Goal: Task Accomplishment & Management: Manage account settings

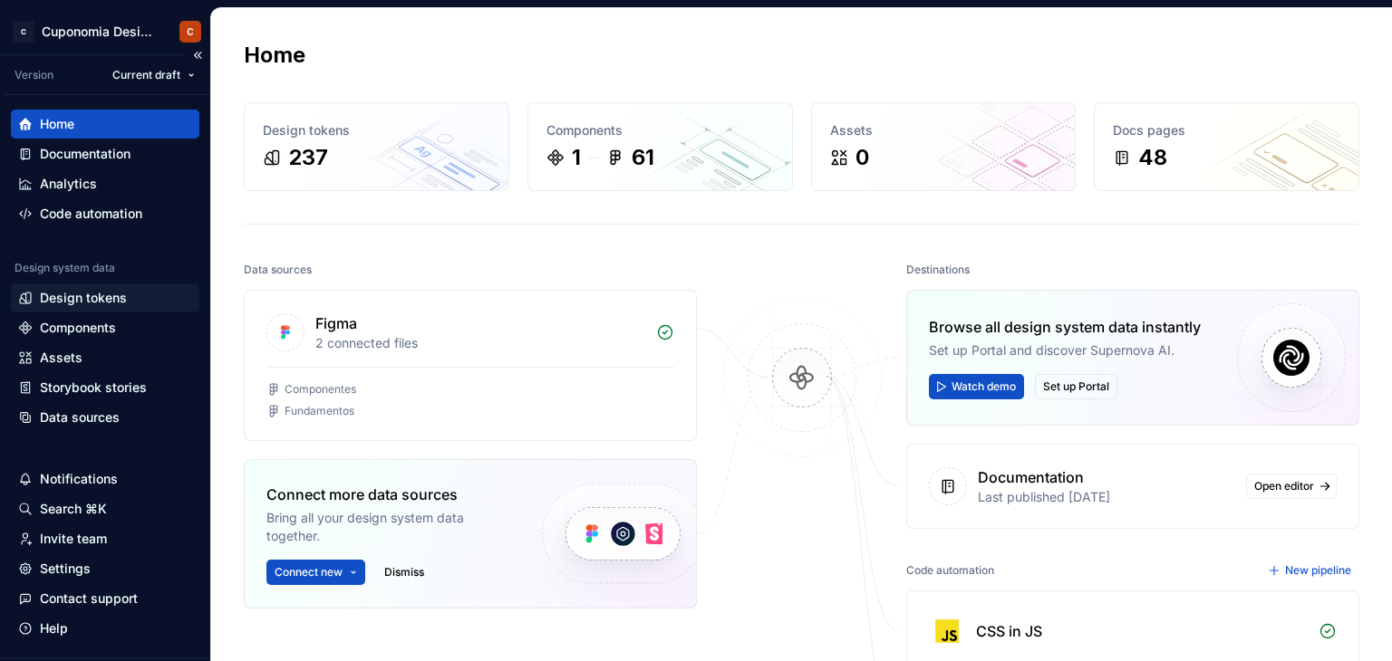
click at [70, 300] on div "Design tokens" at bounding box center [83, 298] width 87 height 18
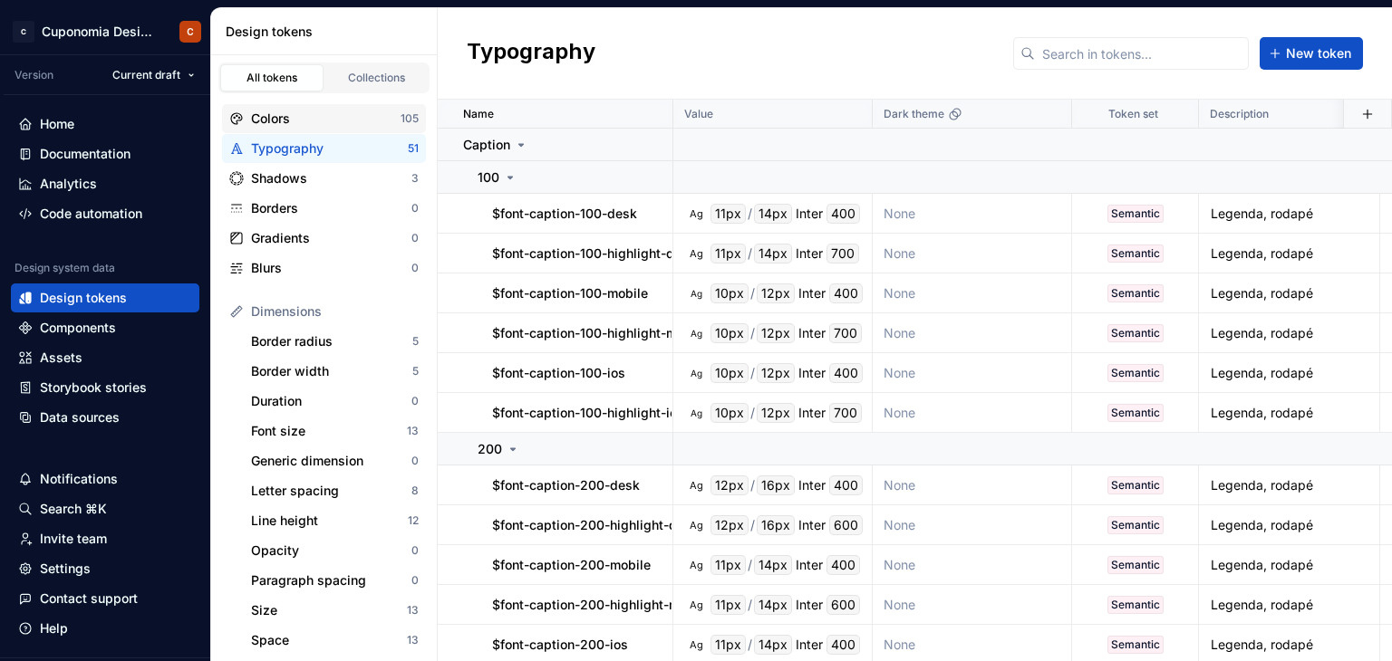
click at [364, 122] on div "Colors" at bounding box center [326, 119] width 150 height 18
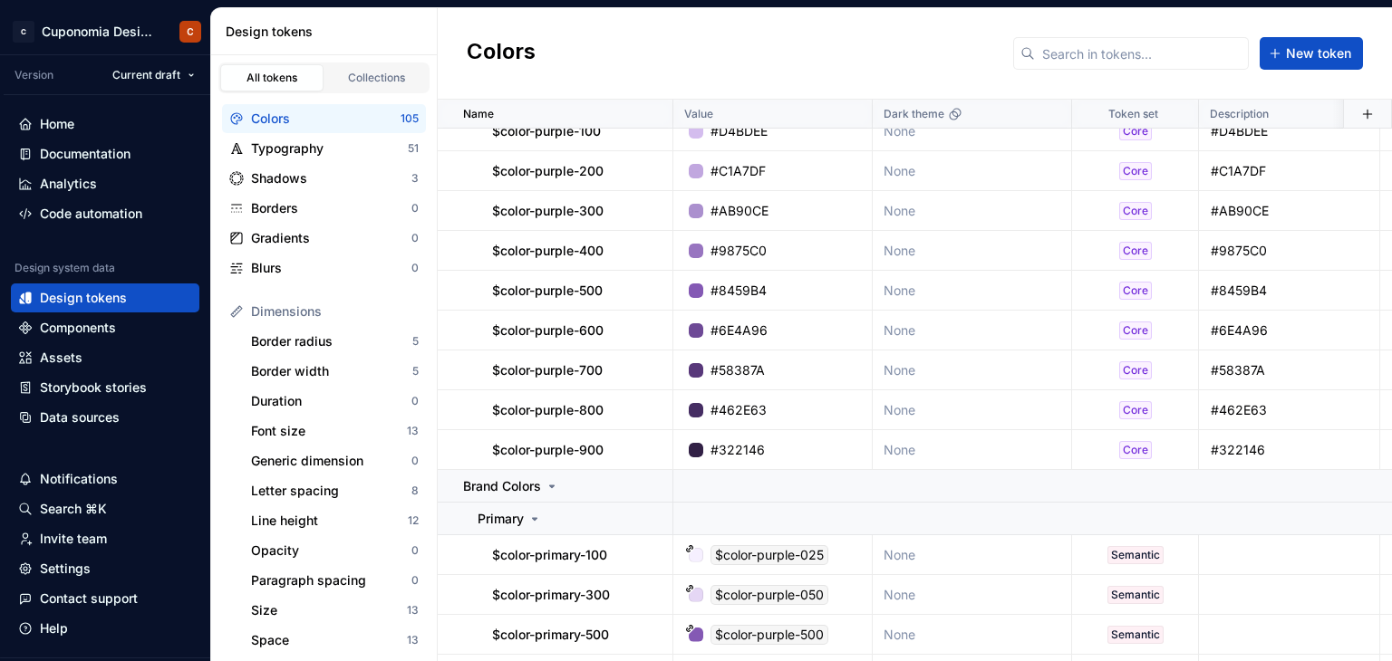
scroll to position [3467, 0]
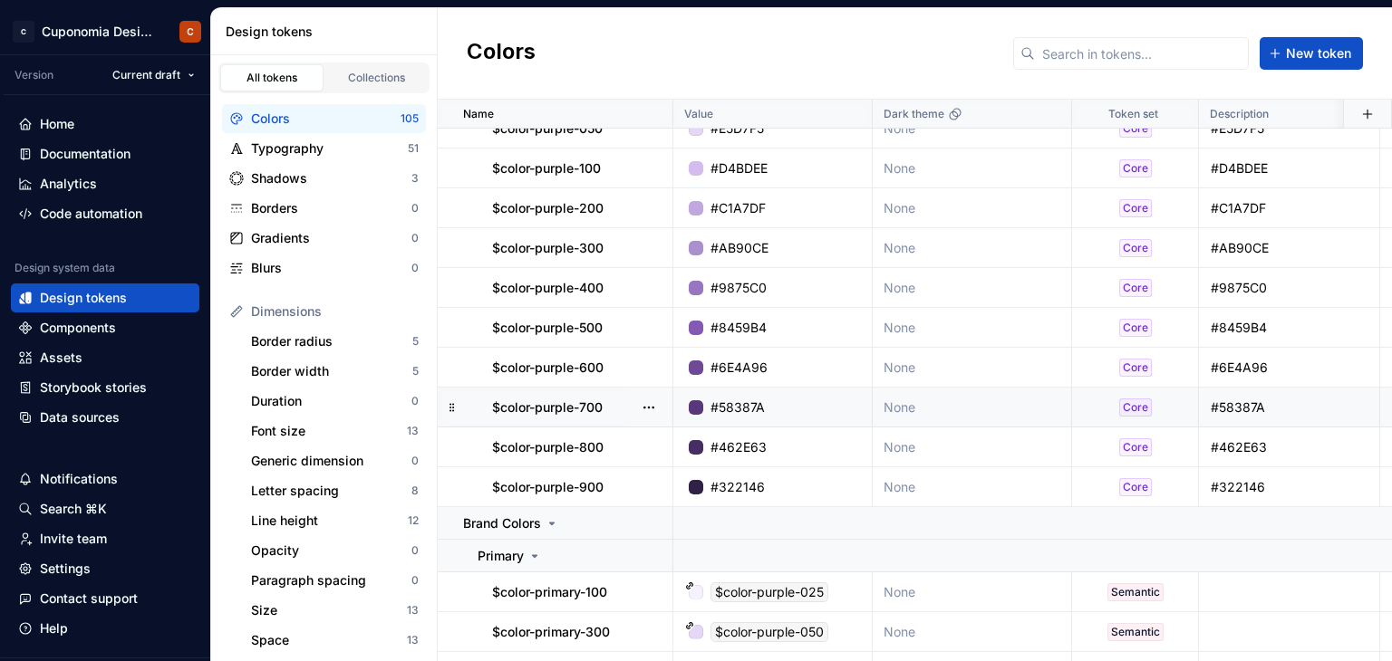
click at [546, 526] on icon at bounding box center [552, 524] width 14 height 14
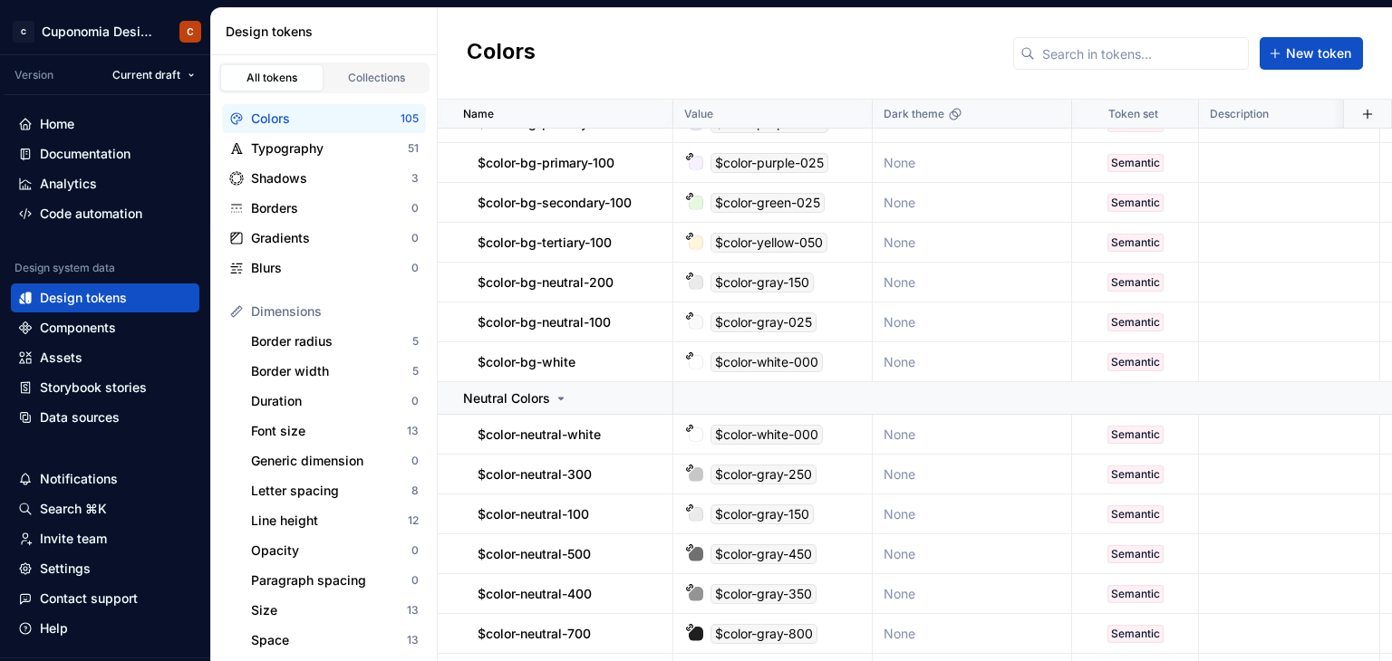
scroll to position [0, 0]
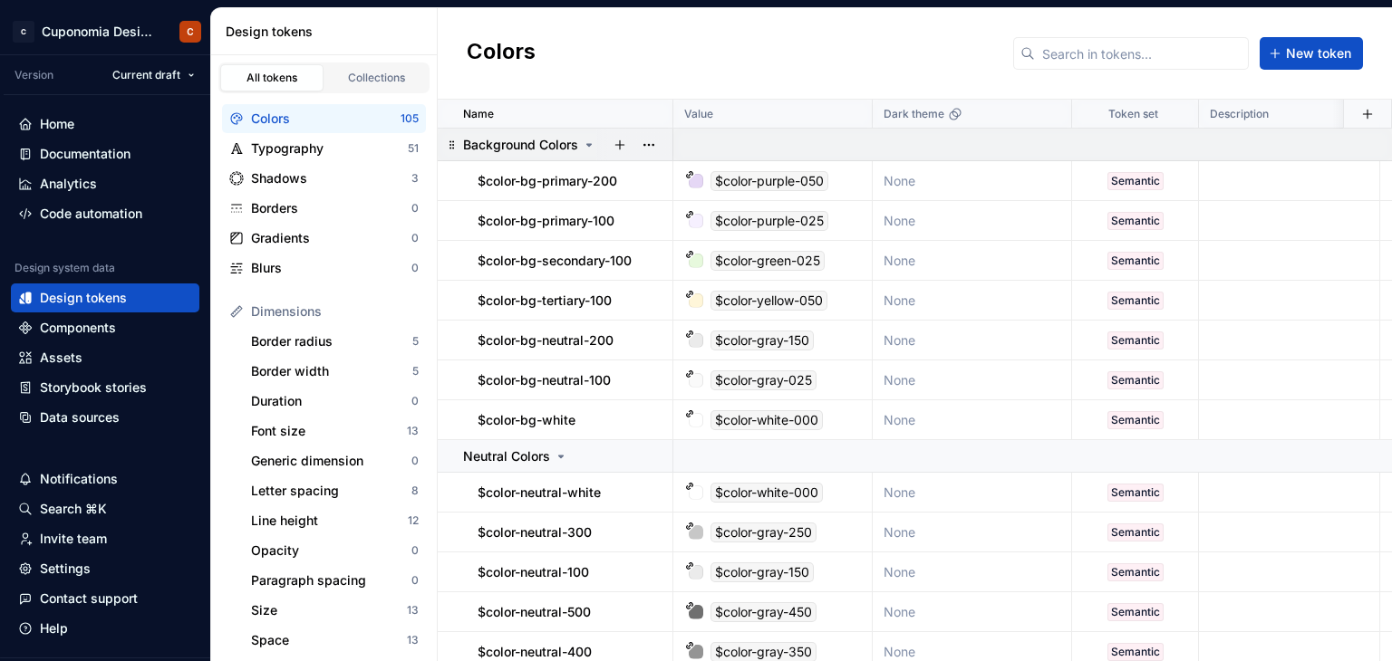
click at [594, 144] on icon at bounding box center [589, 145] width 14 height 14
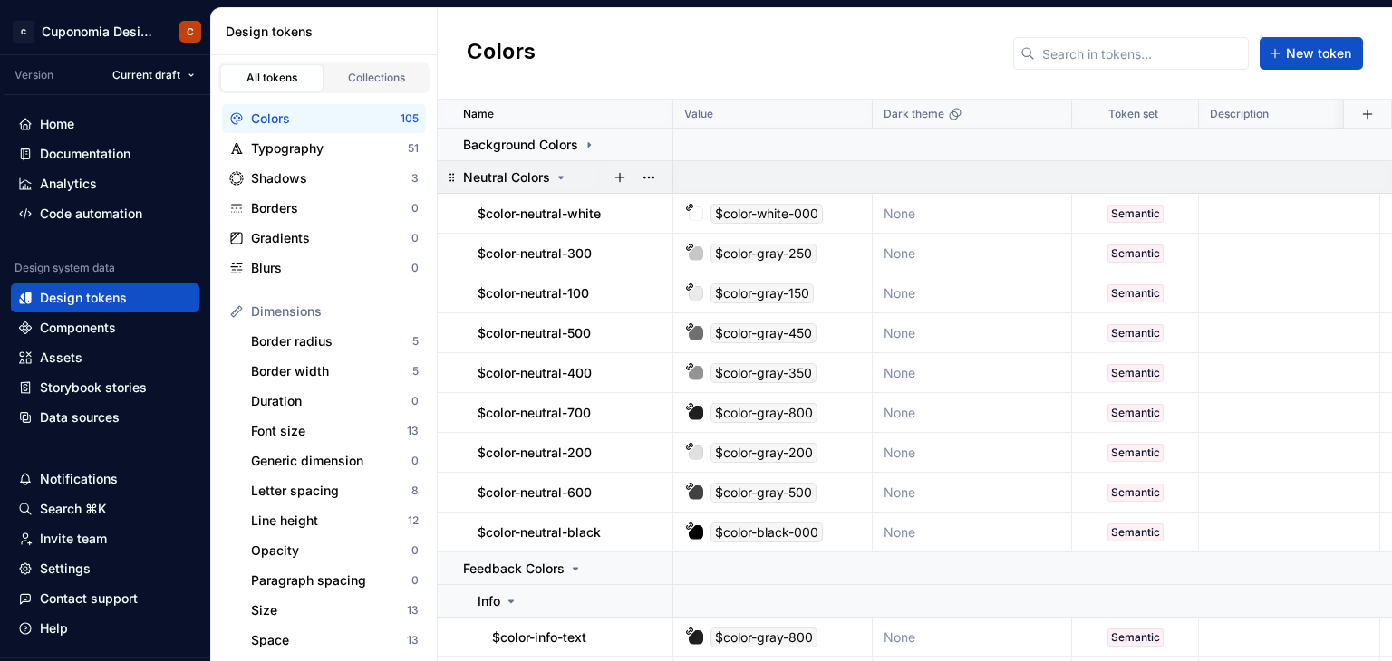
click at [560, 177] on icon at bounding box center [561, 178] width 5 height 2
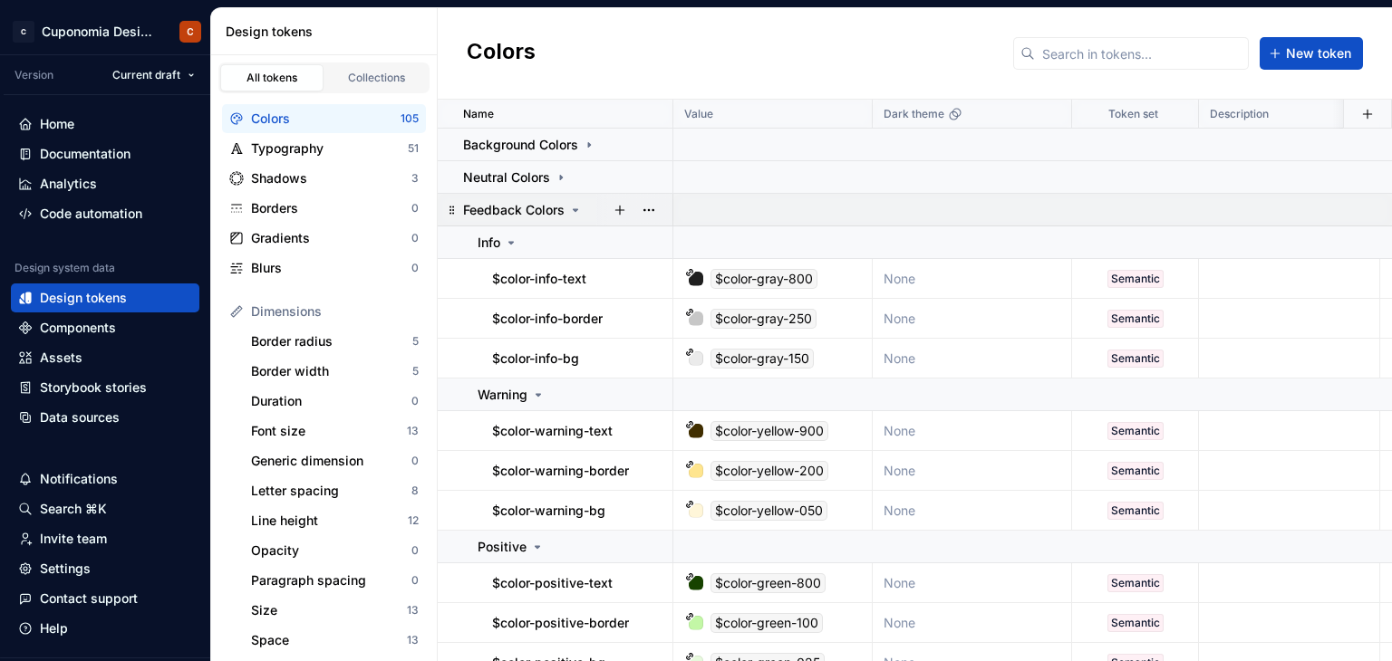
click at [576, 215] on icon at bounding box center [575, 210] width 14 height 14
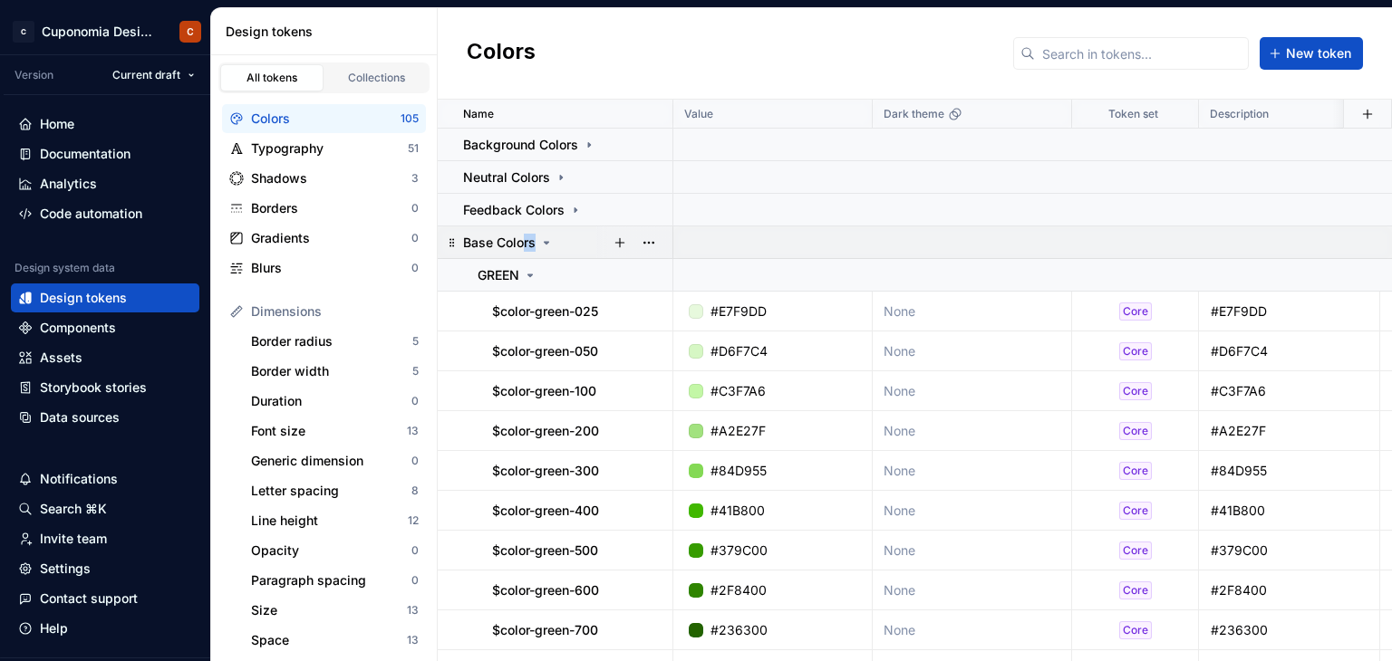
drag, startPoint x: 521, startPoint y: 250, endPoint x: 554, endPoint y: 257, distance: 33.4
click at [554, 257] on td "Base Colors" at bounding box center [556, 243] width 236 height 33
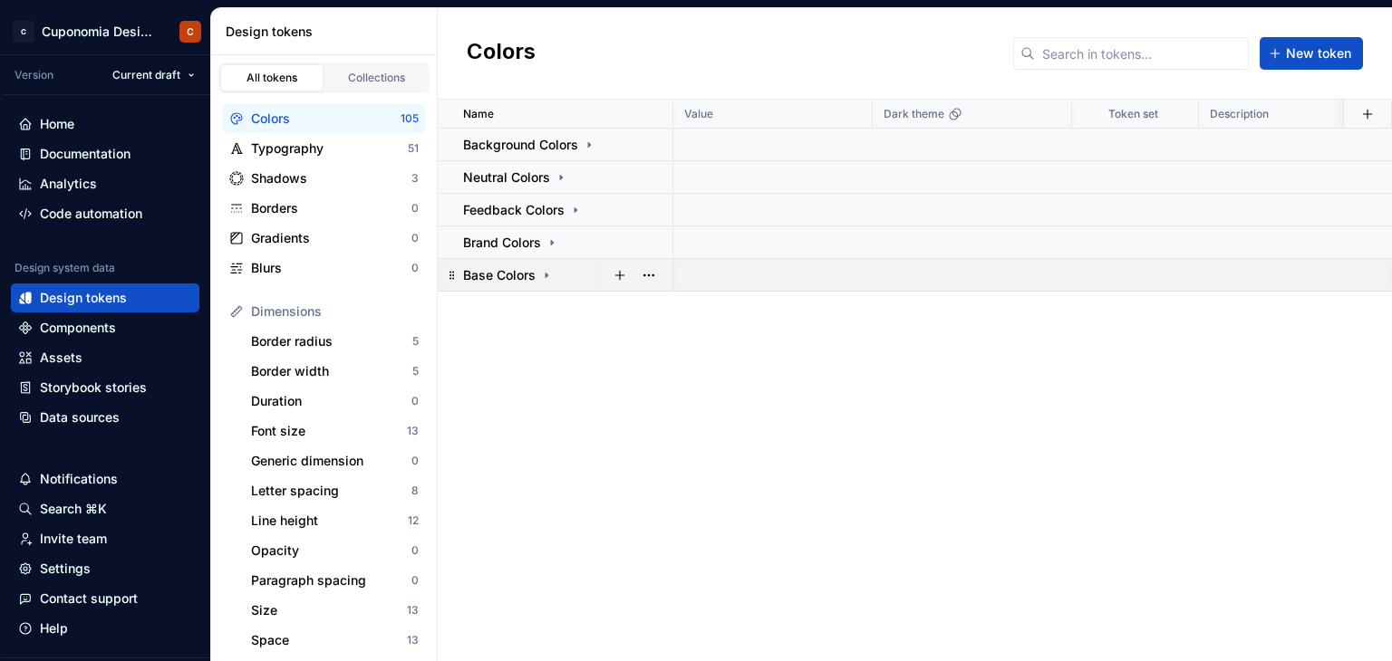
click at [551, 276] on icon at bounding box center [546, 275] width 14 height 14
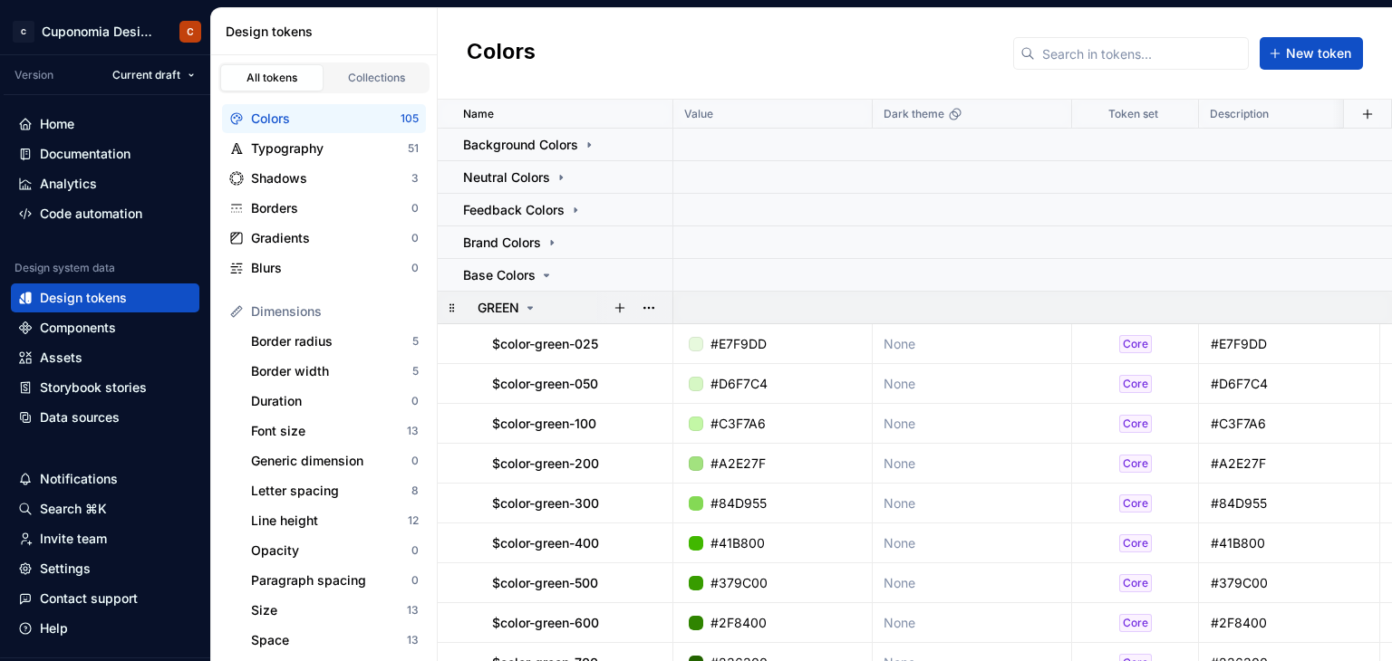
click at [529, 304] on icon at bounding box center [530, 308] width 14 height 14
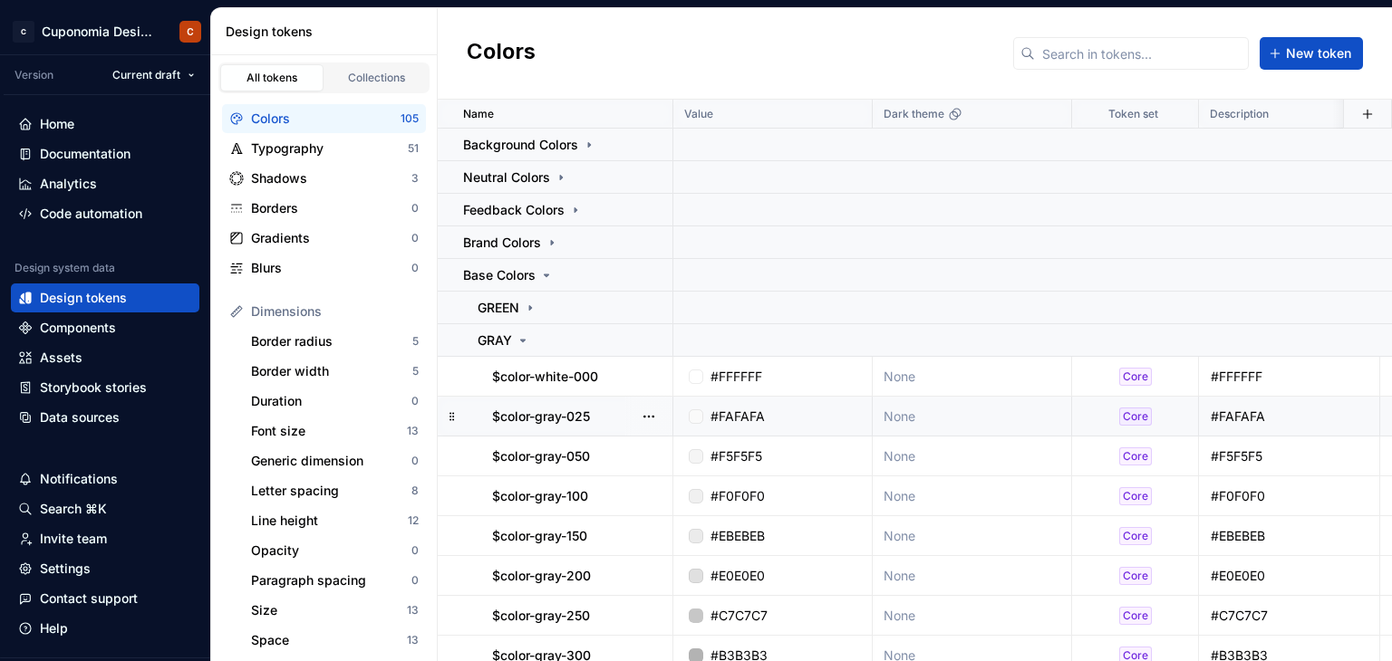
scroll to position [91, 0]
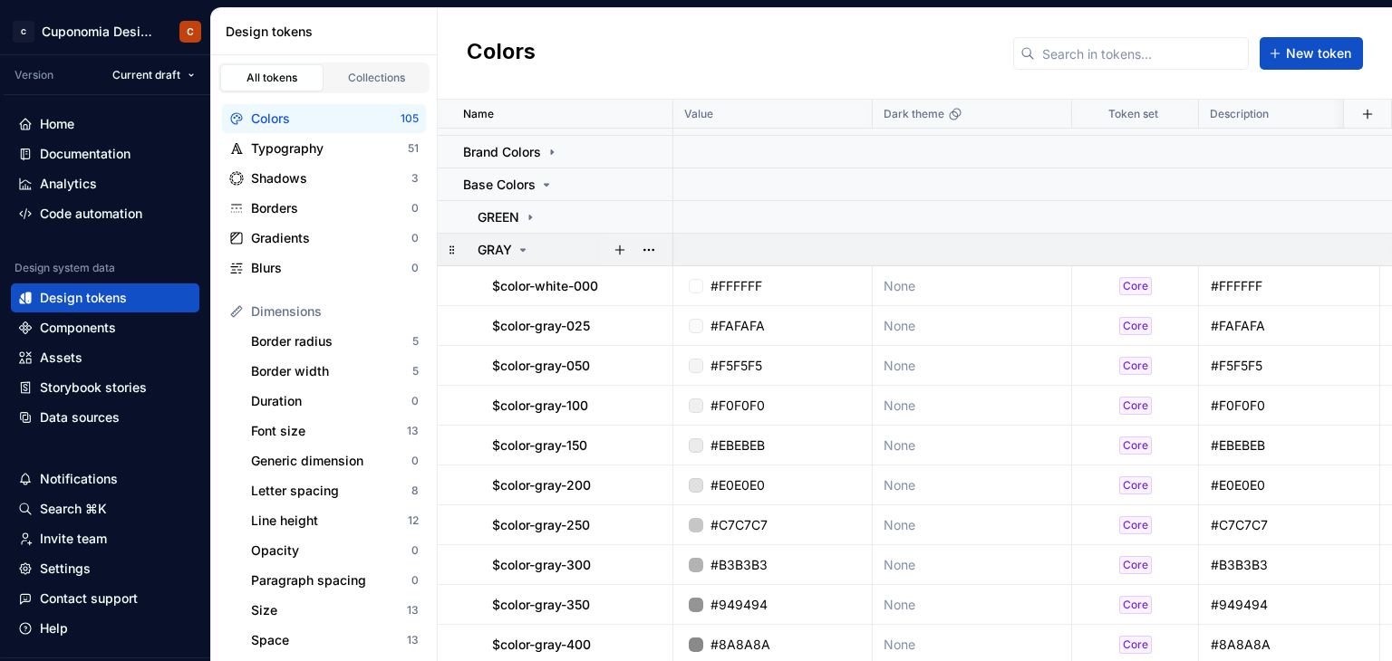
click at [521, 252] on icon at bounding box center [523, 250] width 14 height 14
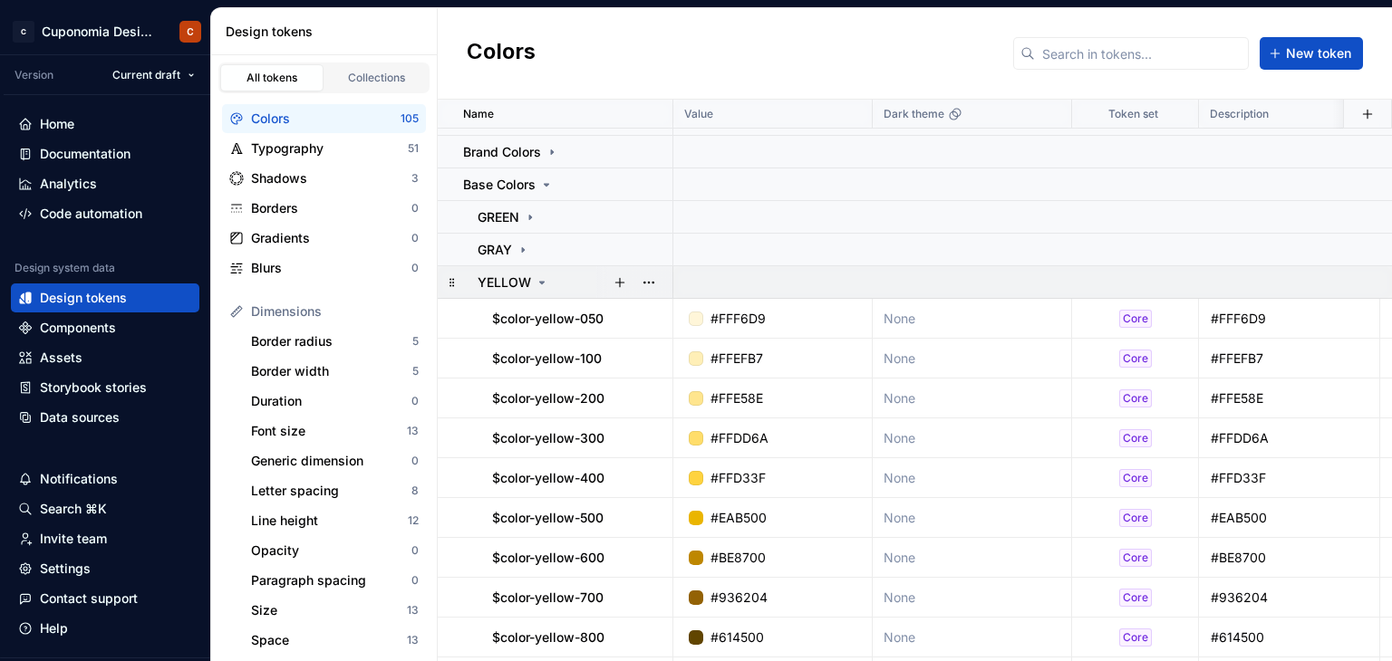
click at [536, 280] on icon at bounding box center [542, 282] width 14 height 14
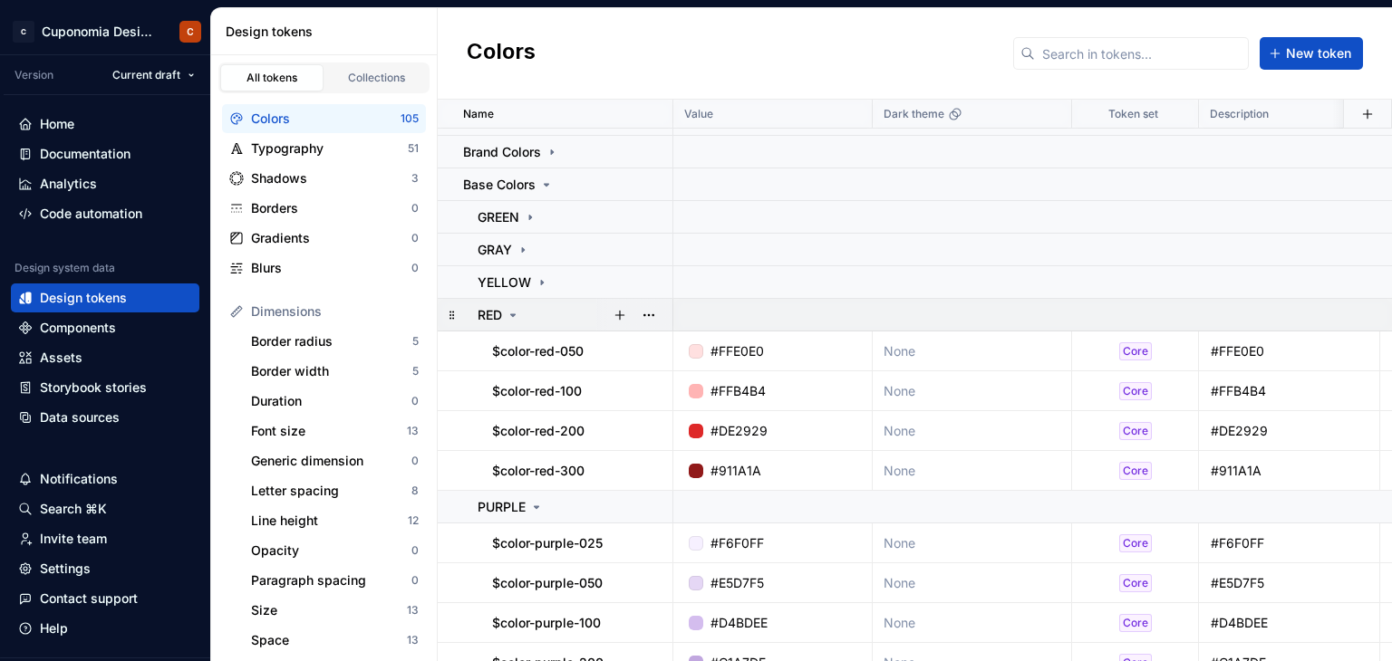
click at [521, 312] on div "RED" at bounding box center [575, 315] width 194 height 18
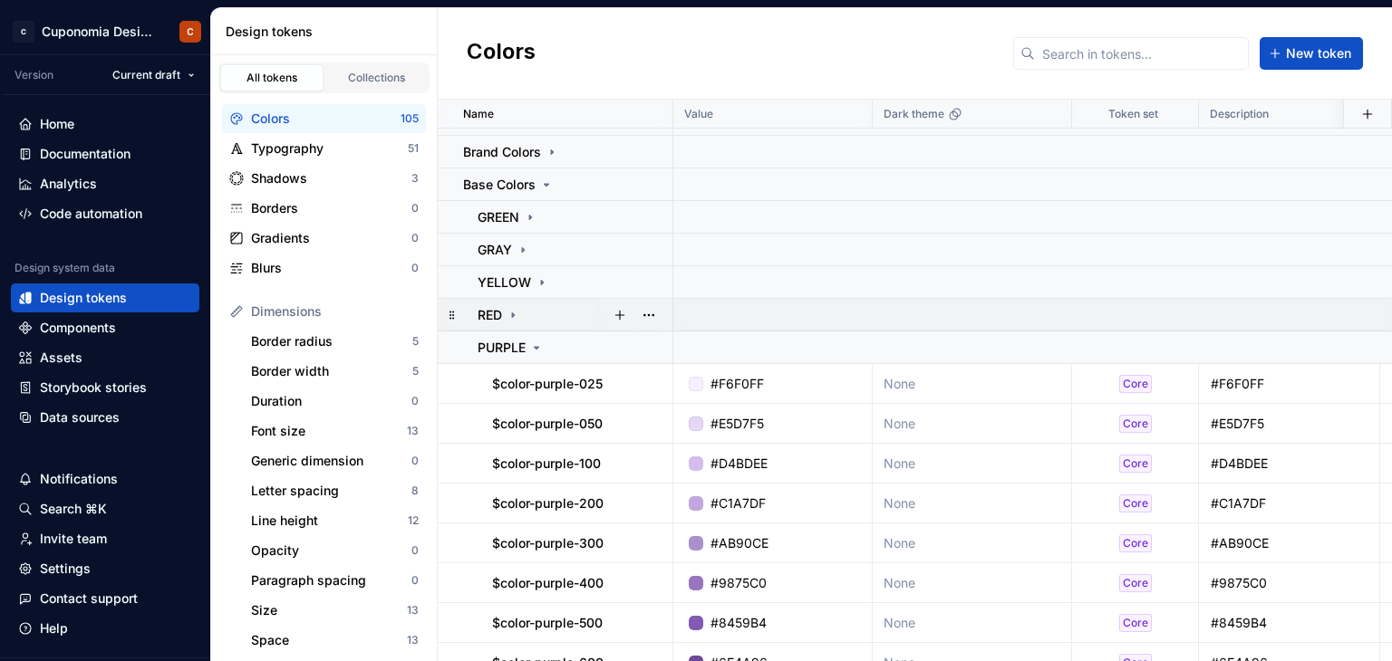
scroll to position [241, 0]
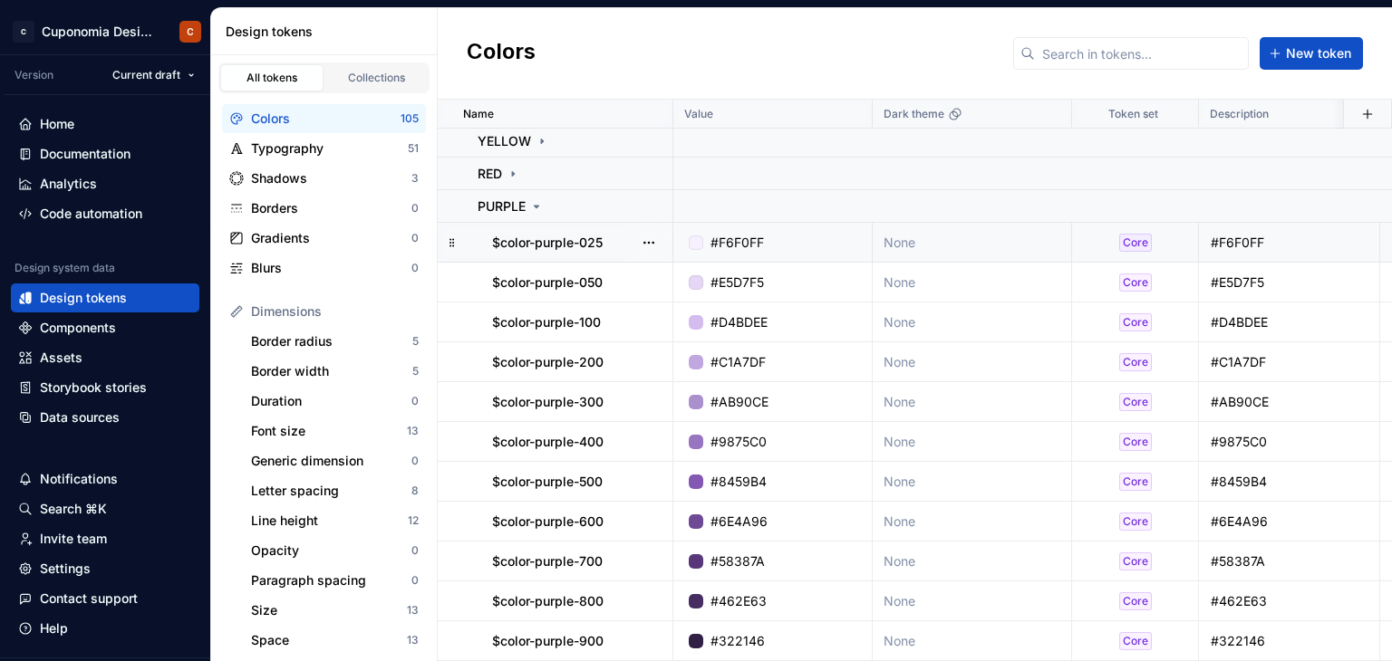
click at [786, 234] on div "#F6F0FF" at bounding box center [778, 243] width 186 height 18
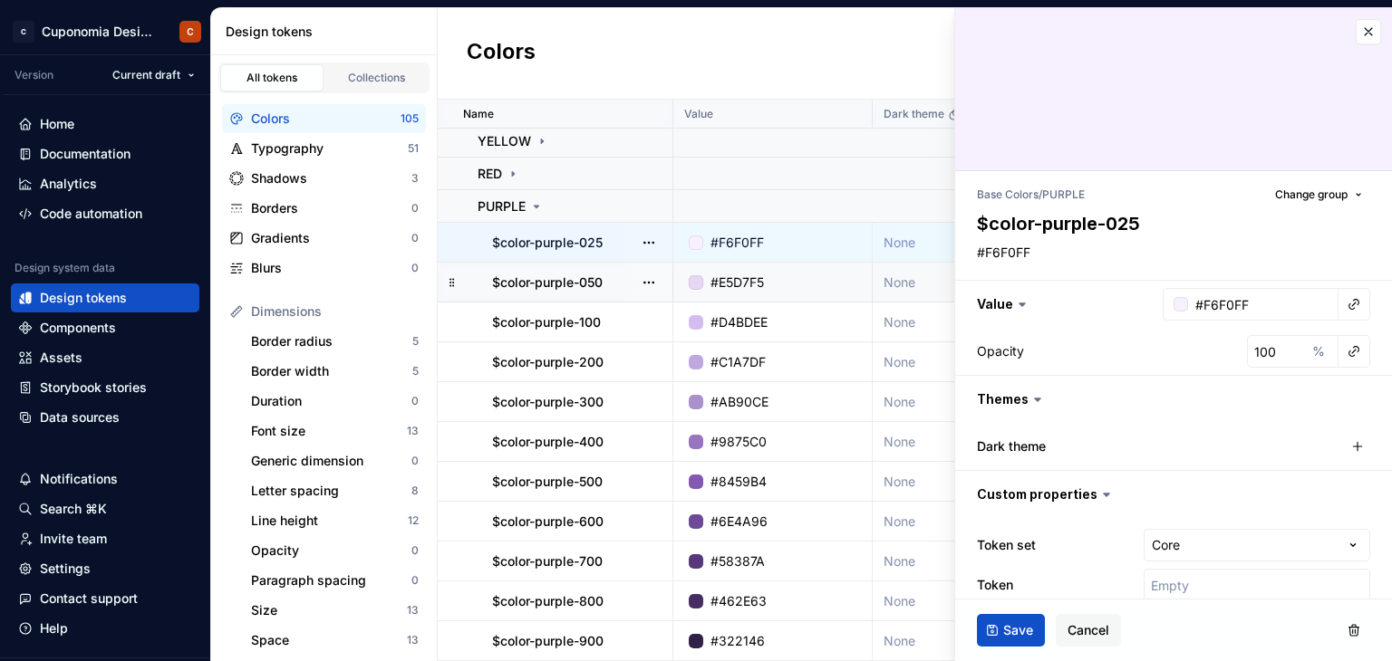
click at [793, 274] on div "#E5D7F5" at bounding box center [778, 283] width 186 height 18
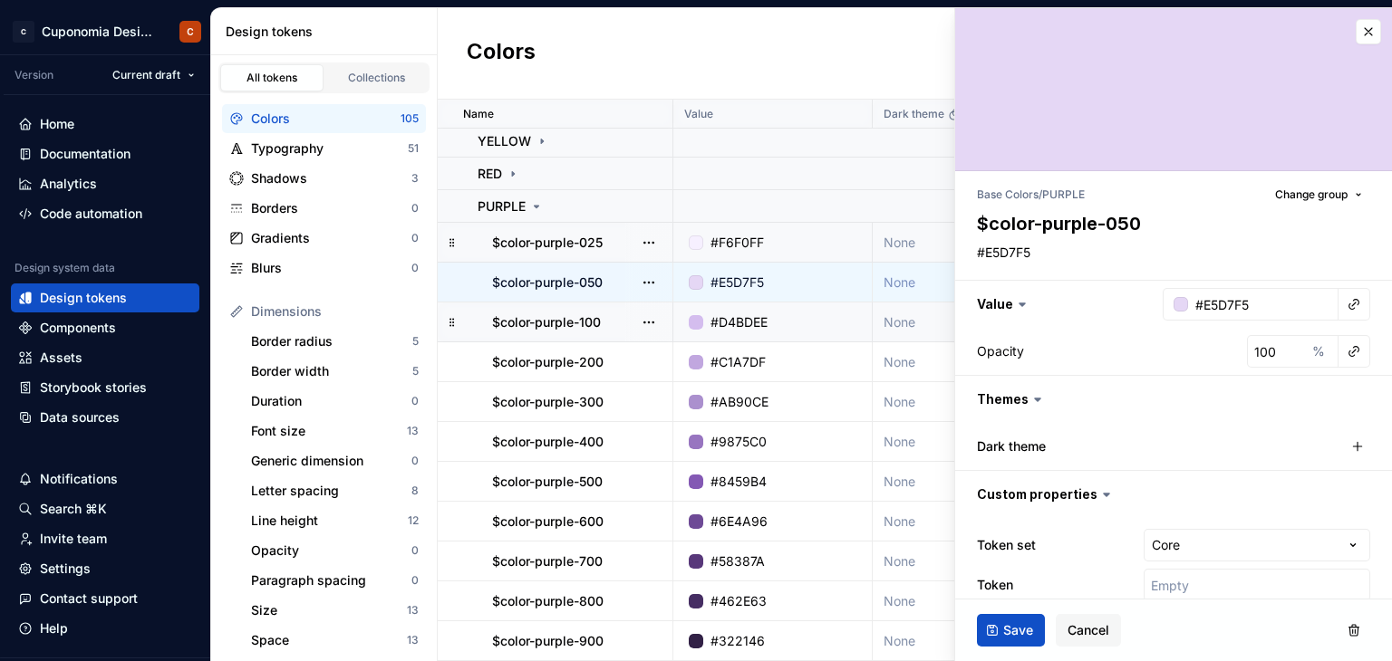
click at [787, 314] on div "#D4BDEE" at bounding box center [778, 323] width 186 height 18
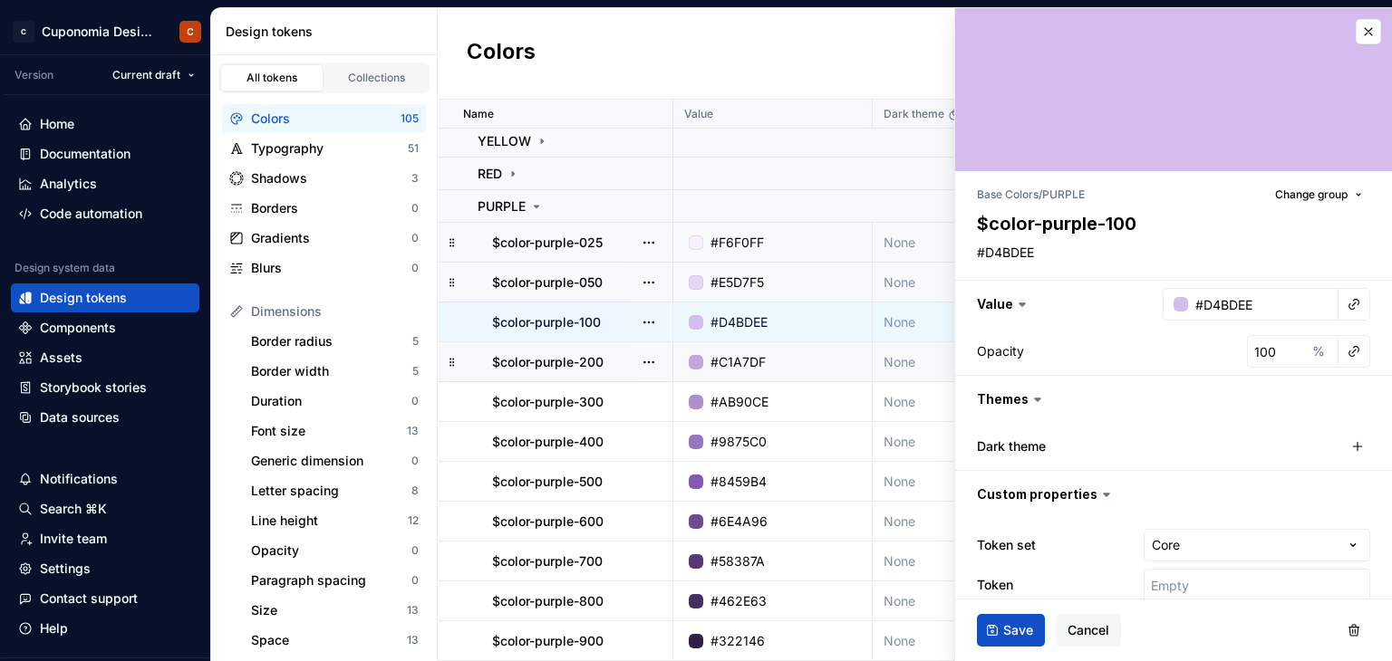
click at [777, 356] on div "#C1A7DF" at bounding box center [778, 362] width 186 height 18
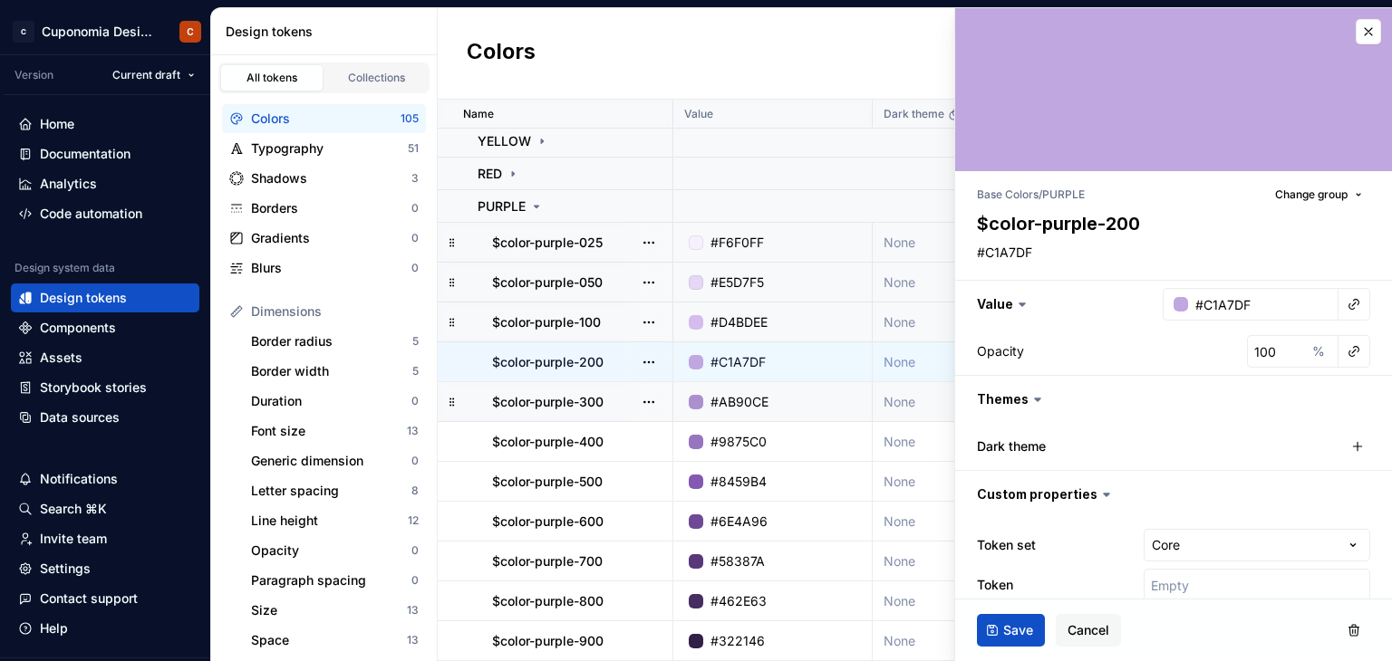
click at [796, 396] on div "#AB90CE" at bounding box center [778, 402] width 186 height 18
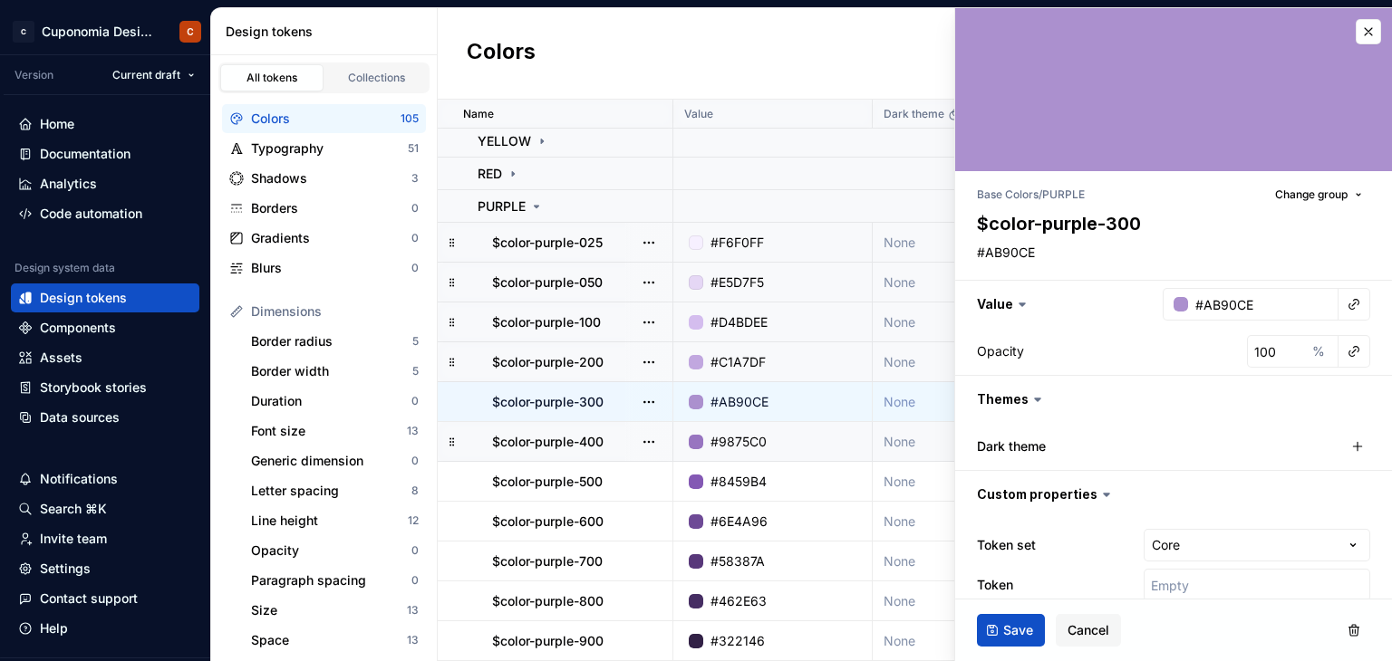
click at [787, 436] on div "#9875C0" at bounding box center [778, 442] width 186 height 18
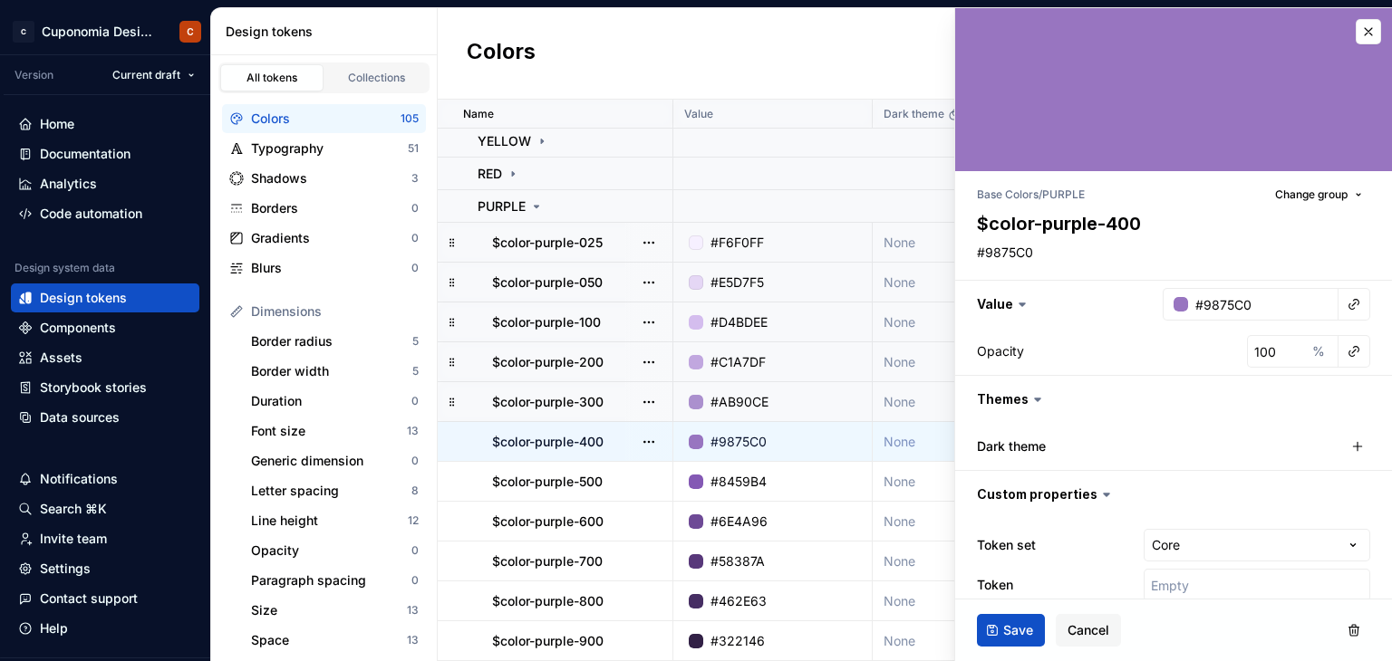
click at [798, 237] on div "#F6F0FF" at bounding box center [778, 243] width 186 height 18
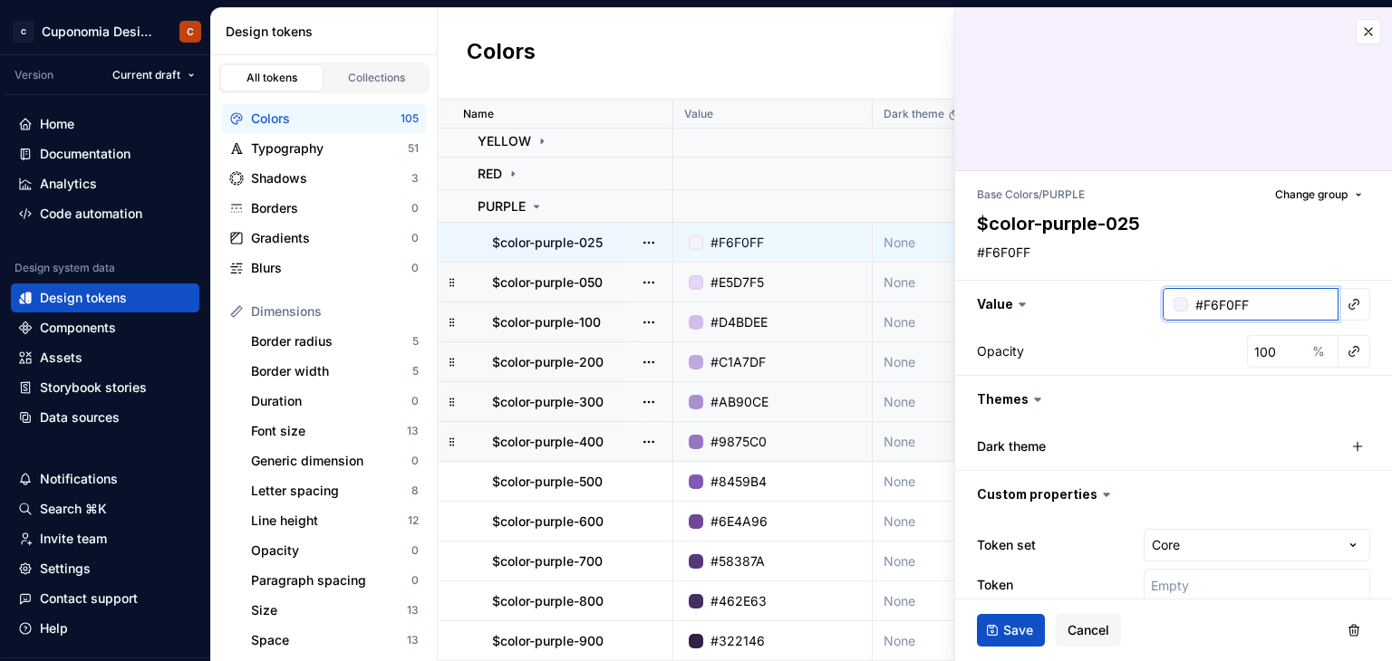
click at [1239, 304] on input "#F6F0FF" at bounding box center [1263, 304] width 150 height 33
type textarea "*"
click at [1249, 297] on input "#F6F0FF" at bounding box center [1263, 304] width 150 height 33
drag, startPoint x: 1256, startPoint y: 304, endPoint x: 1192, endPoint y: 292, distance: 65.4
click at [1192, 292] on input "#F6F0FF" at bounding box center [1263, 304] width 150 height 33
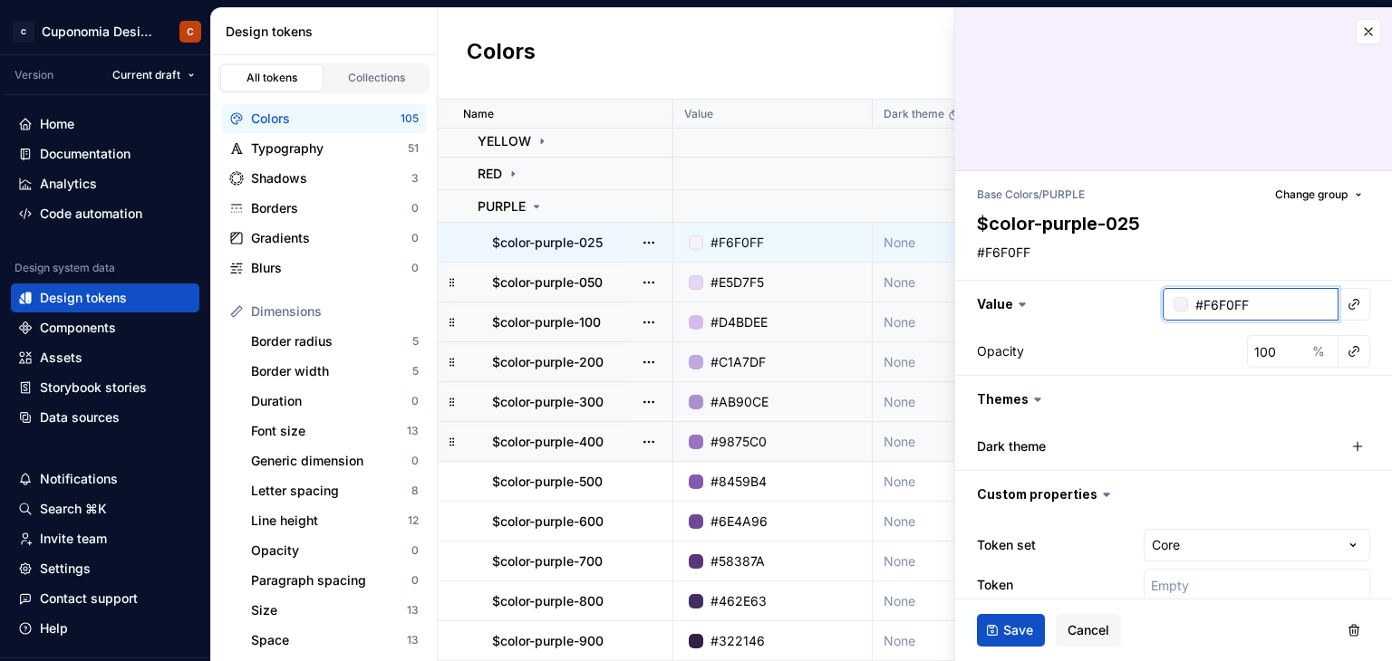
paste input "2EBFA"
type input "#F2EBFA"
click at [1033, 621] on button "Save" at bounding box center [1011, 630] width 68 height 33
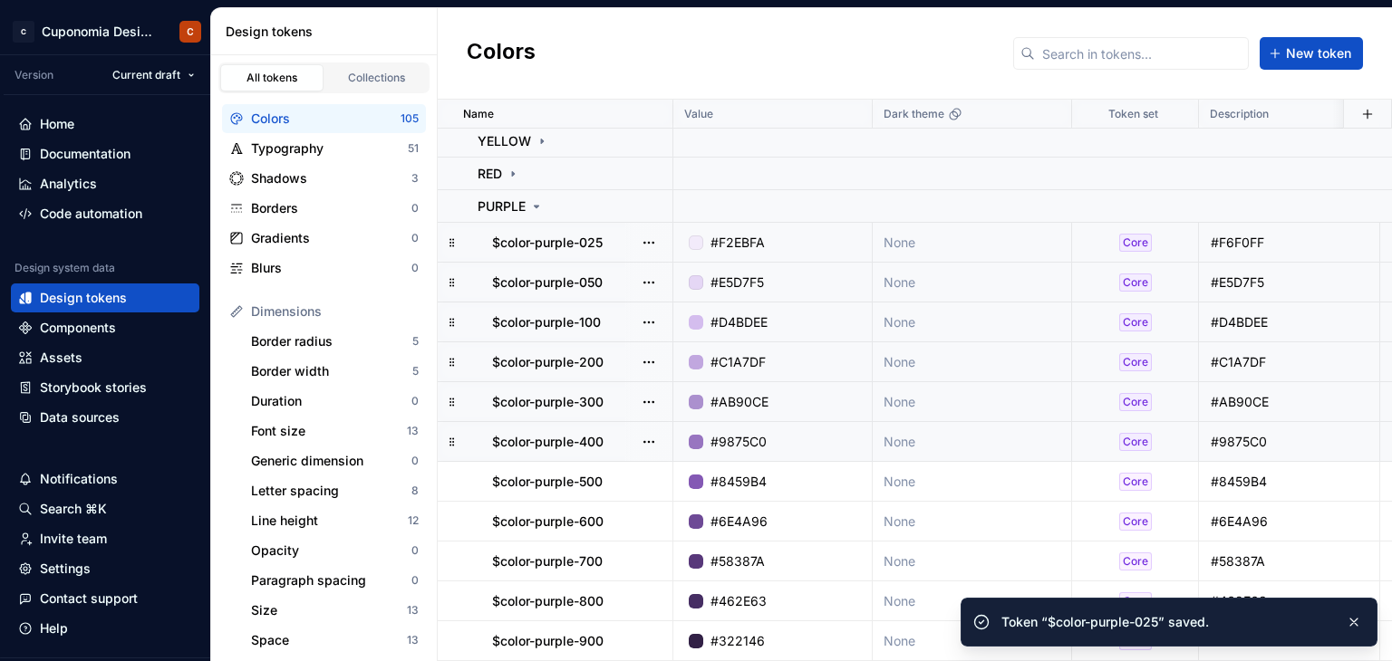
click at [768, 274] on div "#E5D7F5" at bounding box center [778, 283] width 186 height 18
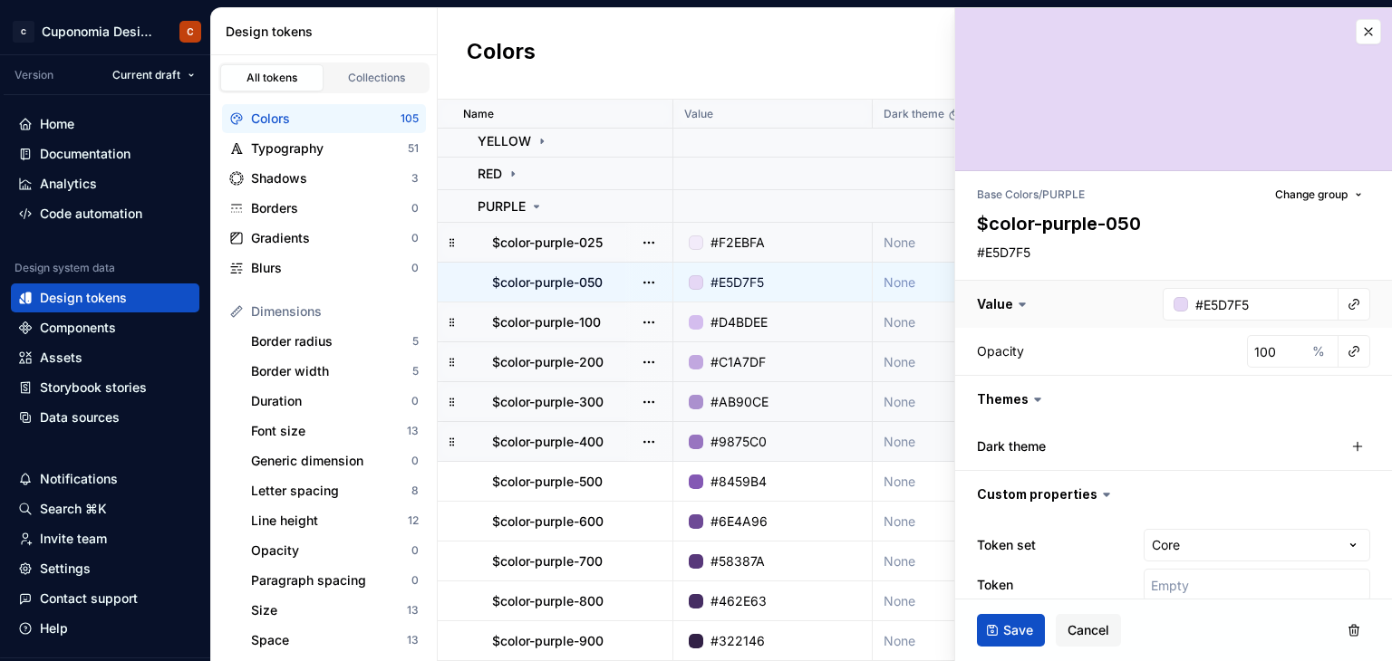
type textarea "*"
click at [1239, 302] on input "#E5D7F5" at bounding box center [1263, 304] width 150 height 33
paste input "E5D4F7"
type input "E5D4F7"
type textarea "*"
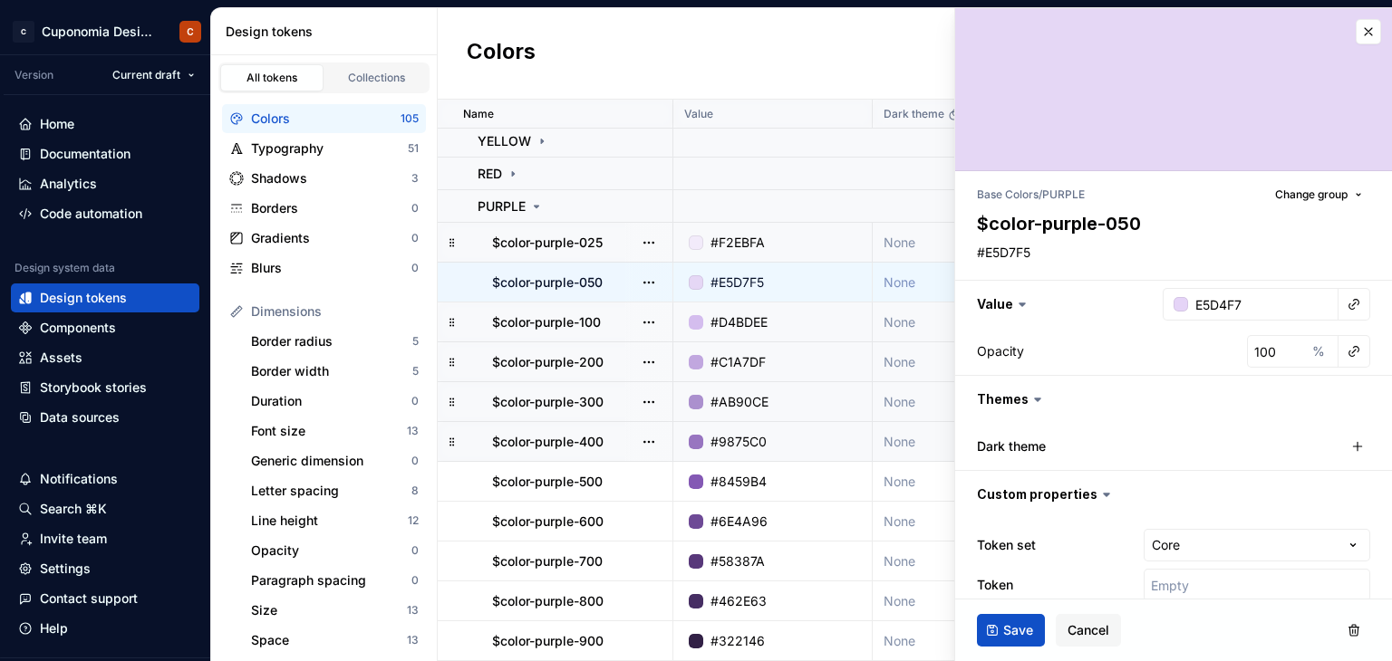
type input "#E5D4F7"
click at [1188, 345] on div "Opacity 100 %" at bounding box center [1173, 351] width 393 height 33
click at [1018, 627] on span "Save" at bounding box center [1018, 631] width 30 height 18
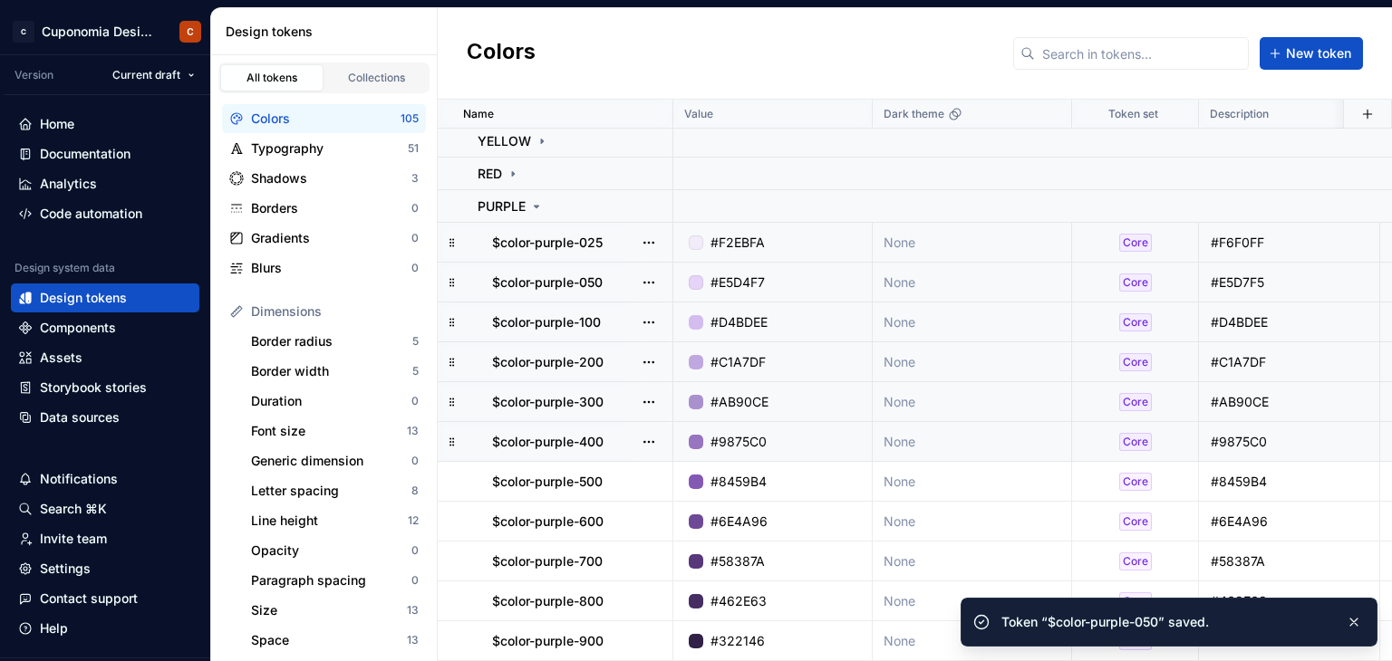
click at [795, 320] on div "#D4BDEE" at bounding box center [778, 323] width 186 height 18
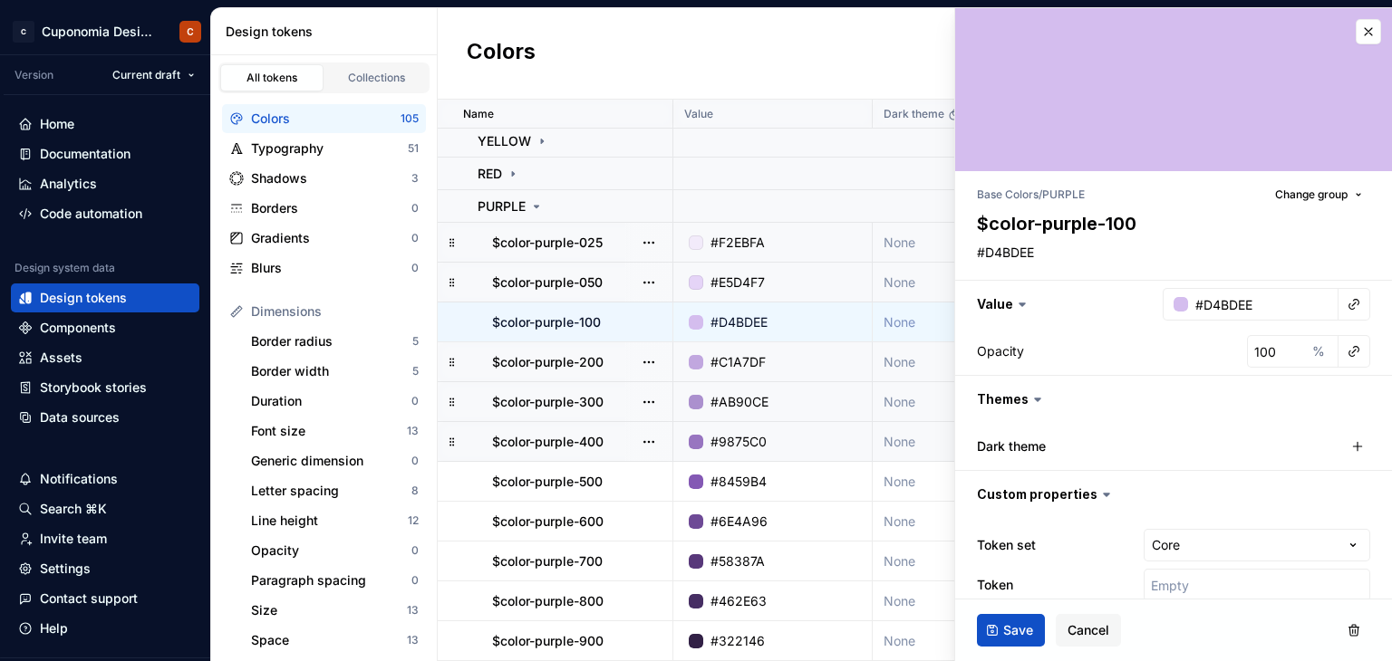
type textarea "*"
click at [1230, 320] on h3 "Value #D4BDEE" at bounding box center [1173, 304] width 437 height 47
click at [1251, 296] on input "#D4BDEE" at bounding box center [1263, 304] width 150 height 33
paste input "D8BEF4"
type input "D8BEF4"
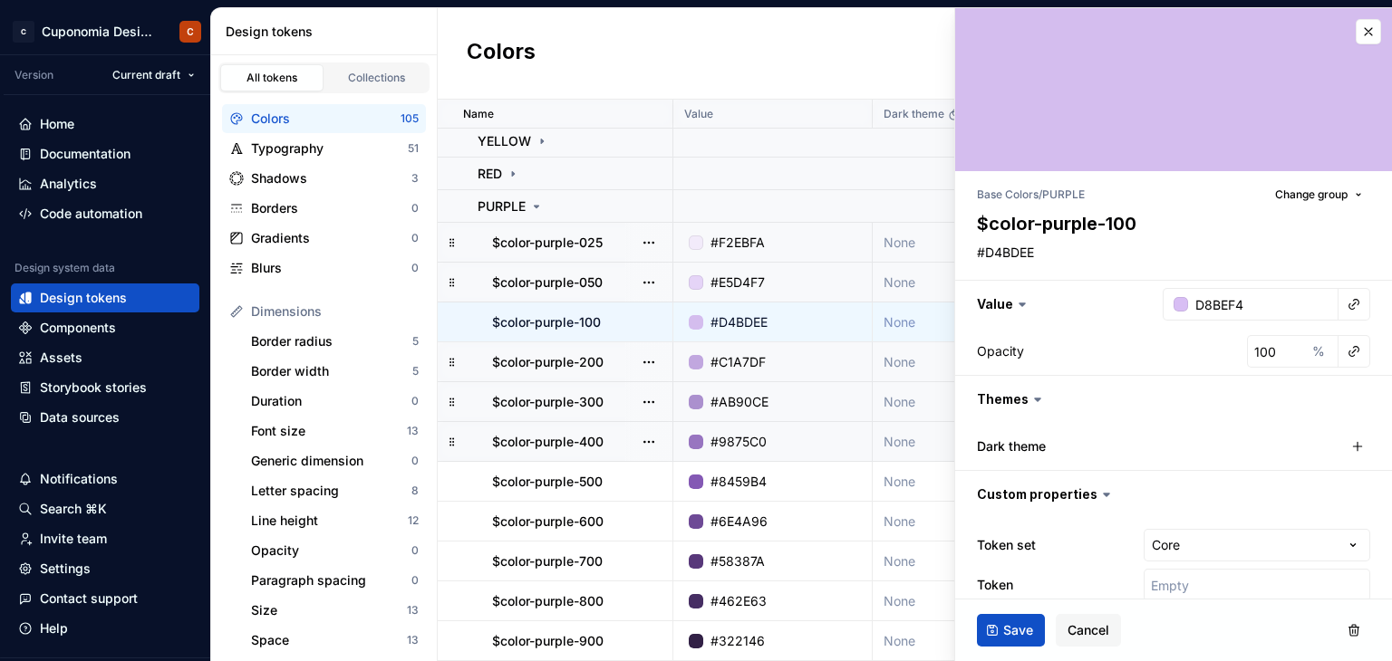
type textarea "*"
type input "#D8BEF4"
click at [1151, 614] on div "Save Cancel" at bounding box center [1173, 631] width 437 height 62
click at [1019, 632] on span "Save" at bounding box center [1018, 631] width 30 height 18
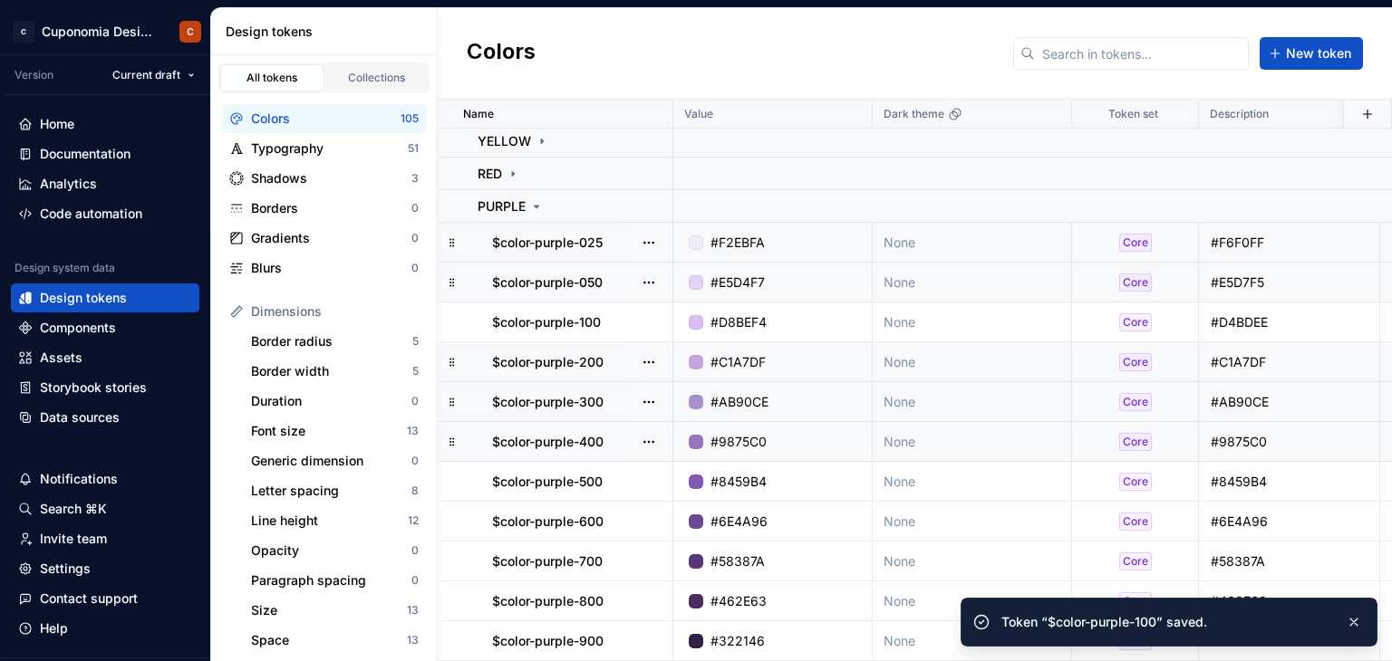
click at [813, 359] on div "#C1A7DF" at bounding box center [778, 362] width 186 height 18
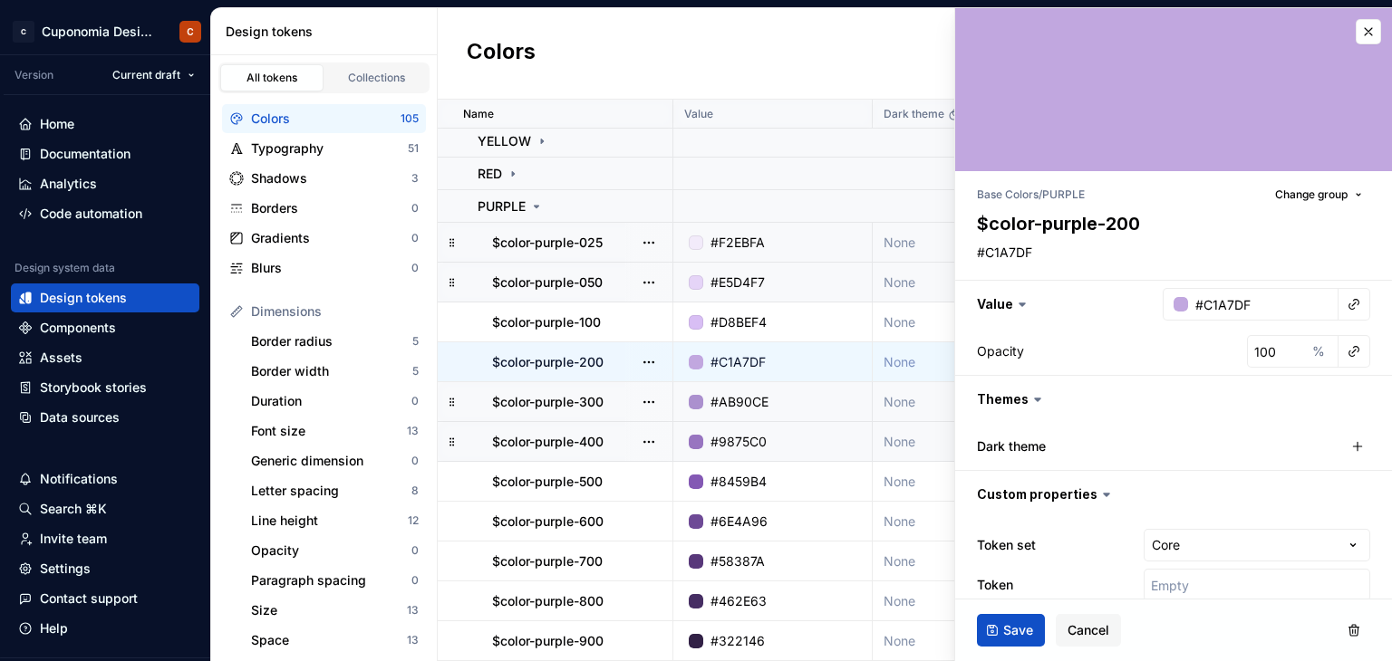
type textarea "*"
click at [1240, 303] on input "#C1A7DF" at bounding box center [1263, 304] width 150 height 33
paste input "BE96E9"
type input "BE96E9"
type textarea "*"
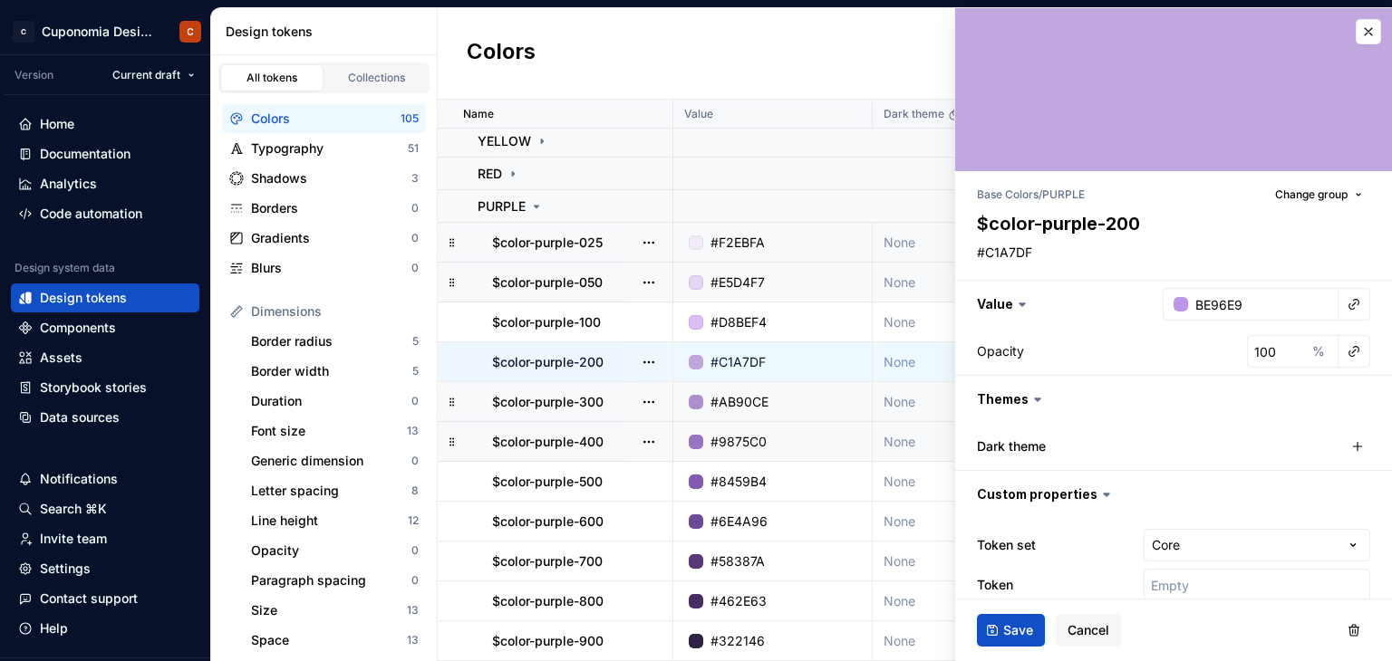
type input "#BE96E9"
click at [1160, 340] on div "Opacity 100 %" at bounding box center [1173, 351] width 393 height 33
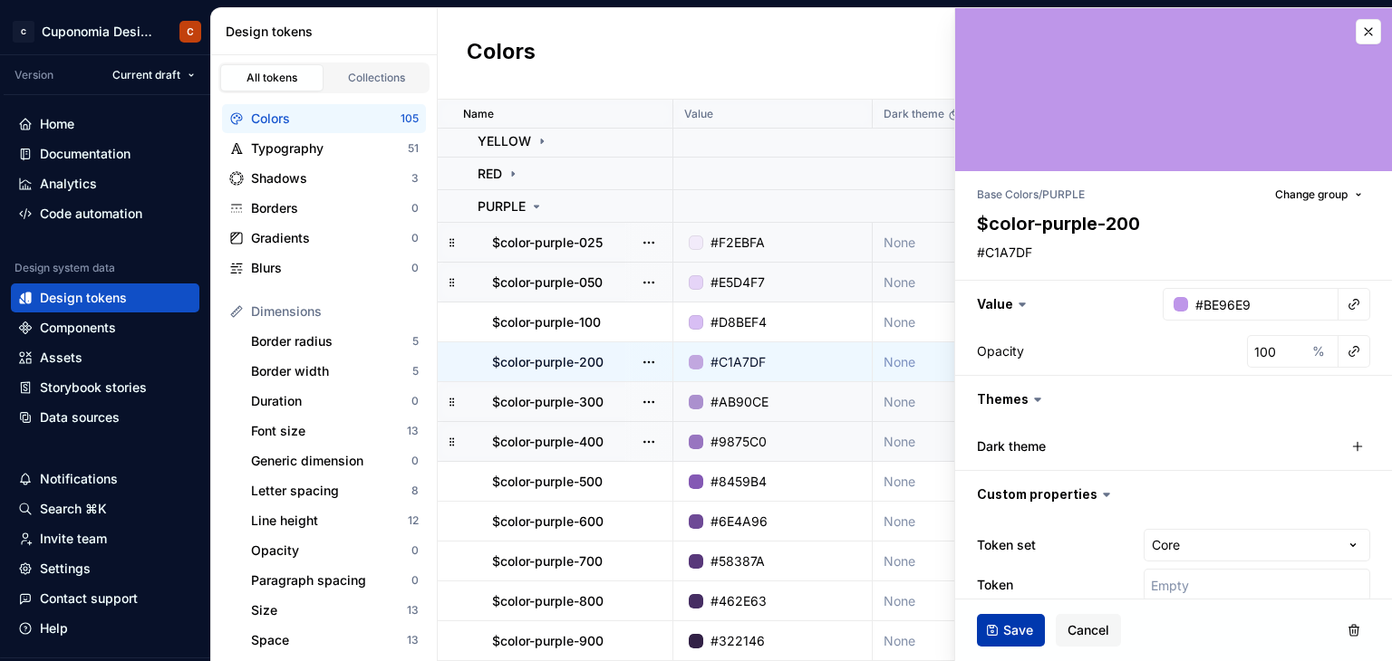
click at [999, 623] on button "Save" at bounding box center [1011, 630] width 68 height 33
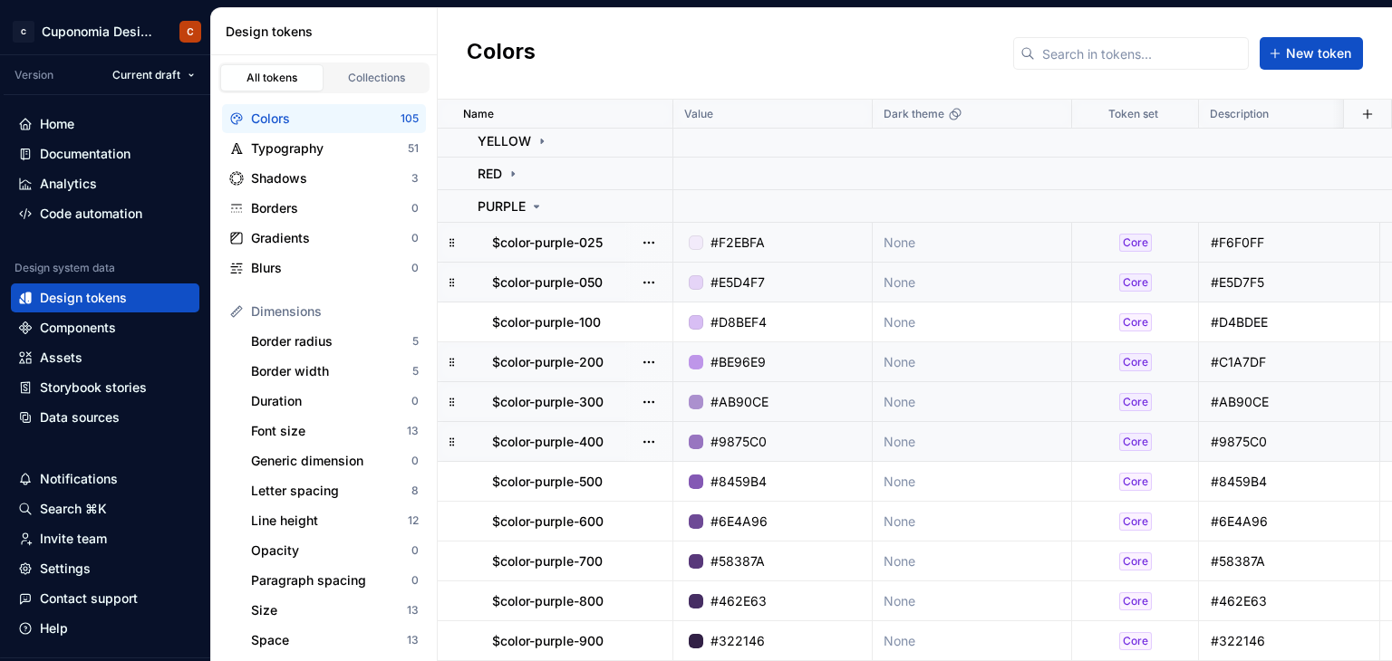
click at [740, 393] on div "#AB90CE" at bounding box center [739, 402] width 58 height 18
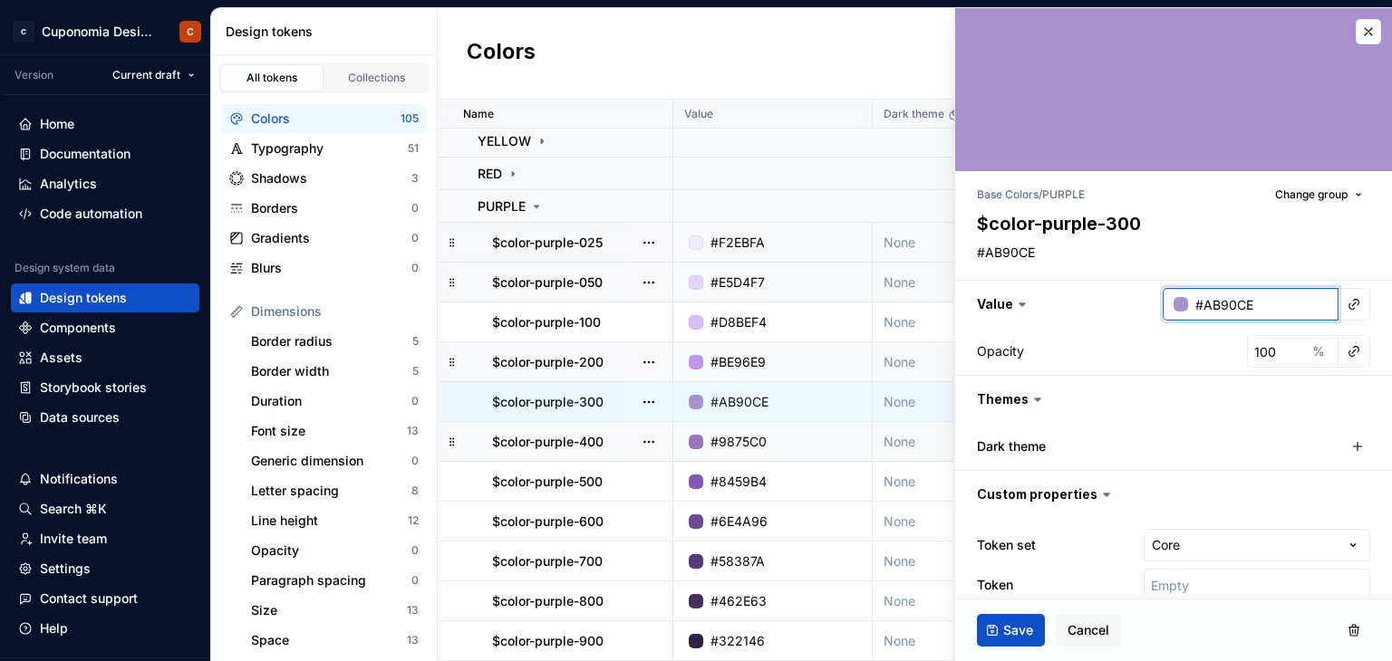
click at [1258, 297] on input "#AB90CE" at bounding box center [1263, 304] width 150 height 33
click at [1261, 302] on input "#AB90CE" at bounding box center [1263, 304] width 150 height 33
type textarea "*"
drag, startPoint x: 1261, startPoint y: 304, endPoint x: 1189, endPoint y: 313, distance: 73.0
click at [1189, 313] on input "#AB90CE" at bounding box center [1263, 304] width 150 height 33
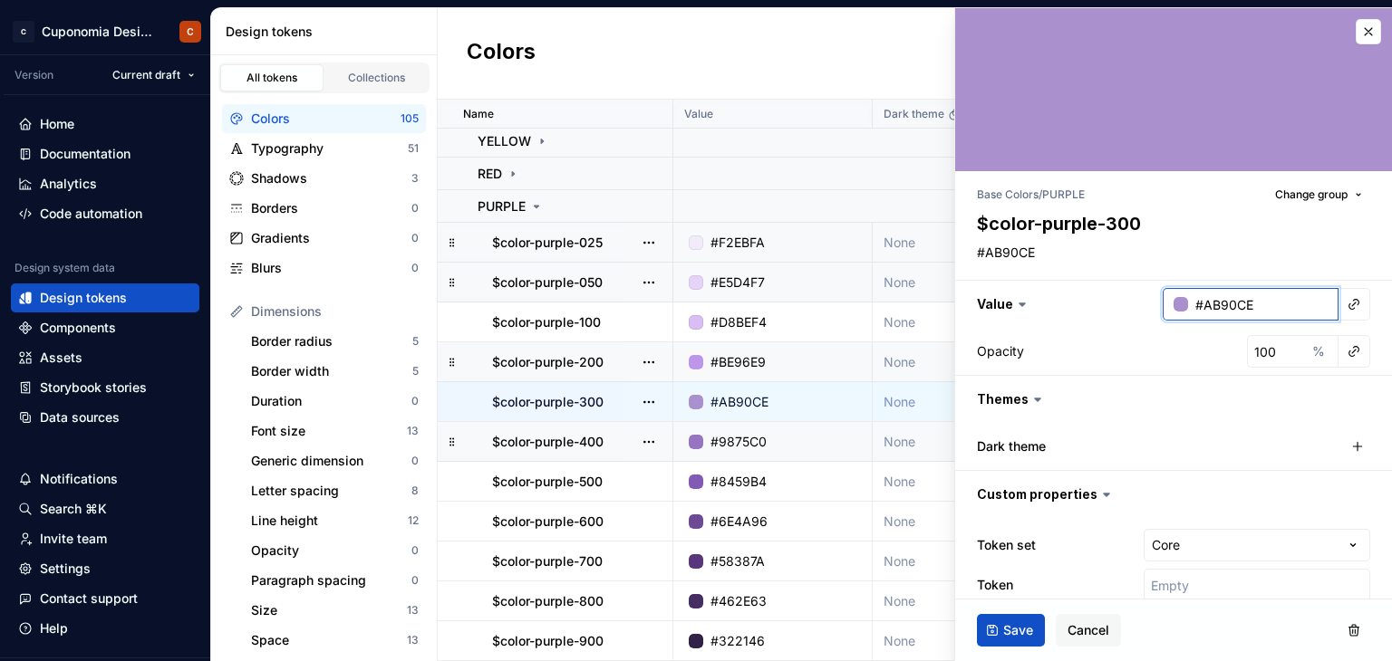
paste input "470DB"
type input "#A470DB"
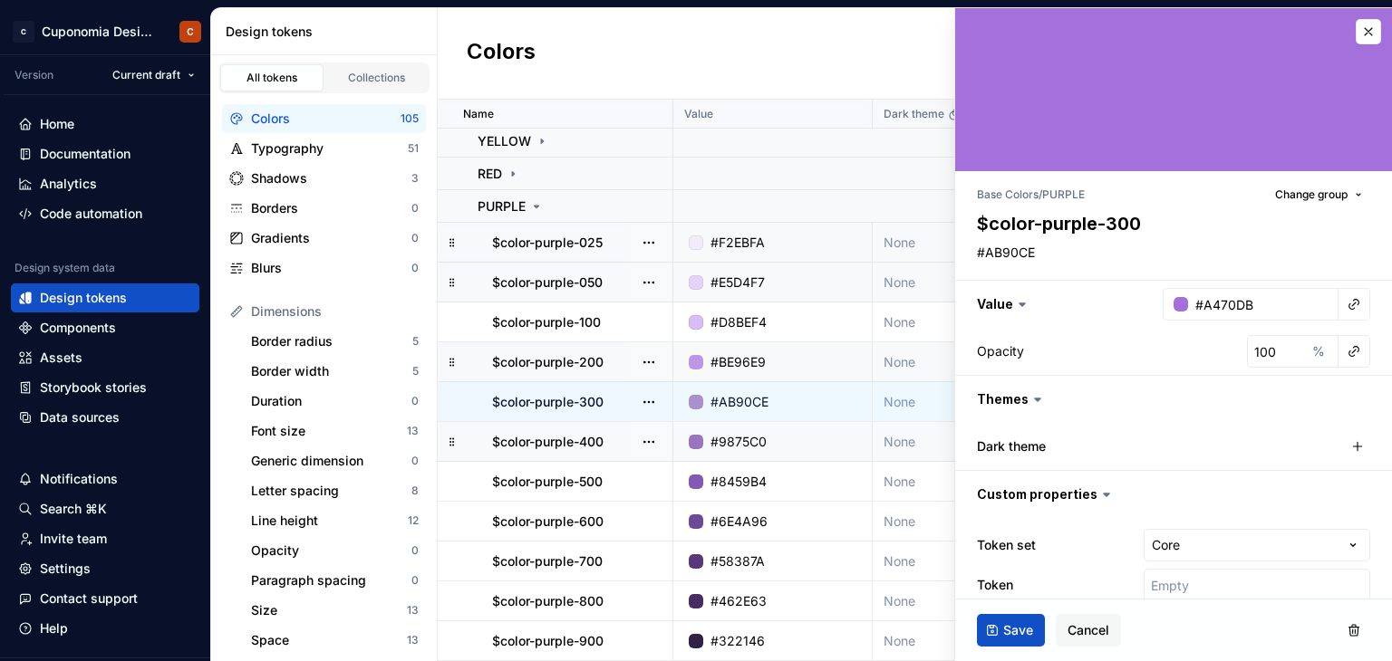
click at [1196, 362] on div "Opacity 100 %" at bounding box center [1173, 351] width 393 height 33
click at [1026, 629] on span "Save" at bounding box center [1018, 631] width 30 height 18
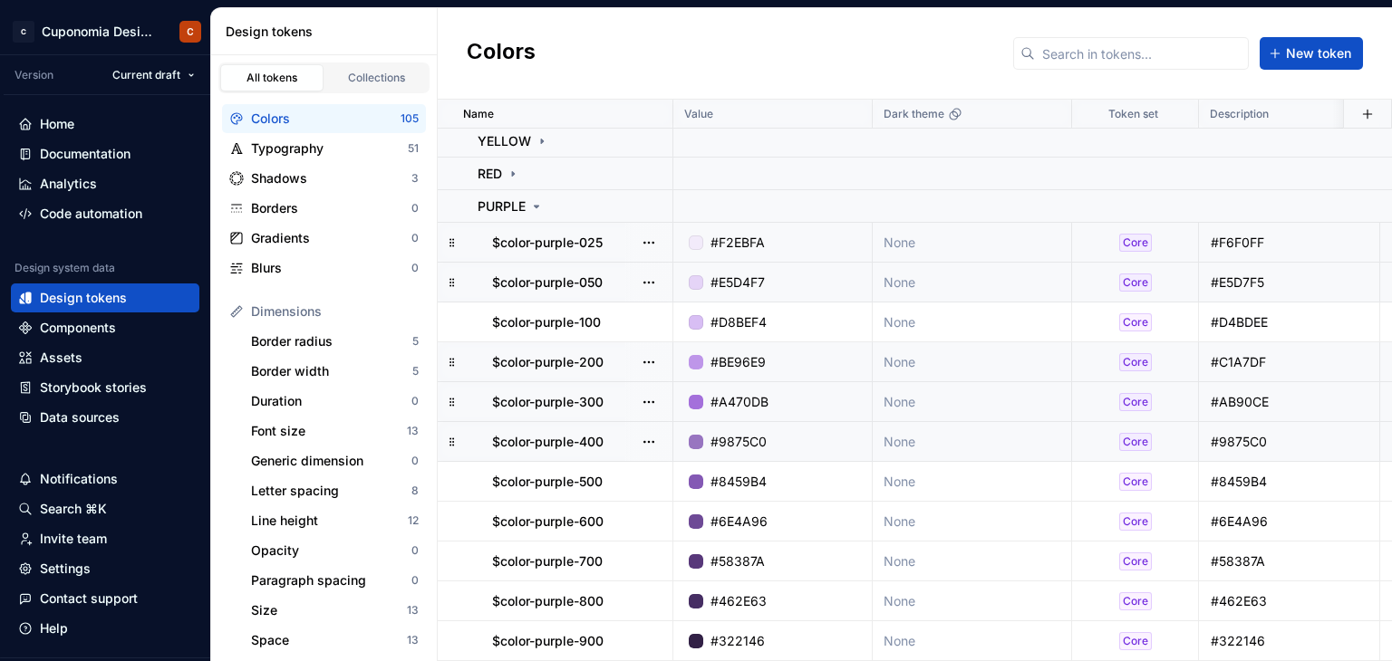
click at [776, 433] on div "#9875C0" at bounding box center [778, 442] width 186 height 18
type textarea "*"
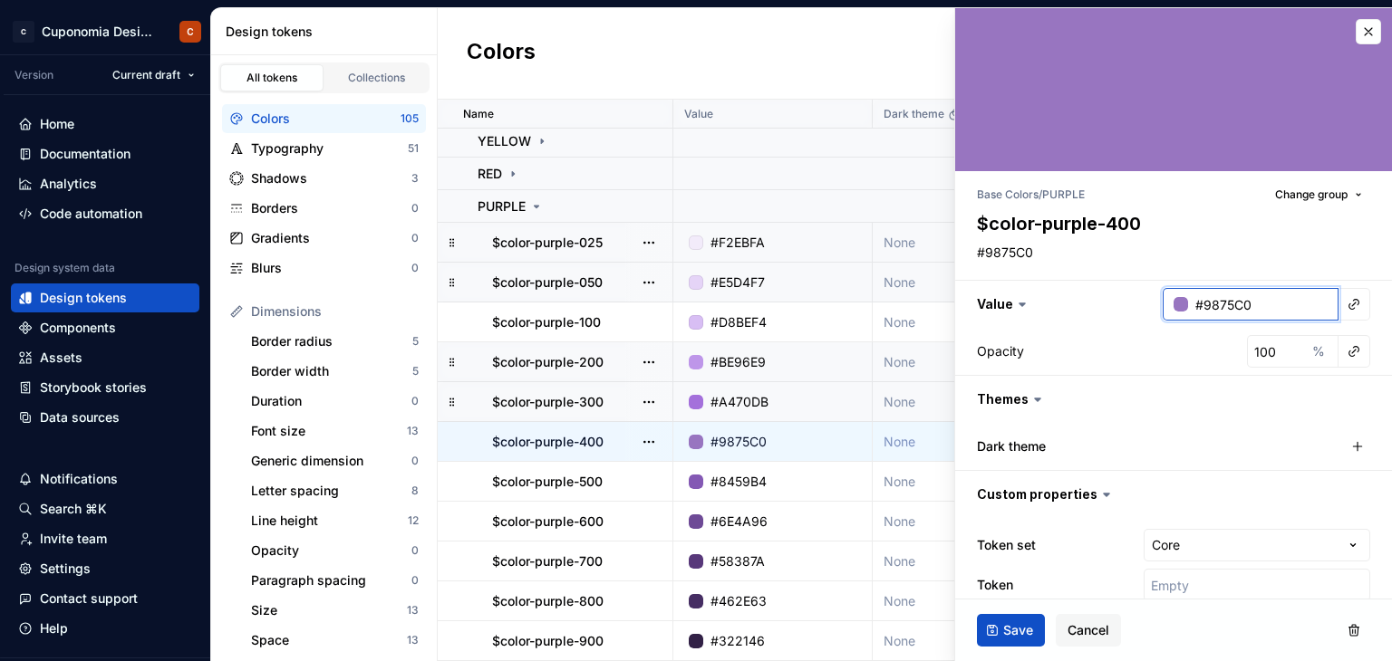
click at [1264, 299] on input "#9875C0" at bounding box center [1263, 304] width 150 height 33
click at [1266, 307] on input "#9875C0" at bounding box center [1263, 304] width 150 height 33
drag, startPoint x: 1266, startPoint y: 307, endPoint x: 1232, endPoint y: 307, distance: 33.5
click at [1232, 307] on input "#9875C0" at bounding box center [1263, 304] width 150 height 33
paste input "8B53C5"
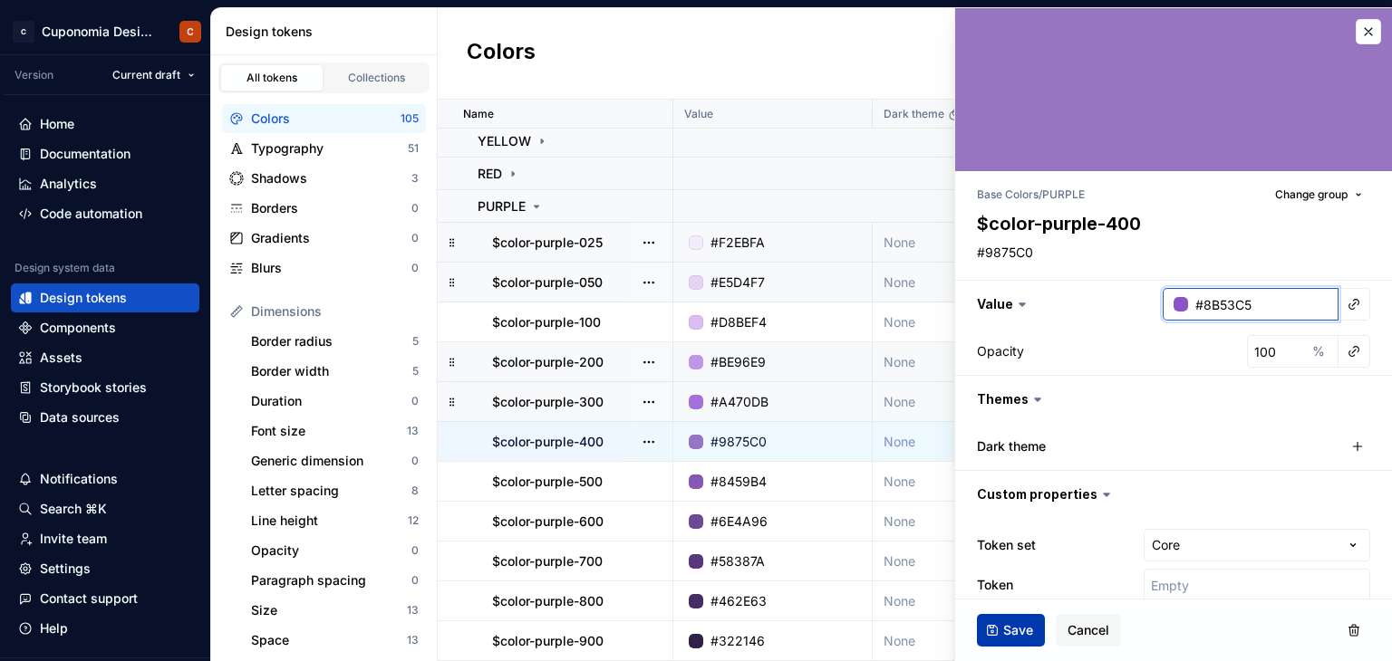
type input "#8B53C5"
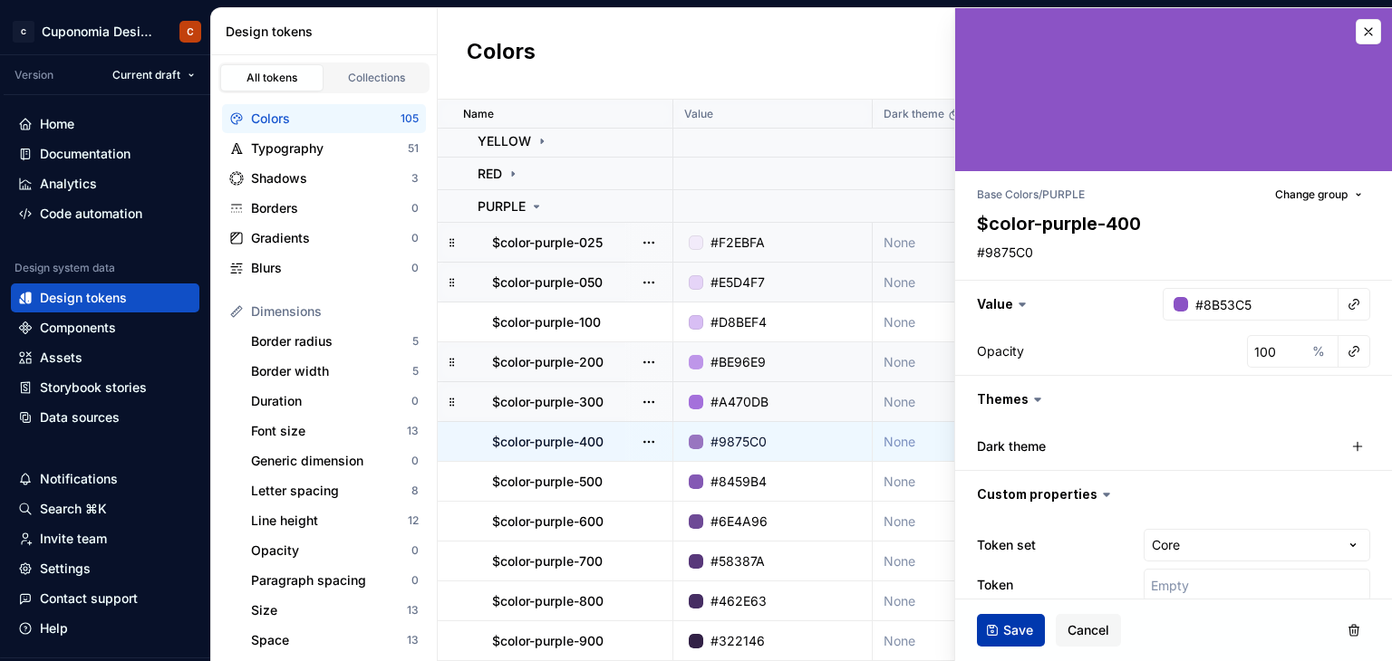
click at [1027, 619] on button "Save" at bounding box center [1011, 630] width 68 height 33
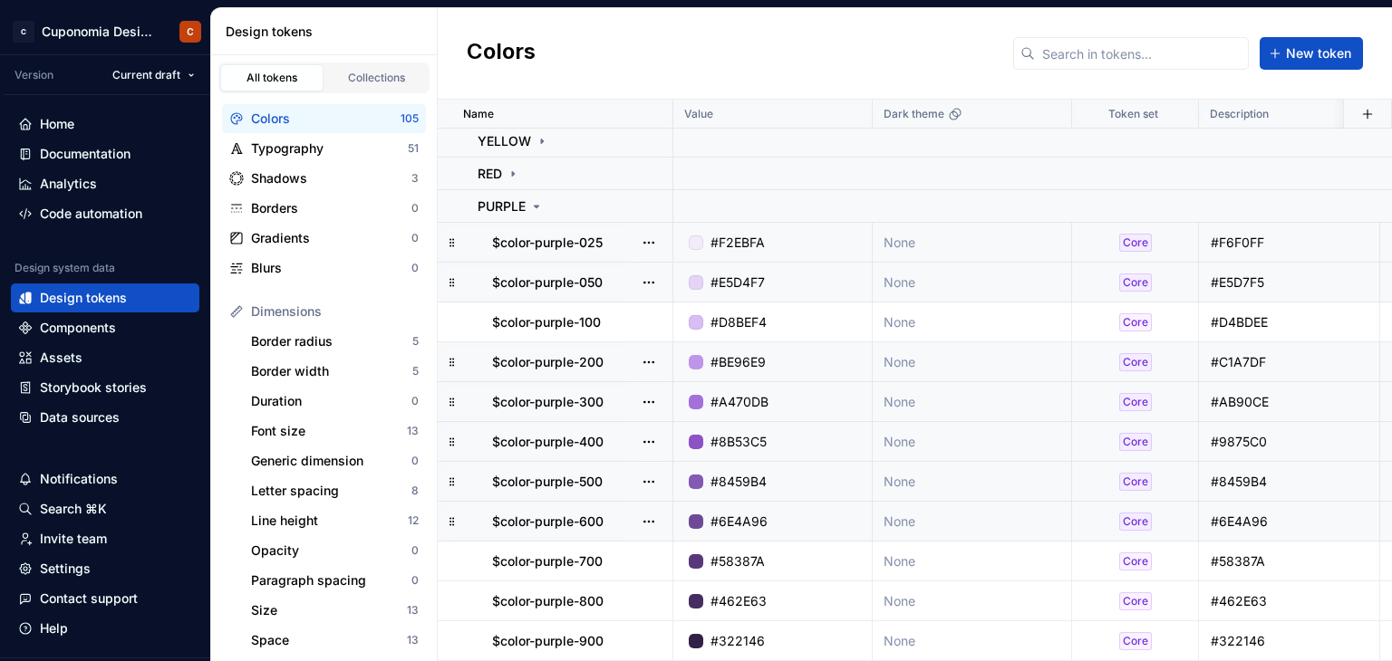
click at [768, 473] on div "#8459B4" at bounding box center [778, 482] width 186 height 18
type textarea "*"
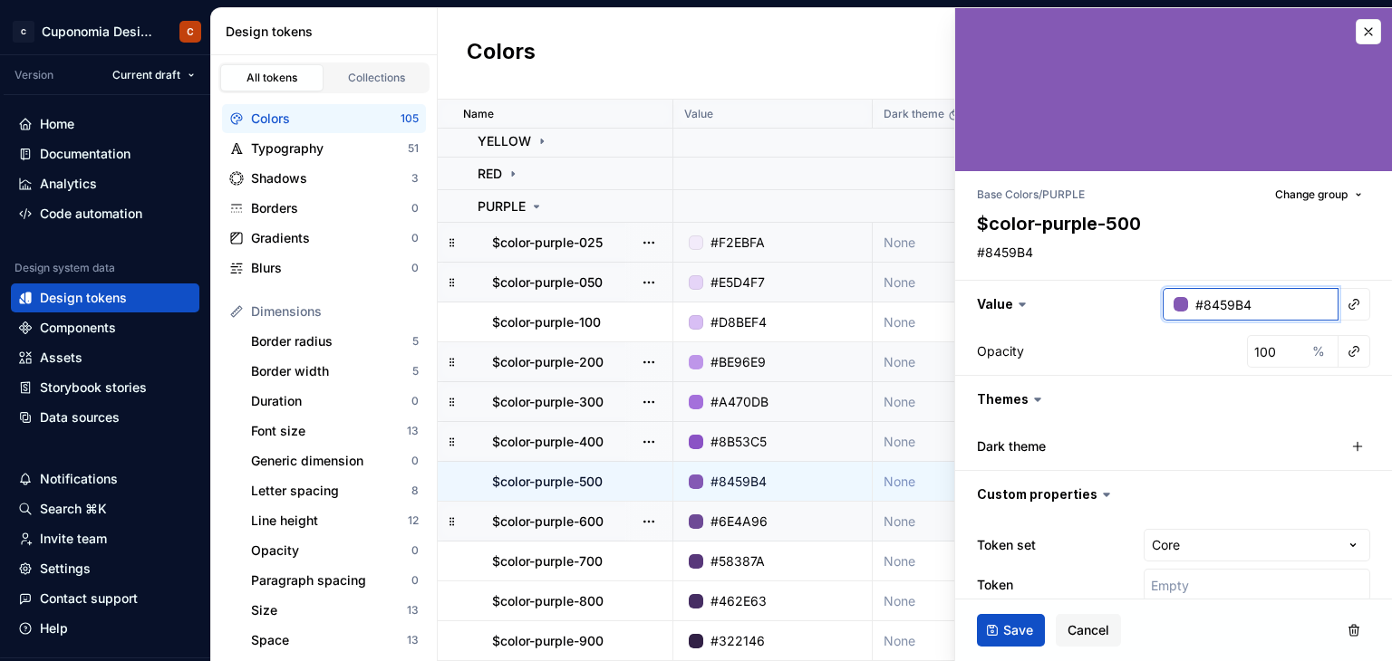
click at [1263, 302] on input "#8459B4" at bounding box center [1263, 304] width 150 height 33
click at [1279, 313] on input "#8459B4" at bounding box center [1263, 304] width 150 height 33
drag, startPoint x: 1276, startPoint y: 306, endPoint x: 1192, endPoint y: 302, distance: 84.4
click at [1192, 302] on input "#8459B4" at bounding box center [1263, 304] width 150 height 33
paste input "7E40BF"
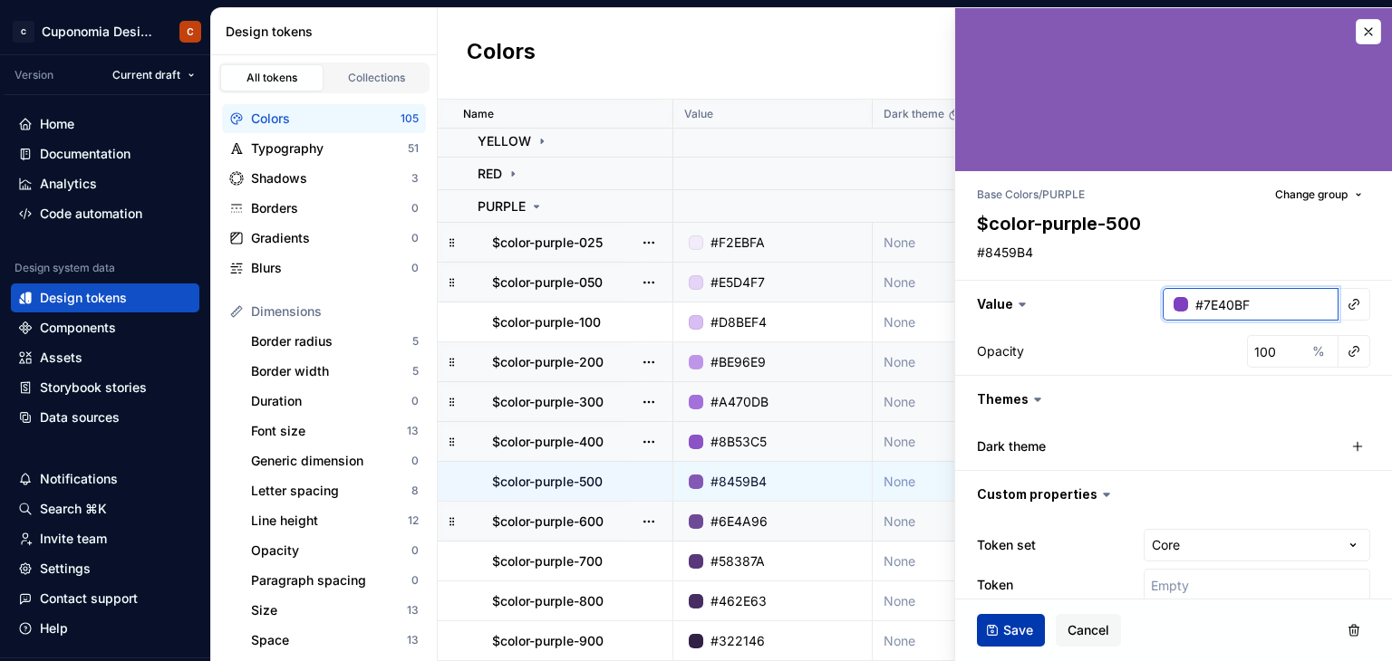
type input "#7E40BF"
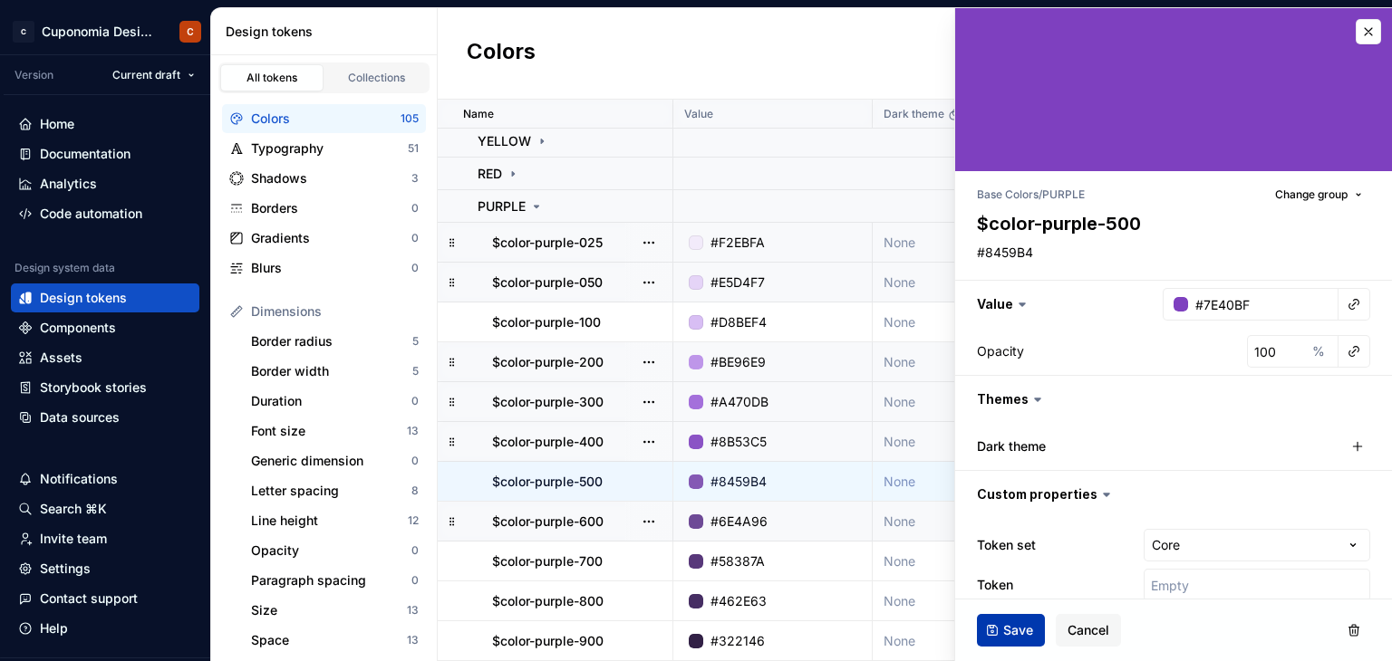
click at [1027, 628] on span "Save" at bounding box center [1018, 631] width 30 height 18
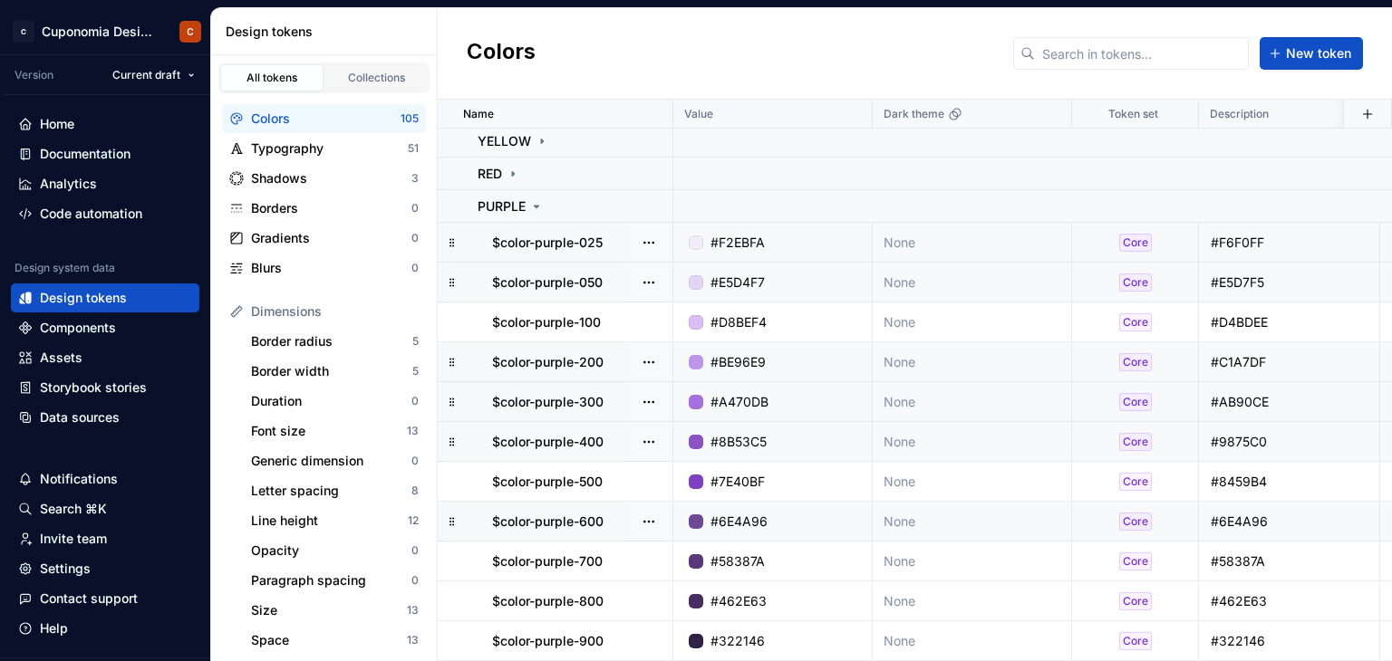
click at [758, 514] on div "#6E4A96" at bounding box center [738, 522] width 57 height 18
type textarea "*"
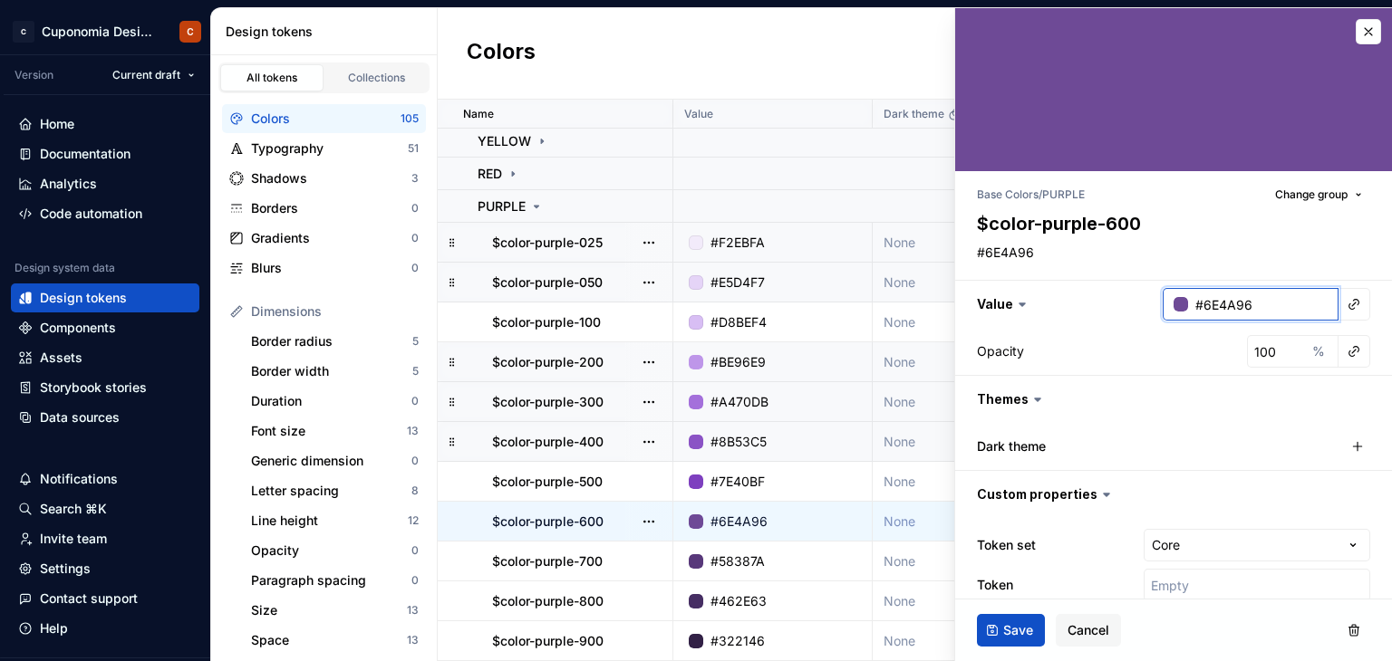
click at [1253, 304] on input "#6E4A96" at bounding box center [1263, 304] width 150 height 33
drag, startPoint x: 1265, startPoint y: 307, endPoint x: 1191, endPoint y: 302, distance: 74.5
click at [1191, 302] on input "#6E4A96" at bounding box center [1263, 304] width 150 height 33
paste input "53399"
type input "#653399"
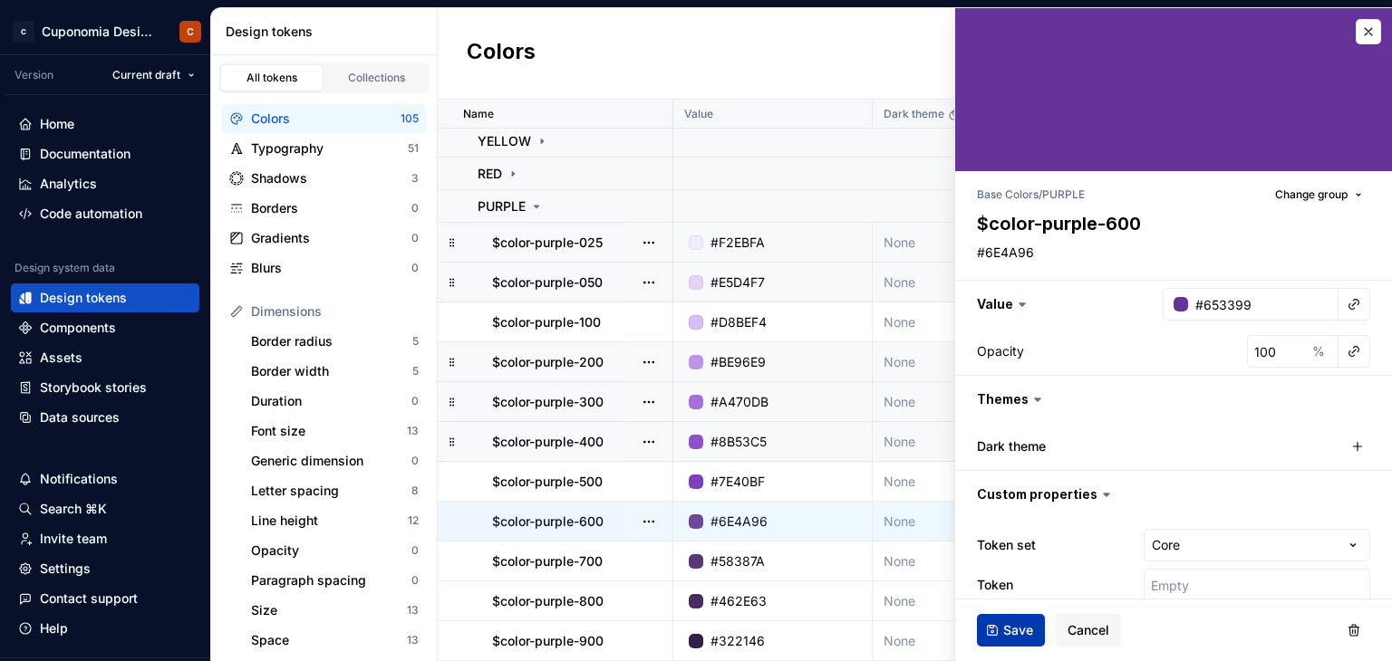
click at [1019, 624] on span "Save" at bounding box center [1018, 631] width 30 height 18
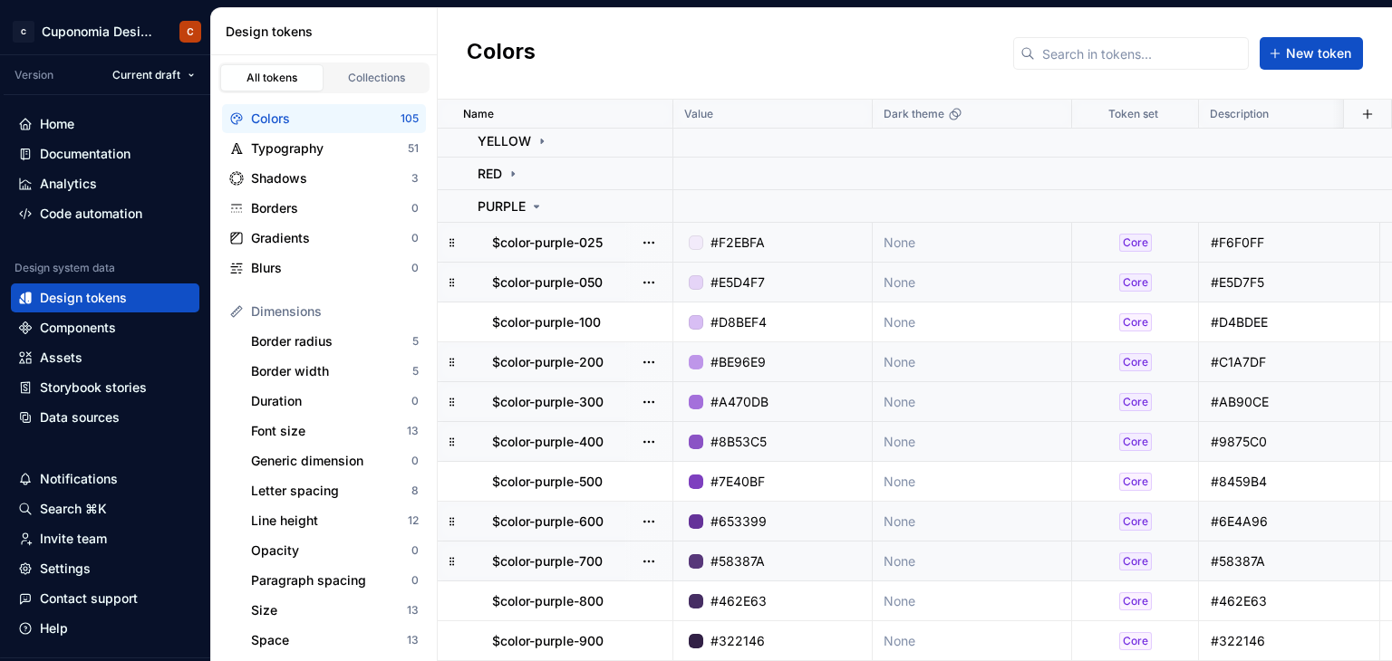
click at [762, 555] on div "#58387A" at bounding box center [737, 562] width 54 height 18
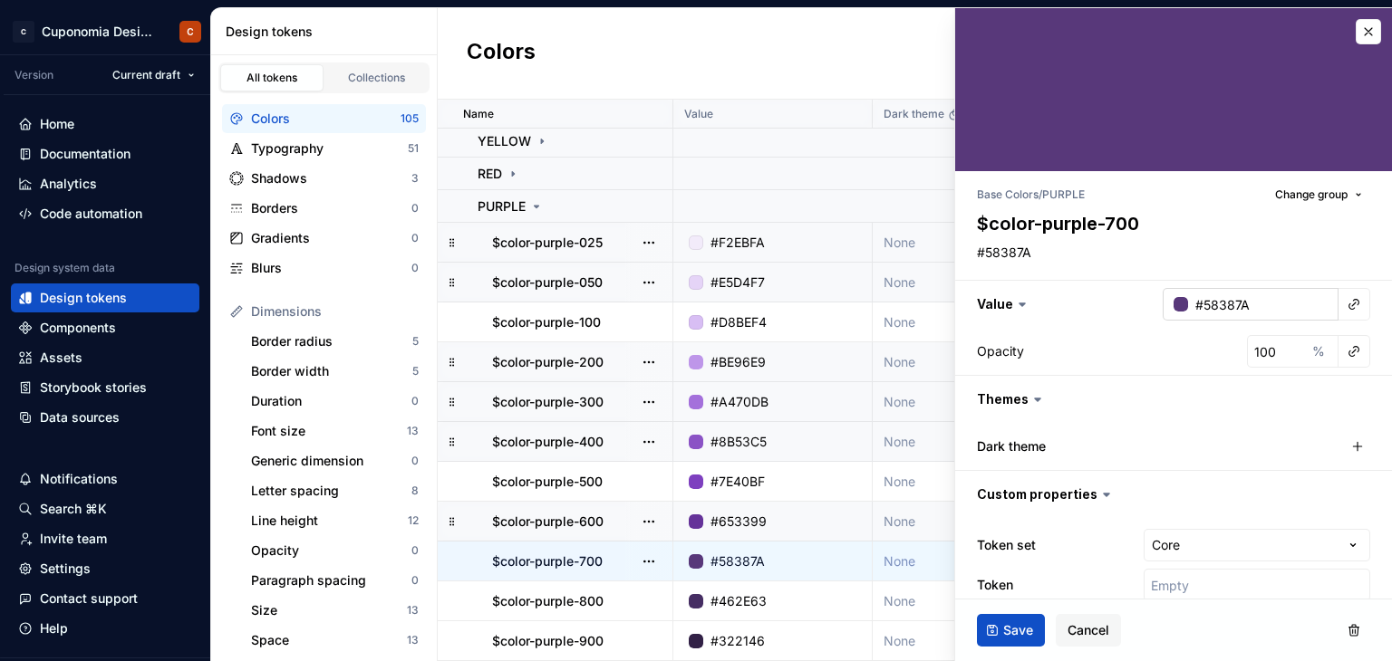
click at [1251, 297] on input "#58387A" at bounding box center [1263, 304] width 150 height 33
type textarea "*"
click at [1260, 301] on input "#58387A" at bounding box center [1263, 304] width 150 height 33
drag, startPoint x: 1271, startPoint y: 307, endPoint x: 1188, endPoint y: 307, distance: 83.4
click at [1188, 307] on input "#58387A" at bounding box center [1263, 304] width 150 height 33
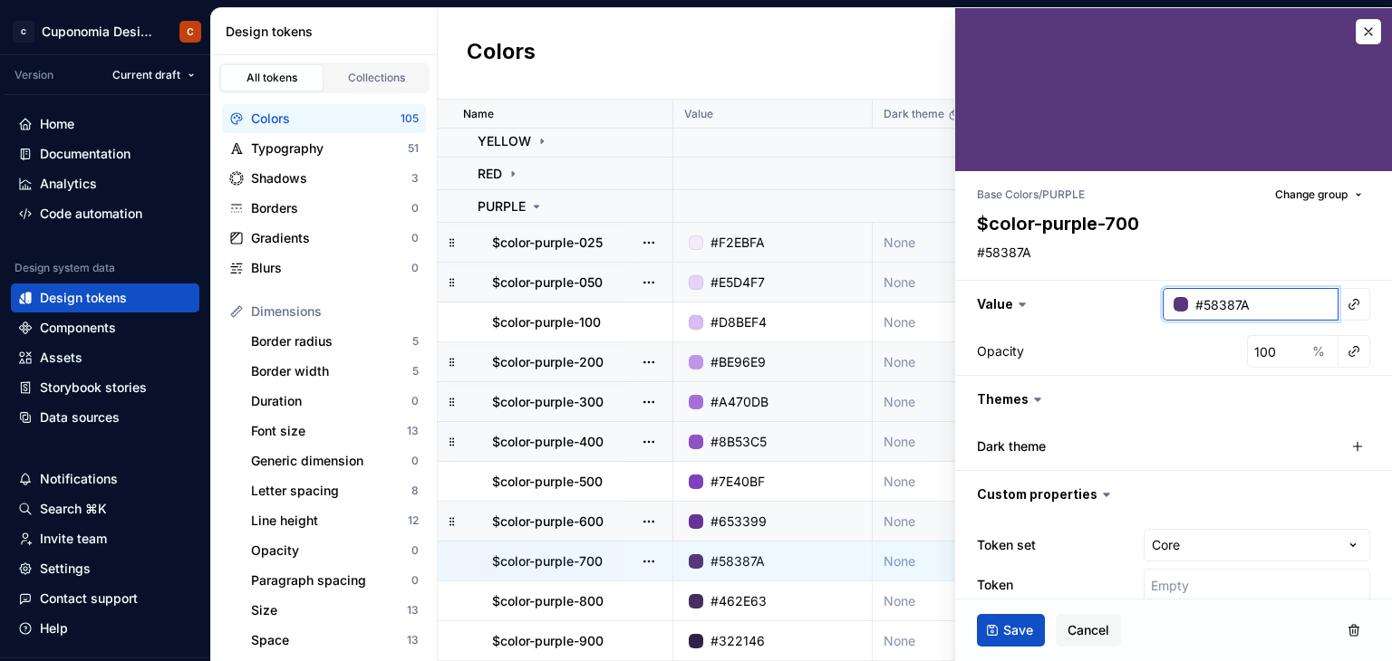
paste input "4C2772"
type input "#4C2772"
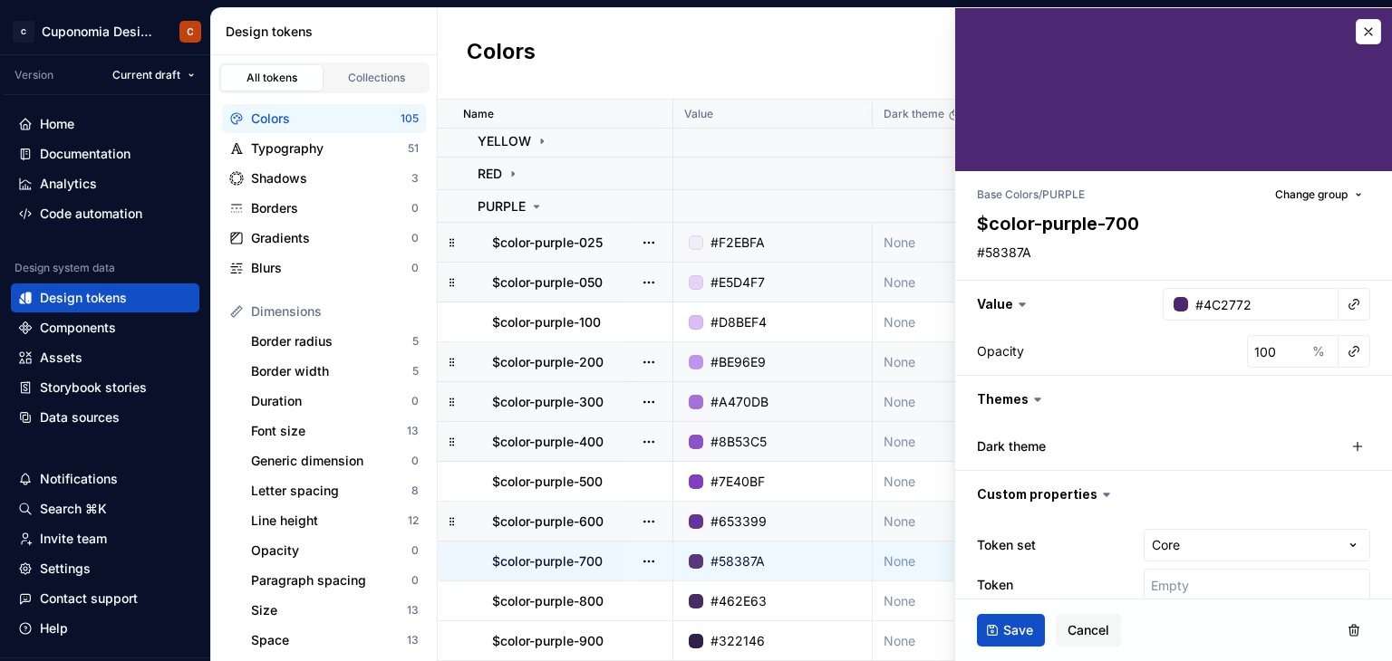
click at [1148, 612] on div "Save Cancel" at bounding box center [1173, 631] width 437 height 62
click at [1011, 639] on button "Save" at bounding box center [1011, 630] width 68 height 33
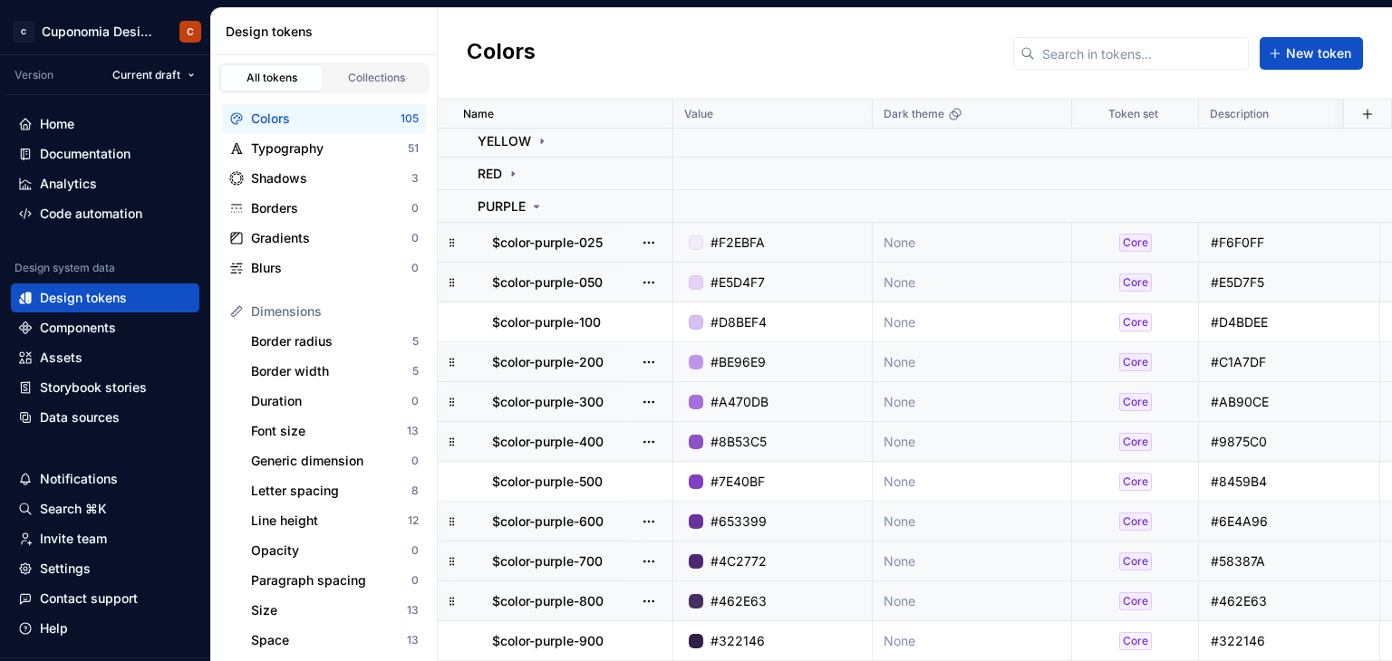
click at [752, 582] on td "#462E63" at bounding box center [772, 602] width 199 height 40
type textarea "*"
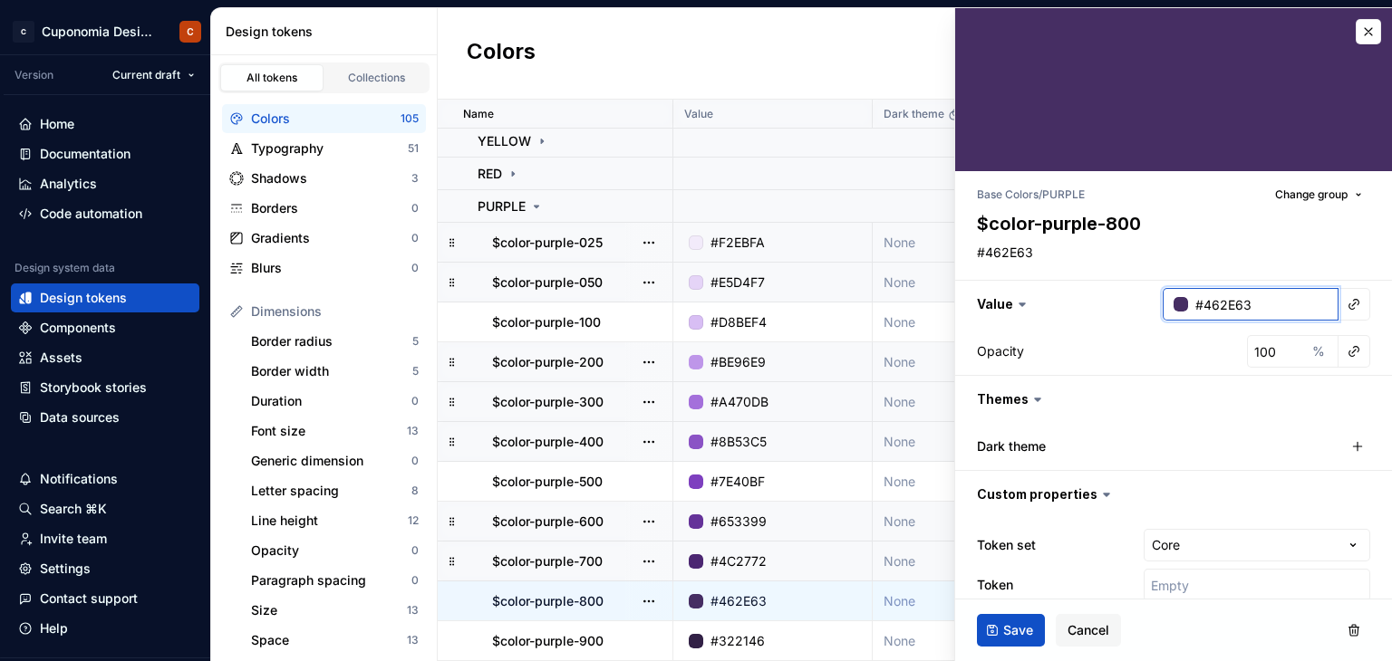
click at [1254, 299] on input "#462E63" at bounding box center [1263, 304] width 150 height 33
click at [1255, 305] on input "#462E63" at bounding box center [1263, 304] width 150 height 33
drag, startPoint x: 1258, startPoint y: 307, endPoint x: 1193, endPoint y: 303, distance: 65.4
click at [1193, 303] on input "#462E63" at bounding box center [1263, 304] width 150 height 33
paste input "331452"
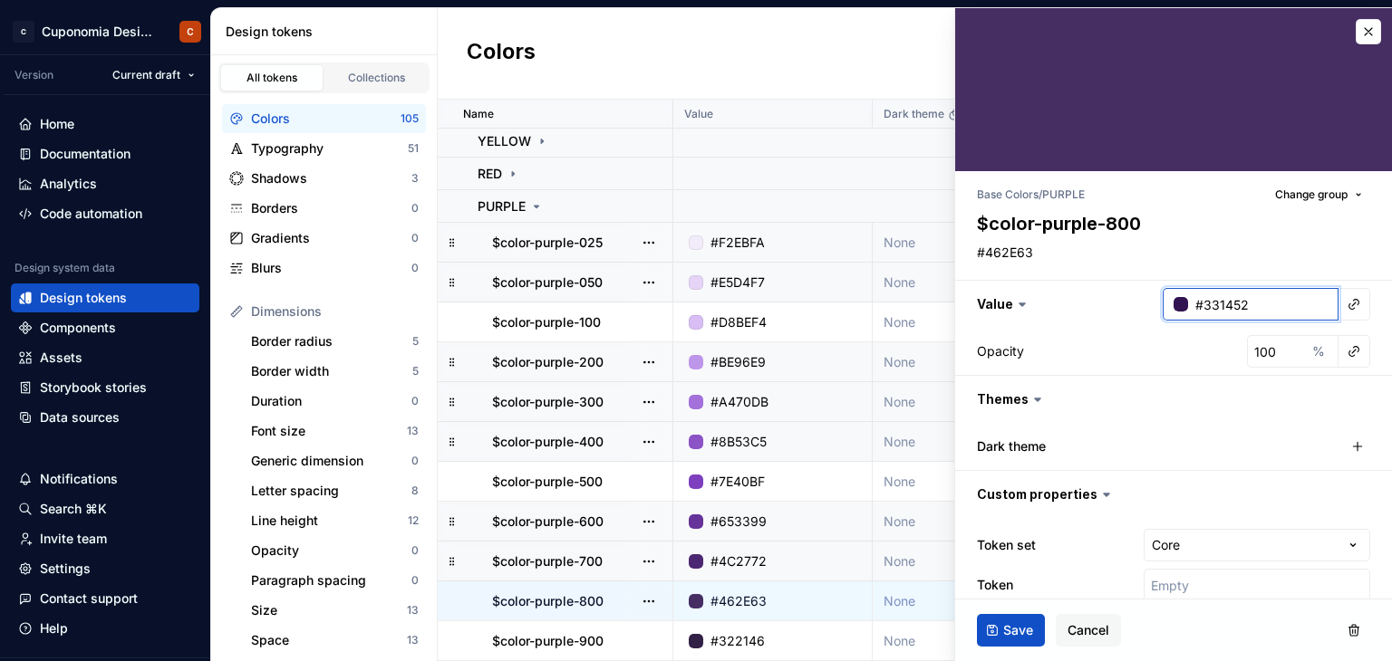
type input "#331452"
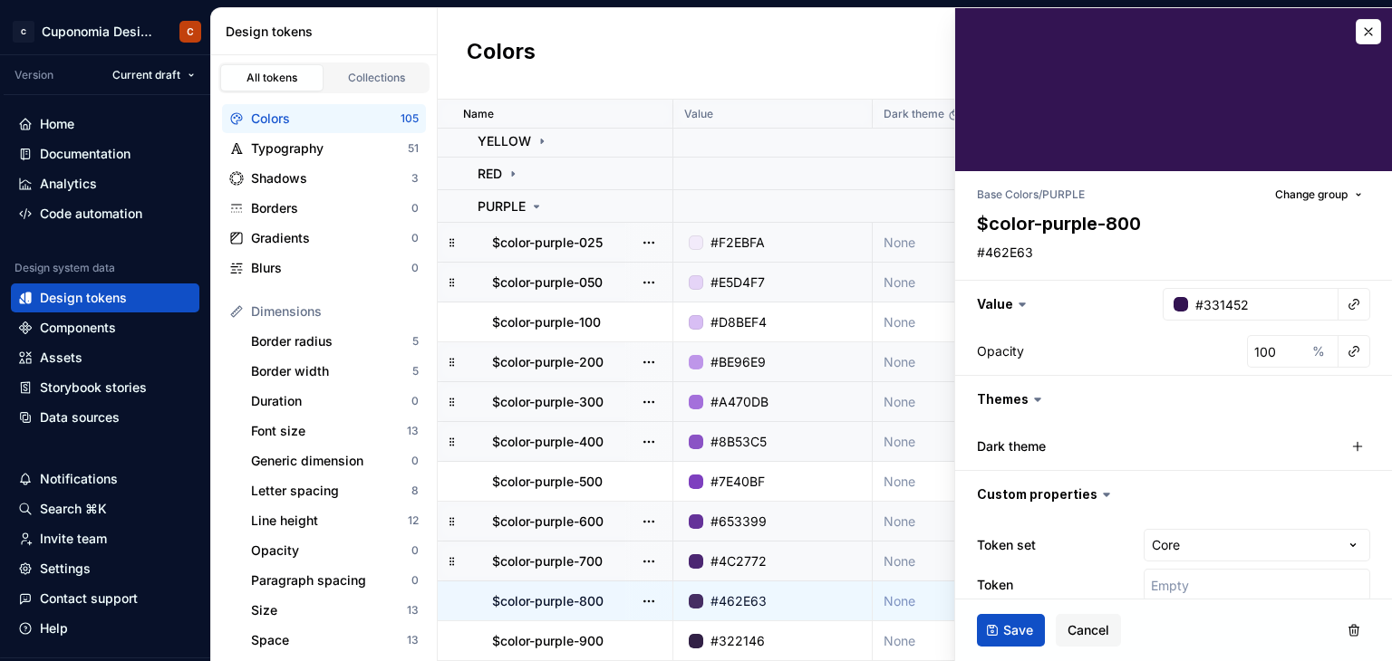
click at [1214, 349] on div "Opacity 100 %" at bounding box center [1173, 351] width 393 height 33
click at [1006, 638] on span "Save" at bounding box center [1018, 631] width 30 height 18
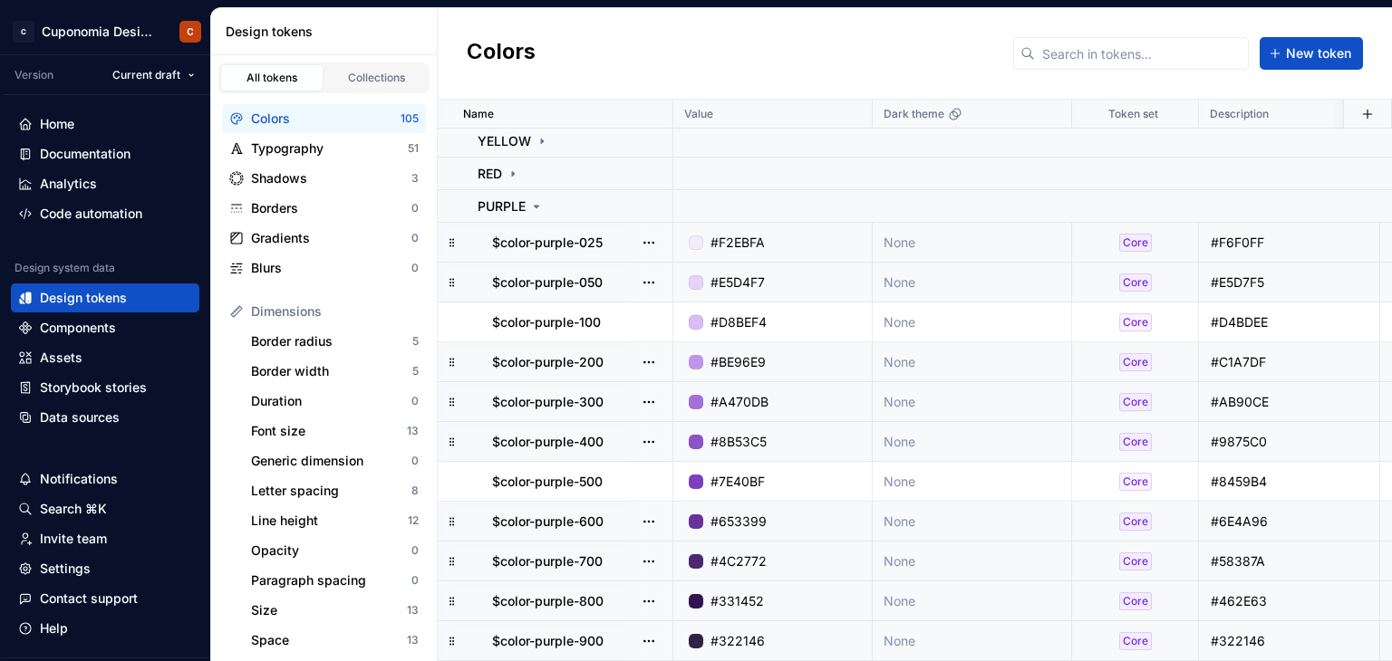
click at [779, 632] on div "#322146" at bounding box center [778, 641] width 186 height 18
type textarea "*"
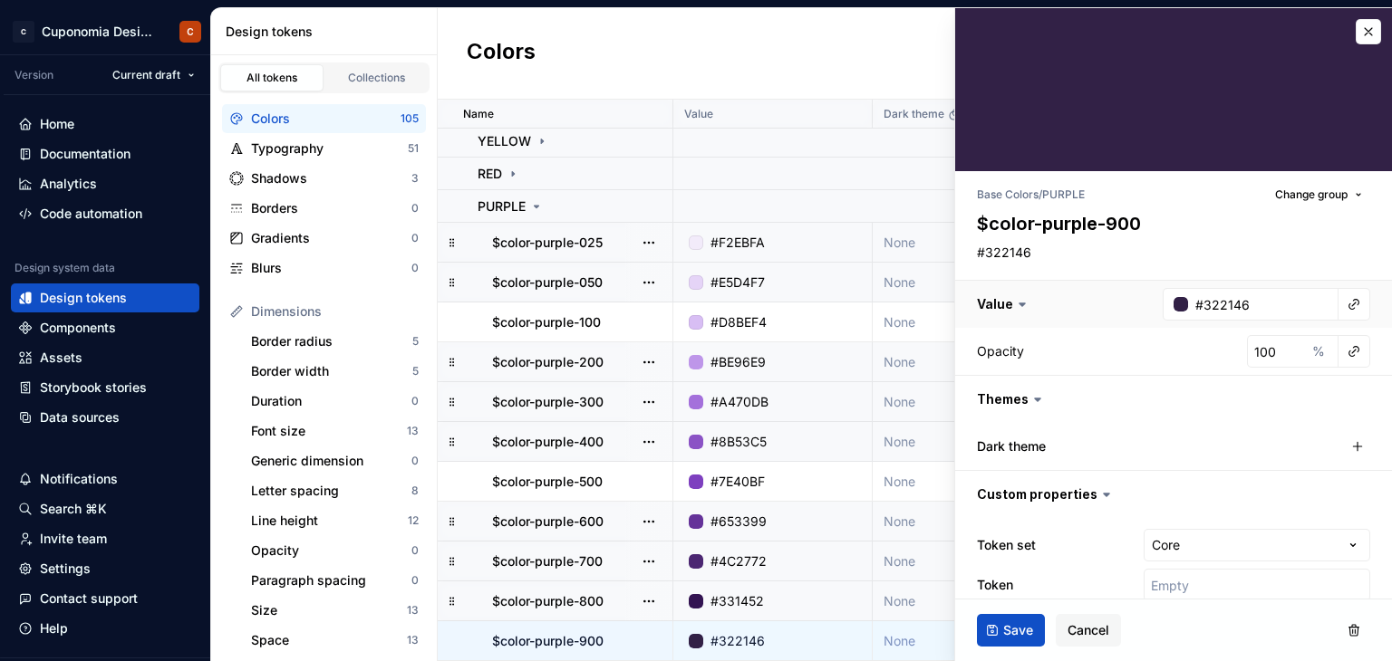
click at [1253, 285] on button "button" at bounding box center [1173, 304] width 437 height 47
click at [1255, 304] on input "#322146" at bounding box center [1263, 304] width 150 height 33
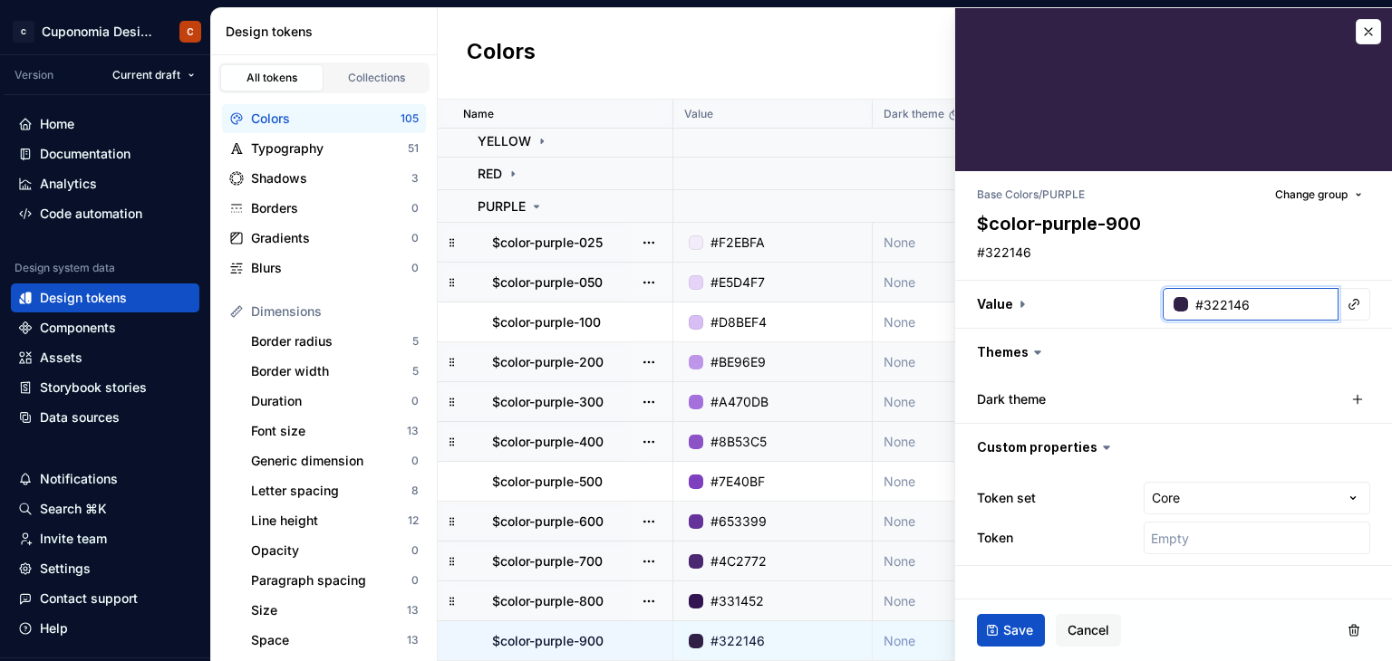
click at [1255, 304] on input "#322146" at bounding box center [1263, 304] width 150 height 33
drag, startPoint x: 1267, startPoint y: 305, endPoint x: 1202, endPoint y: 307, distance: 64.4
click at [1202, 307] on input "#322146" at bounding box center [1263, 304] width 150 height 33
paste input "260B41"
type input "#260B41"
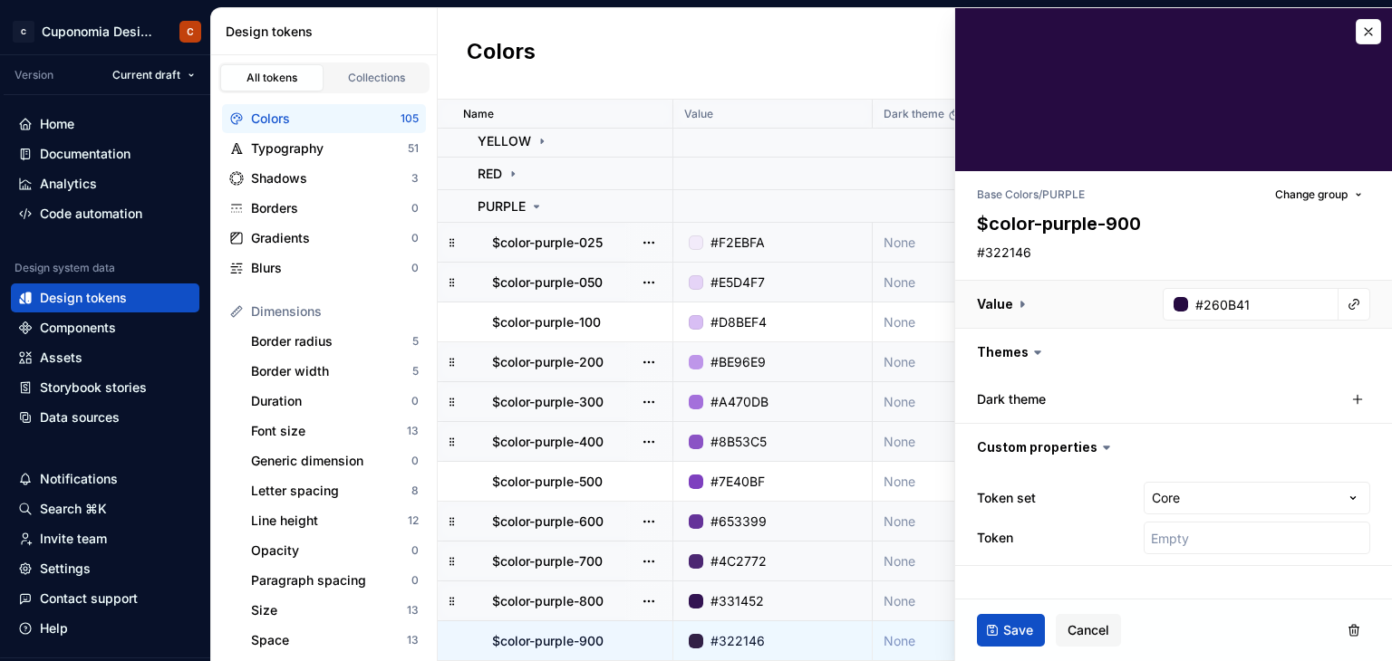
click at [1049, 310] on button "button" at bounding box center [1173, 304] width 437 height 47
click at [1201, 270] on div "Base Colors / PURPLE Change group $color-purple-900 #322146 Value #260B41 Opaci…" at bounding box center [1173, 397] width 437 height 453
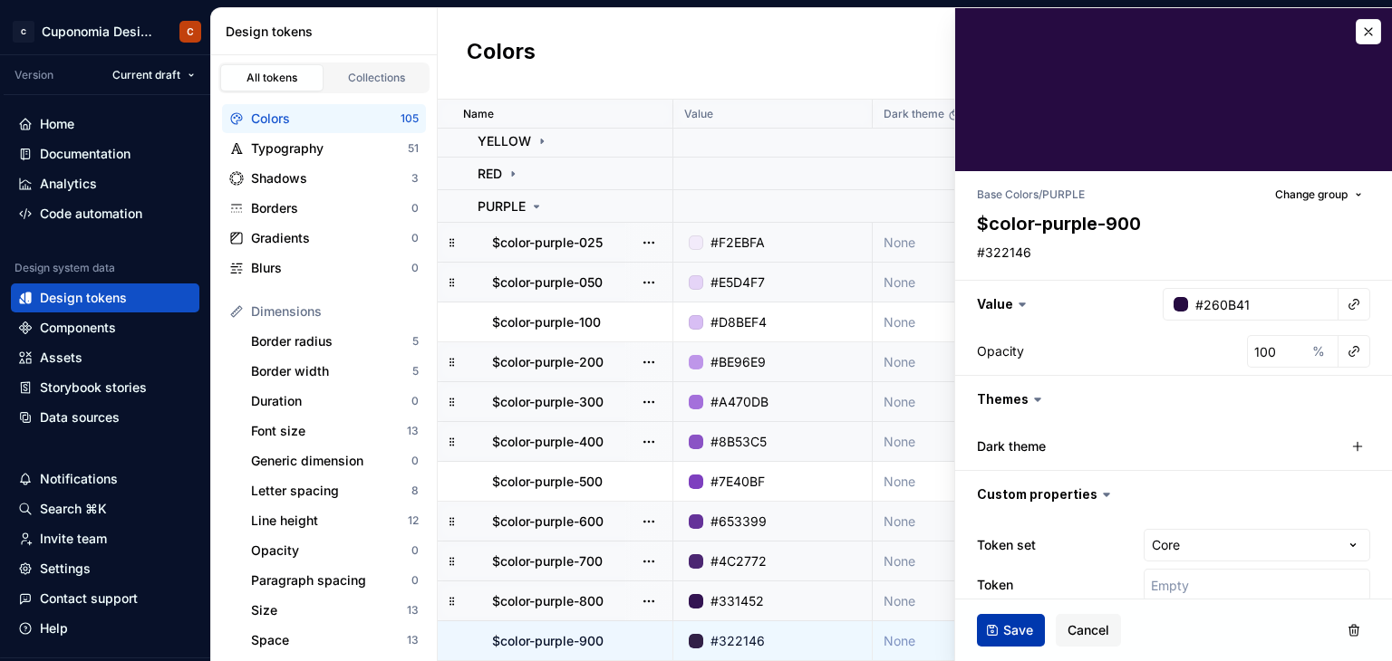
click at [1022, 632] on span "Save" at bounding box center [1018, 631] width 30 height 18
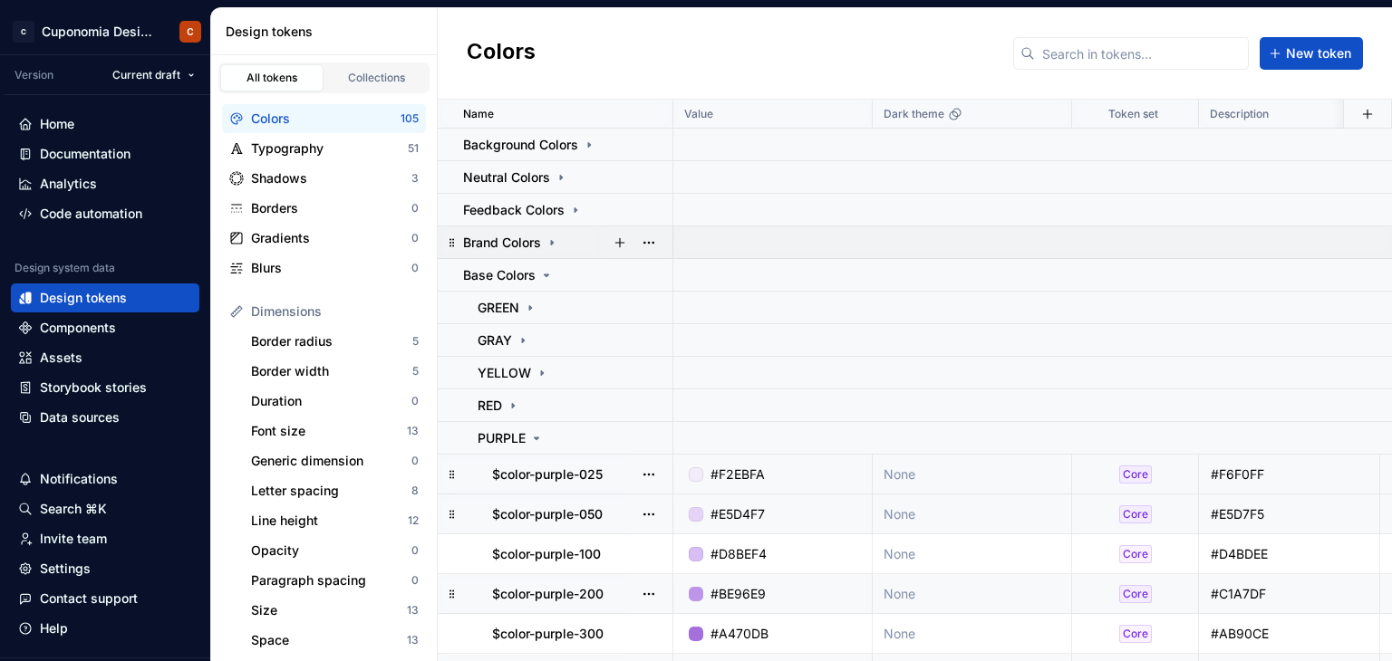
click at [546, 244] on icon at bounding box center [552, 243] width 14 height 14
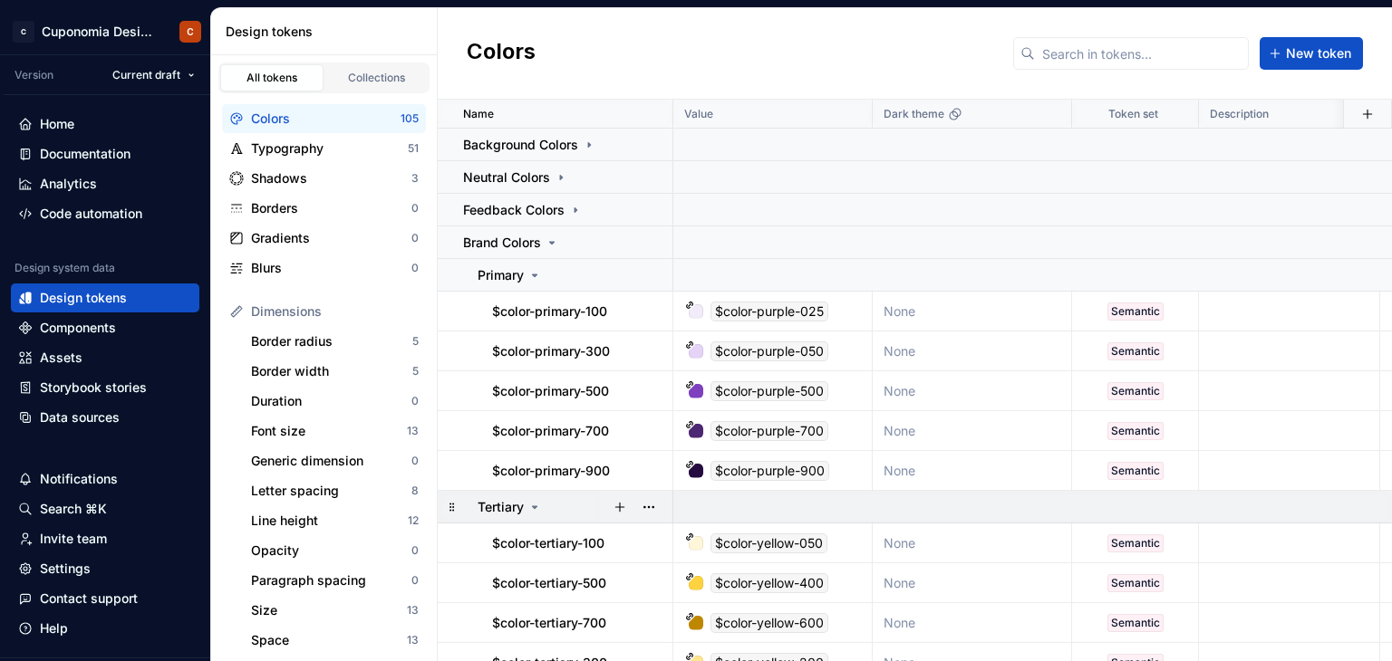
click at [533, 504] on icon at bounding box center [534, 507] width 14 height 14
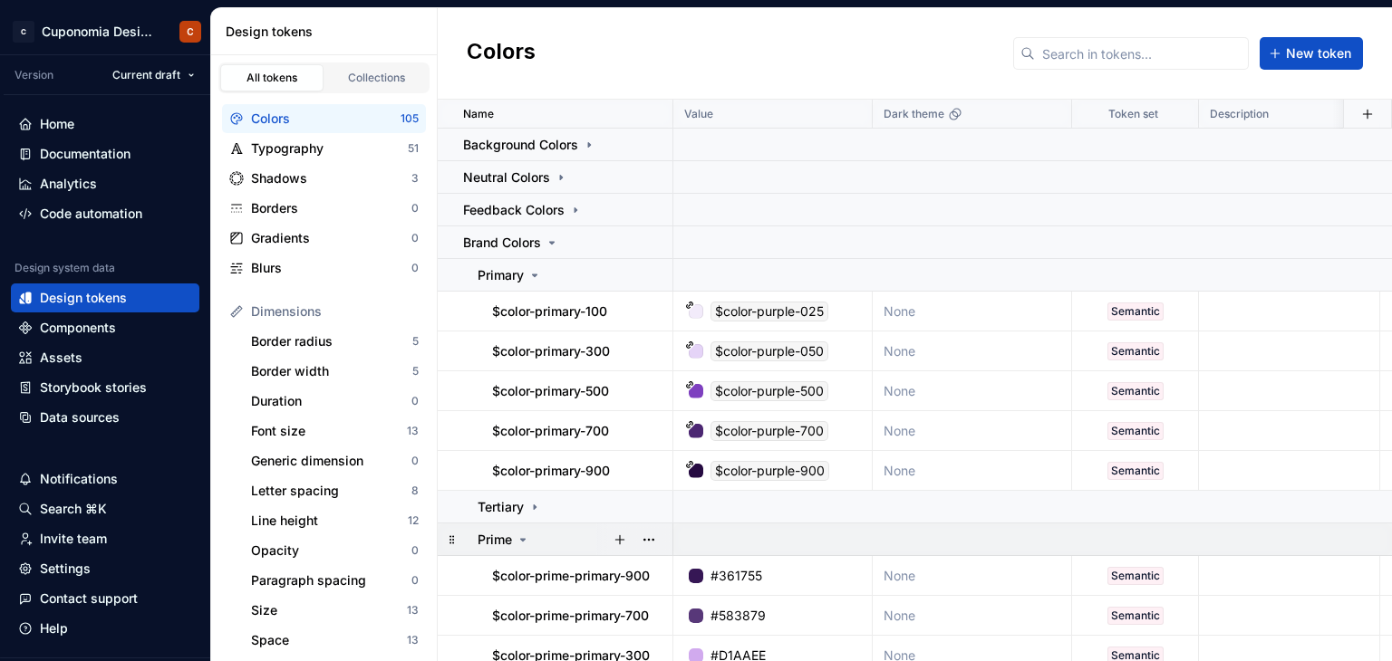
click at [525, 539] on icon at bounding box center [523, 540] width 5 height 2
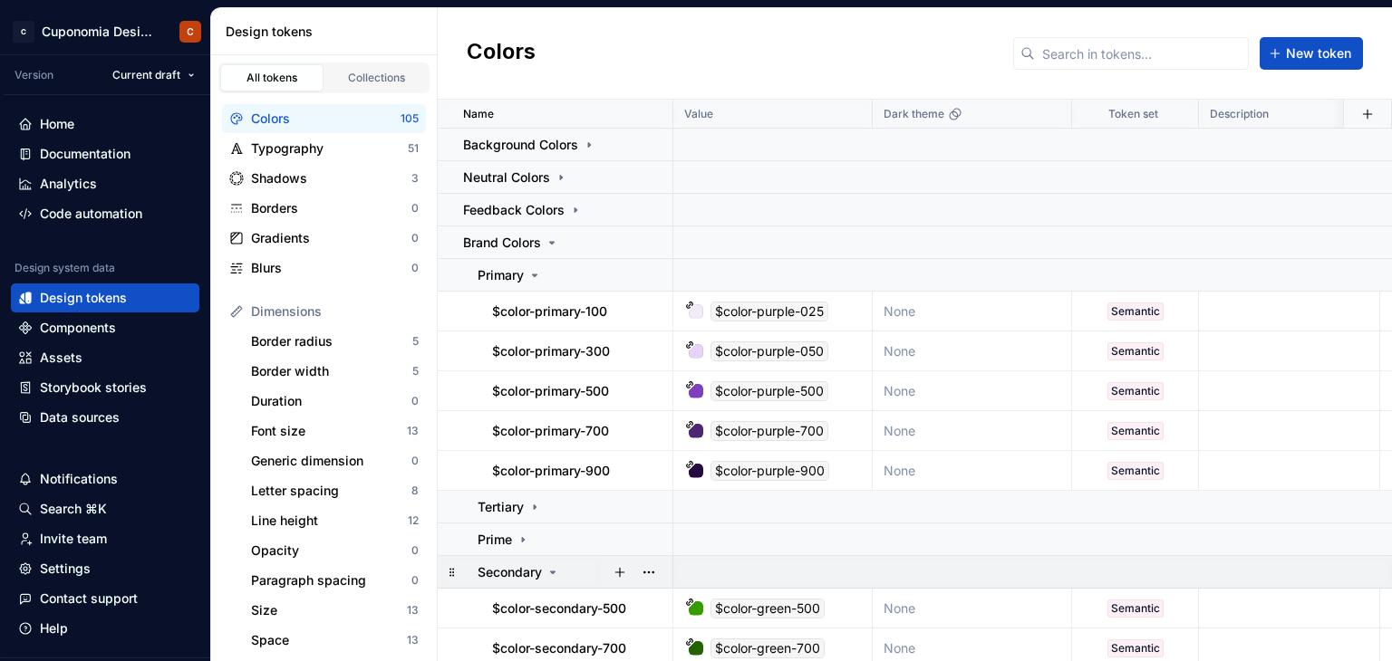
click at [549, 574] on icon at bounding box center [553, 572] width 14 height 14
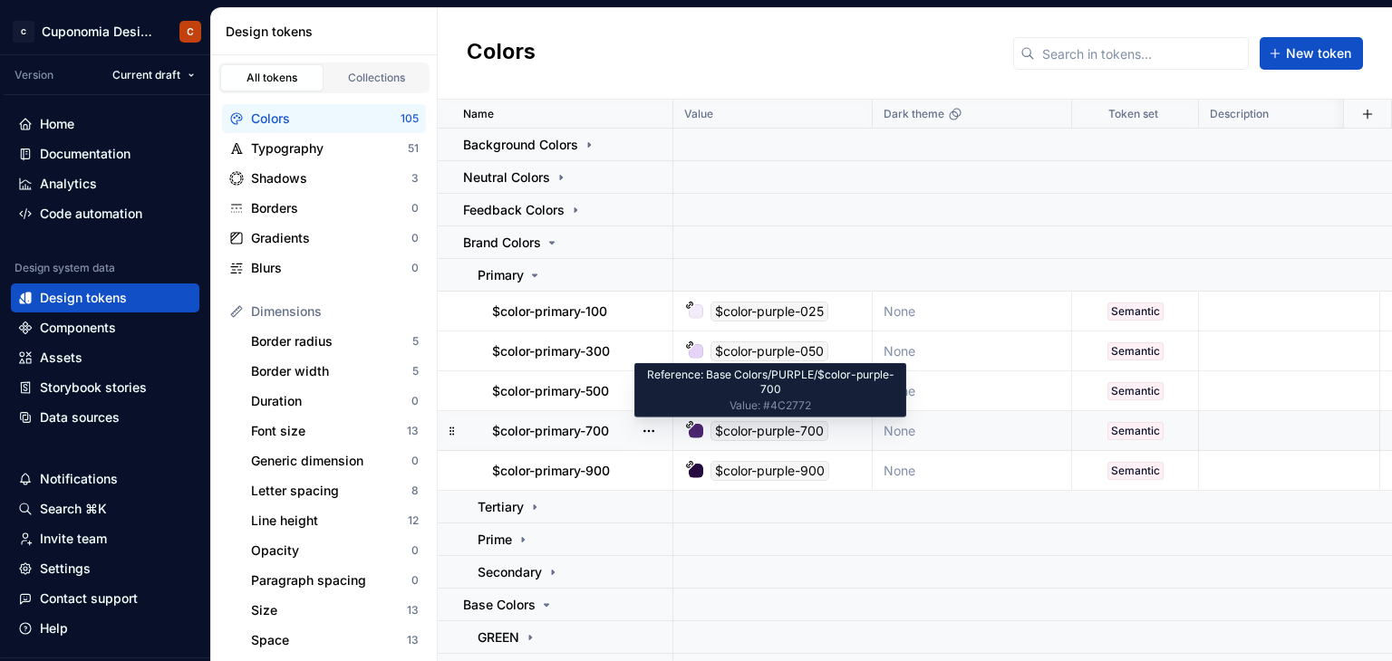
click at [795, 435] on div "$color-purple-700" at bounding box center [769, 431] width 118 height 20
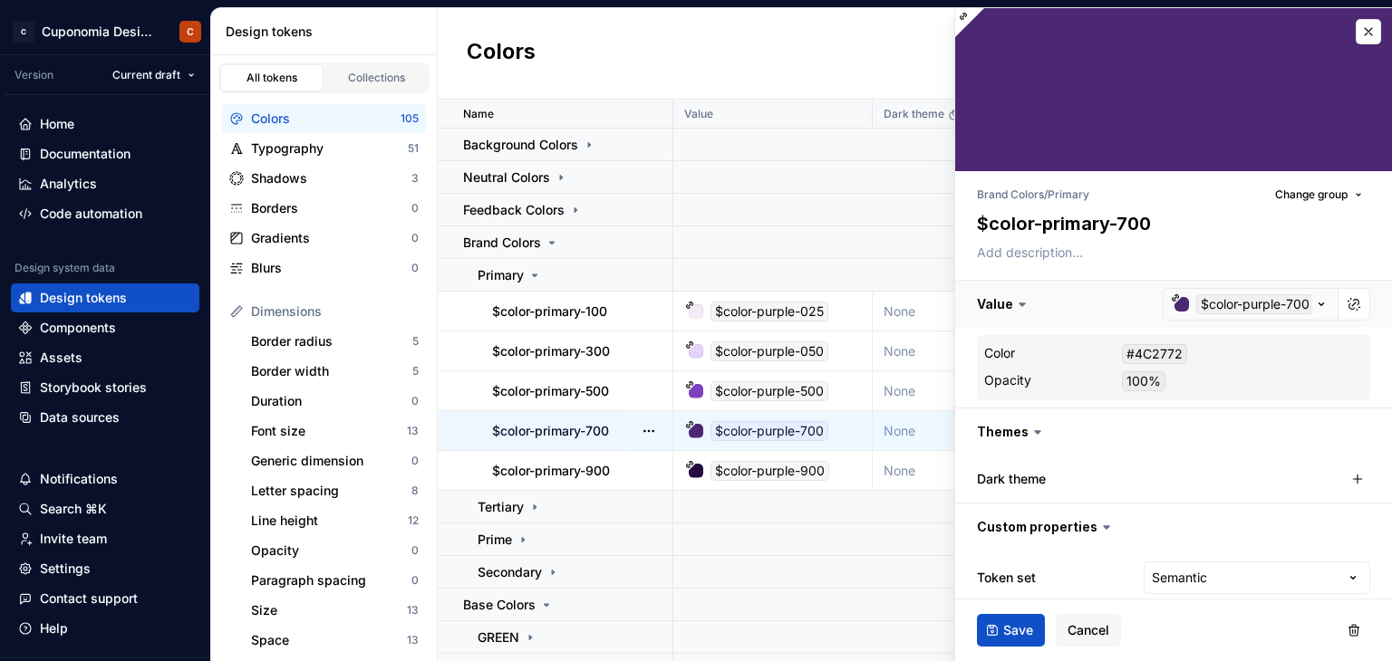
click at [1225, 305] on button "button" at bounding box center [1173, 304] width 437 height 47
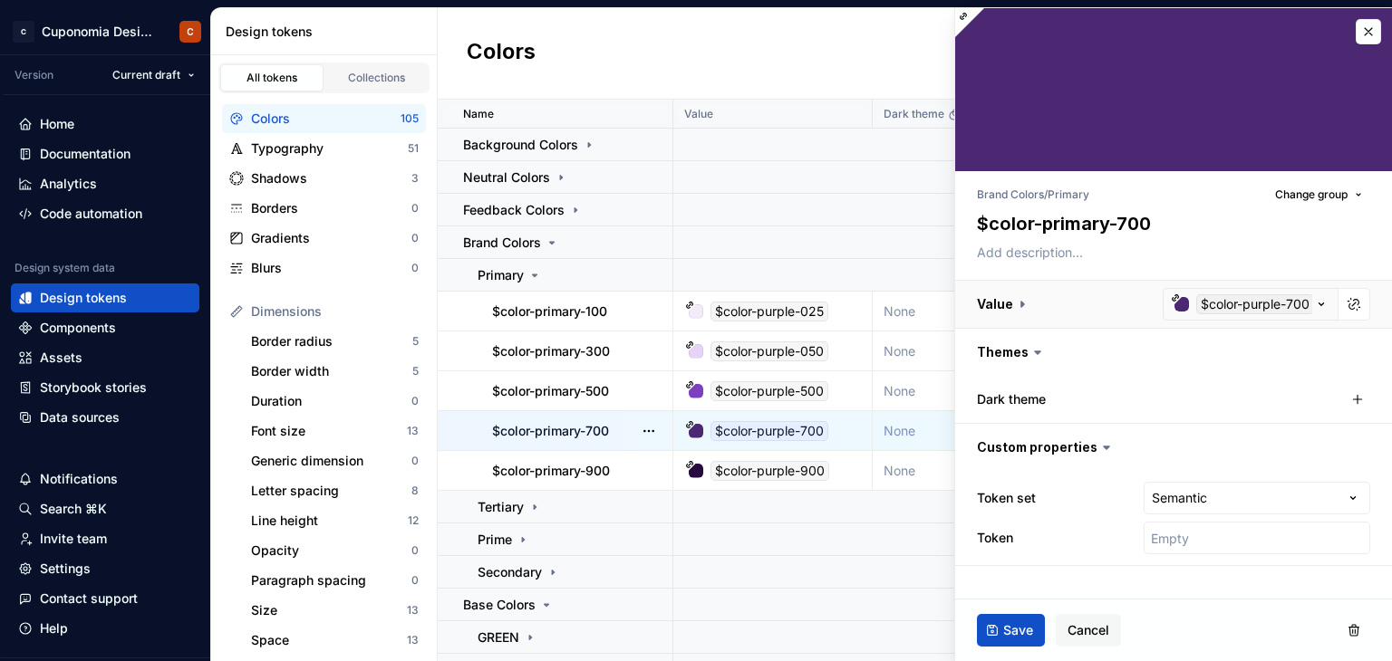
click at [1316, 306] on button "button" at bounding box center [1173, 304] width 437 height 47
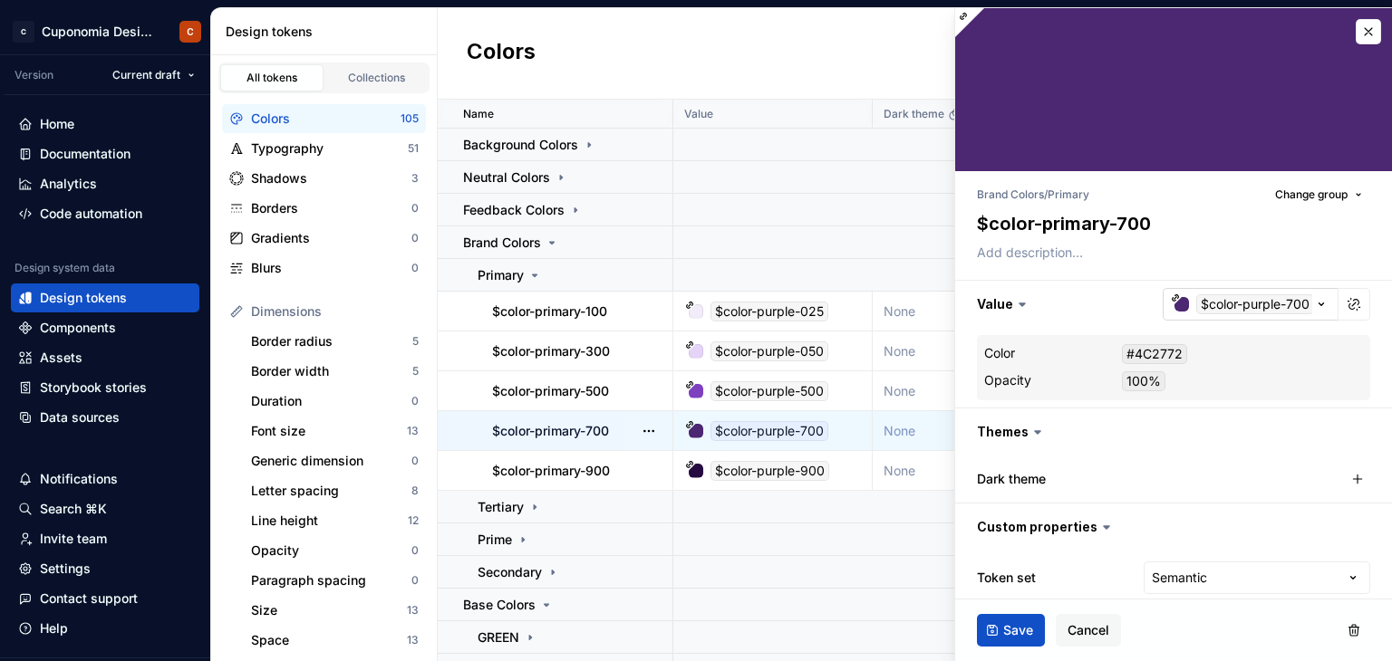
click at [1174, 304] on div "button" at bounding box center [1181, 304] width 14 height 14
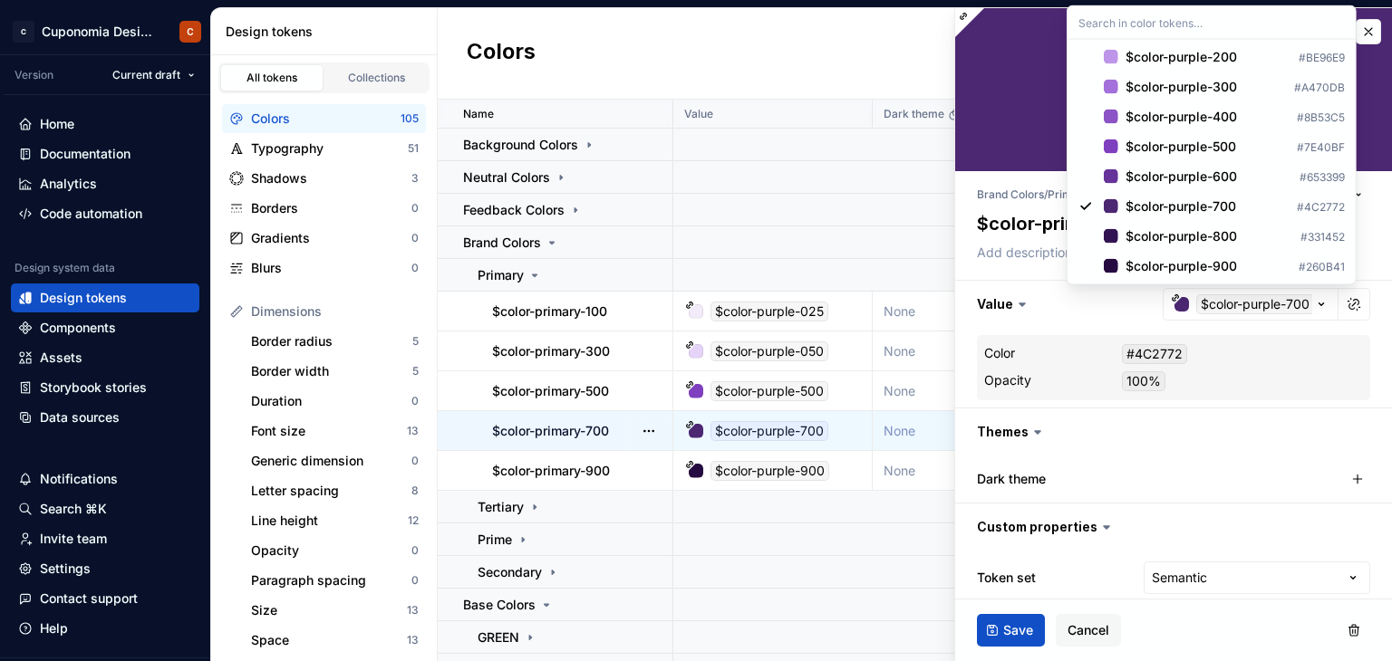
scroll to position [3512, 0]
click at [1192, 178] on div "$color-purple-600" at bounding box center [1180, 177] width 111 height 18
type textarea "*"
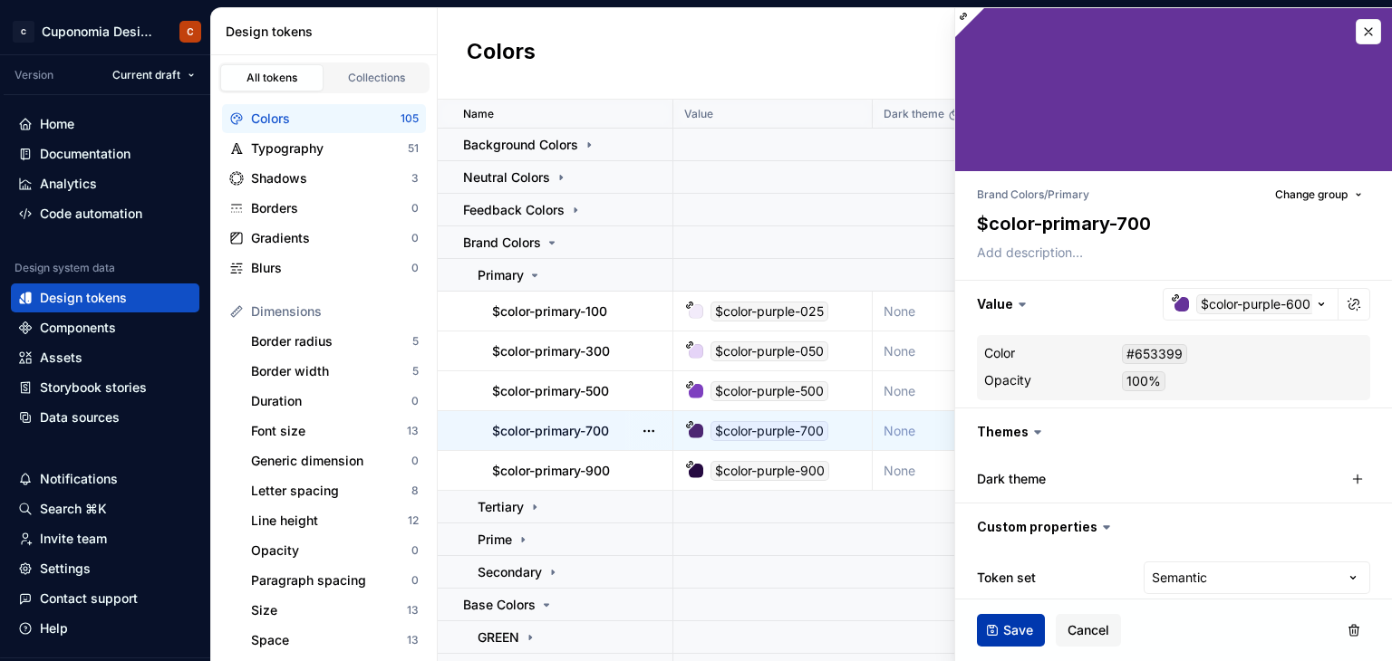
click at [1027, 629] on span "Save" at bounding box center [1018, 631] width 30 height 18
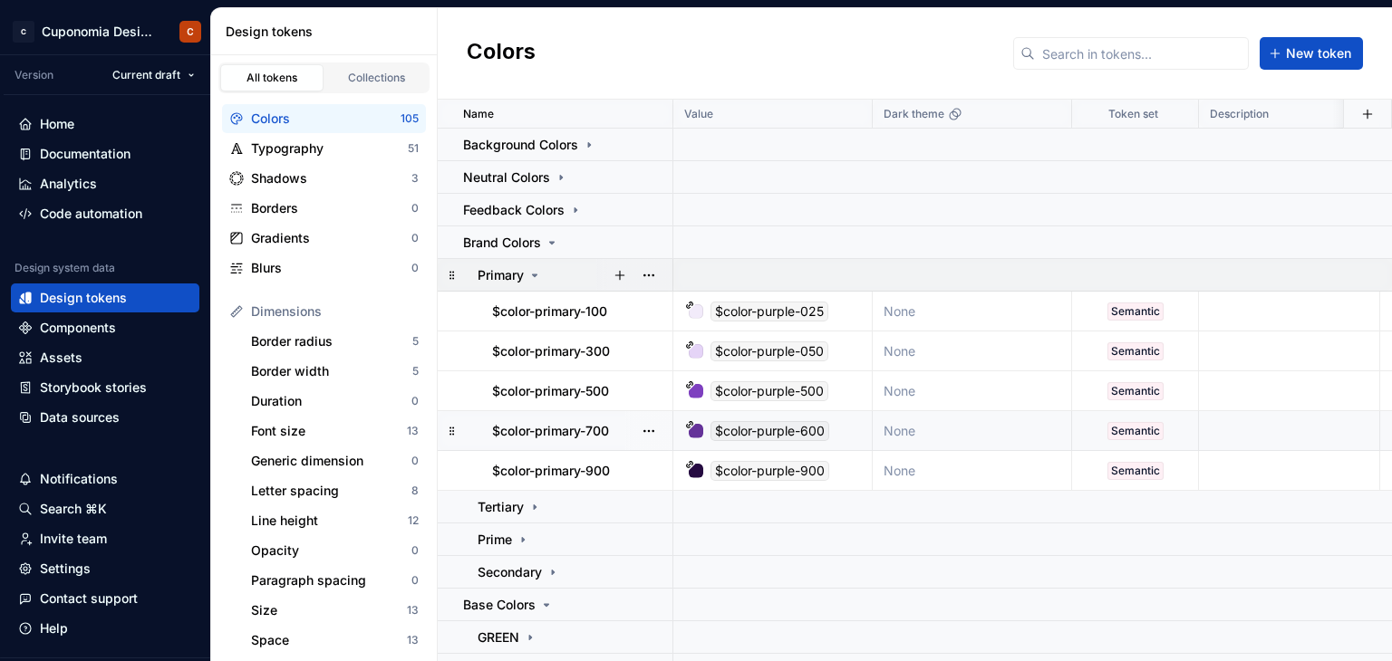
click at [537, 273] on icon at bounding box center [534, 275] width 14 height 14
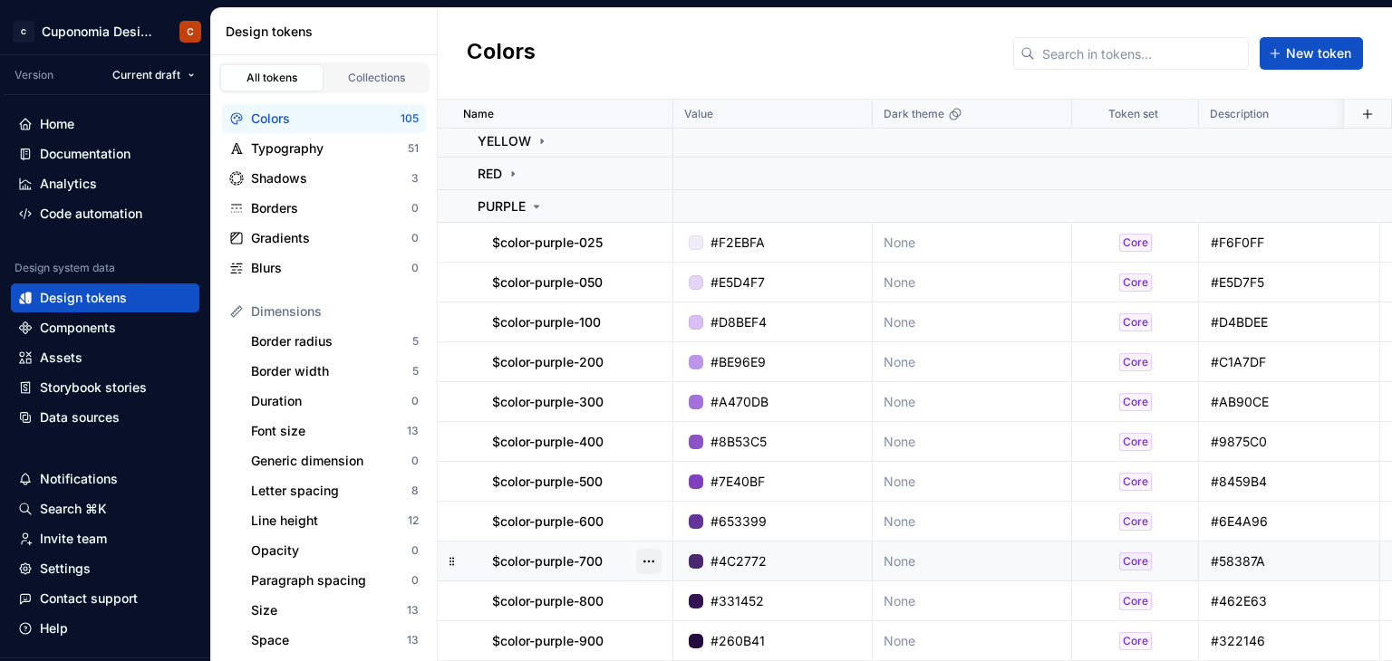
scroll to position [372, 0]
click at [541, 199] on icon at bounding box center [536, 206] width 14 height 14
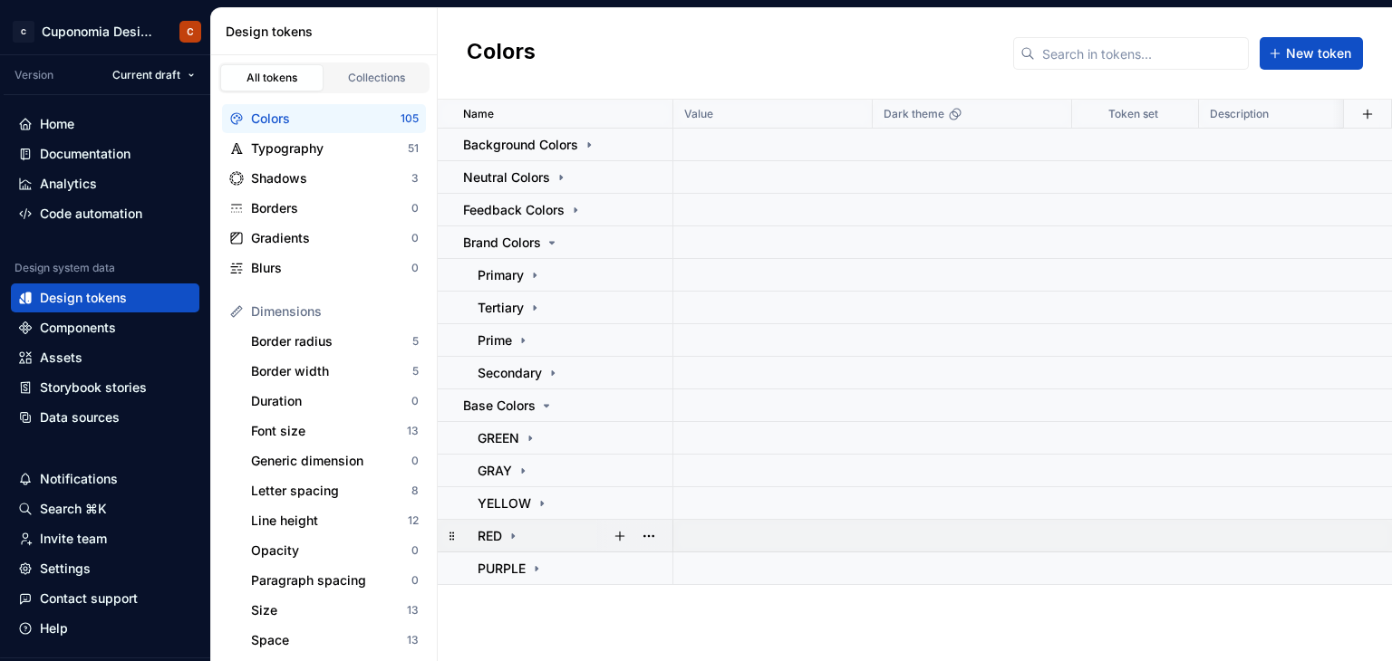
click at [511, 537] on icon at bounding box center [513, 536] width 14 height 14
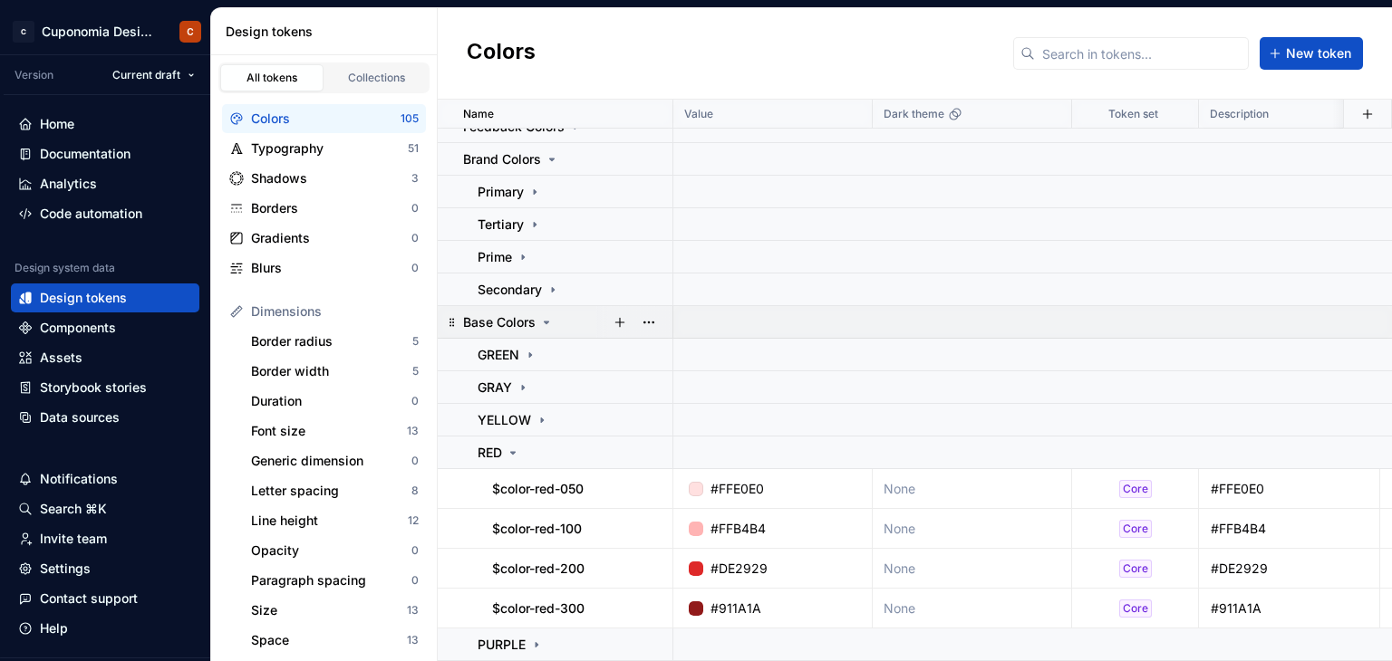
scroll to position [92, 0]
click at [510, 449] on icon at bounding box center [513, 453] width 14 height 14
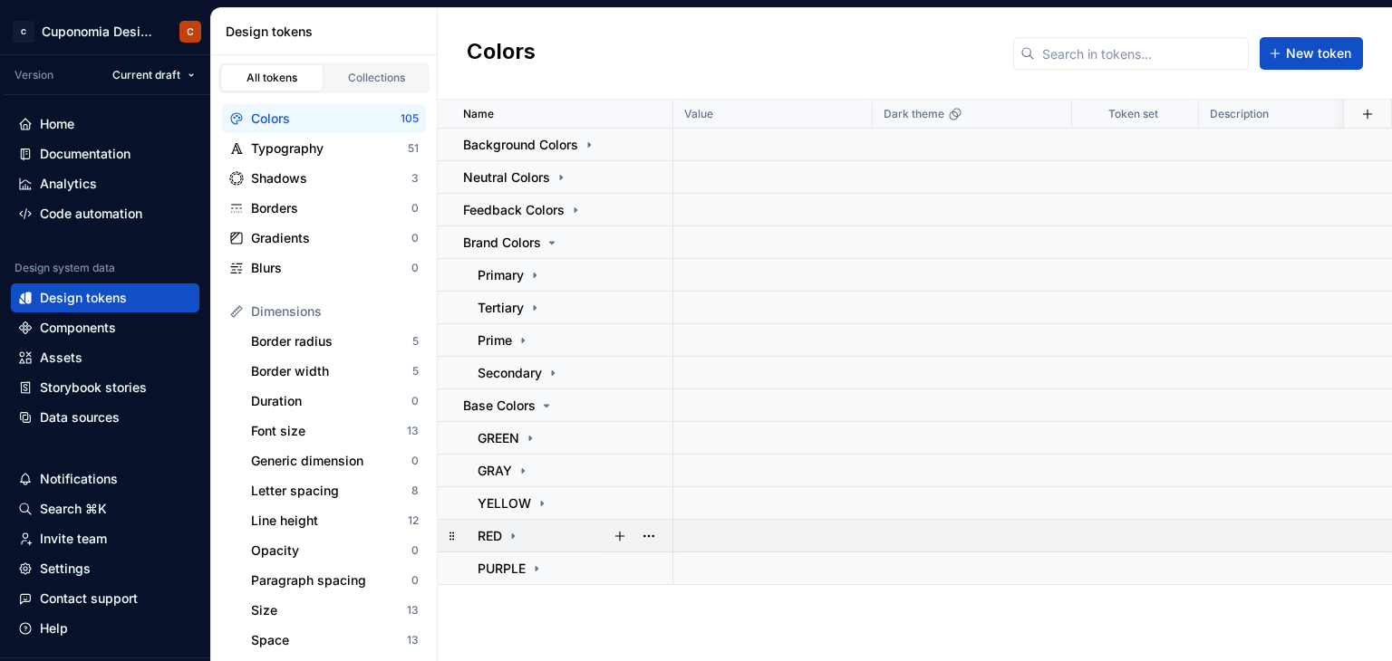
scroll to position [0, 0]
click at [541, 504] on icon at bounding box center [542, 503] width 2 height 5
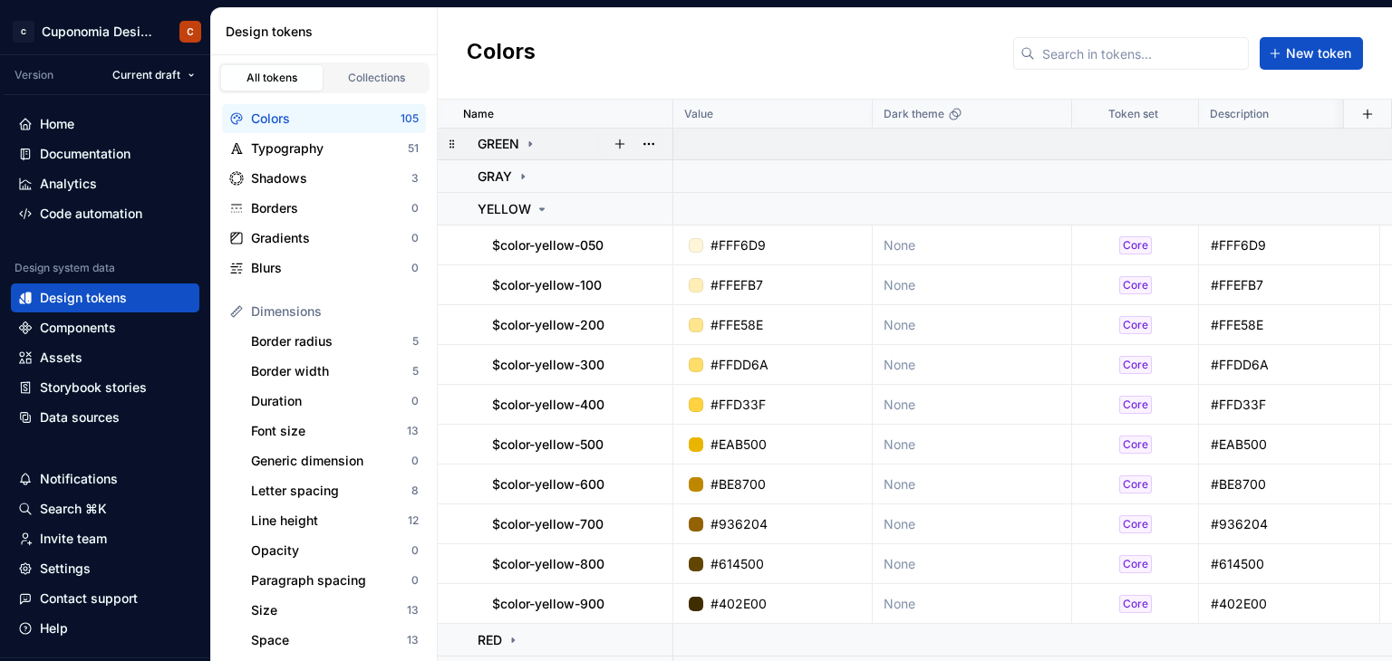
scroll to position [332, 0]
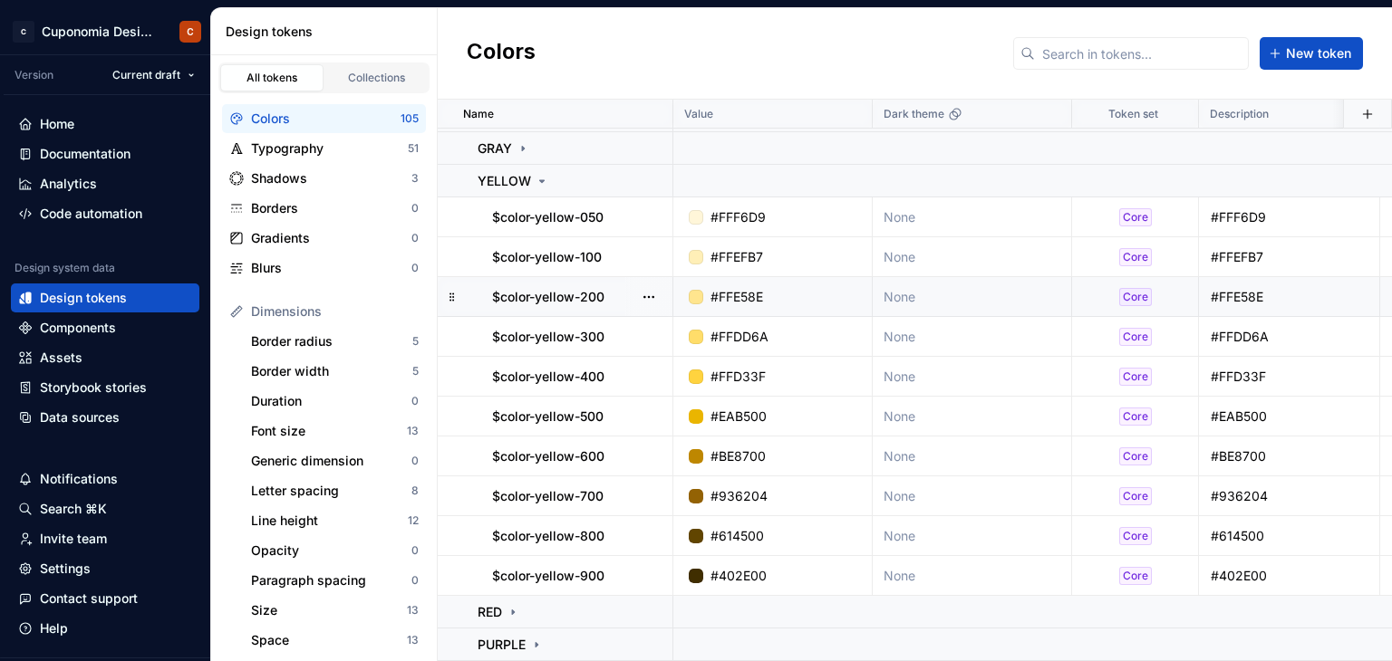
click at [832, 290] on div "#FFE58E" at bounding box center [778, 297] width 186 height 18
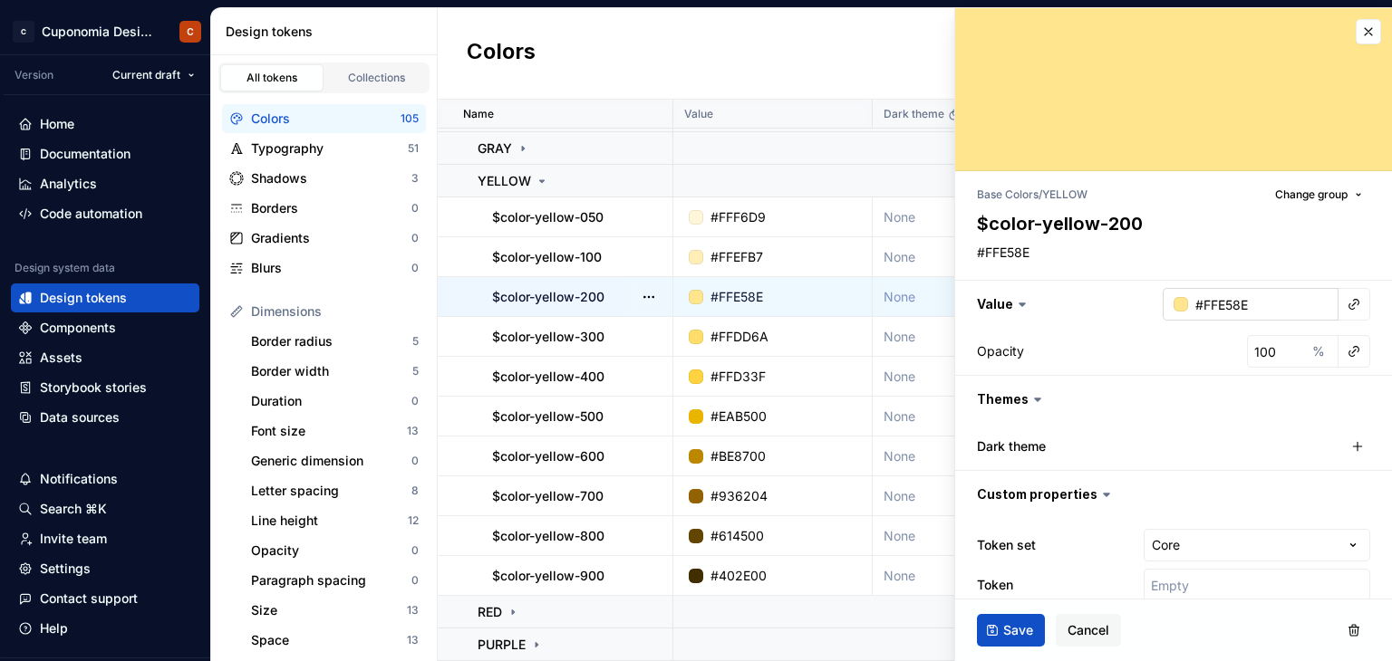
click at [1272, 300] on input "#FFE58E" at bounding box center [1263, 304] width 150 height 33
click at [1262, 312] on input "#FFE58E" at bounding box center [1263, 304] width 150 height 33
type textarea "*"
click at [1266, 314] on input "#FFE58E" at bounding box center [1263, 304] width 150 height 33
drag, startPoint x: 1263, startPoint y: 310, endPoint x: 1191, endPoint y: 302, distance: 73.0
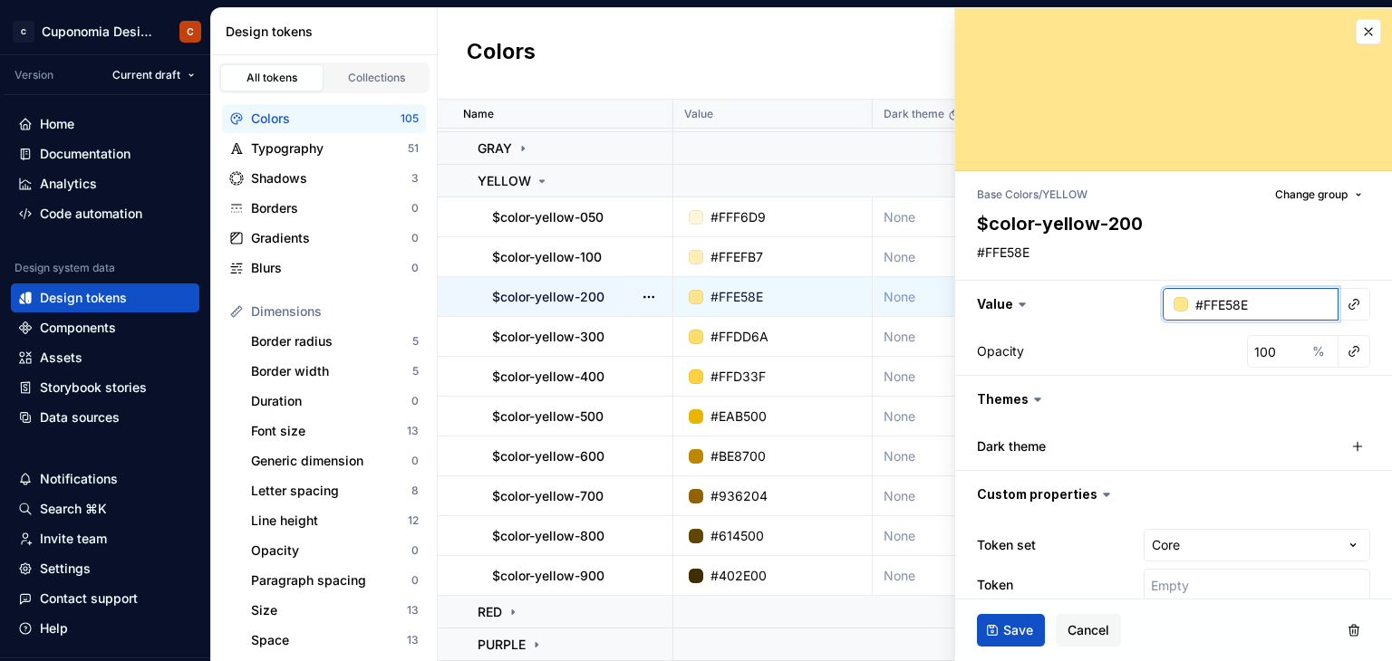
click at [1191, 302] on input "#FFE58E" at bounding box center [1263, 304] width 150 height 33
paste input "C"
type input "#FFEC8E"
click at [1019, 622] on span "Save" at bounding box center [1018, 631] width 30 height 18
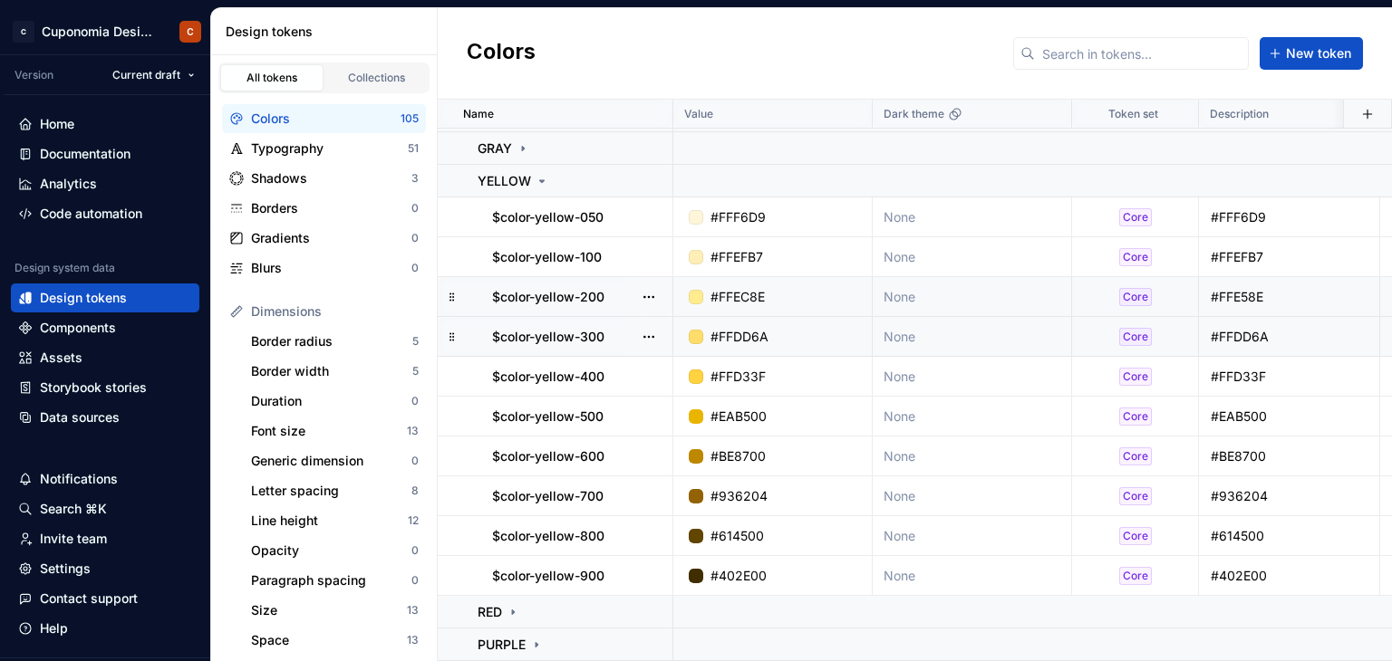
click at [805, 332] on div "#FFDD6A" at bounding box center [778, 337] width 186 height 18
type textarea "*"
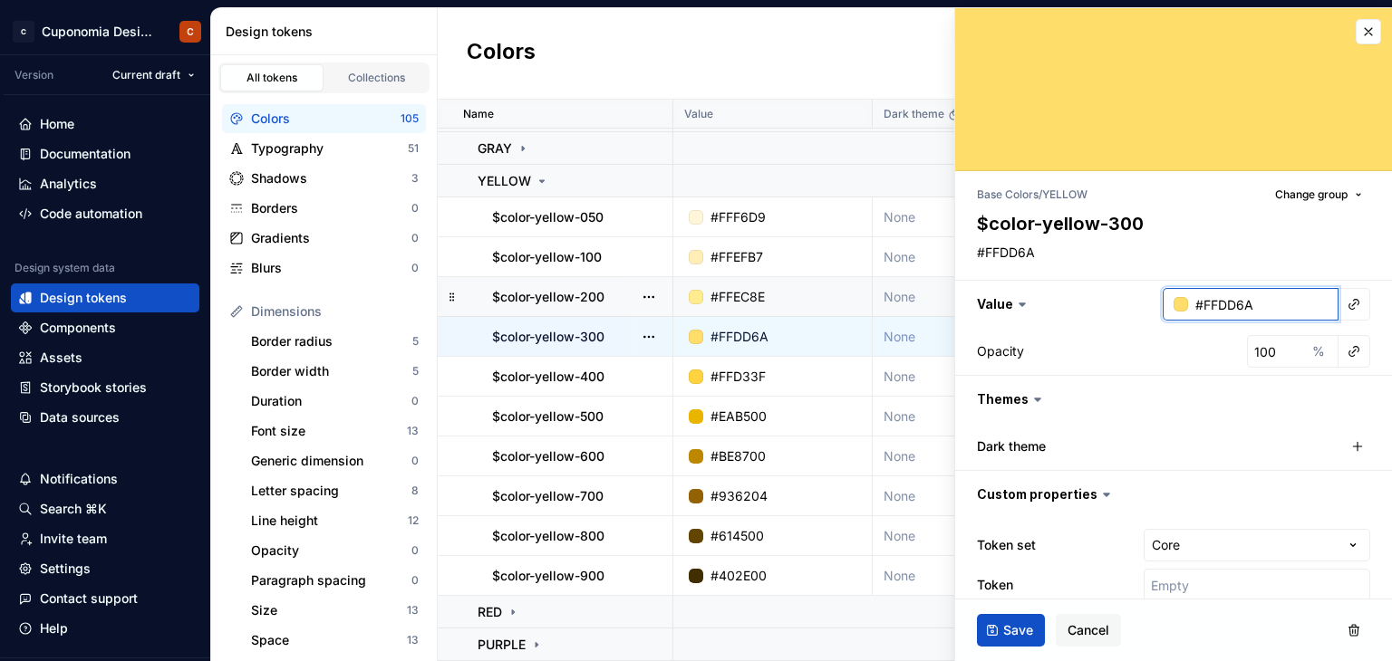
click at [1287, 304] on input "#FFDD6A" at bounding box center [1263, 304] width 150 height 33
click at [1279, 297] on input "#FFDD6A" at bounding box center [1263, 304] width 150 height 33
drag, startPoint x: 1272, startPoint y: 304, endPoint x: 1188, endPoint y: 304, distance: 84.3
click at [1188, 304] on input "#FFDD6A" at bounding box center [1263, 304] width 150 height 33
paste input "E6"
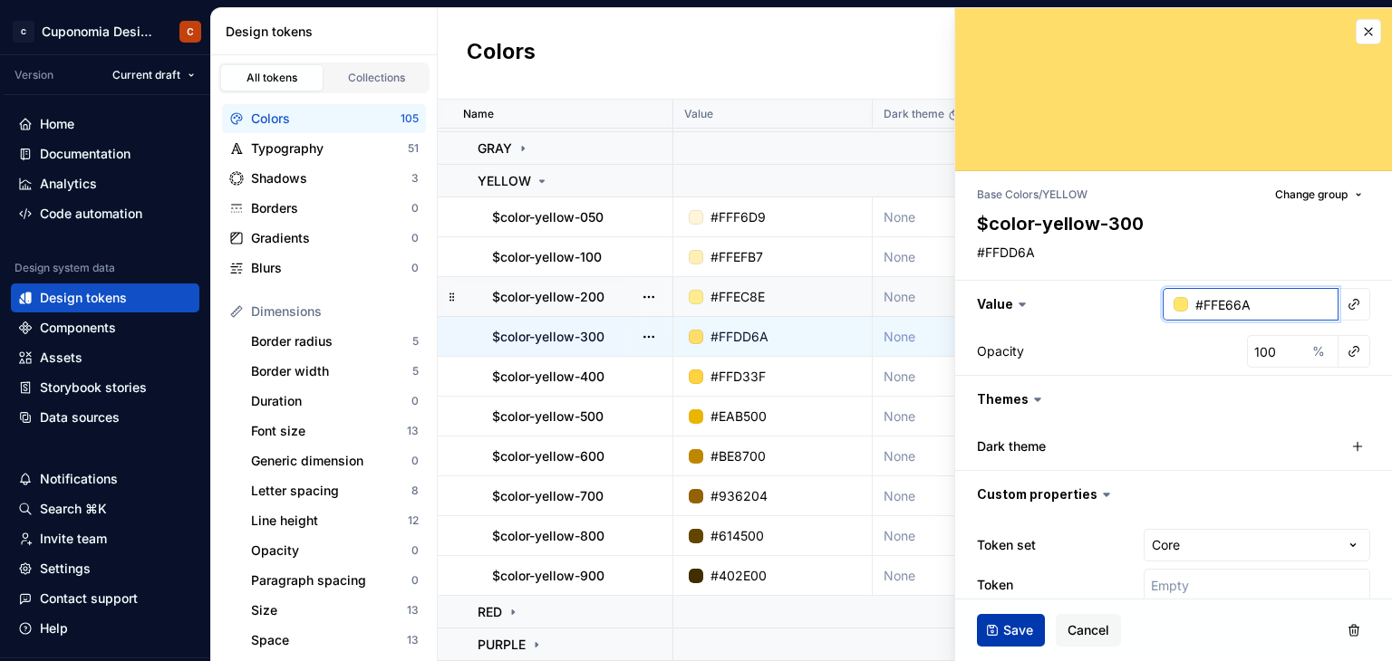
type input "#FFE66A"
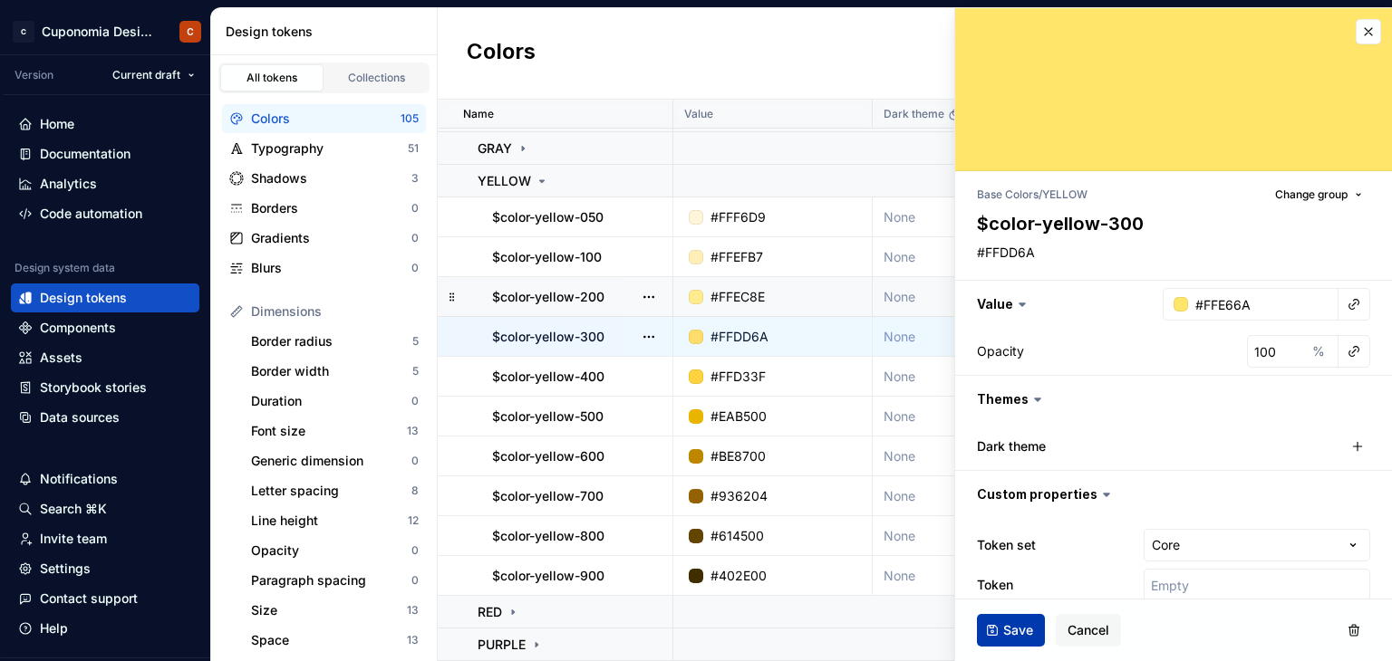
click at [1019, 632] on span "Save" at bounding box center [1018, 631] width 30 height 18
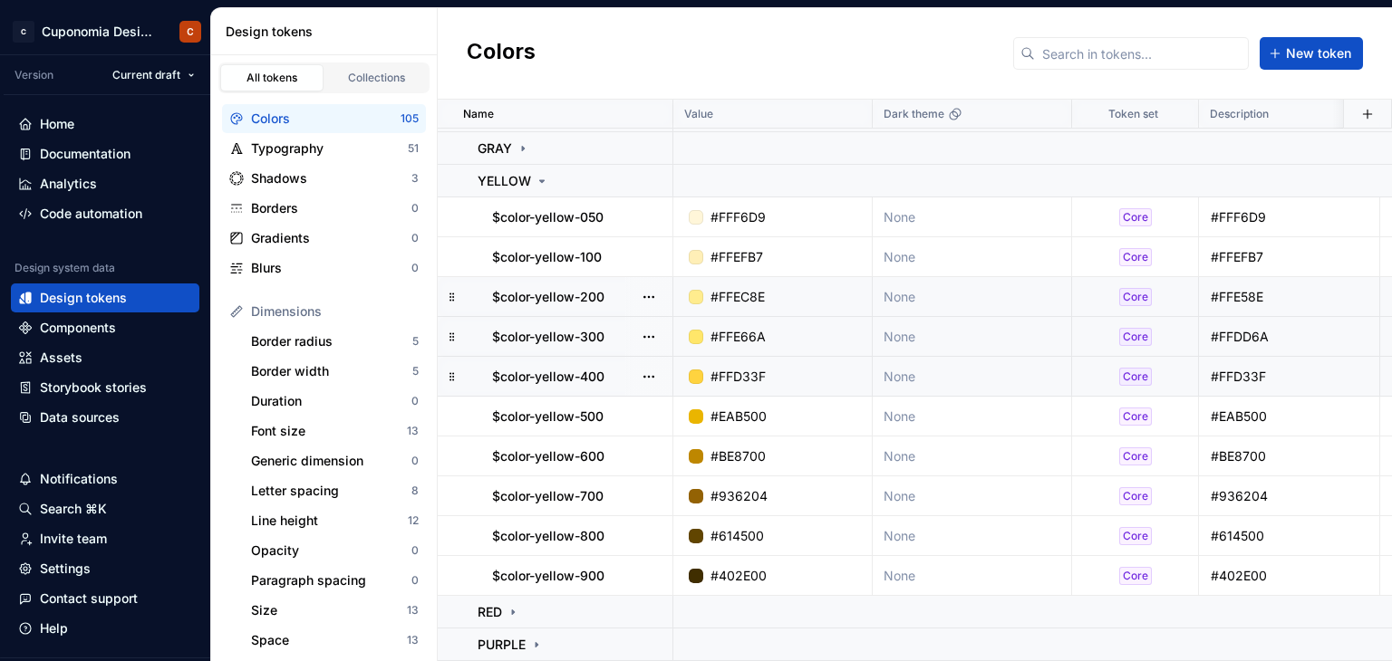
click at [785, 368] on div "#FFD33F" at bounding box center [778, 377] width 186 height 18
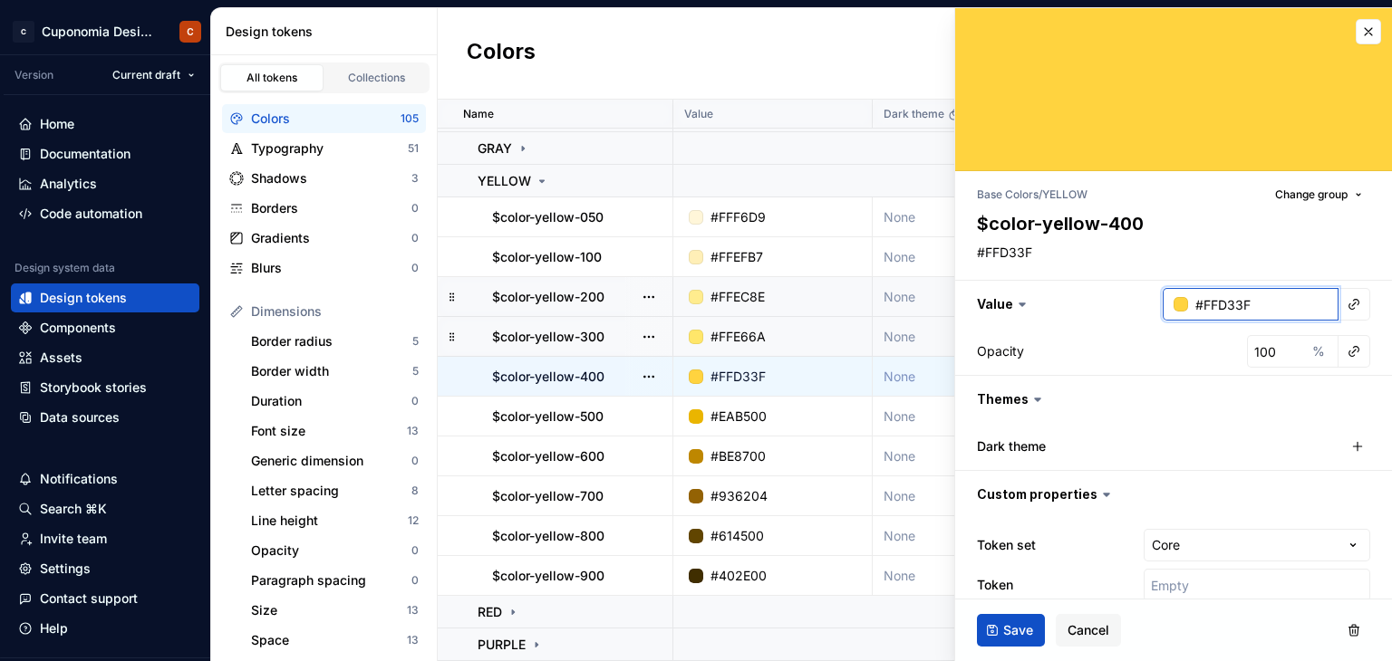
click at [1267, 301] on input "#FFD33F" at bounding box center [1263, 304] width 150 height 33
click at [1283, 311] on input "#FFD33F" at bounding box center [1263, 304] width 150 height 33
drag, startPoint x: 1287, startPoint y: 303, endPoint x: 1190, endPoint y: 299, distance: 97.0
click at [1190, 299] on input "#FFD33F" at bounding box center [1263, 304] width 150 height 33
type textarea "*"
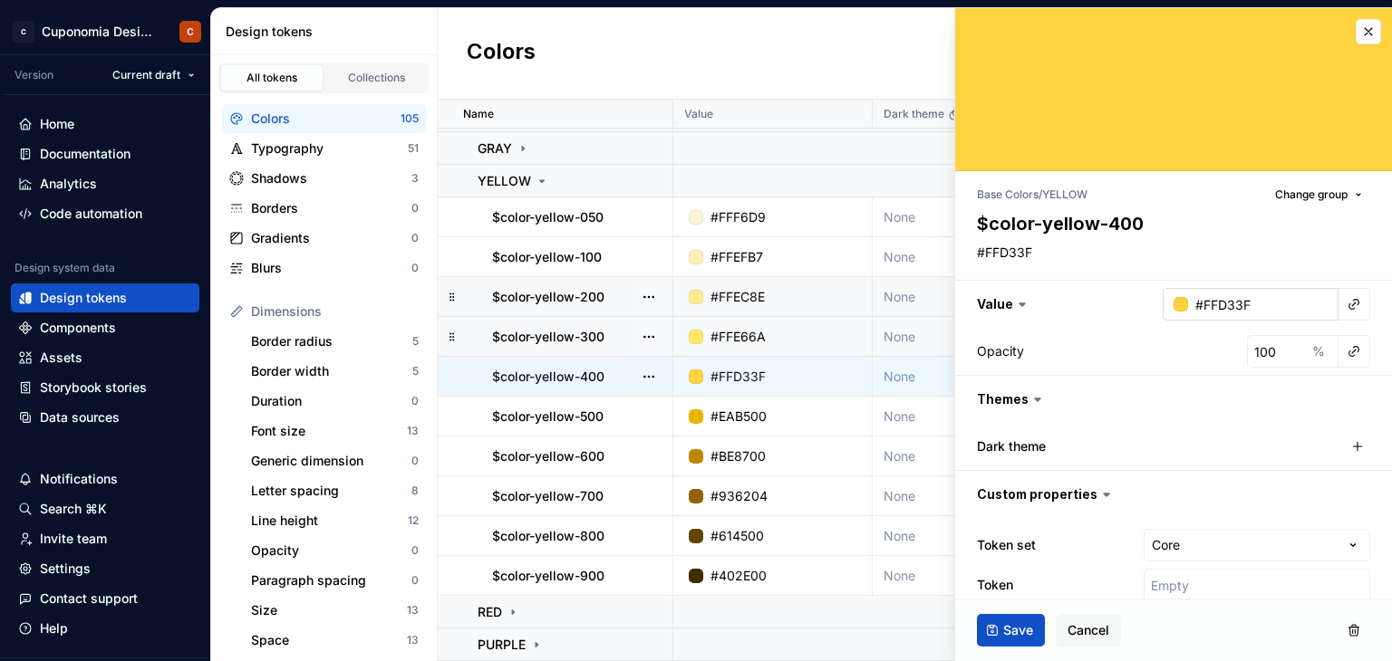
click at [1232, 311] on input "#FFD33F" at bounding box center [1263, 304] width 150 height 33
drag, startPoint x: 1245, startPoint y: 310, endPoint x: 1189, endPoint y: 305, distance: 56.4
click at [1189, 305] on input "#FFD33F" at bounding box center [1263, 304] width 150 height 33
paste input "F"
type input "#FFDF3F"
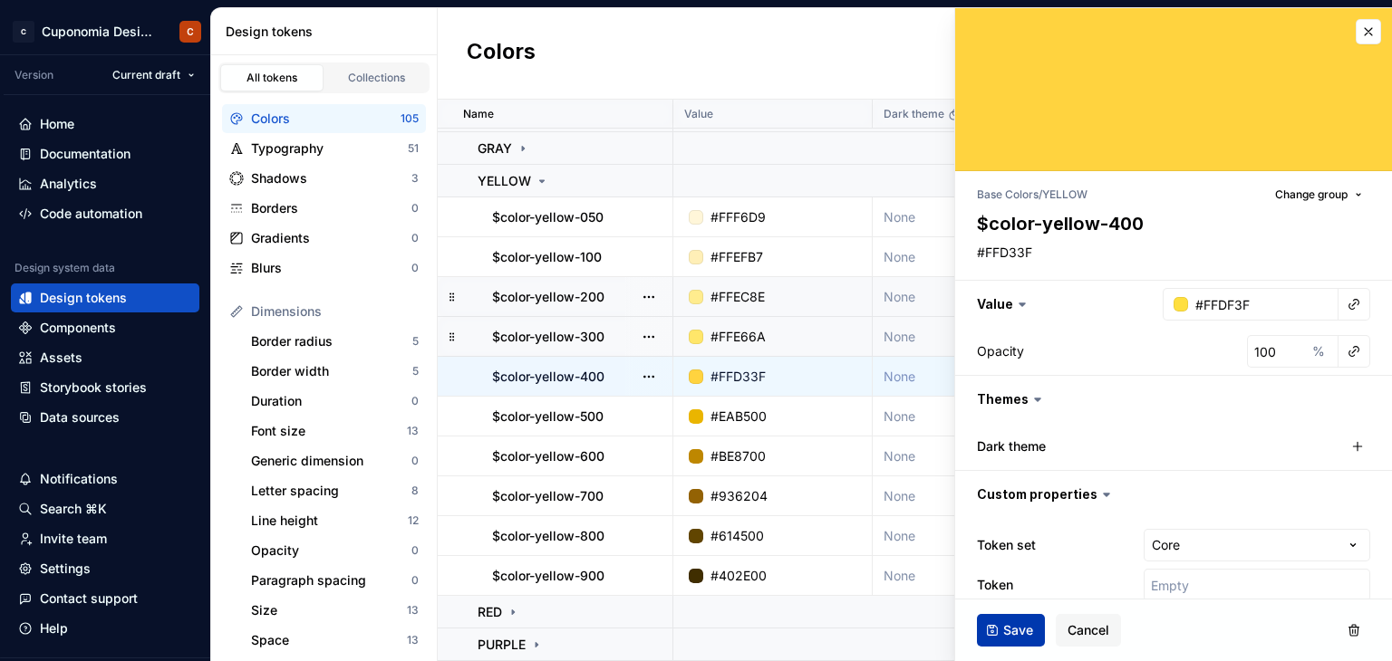
click at [1012, 627] on span "Save" at bounding box center [1018, 631] width 30 height 18
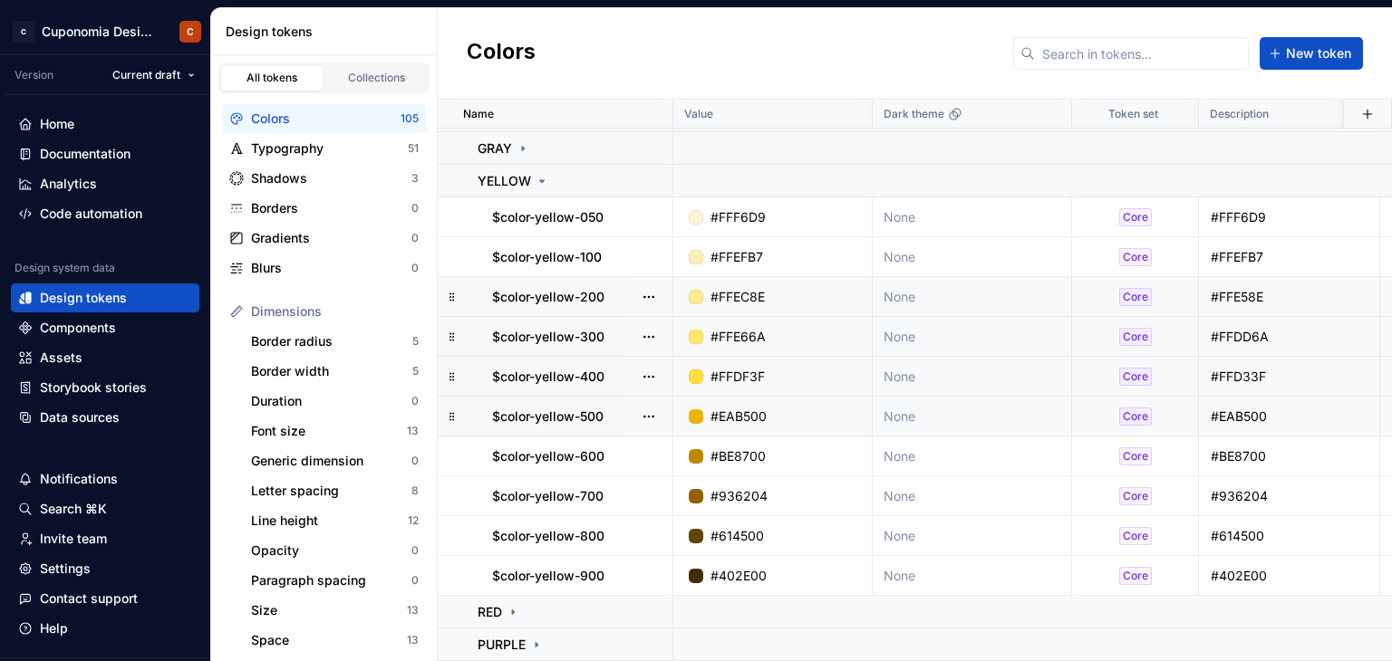
click at [799, 408] on div "#EAB500" at bounding box center [778, 417] width 186 height 18
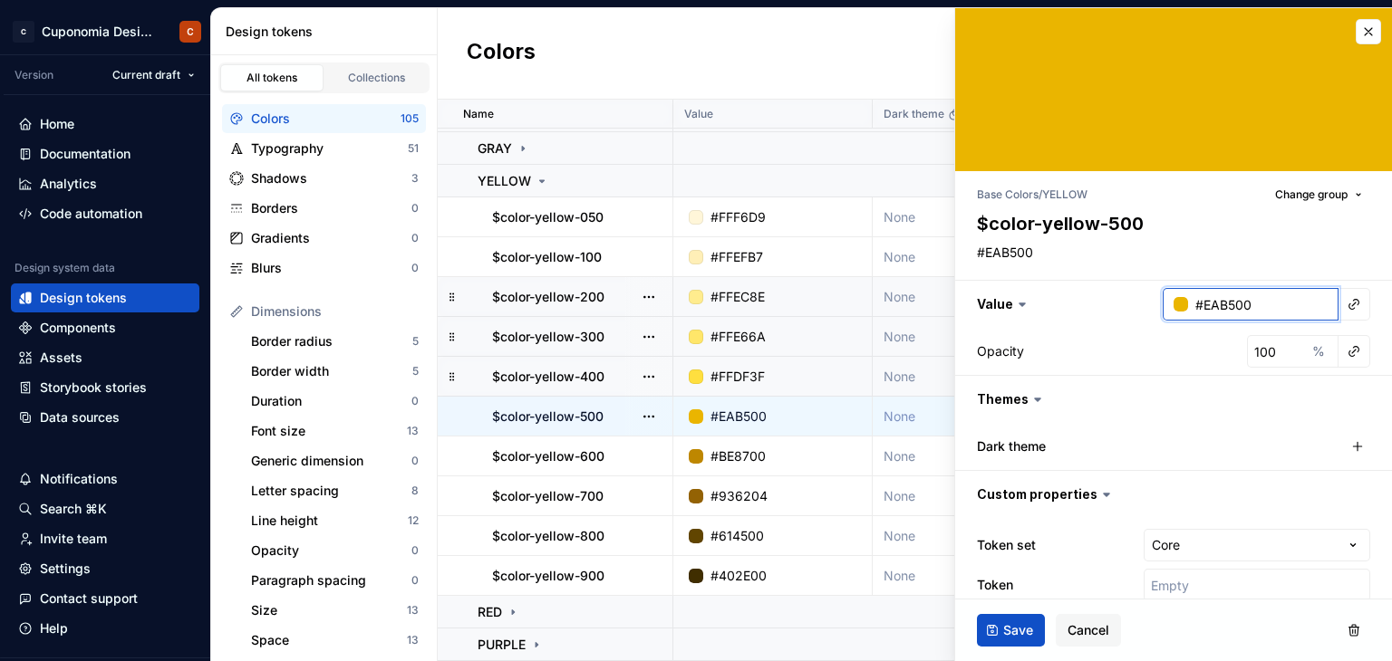
click at [1258, 291] on input "#EAB500" at bounding box center [1263, 304] width 150 height 33
type textarea "*"
click at [1251, 297] on input "#EAB500" at bounding box center [1263, 304] width 150 height 33
drag, startPoint x: 1265, startPoint y: 309, endPoint x: 1193, endPoint y: 309, distance: 72.5
click at [1193, 309] on input "#EAB500" at bounding box center [1263, 304] width 150 height 33
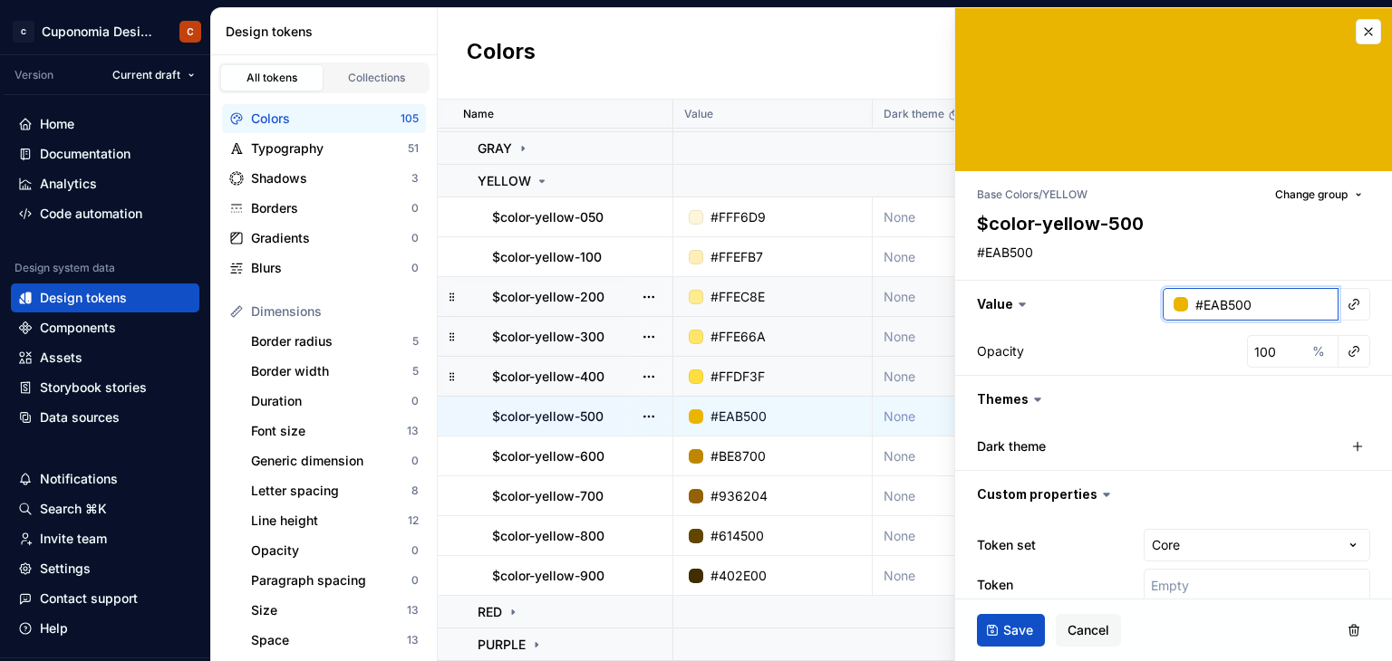
paste input "C3"
type input "#EAC300"
click at [1028, 625] on span "Save" at bounding box center [1018, 631] width 30 height 18
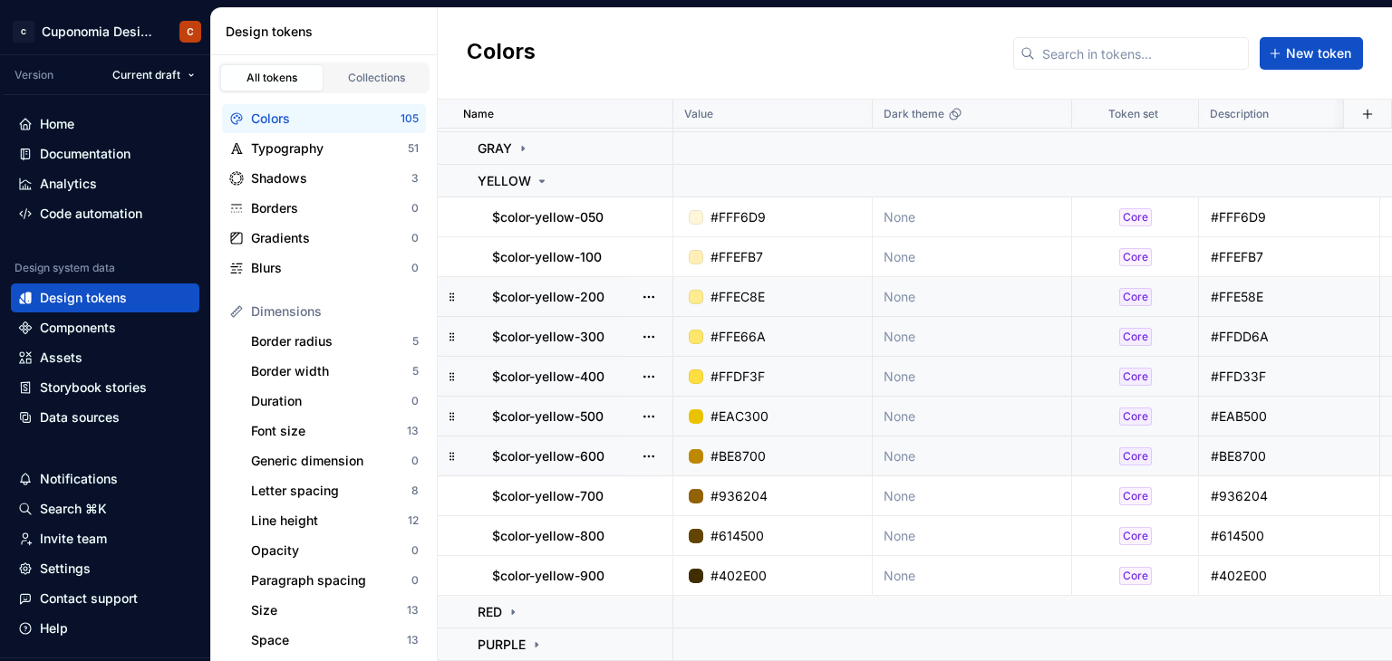
click at [778, 448] on div "#BE8700" at bounding box center [778, 457] width 186 height 18
type textarea "*"
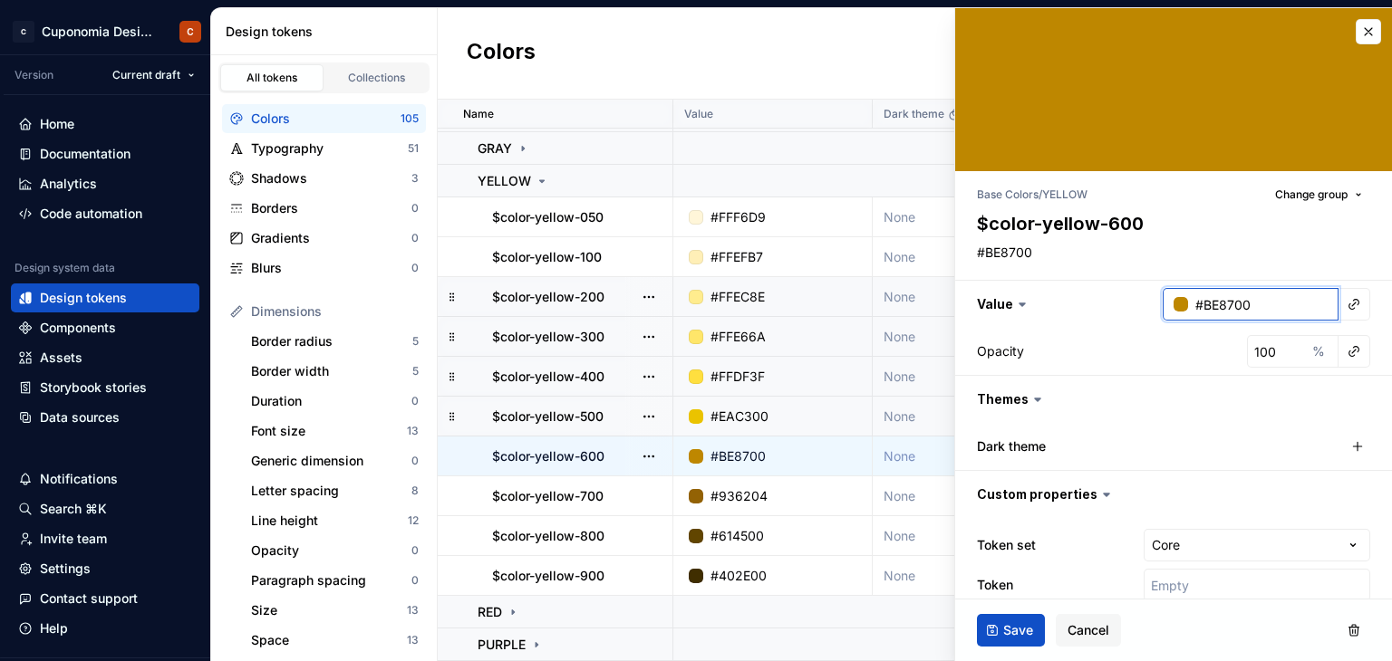
click at [1252, 297] on input "#BE8700" at bounding box center [1263, 304] width 150 height 33
click at [1260, 303] on input "#BE8700" at bounding box center [1263, 304] width 150 height 33
drag, startPoint x: 1260, startPoint y: 303, endPoint x: 1193, endPoint y: 303, distance: 67.1
click at [1193, 303] on input "#BE8700" at bounding box center [1263, 304] width 150 height 33
paste input "9F"
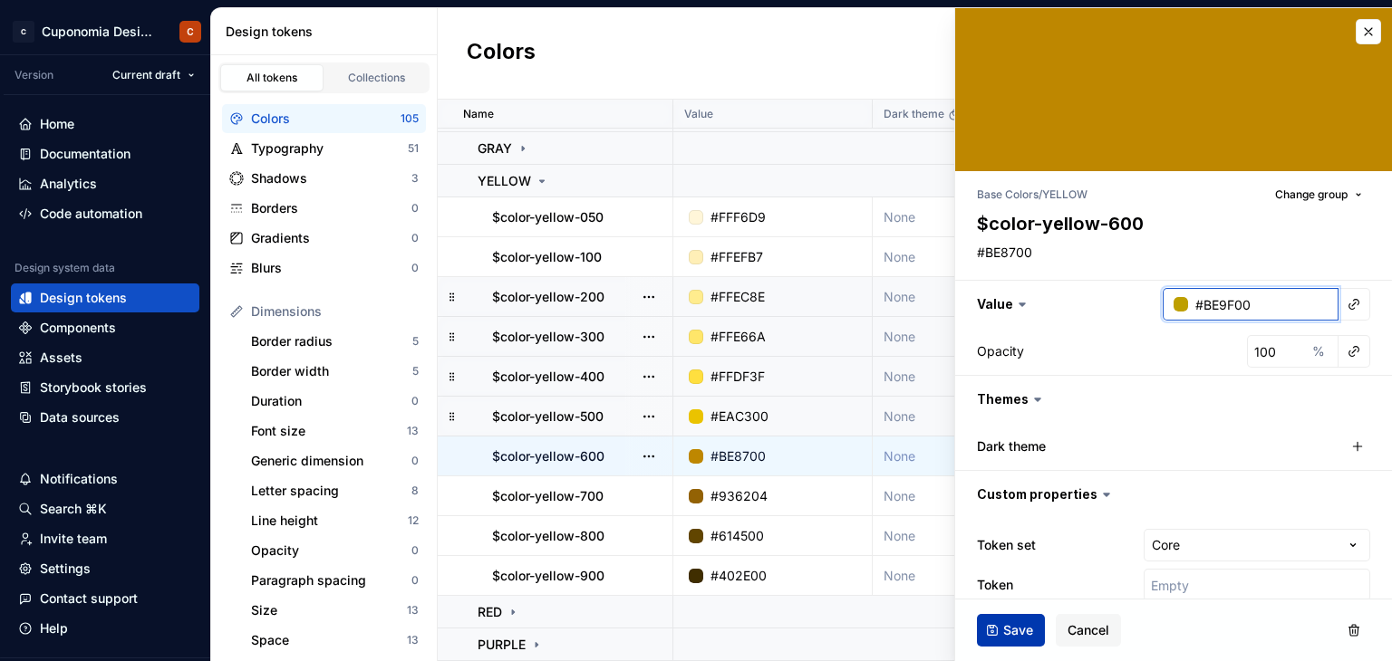
type input "#BE9F00"
click at [1019, 622] on span "Save" at bounding box center [1018, 631] width 30 height 18
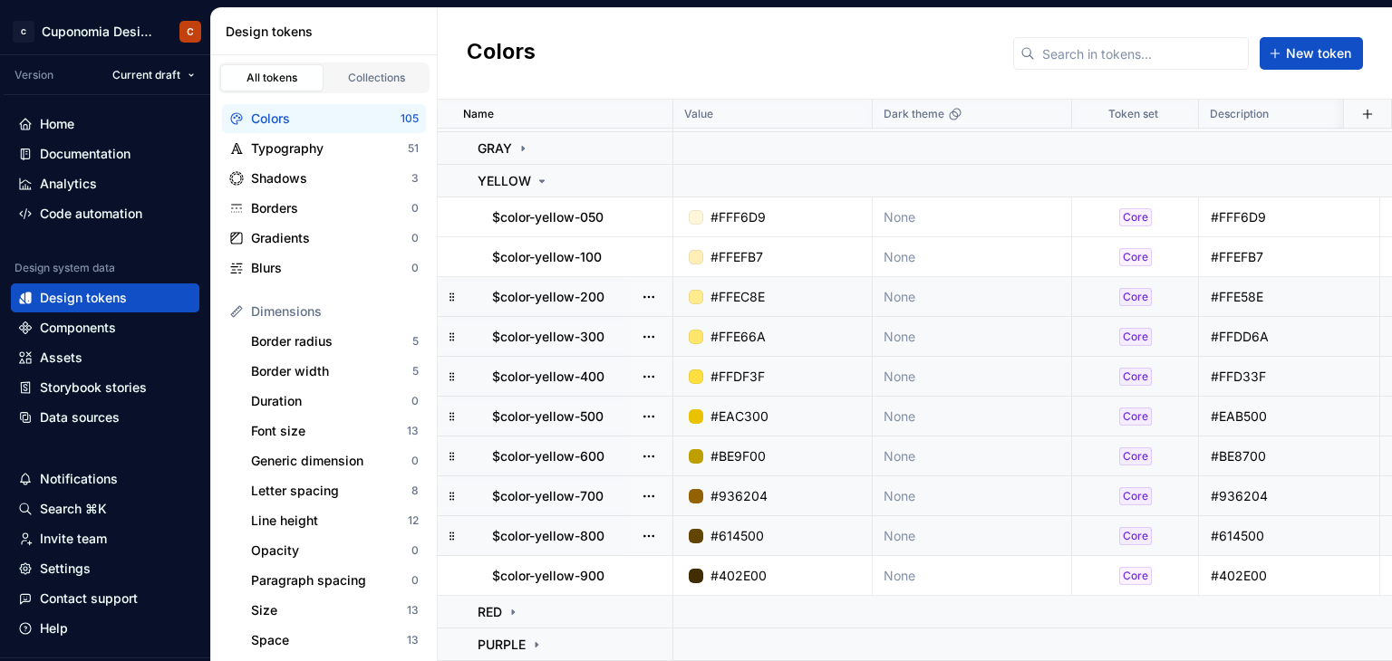
click at [761, 488] on div "#936204" at bounding box center [738, 497] width 57 height 18
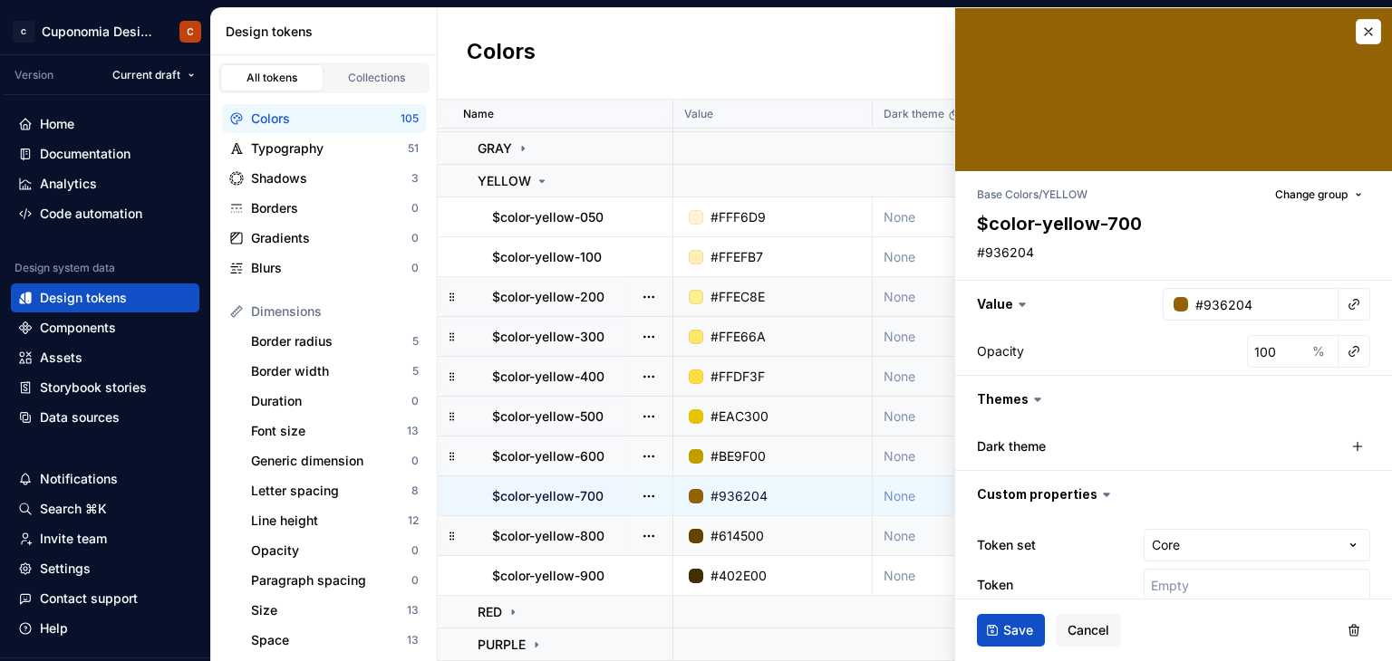
type textarea "*"
click at [1253, 305] on input "#936204" at bounding box center [1263, 304] width 150 height 33
click at [1260, 313] on input "#936204" at bounding box center [1263, 304] width 150 height 33
drag, startPoint x: 1269, startPoint y: 313, endPoint x: 1190, endPoint y: 314, distance: 78.9
click at [1190, 314] on input "#936204" at bounding box center [1263, 304] width 150 height 33
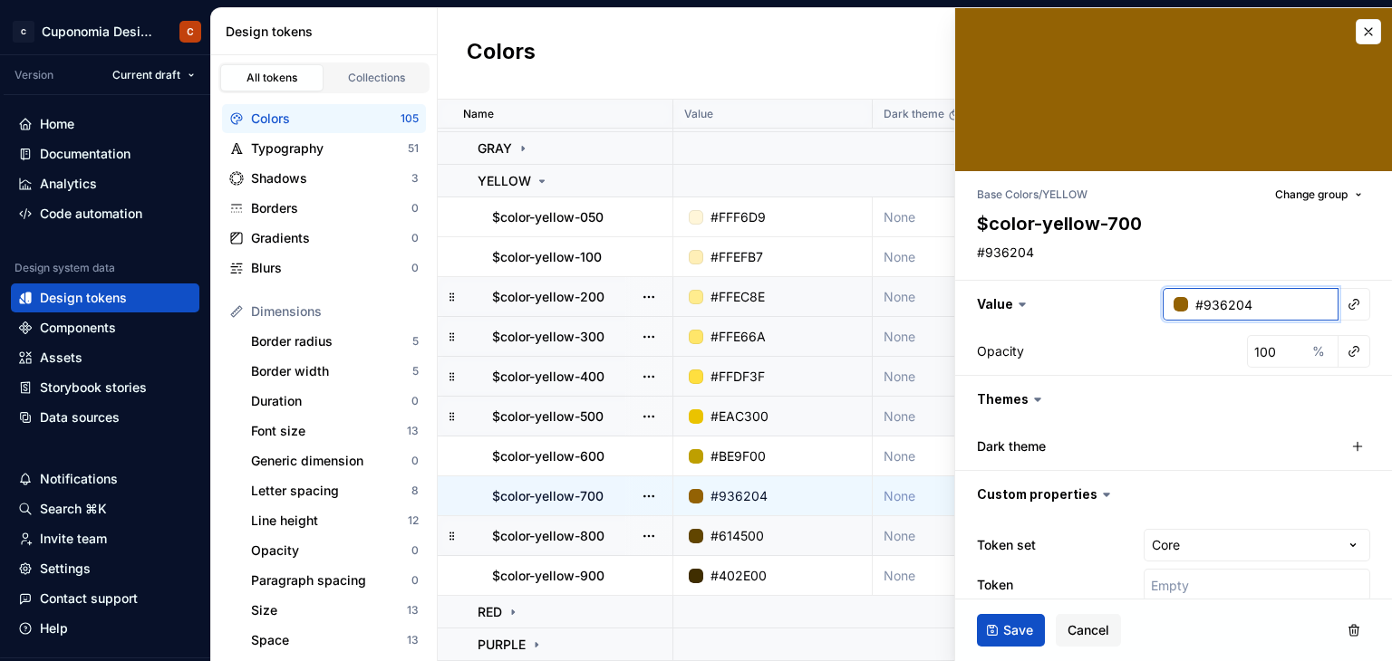
paste input "7B"
type input "#937B04"
click at [1017, 622] on span "Save" at bounding box center [1018, 631] width 30 height 18
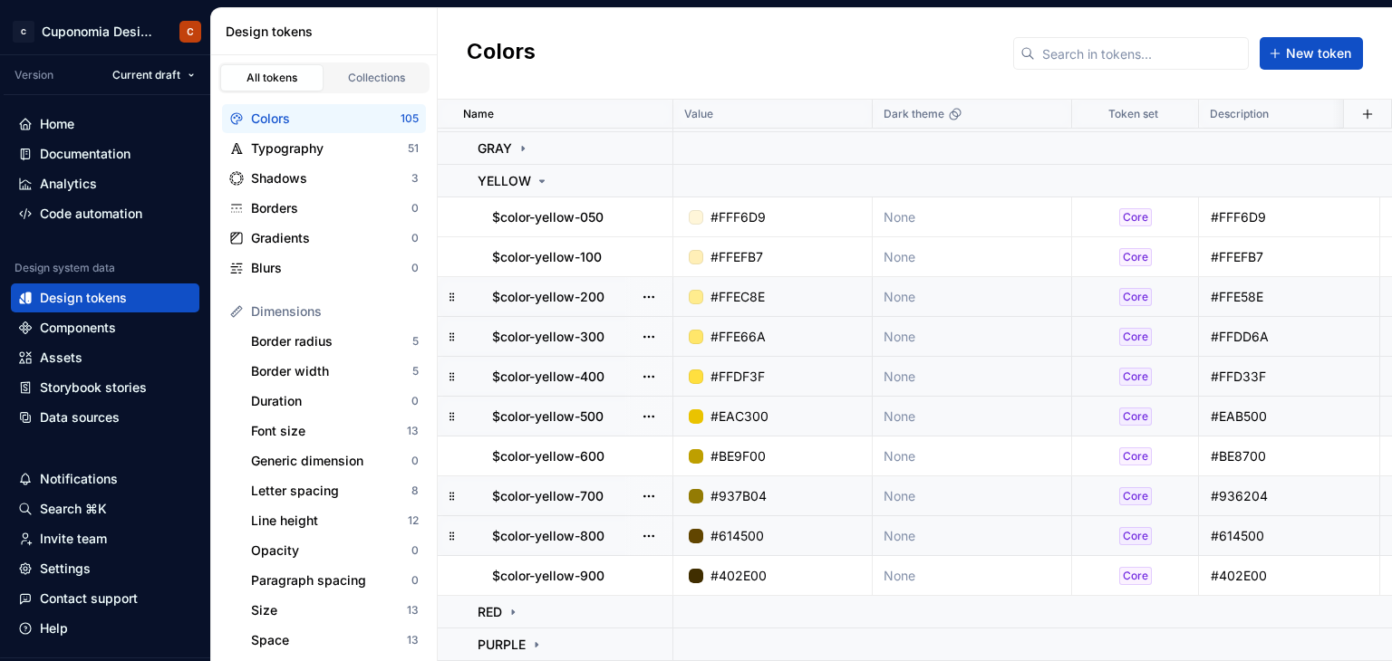
click at [790, 527] on div "#614500" at bounding box center [778, 536] width 186 height 18
type textarea "*"
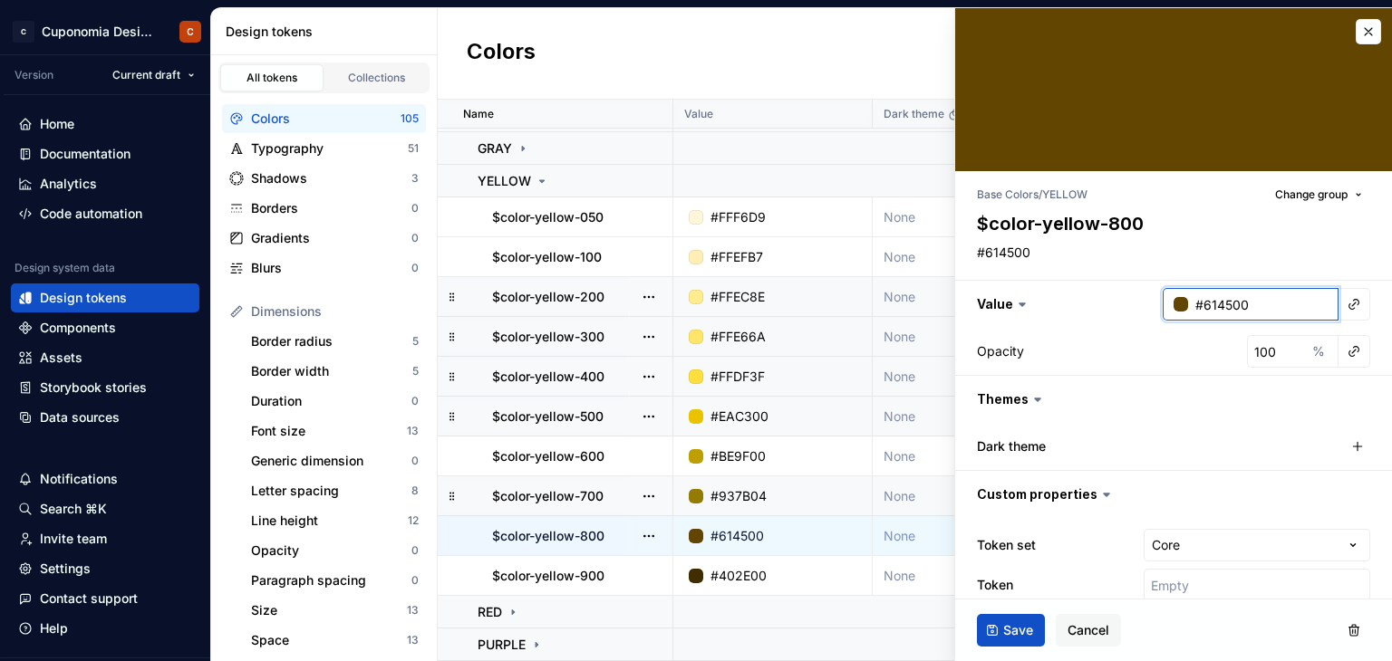
click at [1260, 298] on input "#614500" at bounding box center [1263, 304] width 150 height 33
click at [1263, 304] on input "#614500" at bounding box center [1263, 304] width 150 height 33
click at [1268, 309] on input "#614500" at bounding box center [1263, 304] width 150 height 33
click at [1261, 302] on input "#614500" at bounding box center [1263, 304] width 150 height 33
click at [1261, 314] on input "#614500" at bounding box center [1263, 304] width 150 height 33
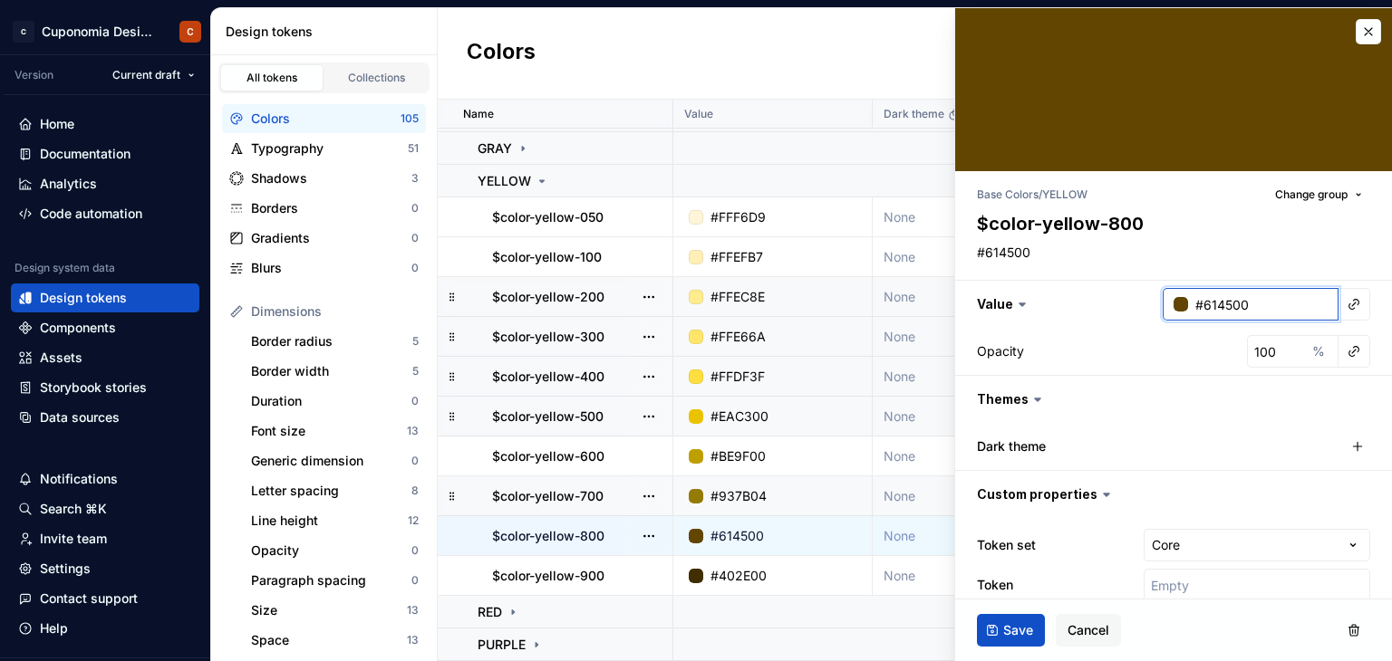
drag, startPoint x: 1263, startPoint y: 308, endPoint x: 1190, endPoint y: 310, distance: 73.4
click at [1190, 310] on input "#614500" at bounding box center [1263, 304] width 150 height 33
paste input "51"
type input "#615100"
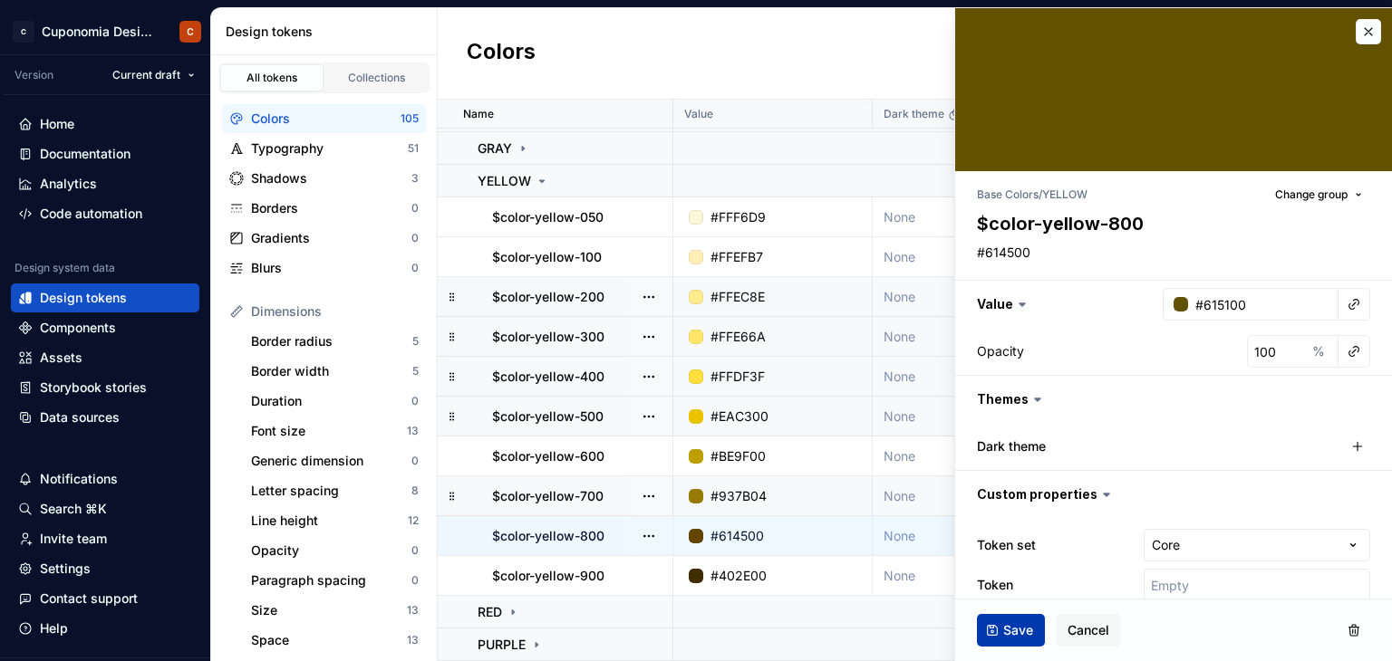
click at [999, 632] on button "Save" at bounding box center [1011, 630] width 68 height 33
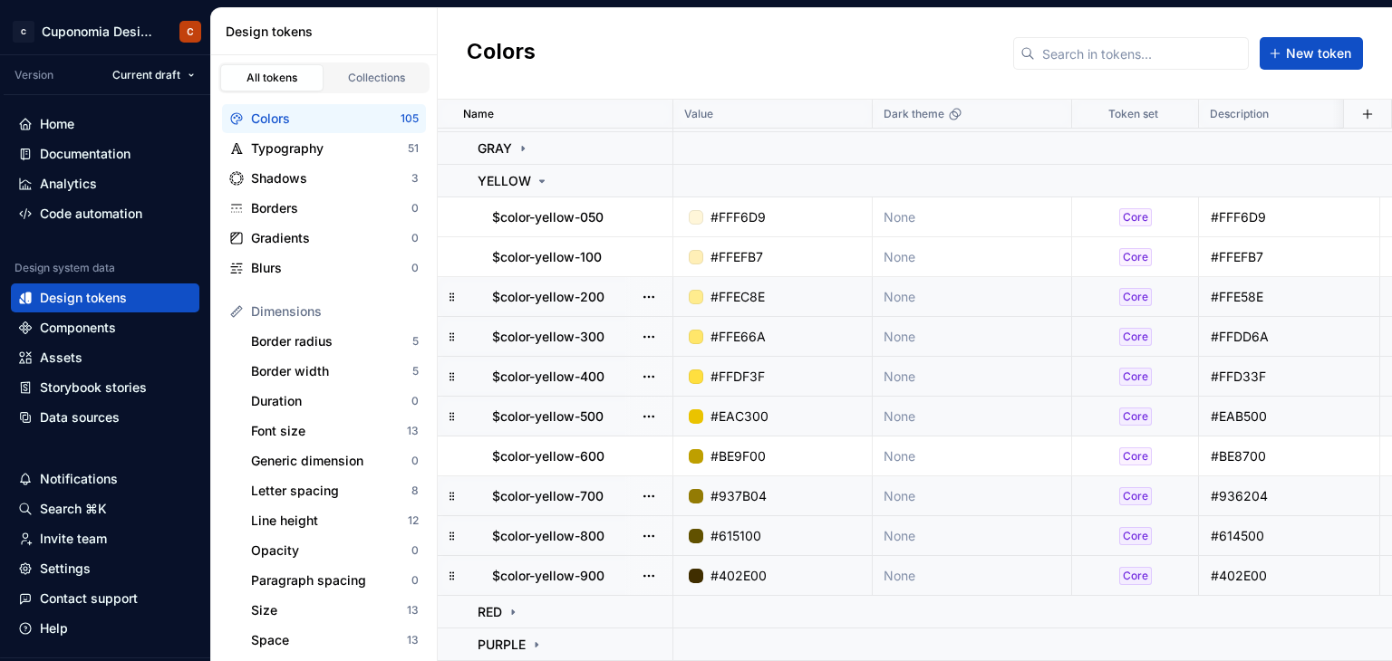
click at [747, 567] on div "#402E00" at bounding box center [738, 576] width 56 height 18
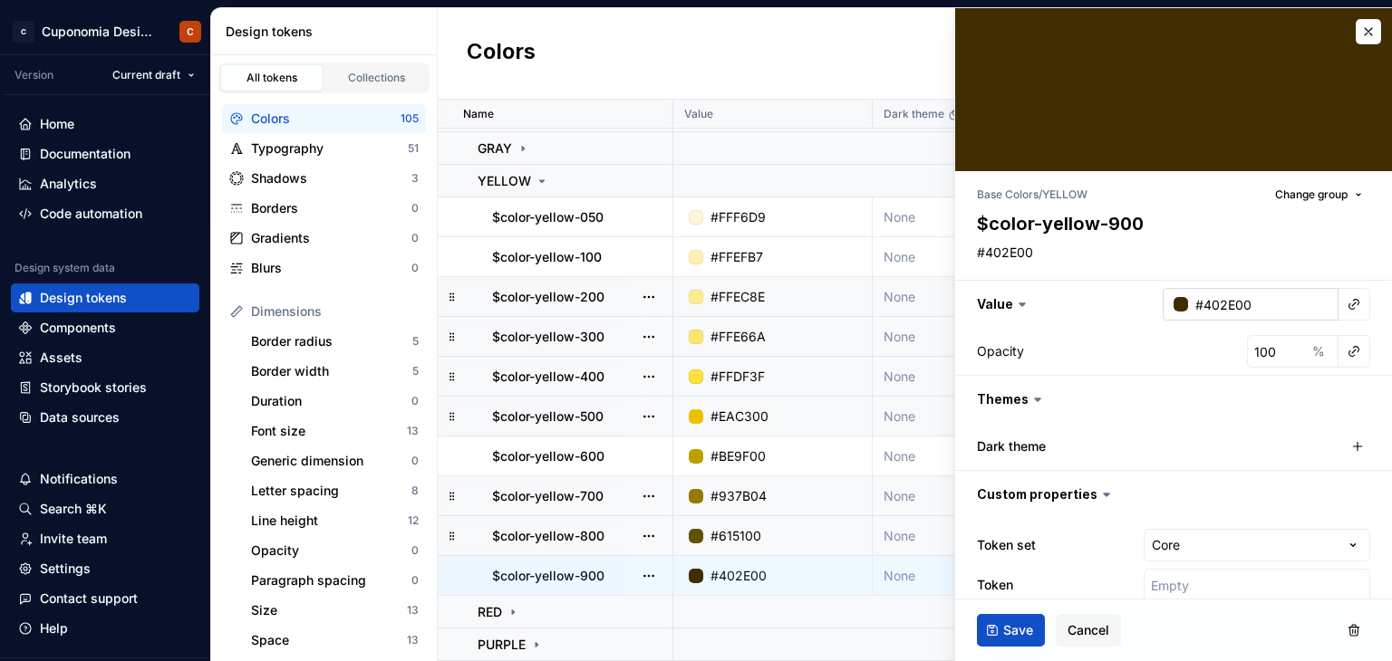
click at [1253, 305] on input "#402E00" at bounding box center [1263, 304] width 150 height 33
type textarea "*"
click at [1265, 309] on input "#402E00" at bounding box center [1263, 304] width 150 height 33
drag, startPoint x: 1274, startPoint y: 313, endPoint x: 1193, endPoint y: 307, distance: 81.7
click at [1193, 307] on input "#402E00" at bounding box center [1263, 304] width 150 height 33
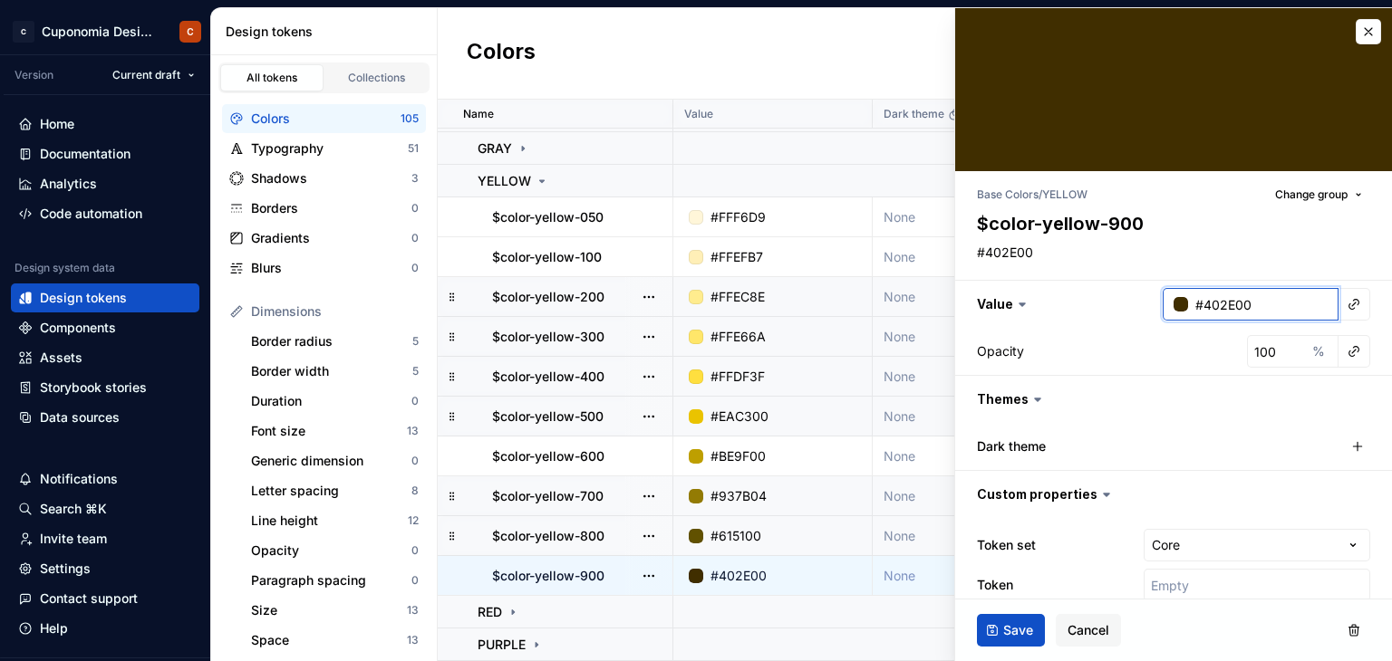
paste input "35"
type input "#403500"
click at [1028, 614] on button "Save" at bounding box center [1011, 630] width 68 height 33
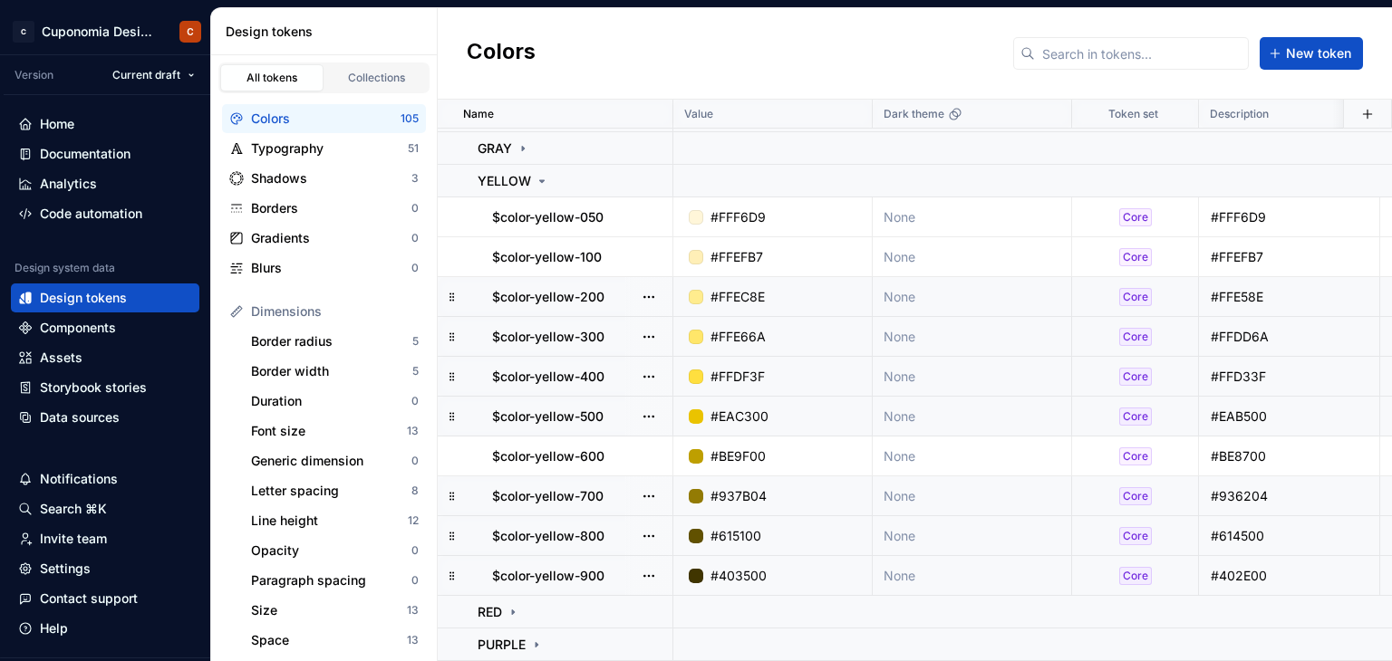
click at [1275, 567] on div "#402E00" at bounding box center [1289, 576] width 179 height 18
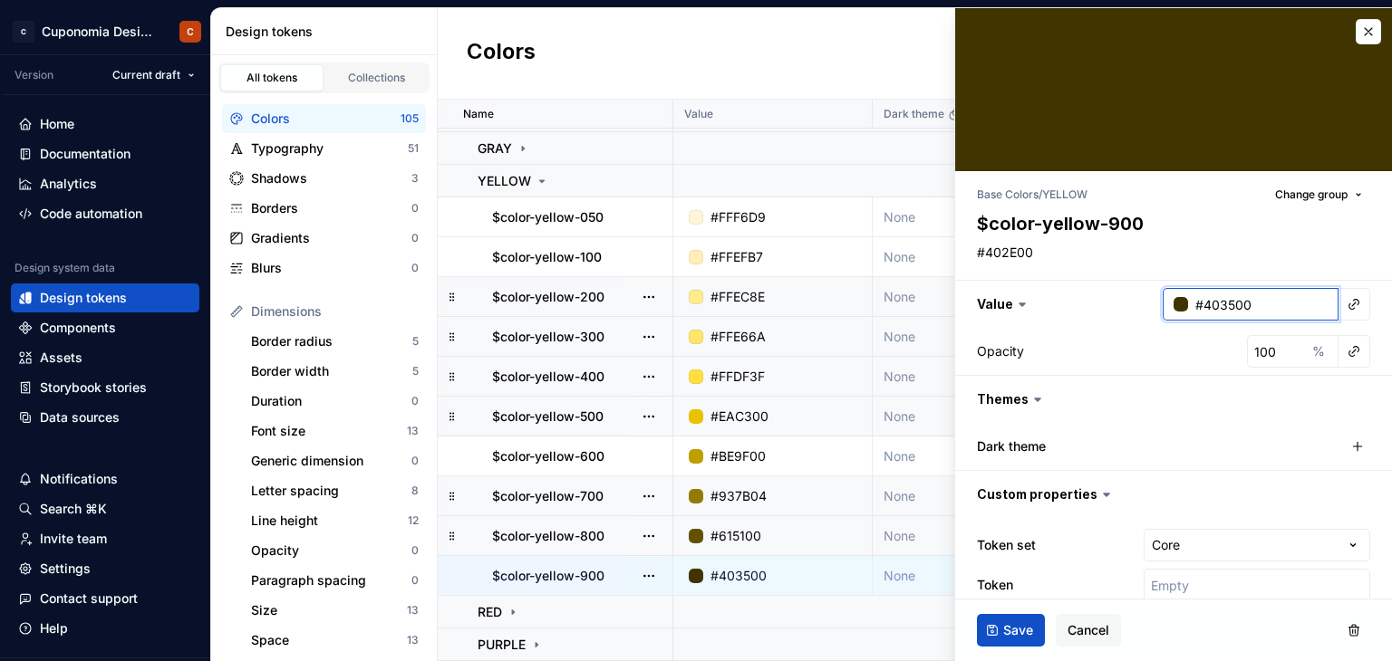
click at [1261, 295] on input "#403500" at bounding box center [1263, 304] width 150 height 33
click at [1356, 34] on button "button" at bounding box center [1368, 31] width 25 height 25
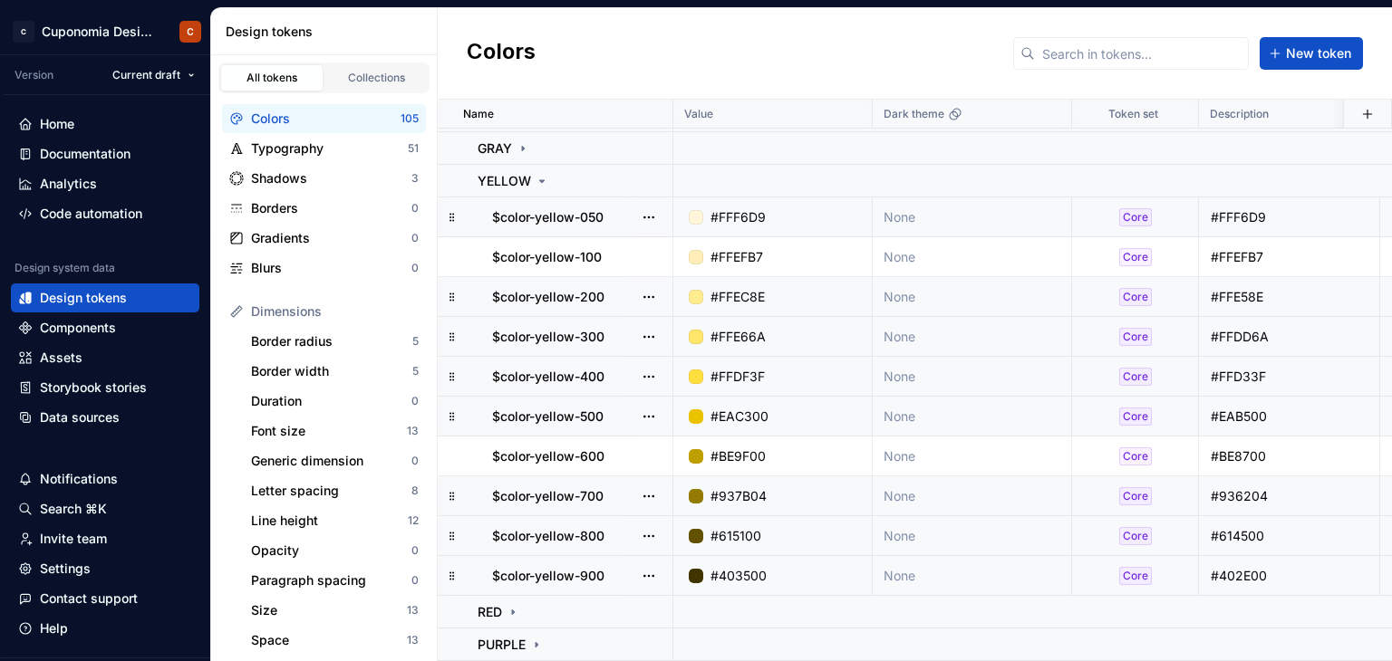
click at [1252, 208] on div "#FFF6D9" at bounding box center [1289, 217] width 179 height 18
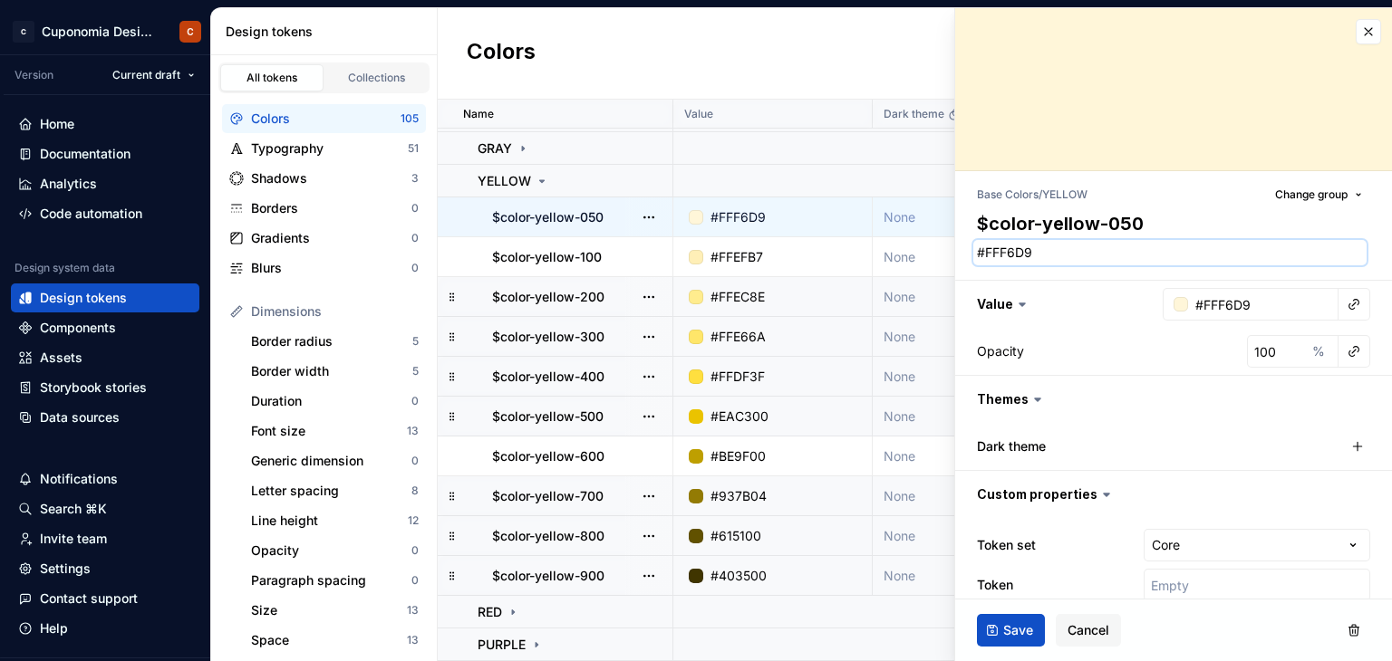
click at [1049, 240] on textarea "#FFF6D9" at bounding box center [1169, 252] width 393 height 25
click at [747, 208] on div "#FFF6D9" at bounding box center [737, 217] width 55 height 18
click at [1027, 255] on textarea "#FFF6D9" at bounding box center [1169, 252] width 393 height 25
paste textarea "403500"
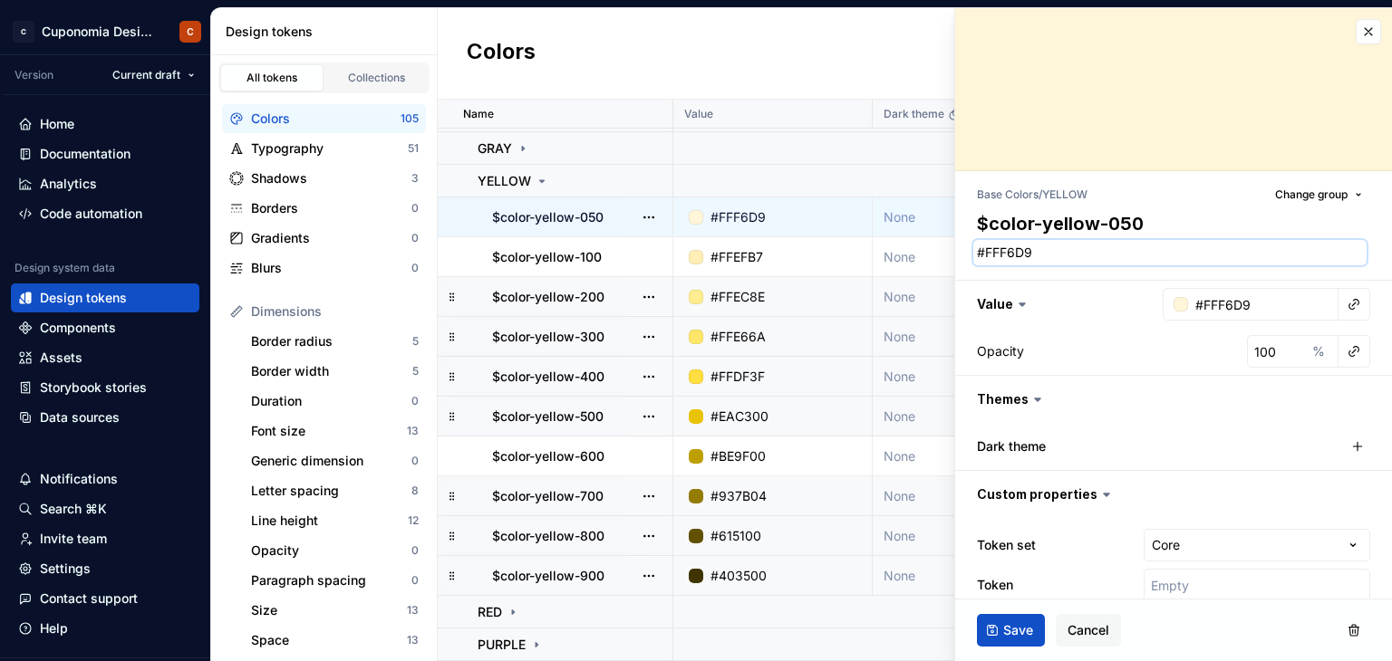
type textarea "*"
type textarea "403500"
type textarea "*"
type textarea "#FFF6D9"
paste textarea "403500"
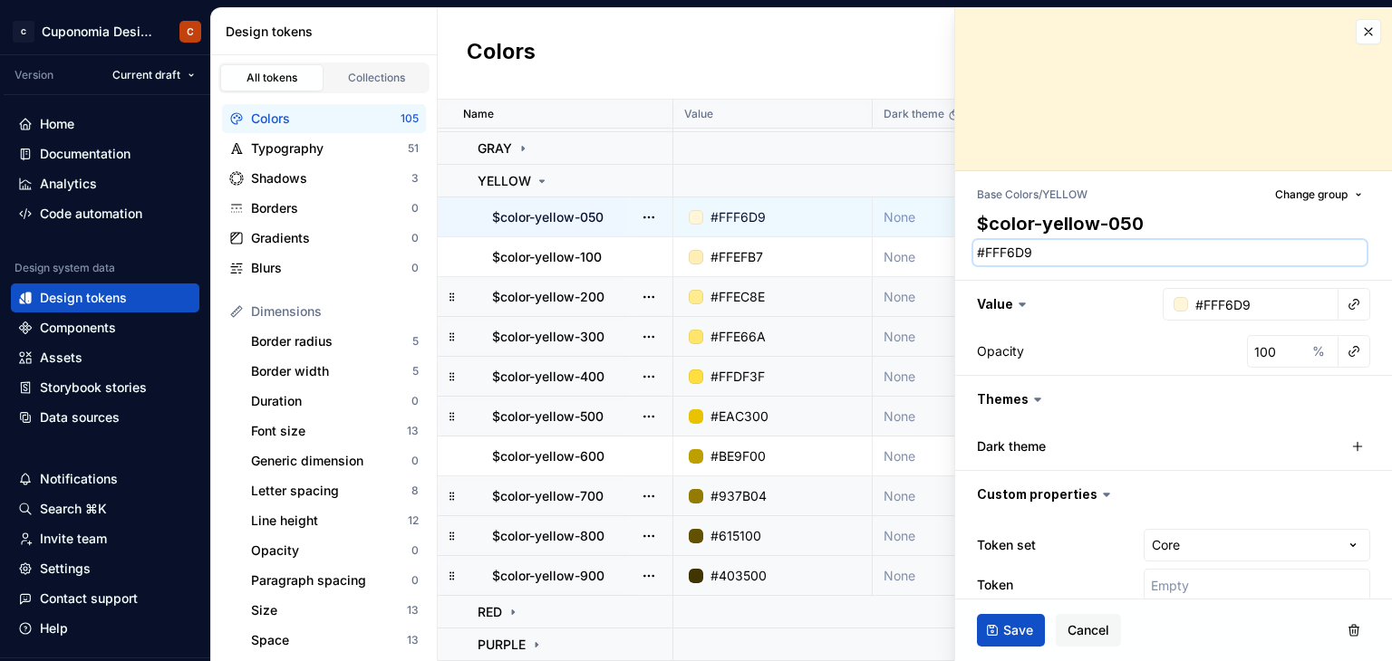
type textarea "*"
type textarea "403500"
type textarea "*"
type textarea "#FFF6D9"
click at [1062, 253] on textarea "#FFF6D9" at bounding box center [1169, 252] width 393 height 25
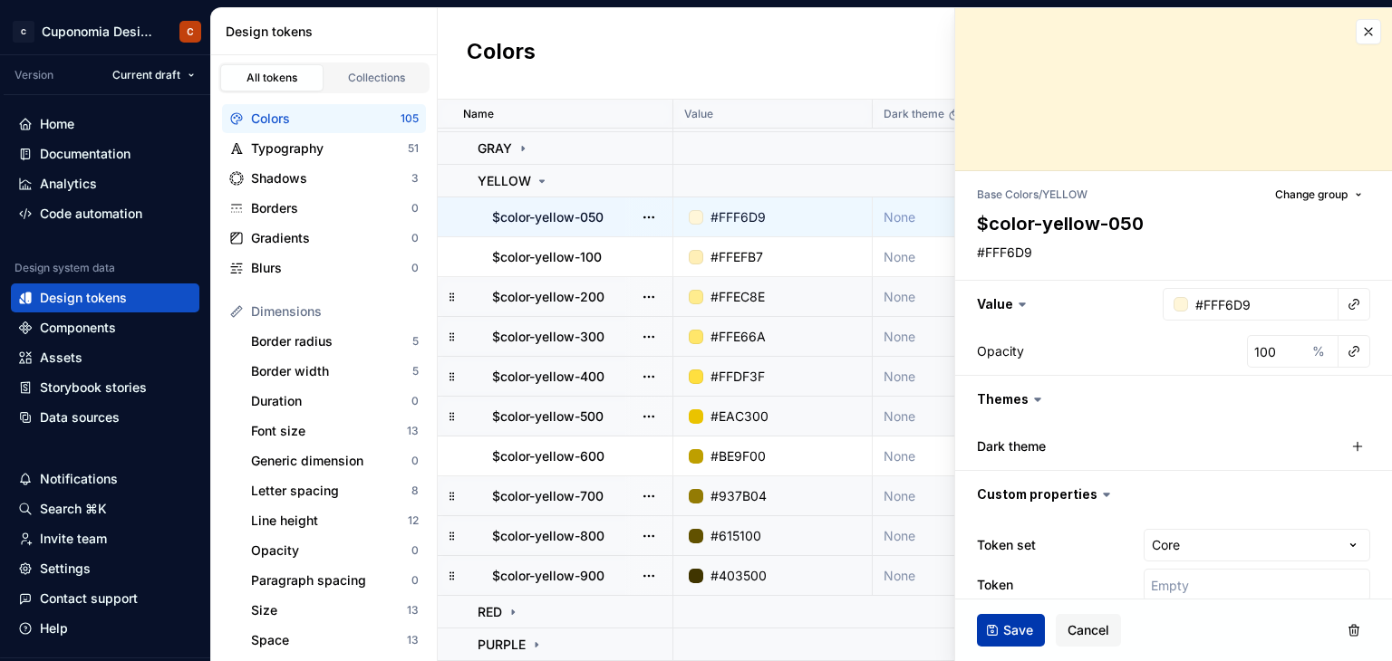
click at [1019, 633] on span "Save" at bounding box center [1018, 631] width 30 height 18
click at [819, 252] on div "#FFEFB7" at bounding box center [778, 257] width 186 height 18
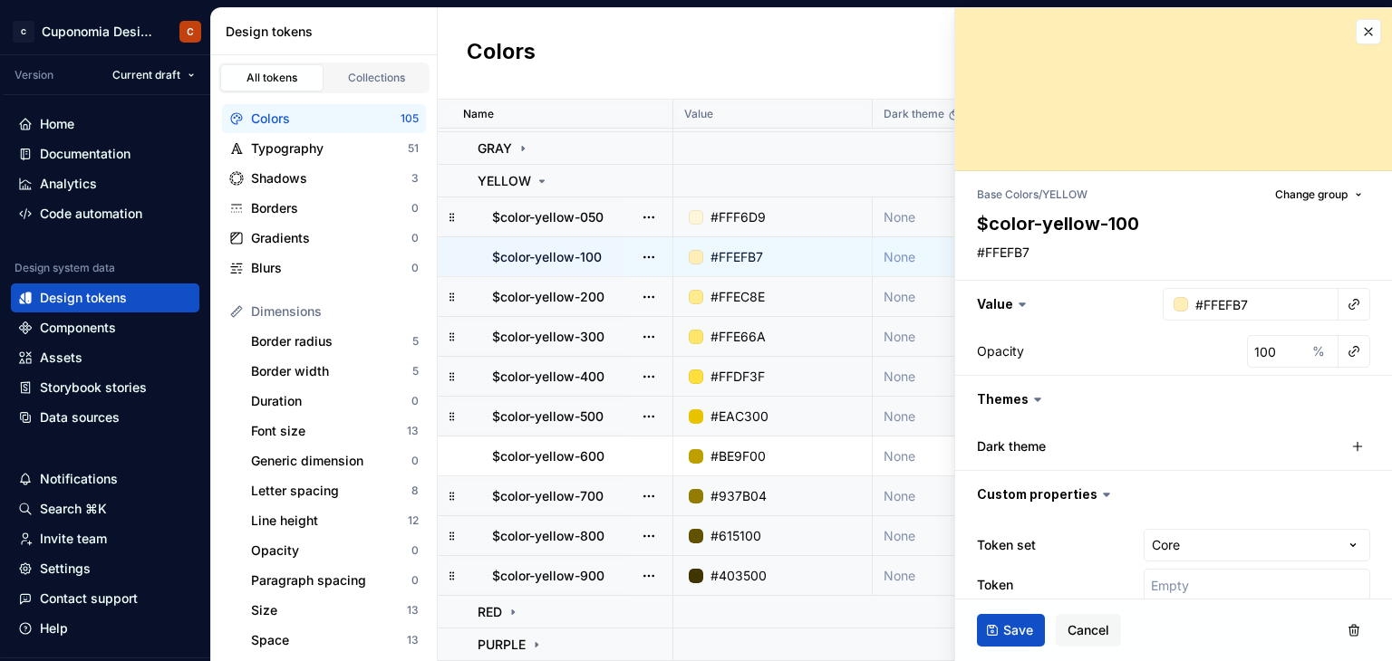
click at [820, 288] on div "#FFEC8E" at bounding box center [778, 297] width 186 height 18
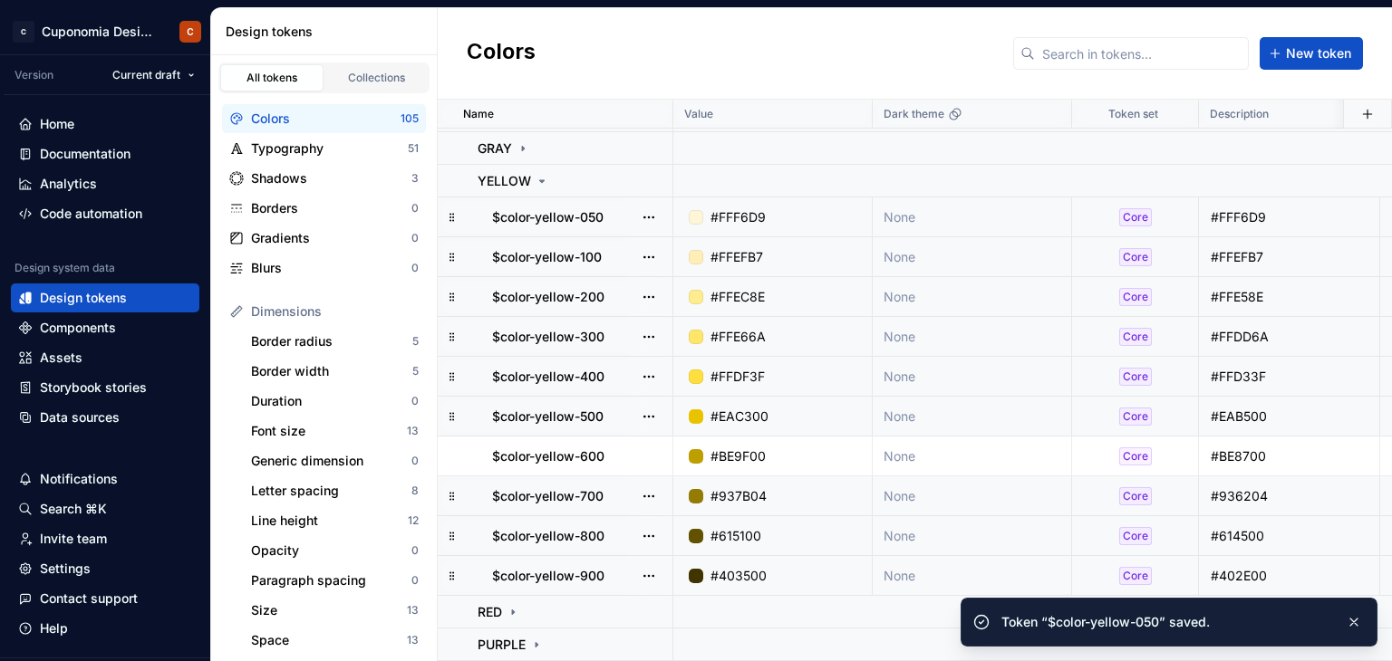
click at [816, 291] on div "#FFEC8E" at bounding box center [778, 297] width 186 height 18
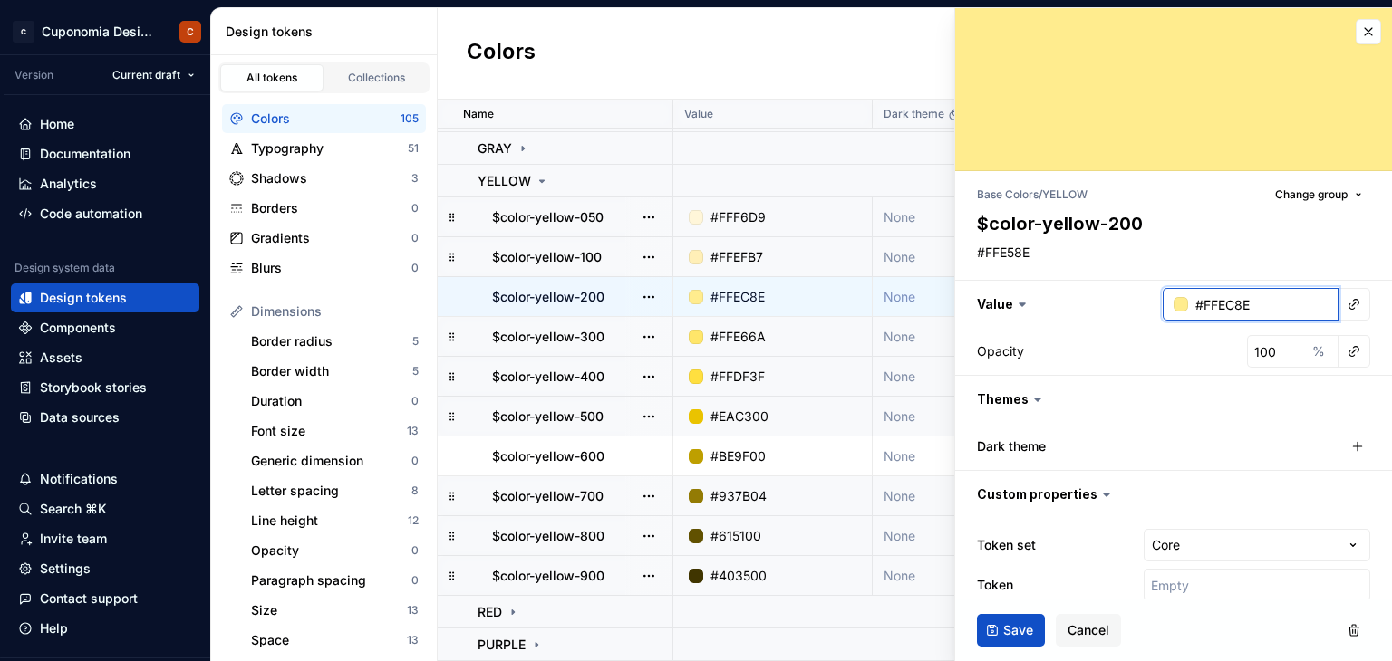
click at [1283, 298] on input "#FFEC8E" at bounding box center [1263, 304] width 150 height 33
click at [1022, 256] on textarea "#FFE58E" at bounding box center [1169, 252] width 393 height 25
paste textarea "C"
type textarea "*"
type textarea "#FFEC8E"
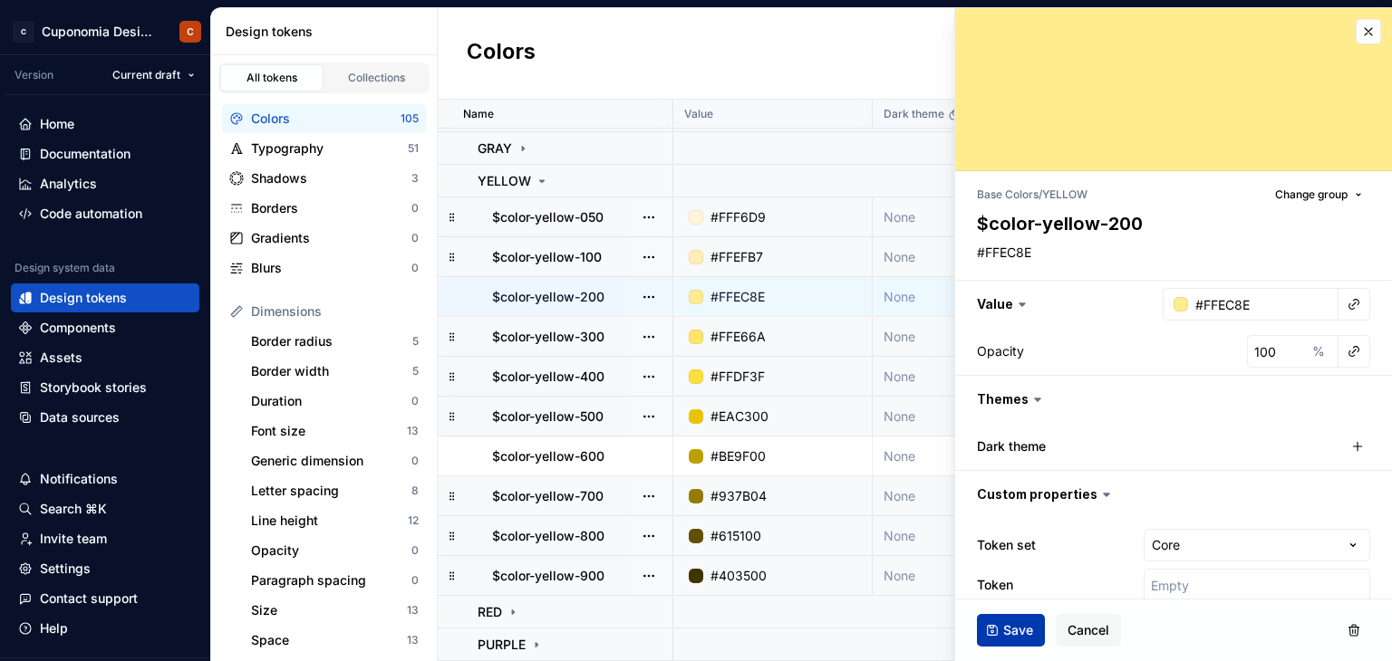
click at [1017, 628] on span "Save" at bounding box center [1018, 631] width 30 height 18
click at [816, 331] on div "#FFE66A" at bounding box center [778, 337] width 186 height 18
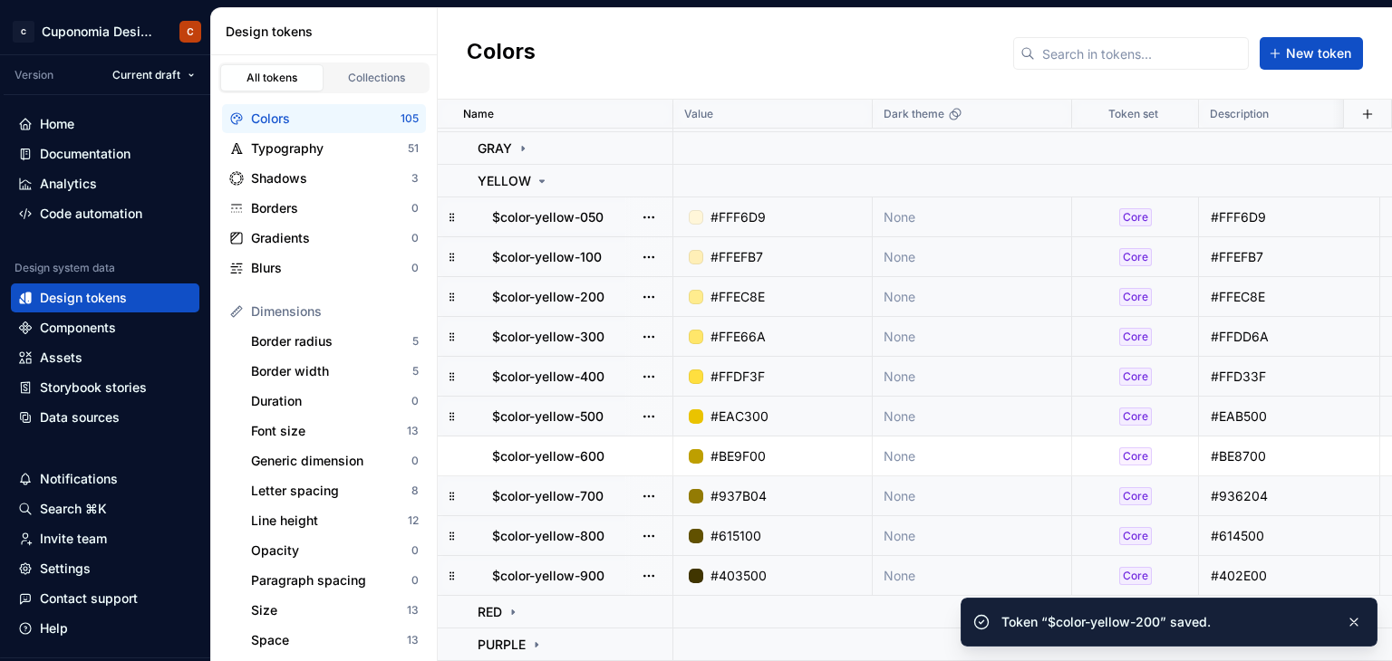
click at [803, 328] on div "#FFE66A" at bounding box center [778, 337] width 186 height 18
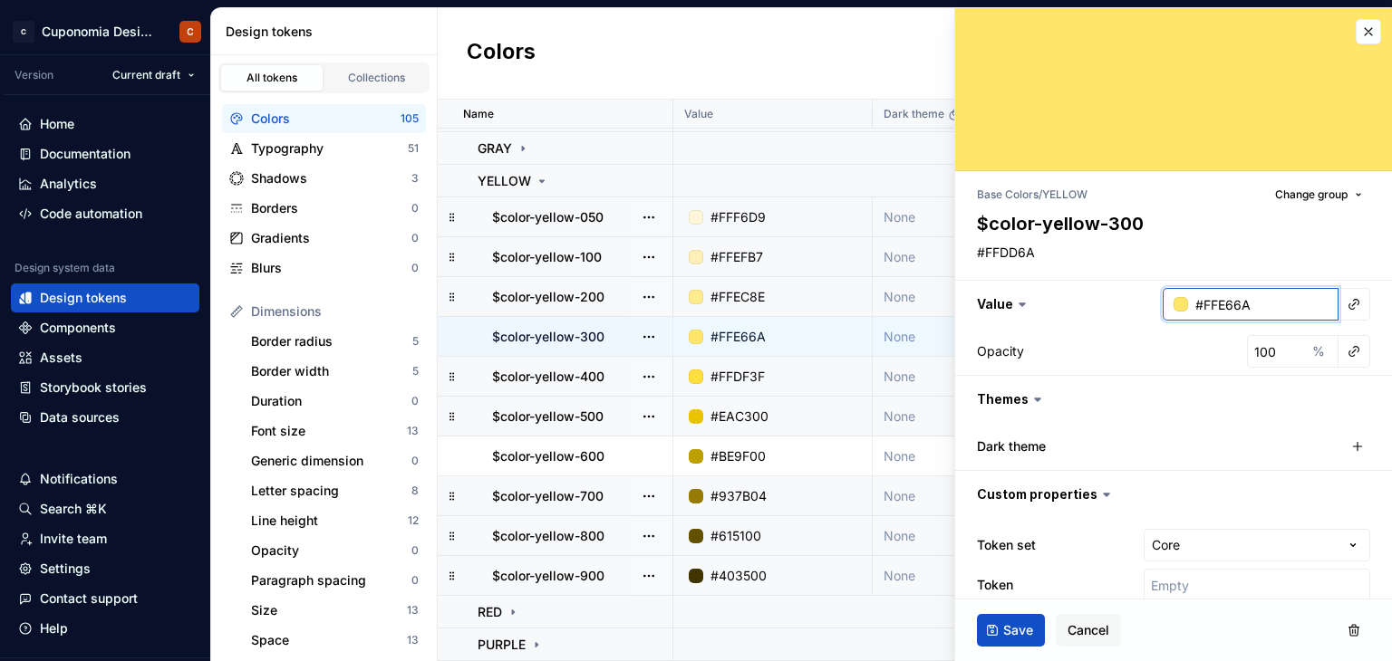
click at [1207, 298] on input "#FFE66A" at bounding box center [1263, 304] width 150 height 33
click at [1020, 258] on textarea "#FFDD6A" at bounding box center [1169, 252] width 393 height 25
paste textarea "E6"
type textarea "*"
type textarea "#FFE66A"
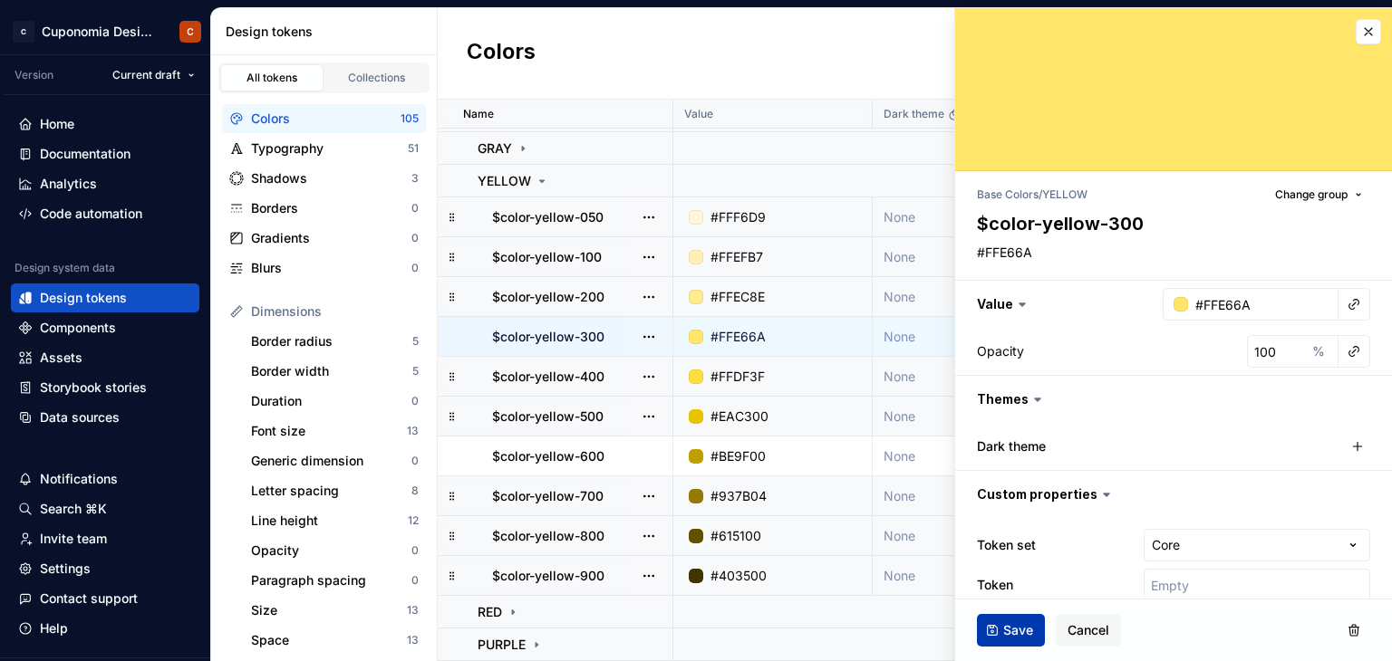
click at [1006, 644] on button "Save" at bounding box center [1011, 630] width 68 height 33
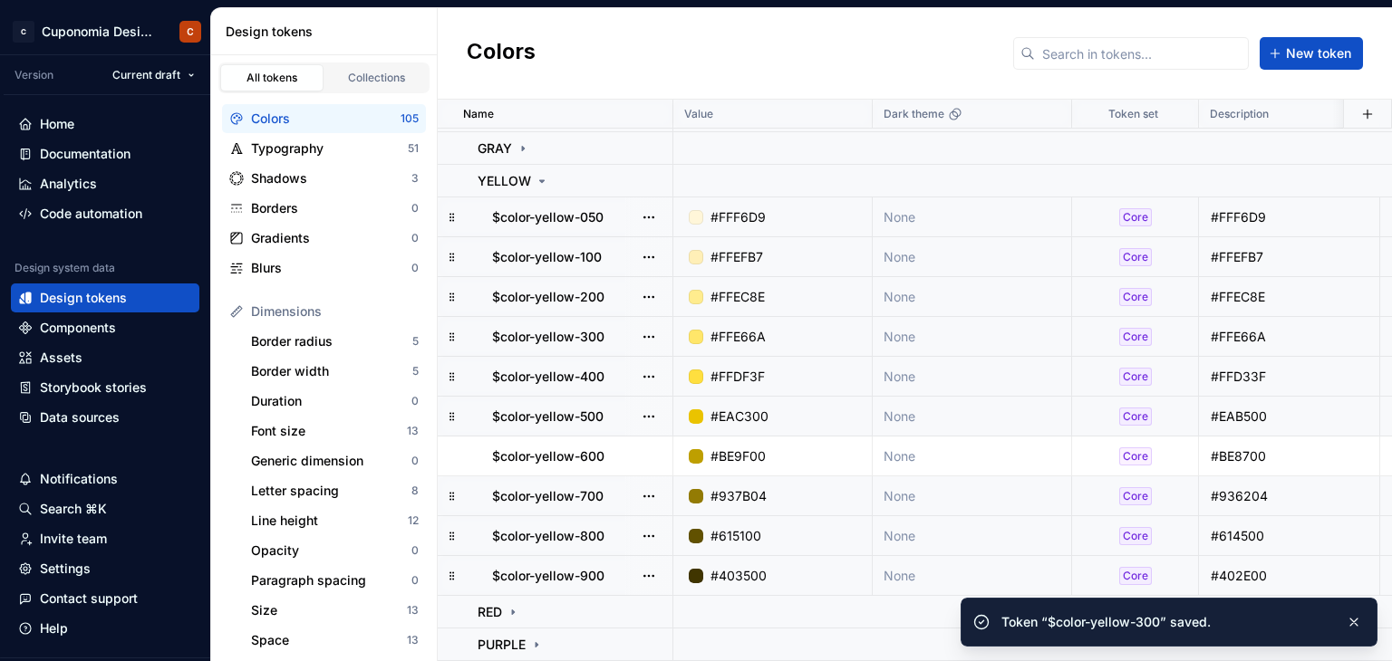
click at [793, 368] on div "#FFDF3F" at bounding box center [778, 377] width 186 height 18
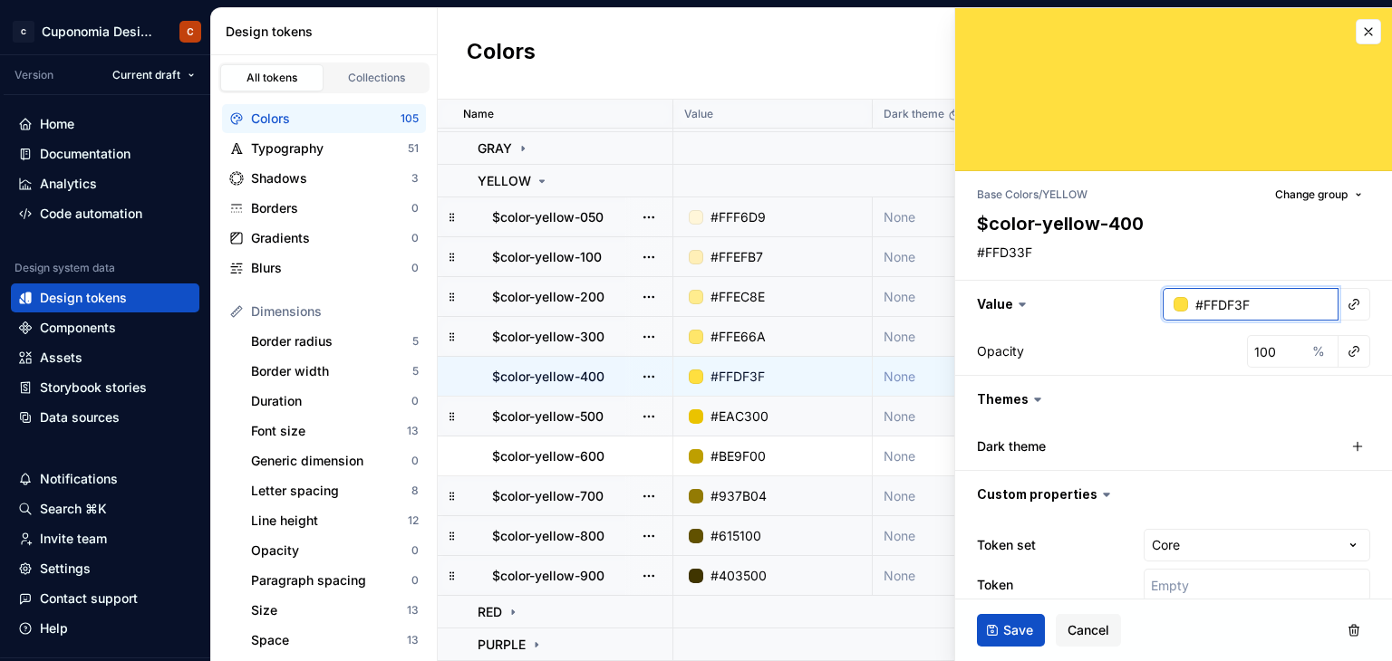
click at [1231, 309] on input "#FFDF3F" at bounding box center [1263, 304] width 150 height 33
click at [1009, 253] on textarea "#FFD33F" at bounding box center [1169, 252] width 393 height 25
paste textarea "F"
type textarea "*"
type textarea "#FFDF3F"
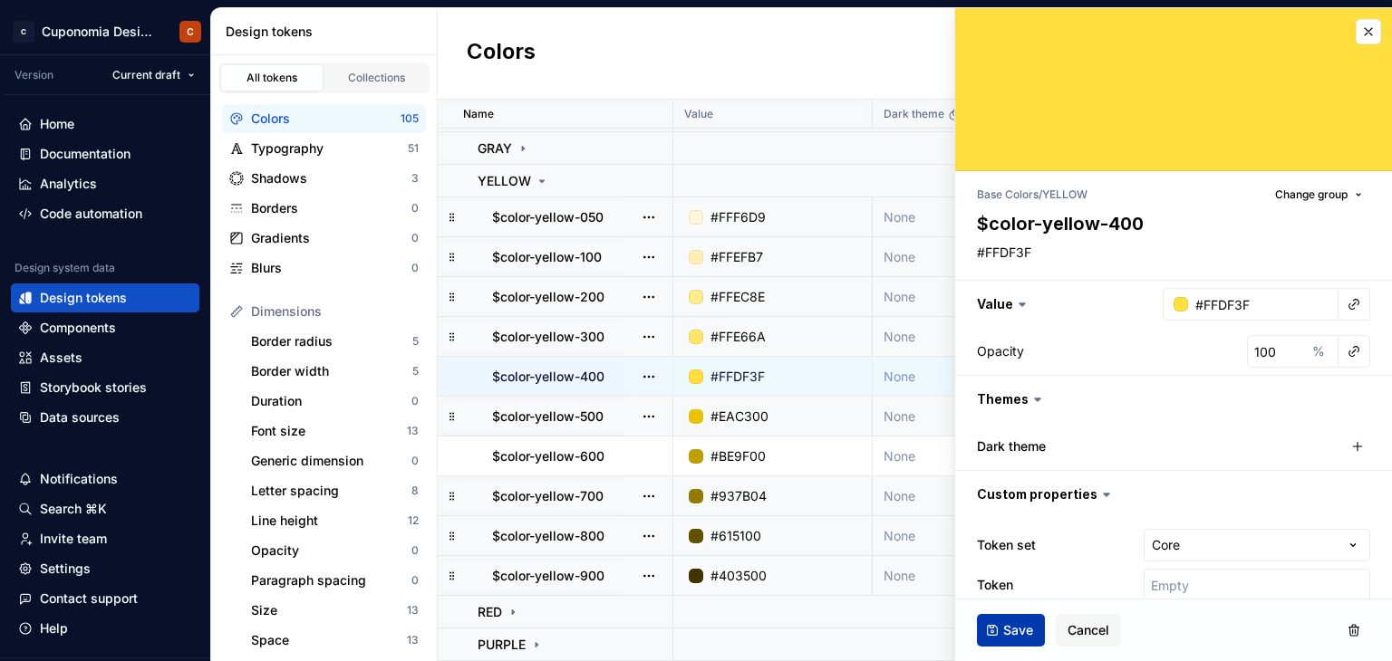
click at [1016, 623] on span "Save" at bounding box center [1018, 631] width 30 height 18
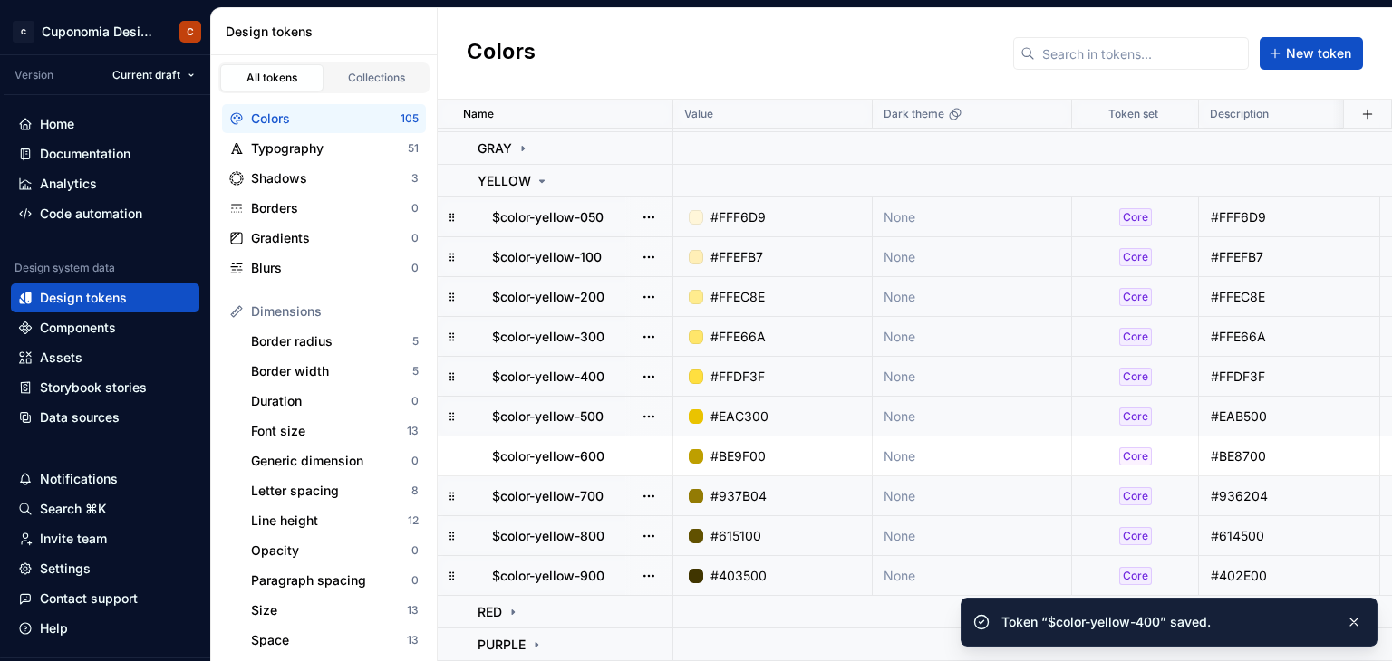
click at [811, 417] on td "#EAC300" at bounding box center [772, 417] width 199 height 40
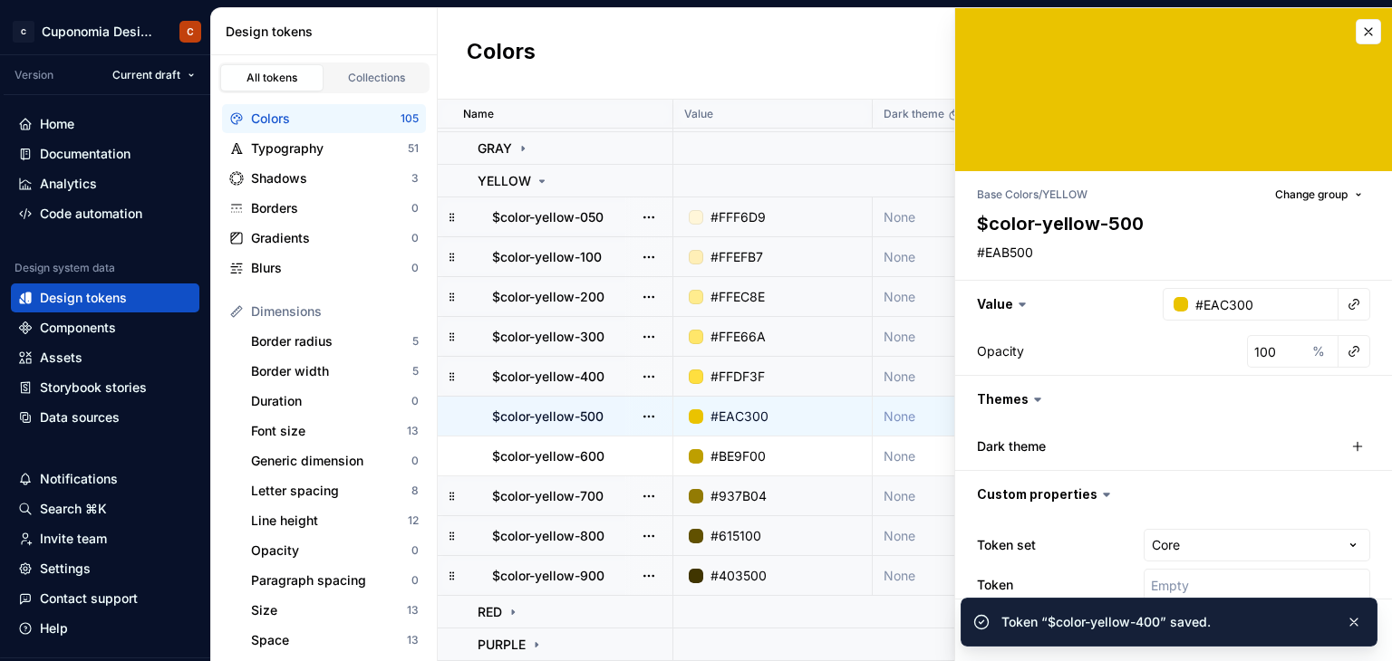
click at [811, 417] on td "#EAC300" at bounding box center [772, 417] width 199 height 40
click at [1241, 295] on input "#EAC300" at bounding box center [1263, 304] width 150 height 33
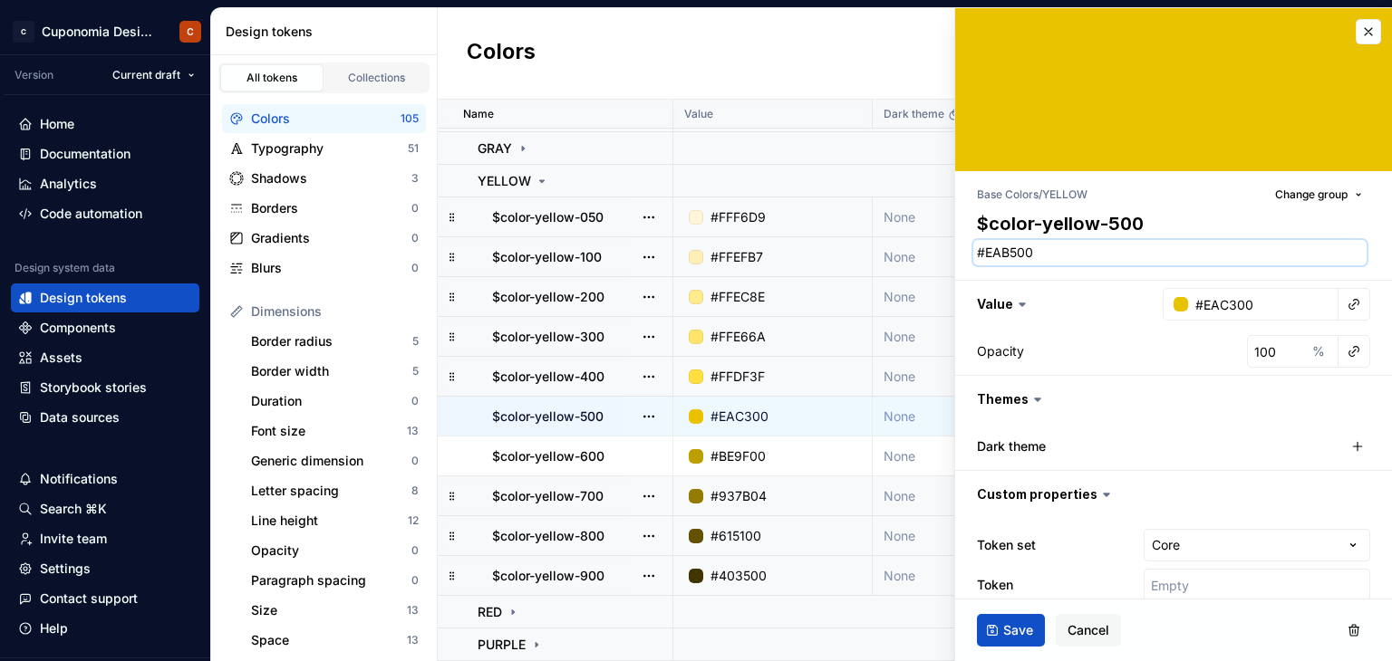
click at [1015, 258] on textarea "#EAB500" at bounding box center [1169, 252] width 393 height 25
paste textarea "C3"
type textarea "*"
type textarea "#EAC300"
click at [1017, 629] on span "Save" at bounding box center [1018, 631] width 30 height 18
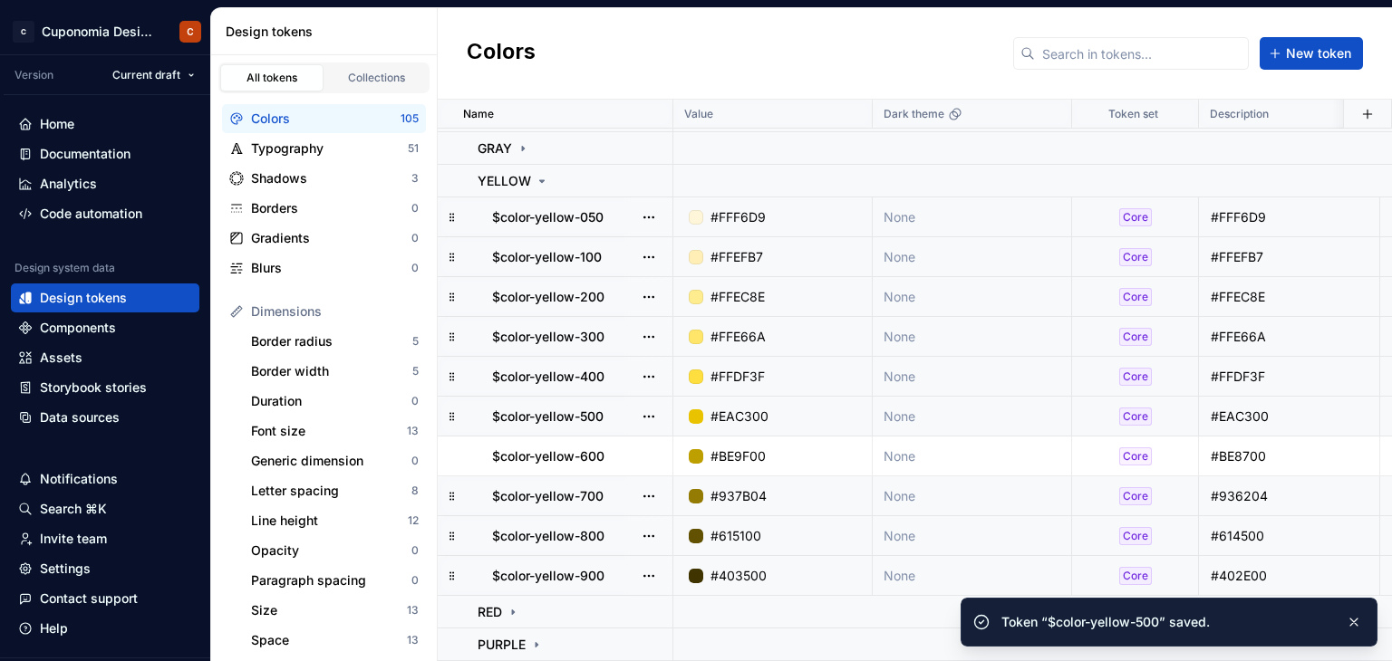
click at [806, 449] on div "#BE9F00" at bounding box center [778, 457] width 186 height 18
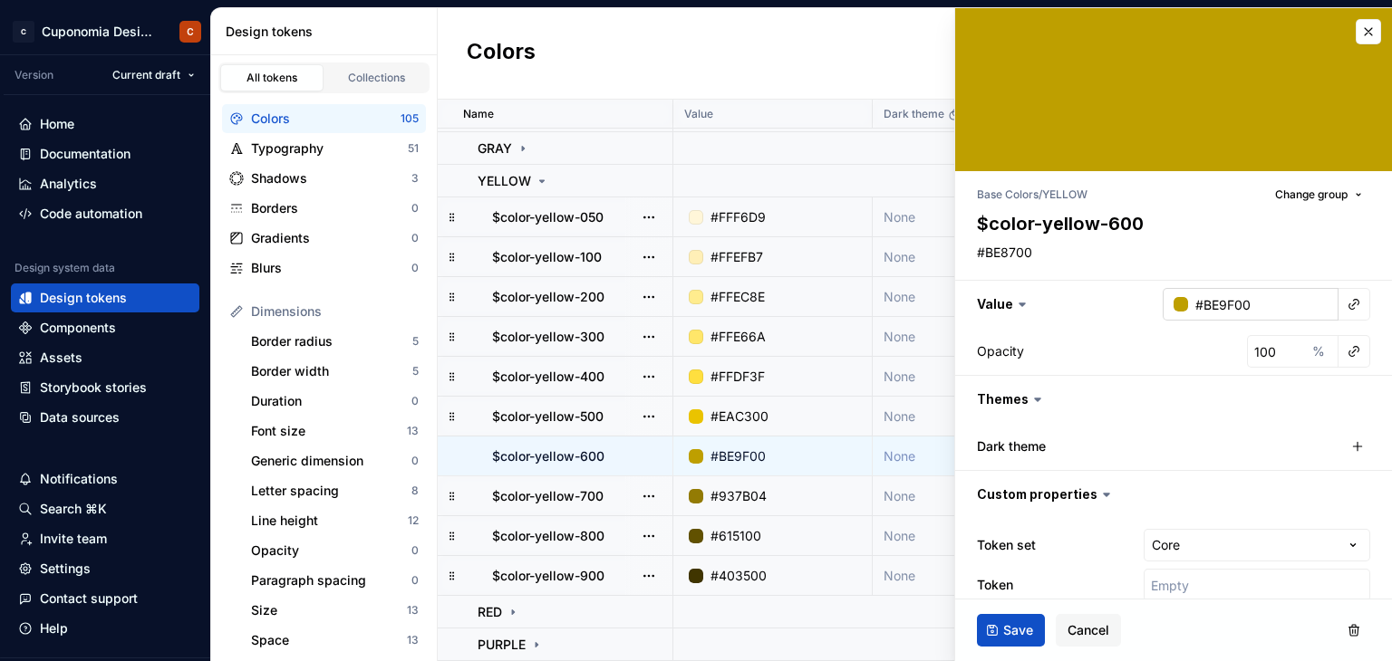
click at [1217, 304] on input "#BE9F00" at bounding box center [1263, 304] width 150 height 33
click at [1026, 251] on textarea "#BE8700" at bounding box center [1169, 252] width 393 height 25
paste textarea "9F"
type textarea "*"
type textarea "#BE9F00"
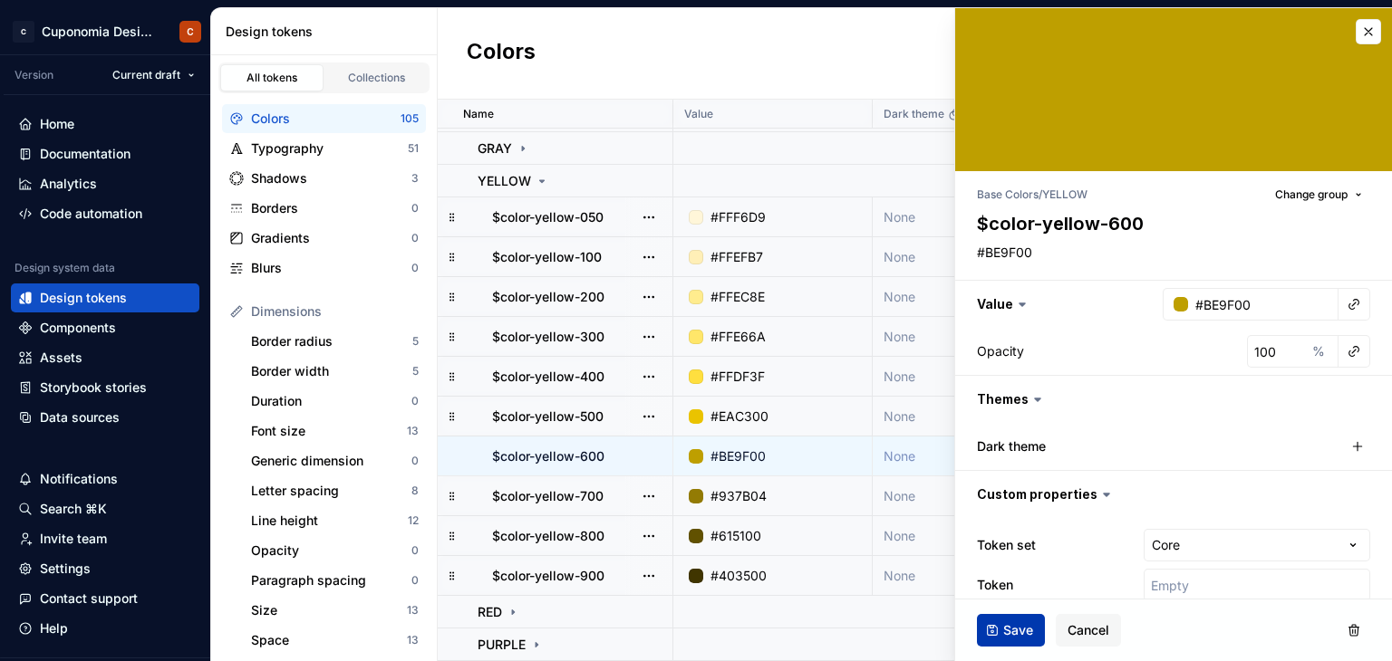
click at [1011, 628] on span "Save" at bounding box center [1018, 631] width 30 height 18
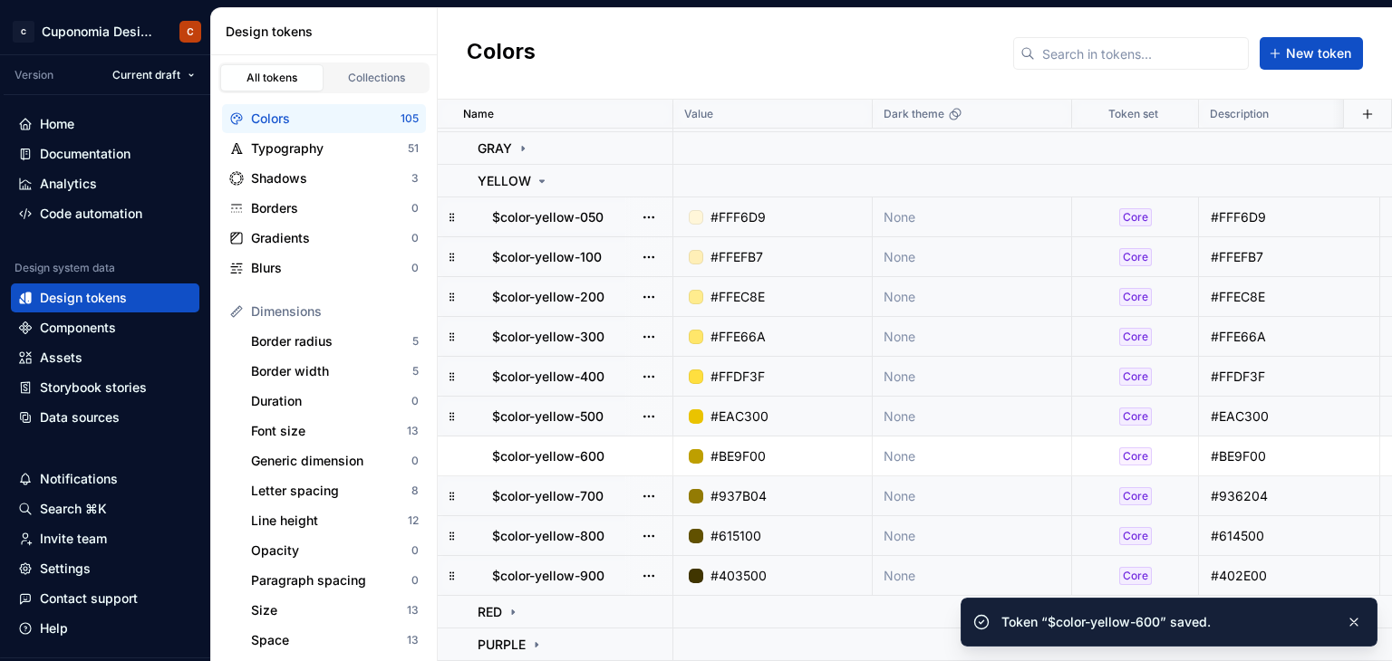
click at [769, 488] on div "#937B04" at bounding box center [778, 497] width 186 height 18
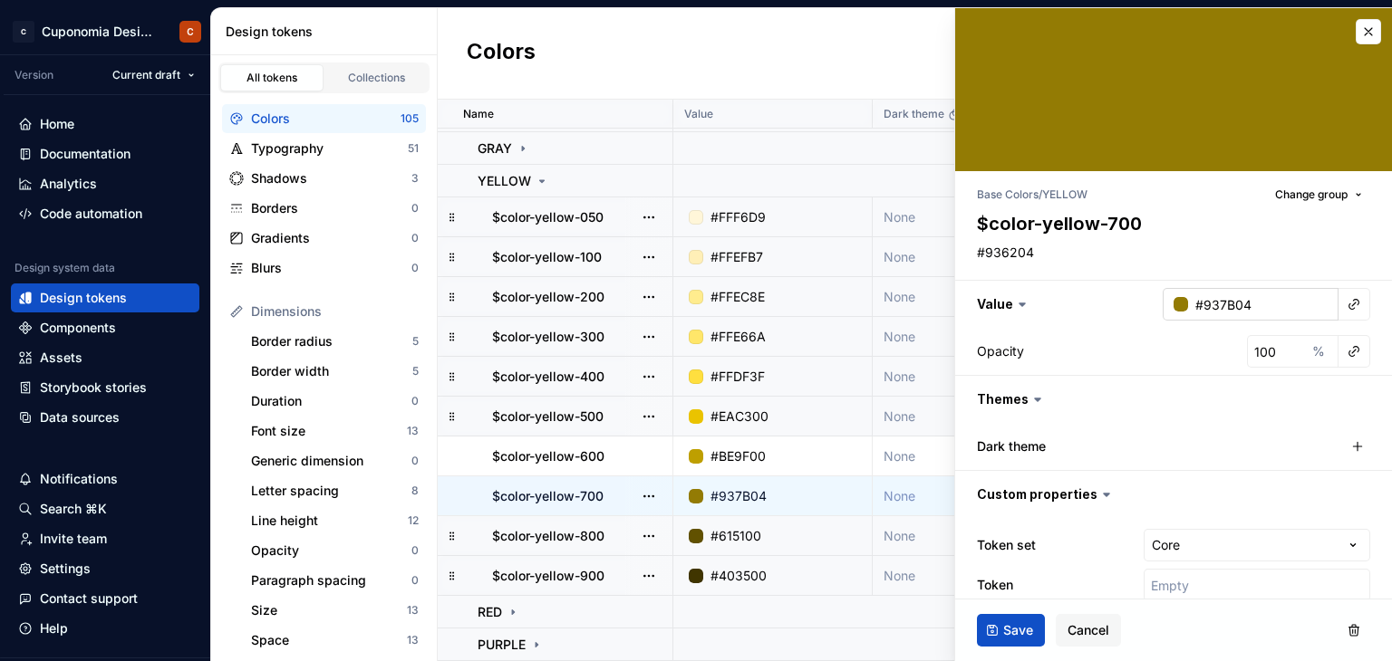
click at [1208, 305] on input "#937B04" at bounding box center [1263, 304] width 150 height 33
click at [1038, 251] on textarea "#936204" at bounding box center [1169, 252] width 393 height 25
paste textarea "7B"
type textarea "*"
type textarea "#937B04"
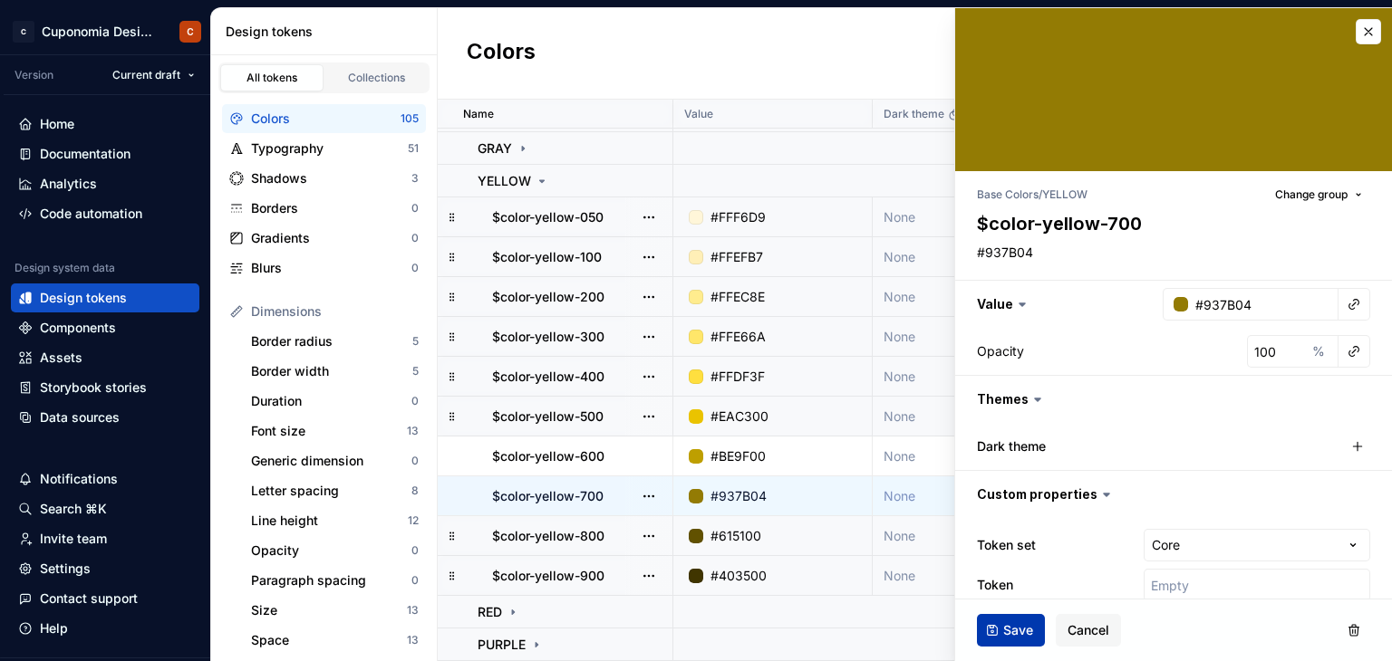
click at [1019, 619] on button "Save" at bounding box center [1011, 630] width 68 height 33
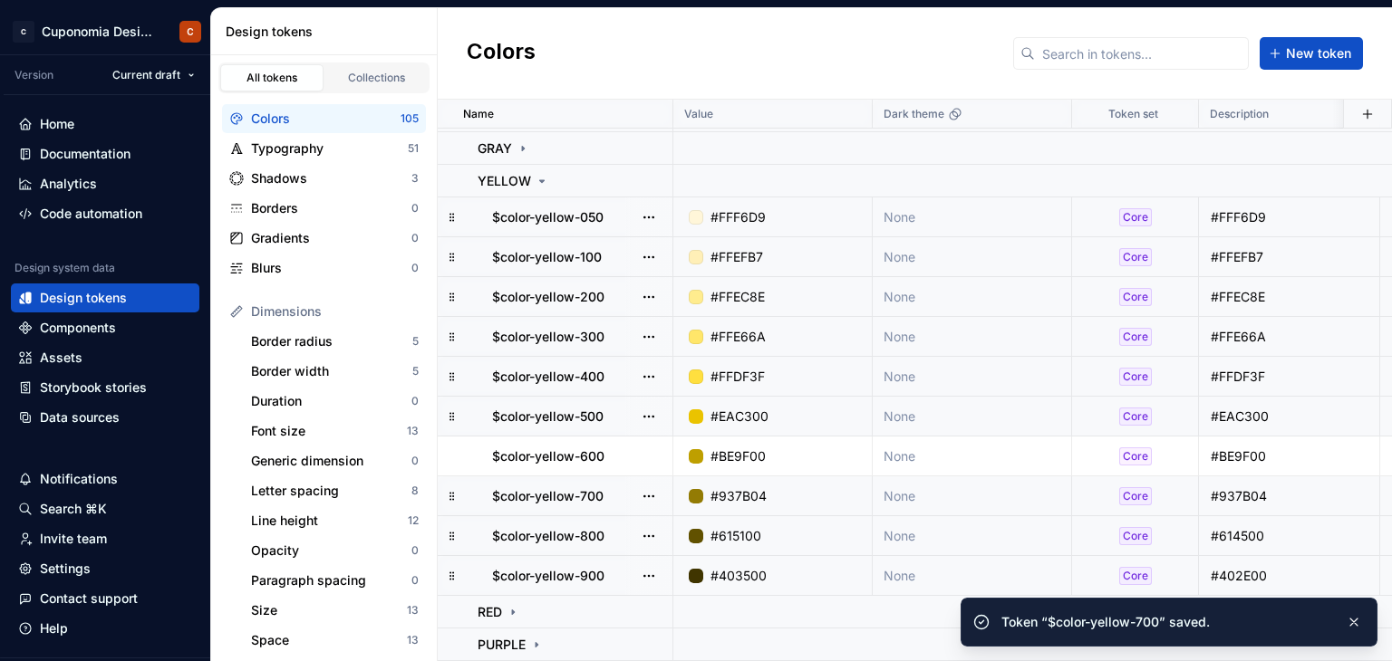
click at [801, 527] on div "#615100" at bounding box center [778, 536] width 186 height 18
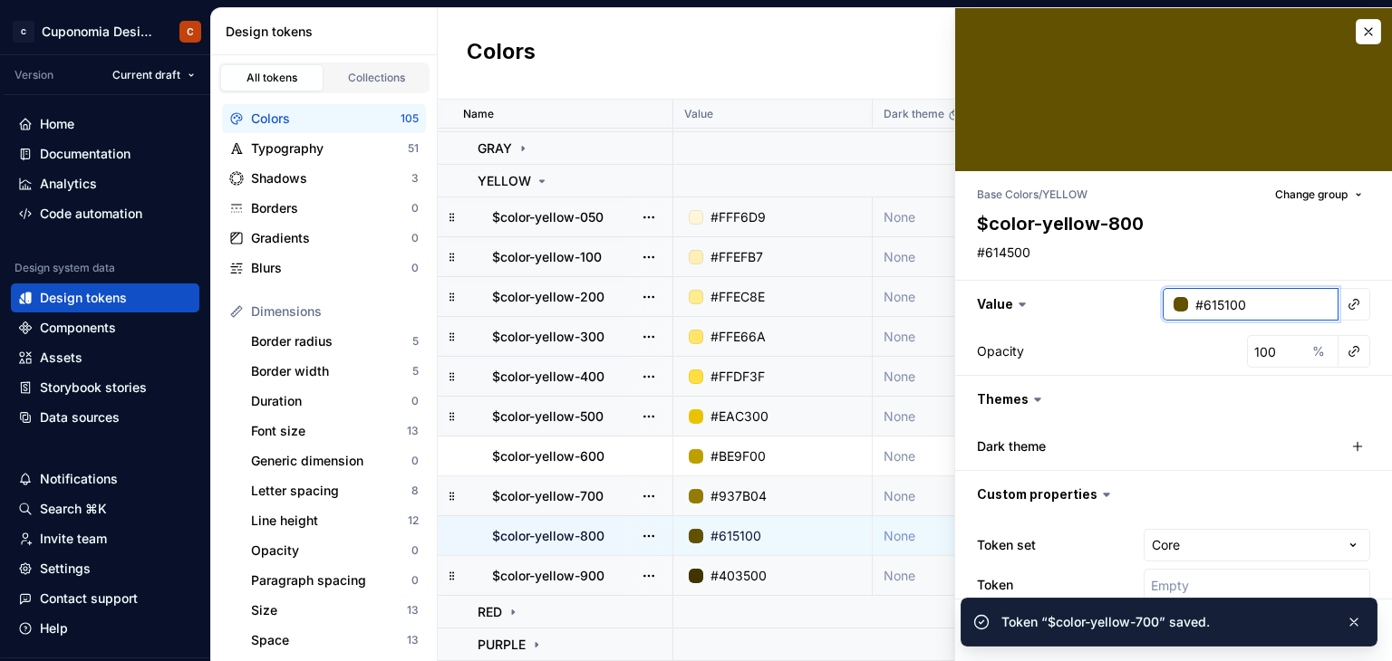
click at [1238, 305] on input "#615100" at bounding box center [1263, 304] width 150 height 33
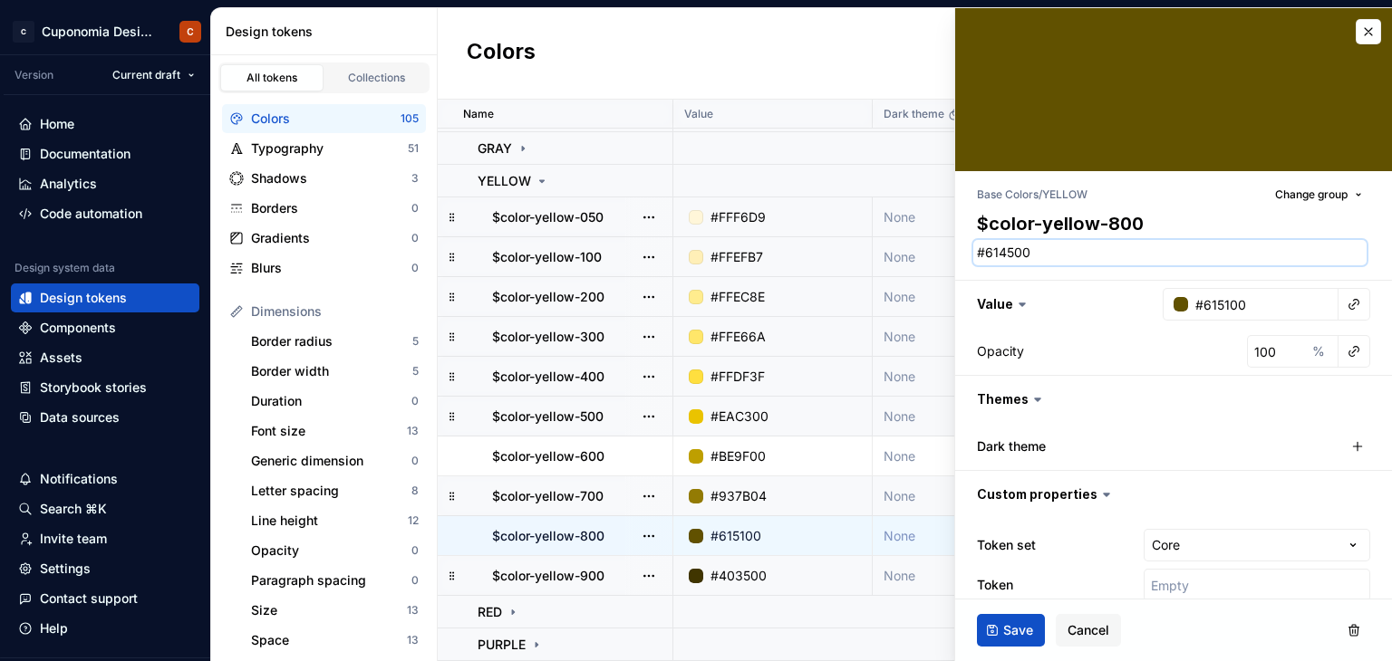
click at [1019, 256] on textarea "#614500" at bounding box center [1169, 252] width 393 height 25
paste textarea "51"
type textarea "*"
type textarea "#615100"
click at [1001, 615] on button "Save" at bounding box center [1011, 630] width 68 height 33
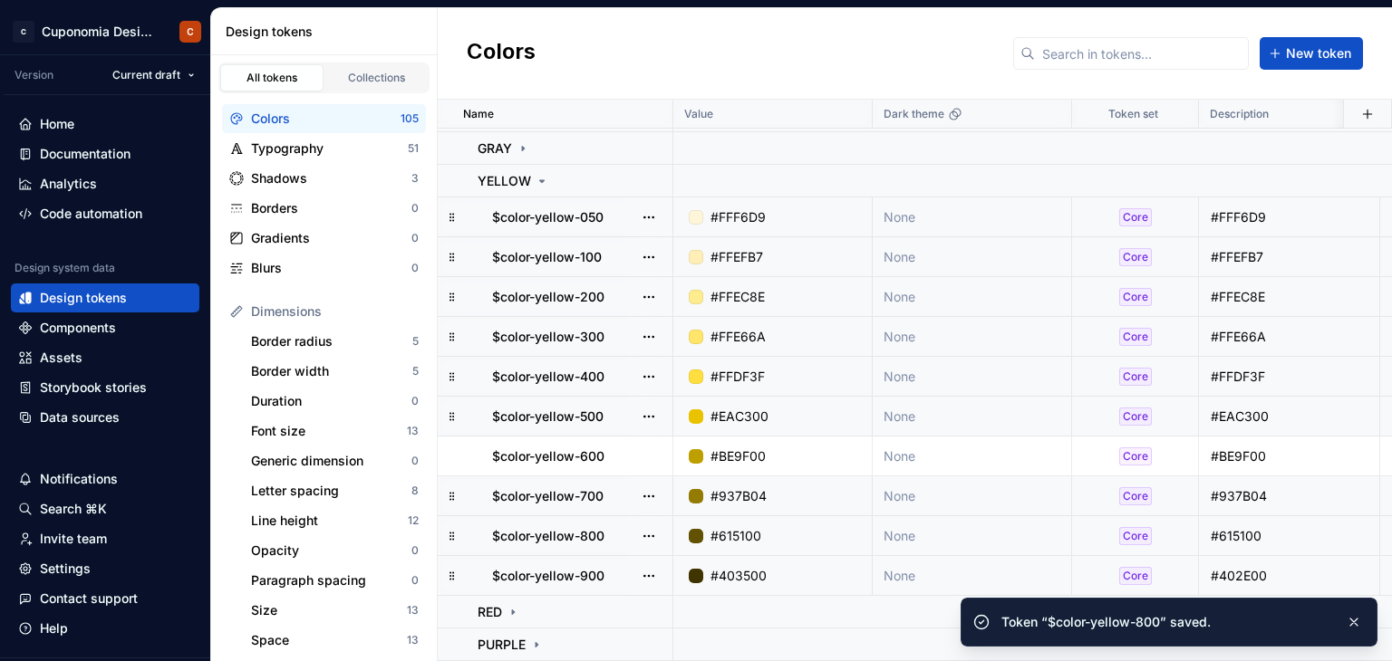
click at [772, 571] on div "#403500" at bounding box center [778, 576] width 186 height 18
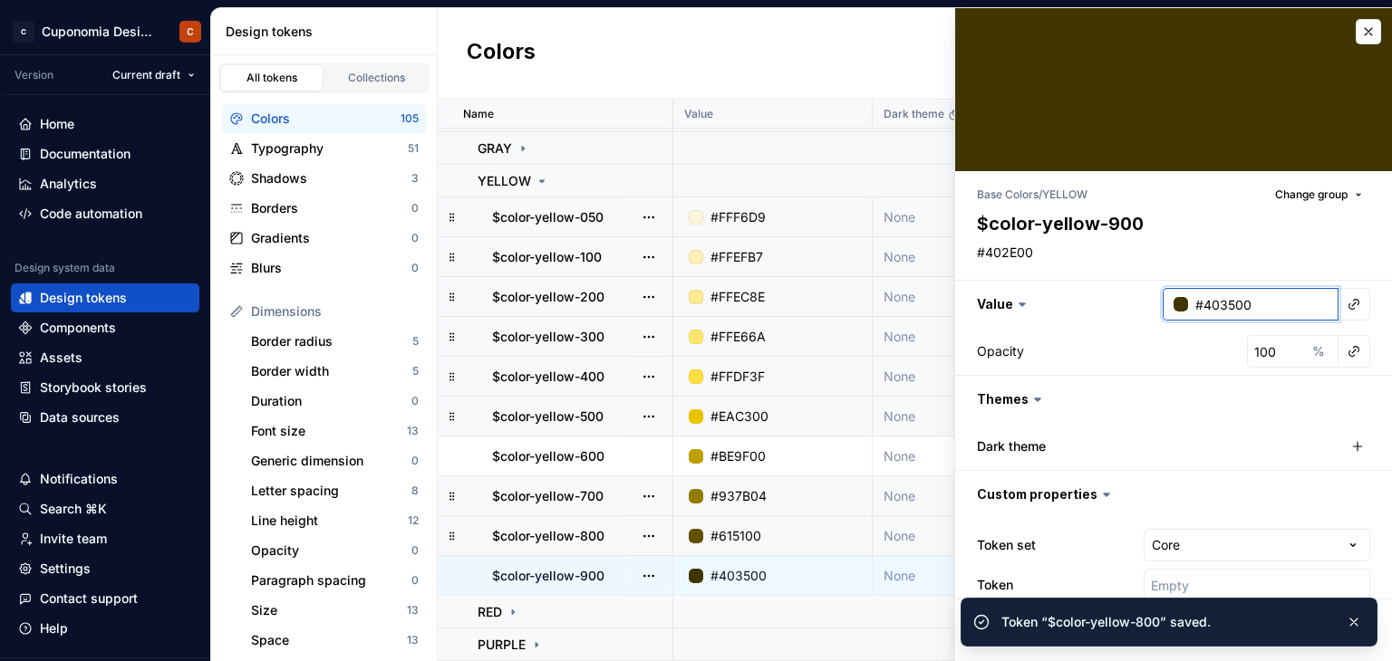
click at [1254, 303] on input "#403500" at bounding box center [1263, 304] width 150 height 33
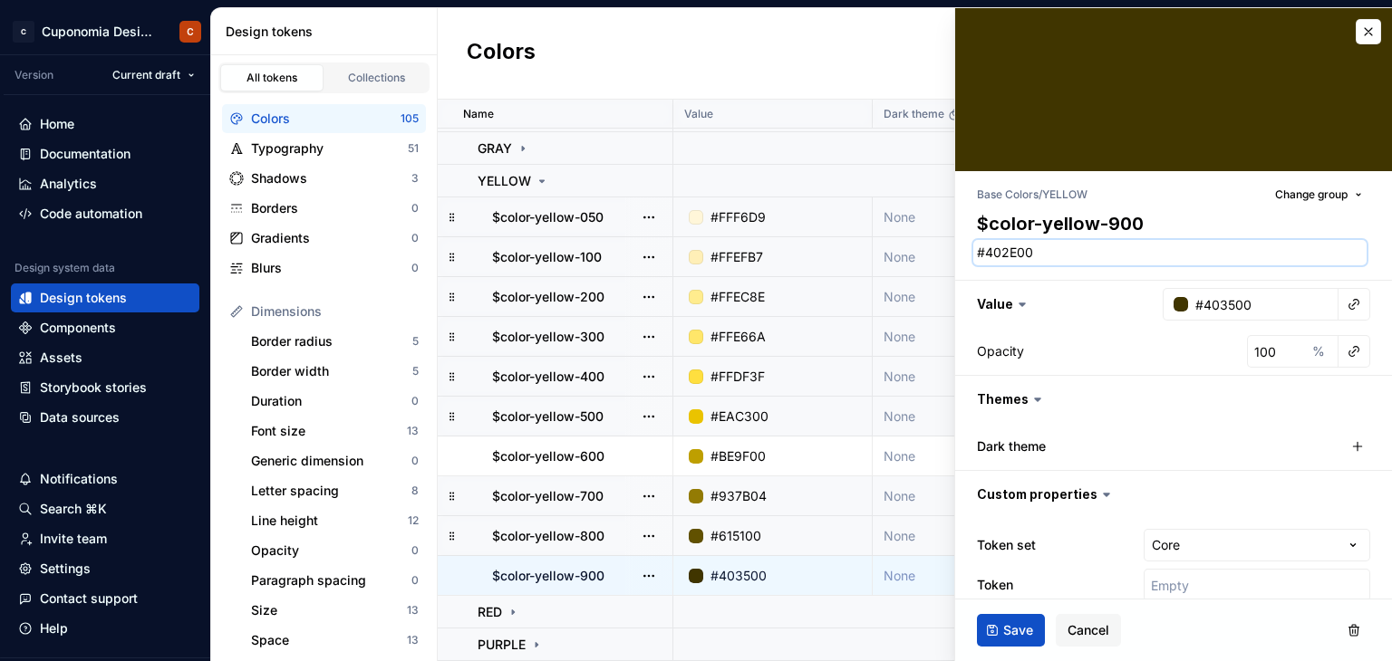
click at [1069, 247] on textarea "#402E00" at bounding box center [1169, 252] width 393 height 25
paste textarea "35"
type textarea "*"
type textarea "#403500"
click at [1026, 632] on span "Save" at bounding box center [1018, 631] width 30 height 18
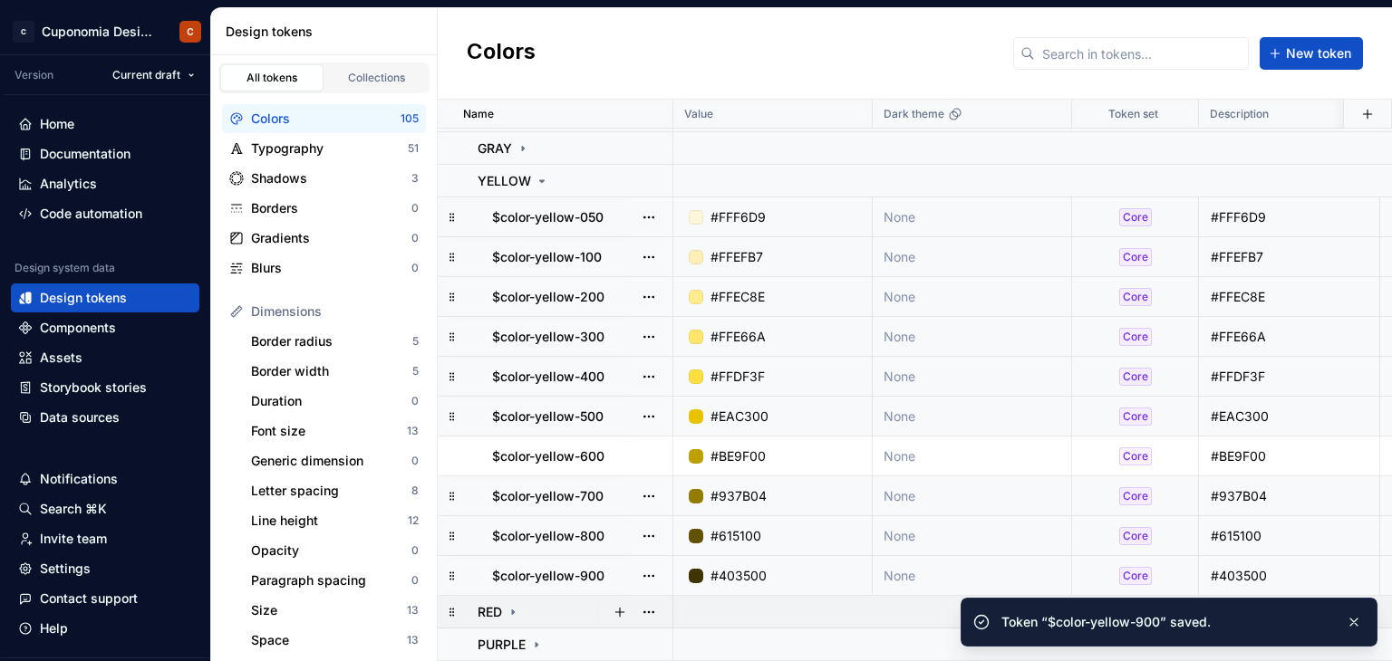
click at [511, 605] on icon at bounding box center [513, 612] width 14 height 14
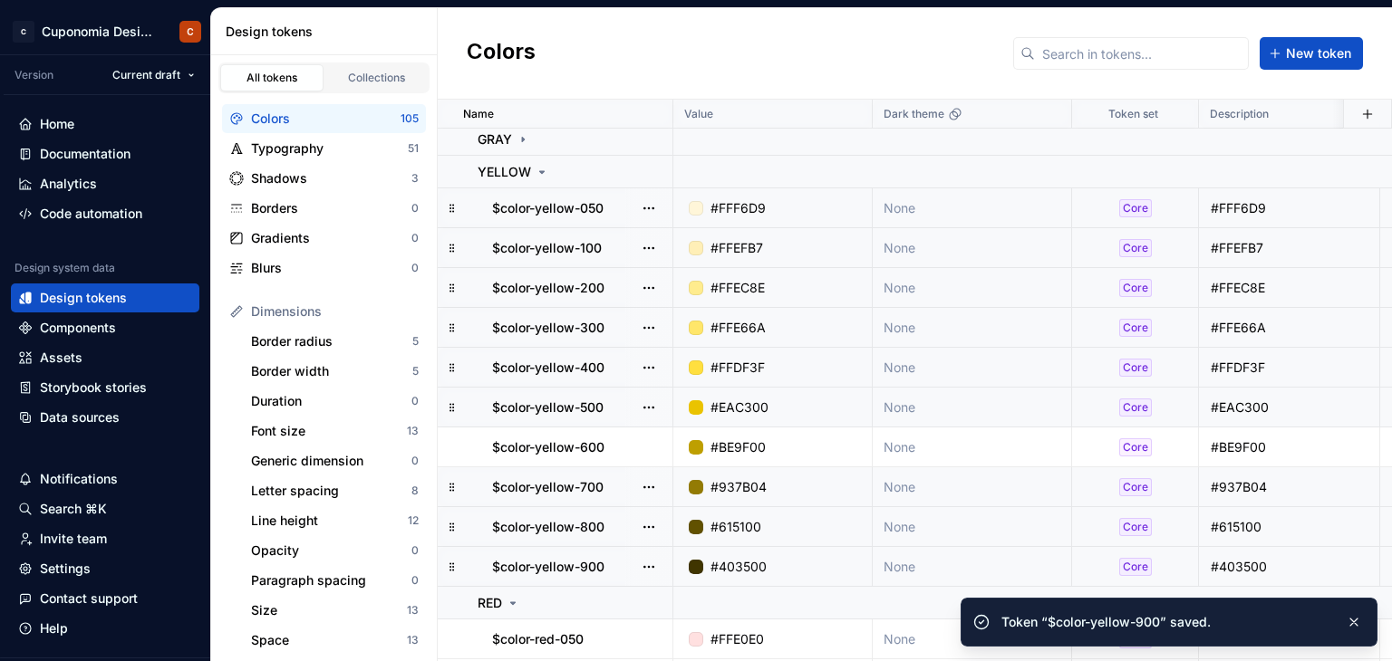
scroll to position [491, 0]
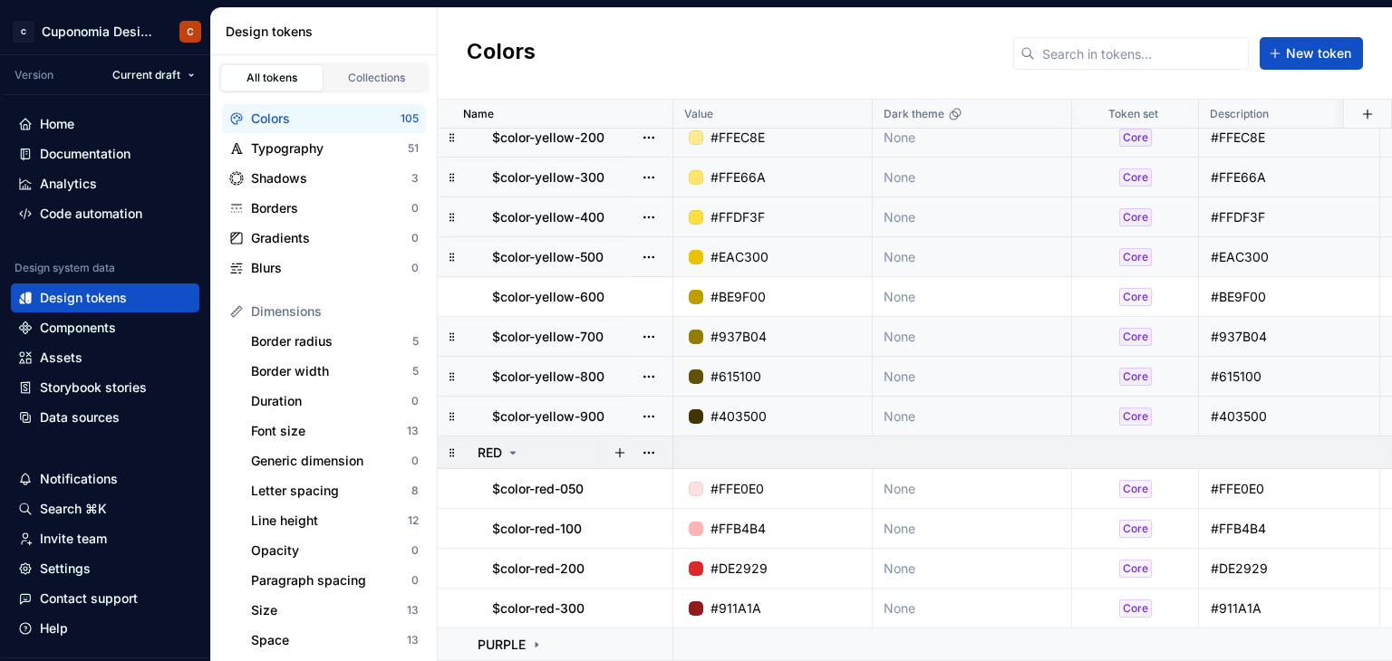
click at [515, 446] on icon at bounding box center [513, 453] width 14 height 14
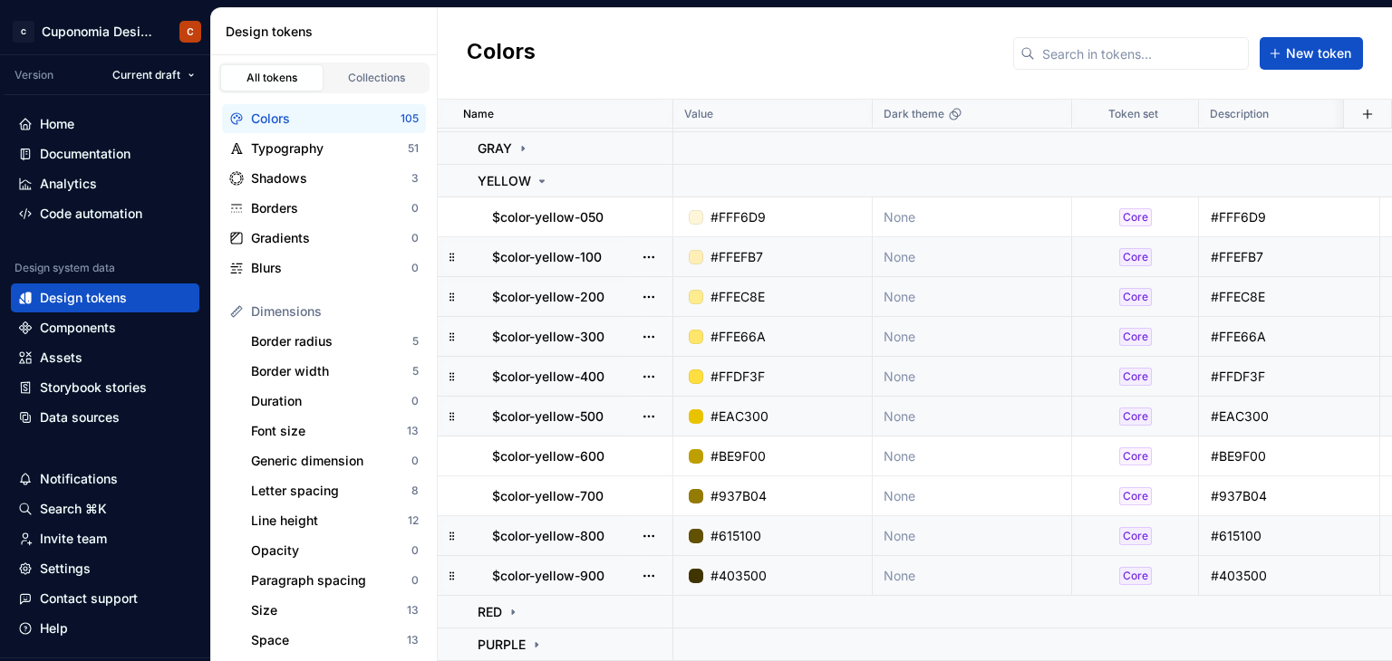
click at [540, 174] on icon at bounding box center [542, 181] width 14 height 14
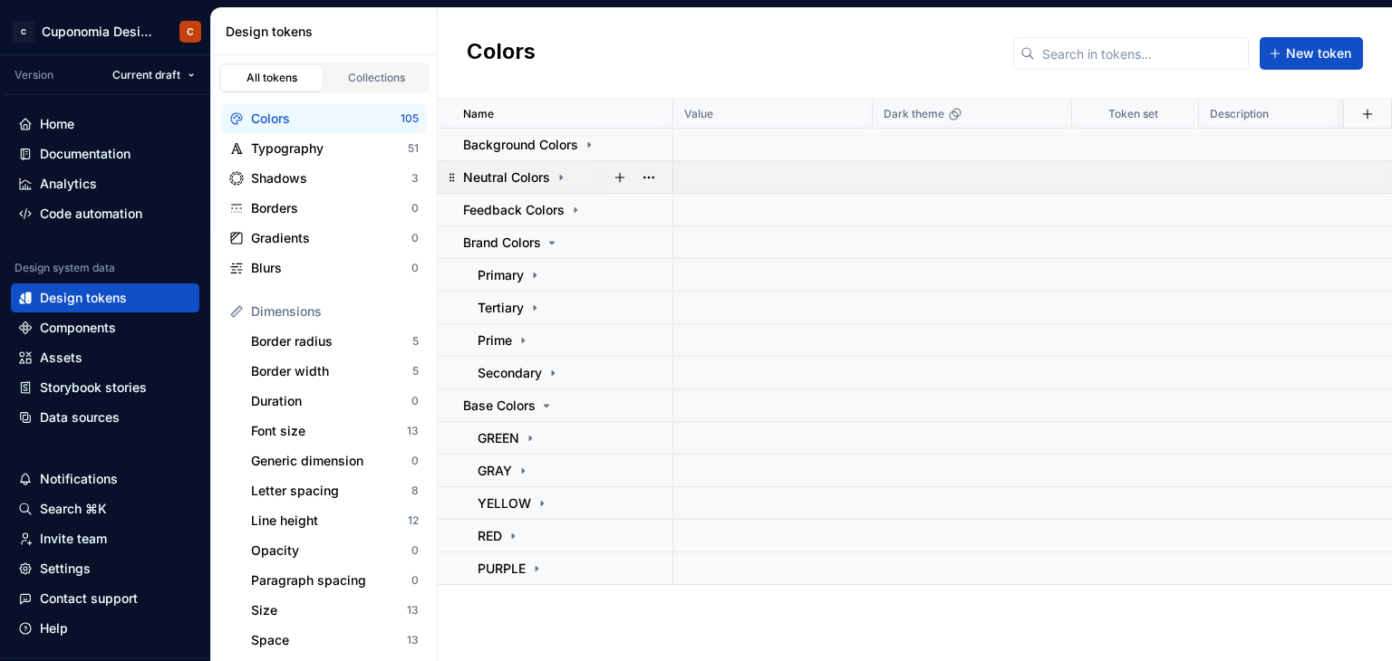
scroll to position [0, 0]
click at [533, 563] on icon at bounding box center [536, 569] width 14 height 14
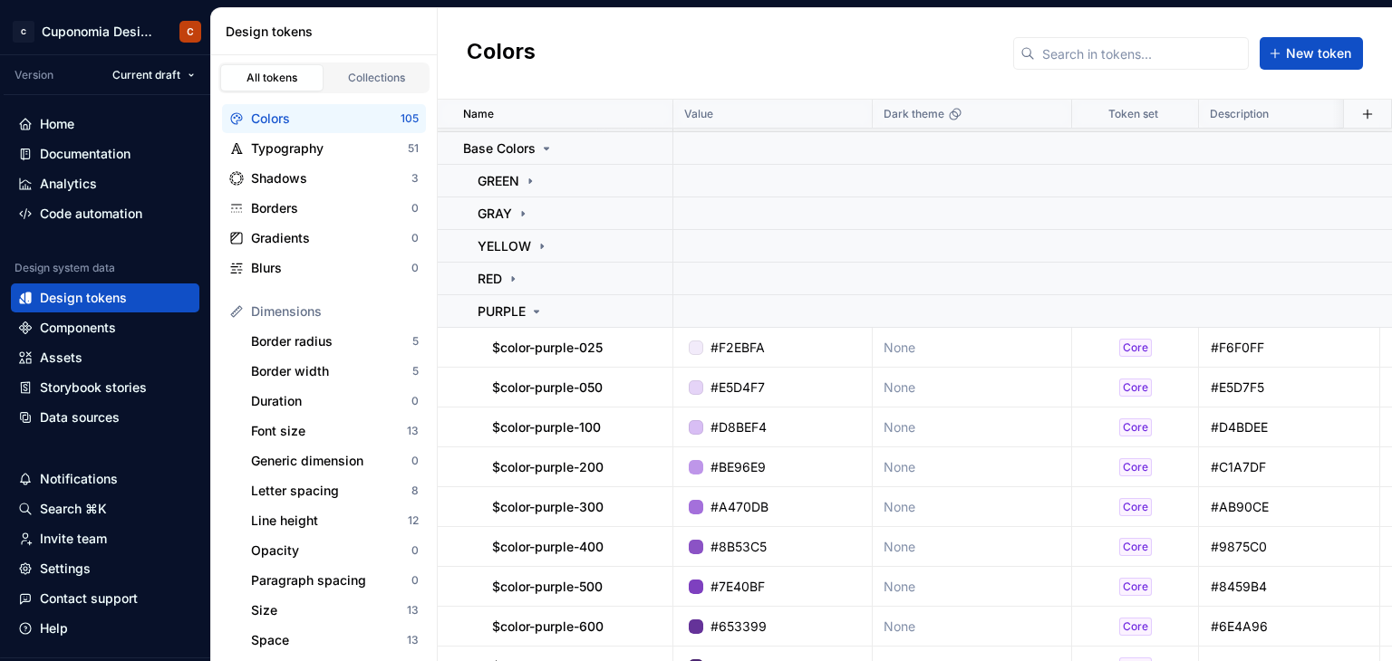
scroll to position [362, 0]
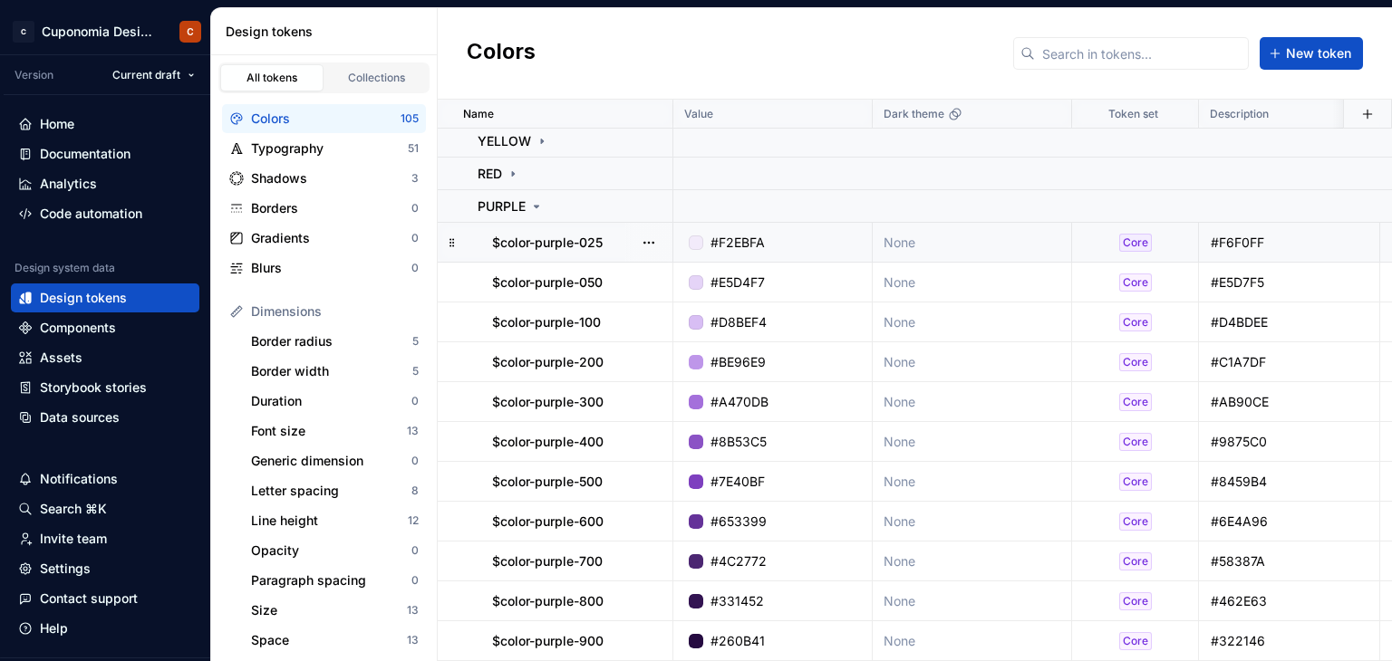
click at [768, 243] on div "#F2EBFA" at bounding box center [778, 243] width 186 height 18
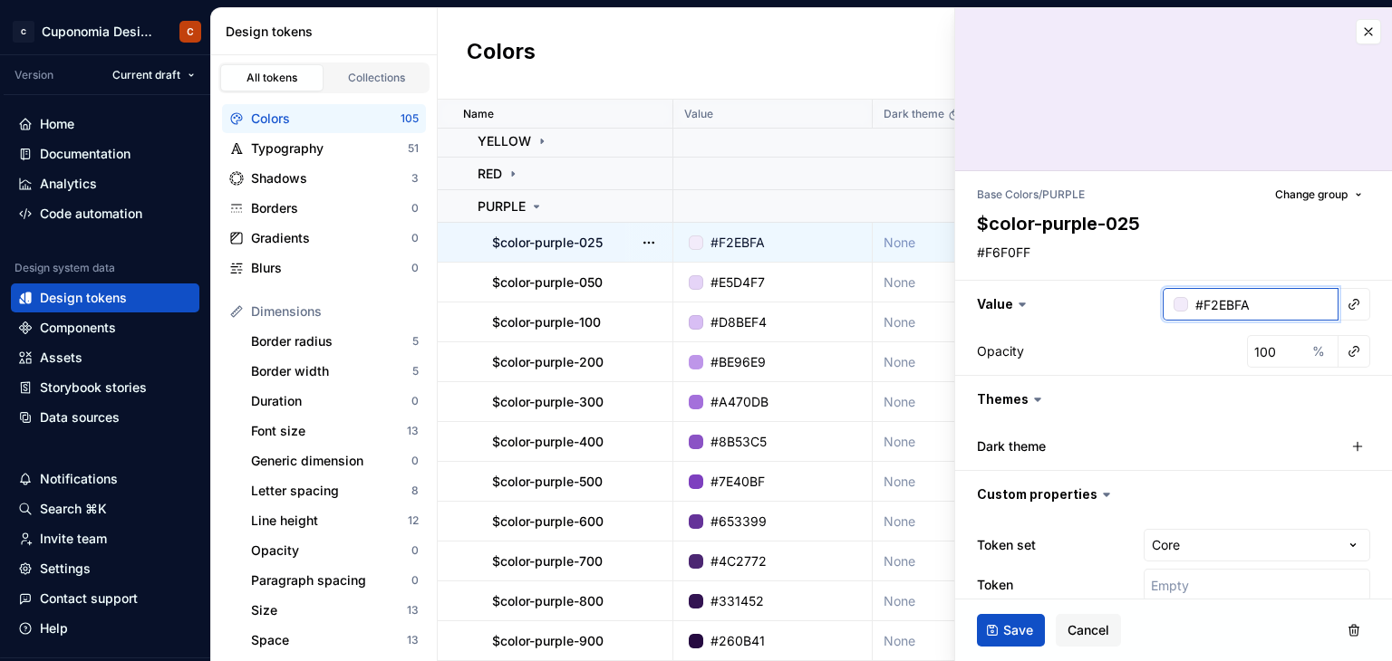
click at [1231, 298] on input "#F2EBFA" at bounding box center [1263, 304] width 150 height 33
click at [1057, 246] on textarea "#F6F0FF" at bounding box center [1169, 252] width 393 height 25
paste textarea "2EBFA"
type textarea "*"
type textarea "#F2EBFA"
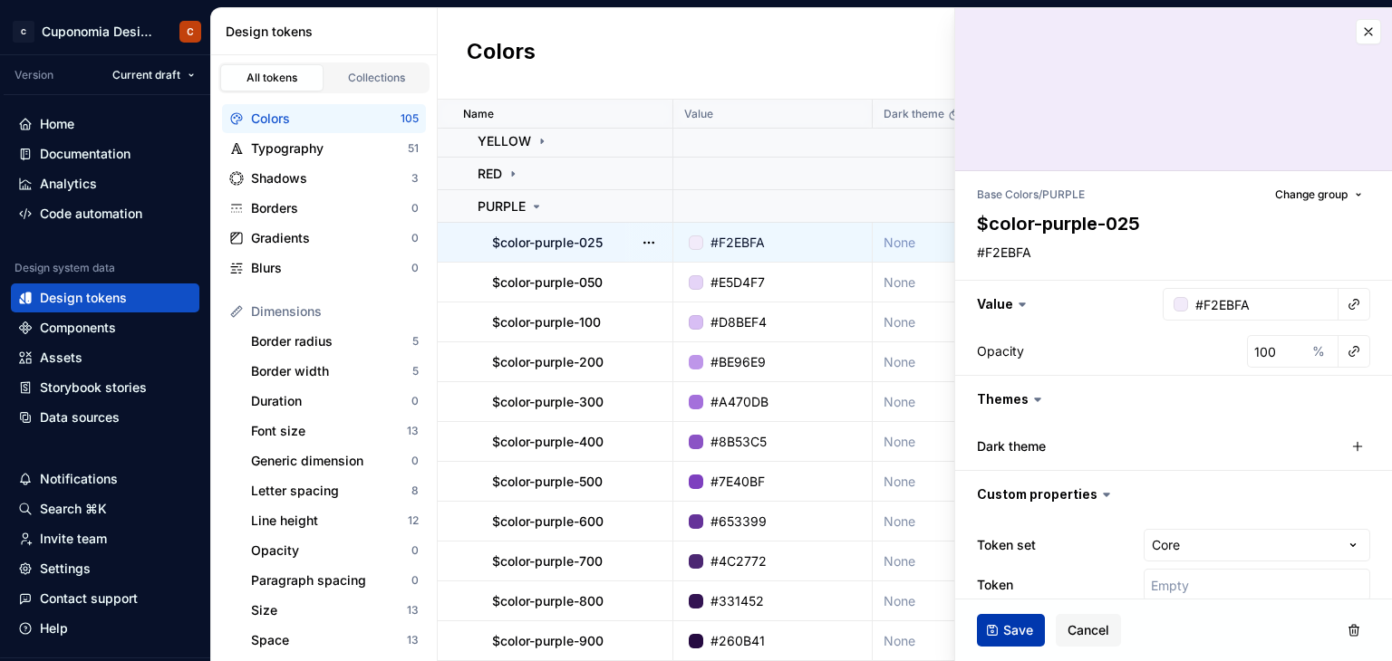
click at [1018, 628] on span "Save" at bounding box center [1018, 631] width 30 height 18
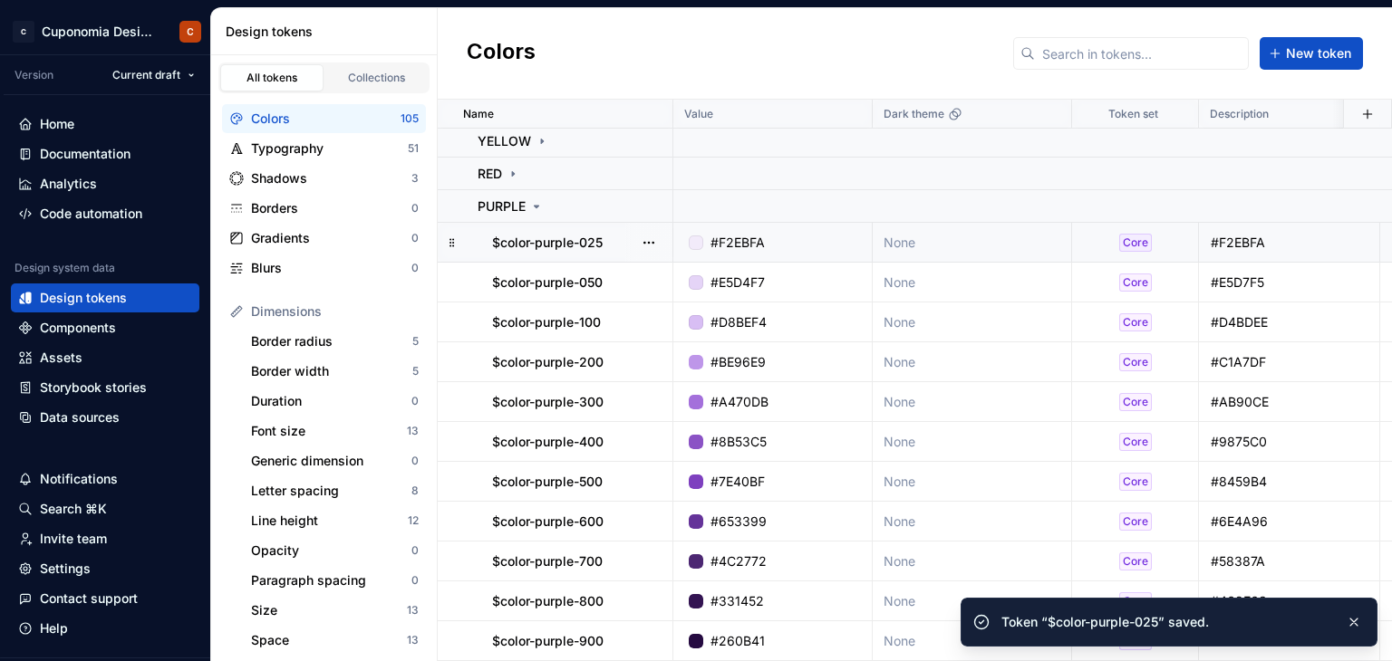
click at [803, 285] on div "#E5D4F7" at bounding box center [778, 283] width 186 height 18
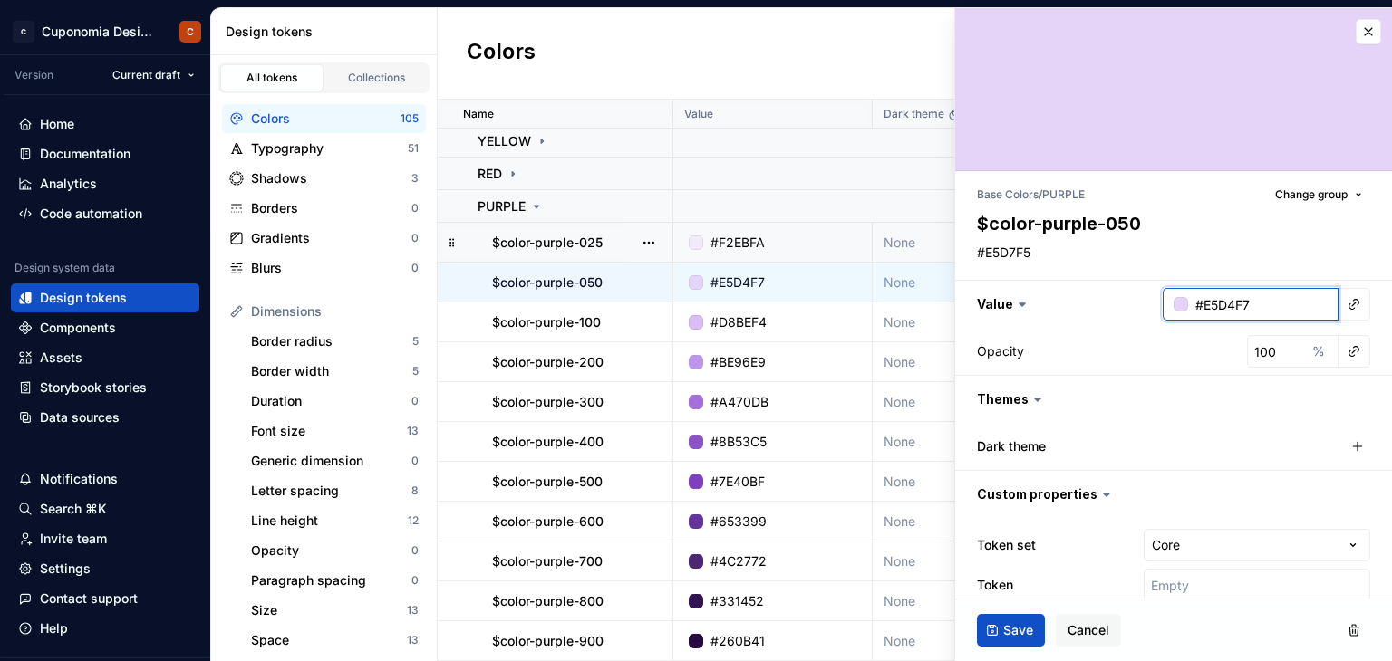
click at [1254, 304] on input "#E5D4F7" at bounding box center [1263, 304] width 150 height 33
click at [991, 263] on textarea "#E5D7F5" at bounding box center [1169, 252] width 393 height 25
paste textarea "4F7"
type textarea "*"
type textarea "#E5D4F7"
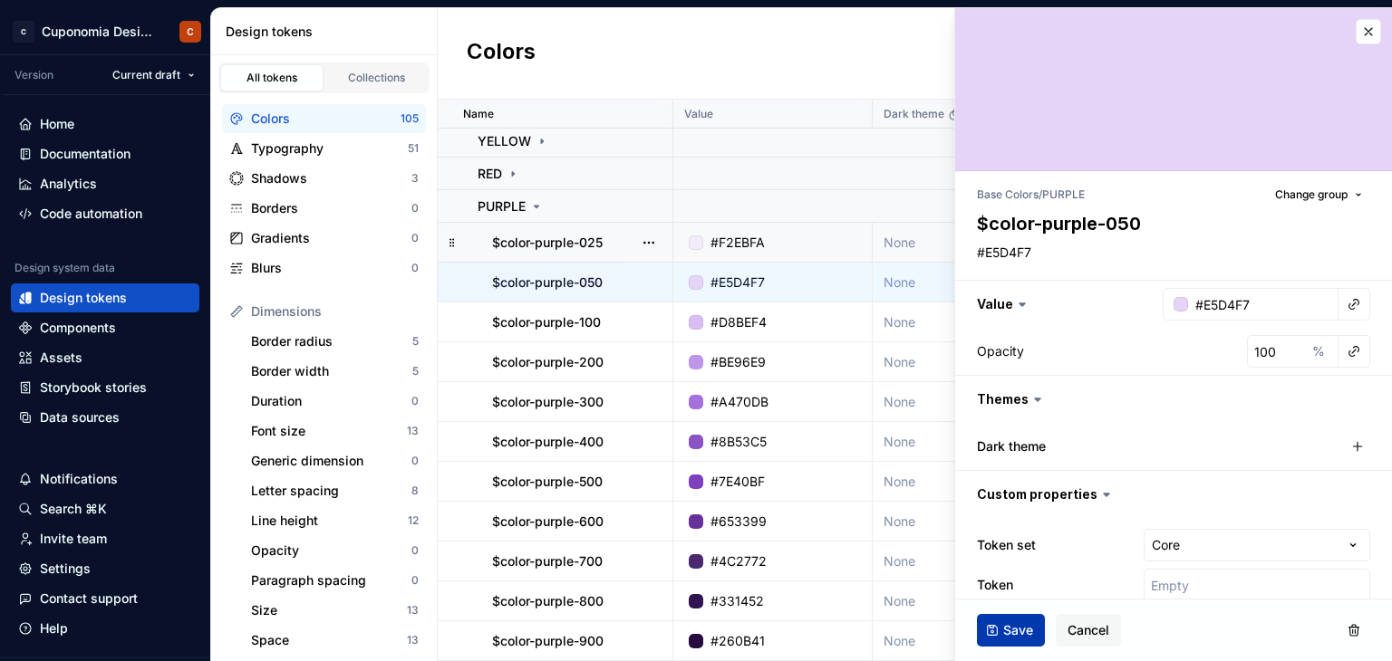
click at [1010, 613] on div "Save Cancel" at bounding box center [1173, 631] width 437 height 62
click at [1014, 634] on span "Save" at bounding box center [1018, 631] width 30 height 18
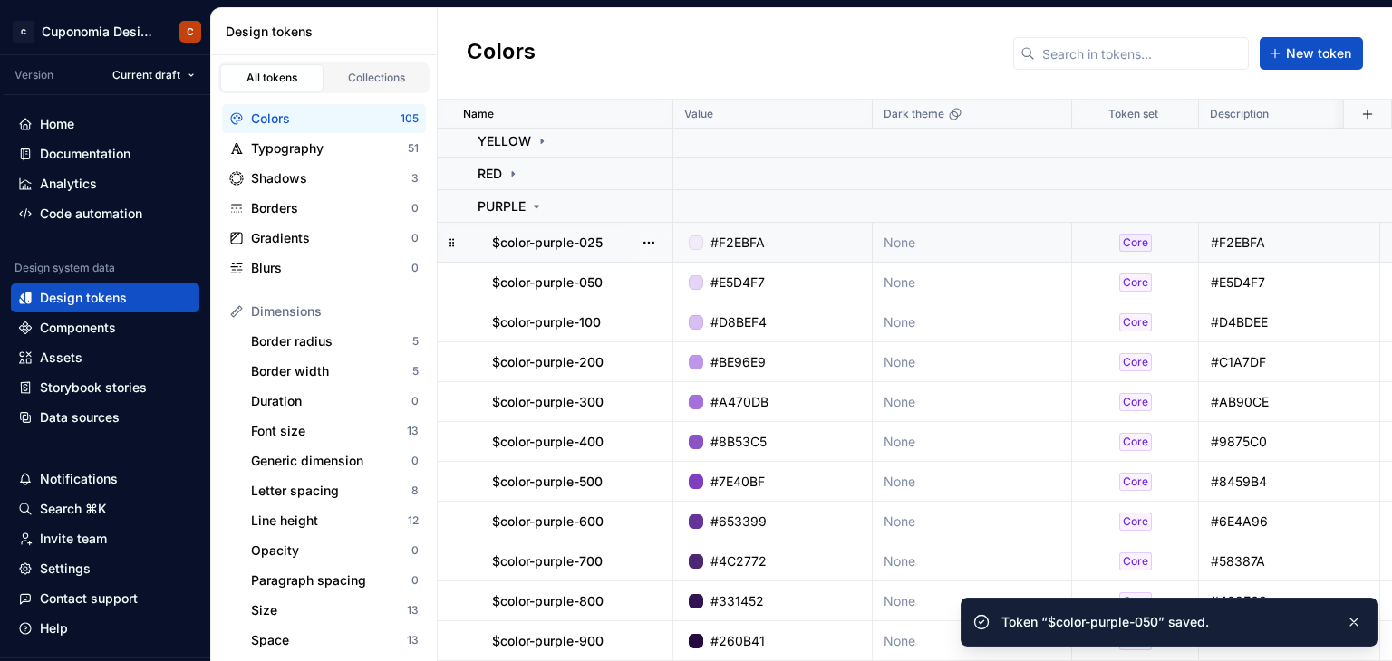
click at [830, 332] on td "#D8BEF4" at bounding box center [772, 323] width 199 height 40
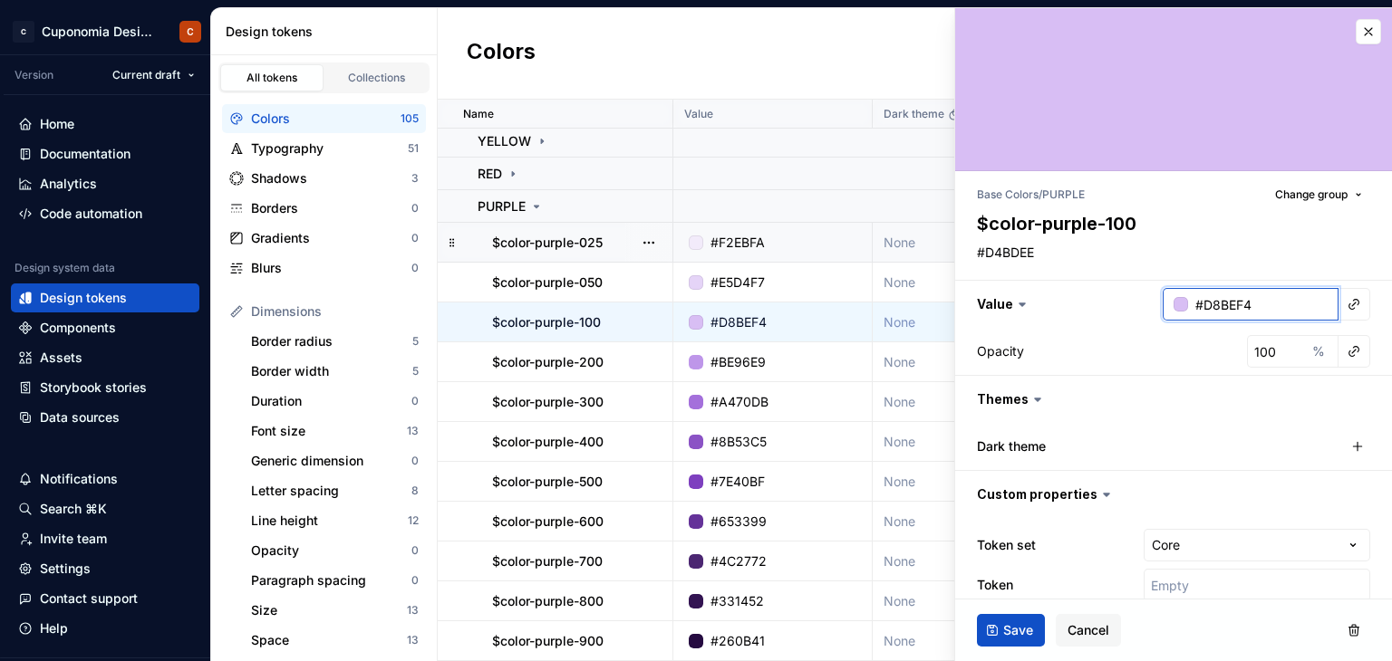
click at [1260, 310] on input "#D8BEF4" at bounding box center [1263, 304] width 150 height 33
click at [1048, 263] on textarea "#D4BDEE" at bounding box center [1169, 252] width 393 height 25
paste textarea "8BEF4"
type textarea "*"
type textarea "#D8BEF4"
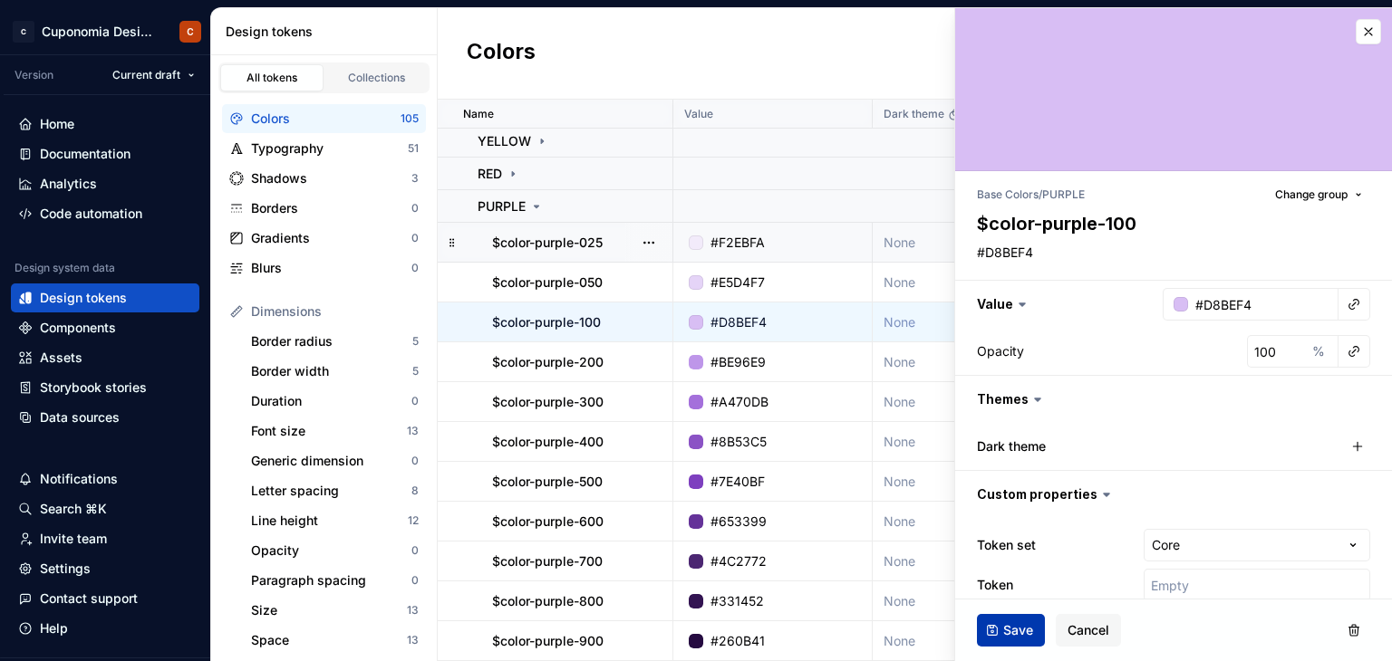
click at [1021, 630] on span "Save" at bounding box center [1018, 631] width 30 height 18
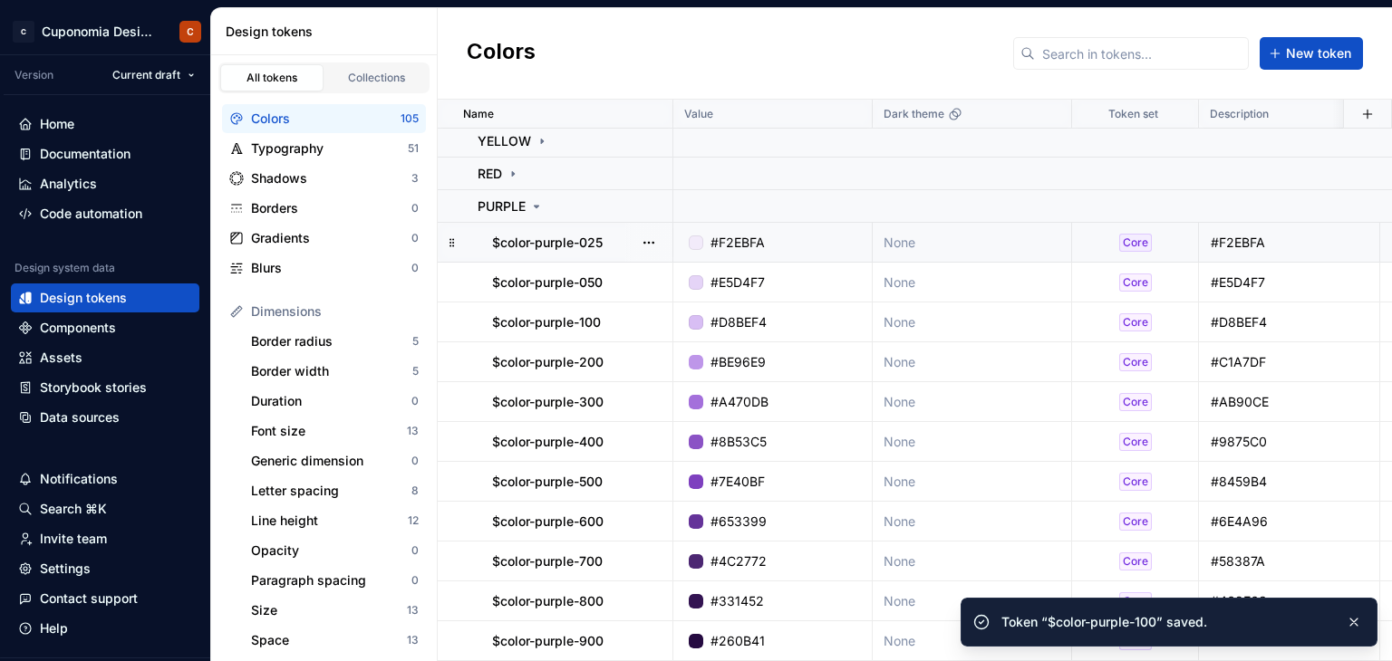
click at [830, 367] on div "#BE96E9" at bounding box center [778, 362] width 186 height 18
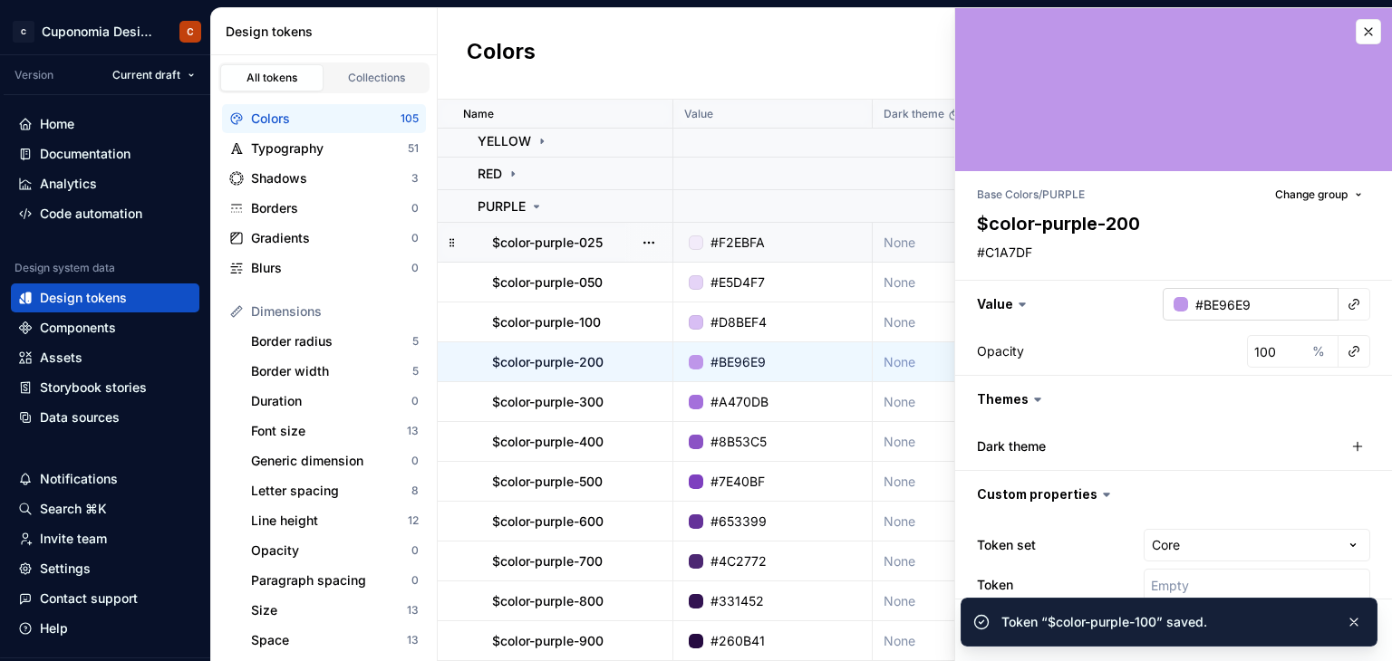
click at [1225, 310] on input "#BE96E9" at bounding box center [1263, 304] width 150 height 33
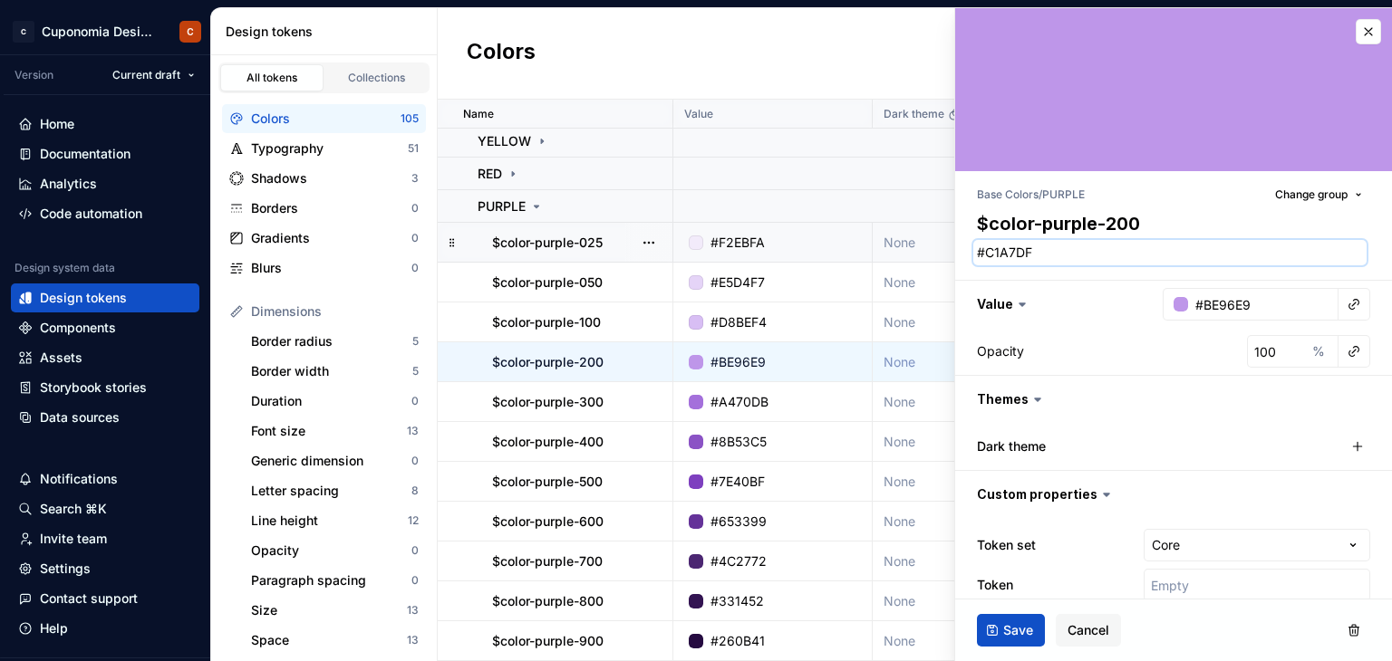
click at [1026, 254] on textarea "#C1A7DF" at bounding box center [1169, 252] width 393 height 25
paste textarea "BE96E9"
type textarea "*"
type textarea "#BE96E9"
click at [1010, 623] on span "Save" at bounding box center [1018, 631] width 30 height 18
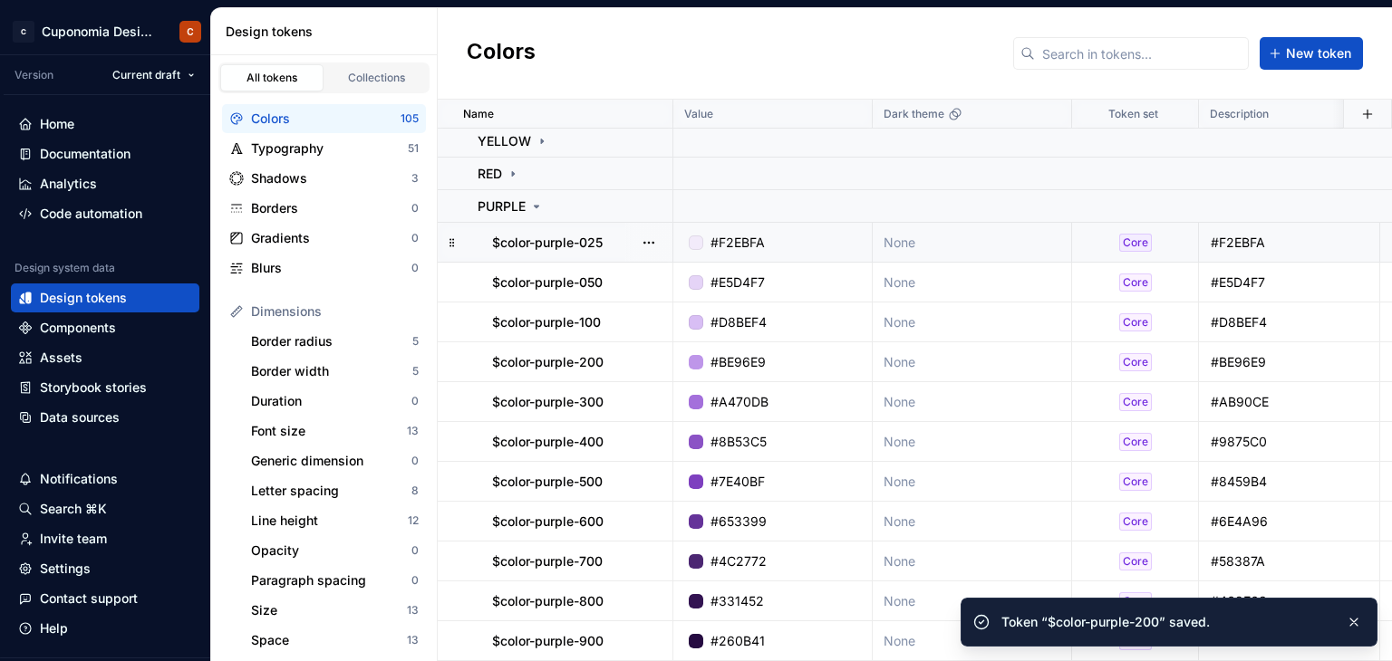
click at [805, 419] on td "#A470DB" at bounding box center [772, 402] width 199 height 40
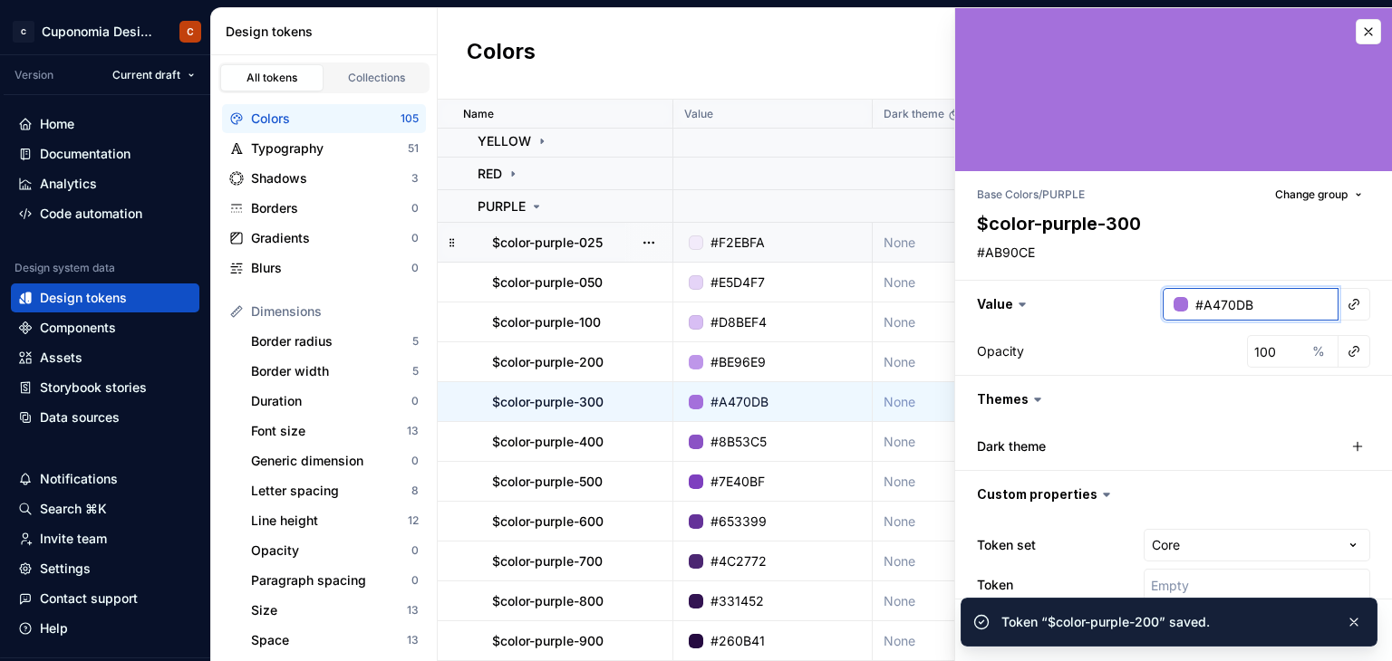
click at [1228, 299] on input "#A470DB" at bounding box center [1263, 304] width 150 height 33
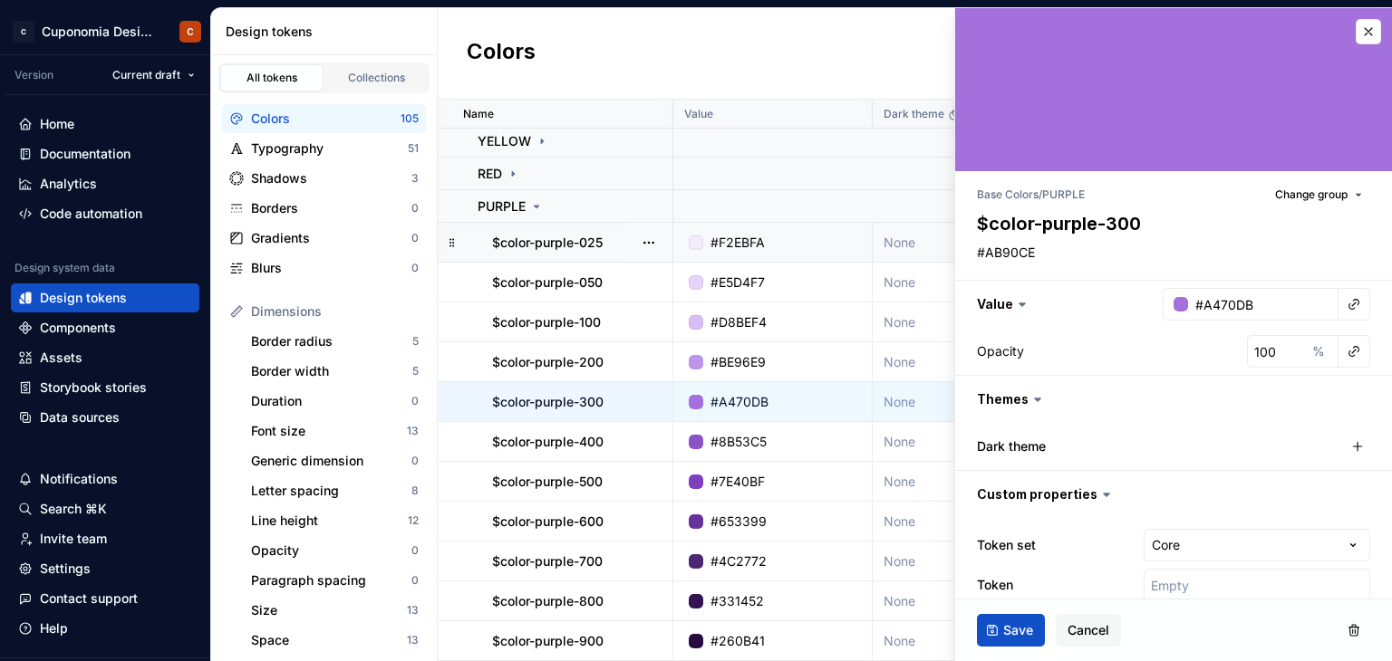
click at [1089, 266] on div "Base Colors / PURPLE Change group $color-purple-300 #AB90CE Value #A470DB Opaci…" at bounding box center [1173, 397] width 437 height 453
click at [1078, 255] on textarea "#AB90CE" at bounding box center [1169, 252] width 393 height 25
paste textarea "470DB"
type textarea "*"
type textarea "#A470DB"
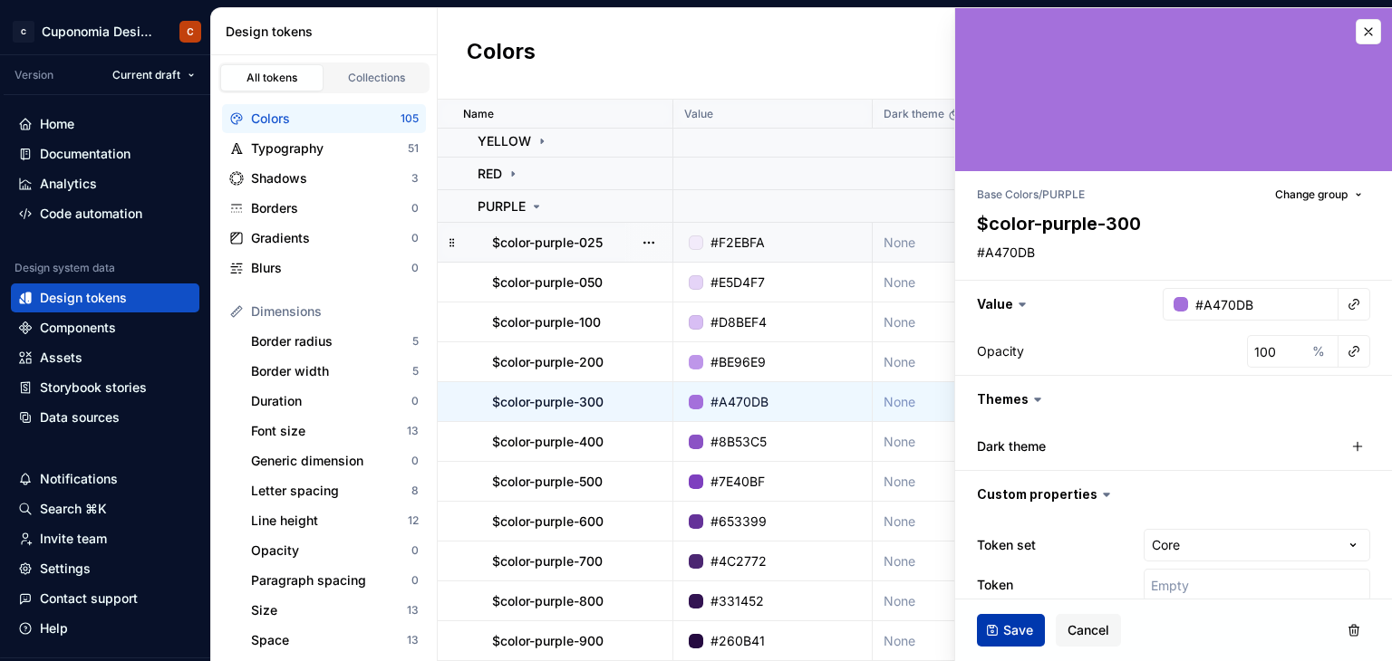
click at [1033, 621] on button "Save" at bounding box center [1011, 630] width 68 height 33
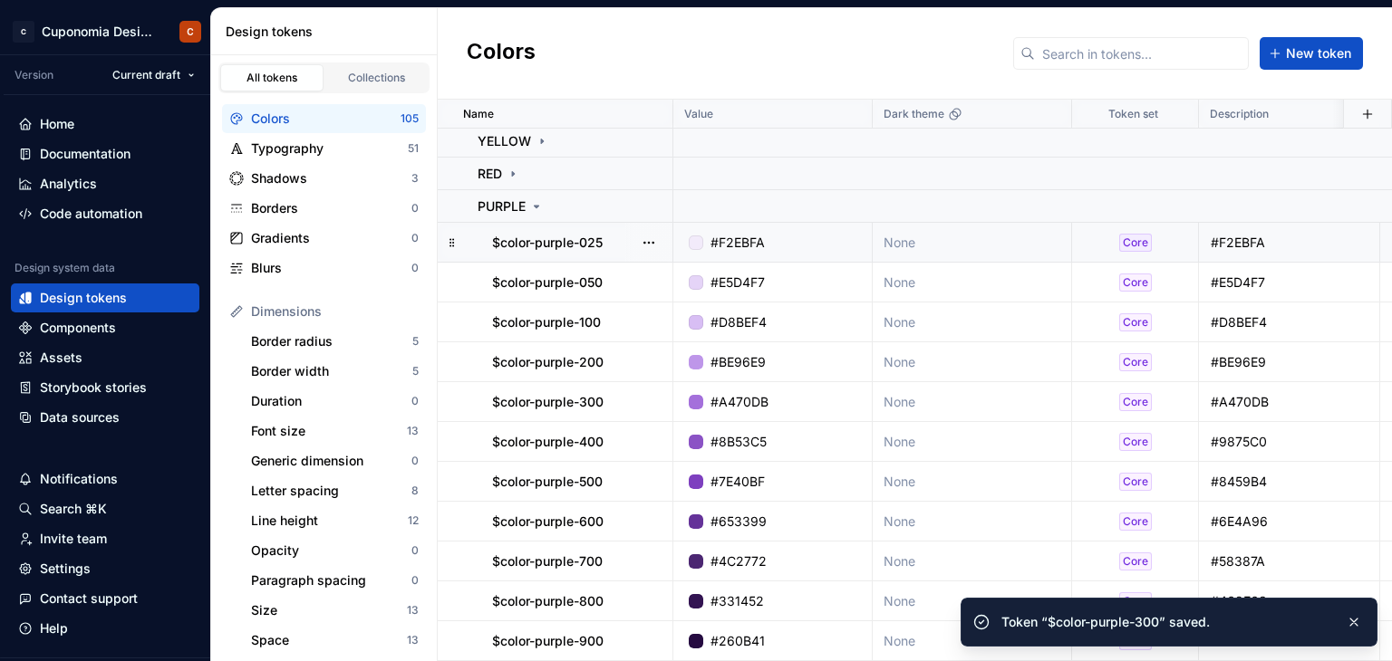
click at [809, 436] on div "#8B53C5" at bounding box center [778, 442] width 186 height 18
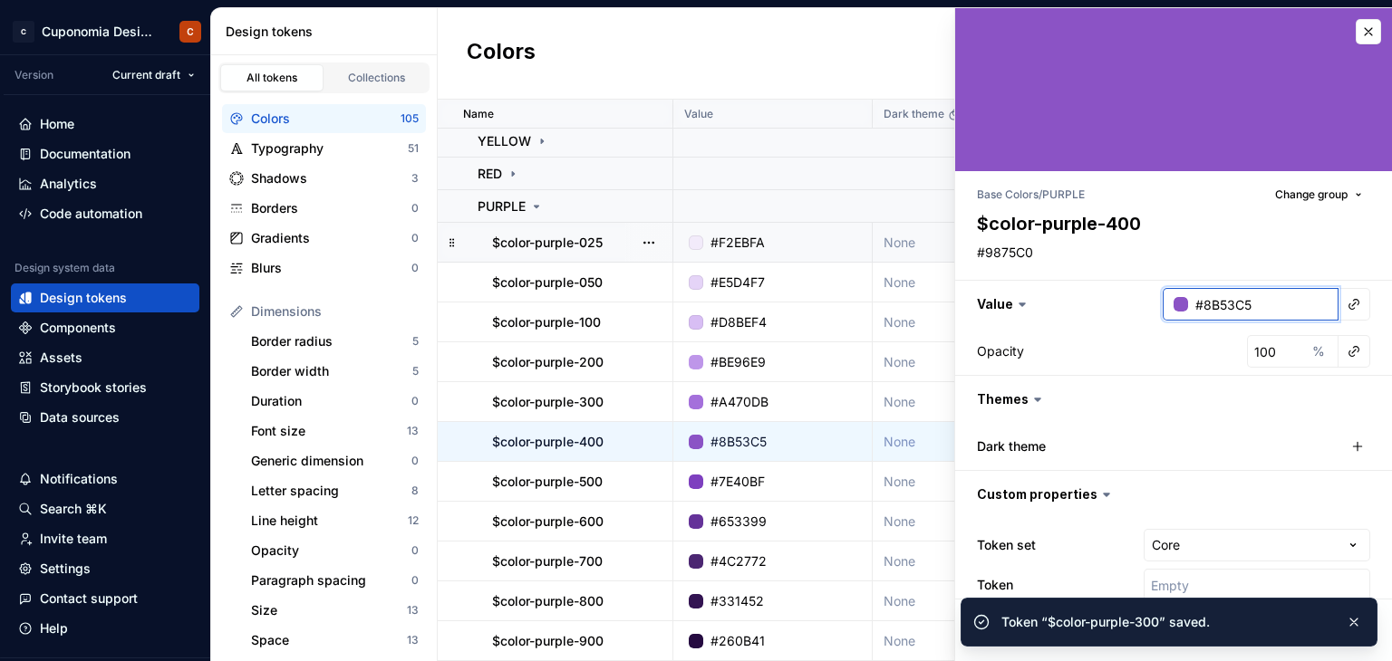
click at [1232, 302] on input "#8B53C5" at bounding box center [1263, 304] width 150 height 33
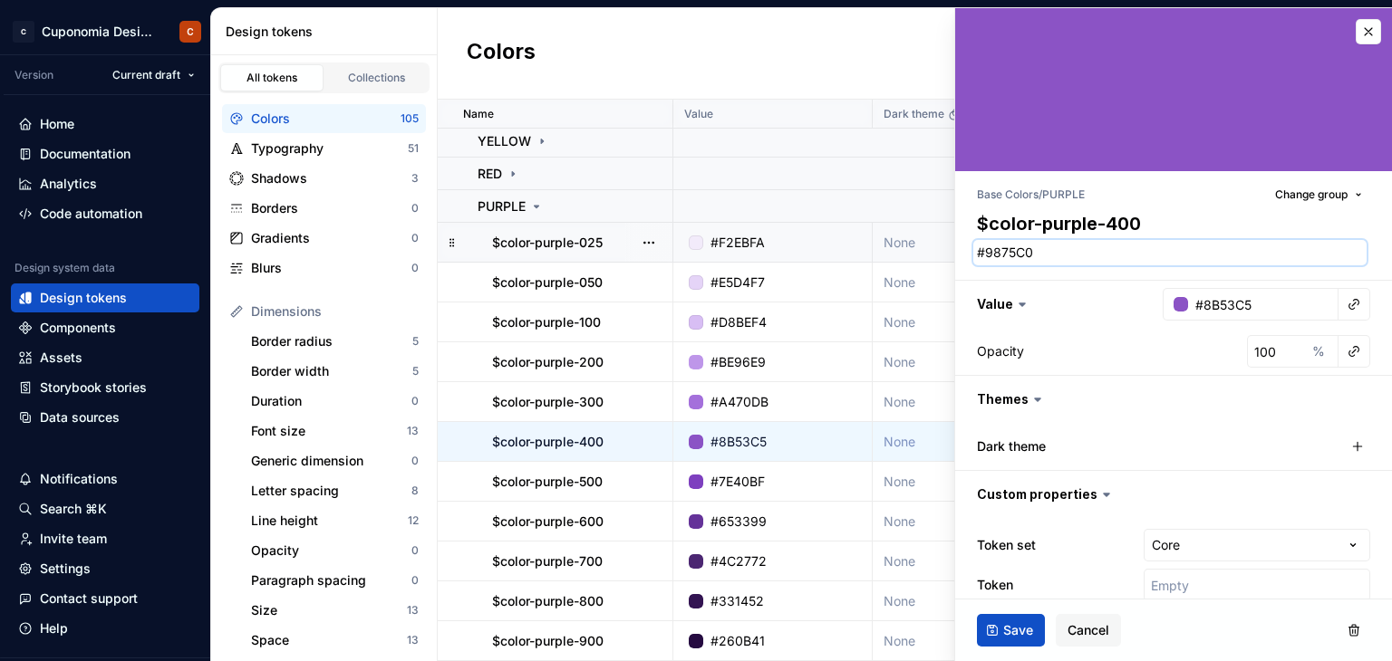
click at [1021, 245] on textarea "#9875C0" at bounding box center [1169, 252] width 393 height 25
paste textarea "8B53C5"
type textarea "*"
type textarea "#8B53C5"
click at [1022, 622] on span "Save" at bounding box center [1018, 631] width 30 height 18
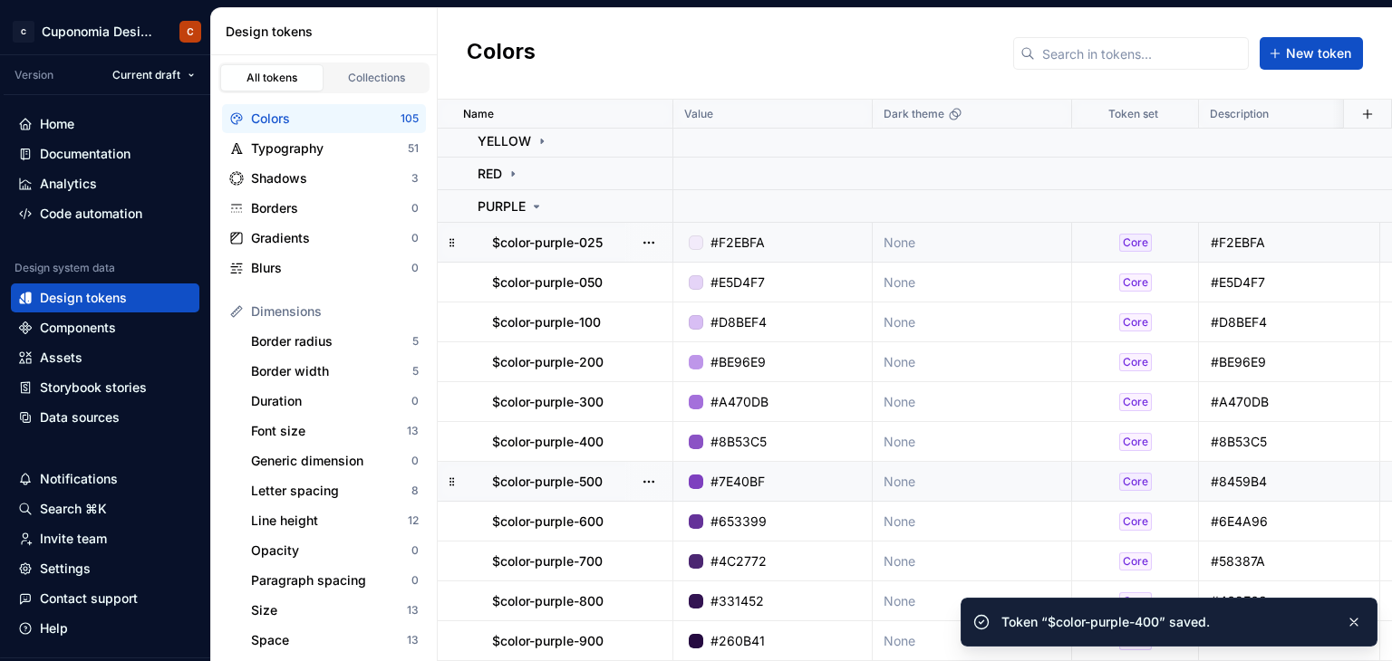
click at [821, 480] on div "#7E40BF" at bounding box center [778, 482] width 186 height 18
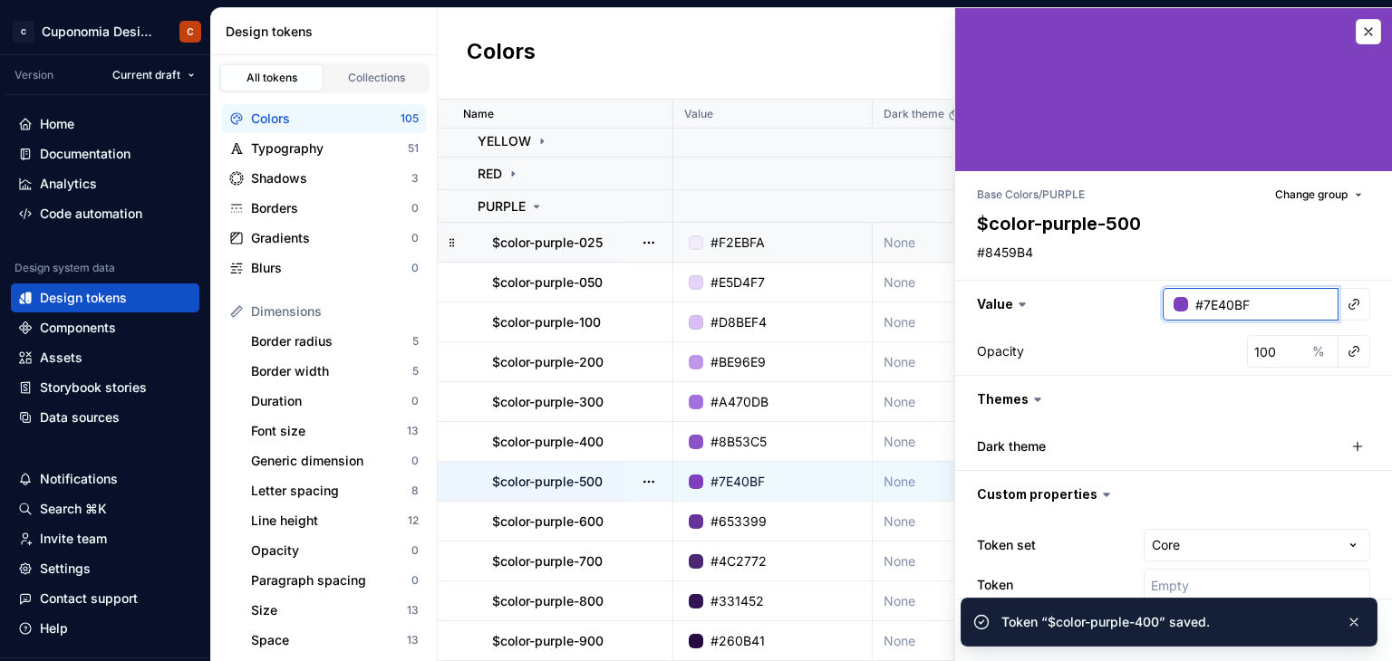
click at [1193, 309] on input "#7E40BF" at bounding box center [1263, 304] width 150 height 33
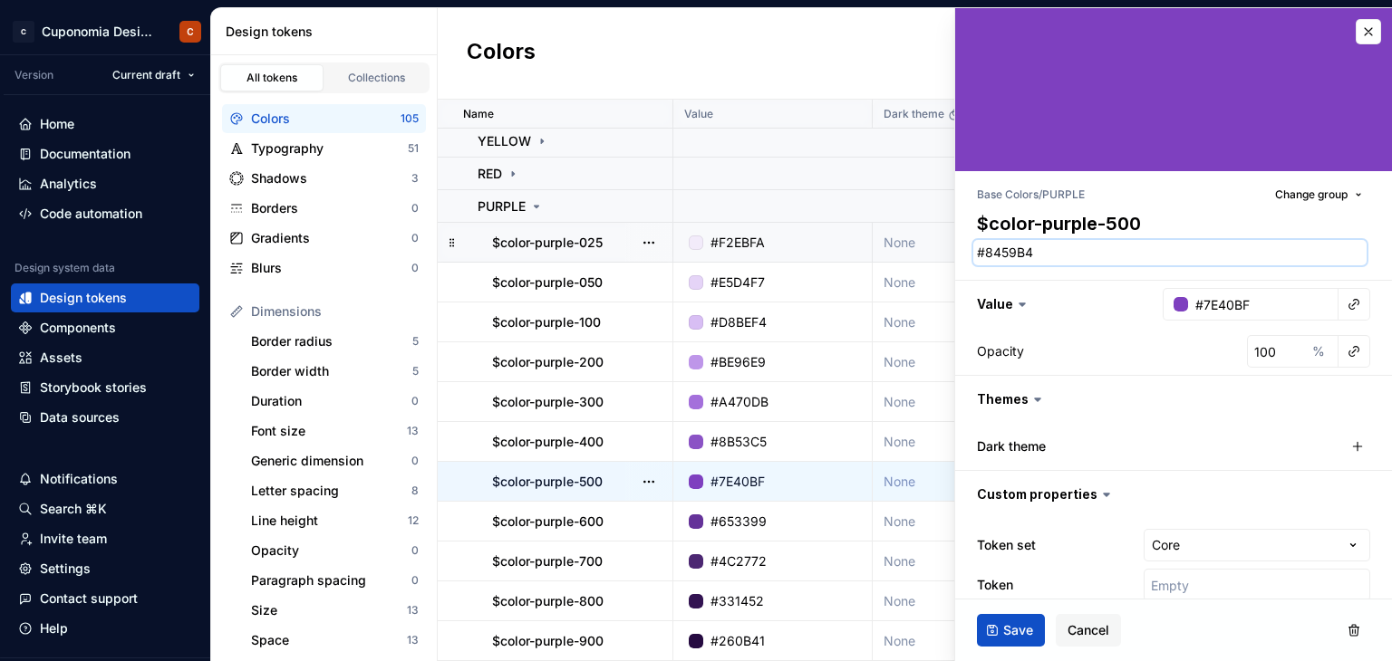
click at [1028, 260] on textarea "#8459B4" at bounding box center [1169, 252] width 393 height 25
paste textarea "7E40BF"
type textarea "*"
type textarea "#7E40BF"
click at [1027, 623] on span "Save" at bounding box center [1018, 631] width 30 height 18
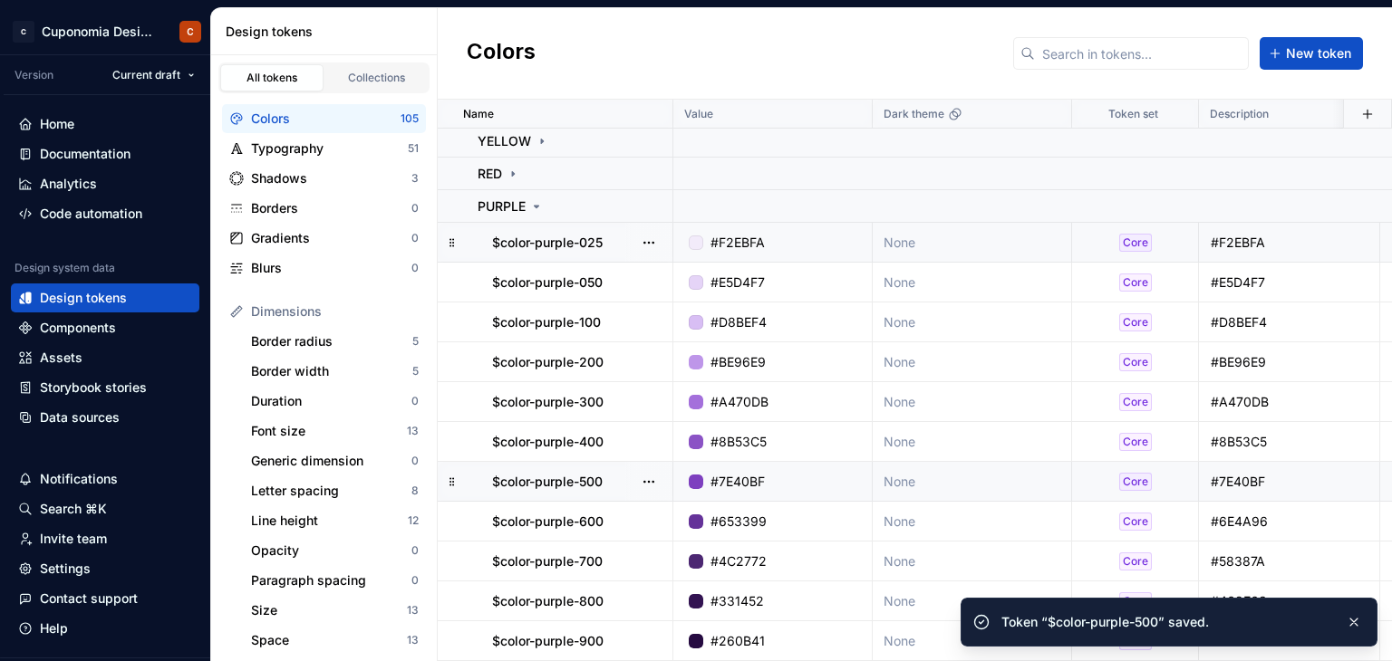
click at [803, 530] on div "#653399" at bounding box center [778, 522] width 186 height 18
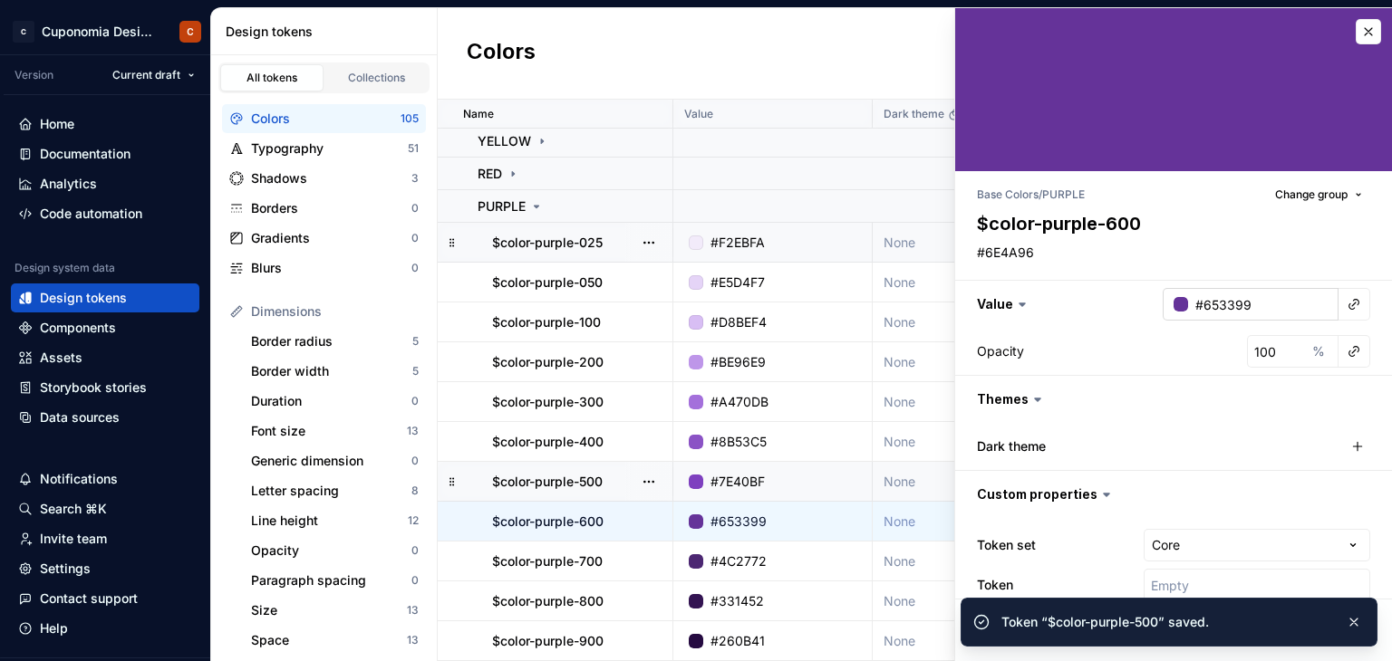
click at [1202, 301] on input "#653399" at bounding box center [1263, 304] width 150 height 33
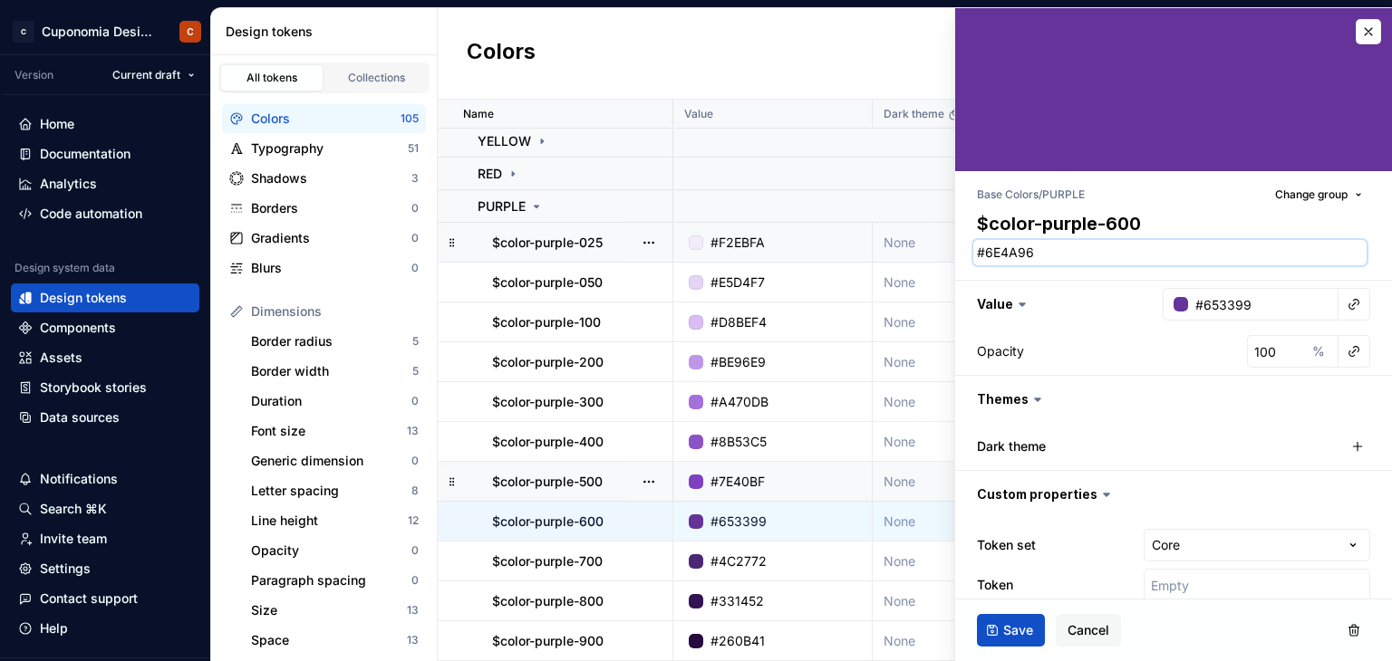
click at [1061, 256] on textarea "#6E4A96" at bounding box center [1169, 252] width 393 height 25
paste textarea "53399"
type textarea "*"
type textarea "#653399"
click at [1018, 632] on span "Save" at bounding box center [1018, 631] width 30 height 18
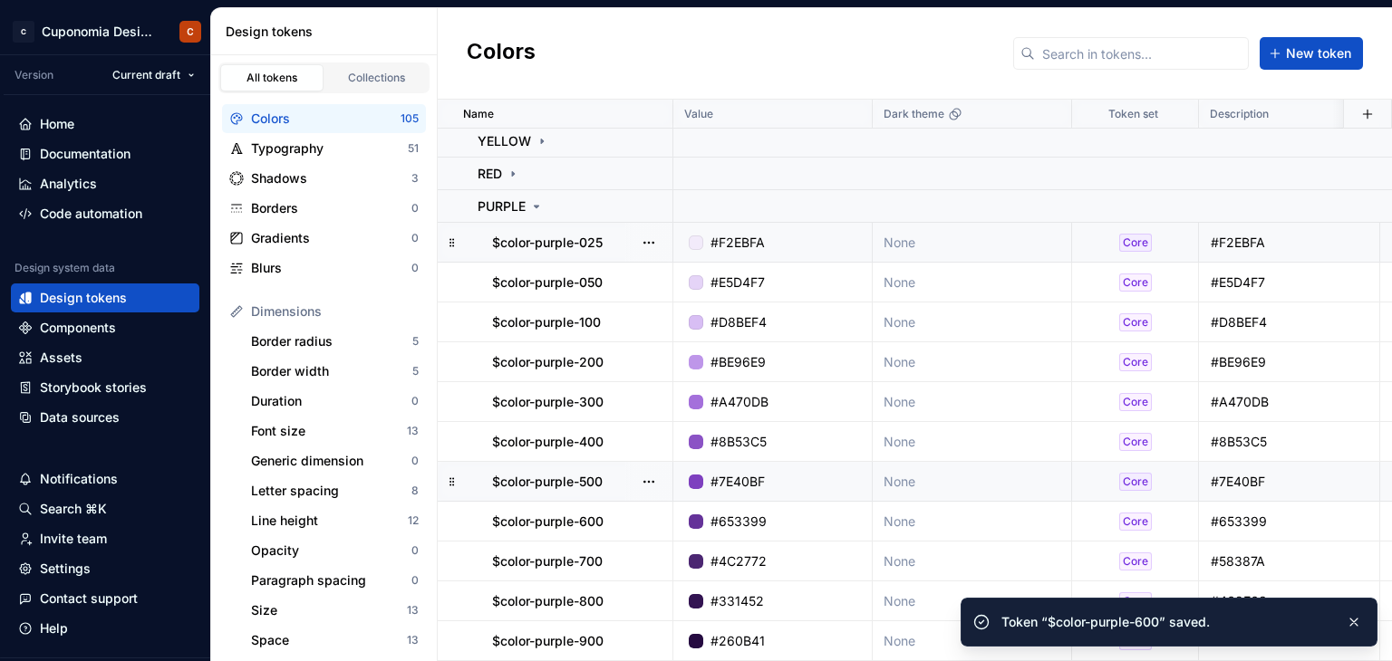
click at [794, 558] on div "#4C2772" at bounding box center [778, 562] width 186 height 18
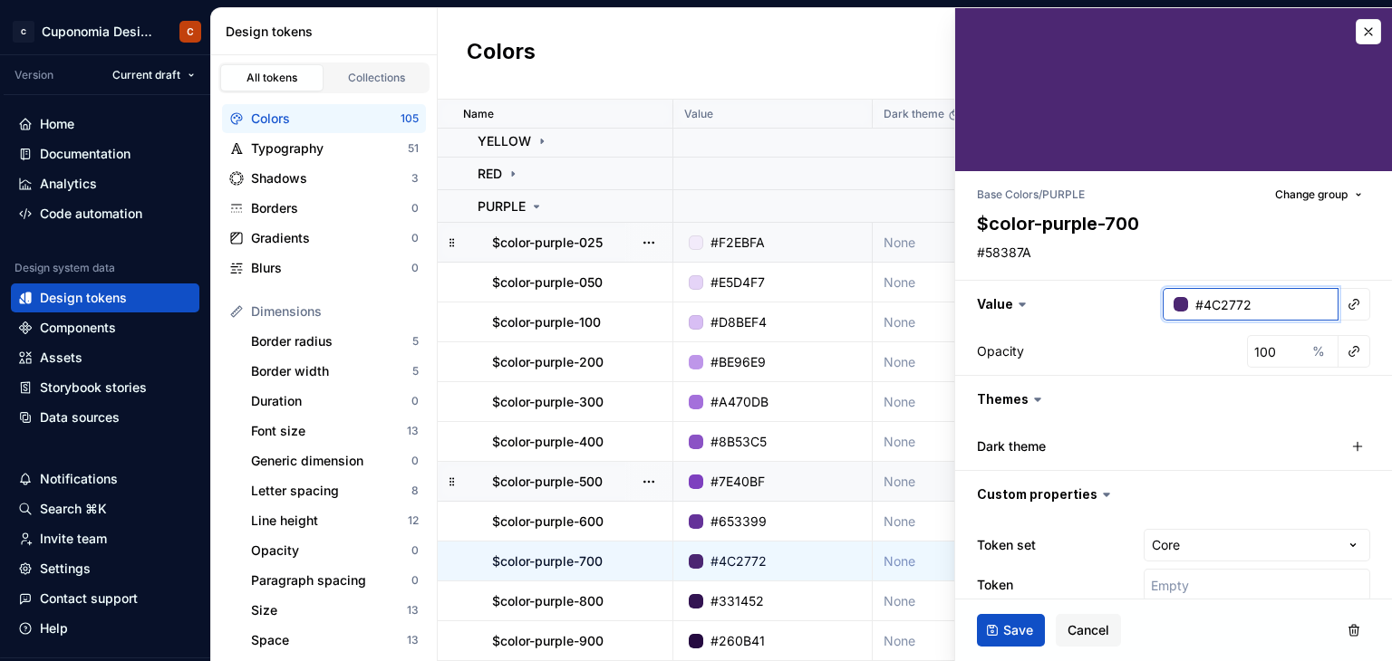
click at [1202, 309] on input "#4C2772" at bounding box center [1263, 304] width 150 height 33
click at [1073, 266] on div "Base Colors / PURPLE Change group $color-purple-700 #58387A Value #4C2772 Opaci…" at bounding box center [1173, 397] width 437 height 453
click at [1068, 262] on textarea "#58387A" at bounding box center [1169, 252] width 393 height 25
paste textarea "4C2772"
type textarea "*"
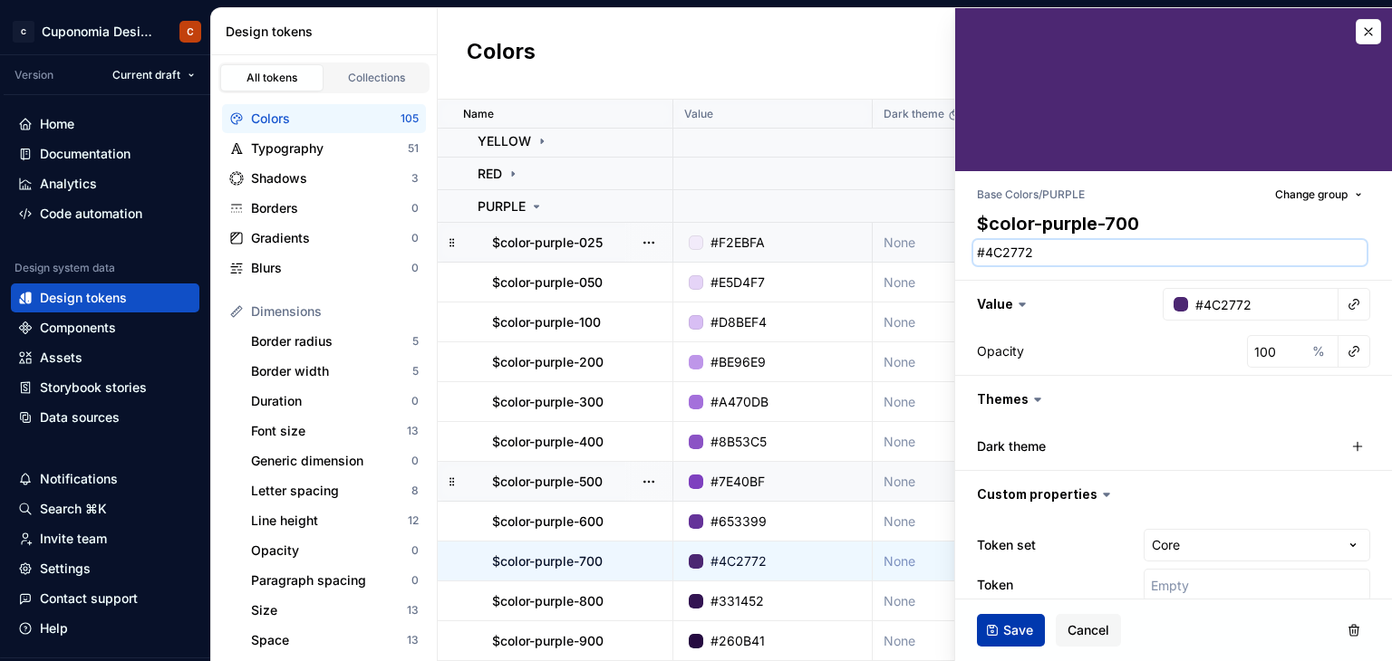
type textarea "#4C2772"
click at [1020, 626] on span "Save" at bounding box center [1018, 631] width 30 height 18
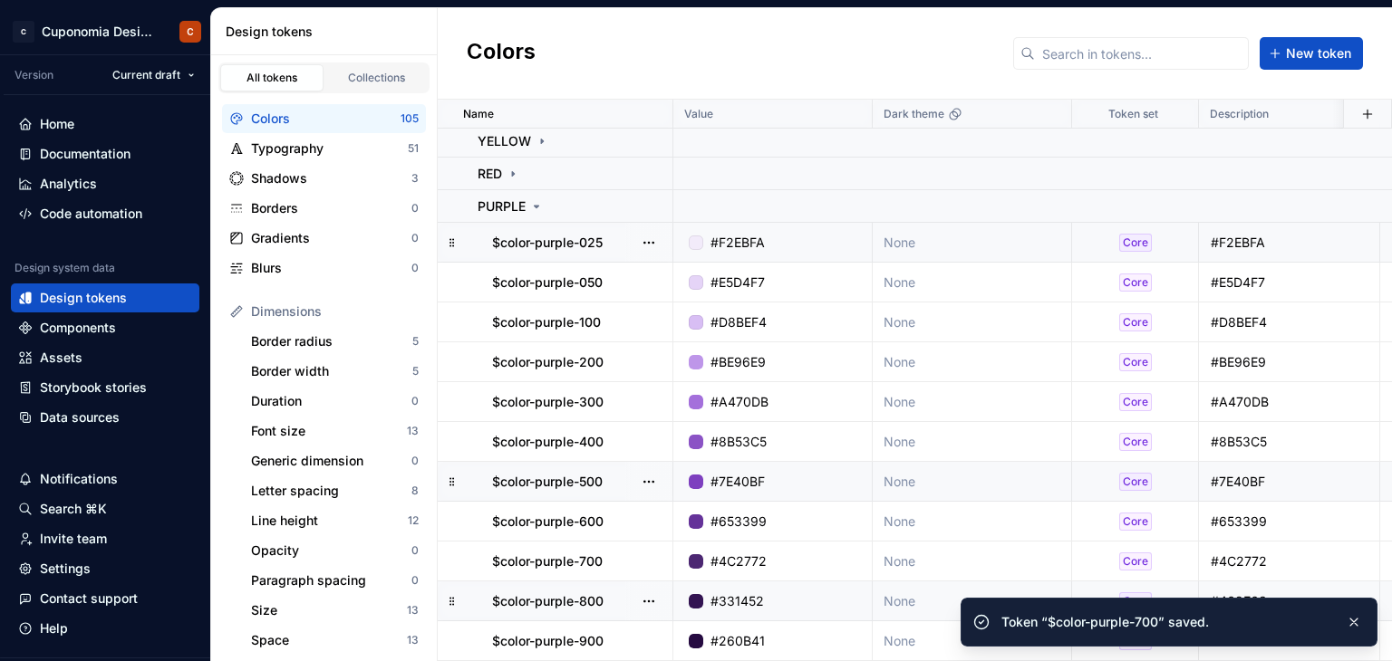
click at [804, 599] on div "#331452" at bounding box center [778, 602] width 186 height 18
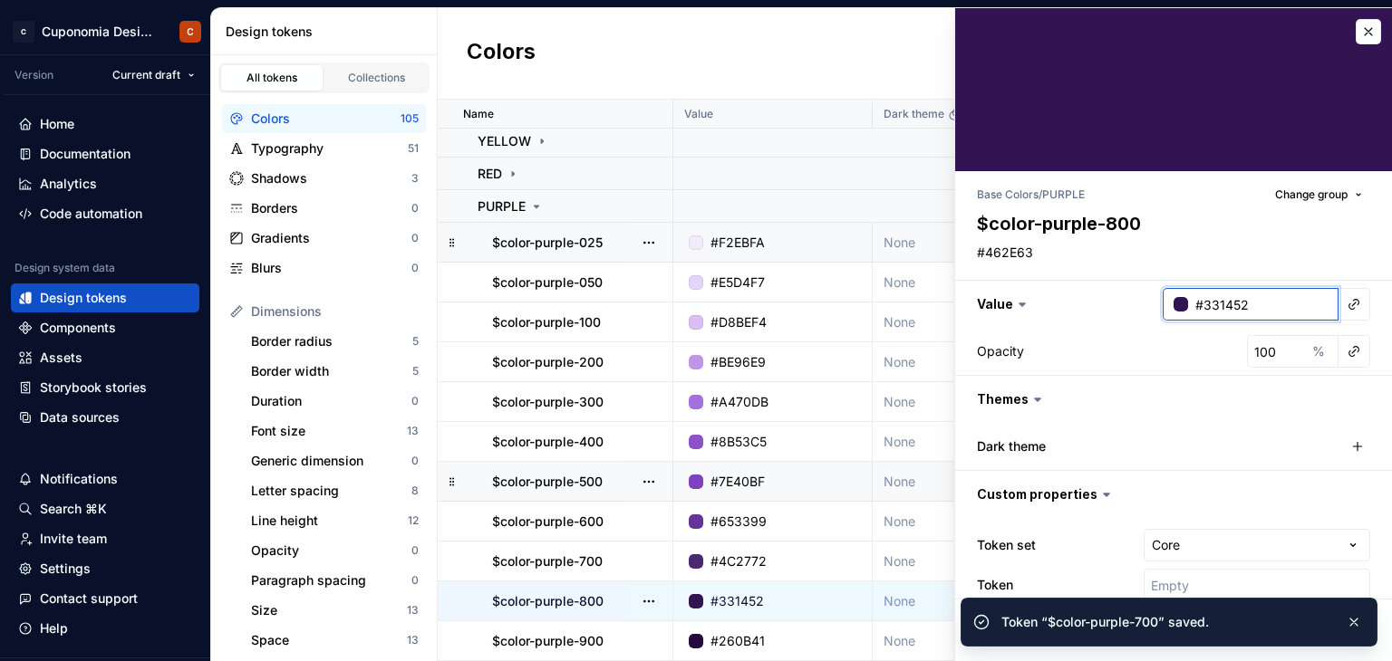
click at [1217, 306] on input "#331452" at bounding box center [1263, 304] width 150 height 33
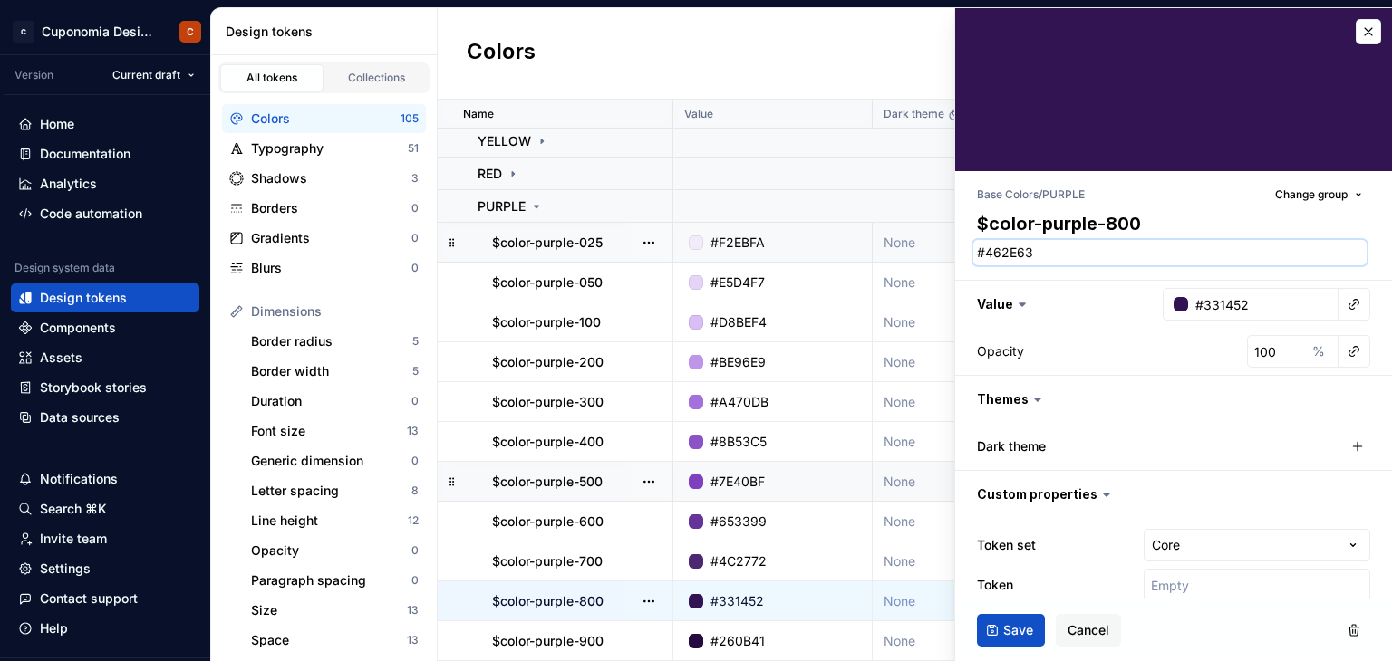
click at [1028, 245] on textarea "#462E63" at bounding box center [1169, 252] width 393 height 25
paste textarea "331452"
type textarea "*"
type textarea "#331452"
click at [1023, 632] on span "Save" at bounding box center [1018, 631] width 30 height 18
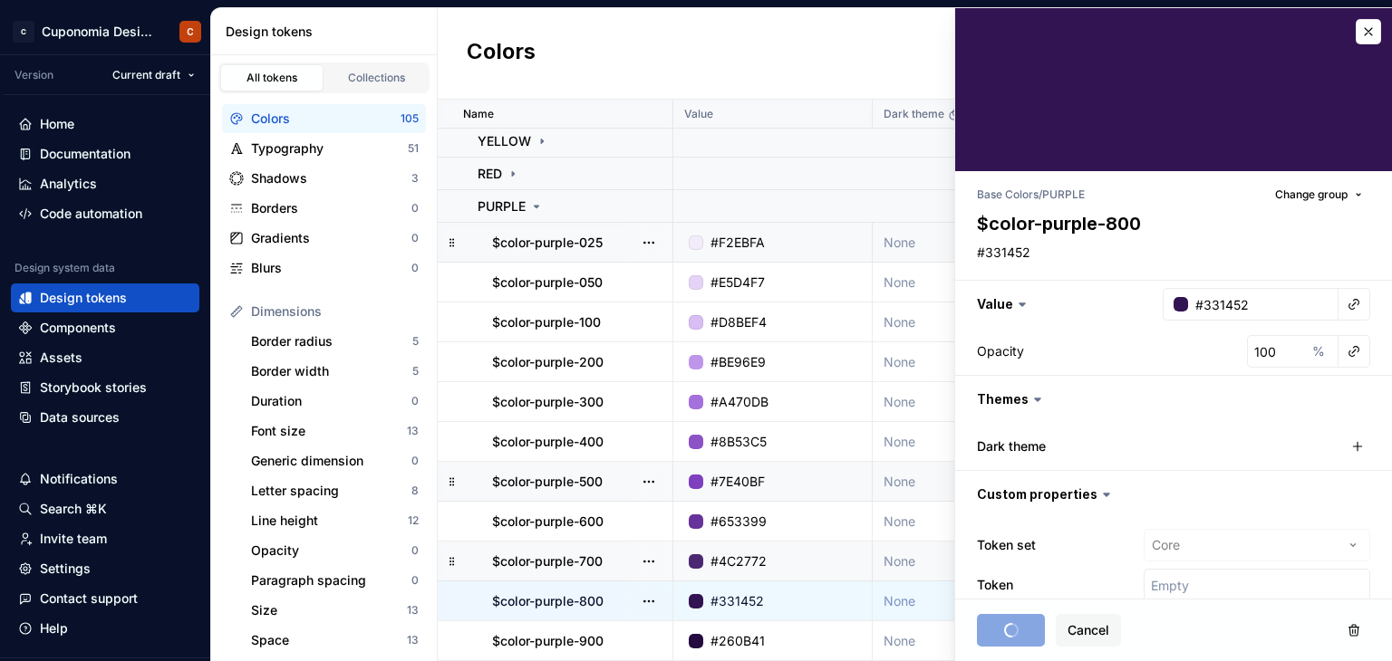
scroll to position [372, 0]
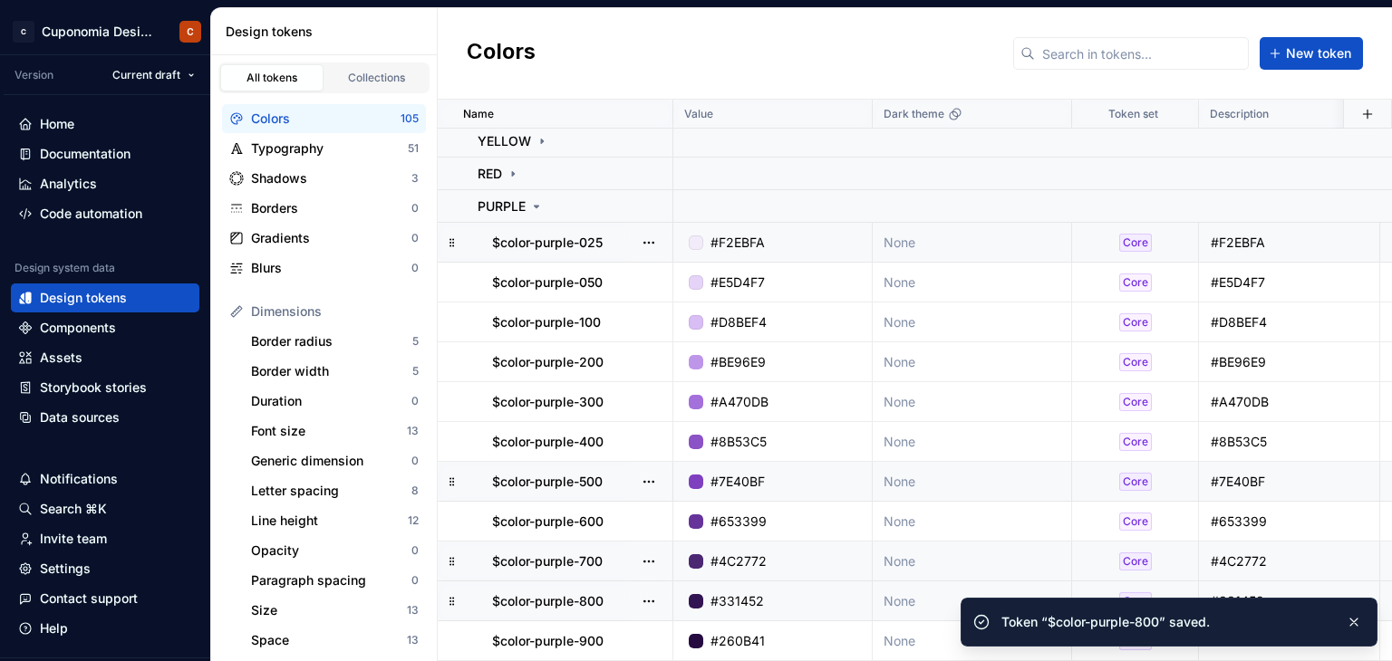
click at [801, 632] on div "#260B41" at bounding box center [778, 641] width 186 height 18
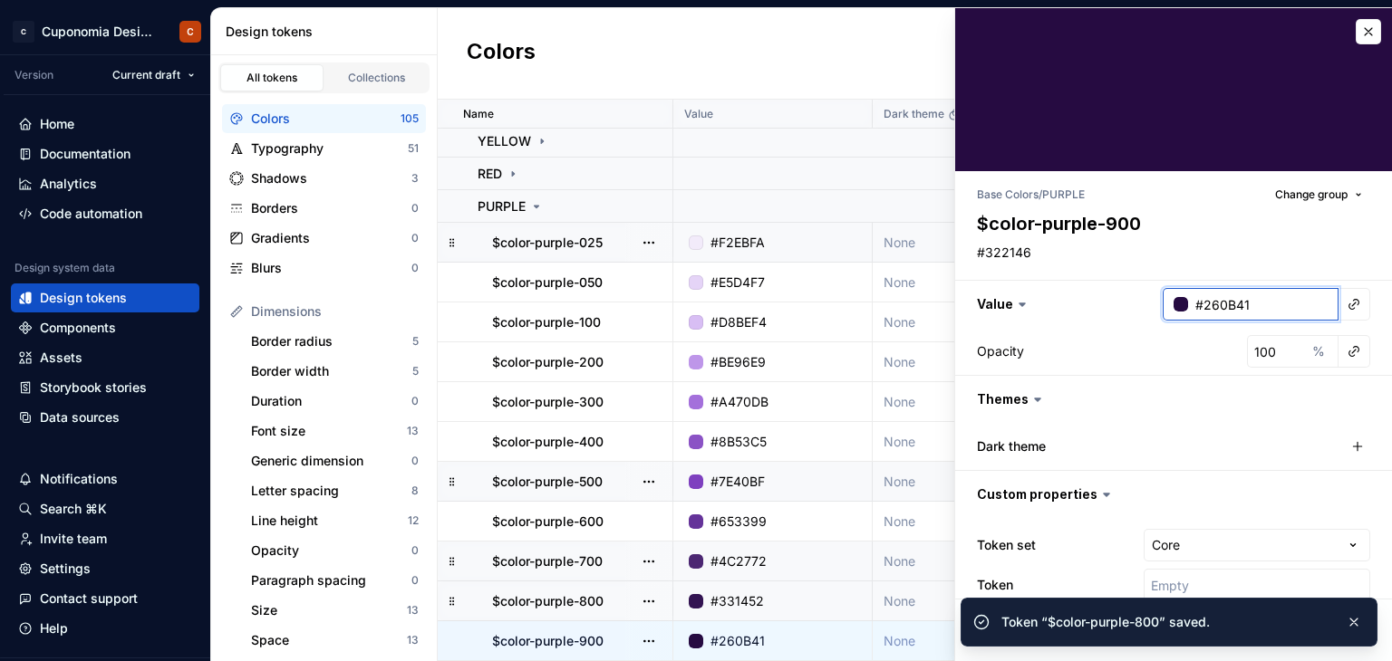
click at [1236, 305] on input "#260B41" at bounding box center [1263, 304] width 150 height 33
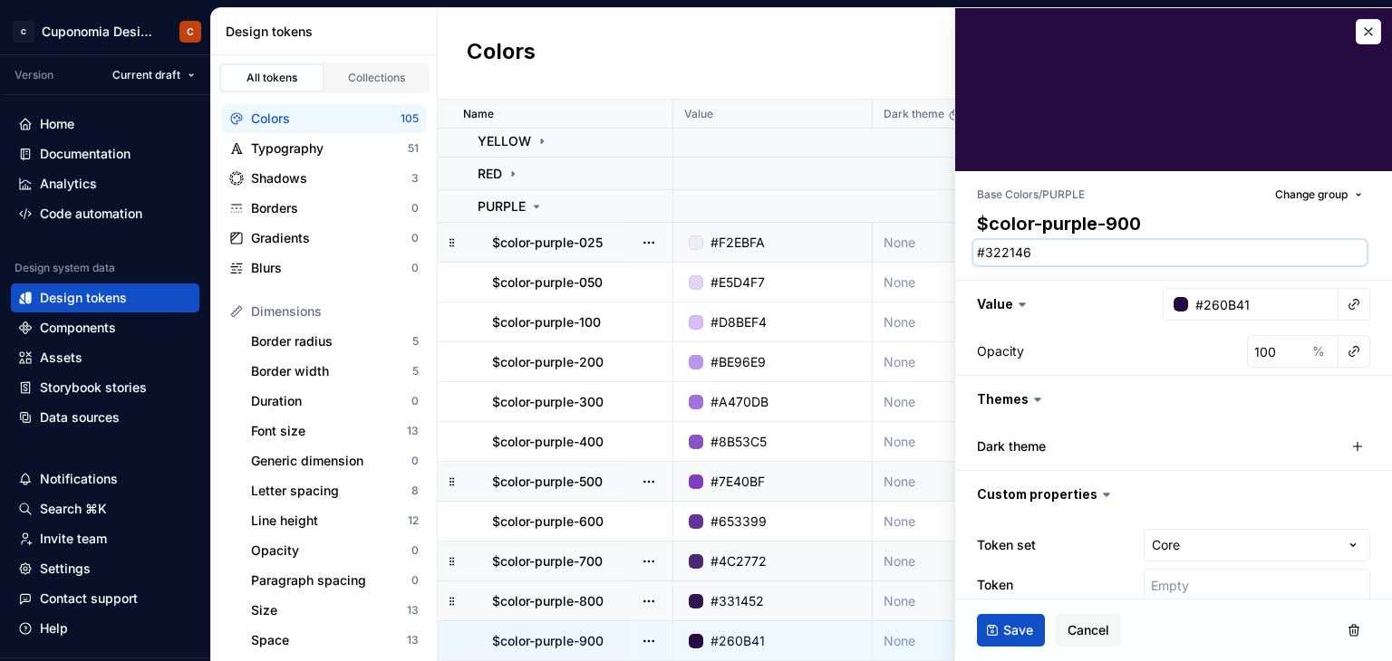
click at [1055, 252] on textarea "#322146" at bounding box center [1169, 252] width 393 height 25
paste textarea "260B41"
type textarea "*"
type textarea "#260B41"
click at [1016, 622] on span "Save" at bounding box center [1018, 631] width 30 height 18
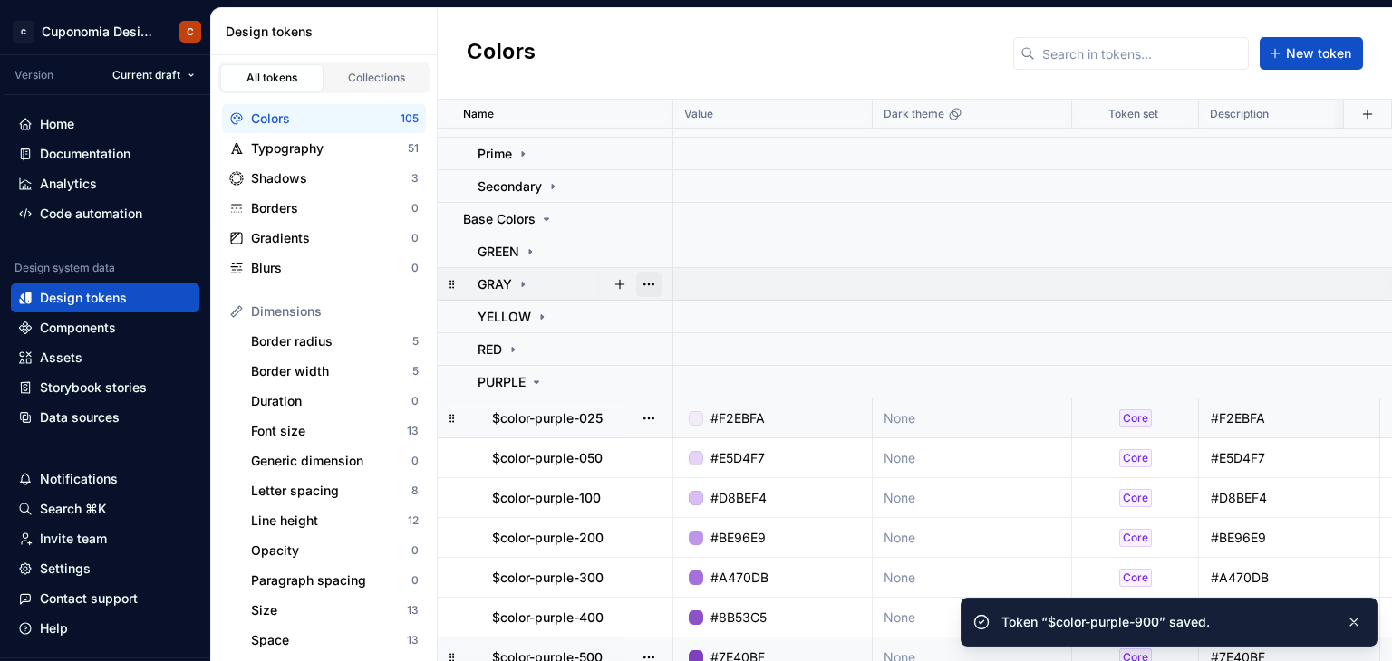
scroll to position [100, 0]
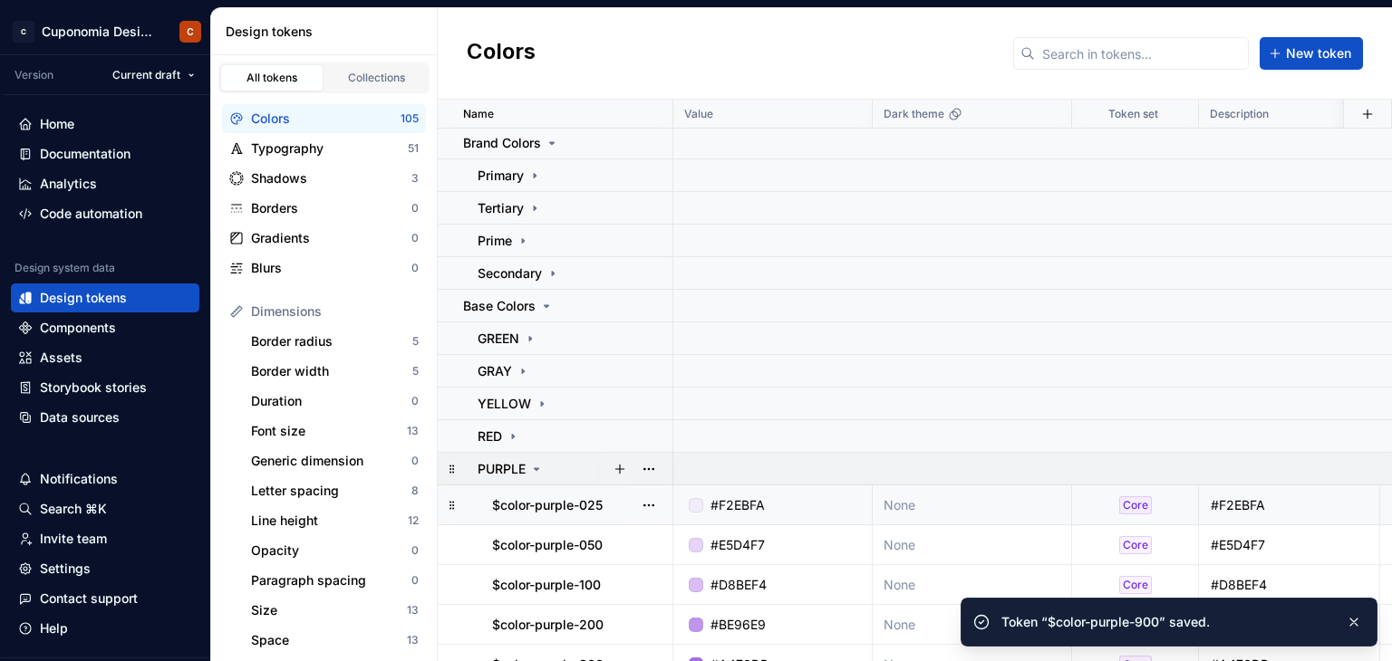
click at [535, 468] on icon at bounding box center [536, 469] width 14 height 14
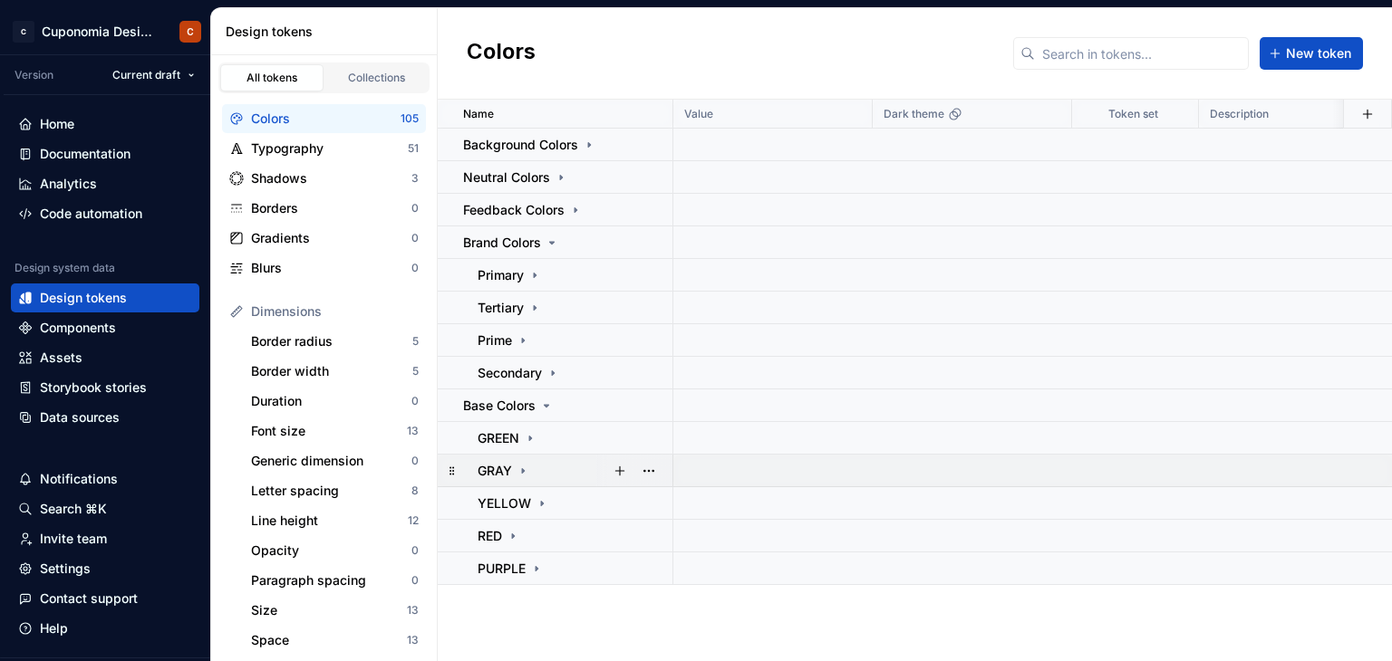
click at [524, 465] on icon at bounding box center [523, 471] width 14 height 14
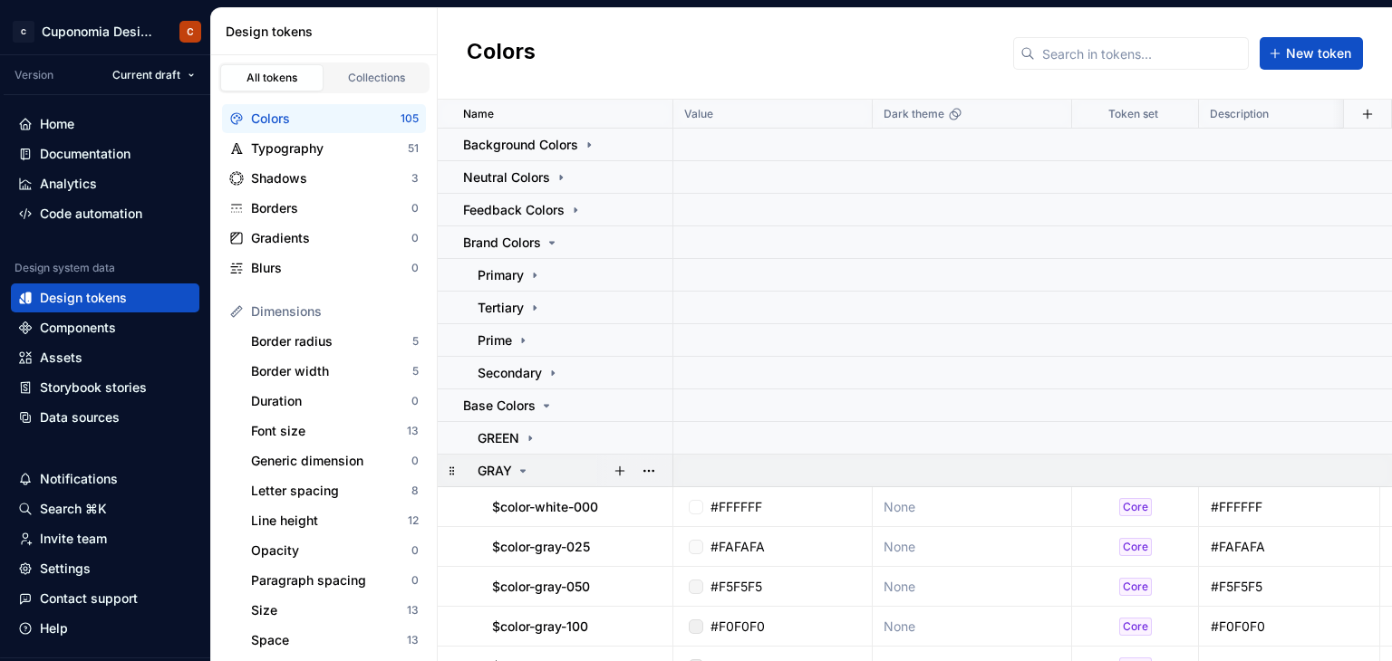
click at [523, 476] on icon at bounding box center [523, 471] width 14 height 14
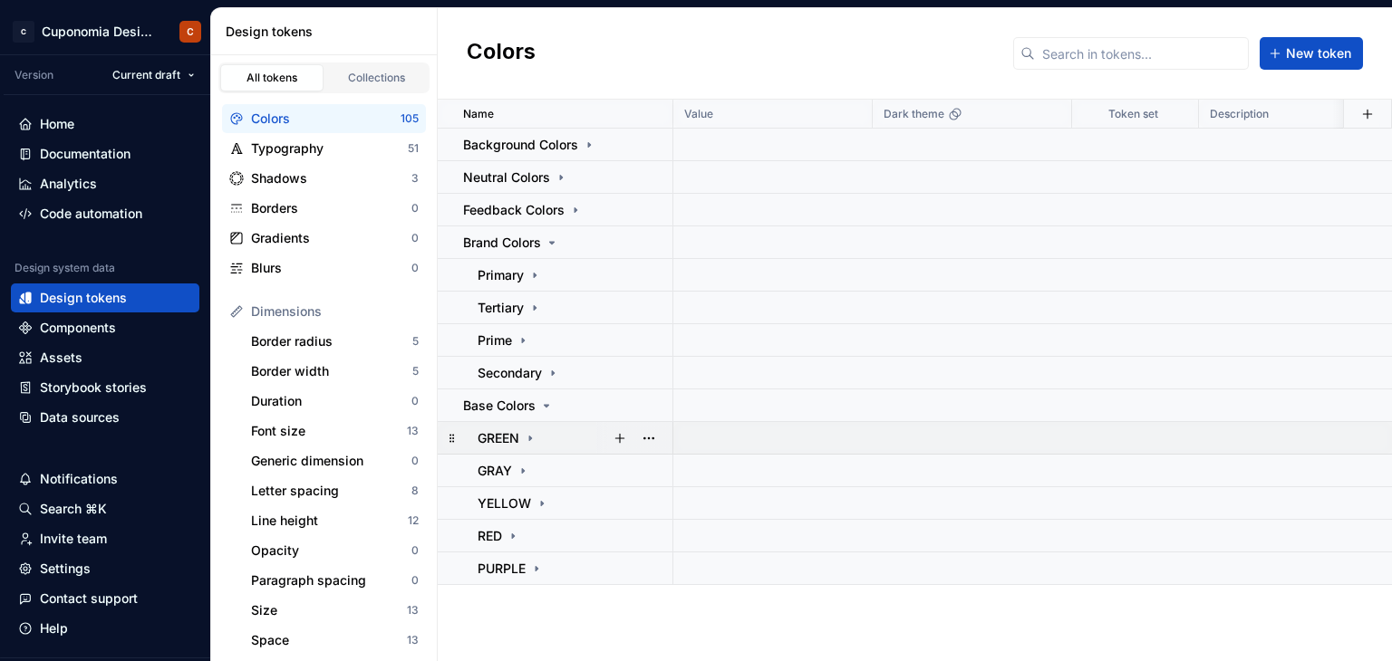
click at [526, 447] on td "GREEN" at bounding box center [556, 438] width 236 height 33
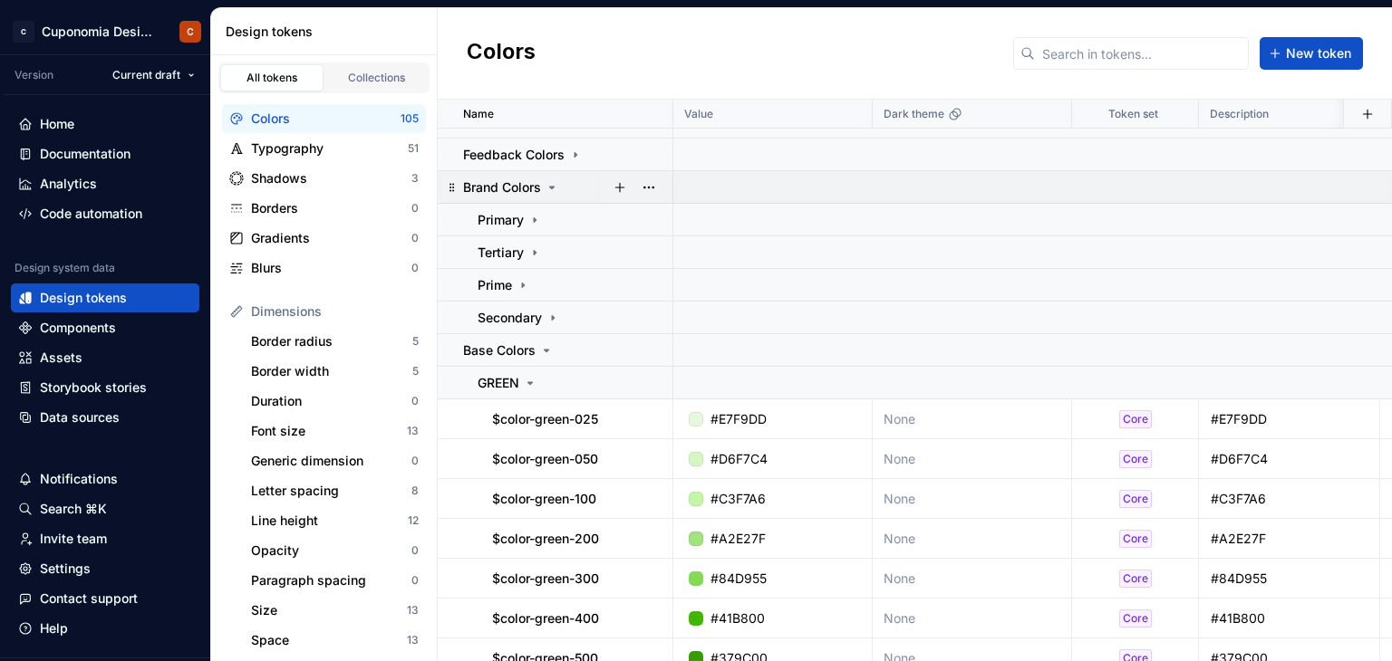
scroll to position [91, 0]
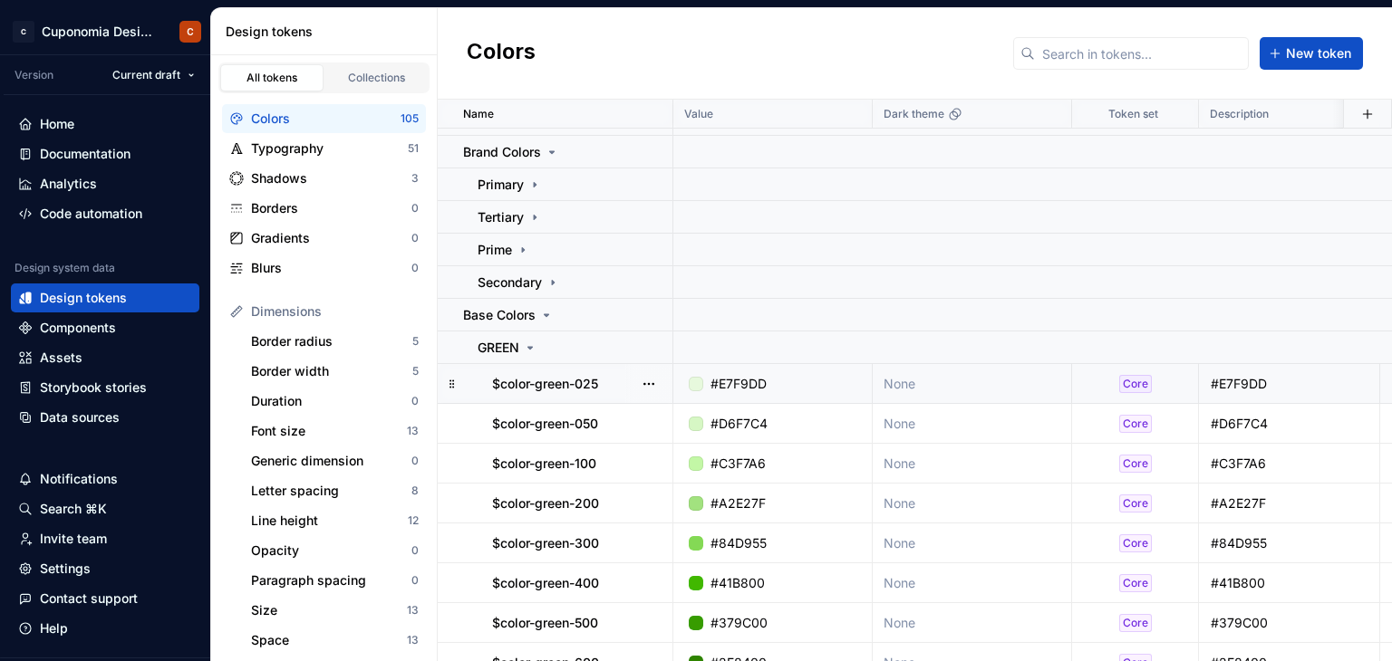
click at [773, 375] on div "#E7F9DD" at bounding box center [778, 384] width 186 height 18
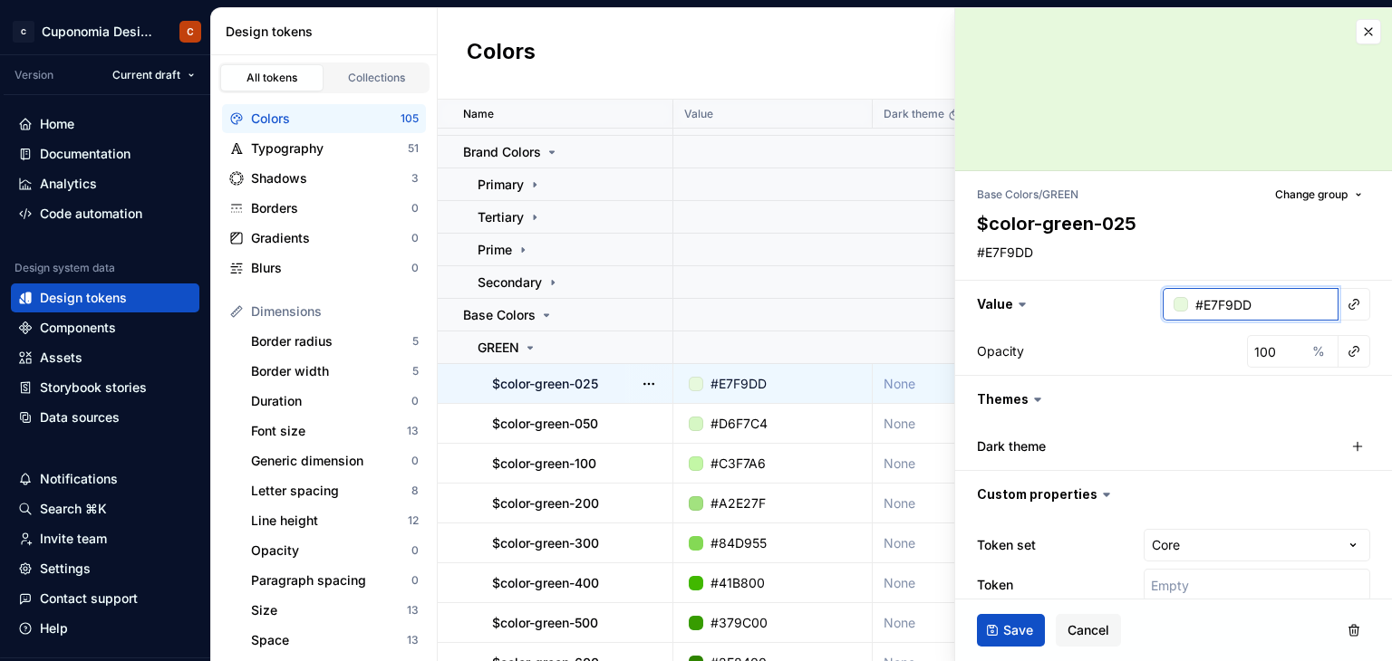
click at [1239, 302] on input "#E7F9DD" at bounding box center [1263, 304] width 150 height 33
paste input "D4F7E0"
type textarea "*"
type input "D4F7E0"
type textarea "*"
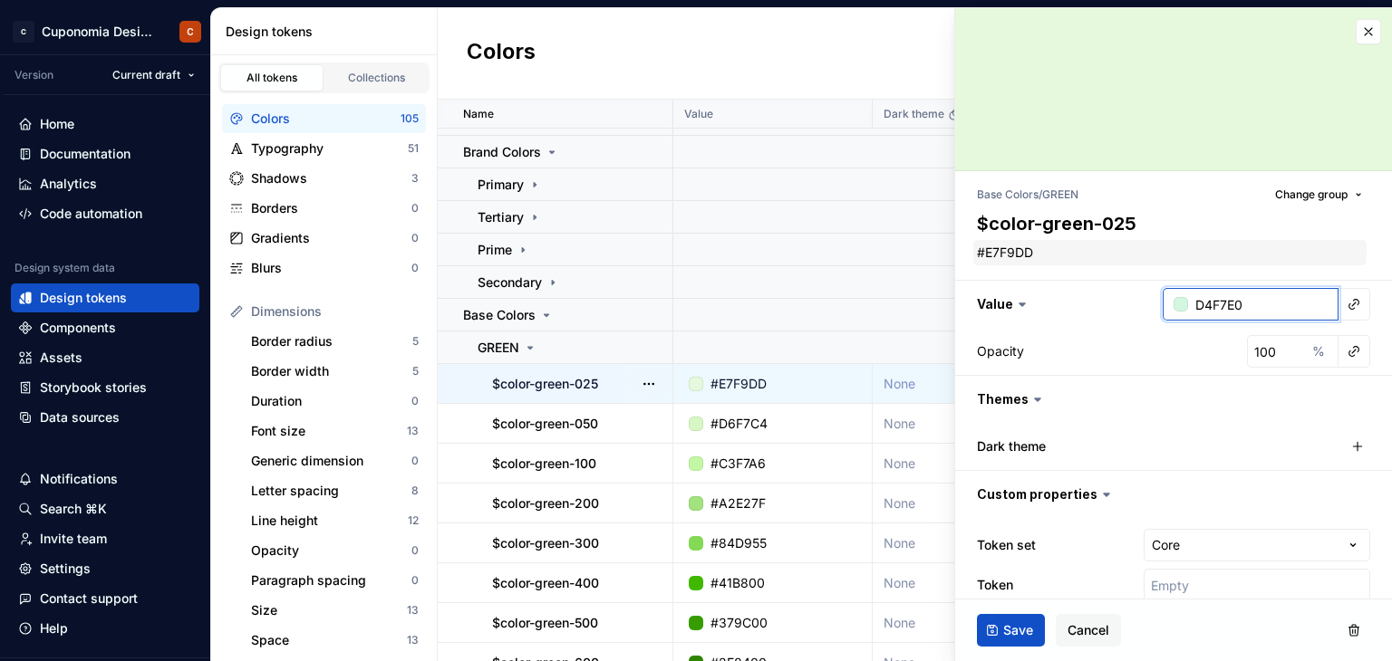
type input "D4F7E0"
type textarea "*"
type input "#D4F7E0"
click at [1024, 255] on textarea "#E7F9DD" at bounding box center [1169, 252] width 393 height 25
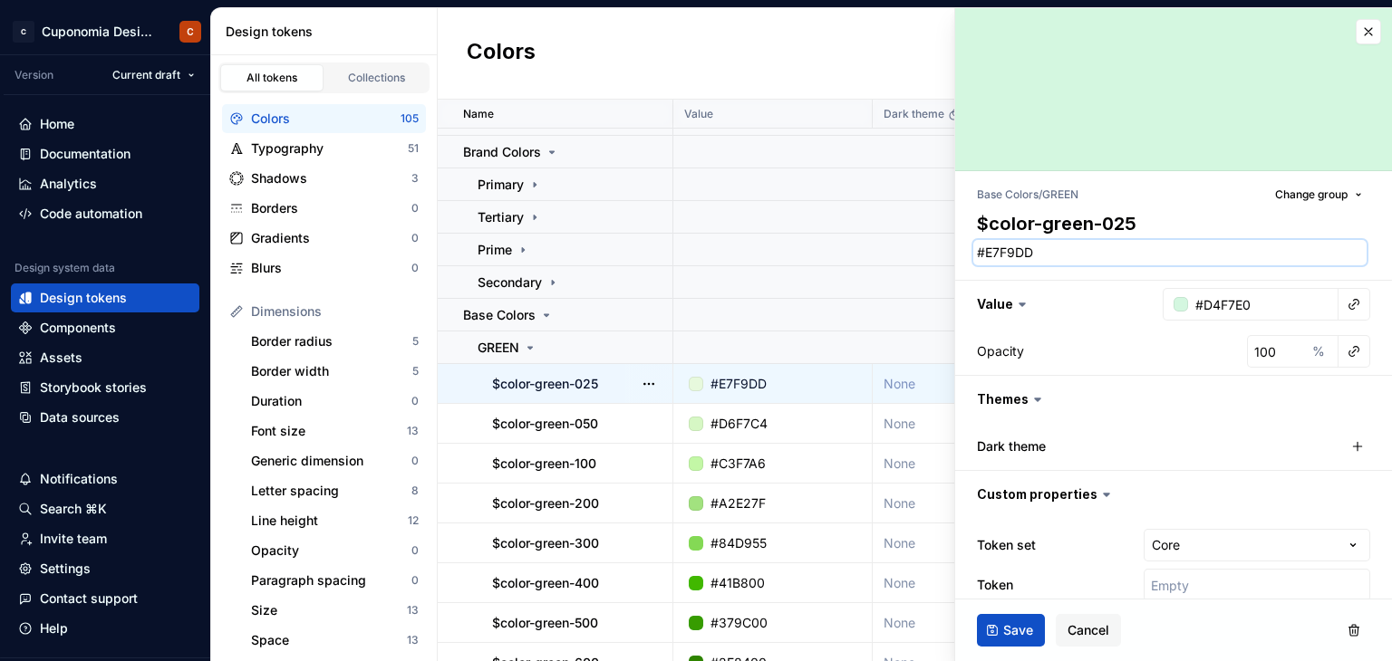
paste textarea "D4F7E0"
type textarea "*"
type textarea "D4F7E0"
click at [1075, 280] on div "Value #D4F7E0 Opacity 100 % Themes Dark theme Custom properties Token set Core …" at bounding box center [1173, 446] width 393 height 333
click at [1033, 254] on textarea "D4F7E0" at bounding box center [1169, 252] width 393 height 25
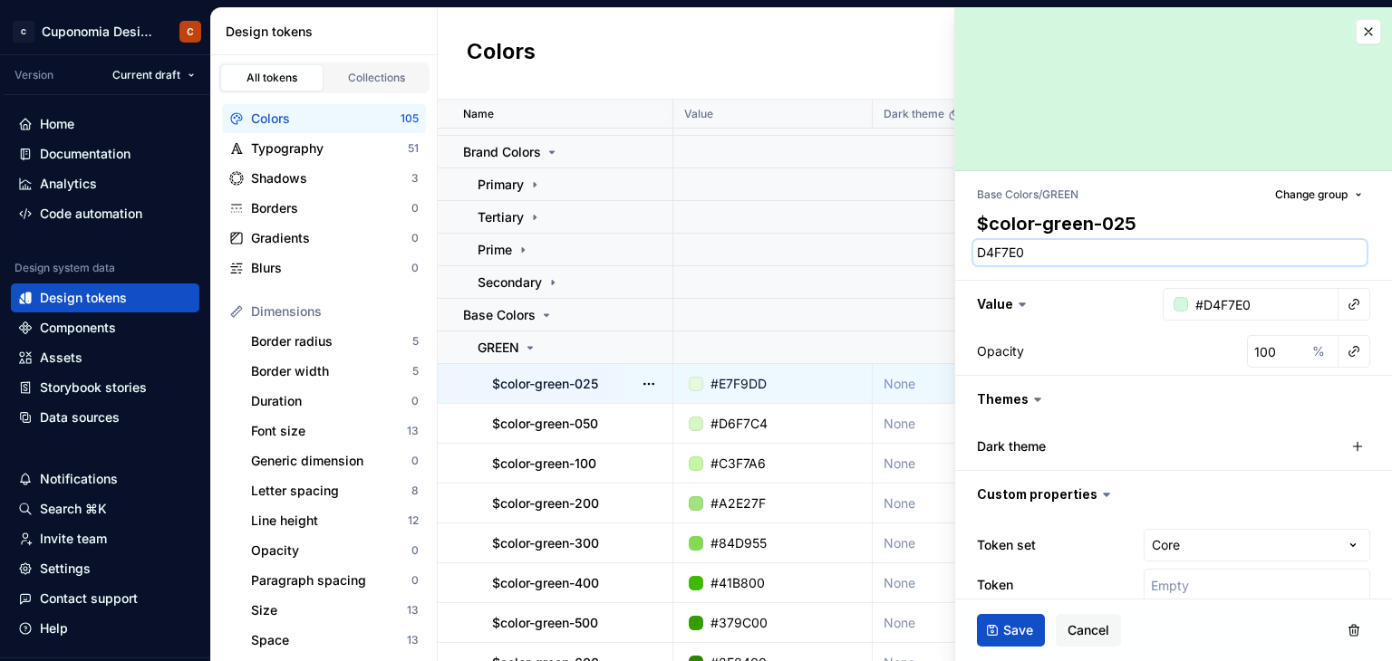
click at [978, 253] on textarea "D4F7E0" at bounding box center [1169, 252] width 393 height 25
type textarea "*"
type textarea "#E7F9DD"
click at [1243, 307] on input "#D4F7E0" at bounding box center [1263, 304] width 150 height 33
click at [1072, 251] on textarea "#E7F9DD" at bounding box center [1169, 252] width 393 height 25
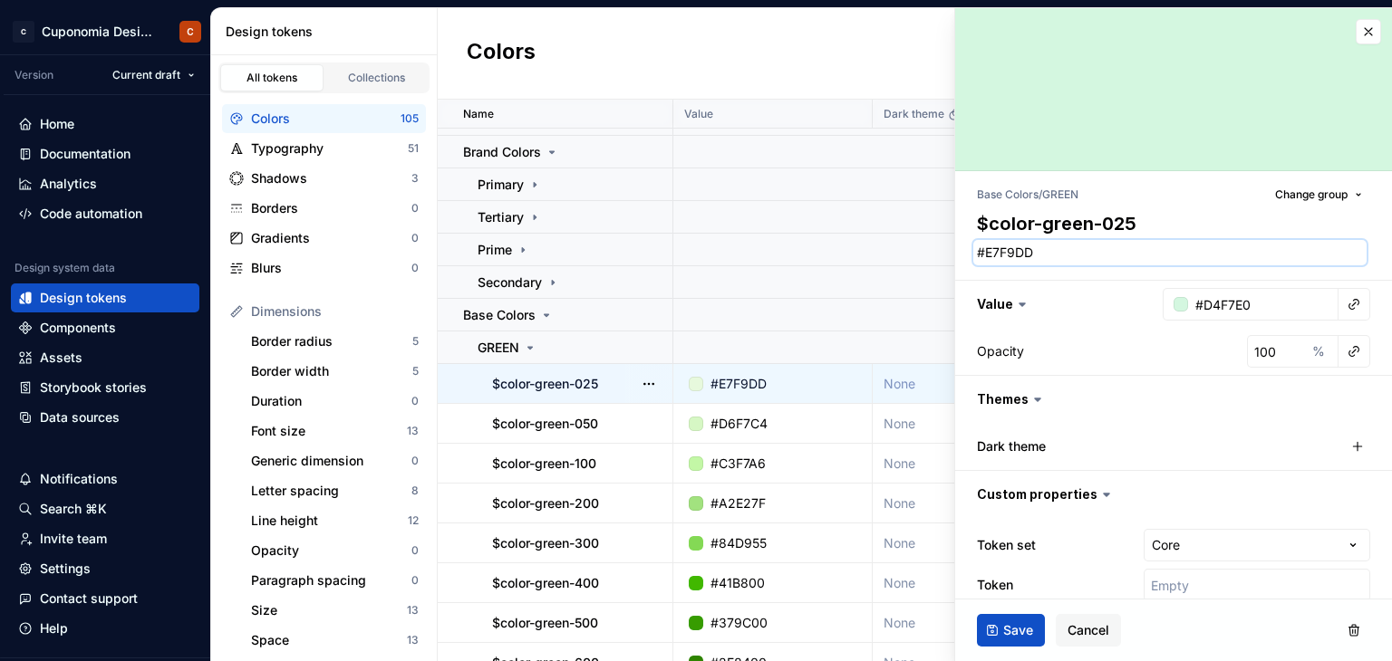
paste textarea "D4F7E0"
type textarea "*"
type textarea "#D4F7E0"
click at [1020, 633] on span "Save" at bounding box center [1018, 631] width 30 height 18
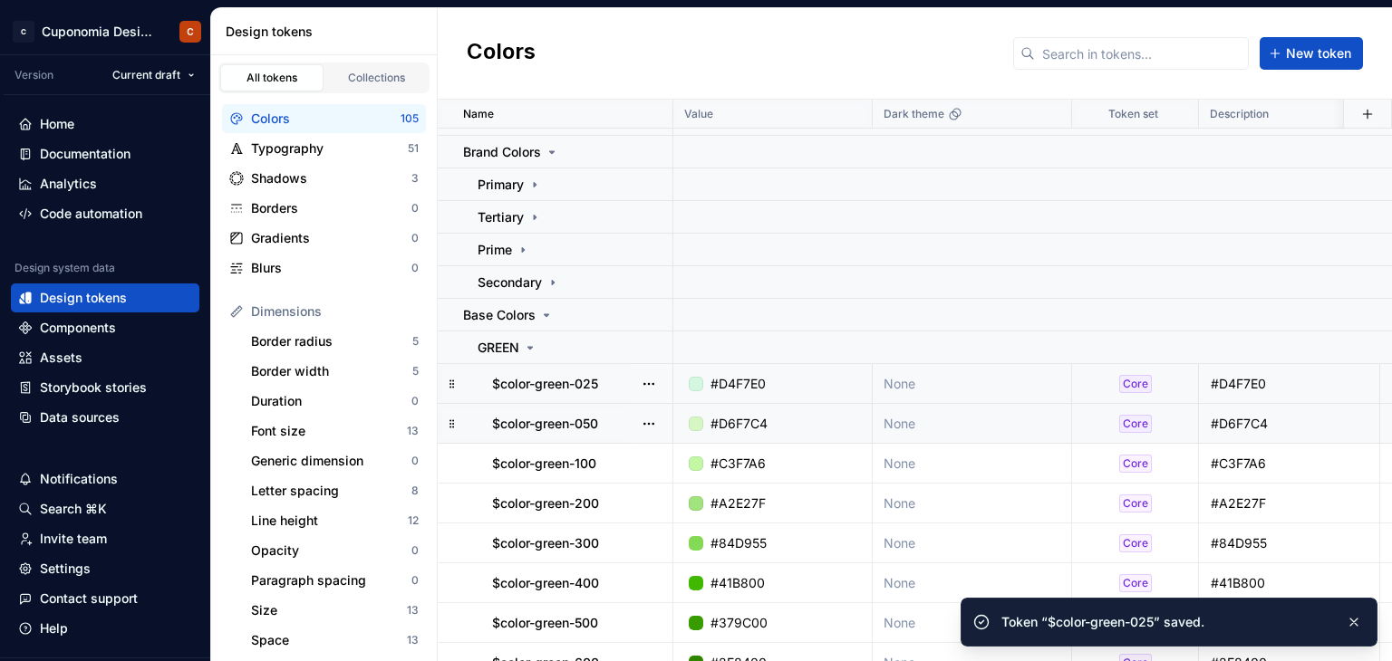
click at [739, 420] on div "#D6F7C4" at bounding box center [738, 424] width 57 height 18
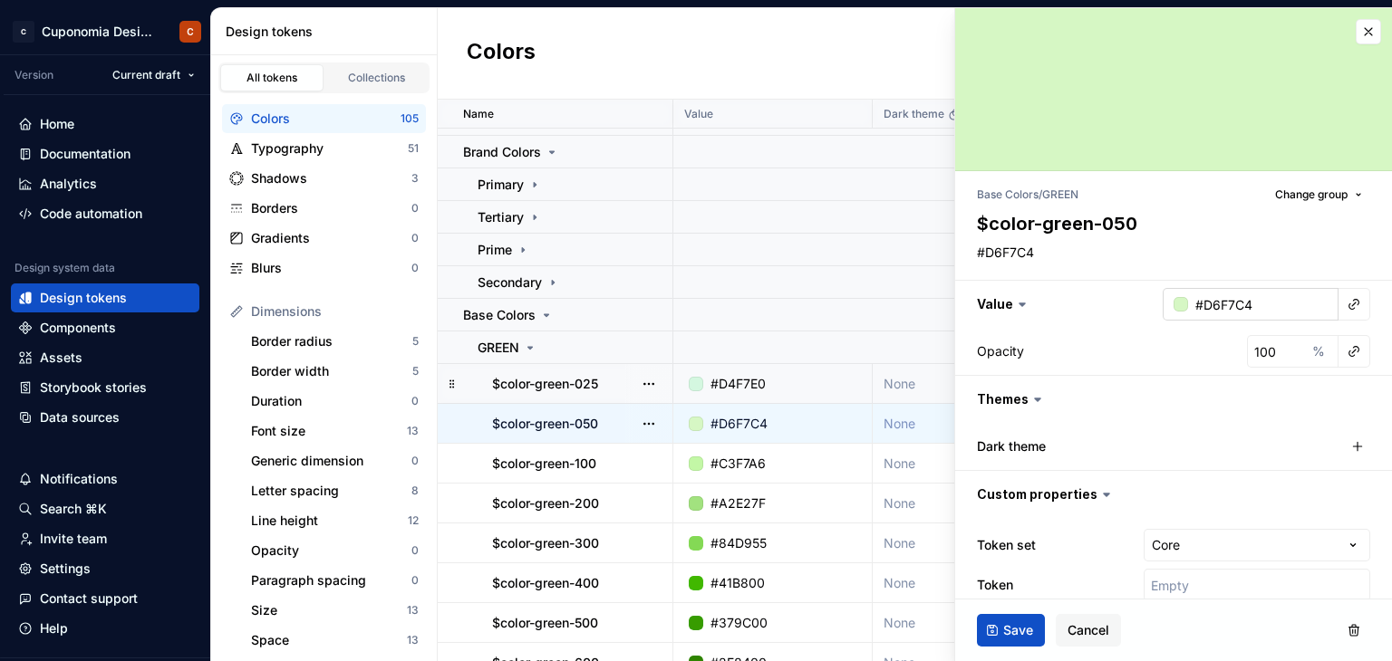
type textarea "*"
click at [1243, 301] on input "#D6F7C4" at bounding box center [1263, 304] width 150 height 33
paste input "BEF3D1"
type input "BEF3D1"
type textarea "*"
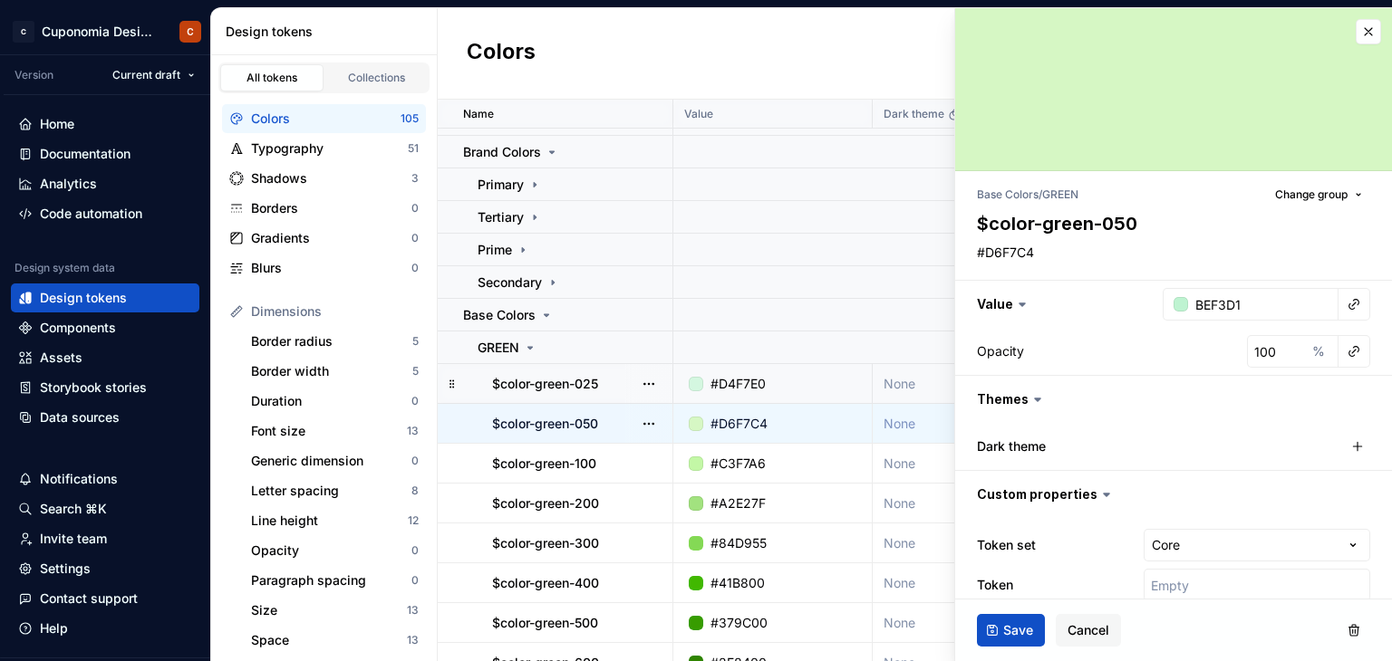
type input "#BEF3D1"
click at [1038, 327] on div "Value #BEF3D1 Opacity 100 %" at bounding box center [1173, 328] width 437 height 95
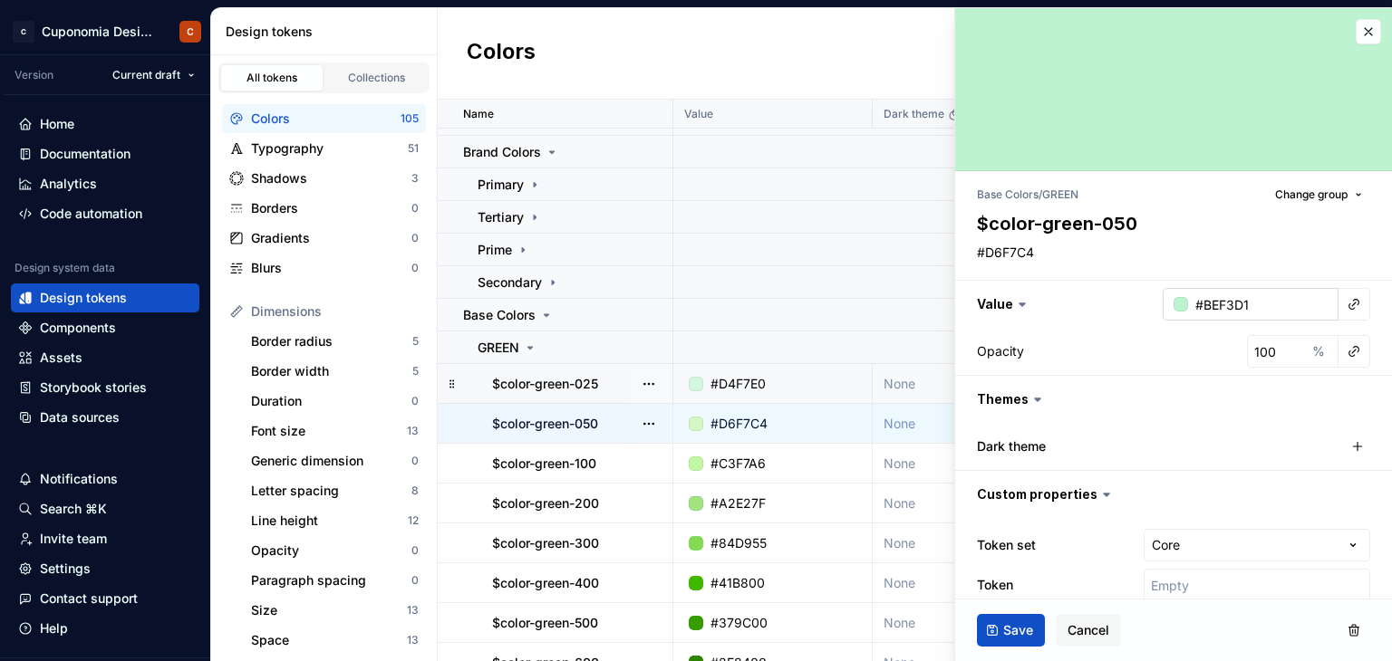
click at [1188, 311] on input "#BEF3D1" at bounding box center [1263, 304] width 150 height 33
click at [1008, 243] on textarea "#D6F7C4" at bounding box center [1169, 252] width 393 height 25
paste textarea "BEF3D1"
type textarea "*"
type textarea "#BEF3D1"
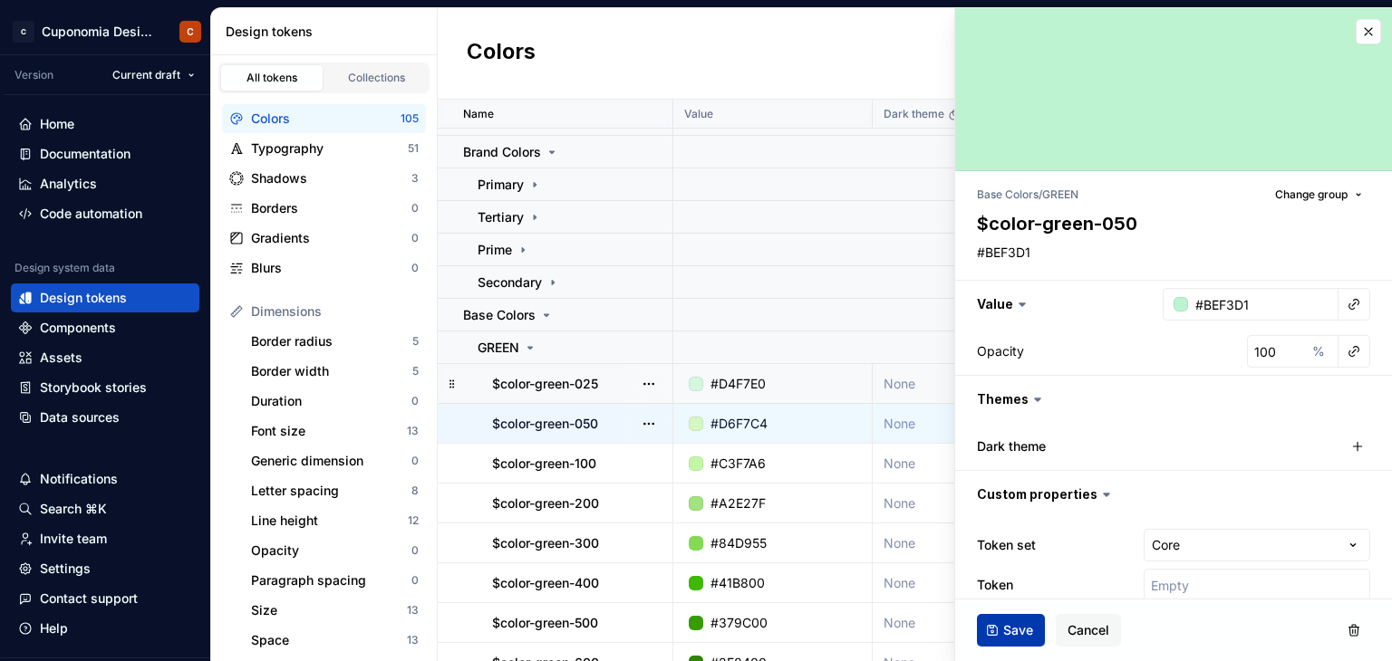
click at [1009, 624] on span "Save" at bounding box center [1018, 631] width 30 height 18
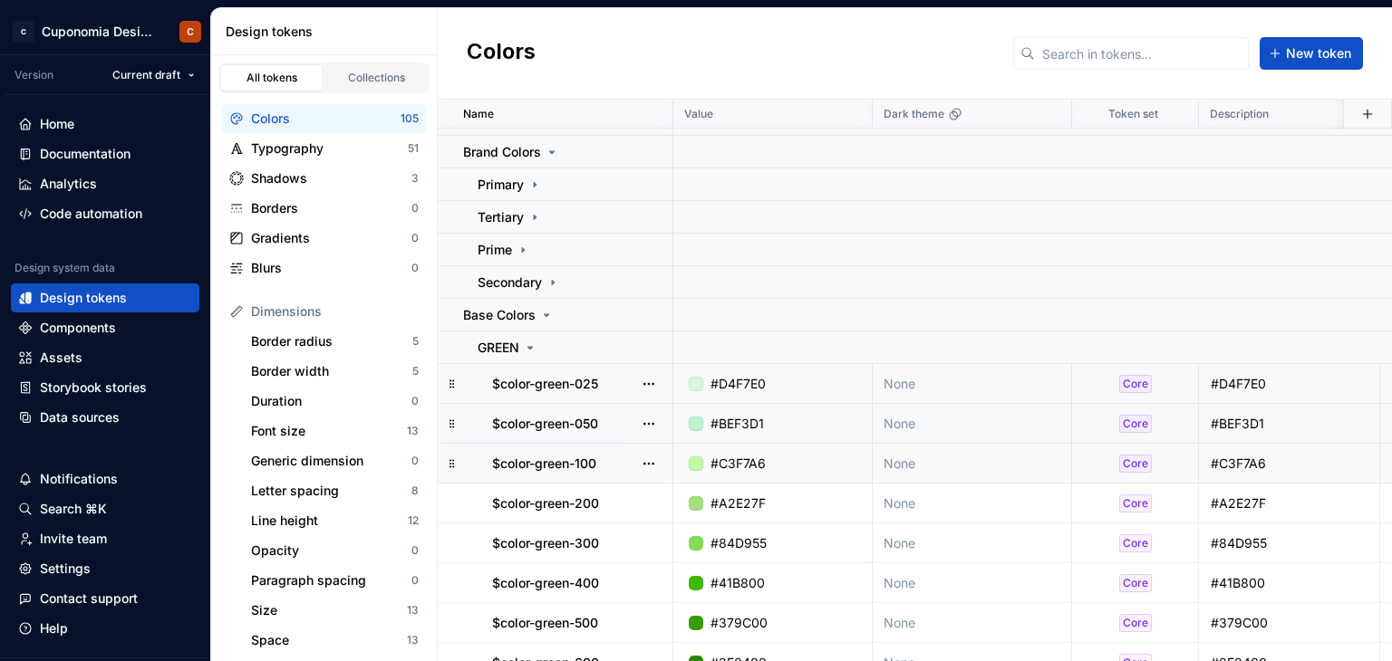
click at [756, 458] on div "#C3F7A6" at bounding box center [737, 464] width 55 height 18
type textarea "*"
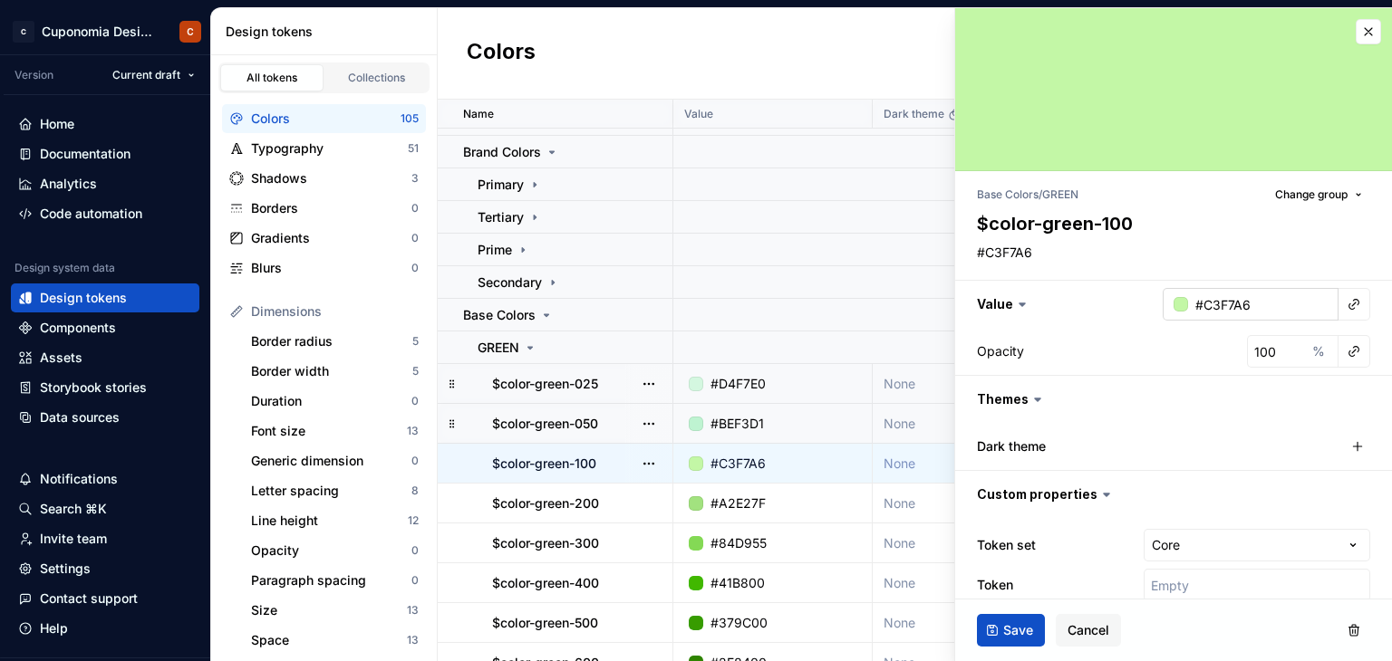
click at [1234, 305] on input "#C3F7A6" at bounding box center [1263, 304] width 150 height 33
paste input "A9EFC1"
type input "A9EFC1"
type textarea "*"
type input "#A9EFC1"
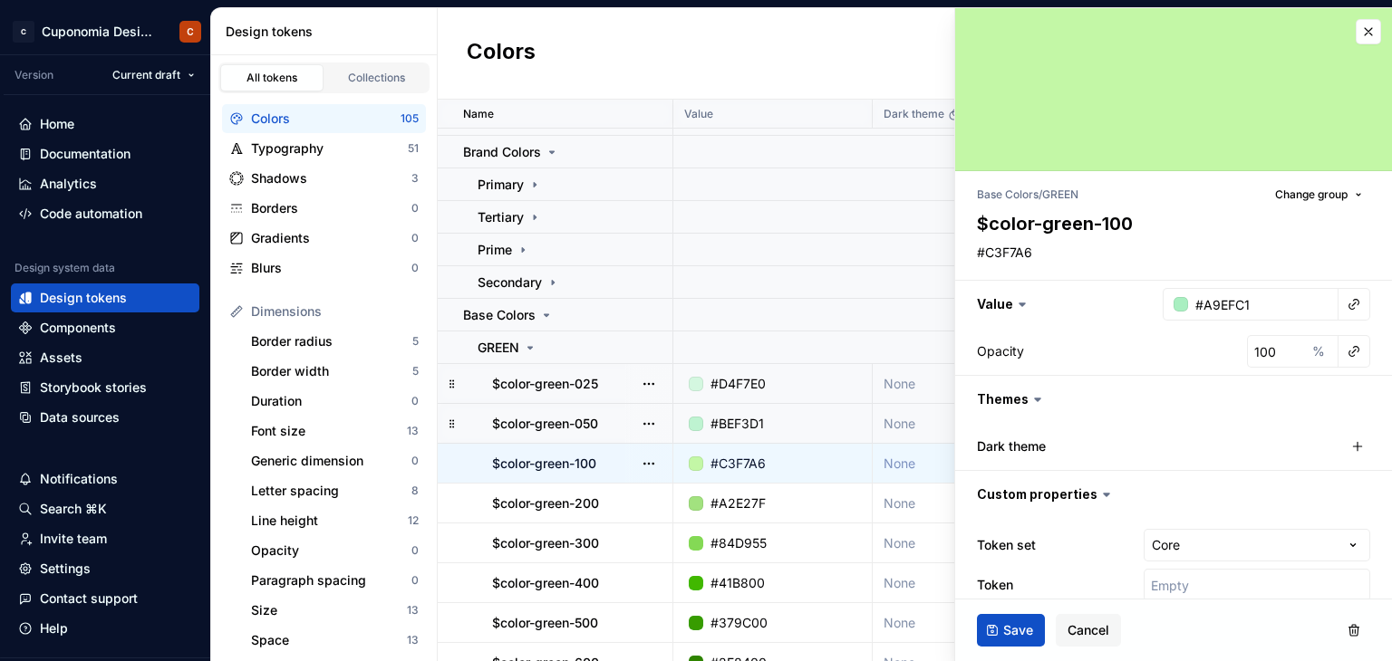
click at [1124, 328] on div "Opacity 100 %" at bounding box center [1173, 351] width 437 height 47
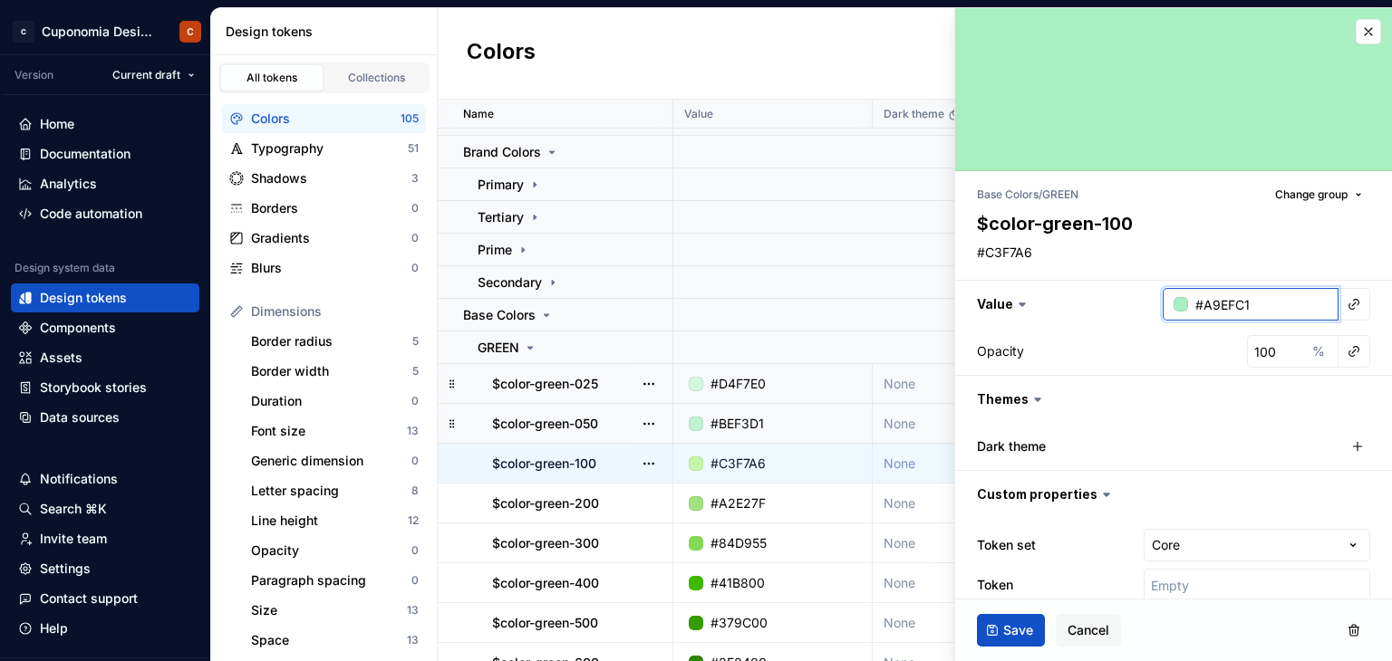
click at [1221, 309] on input "#A9EFC1" at bounding box center [1263, 304] width 150 height 33
click at [1012, 241] on textarea "#C3F7A6" at bounding box center [1169, 252] width 393 height 25
paste textarea "A9EFC1"
type textarea "*"
type textarea "#A9EFC1"
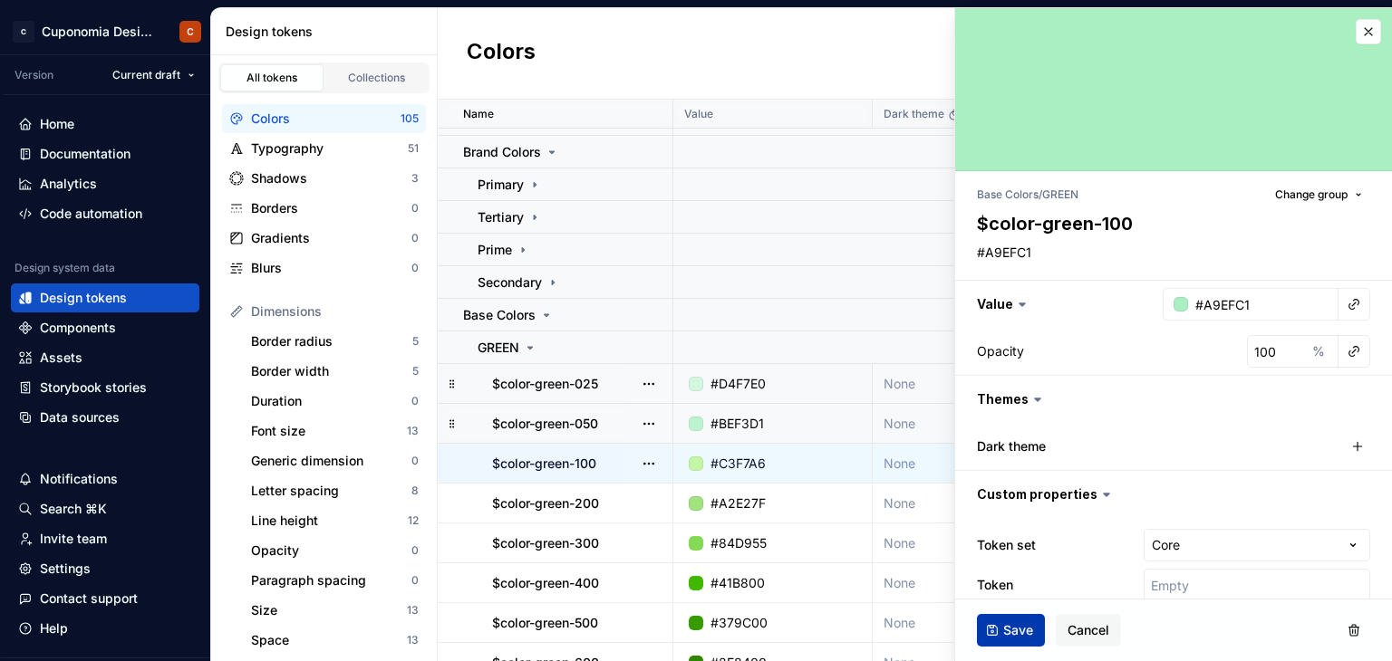
click at [1005, 628] on span "Save" at bounding box center [1018, 631] width 30 height 18
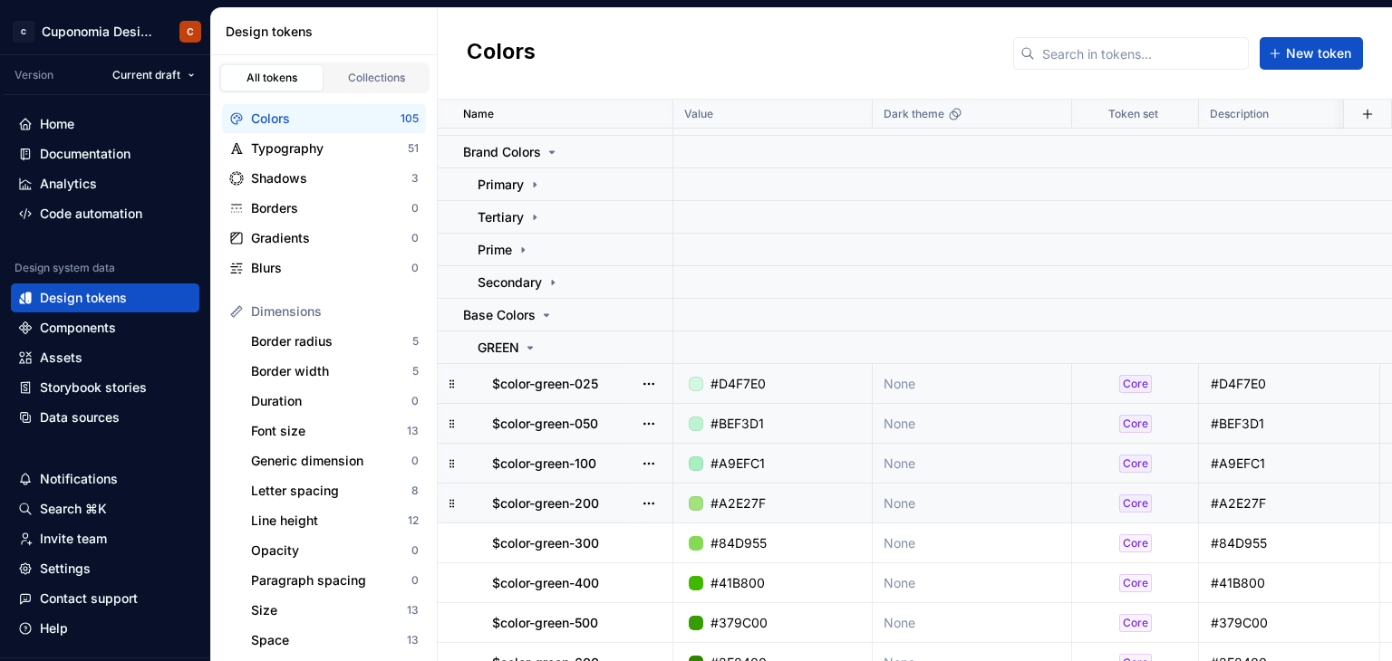
click at [827, 497] on div "#A2E27F" at bounding box center [778, 504] width 186 height 18
type textarea "*"
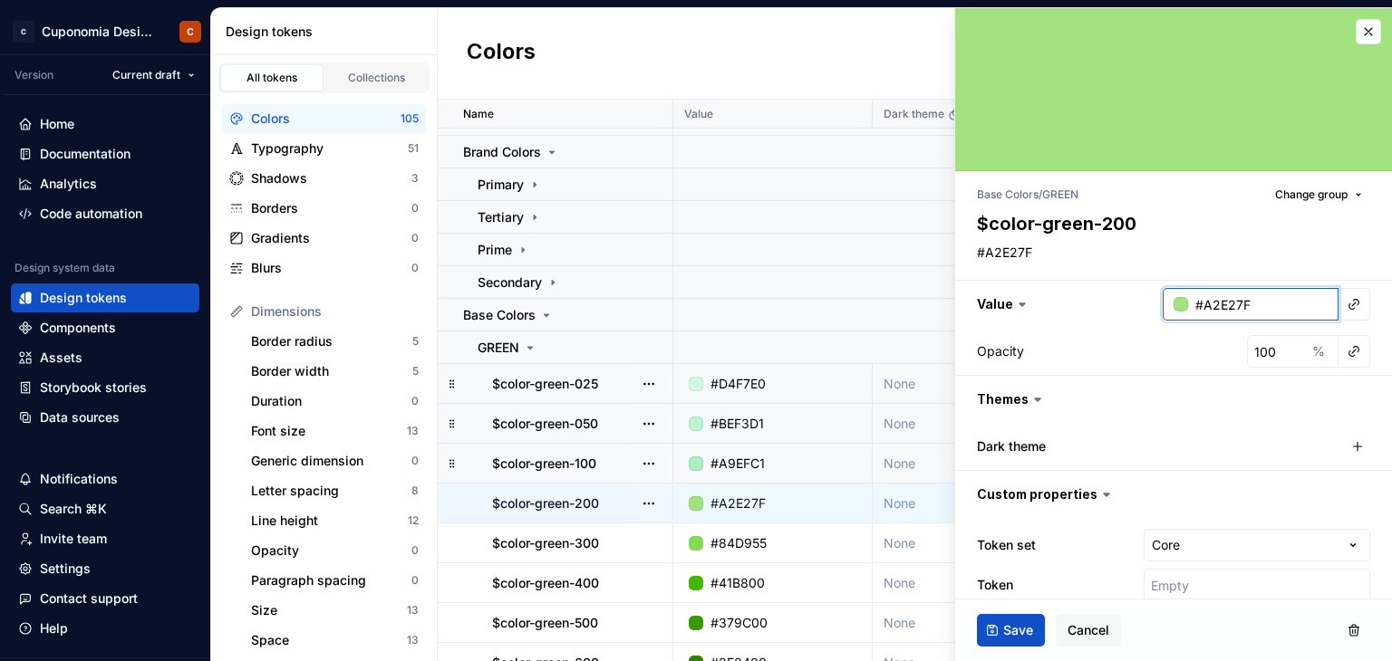
click at [1233, 301] on input "#A2E27F" at bounding box center [1263, 304] width 150 height 33
paste input "7DE8A1"
click at [1188, 305] on input "7DE8A1" at bounding box center [1263, 304] width 150 height 33
type input "#7DE8A1"
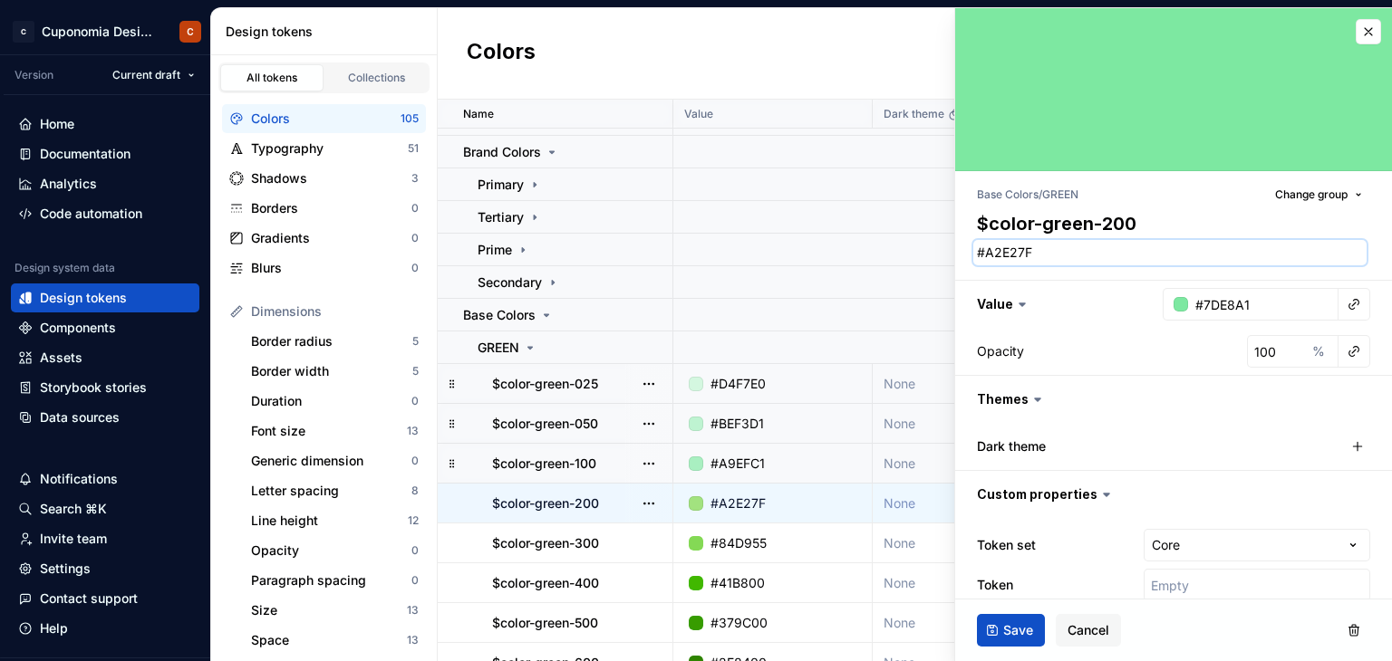
click at [1013, 253] on textarea "#A2E27F" at bounding box center [1169, 252] width 393 height 25
paste textarea "7DE8A1"
type textarea "*"
type textarea "#7DE8A1"
click at [1166, 617] on div "Save Cancel" at bounding box center [1173, 631] width 437 height 62
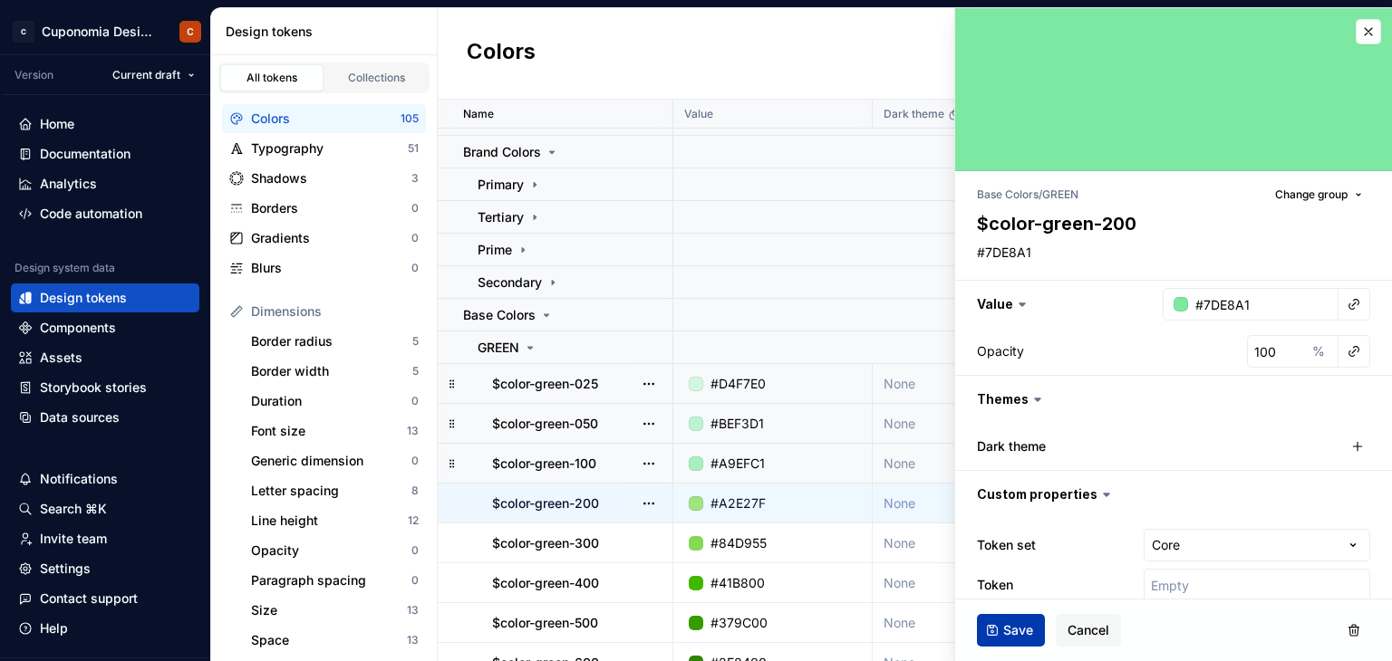
click at [1023, 632] on span "Save" at bounding box center [1018, 631] width 30 height 18
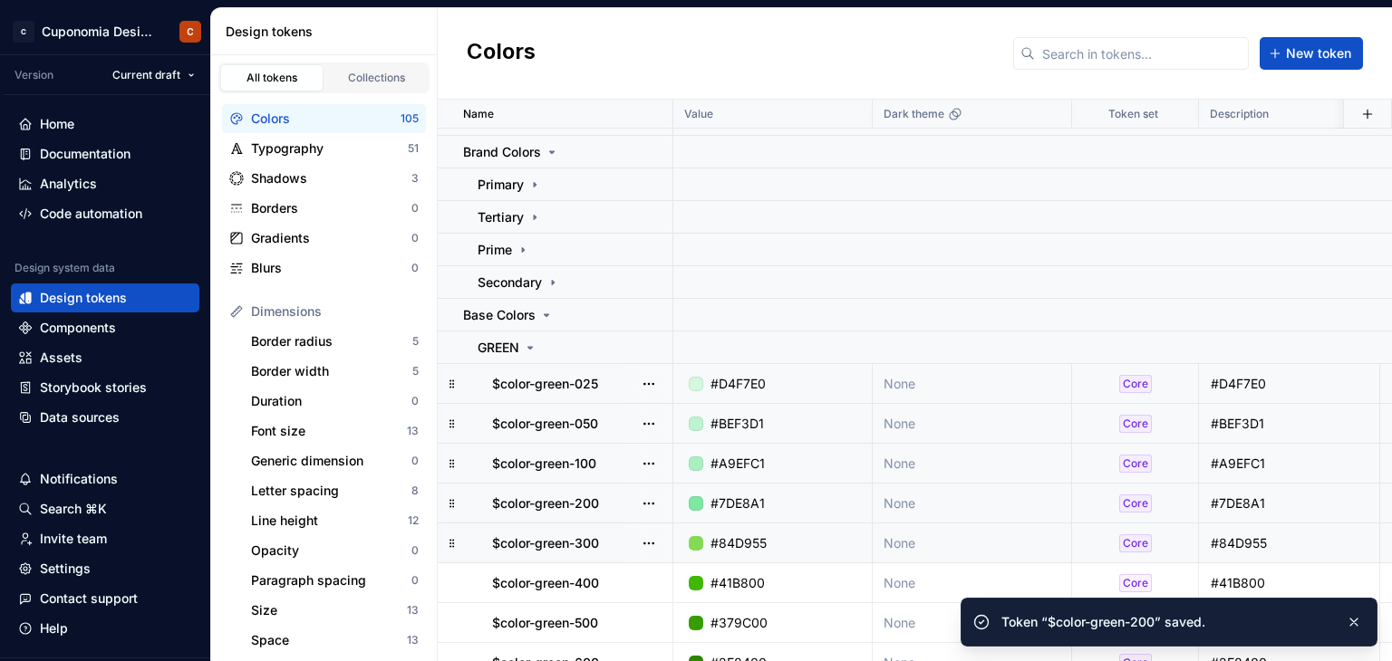
click at [747, 550] on div "#84D955" at bounding box center [738, 544] width 56 height 18
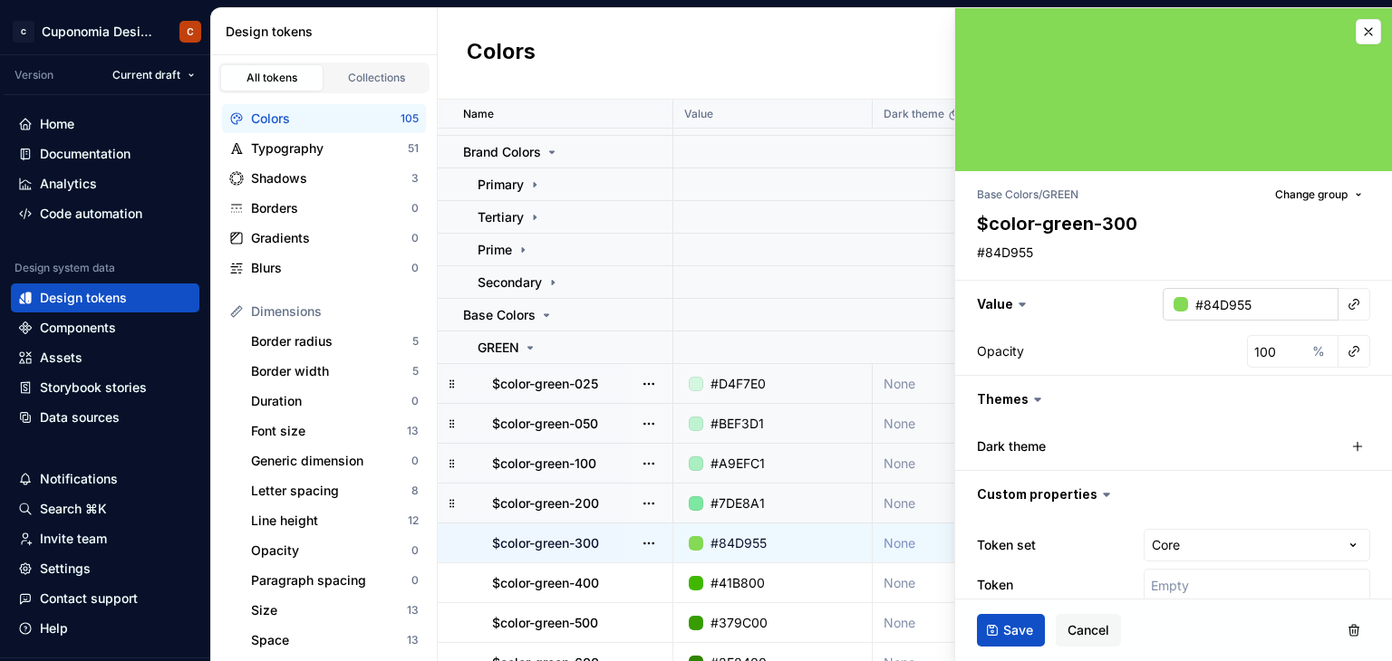
click at [1222, 307] on input "#84D955" at bounding box center [1263, 304] width 150 height 33
type textarea "*"
paste input "49DF7C"
type input "49DF7C"
type textarea "*"
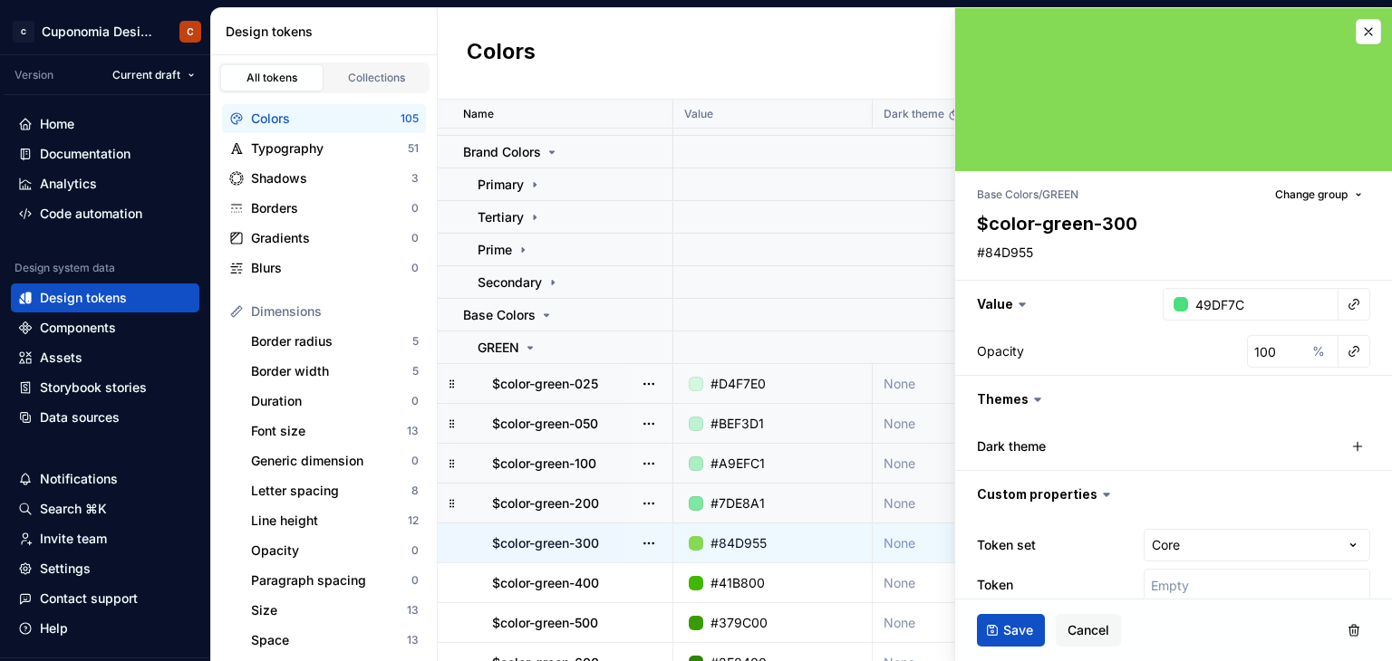
type input "#49DF7C"
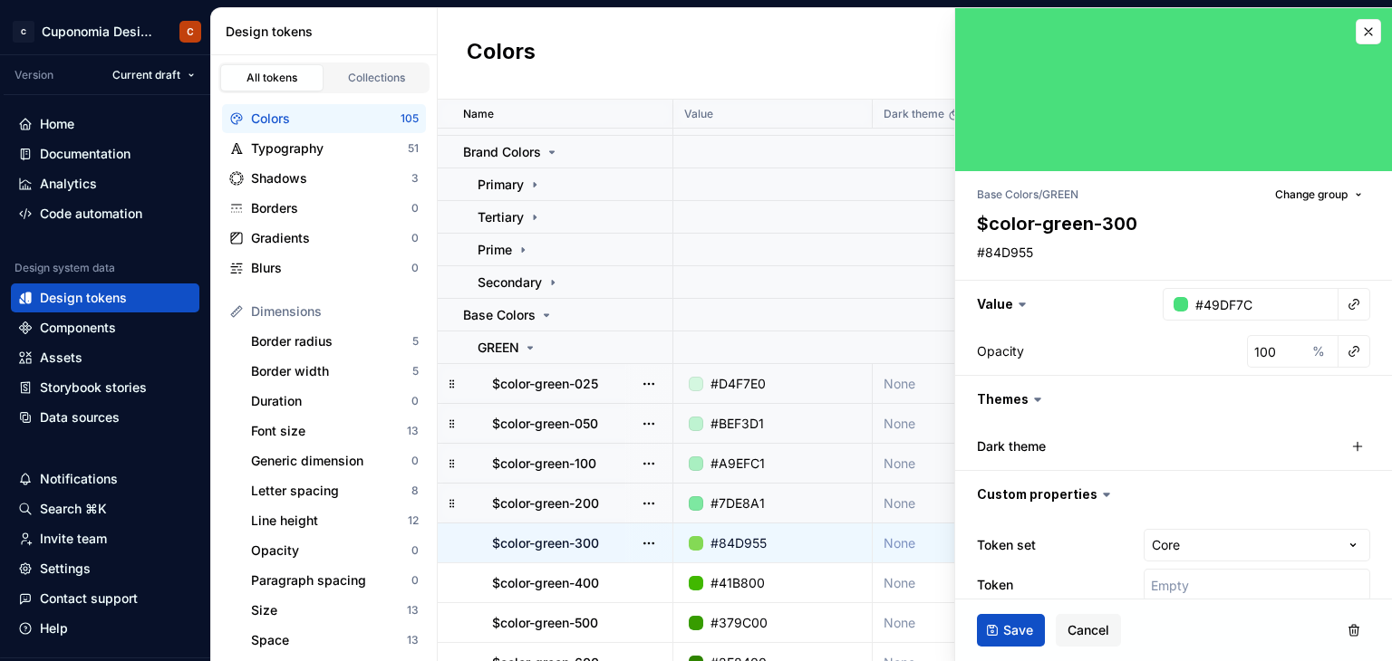
click at [1184, 333] on div "Opacity 100 %" at bounding box center [1173, 351] width 437 height 47
click at [1200, 308] on input "#49DF7C" at bounding box center [1263, 304] width 150 height 33
click at [1062, 255] on textarea "#84D955" at bounding box center [1169, 252] width 393 height 25
paste textarea "49DF7C"
type textarea "*"
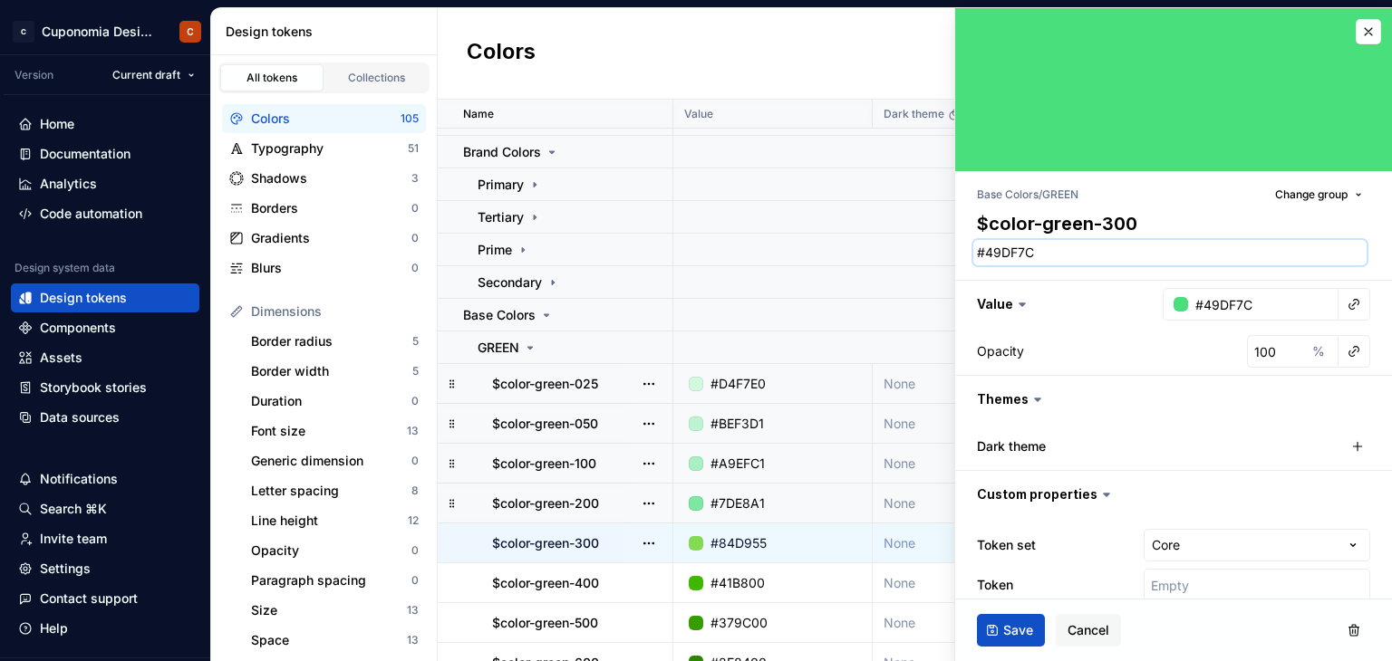
type textarea "#49DF7C"
click at [1109, 275] on div "Base Colors / GREEN Change group $color-green-300 #49DF7C Value #49DF7C Opacity…" at bounding box center [1173, 397] width 437 height 453
click at [1030, 624] on span "Save" at bounding box center [1018, 631] width 30 height 18
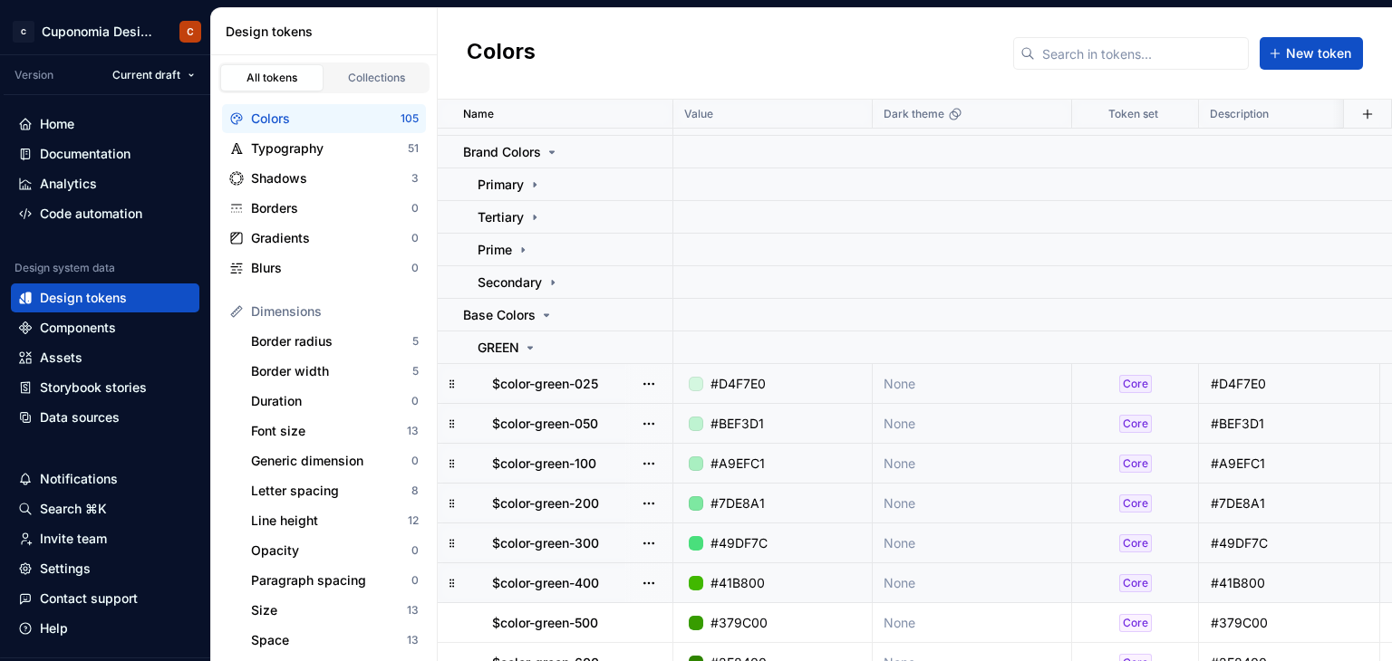
click at [734, 588] on div "#41B800" at bounding box center [737, 584] width 54 height 18
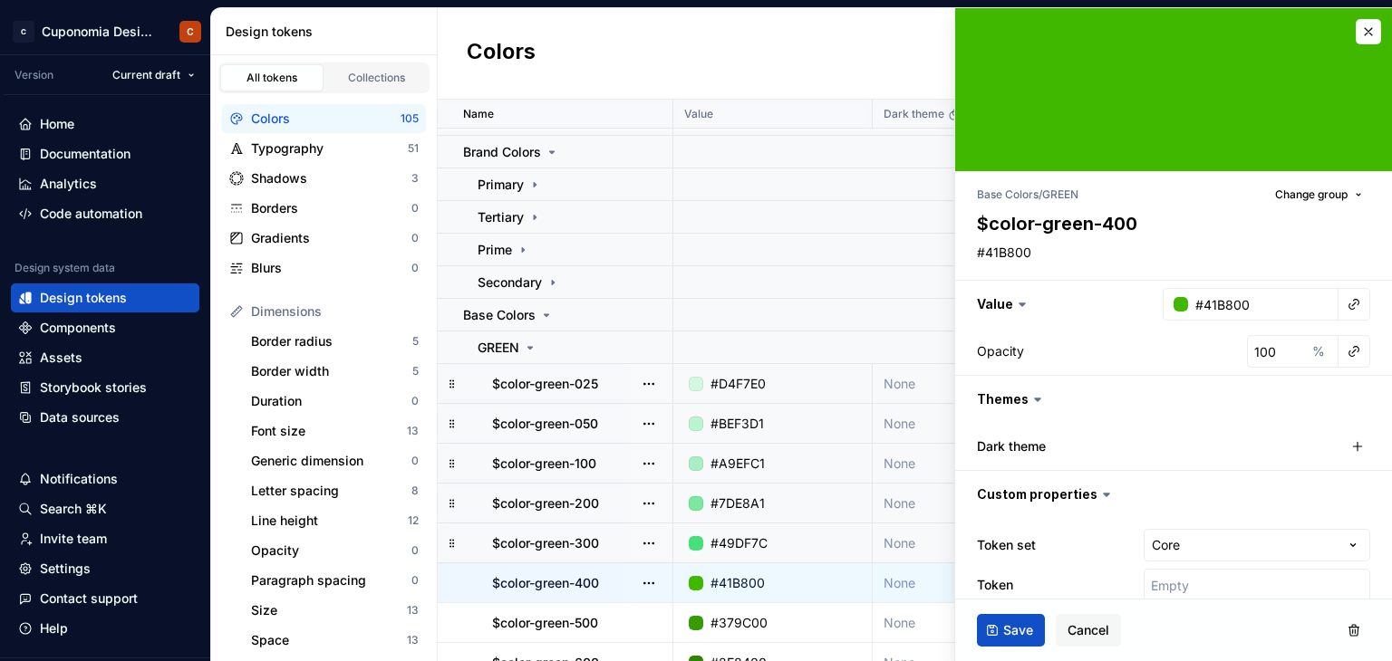
type textarea "*"
click at [1254, 310] on input "#41B800" at bounding box center [1263, 304] width 150 height 33
drag, startPoint x: 1258, startPoint y: 313, endPoint x: 1193, endPoint y: 308, distance: 65.4
click at [1193, 308] on input "#41B800" at bounding box center [1263, 304] width 150 height 33
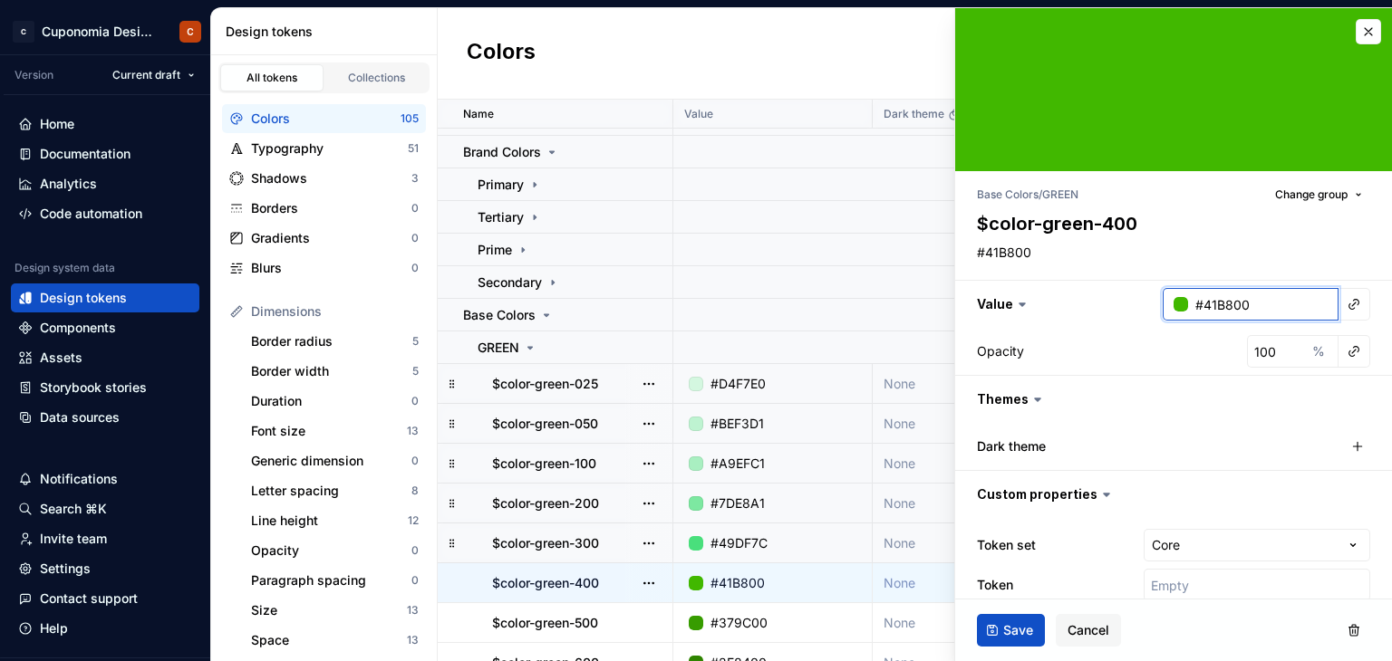
paste input "16C551"
type input "#16C551"
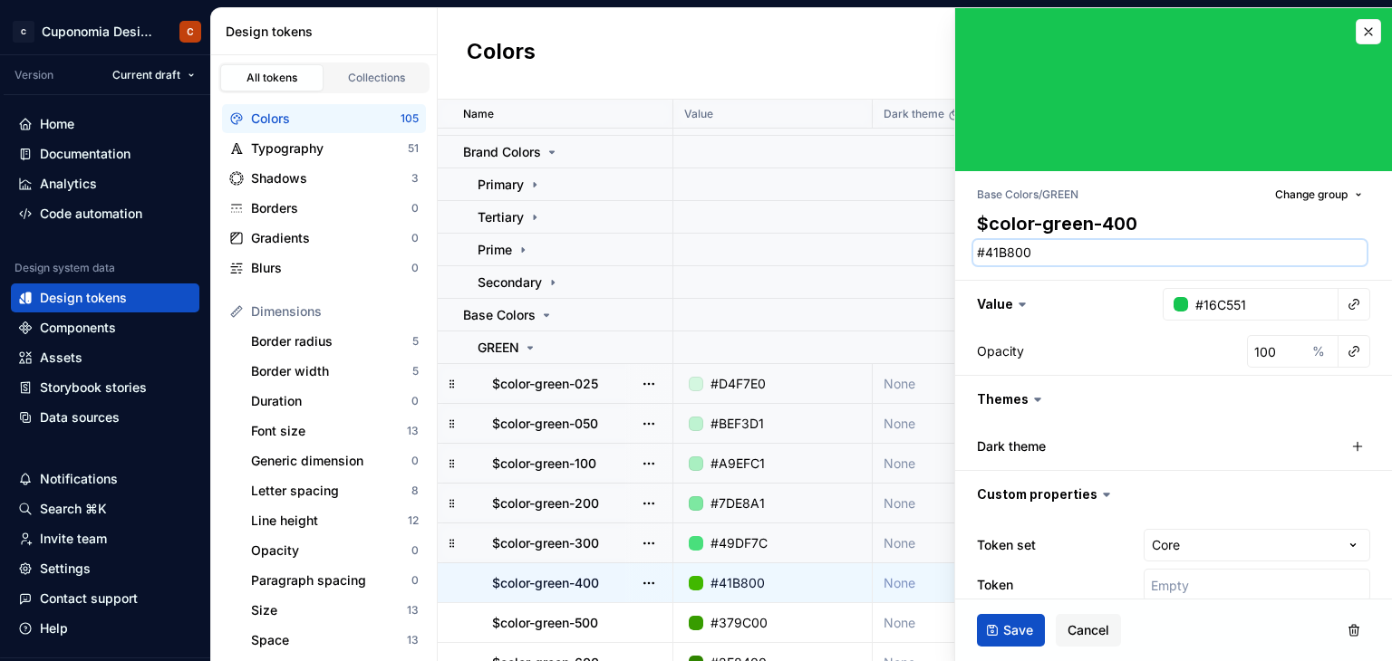
click at [1201, 265] on textarea "#41B800" at bounding box center [1169, 252] width 393 height 25
paste textarea "16C551"
type textarea "*"
type textarea "16C551"
click at [1193, 299] on input "#16C551" at bounding box center [1263, 304] width 150 height 33
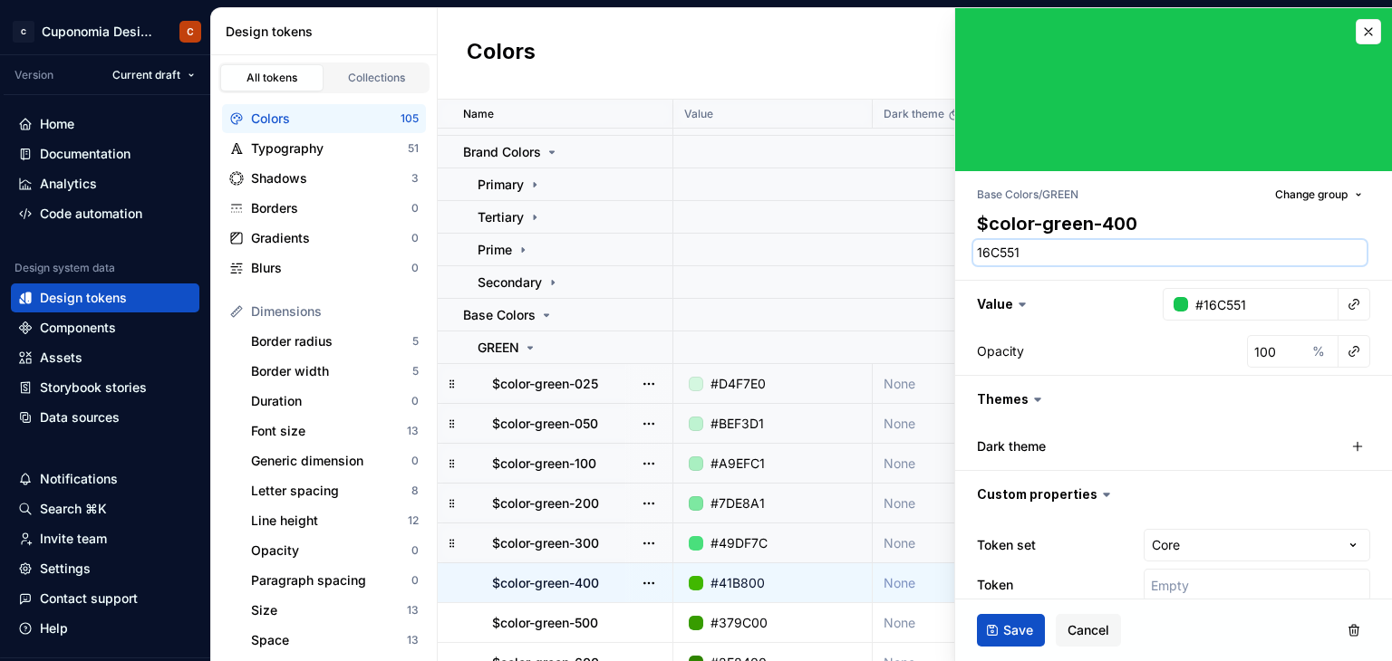
click at [1125, 249] on textarea "16C551" at bounding box center [1169, 252] width 393 height 25
paste textarea "#"
type textarea "*"
type textarea "#16C551"
click at [1102, 266] on div "Base Colors / GREEN Change group $color-green-400 #16C551 Value #16C551 Opacity…" at bounding box center [1173, 397] width 437 height 453
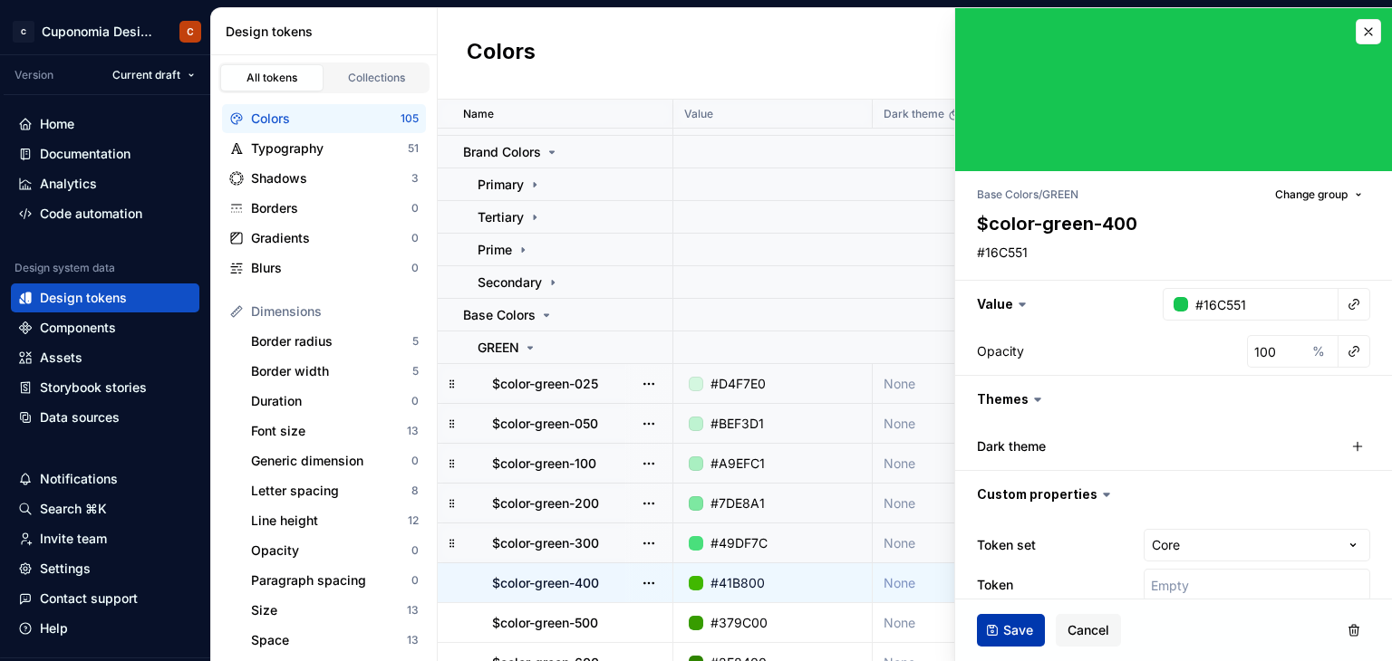
click at [1024, 625] on span "Save" at bounding box center [1018, 631] width 30 height 18
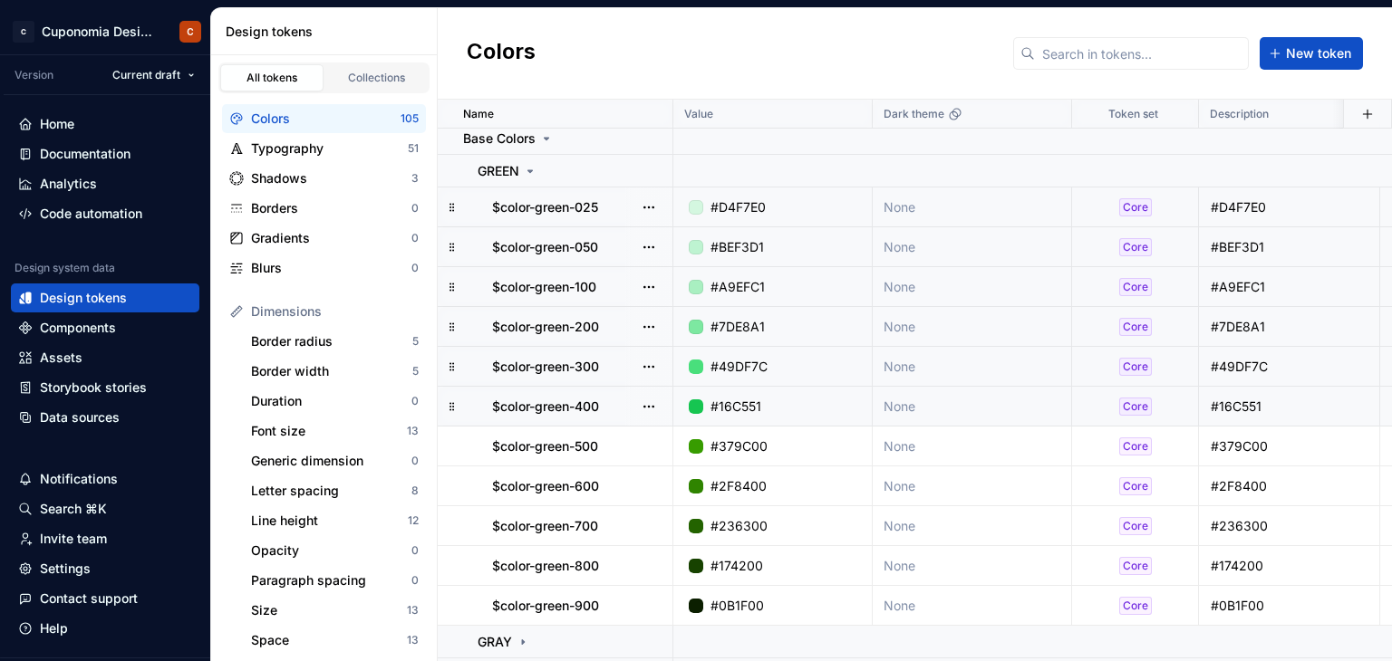
scroll to position [272, 0]
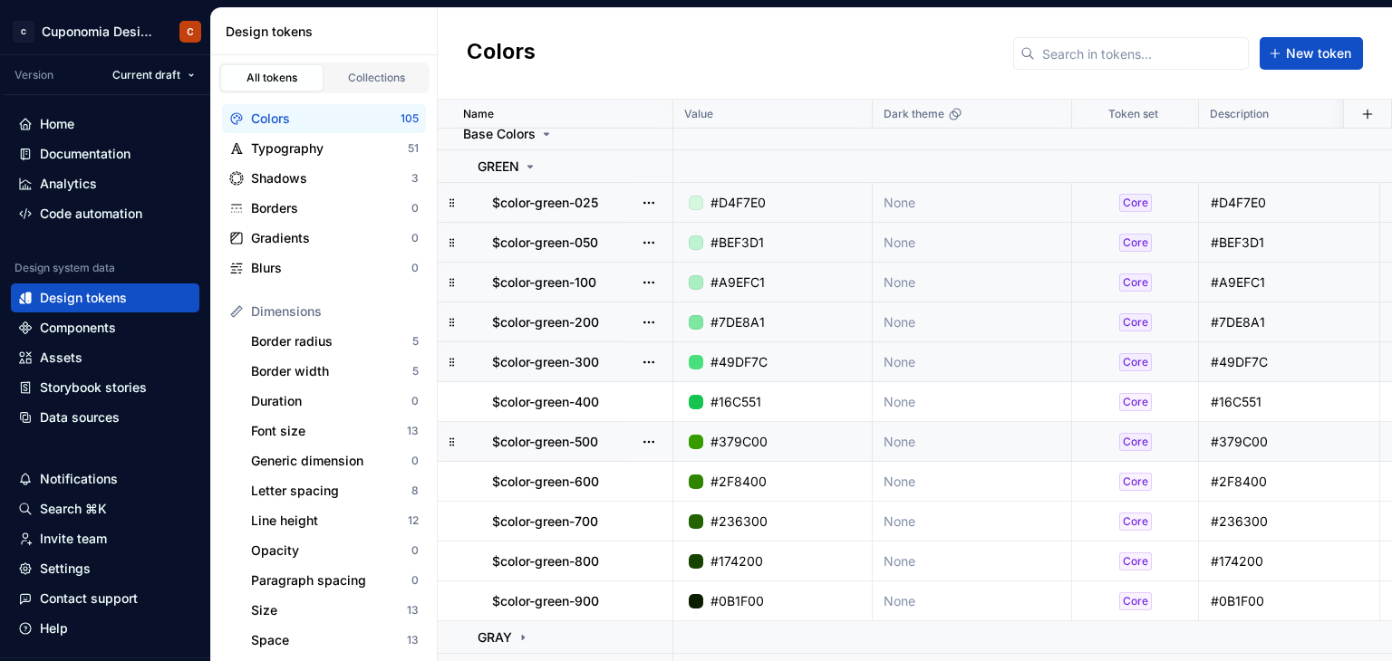
click at [746, 447] on div "#379C00" at bounding box center [738, 442] width 57 height 18
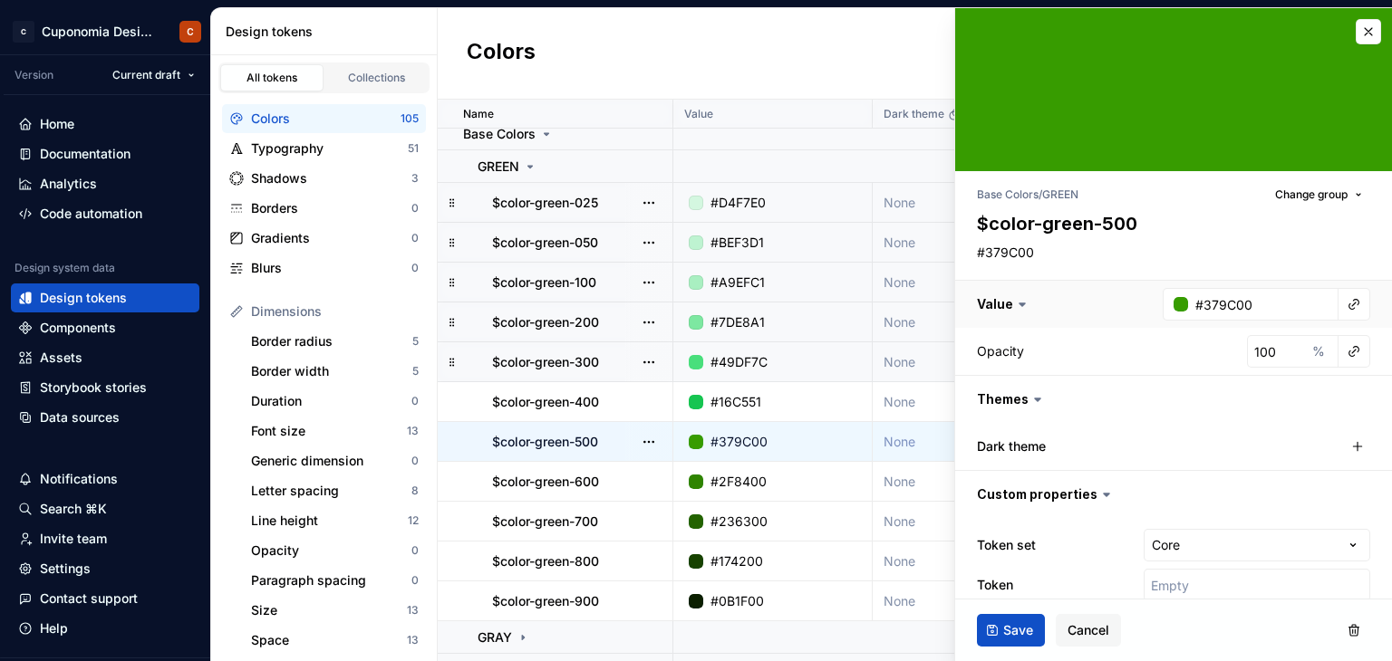
type textarea "*"
click at [1259, 309] on input "#379C00" at bounding box center [1263, 304] width 150 height 33
paste input "0B8E38"
type input "0B8E38"
type textarea "*"
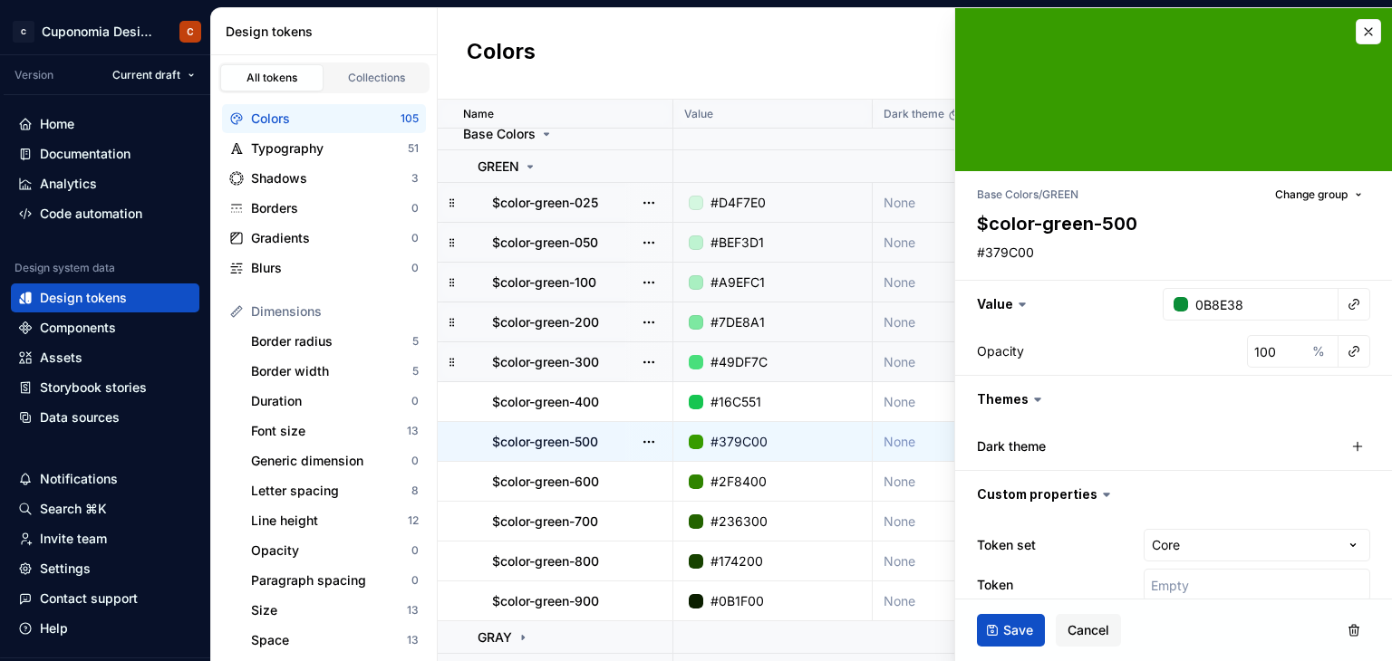
type input "#0B8E38"
click at [1222, 333] on div "Opacity 100 %" at bounding box center [1173, 351] width 437 height 47
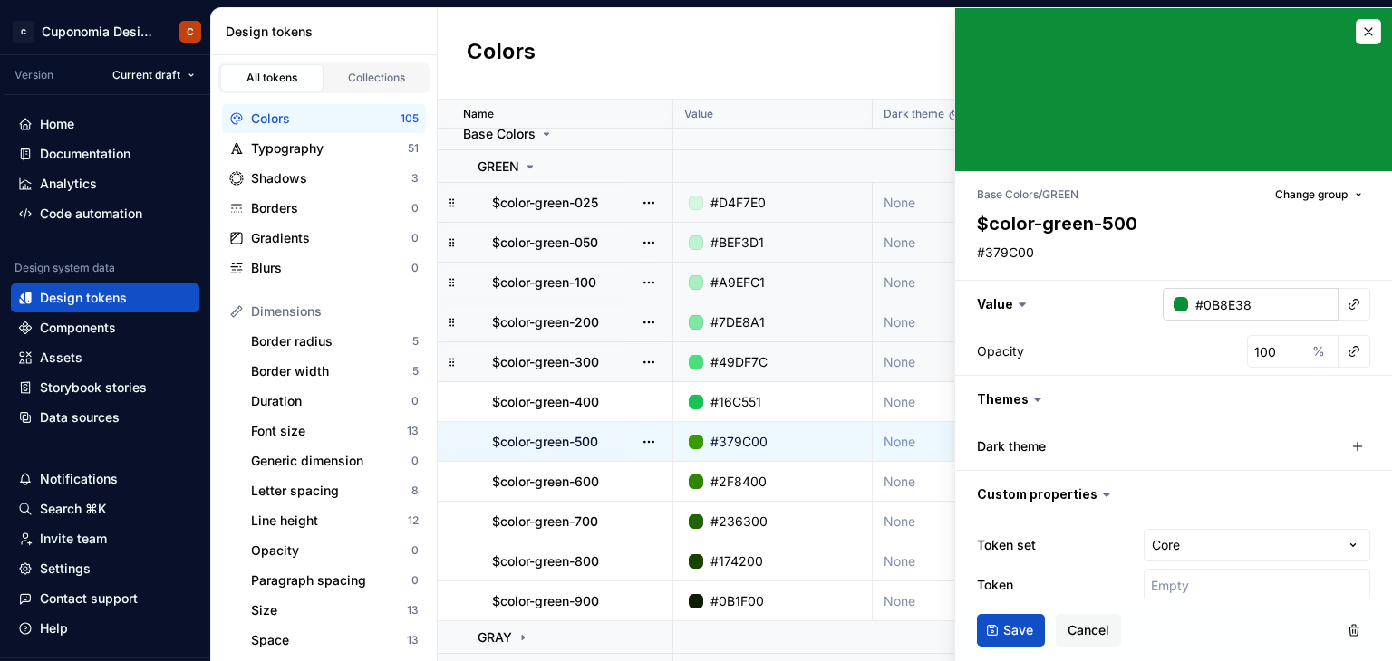
click at [1230, 305] on input "#0B8E38" at bounding box center [1263, 304] width 150 height 33
click at [1022, 255] on textarea "#379C00" at bounding box center [1169, 252] width 393 height 25
paste textarea "0B8E38"
type textarea "*"
type textarea "#0B8E38"
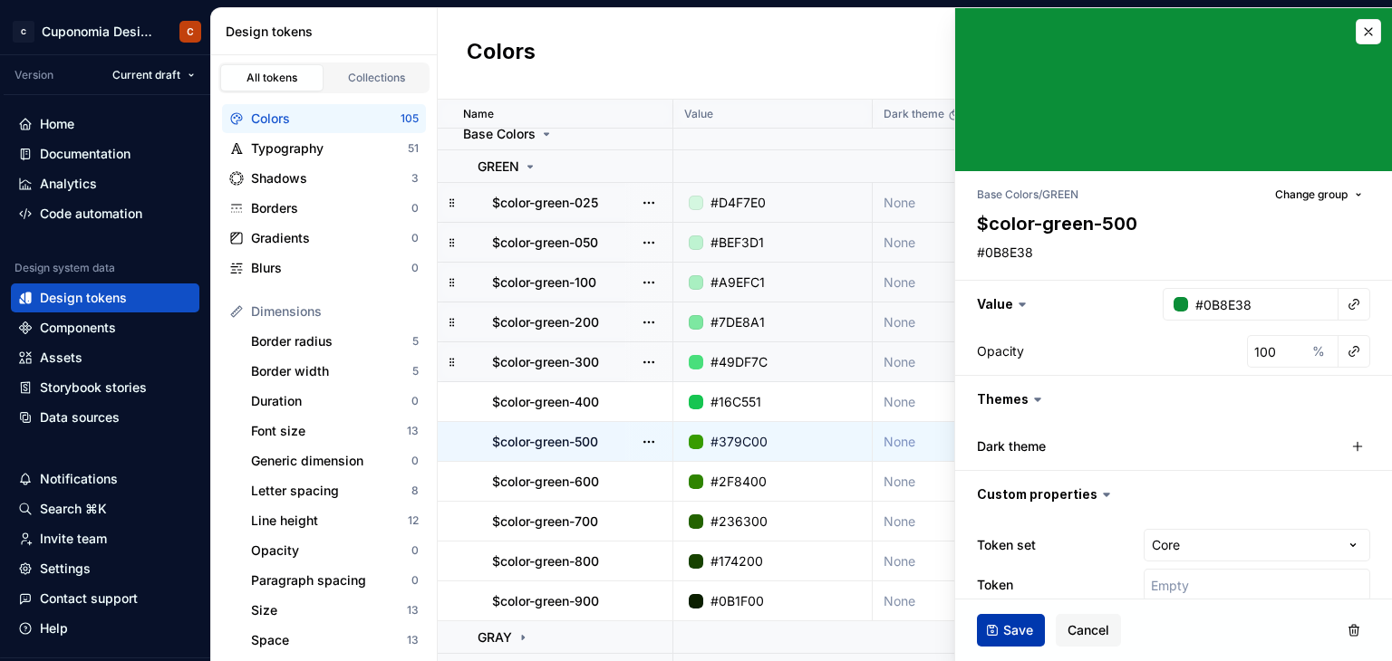
click at [1022, 624] on span "Save" at bounding box center [1018, 631] width 30 height 18
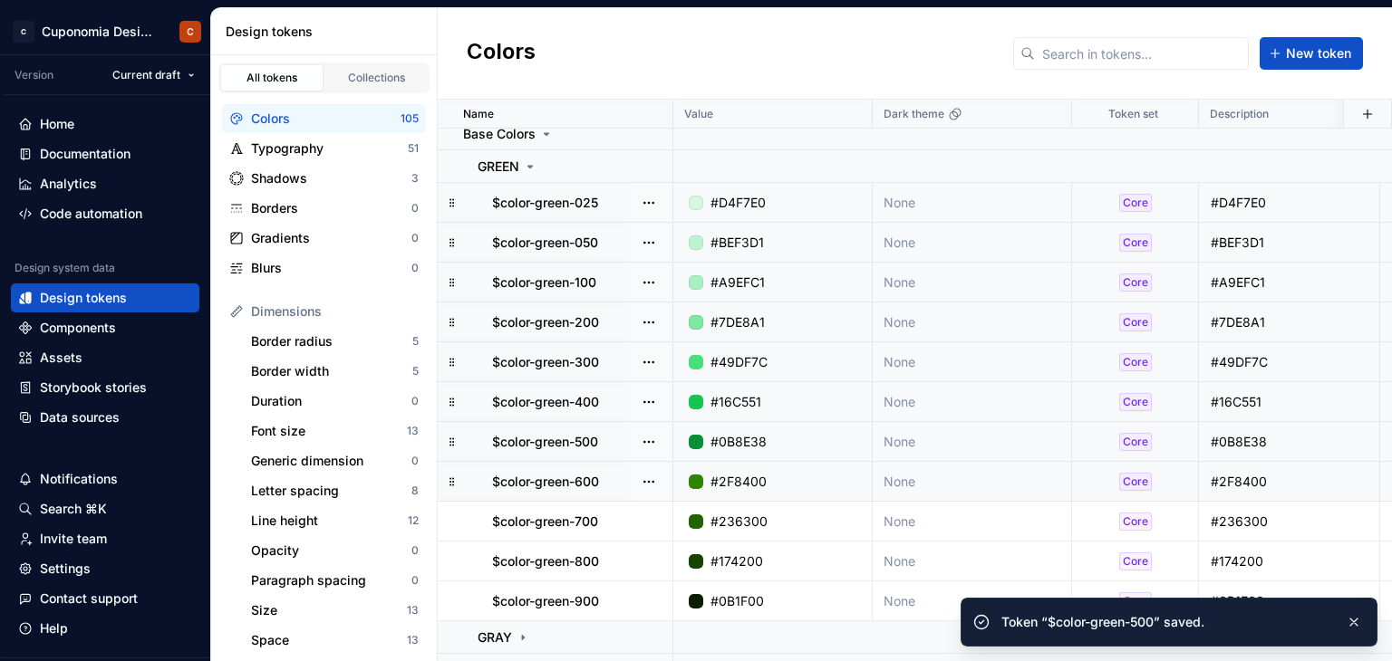
click at [806, 468] on td "#2F8400" at bounding box center [772, 482] width 199 height 40
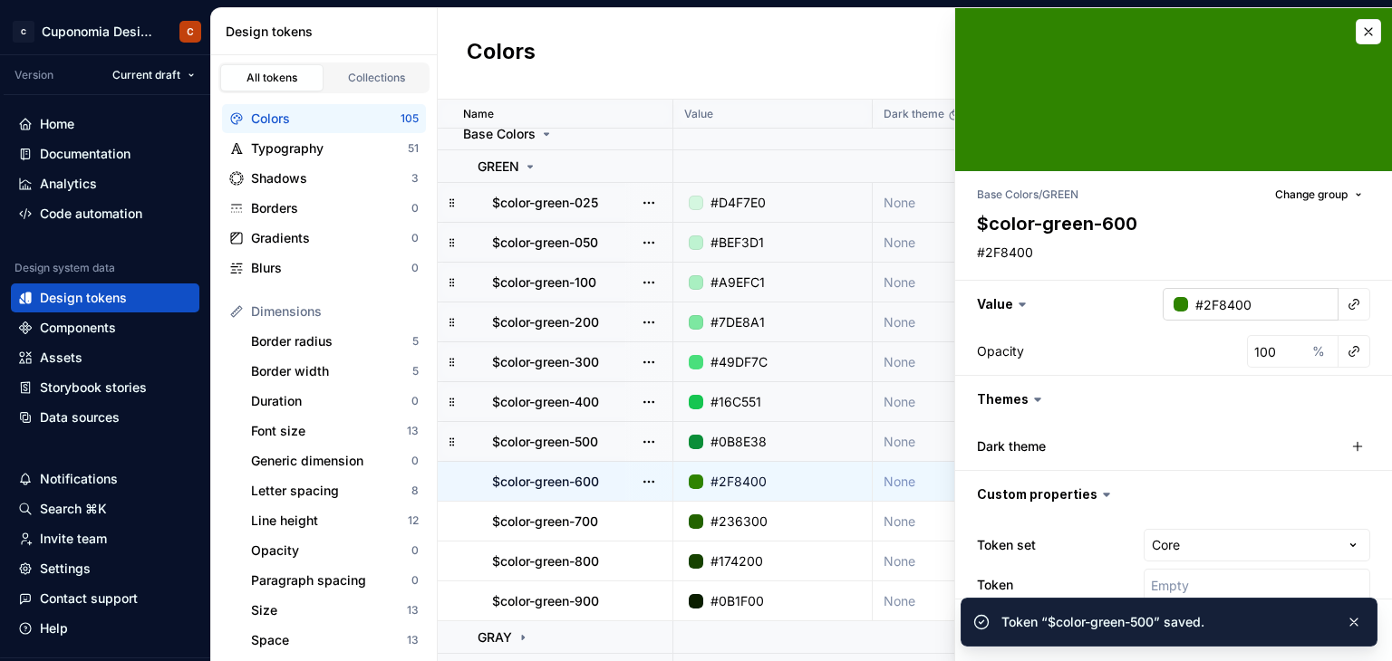
click at [1242, 293] on input "#2F8400" at bounding box center [1263, 304] width 150 height 33
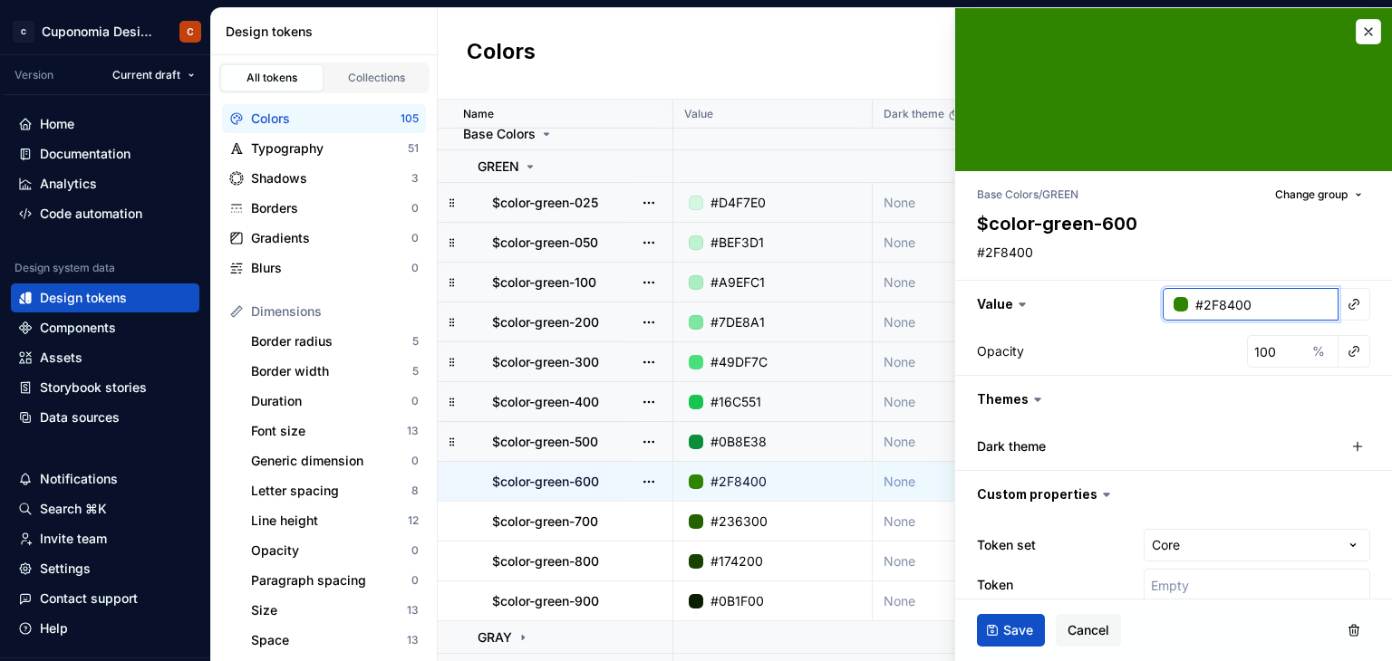
type textarea "*"
paste input "025A2"
type input "025A20"
type textarea "*"
type input "#025A20"
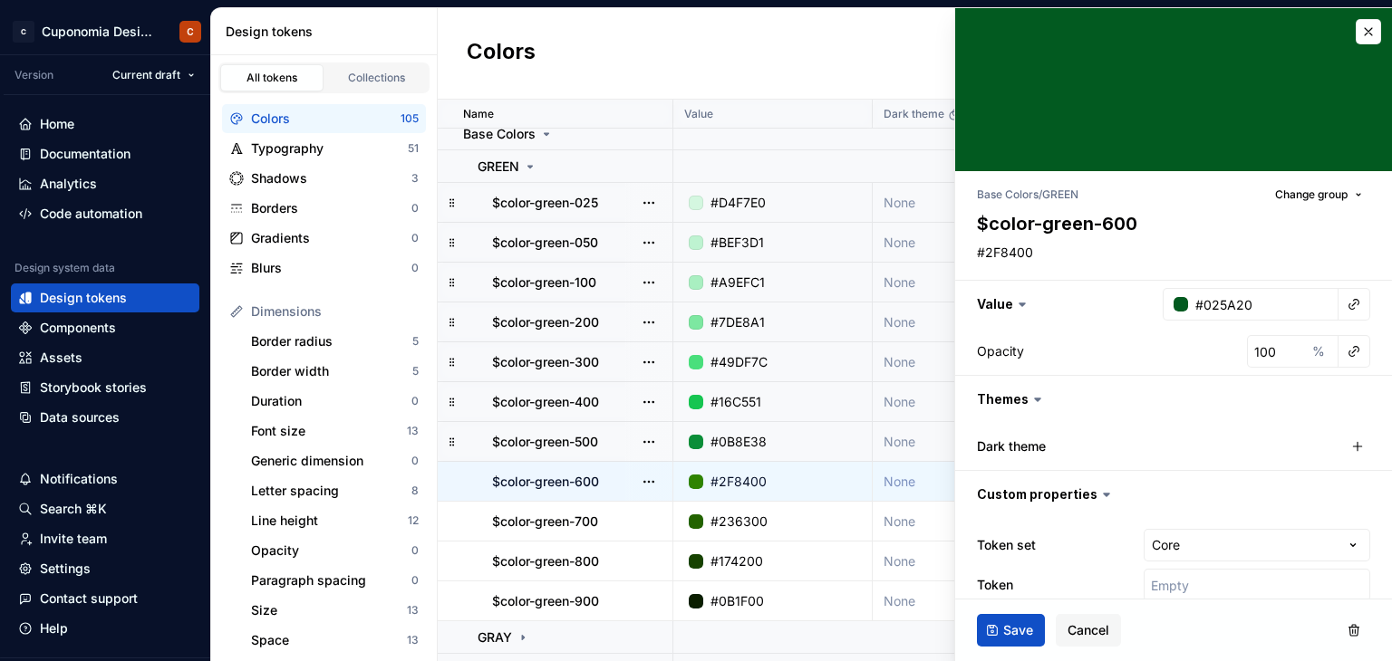
click at [1212, 334] on div "Opacity 100 %" at bounding box center [1173, 351] width 437 height 47
click at [1232, 304] on input "#025A20" at bounding box center [1263, 304] width 150 height 33
click at [1032, 257] on textarea "#2F8400" at bounding box center [1169, 252] width 393 height 25
paste textarea "025A2"
type textarea "*"
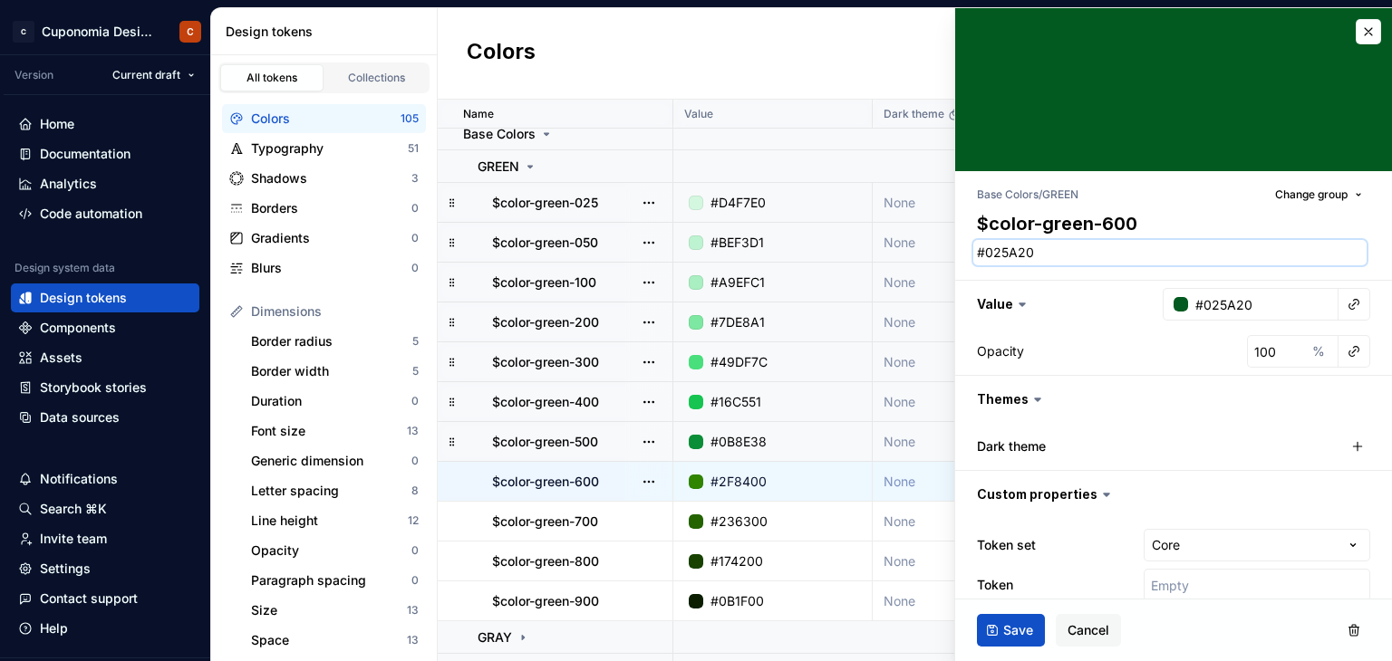
type textarea "#025A20"
click at [1178, 331] on div "Opacity 100 %" at bounding box center [1173, 351] width 437 height 47
click at [1014, 628] on span "Save" at bounding box center [1018, 631] width 30 height 18
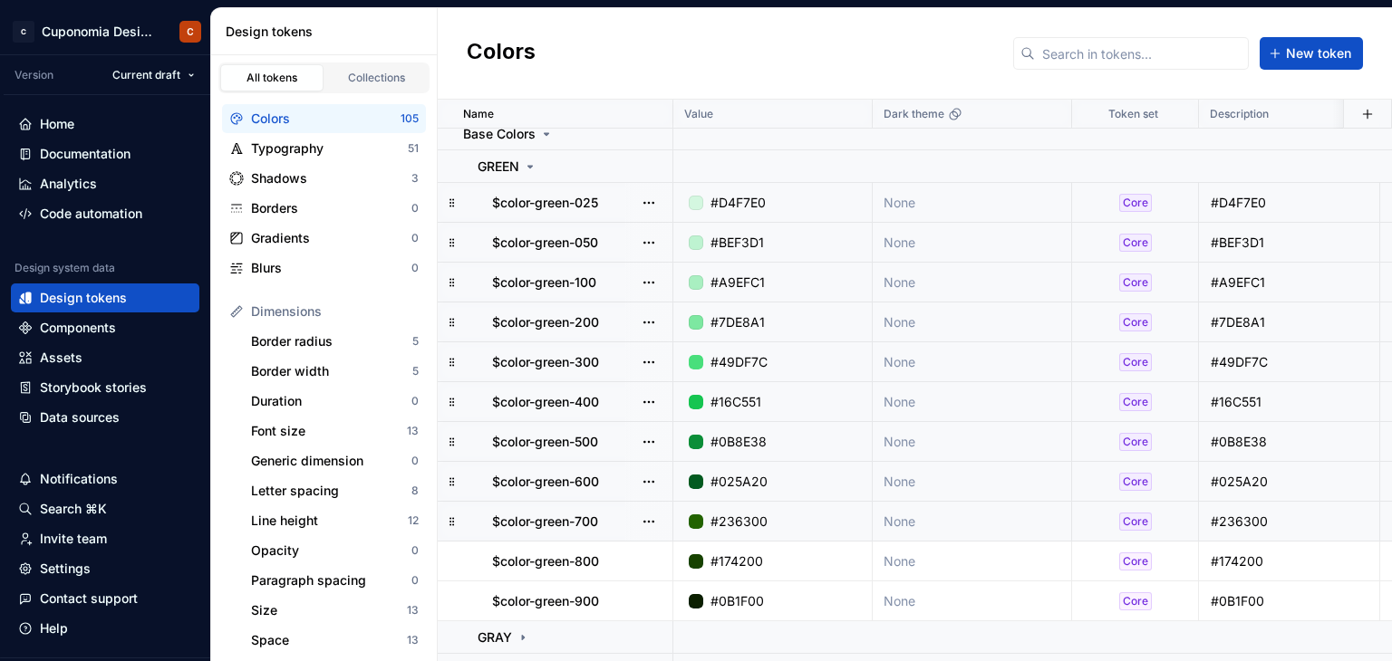
click at [783, 527] on div "#236300" at bounding box center [778, 522] width 186 height 18
type textarea "*"
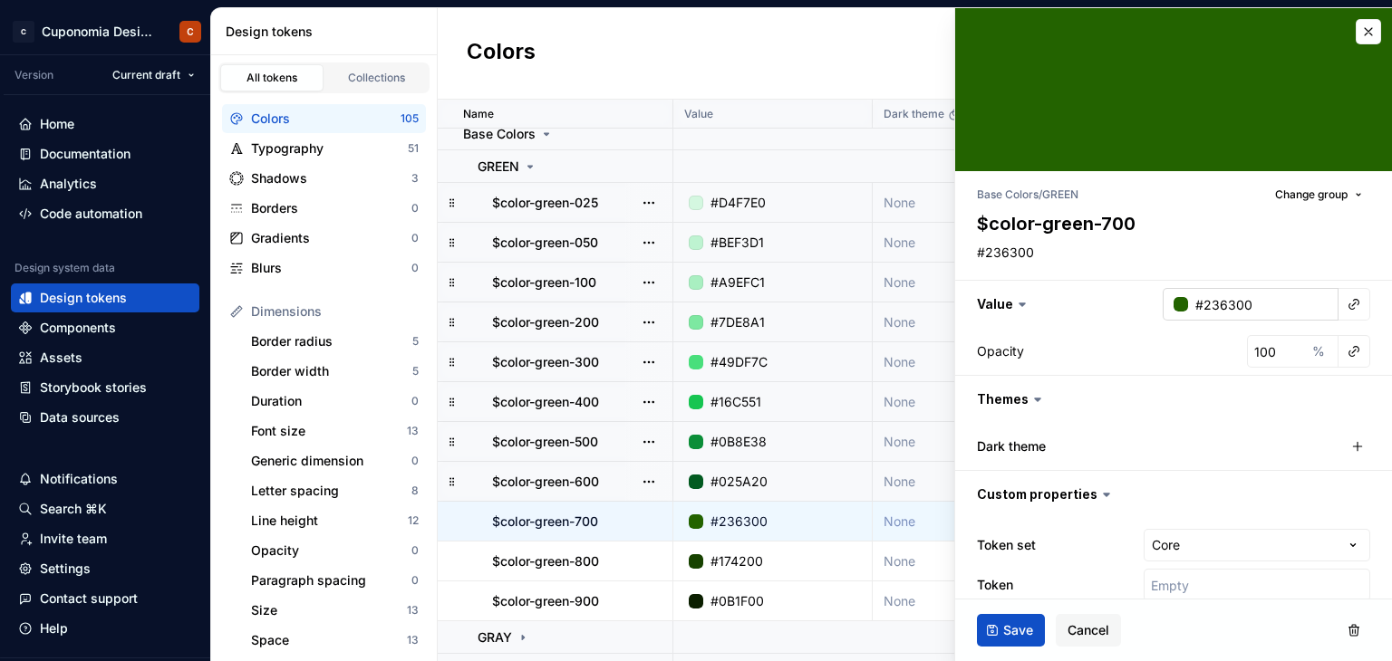
click at [1222, 295] on input "#236300" at bounding box center [1263, 304] width 150 height 33
paste input "023C15"
type input "023C15"
type textarea "*"
type input "#023C15"
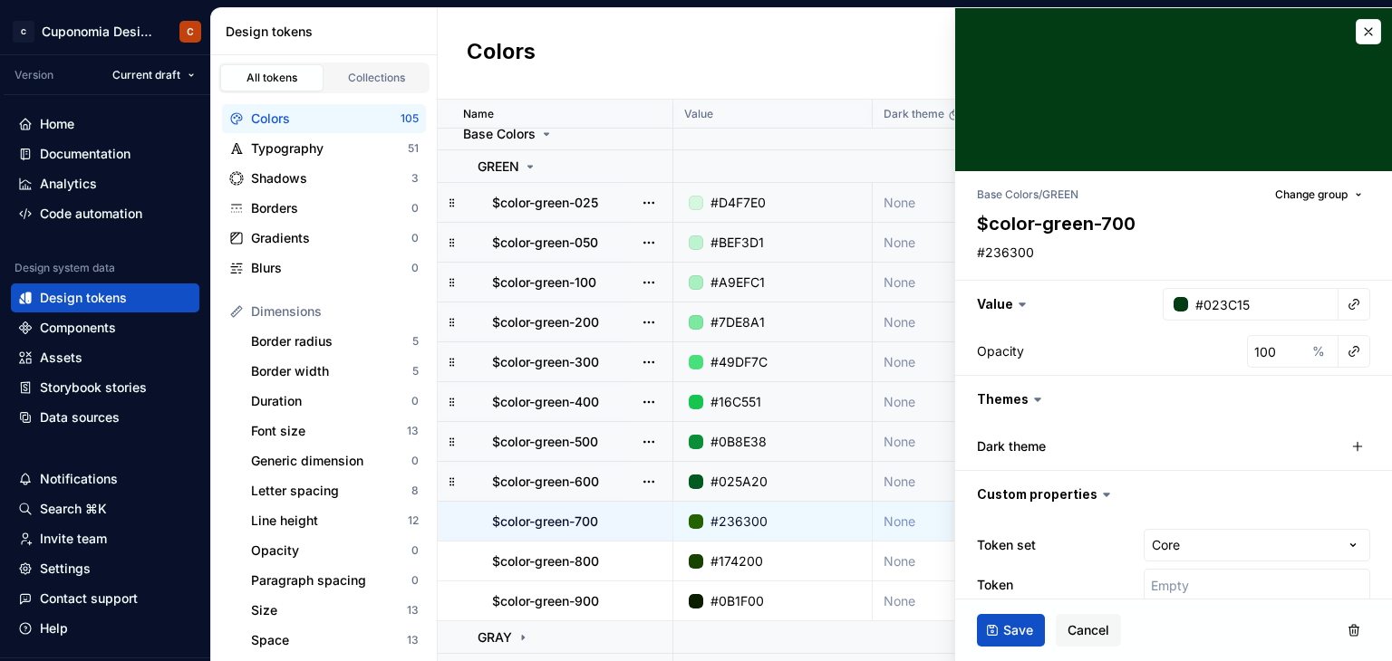
click at [1212, 328] on div "Opacity 100 %" at bounding box center [1173, 351] width 437 height 47
click at [1207, 310] on input "#023C15" at bounding box center [1263, 304] width 150 height 33
click at [1043, 255] on textarea "#236300" at bounding box center [1169, 252] width 393 height 25
paste textarea "023C15"
type textarea "*"
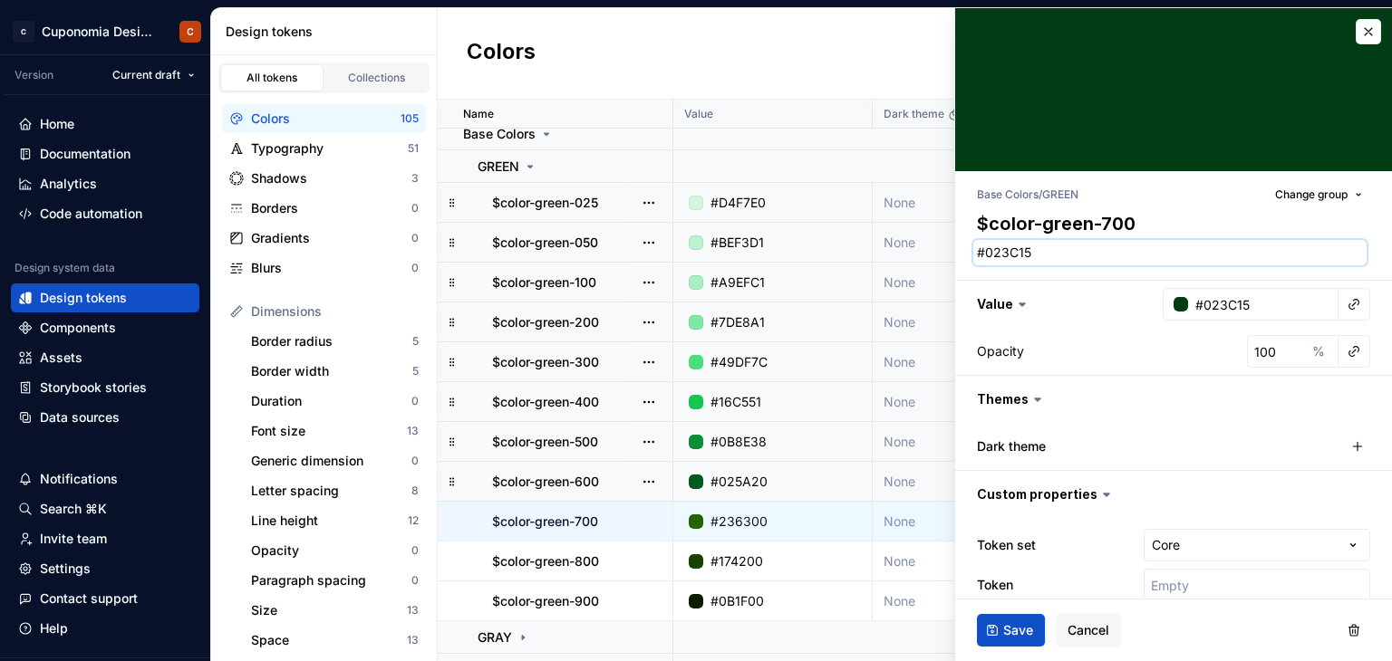
type textarea "#023C15"
click at [1108, 276] on div "Base Colors / GREEN Change group $color-green-700 #023C15 Value #023C15 Opacity…" at bounding box center [1173, 397] width 437 height 453
click at [1012, 624] on span "Save" at bounding box center [1018, 631] width 30 height 18
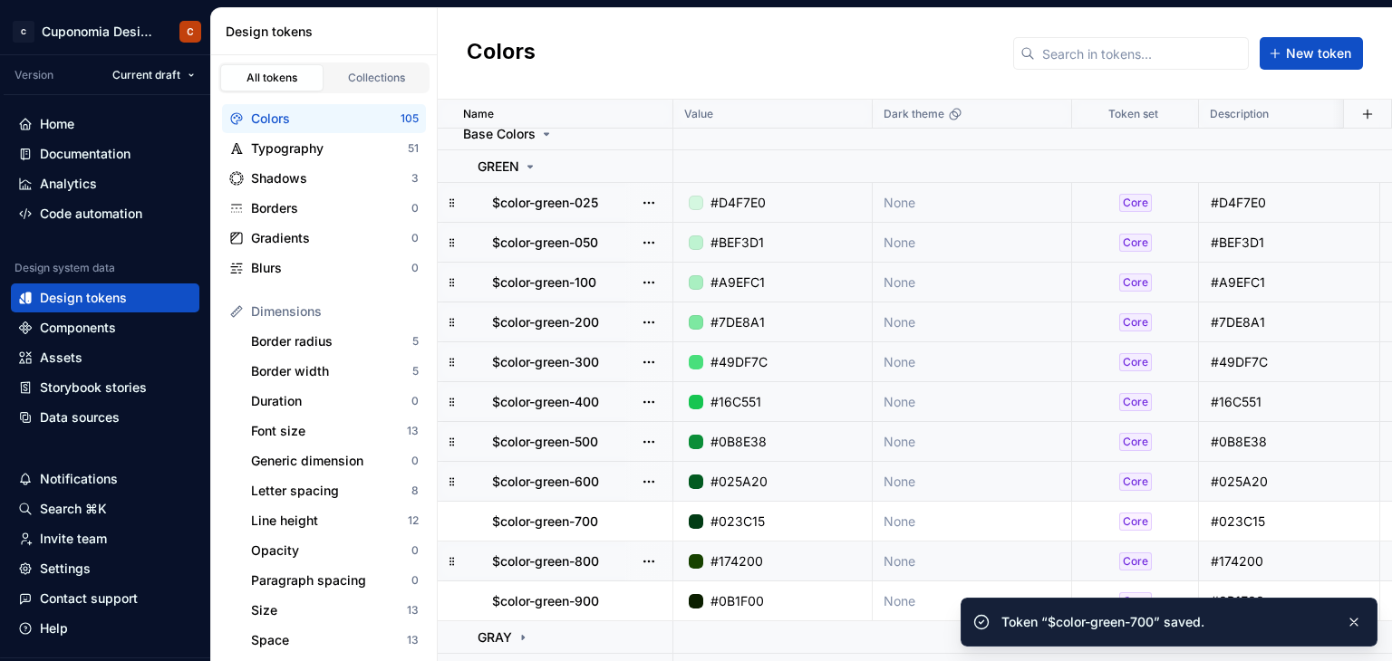
click at [783, 560] on div "#174200" at bounding box center [778, 562] width 186 height 18
type textarea "*"
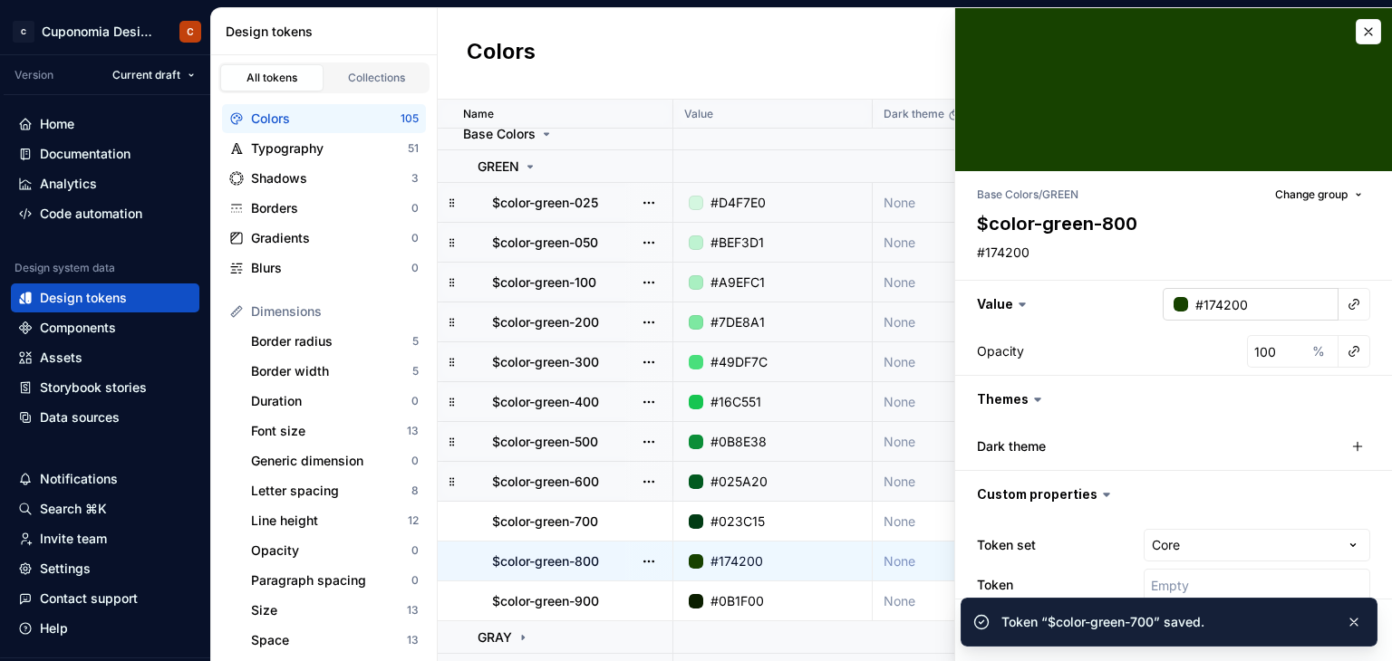
click at [1229, 306] on input "#174200" at bounding box center [1263, 304] width 150 height 33
paste input "012D1"
type input "012D10"
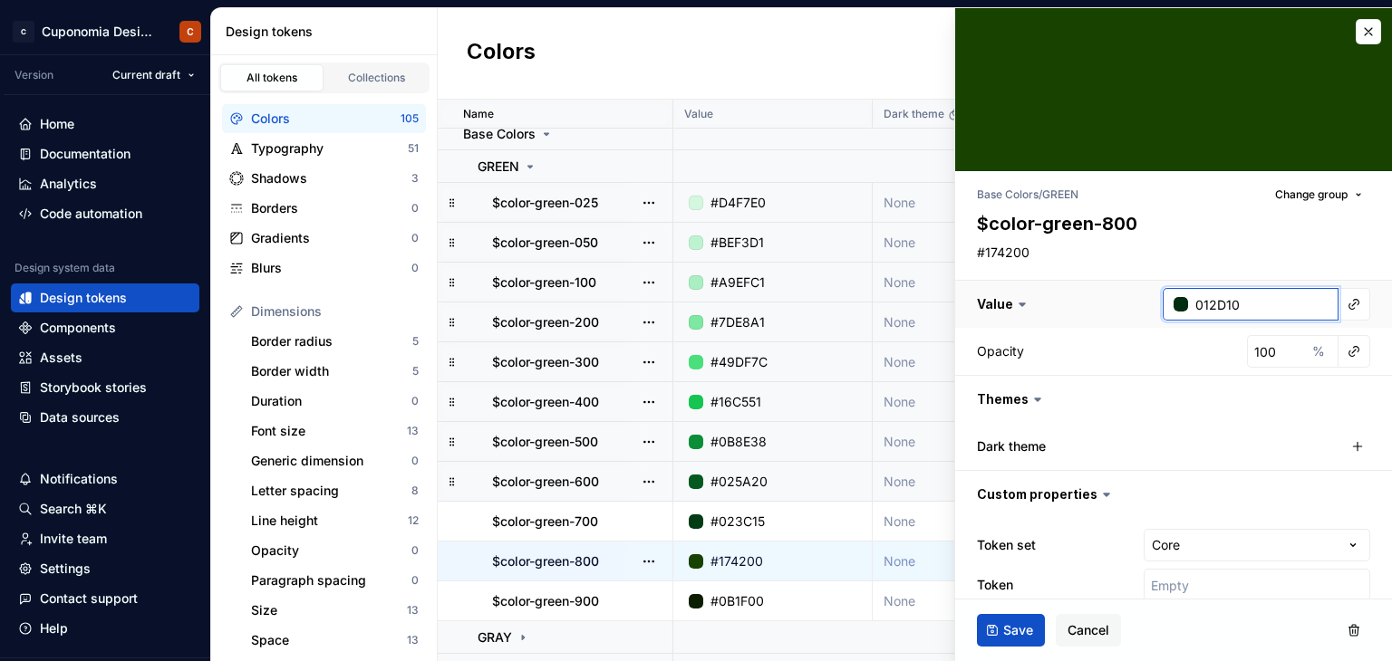
type textarea "*"
type input "012D10"
type textarea "*"
type input "#012D10"
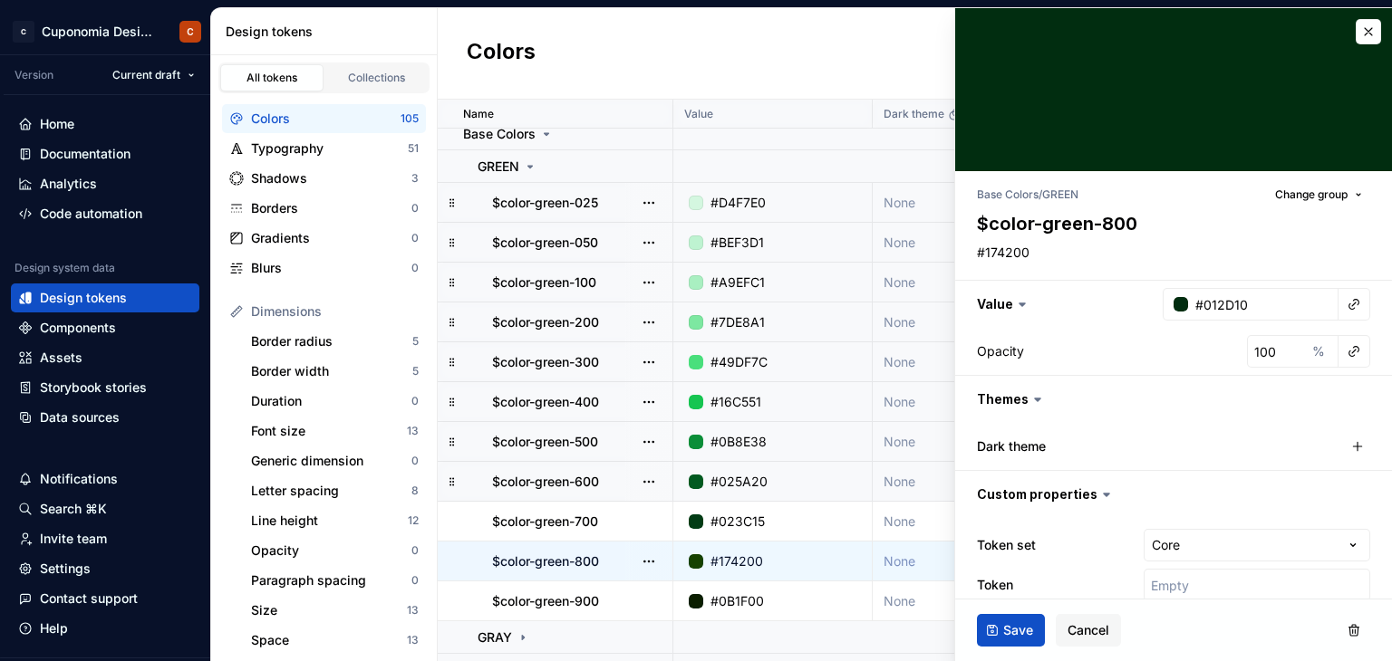
click at [1225, 336] on div "Opacity 100 %" at bounding box center [1173, 351] width 393 height 33
click at [1046, 261] on textarea "#174200" at bounding box center [1169, 252] width 393 height 25
paste textarea "012D1"
type textarea "*"
type textarea "012D10"
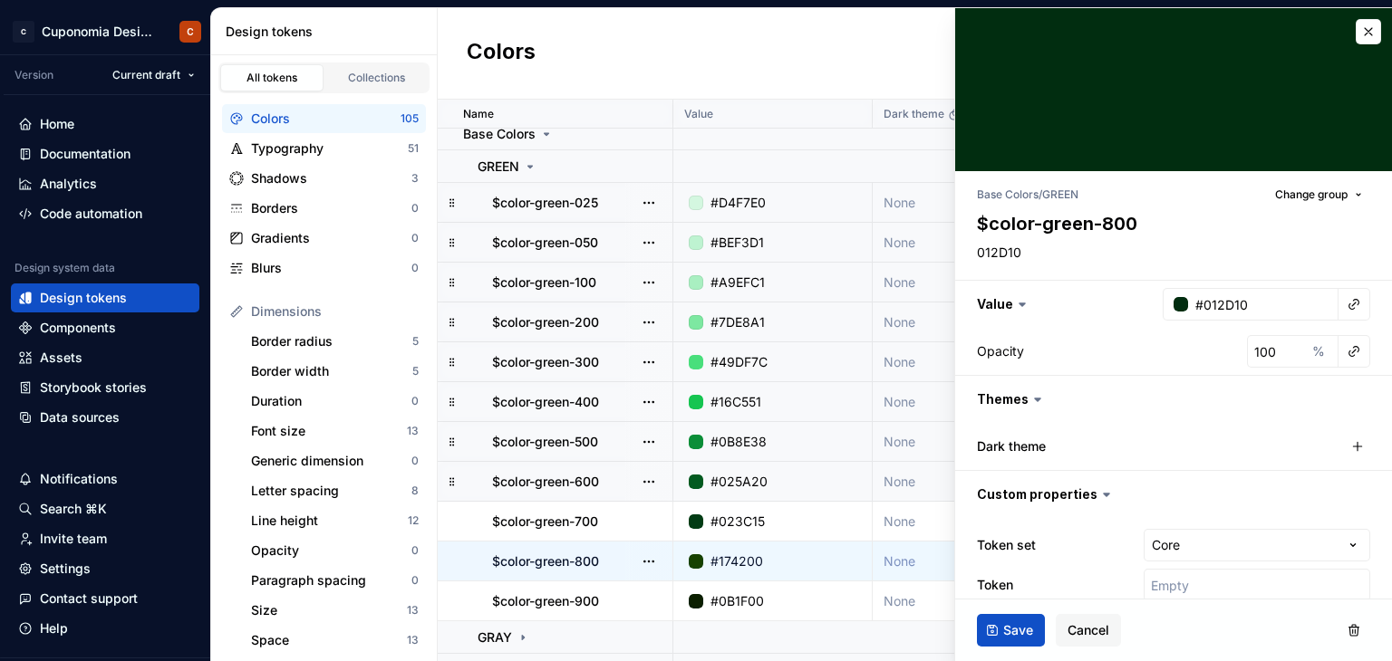
click at [1015, 609] on div "Save Cancel" at bounding box center [1173, 631] width 437 height 62
click at [1011, 622] on span "Save" at bounding box center [1018, 631] width 30 height 18
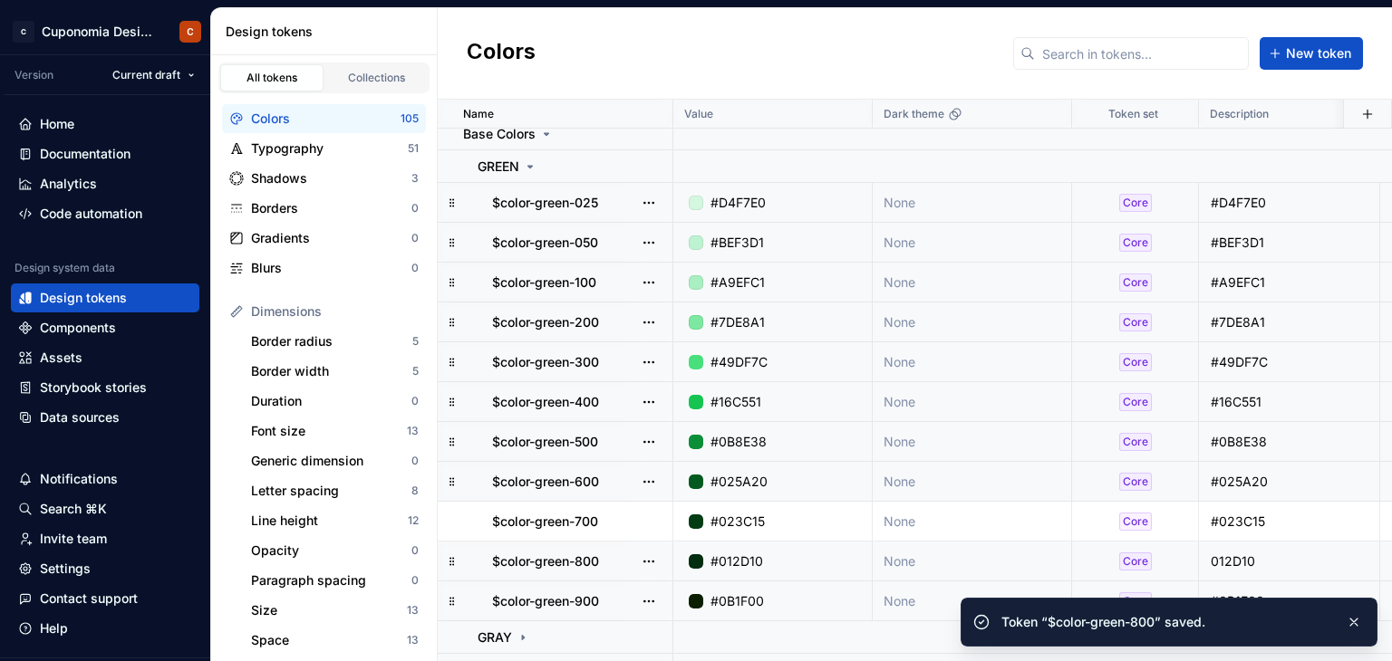
click at [783, 605] on div "#0B1F00" at bounding box center [778, 602] width 186 height 18
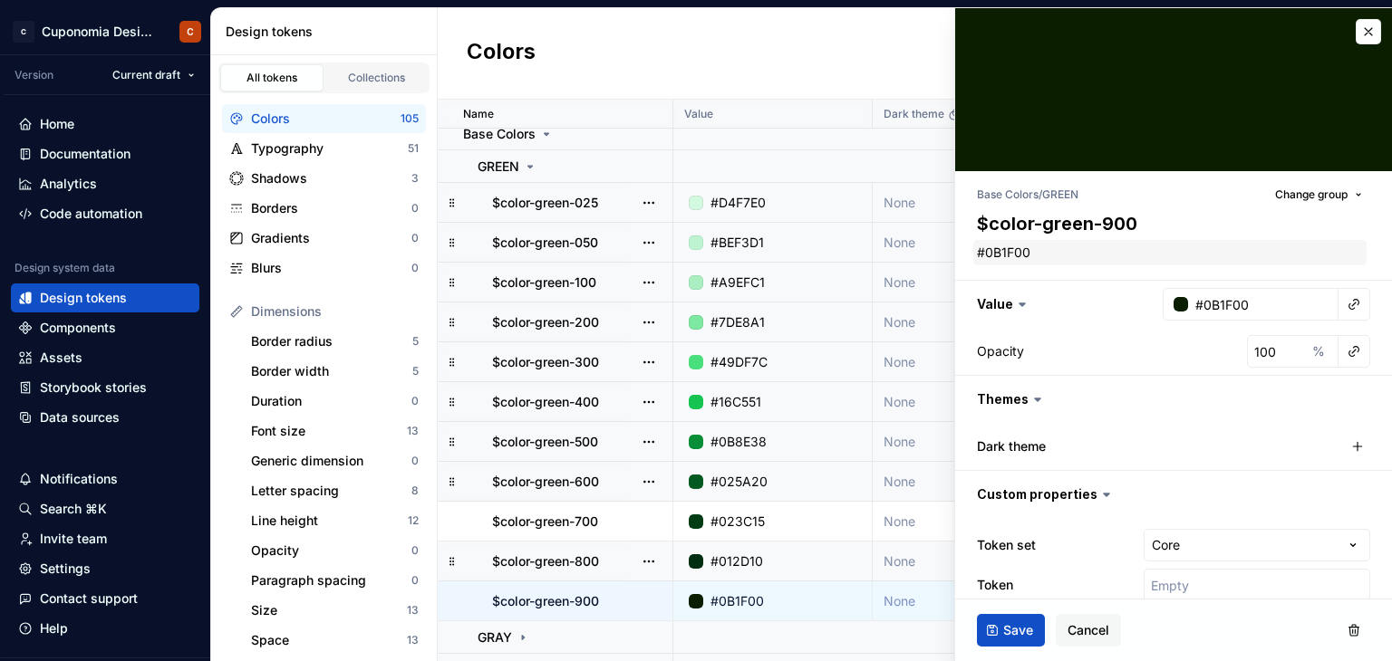
type textarea "*"
click at [1241, 300] on input "#0B1F00" at bounding box center [1263, 304] width 150 height 33
paste input "011E0B"
type input "011E0B"
type textarea "*"
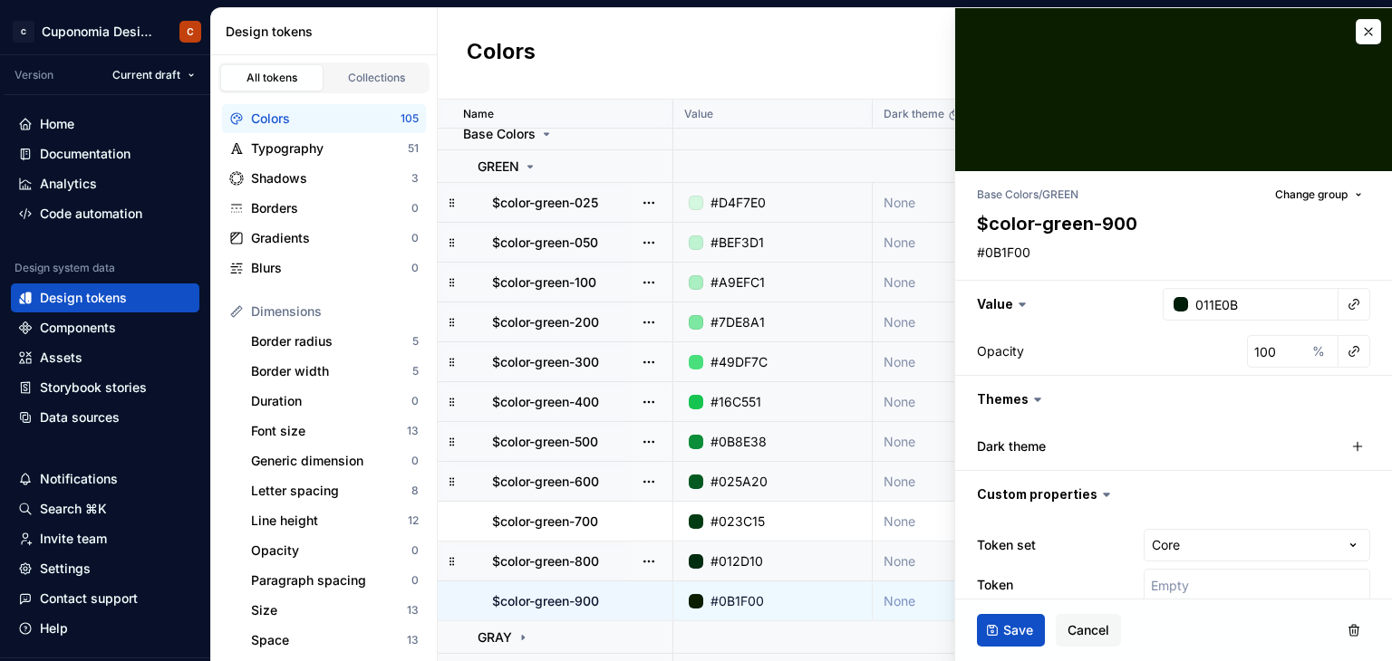
type input "#011E0B"
click at [1110, 329] on div "Opacity 100 %" at bounding box center [1173, 351] width 437 height 47
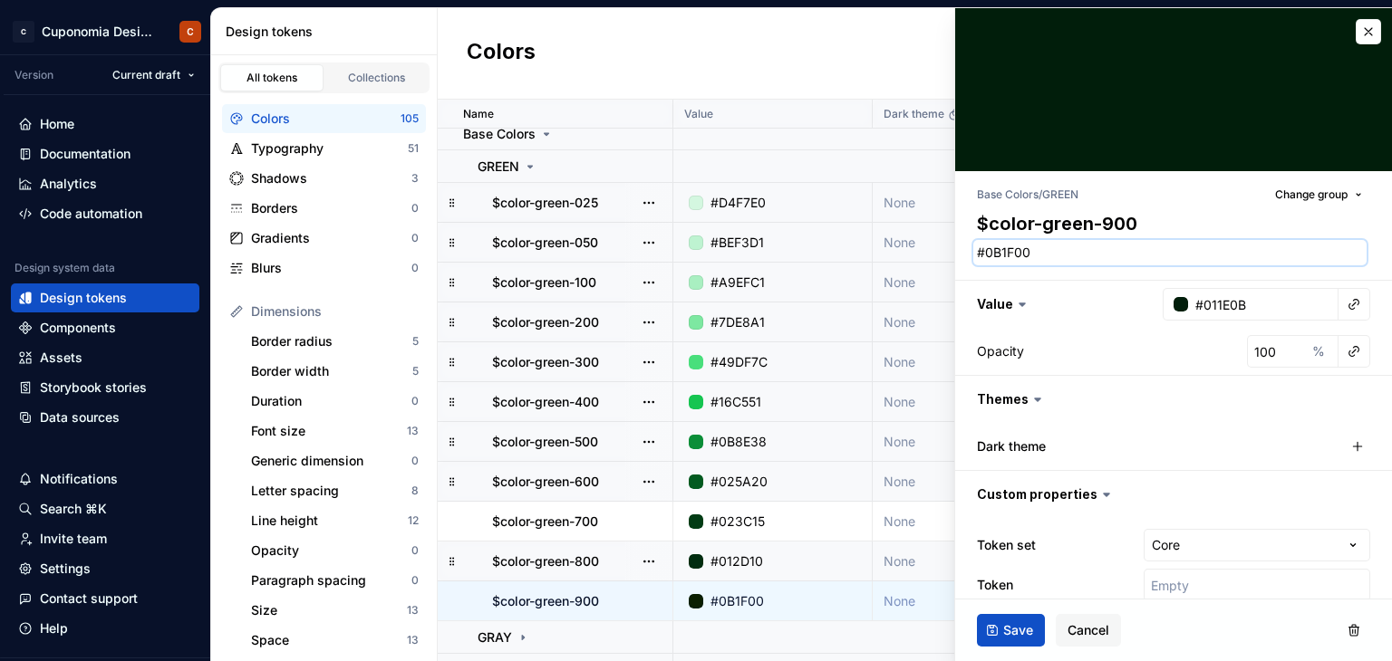
click at [1015, 256] on textarea "#0B1F00" at bounding box center [1169, 252] width 393 height 25
paste textarea "011E0B"
type textarea "*"
type textarea "011E0B"
click at [1227, 294] on input "#011E0B" at bounding box center [1263, 304] width 150 height 33
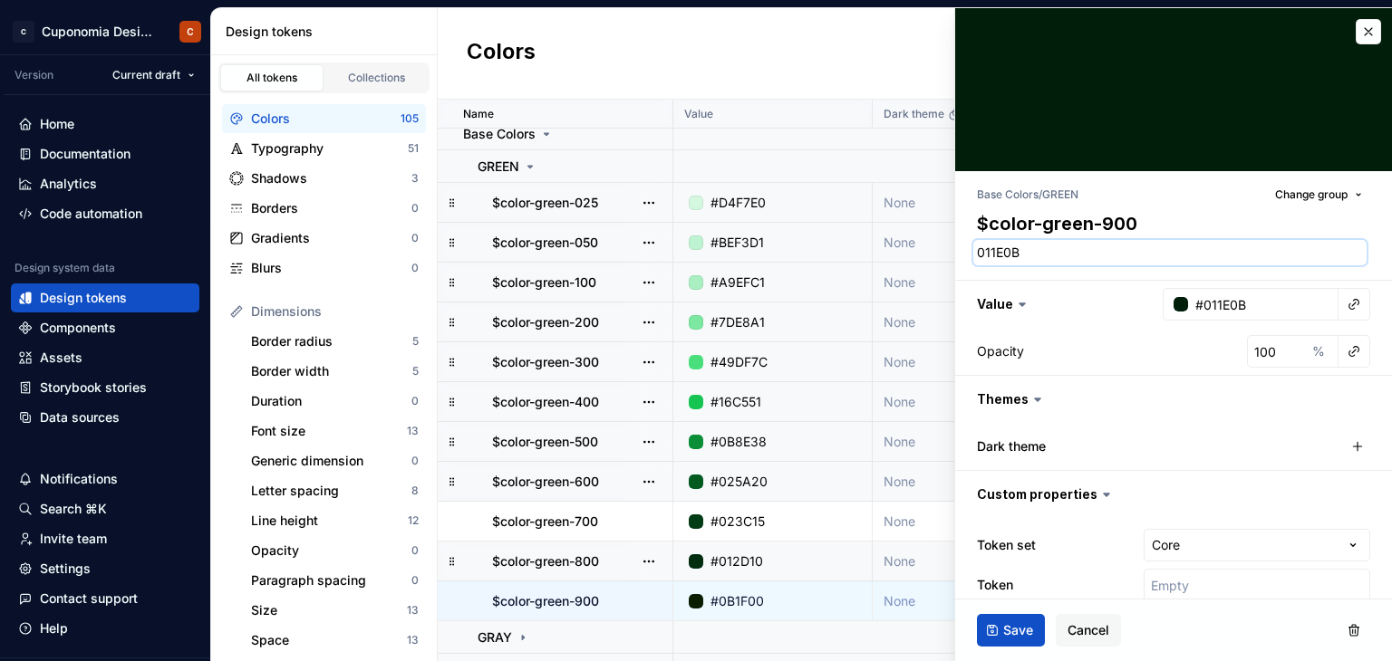
click at [1069, 248] on textarea "011E0B" at bounding box center [1169, 252] width 393 height 25
paste textarea "#"
type textarea "*"
type textarea "#011E0B"
click at [1069, 273] on div "Base Colors / GREEN Change group $color-green-900 #011E0B Value #011E0B Opacity…" at bounding box center [1173, 397] width 437 height 453
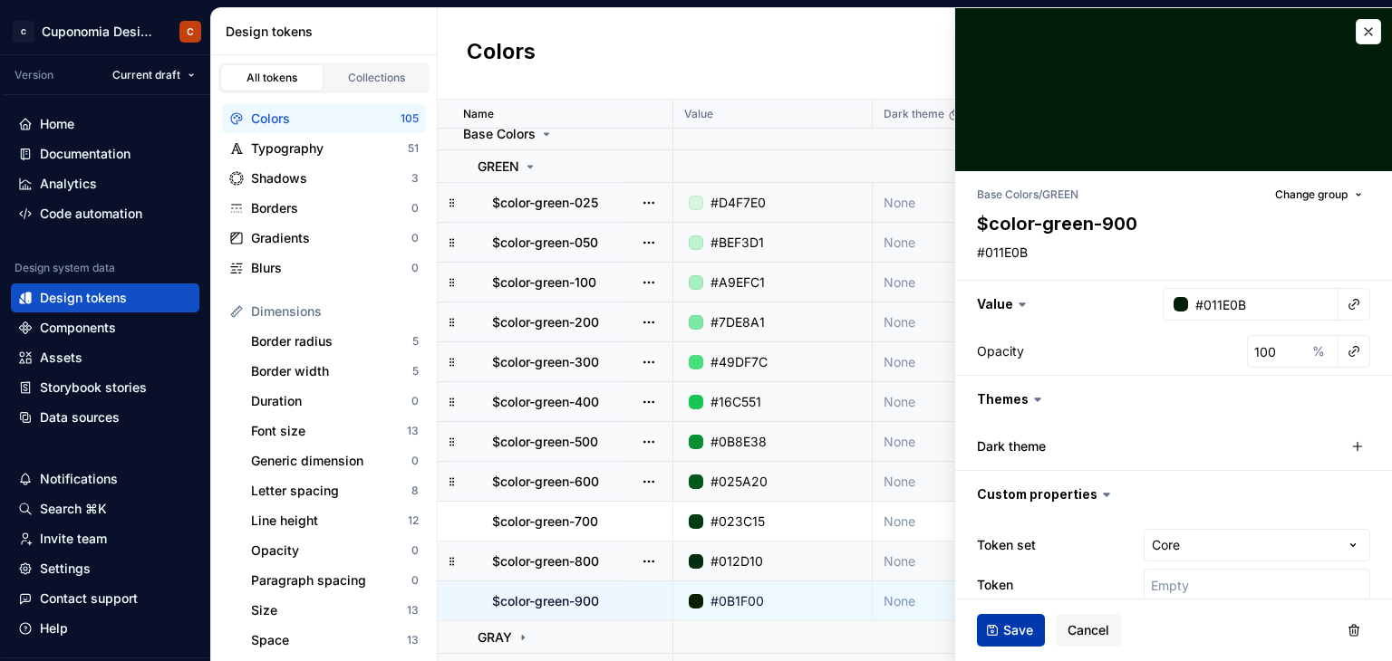
click at [1012, 627] on span "Save" at bounding box center [1018, 631] width 30 height 18
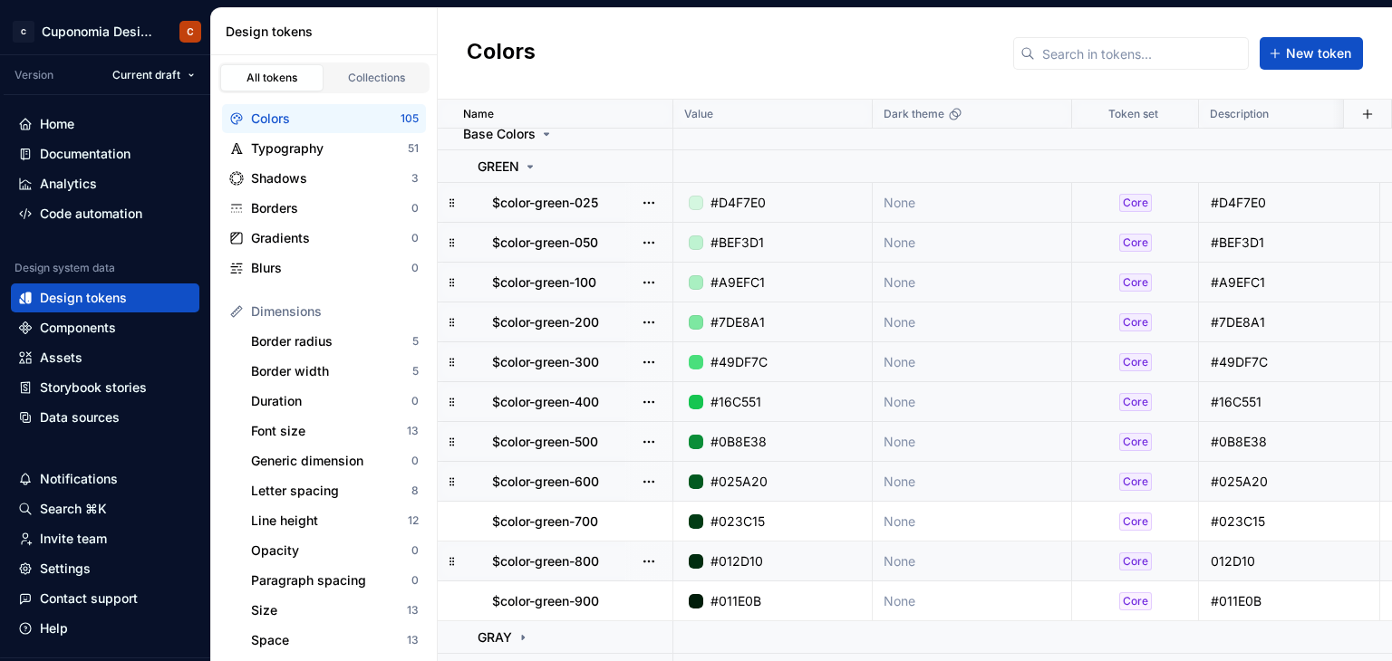
click at [765, 444] on div "#0B8E38" at bounding box center [738, 442] width 56 height 18
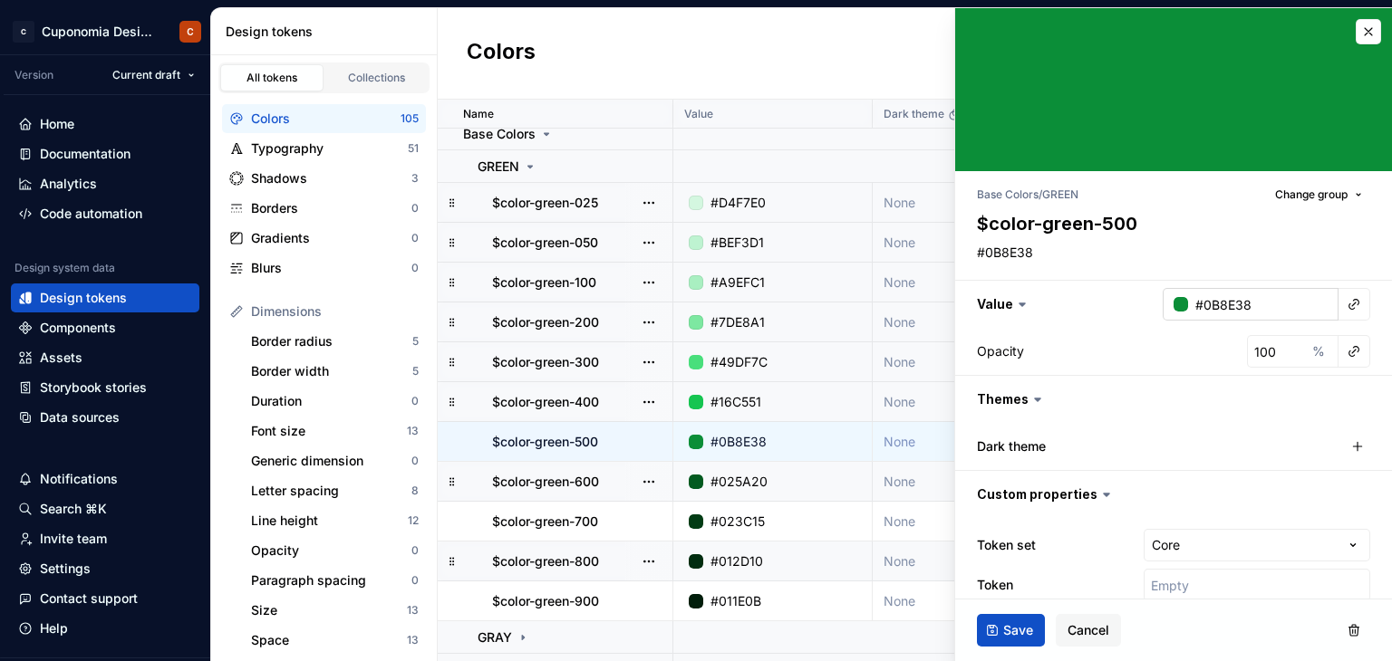
click at [1202, 295] on input "#0B8E38" at bounding box center [1263, 304] width 150 height 33
click at [1028, 629] on span "Save" at bounding box center [1018, 631] width 30 height 18
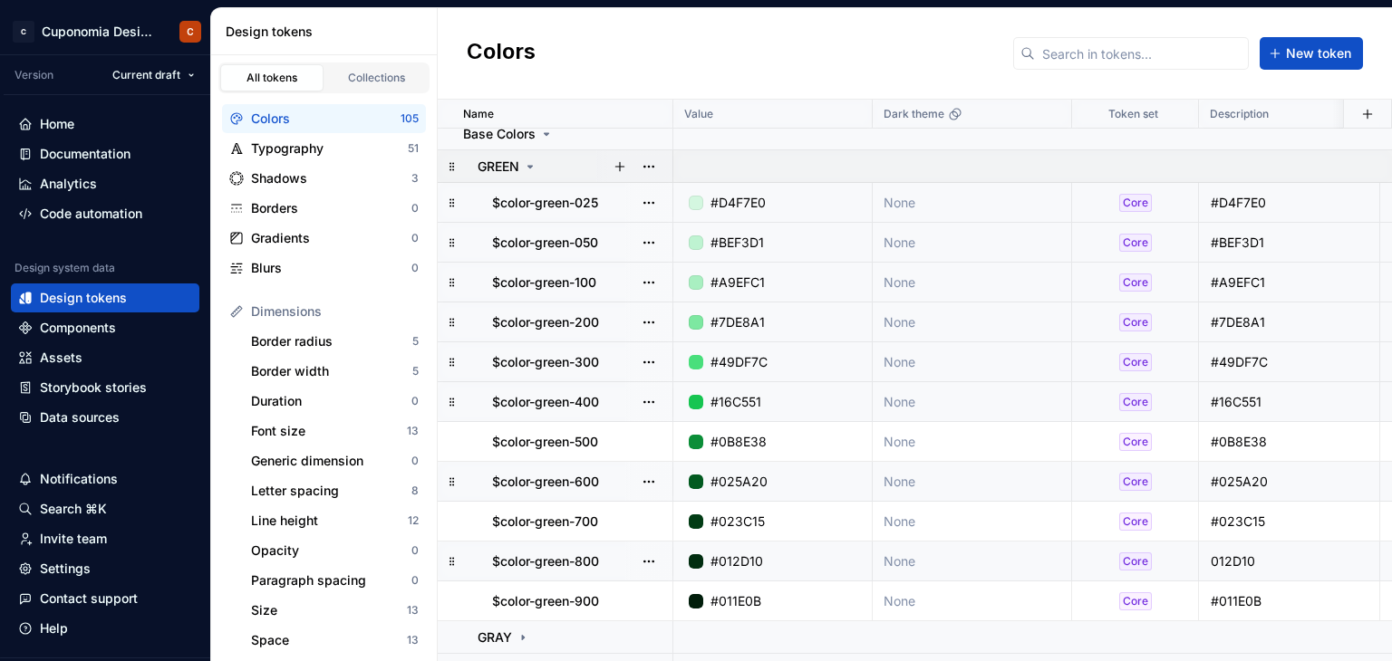
click at [529, 161] on icon at bounding box center [530, 166] width 14 height 14
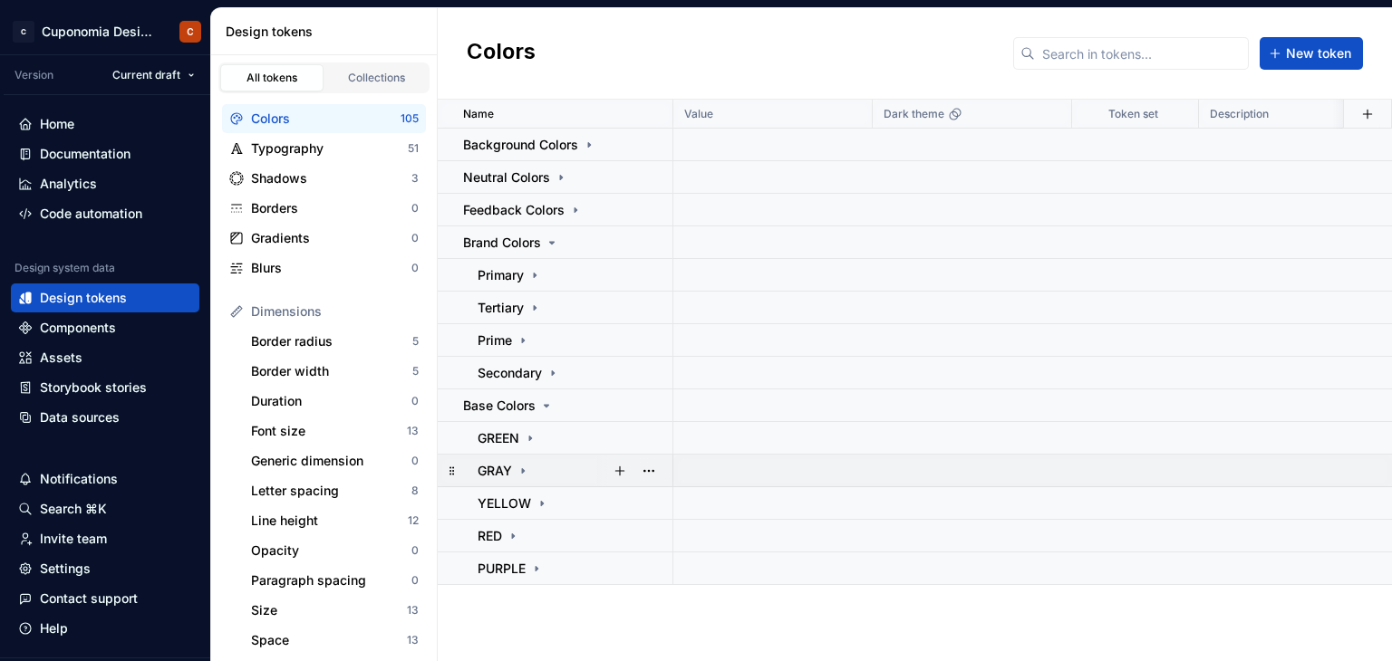
click at [529, 473] on icon at bounding box center [523, 471] width 14 height 14
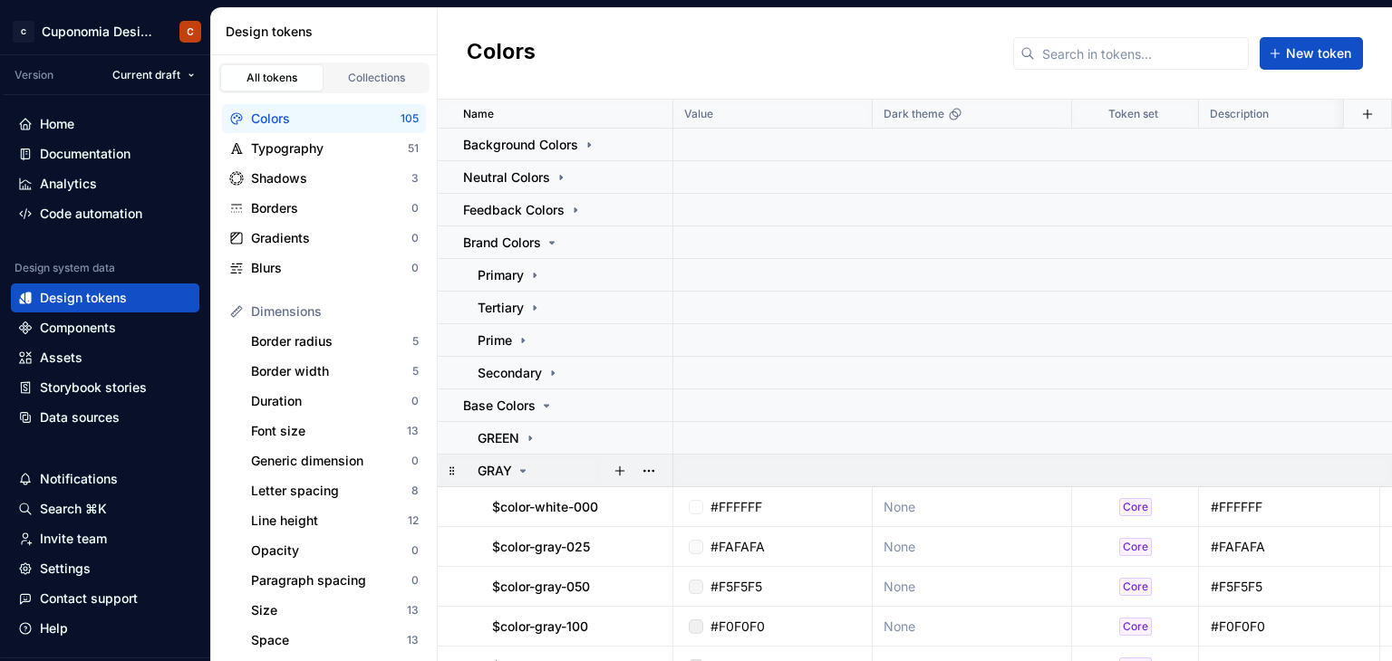
click at [523, 471] on icon at bounding box center [523, 471] width 14 height 14
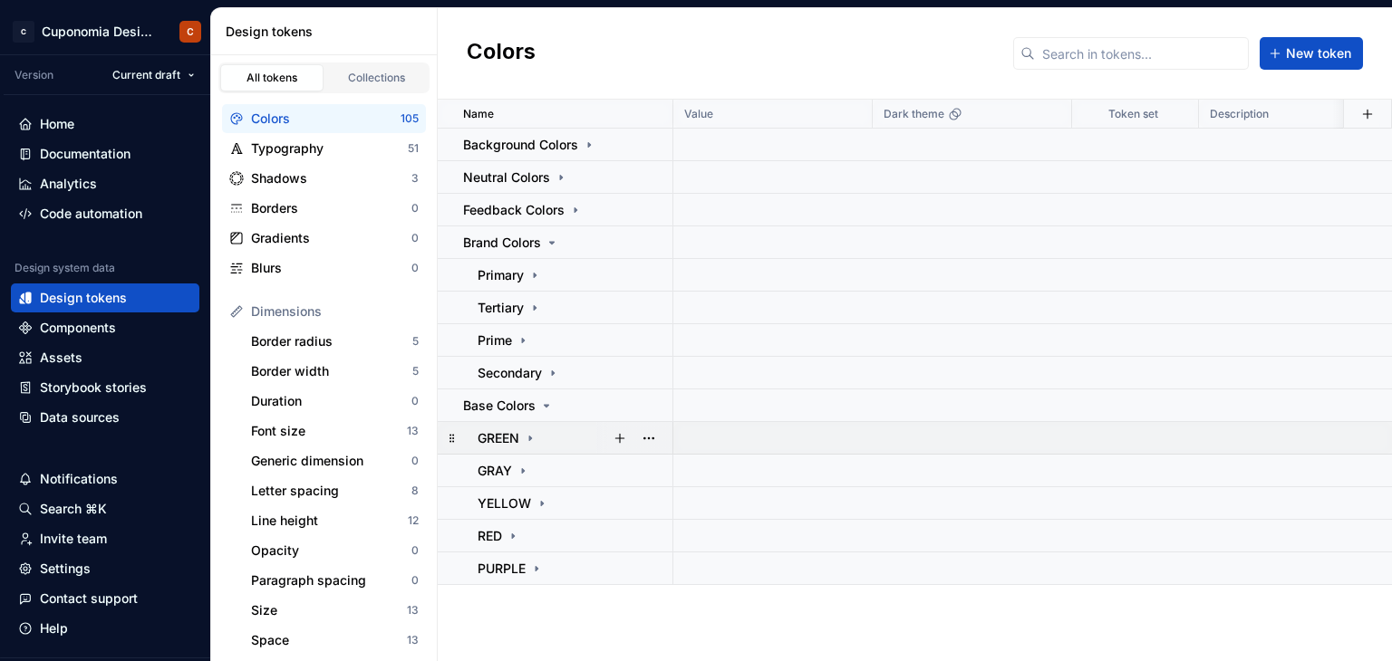
click at [535, 439] on icon at bounding box center [530, 438] width 14 height 14
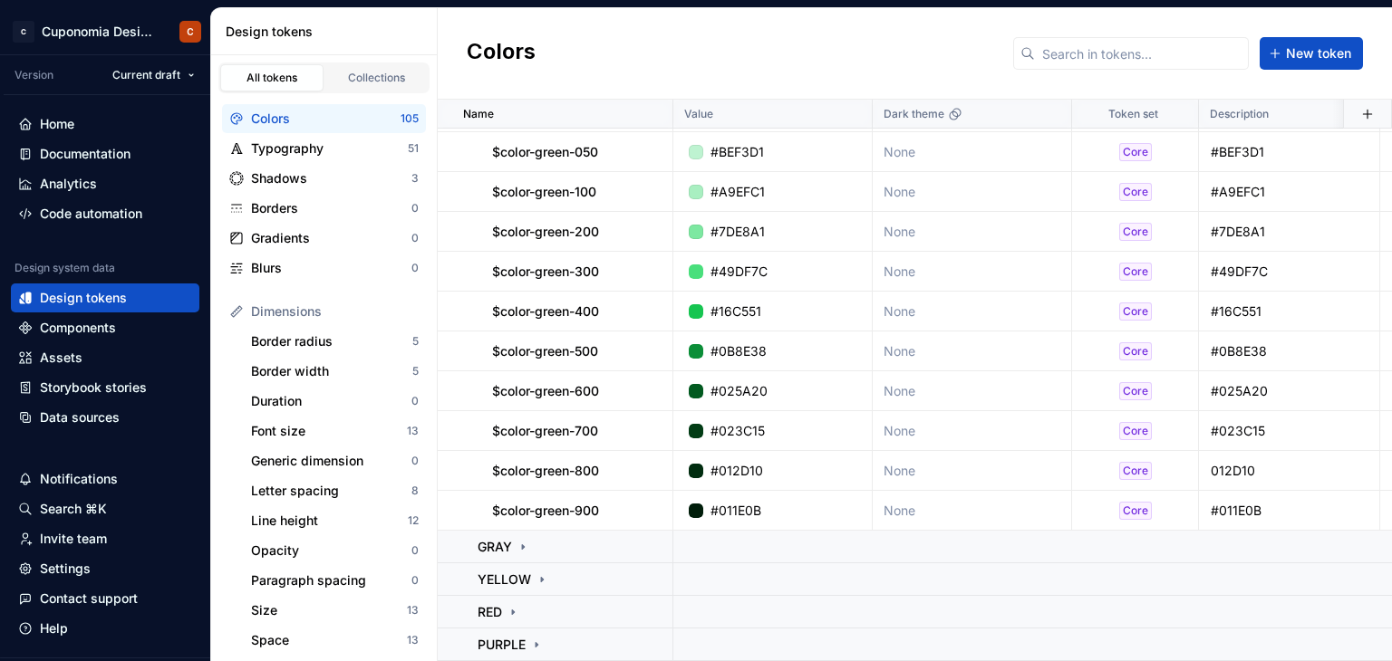
scroll to position [100, 0]
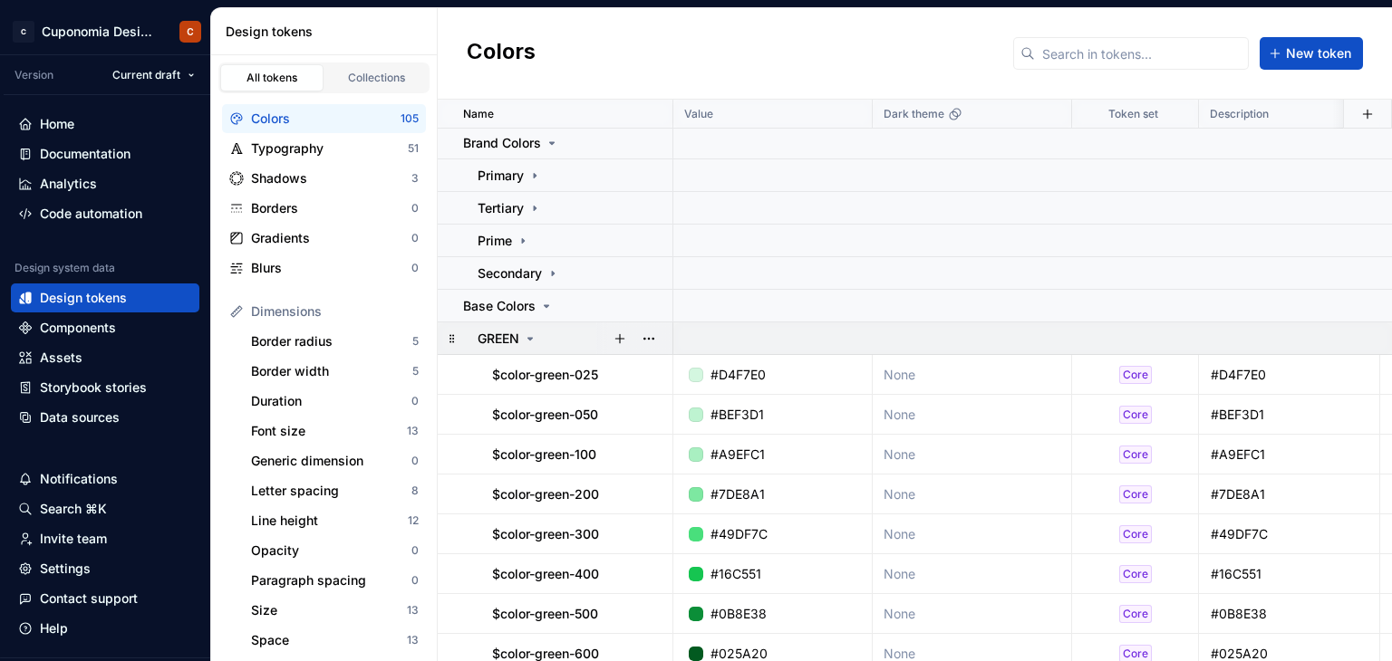
click at [538, 338] on div "GREEN" at bounding box center [575, 339] width 194 height 18
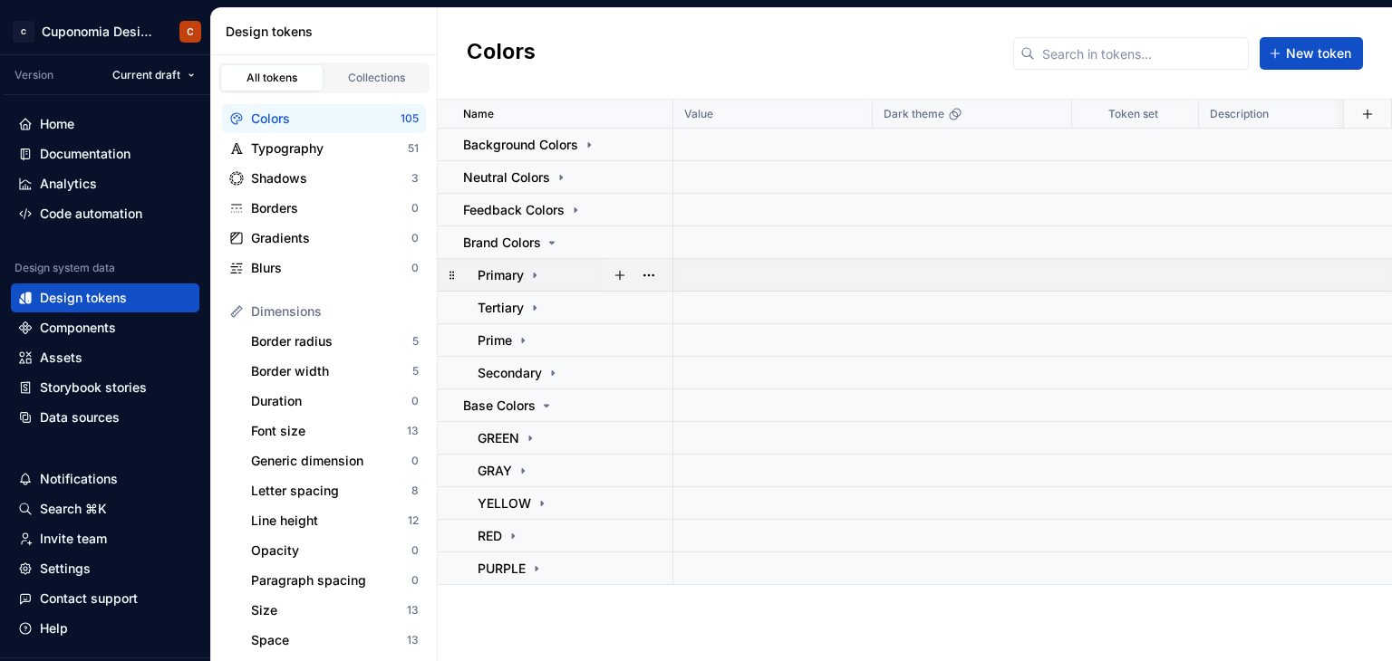
click at [534, 276] on icon at bounding box center [535, 275] width 2 height 5
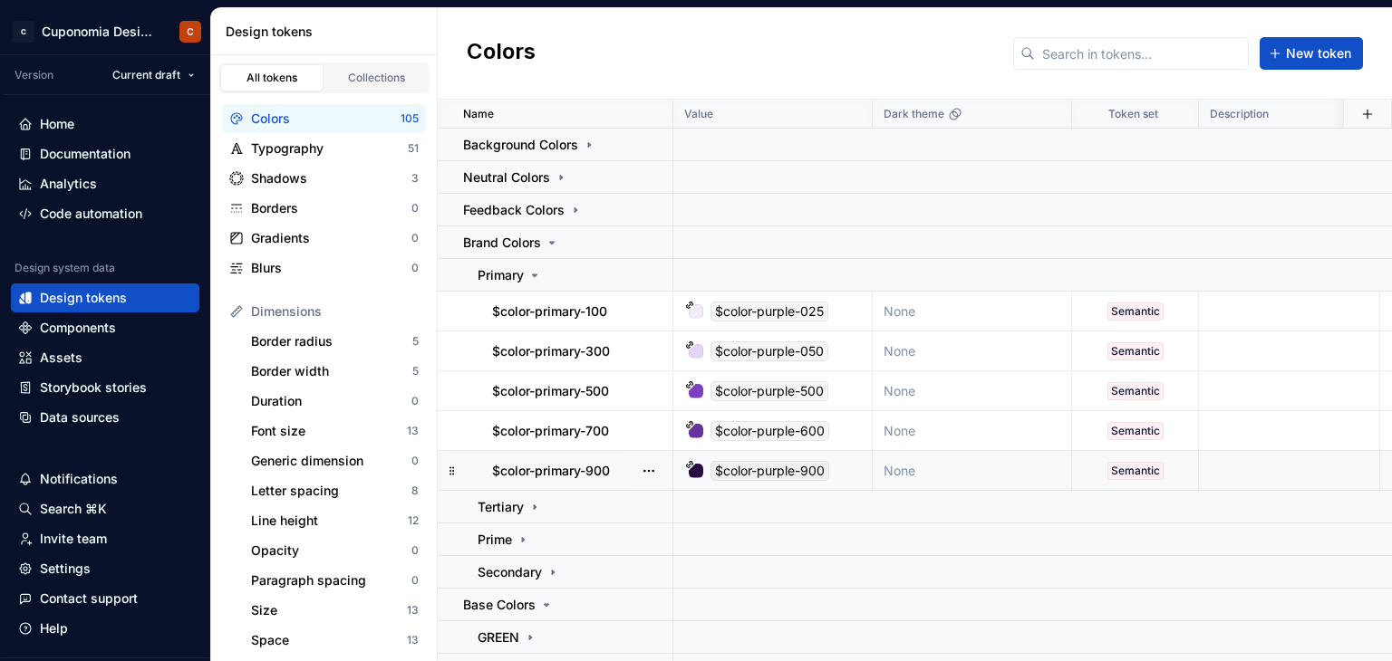
click at [798, 476] on div "$color-purple-900" at bounding box center [769, 471] width 119 height 20
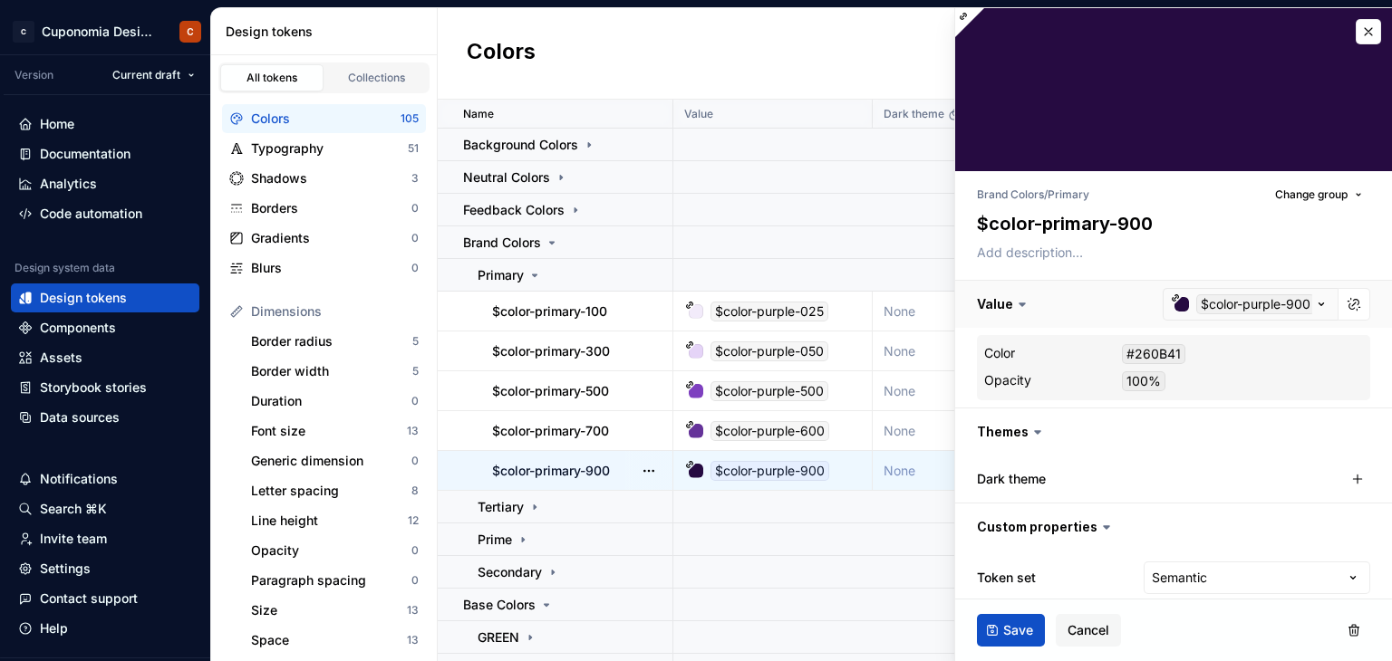
click at [1283, 299] on button "button" at bounding box center [1173, 304] width 437 height 47
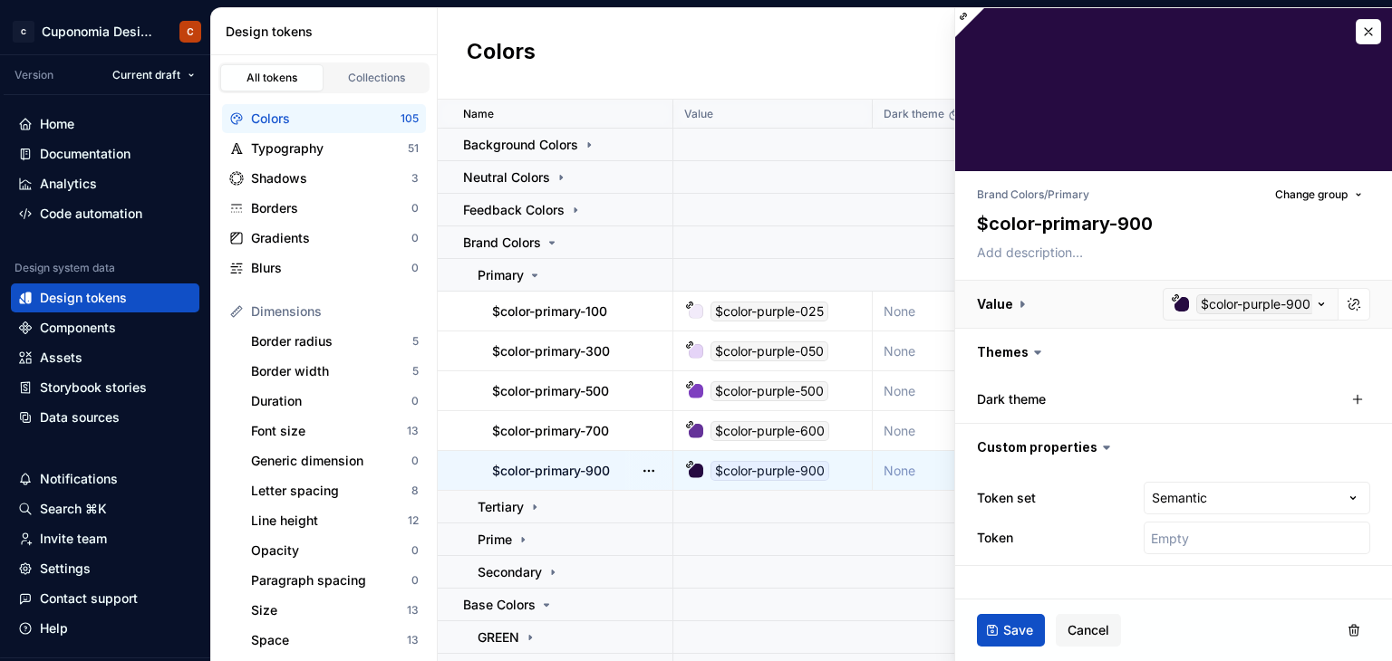
click at [1310, 309] on button "button" at bounding box center [1173, 304] width 437 height 47
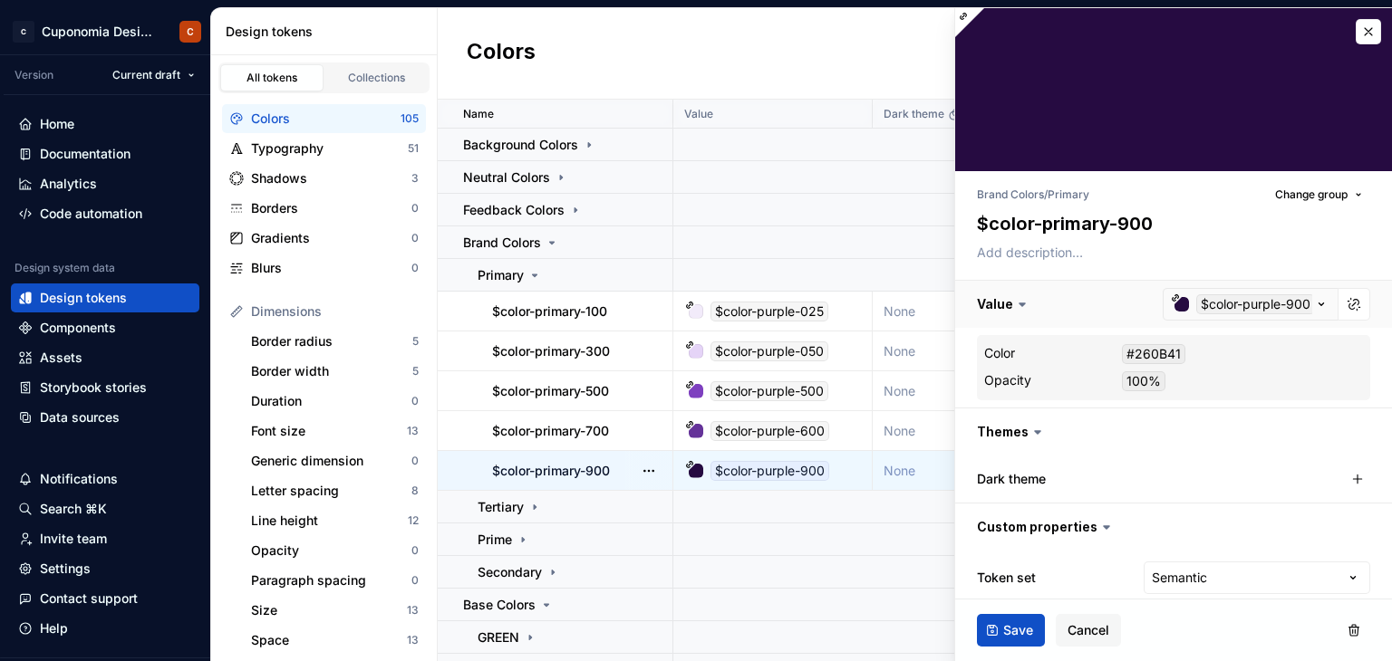
click at [1308, 307] on button "button" at bounding box center [1173, 304] width 437 height 47
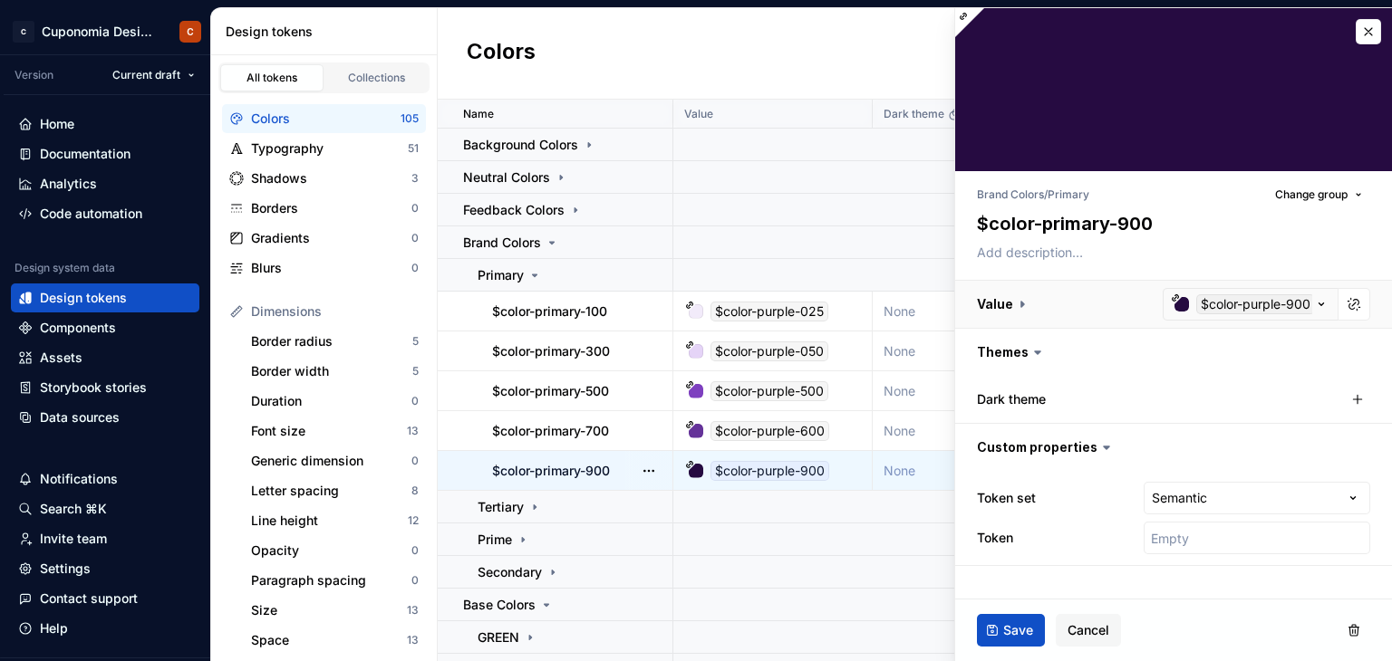
click at [1308, 306] on button "button" at bounding box center [1173, 304] width 437 height 47
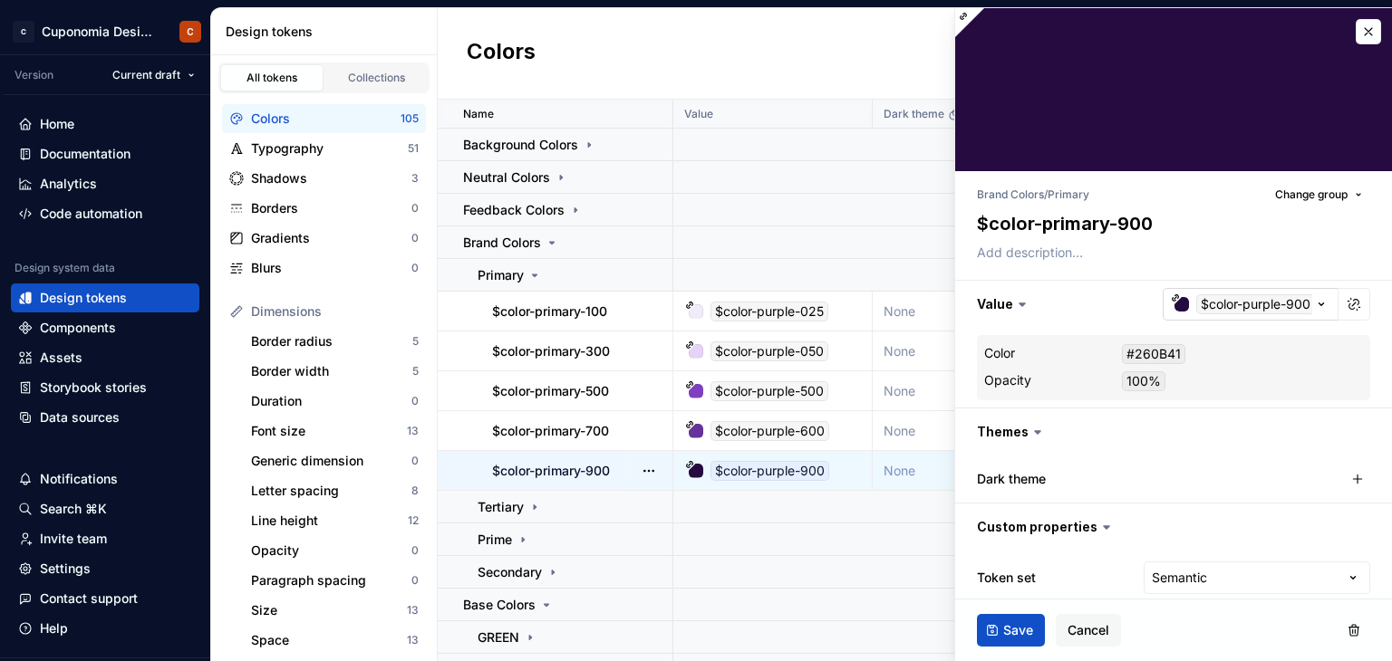
click at [1174, 300] on div "button" at bounding box center [1181, 304] width 14 height 14
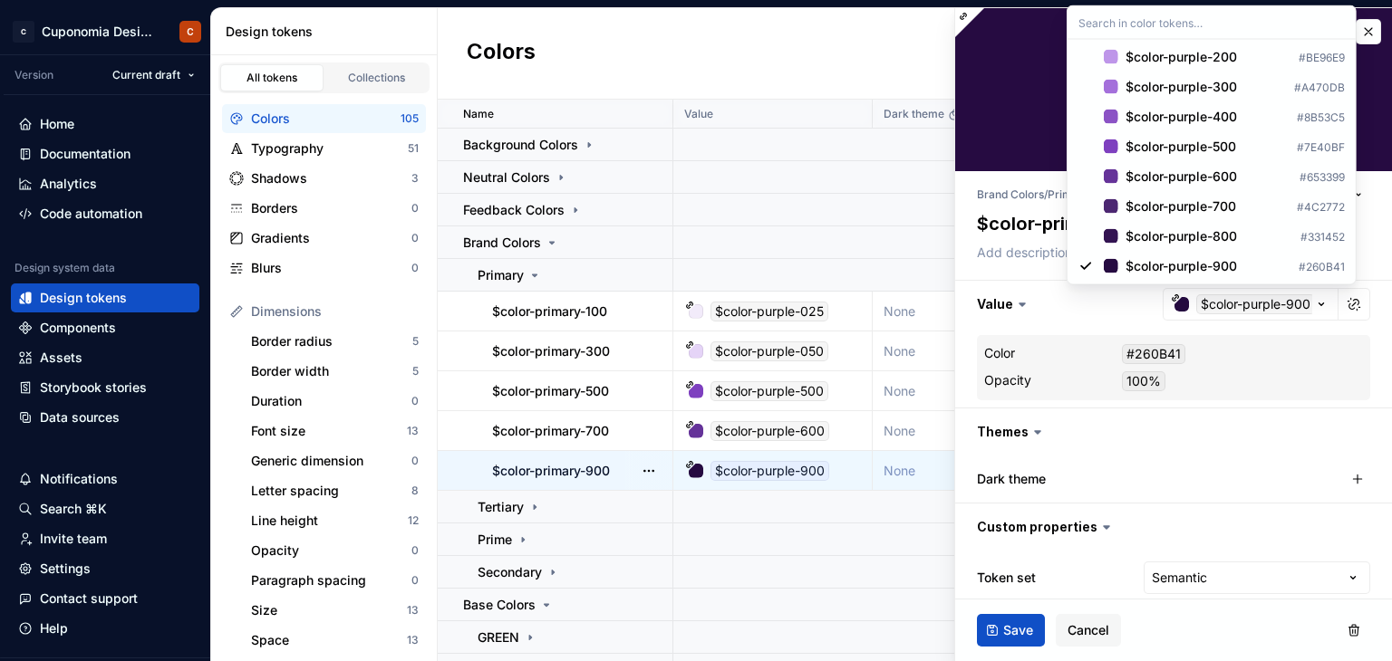
scroll to position [3512, 0]
click at [1178, 229] on div "$color-purple-800" at bounding box center [1180, 236] width 111 height 18
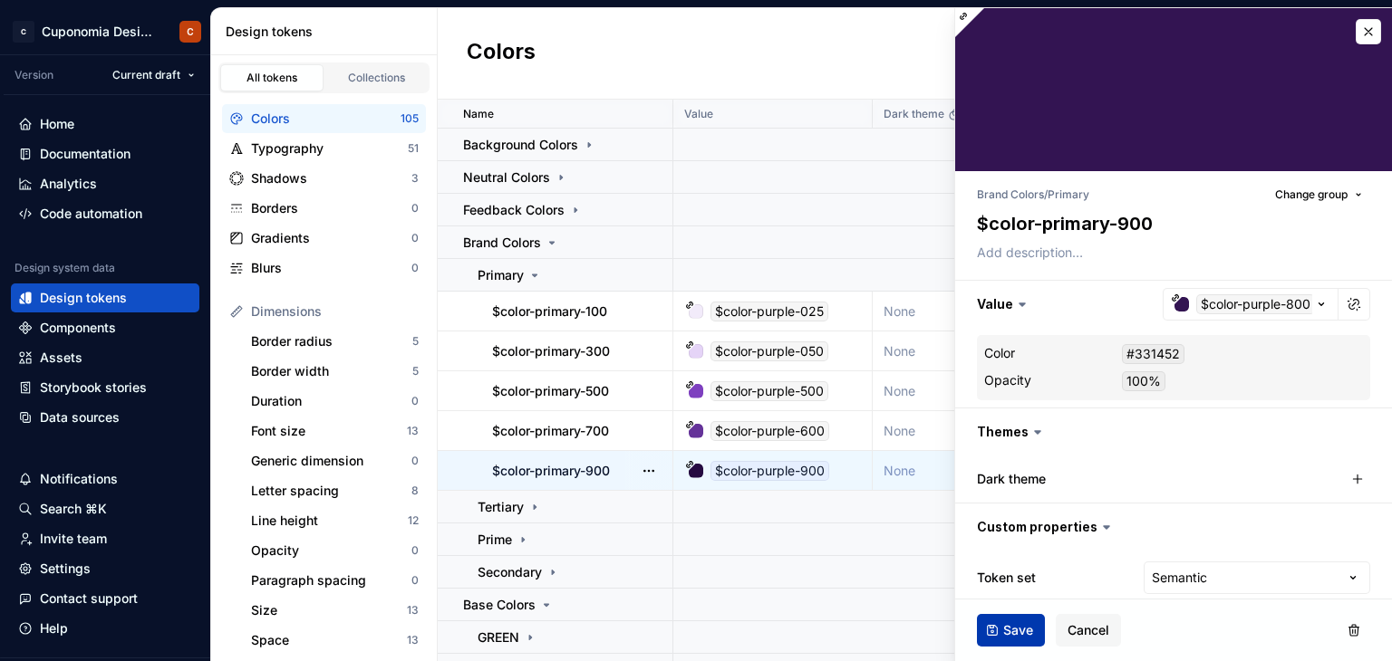
click at [1015, 632] on span "Save" at bounding box center [1018, 631] width 30 height 18
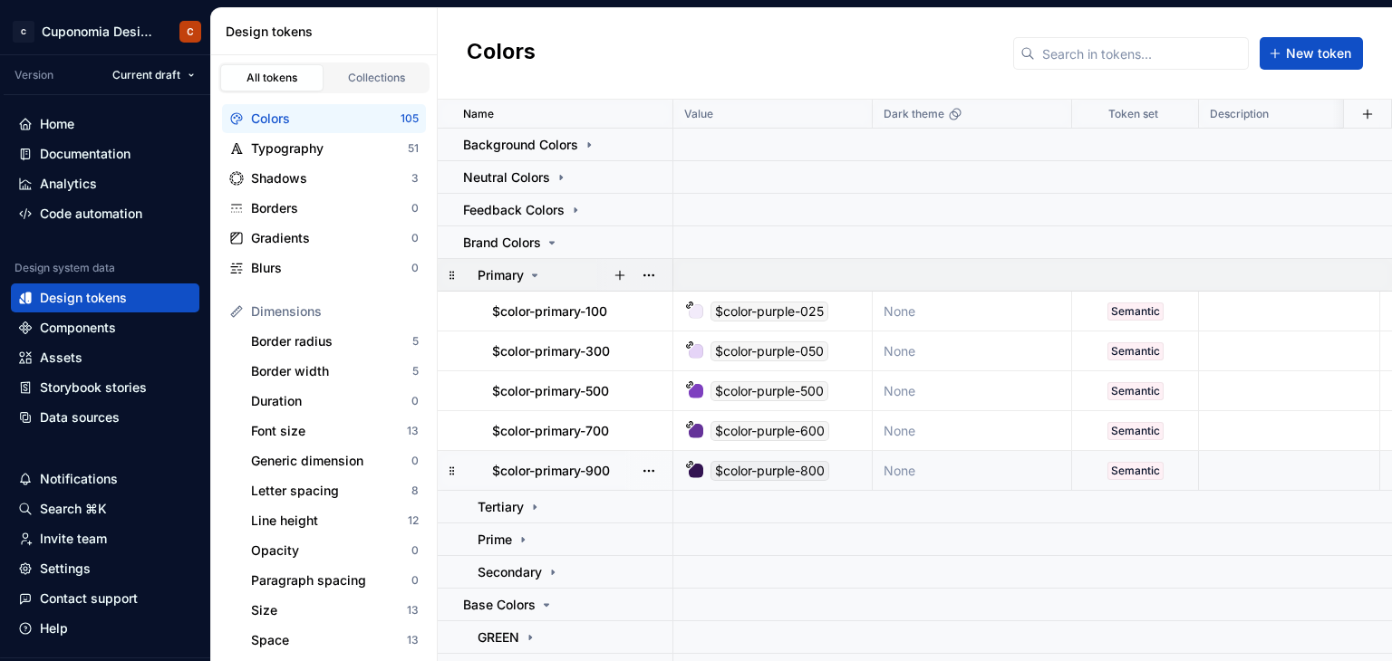
click at [528, 275] on icon at bounding box center [534, 275] width 14 height 14
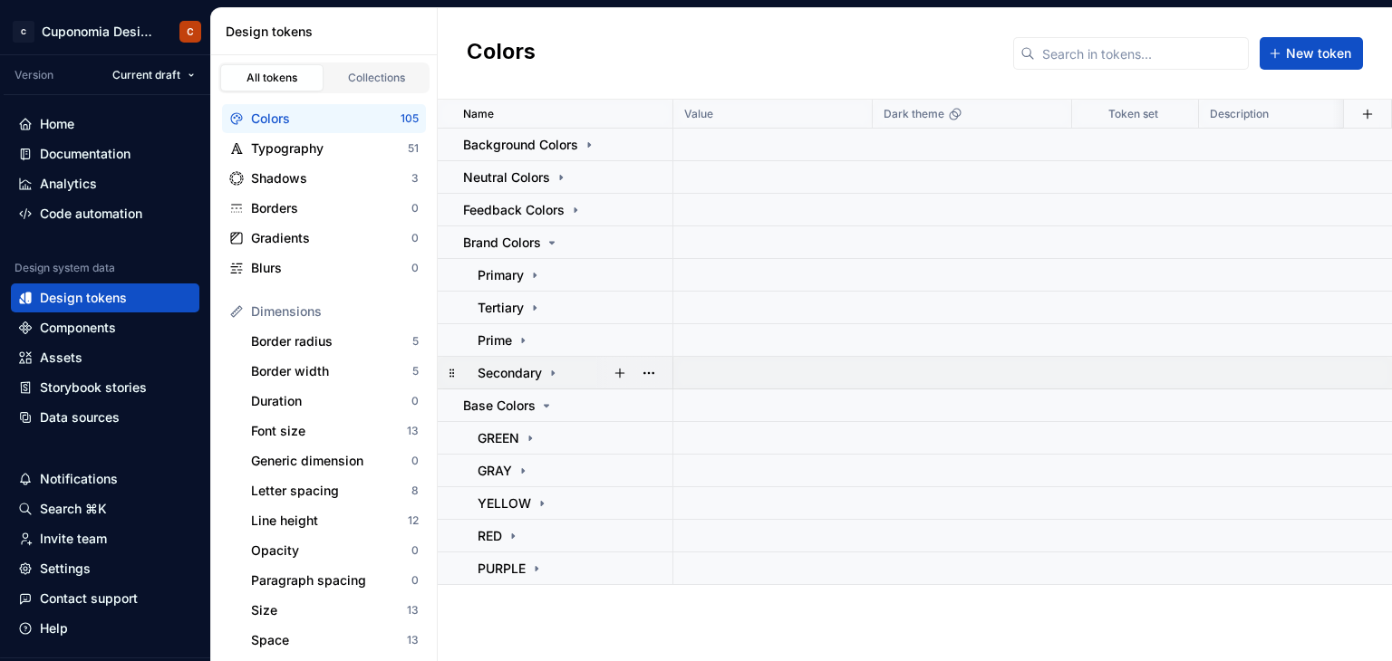
click at [554, 373] on icon at bounding box center [553, 373] width 2 height 5
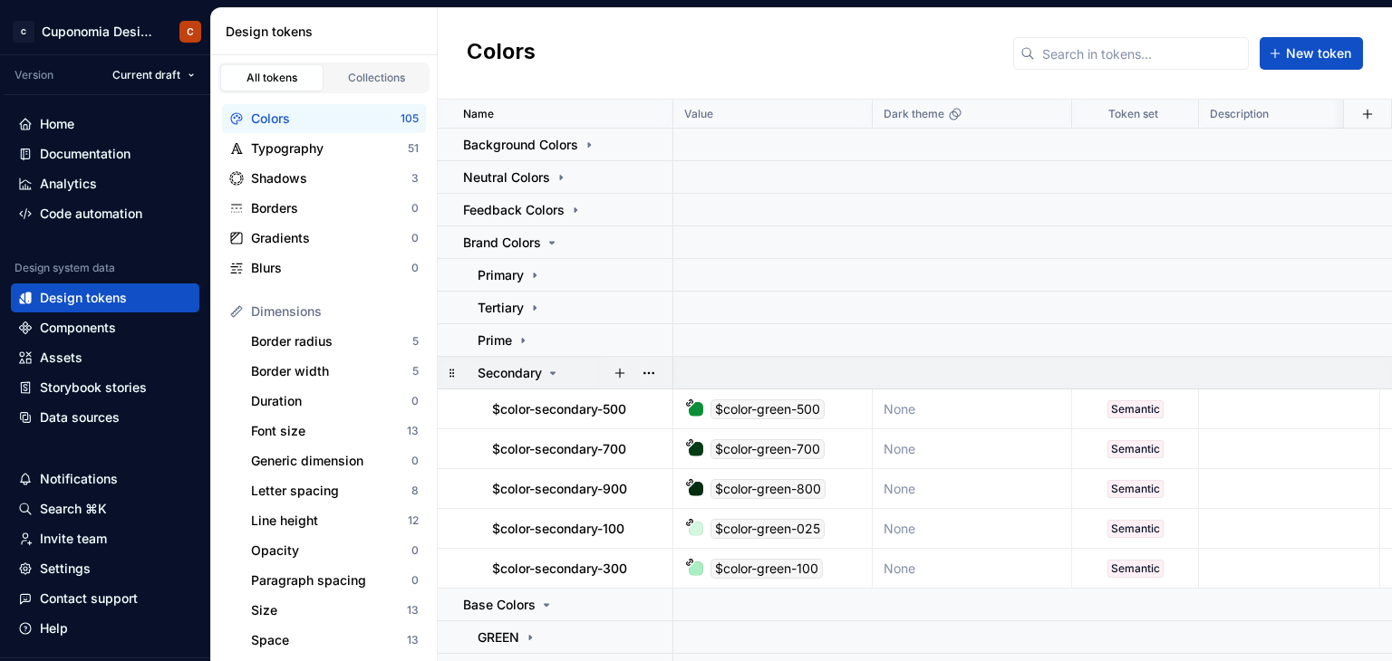
click at [547, 372] on icon at bounding box center [553, 373] width 14 height 14
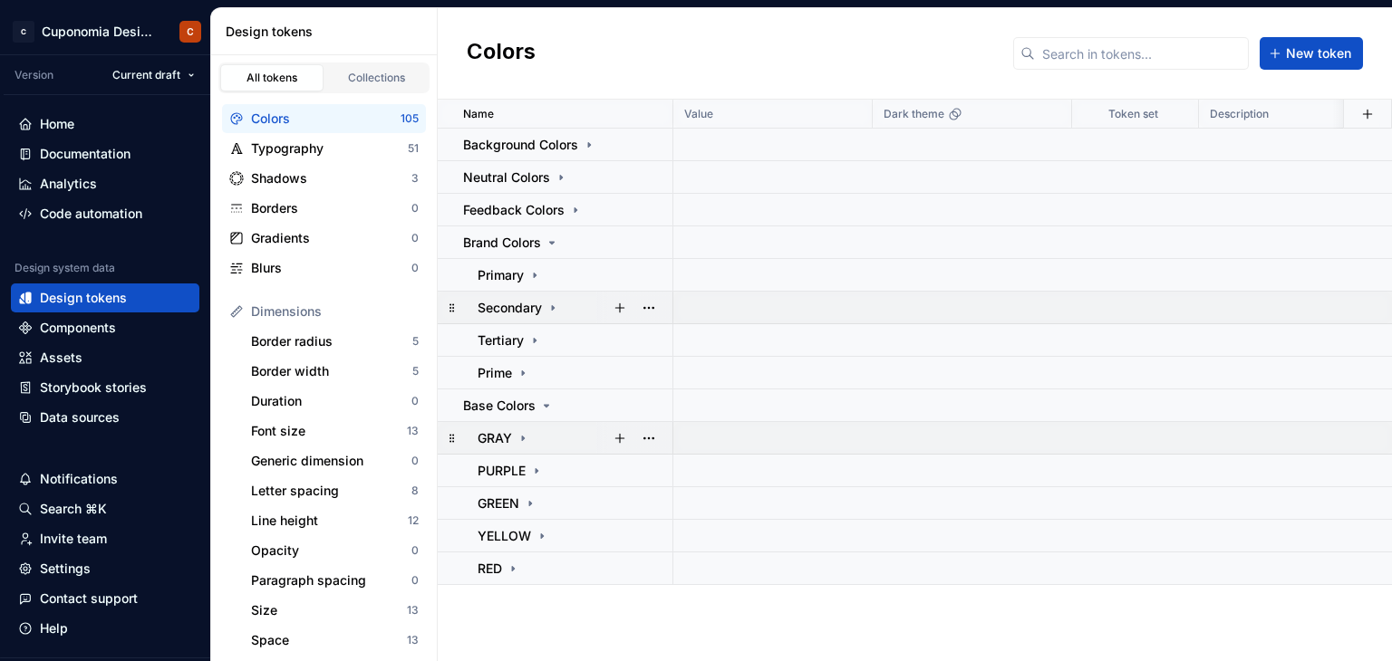
click at [558, 310] on icon at bounding box center [553, 308] width 14 height 14
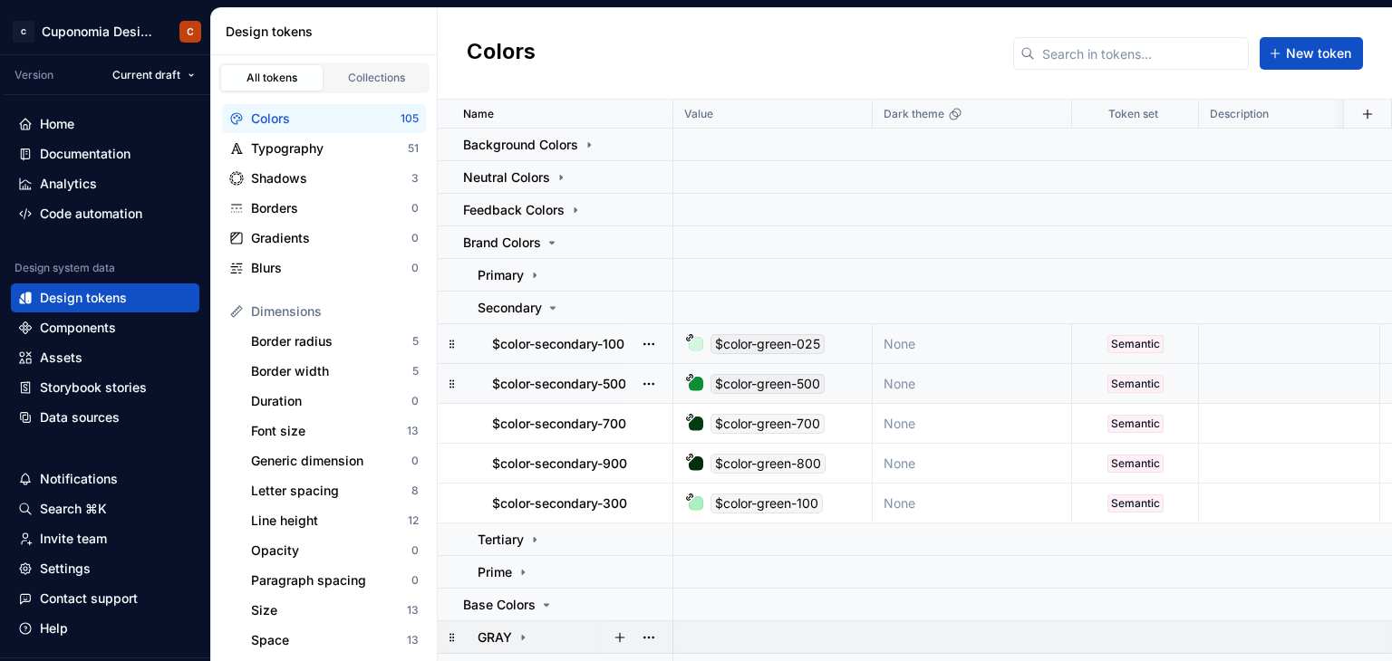
drag, startPoint x: 446, startPoint y: 464, endPoint x: 448, endPoint y: 410, distance: 54.4
click at [781, 454] on div "$color-green-700" at bounding box center [767, 464] width 114 height 20
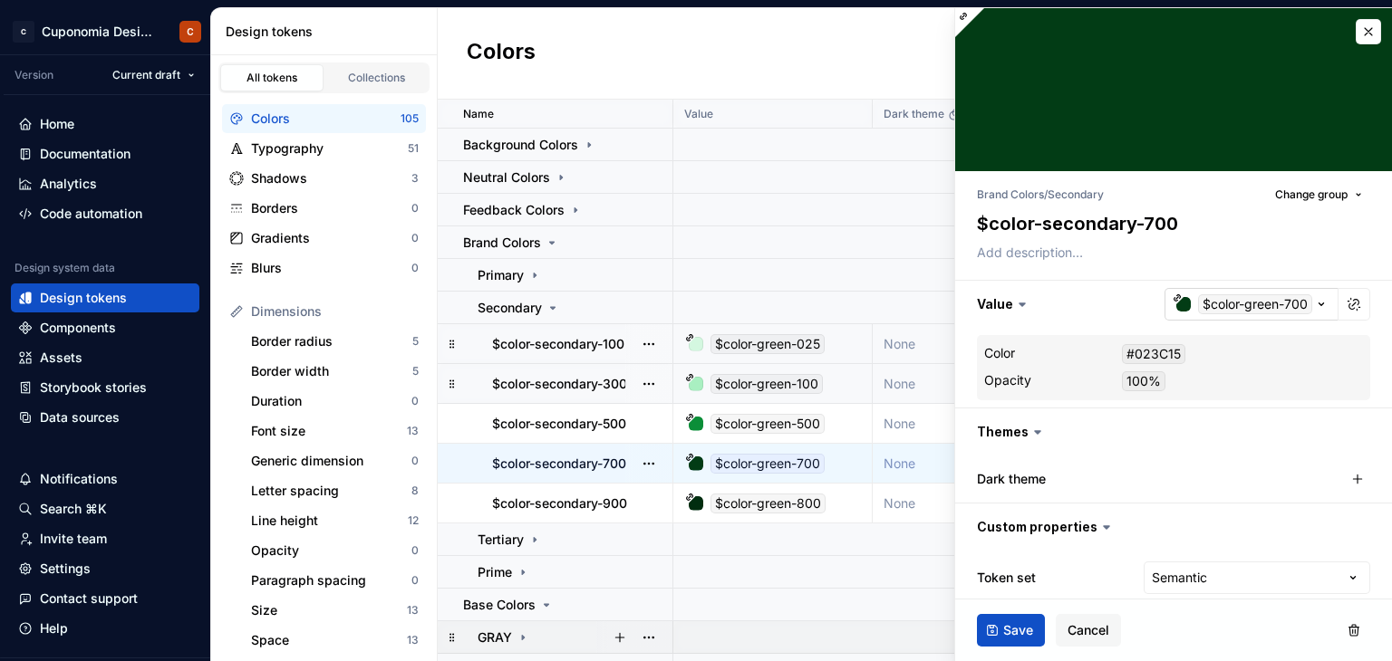
click at [1176, 305] on div "button" at bounding box center [1183, 304] width 14 height 14
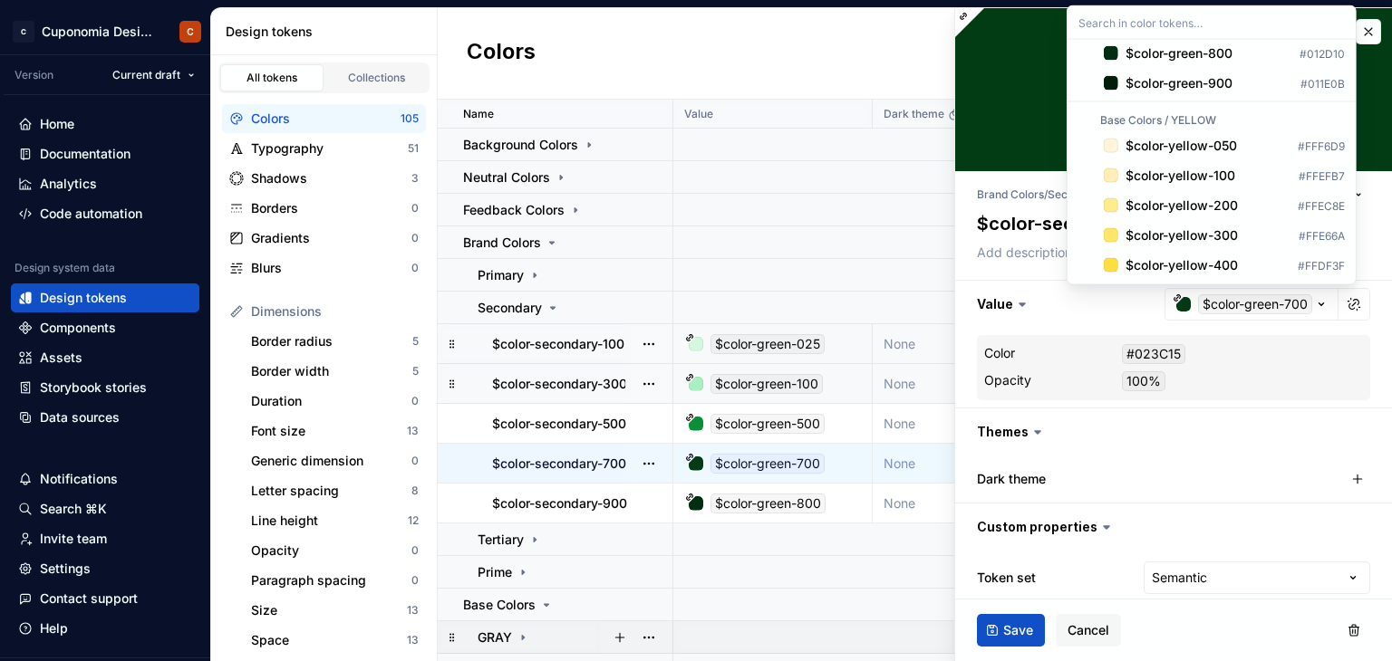
scroll to position [3081, 0]
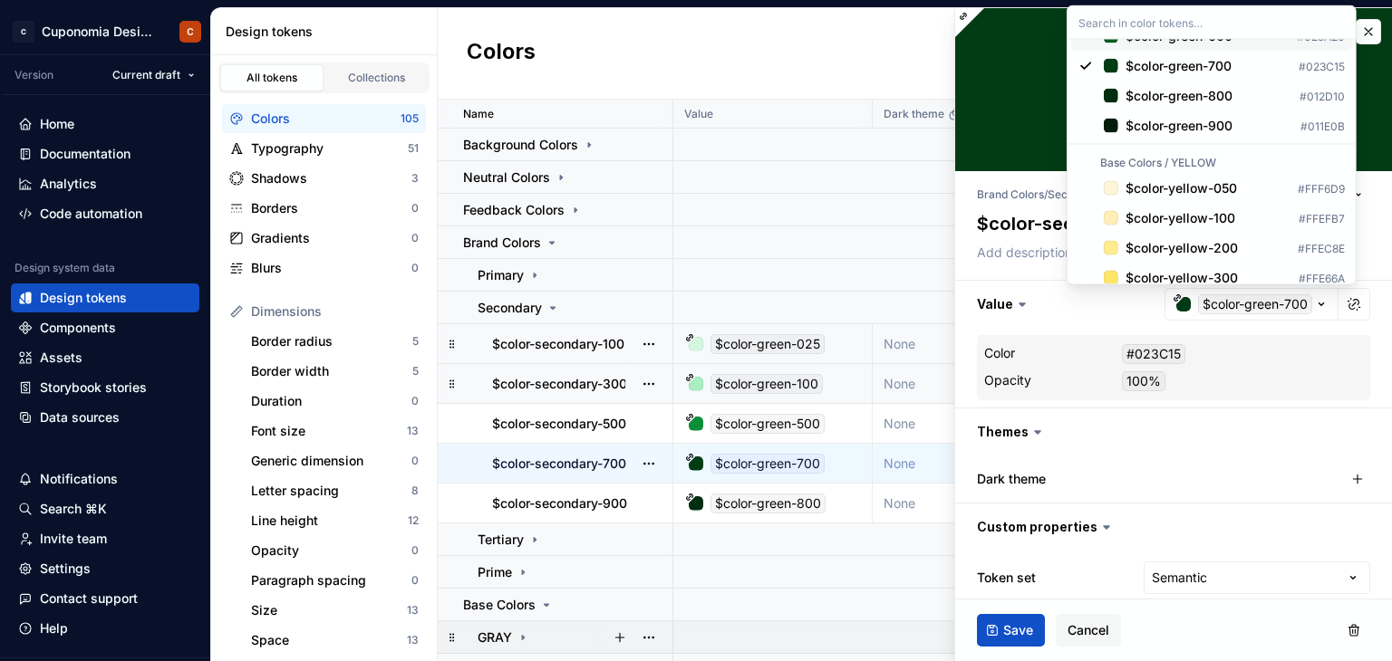
click at [1197, 45] on div "$color-green-600" at bounding box center [1178, 36] width 107 height 18
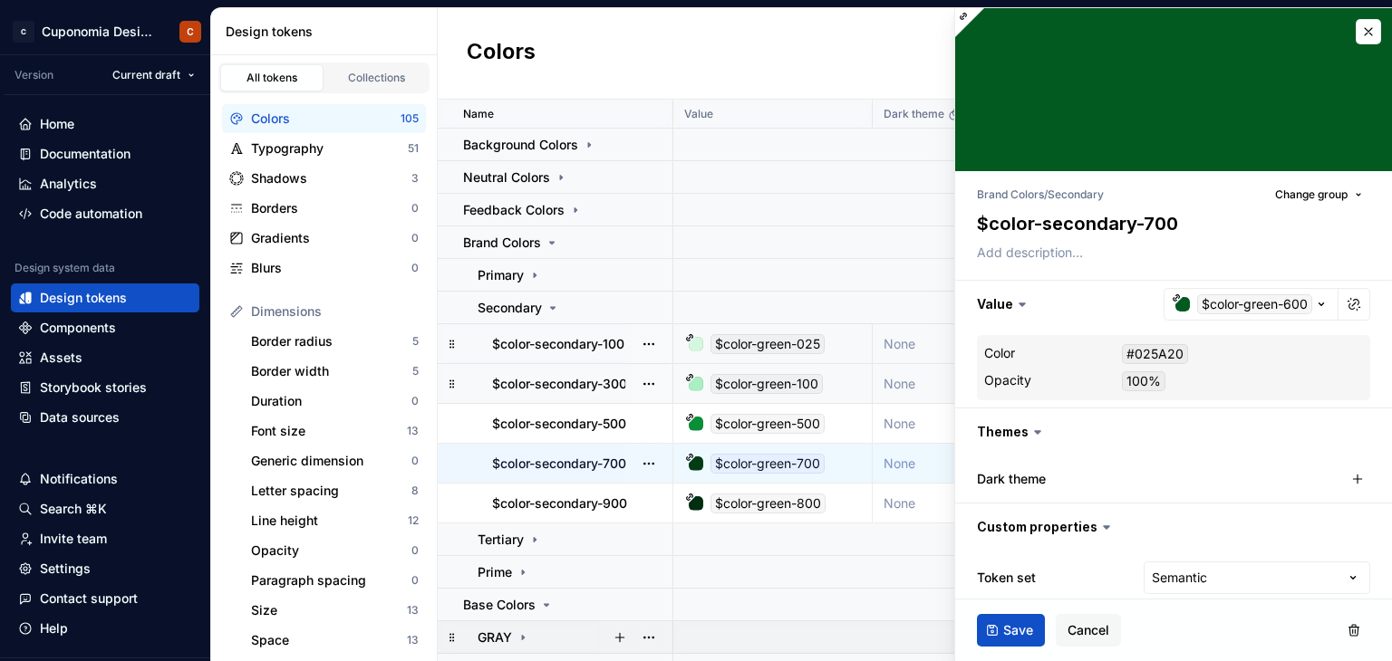
click at [1004, 630] on span "Save" at bounding box center [1018, 631] width 30 height 18
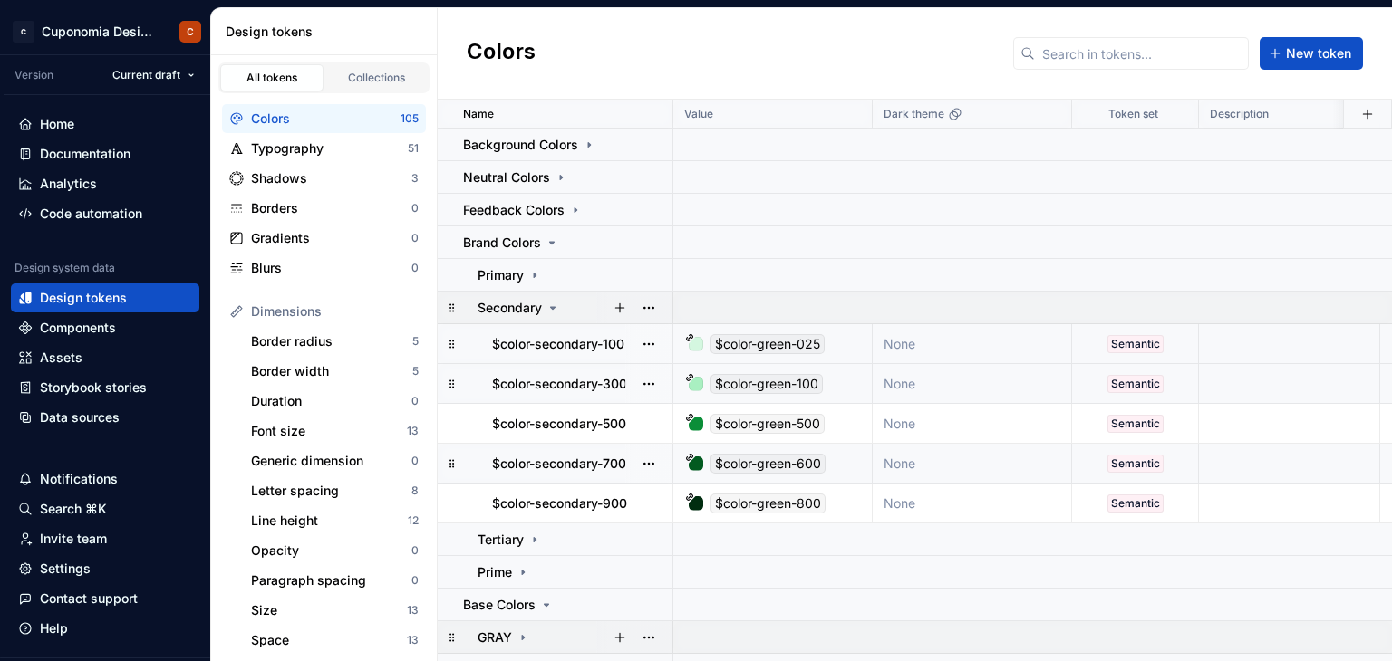
click at [559, 305] on icon at bounding box center [553, 308] width 14 height 14
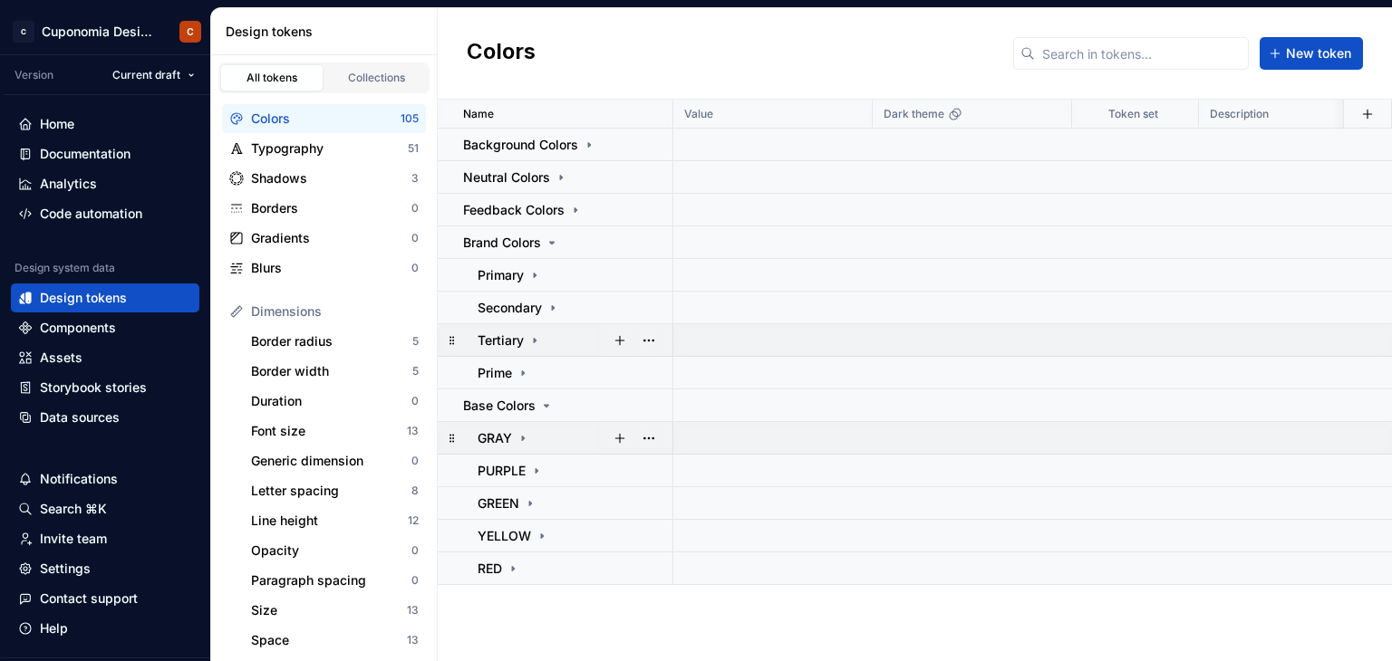
click at [535, 338] on icon at bounding box center [535, 340] width 2 height 5
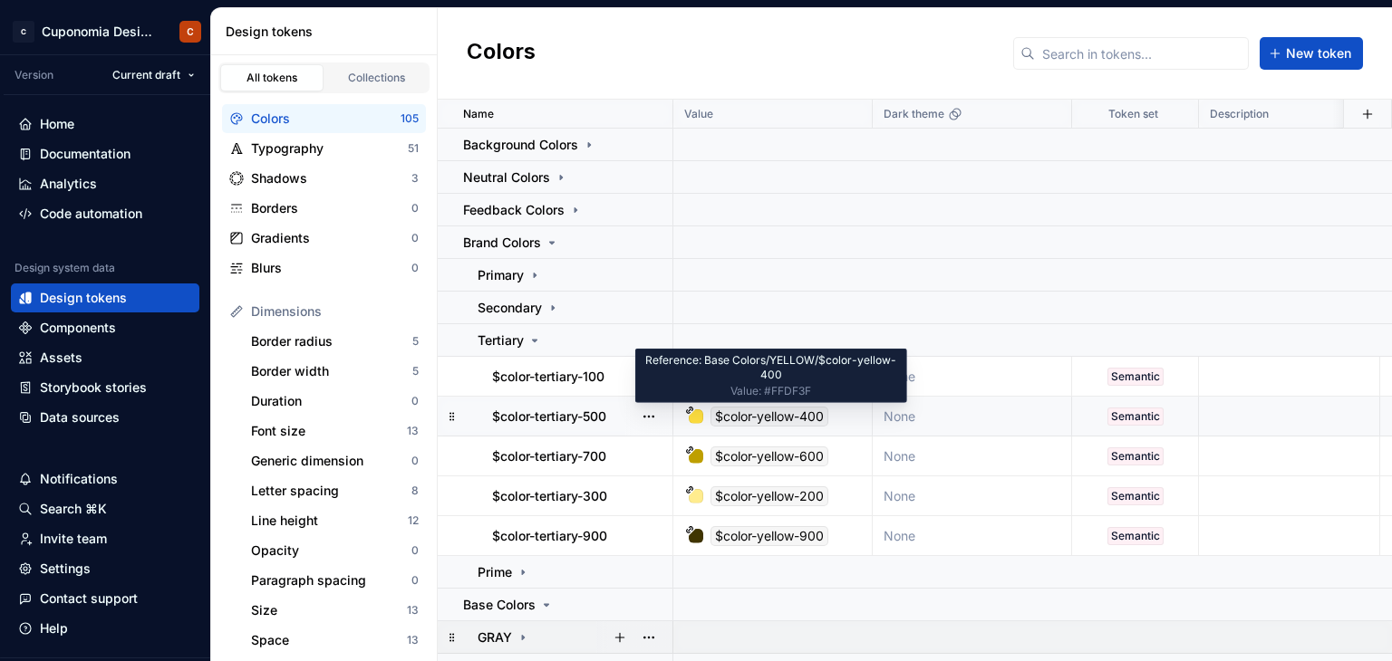
click at [783, 410] on div "$color-yellow-400" at bounding box center [769, 417] width 118 height 20
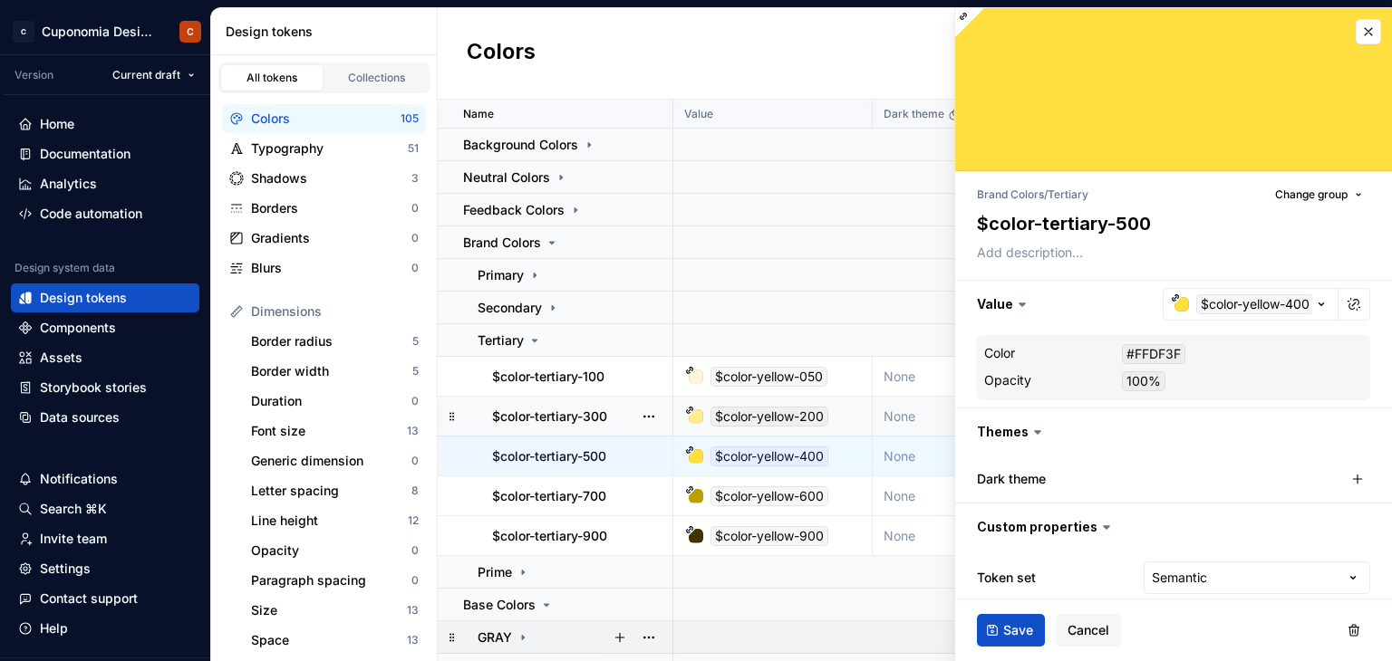
click at [696, 417] on div at bounding box center [696, 417] width 14 height 14
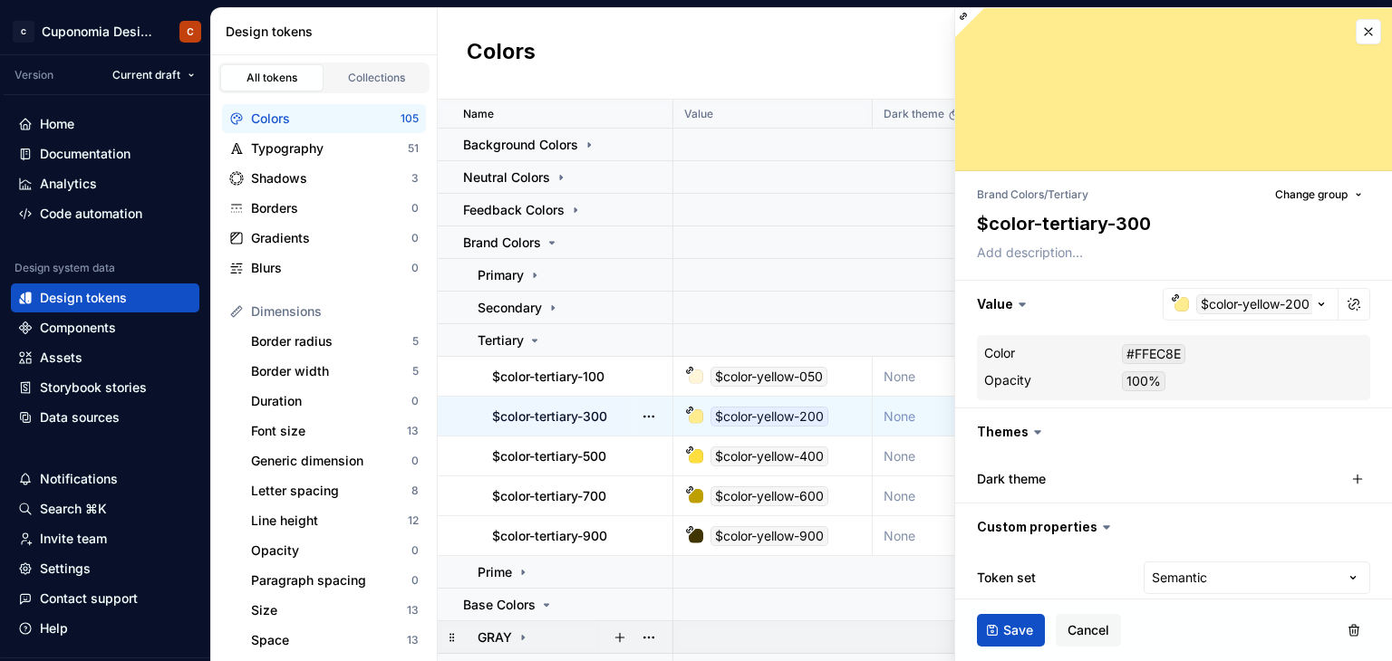
click at [791, 414] on div "$color-yellow-200" at bounding box center [769, 417] width 118 height 20
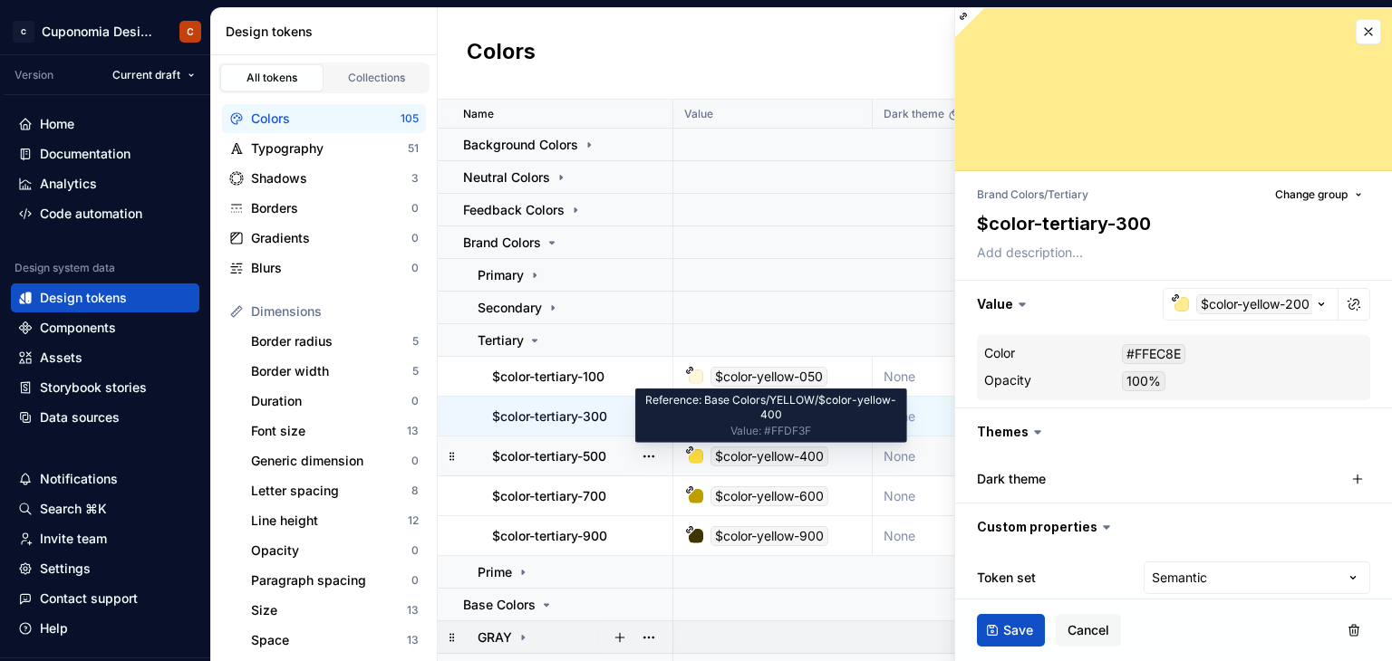
click at [787, 452] on div "$color-yellow-400" at bounding box center [769, 457] width 118 height 20
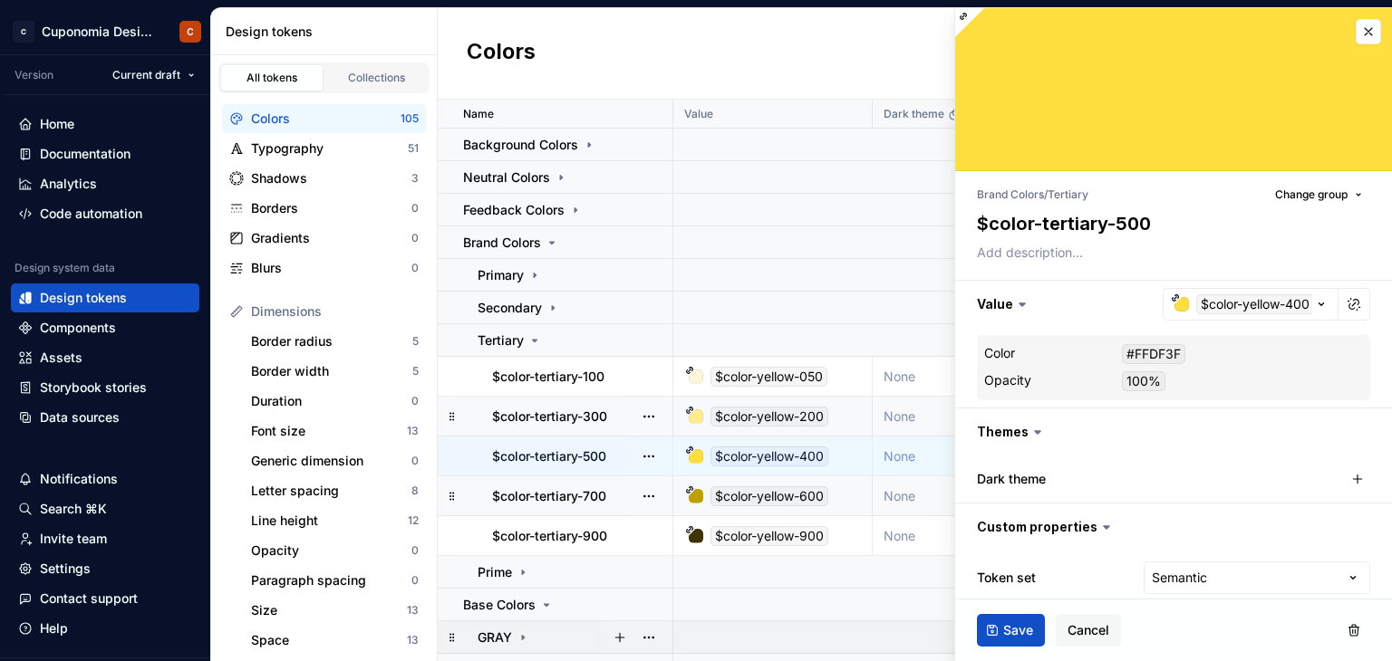
click at [743, 497] on div "$color-yellow-600" at bounding box center [769, 497] width 118 height 20
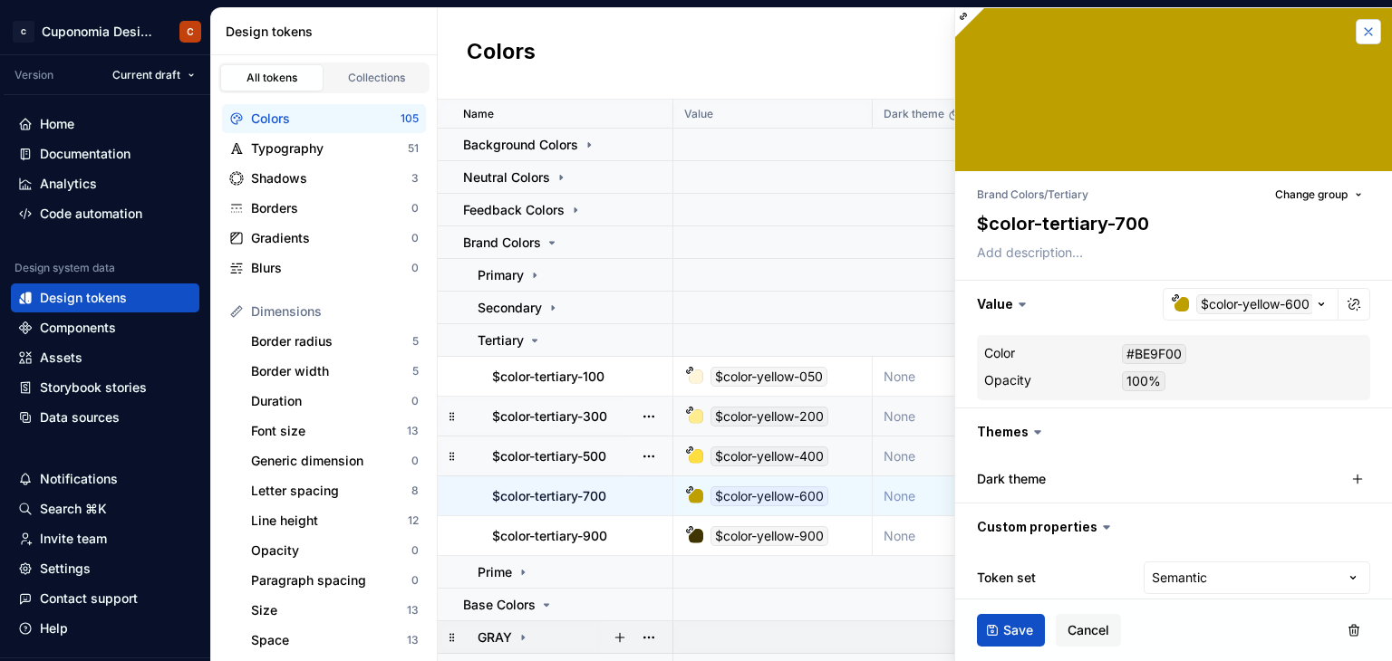
click at [1356, 26] on button "button" at bounding box center [1368, 31] width 25 height 25
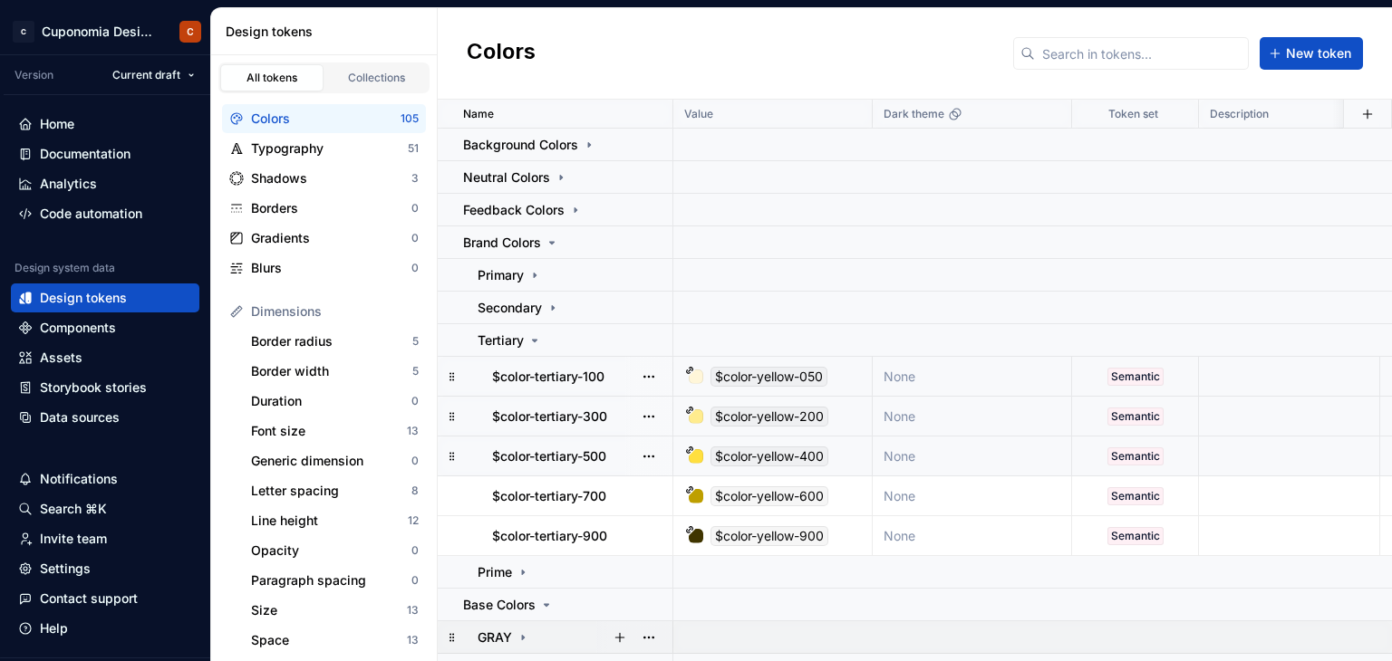
scroll to position [132, 0]
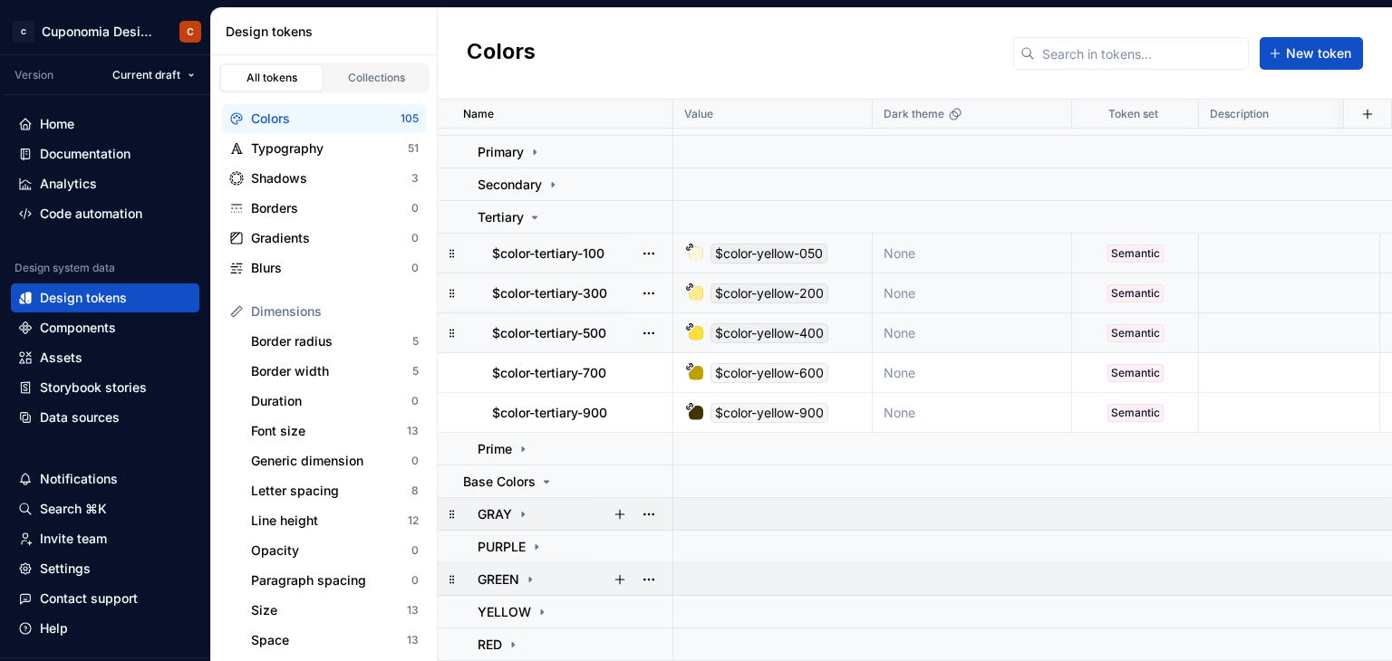
click at [526, 573] on icon at bounding box center [530, 580] width 14 height 14
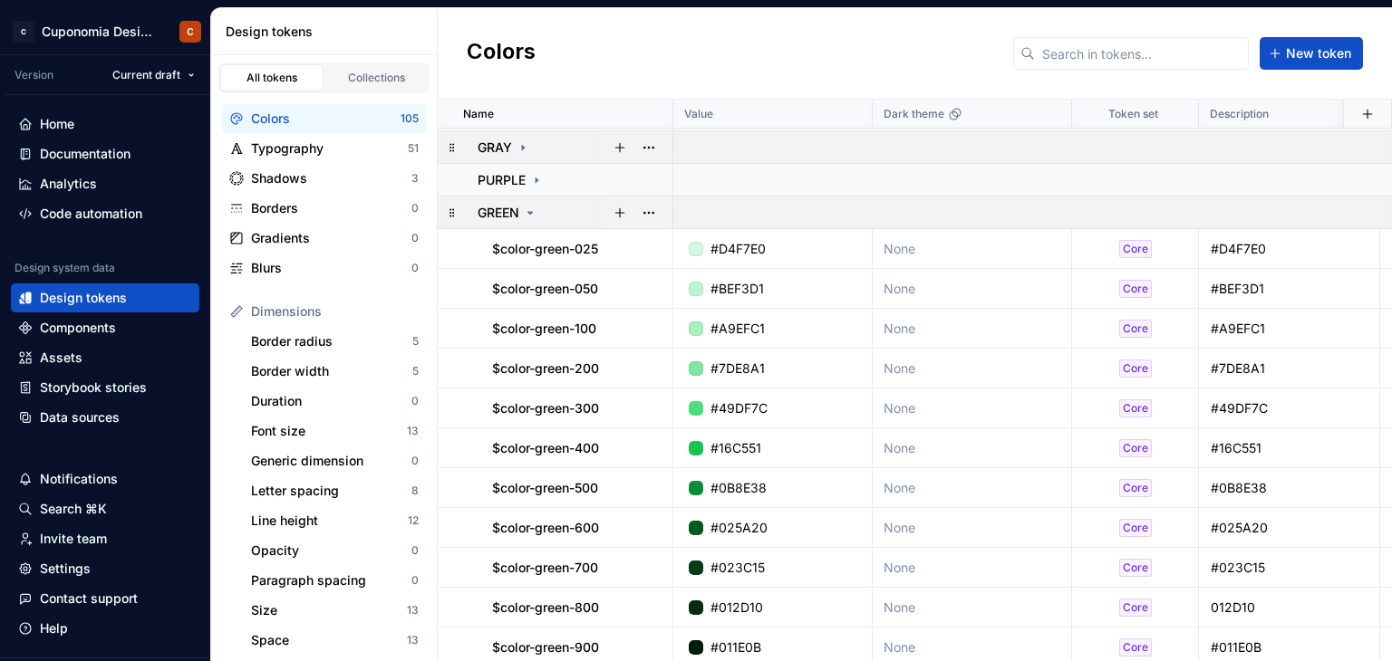
scroll to position [495, 0]
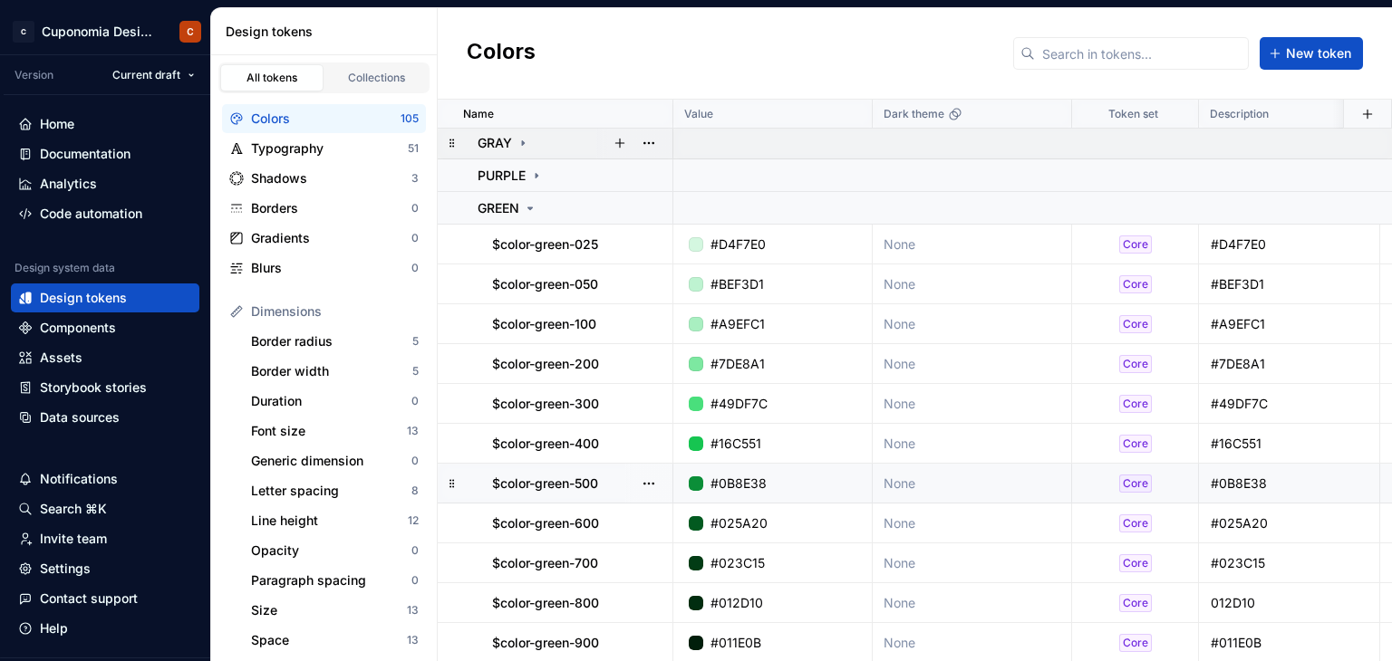
click at [739, 479] on div "#0B8E38" at bounding box center [738, 484] width 56 height 18
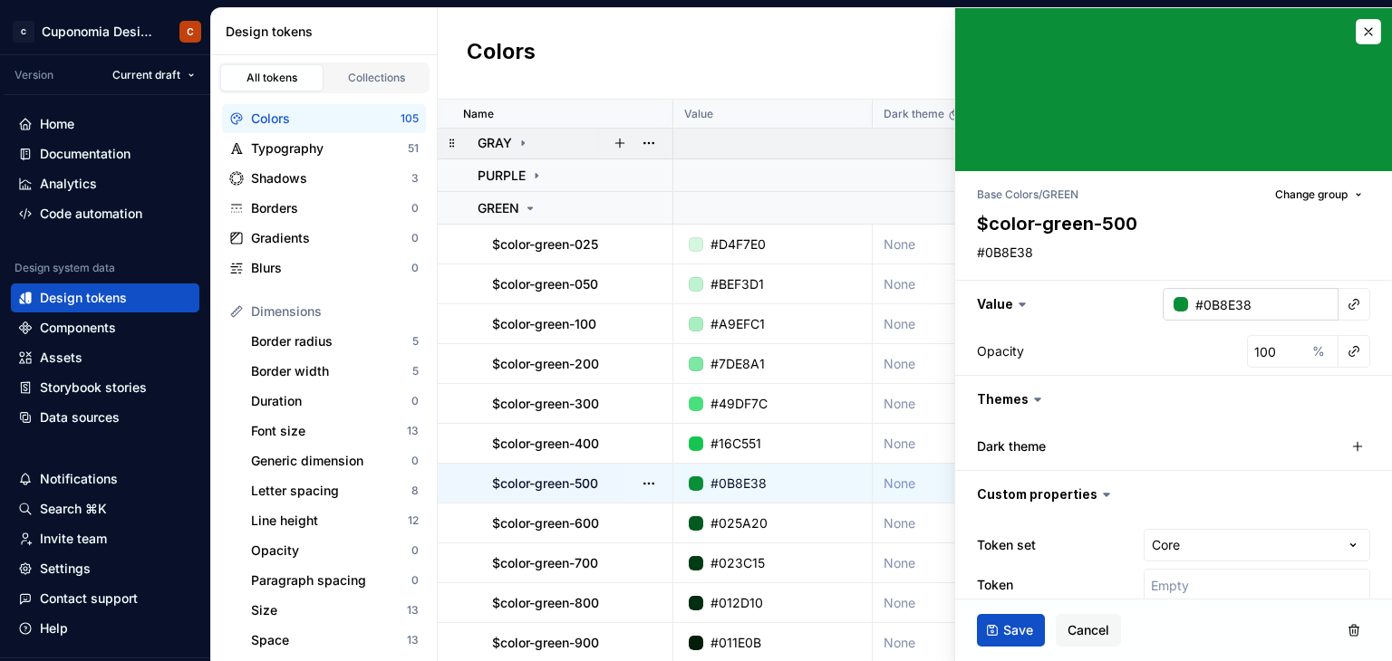
click at [1224, 304] on input "#0B8E38" at bounding box center [1263, 304] width 150 height 33
type textarea "*"
paste input "069336"
type input "069336"
type textarea "*"
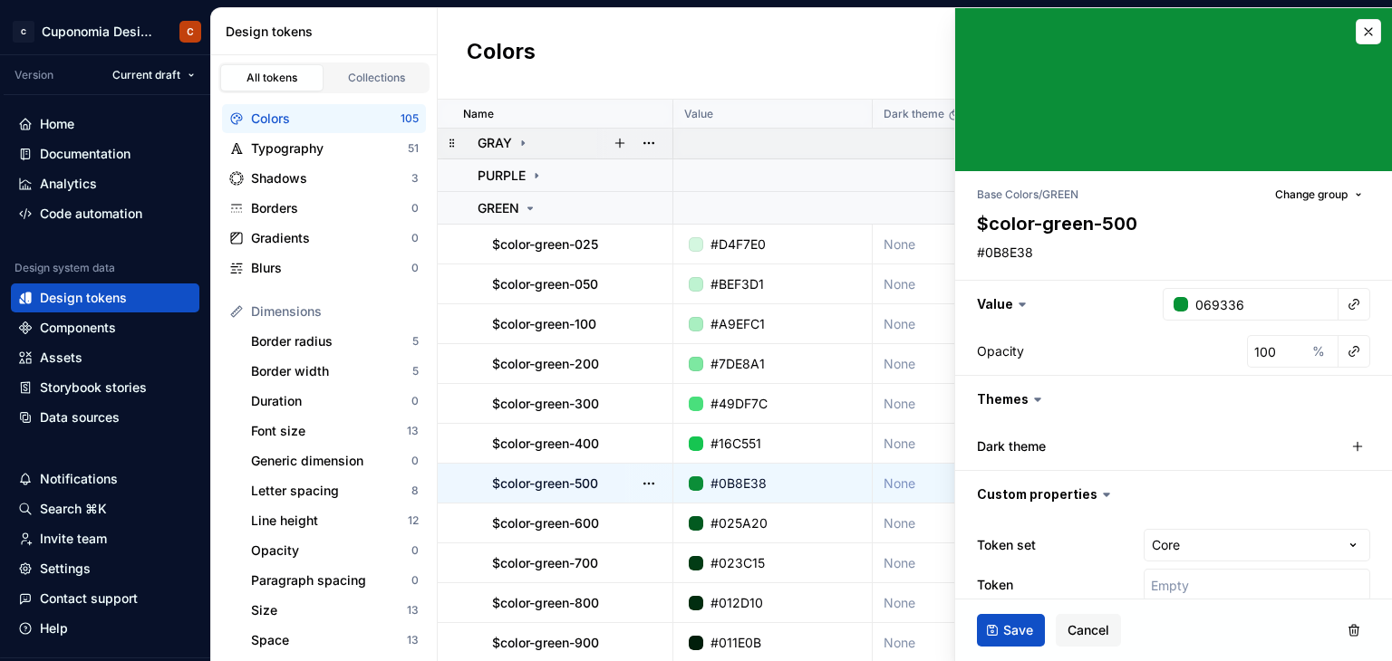
type input "#069336"
click at [1213, 333] on div "Opacity 100 %" at bounding box center [1173, 351] width 437 height 47
click at [1221, 310] on input "#069336" at bounding box center [1263, 304] width 150 height 33
click at [1049, 259] on textarea "#0B8E38" at bounding box center [1169, 252] width 393 height 25
paste textarea "69336"
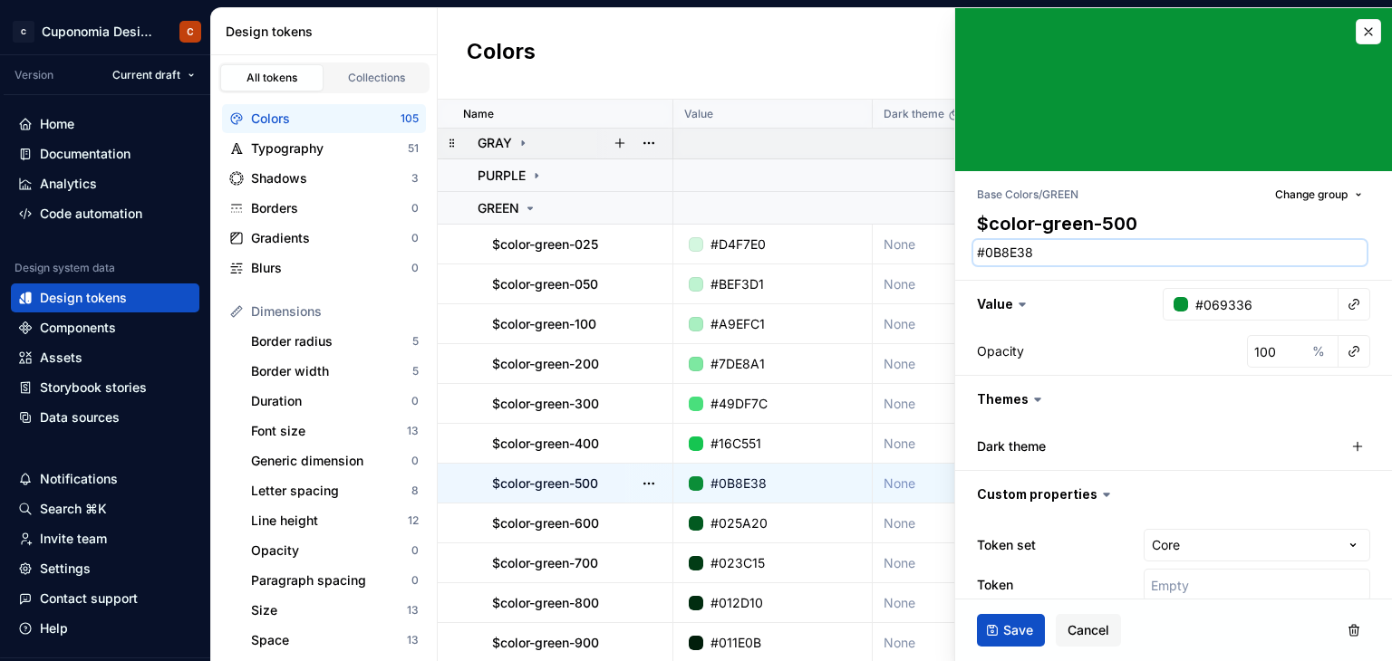
type textarea "*"
type textarea "#069336"
click at [1158, 619] on div "Save Cancel" at bounding box center [1173, 631] width 437 height 62
click at [1021, 638] on span "Save" at bounding box center [1018, 631] width 30 height 18
type textarea "*"
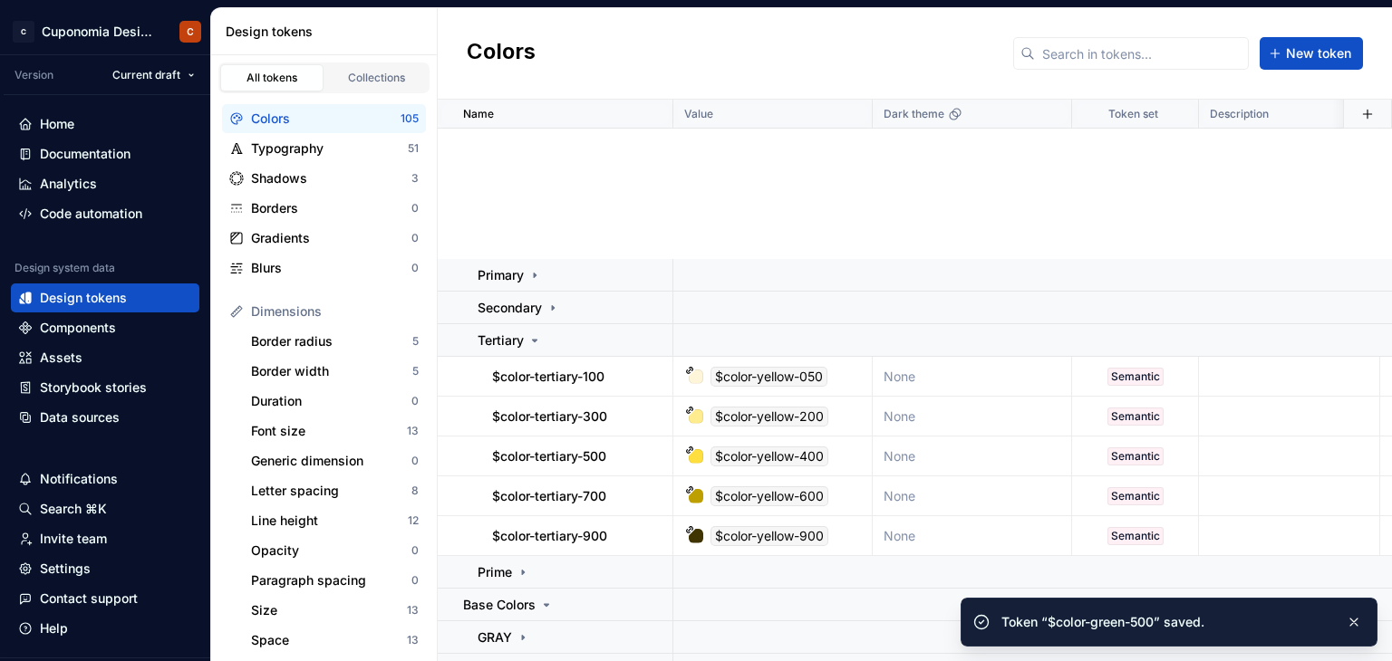
scroll to position [495, 0]
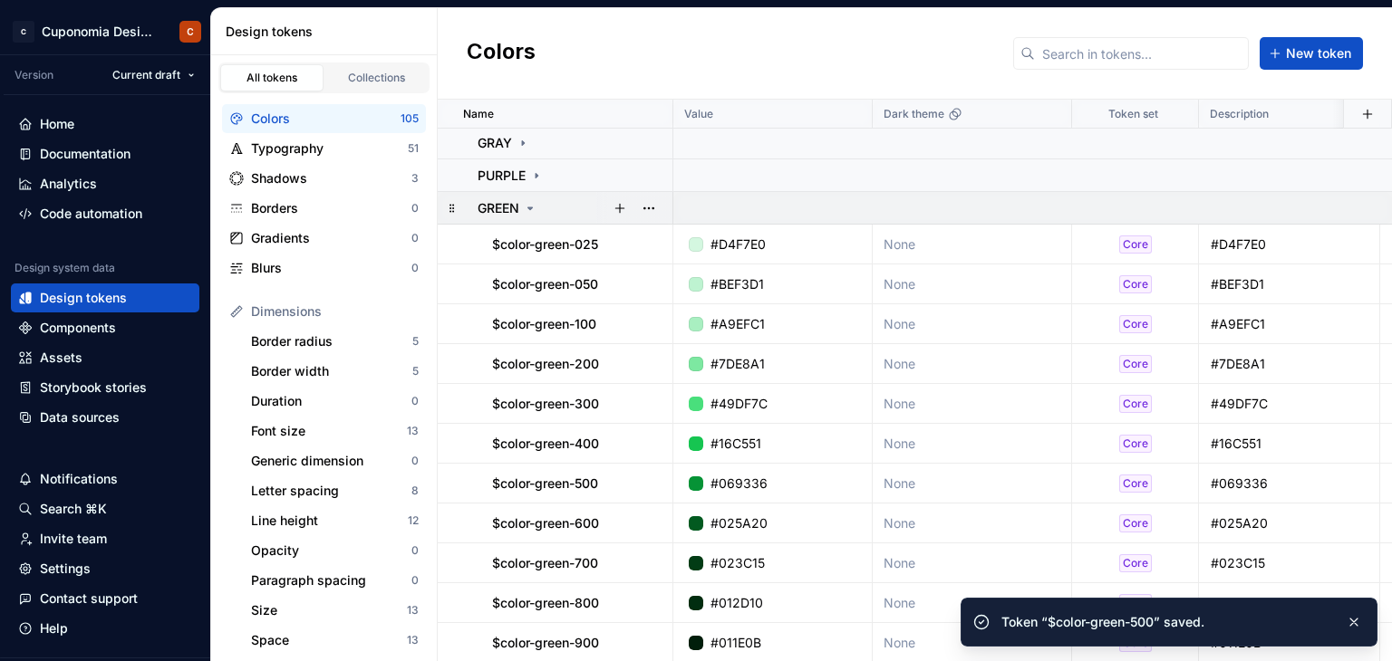
click at [523, 215] on div "GREEN" at bounding box center [508, 208] width 60 height 18
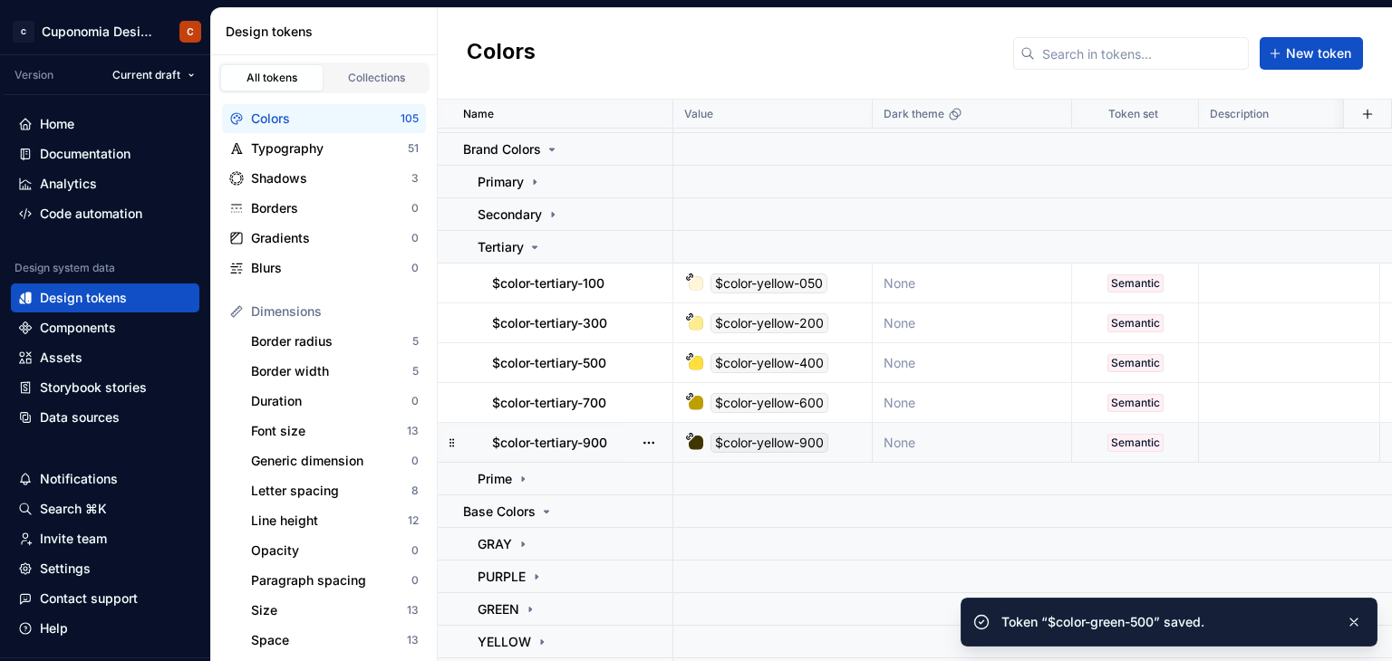
scroll to position [42, 0]
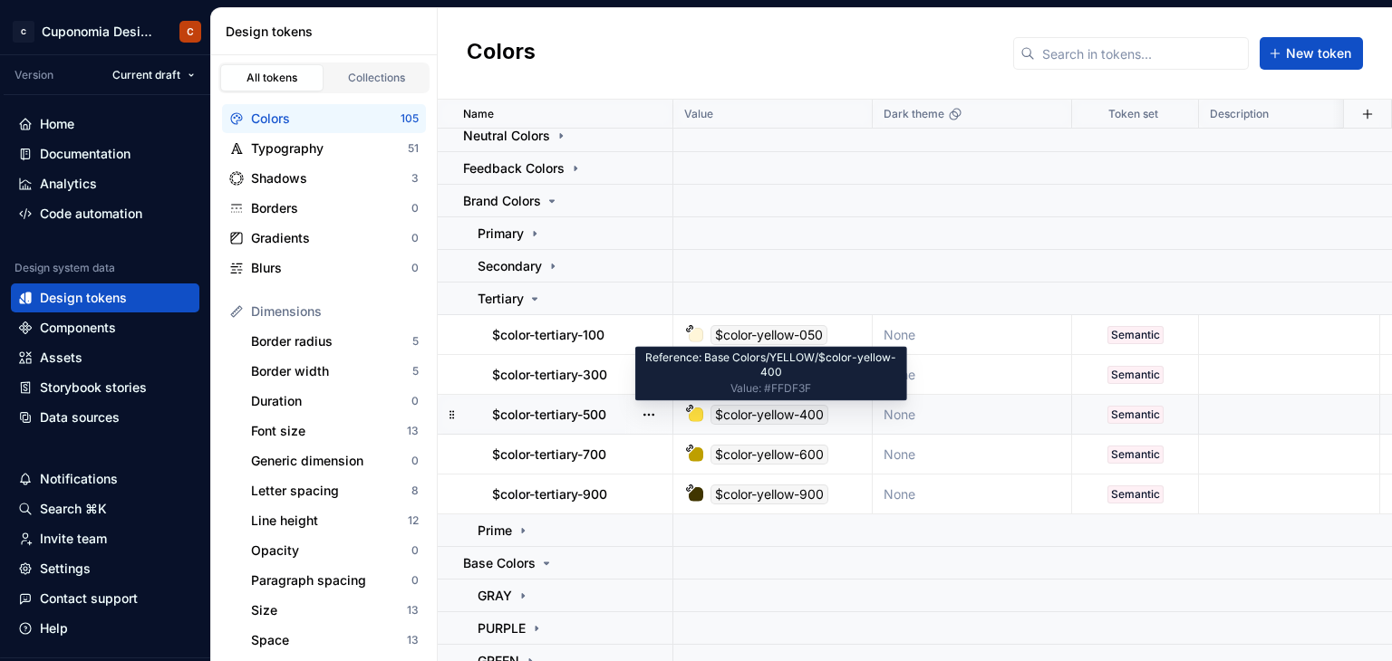
click at [758, 421] on div "$color-yellow-400" at bounding box center [769, 415] width 118 height 20
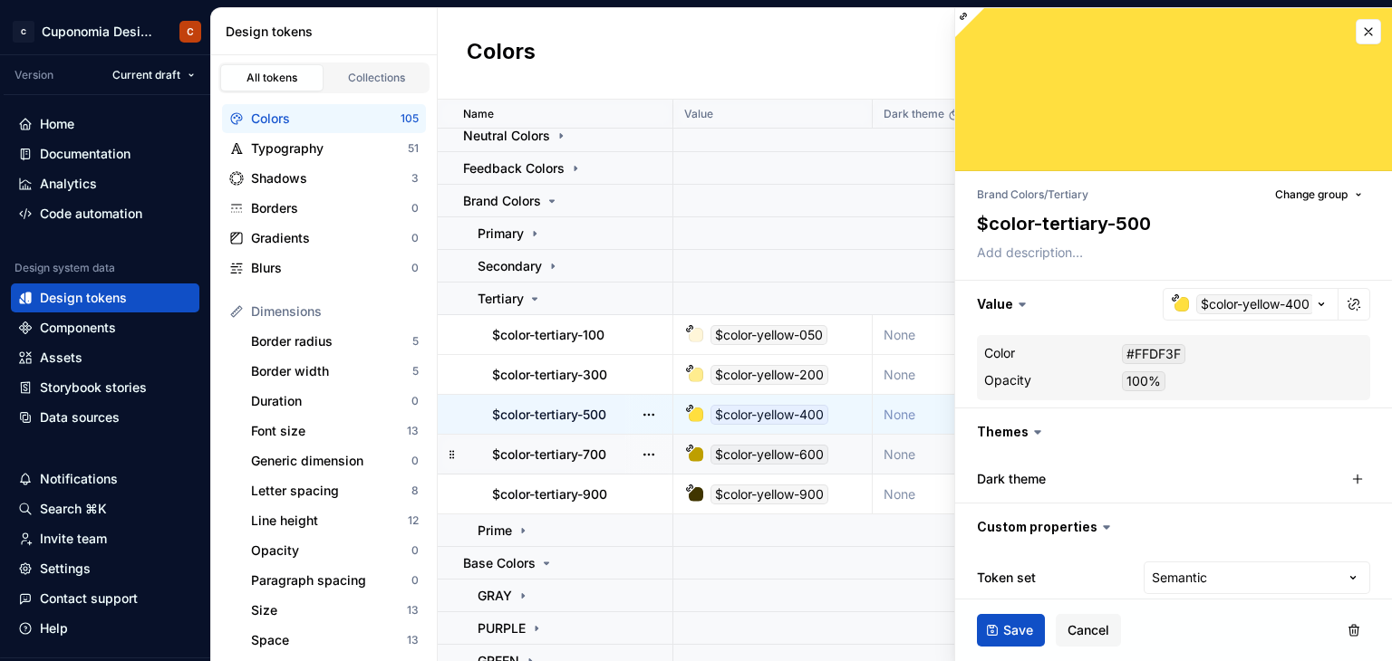
click at [768, 460] on div "$color-yellow-600" at bounding box center [769, 455] width 118 height 20
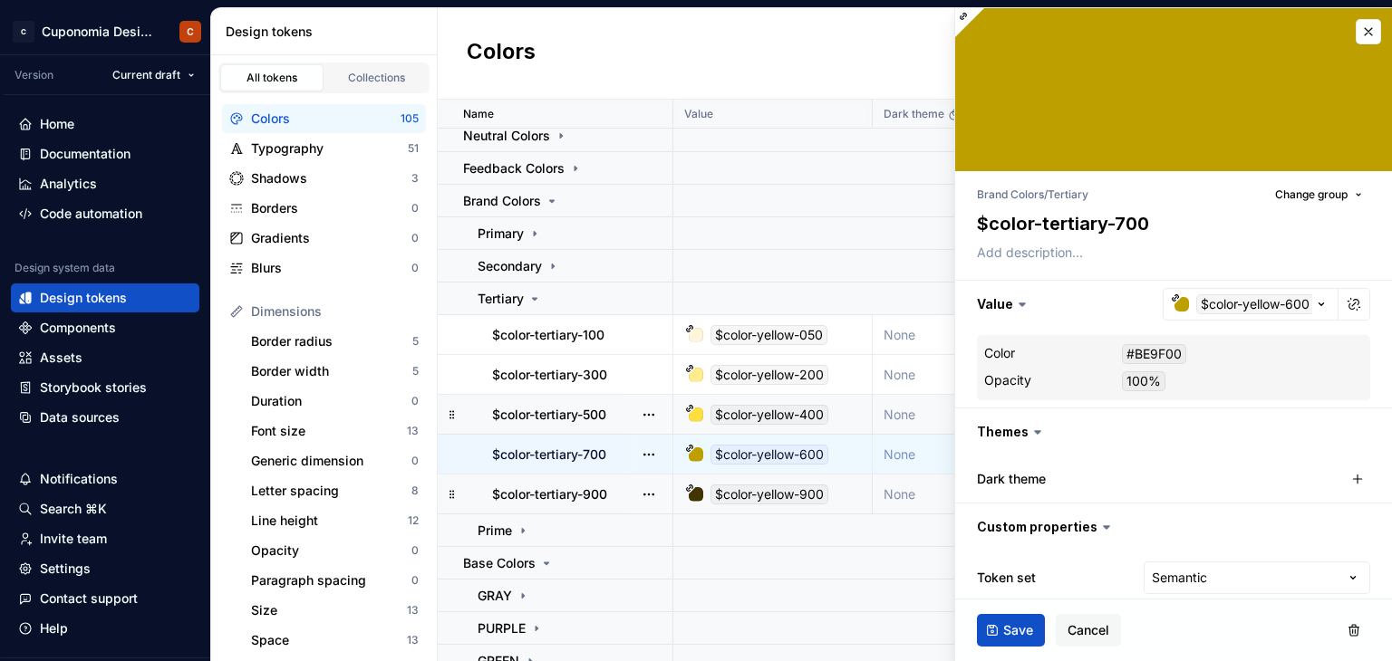
click at [781, 497] on div "$color-yellow-900" at bounding box center [769, 495] width 118 height 20
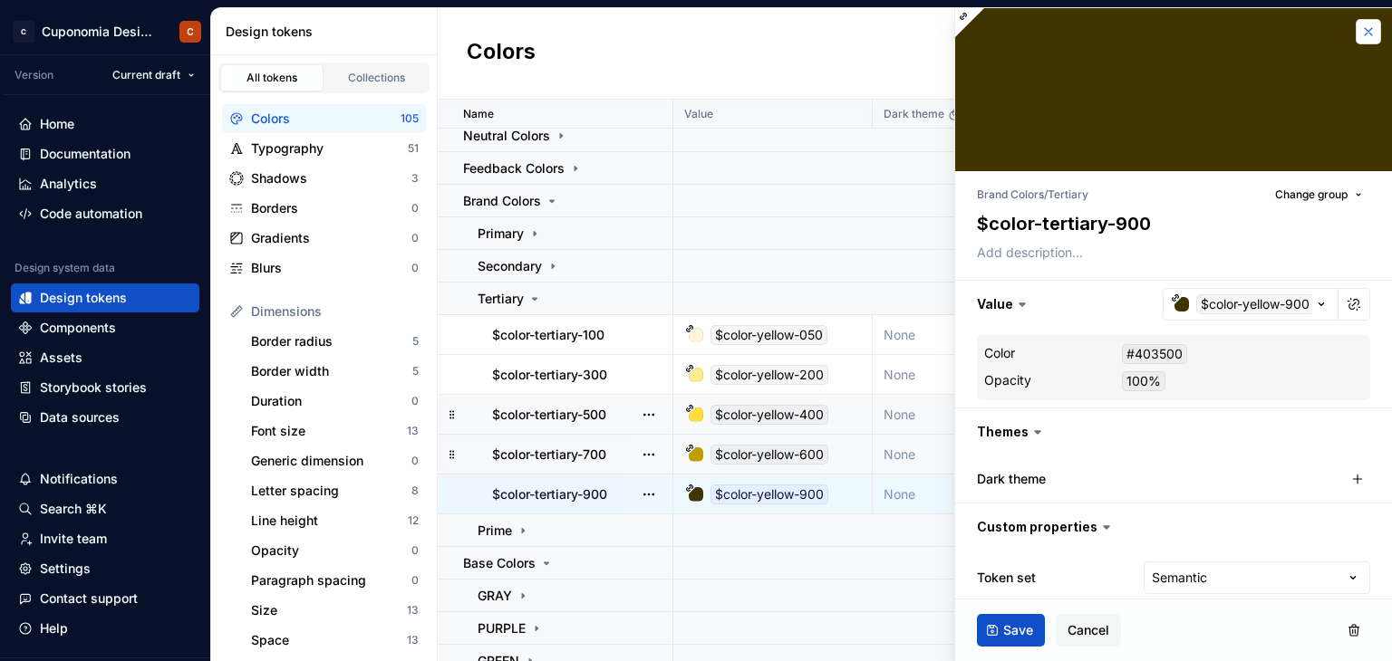
click at [1359, 43] on button "button" at bounding box center [1368, 31] width 25 height 25
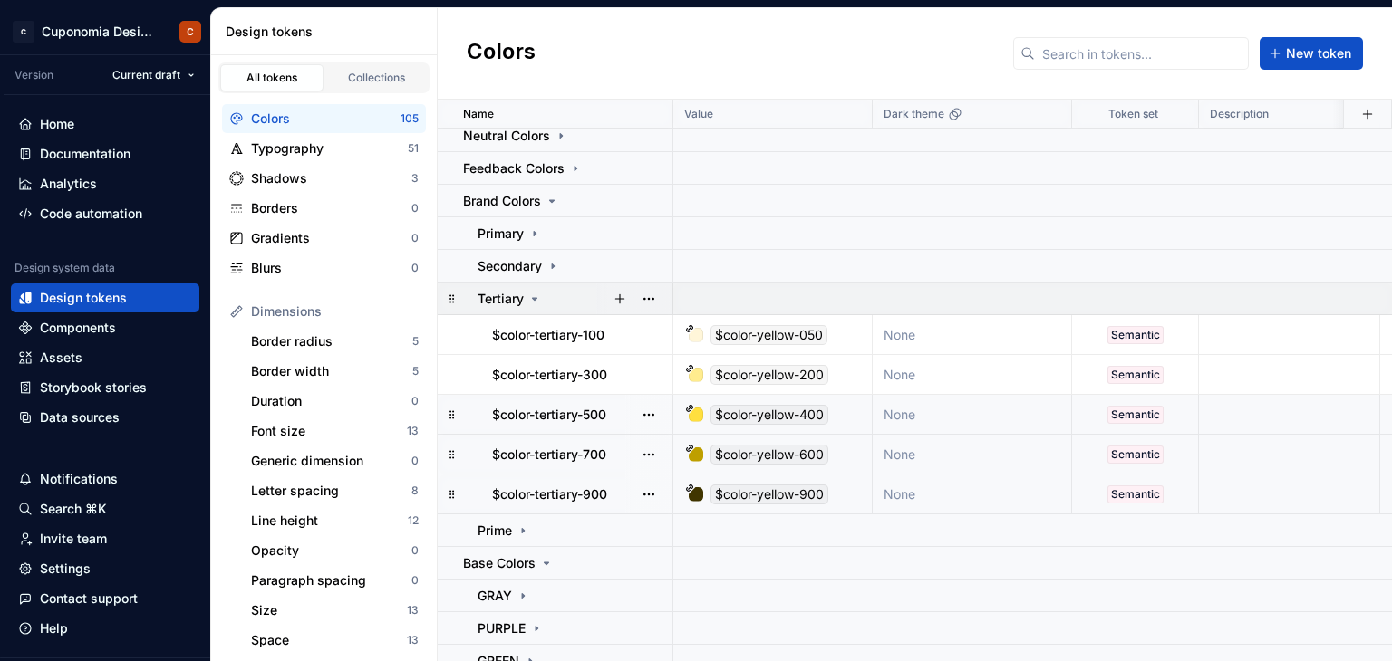
click at [529, 295] on icon at bounding box center [534, 299] width 14 height 14
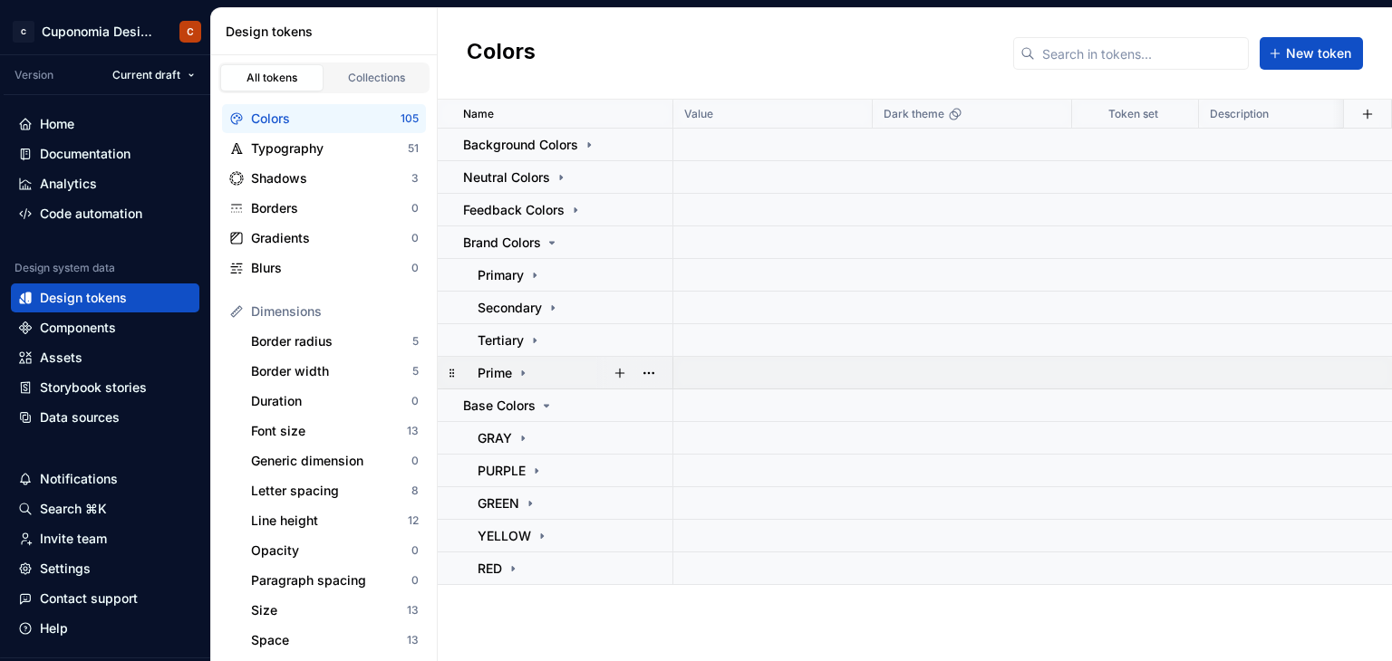
click at [520, 375] on icon at bounding box center [523, 373] width 14 height 14
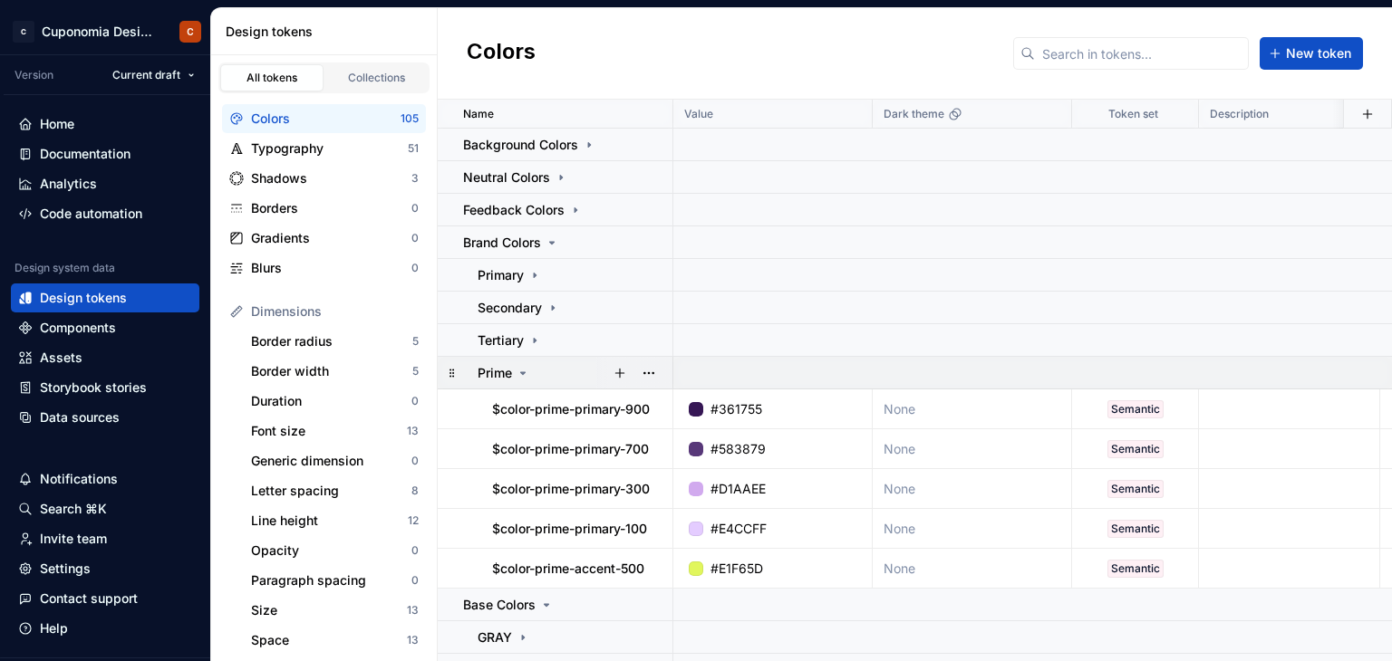
click at [522, 372] on icon at bounding box center [523, 373] width 5 height 2
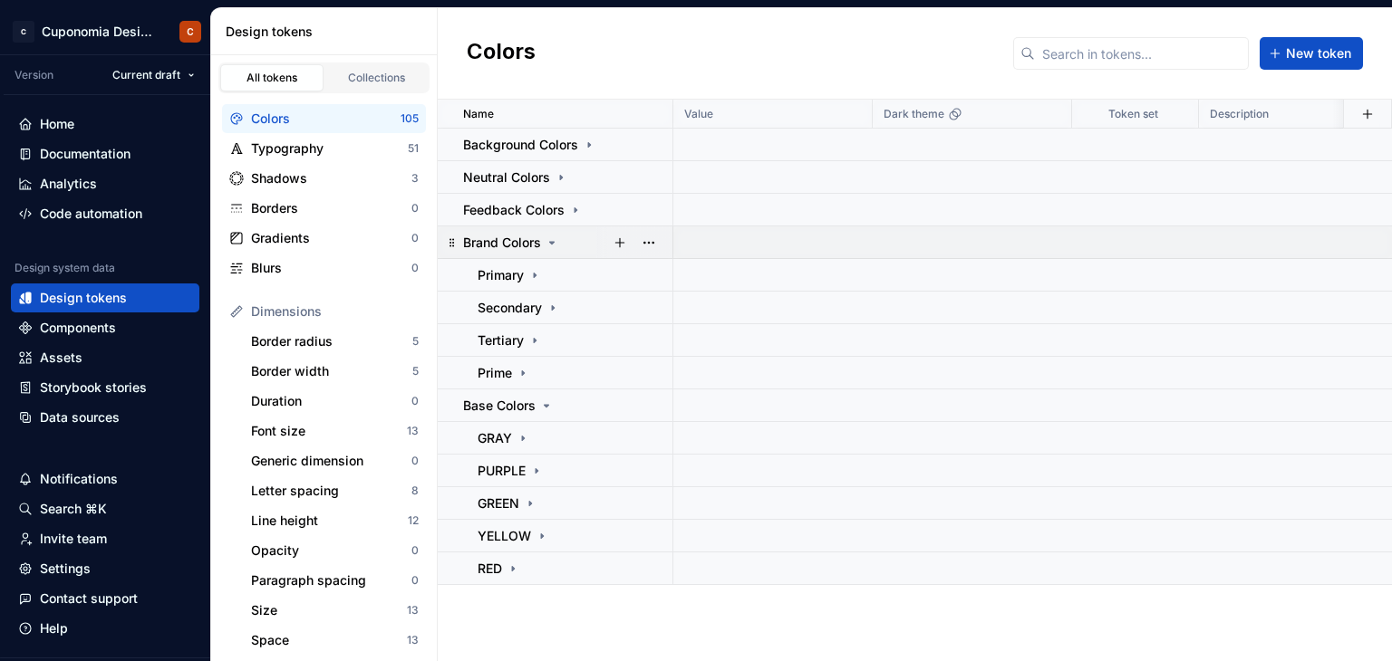
click at [551, 236] on icon at bounding box center [552, 243] width 14 height 14
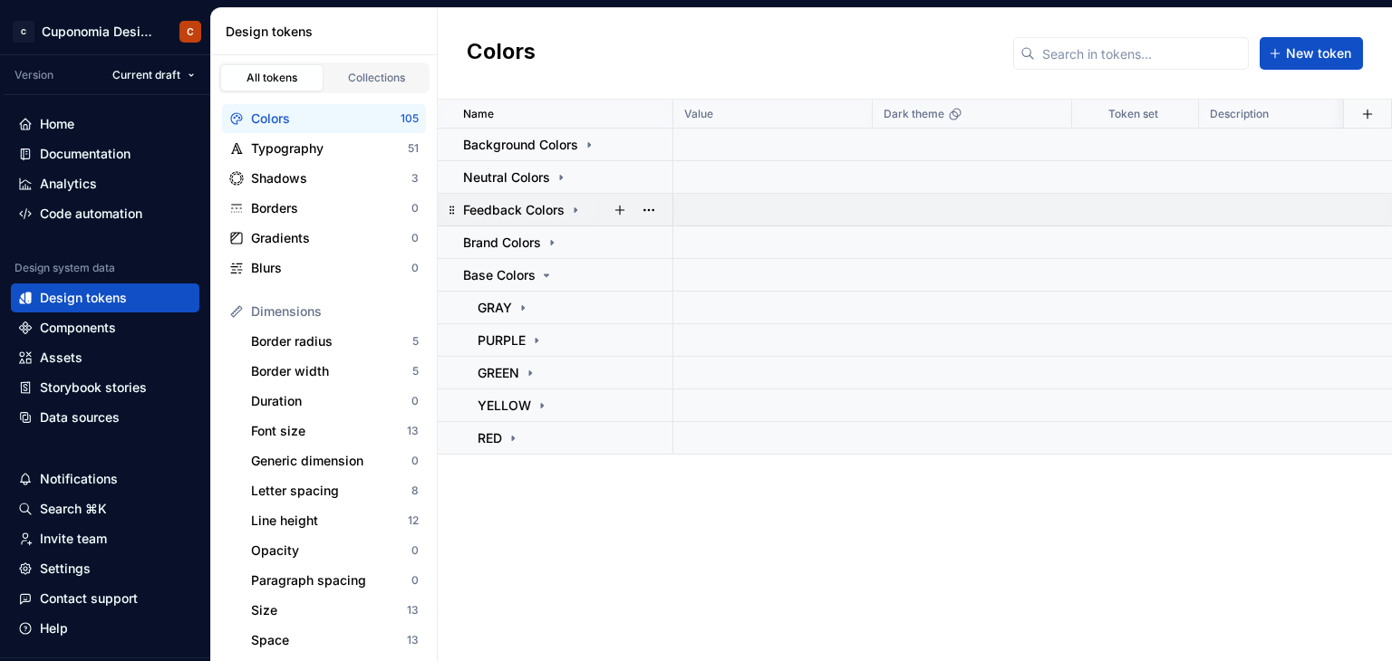
click at [576, 208] on icon at bounding box center [576, 210] width 2 height 5
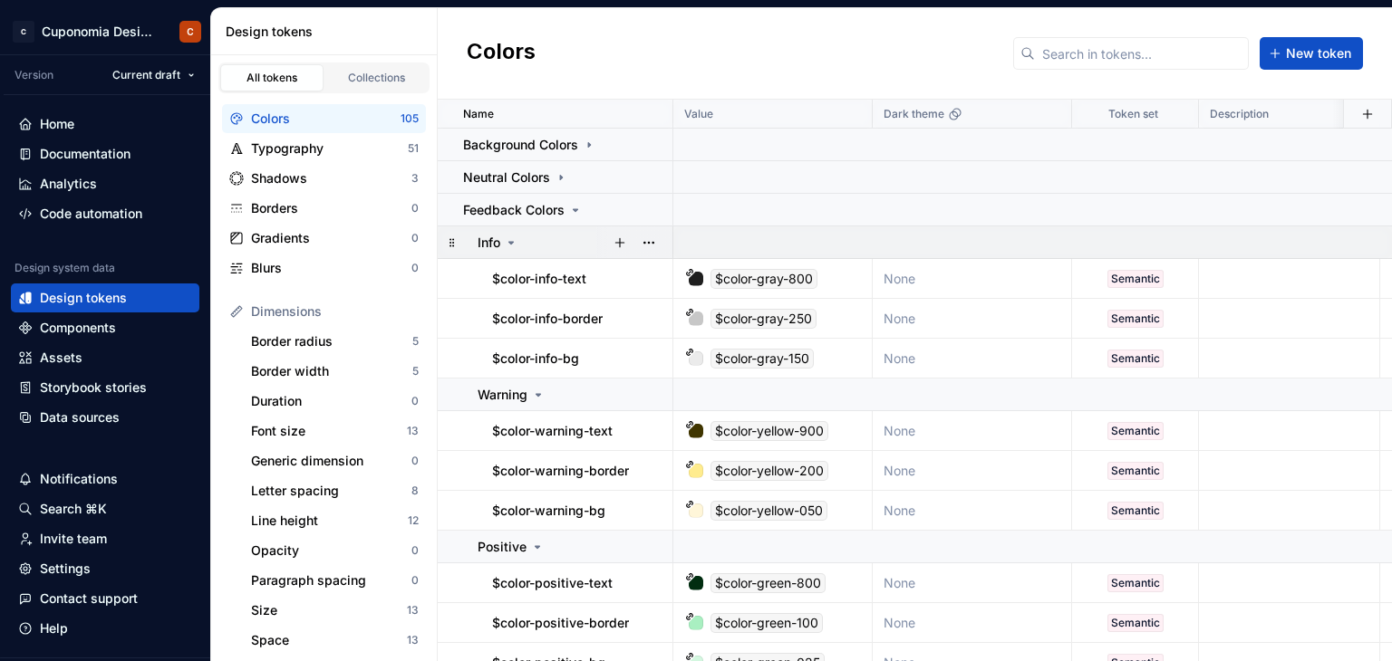
click at [515, 239] on icon at bounding box center [511, 243] width 14 height 14
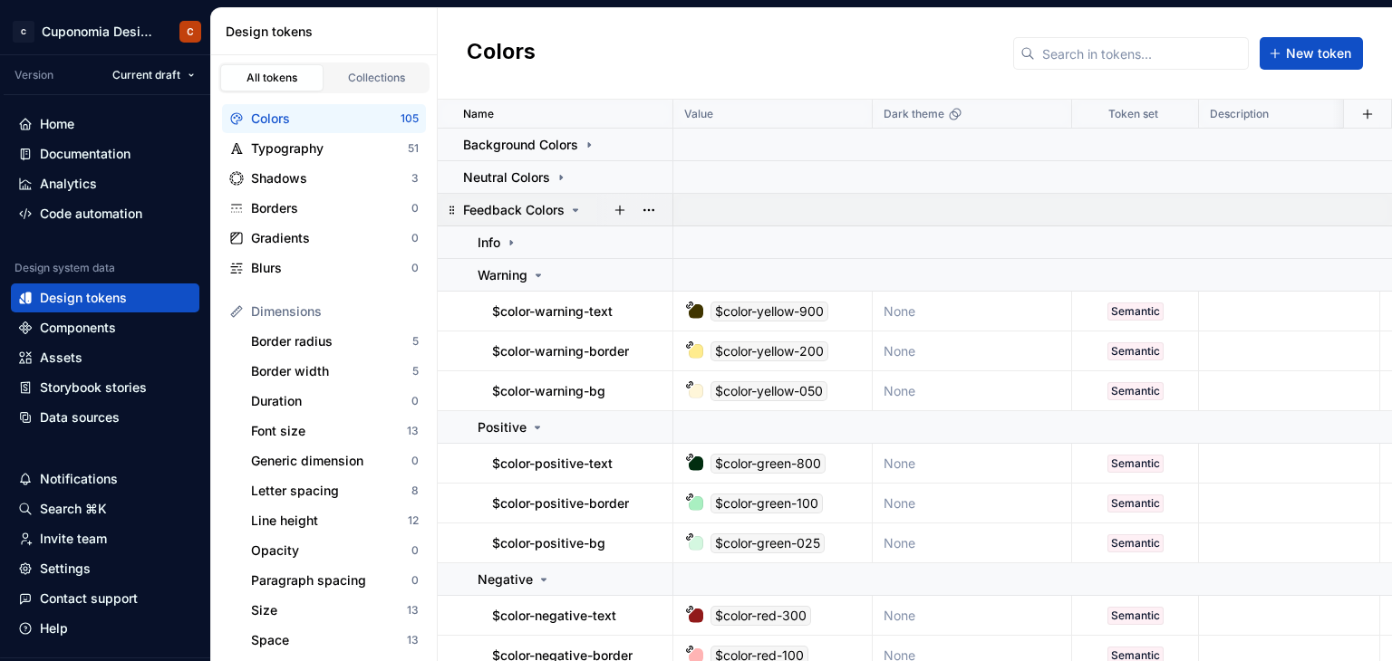
click at [575, 218] on div "Feedback Colors" at bounding box center [523, 210] width 120 height 18
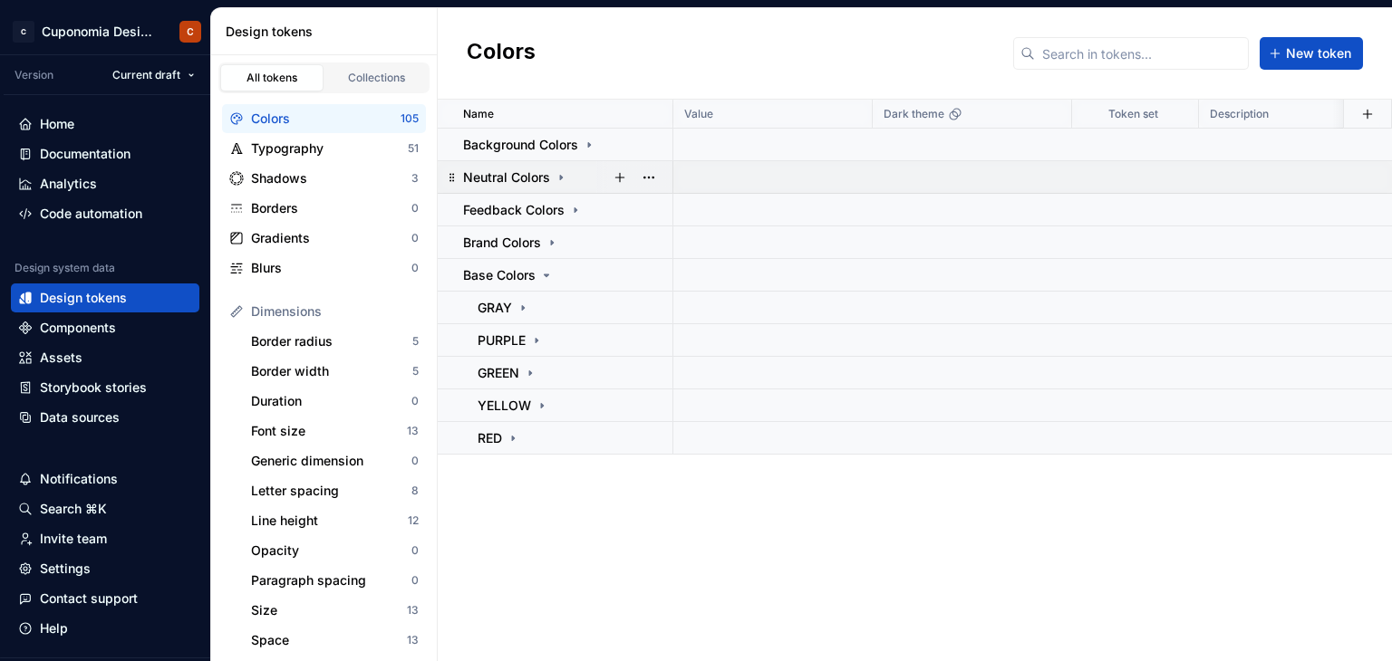
click at [556, 186] on td "Neutral Colors" at bounding box center [556, 177] width 236 height 33
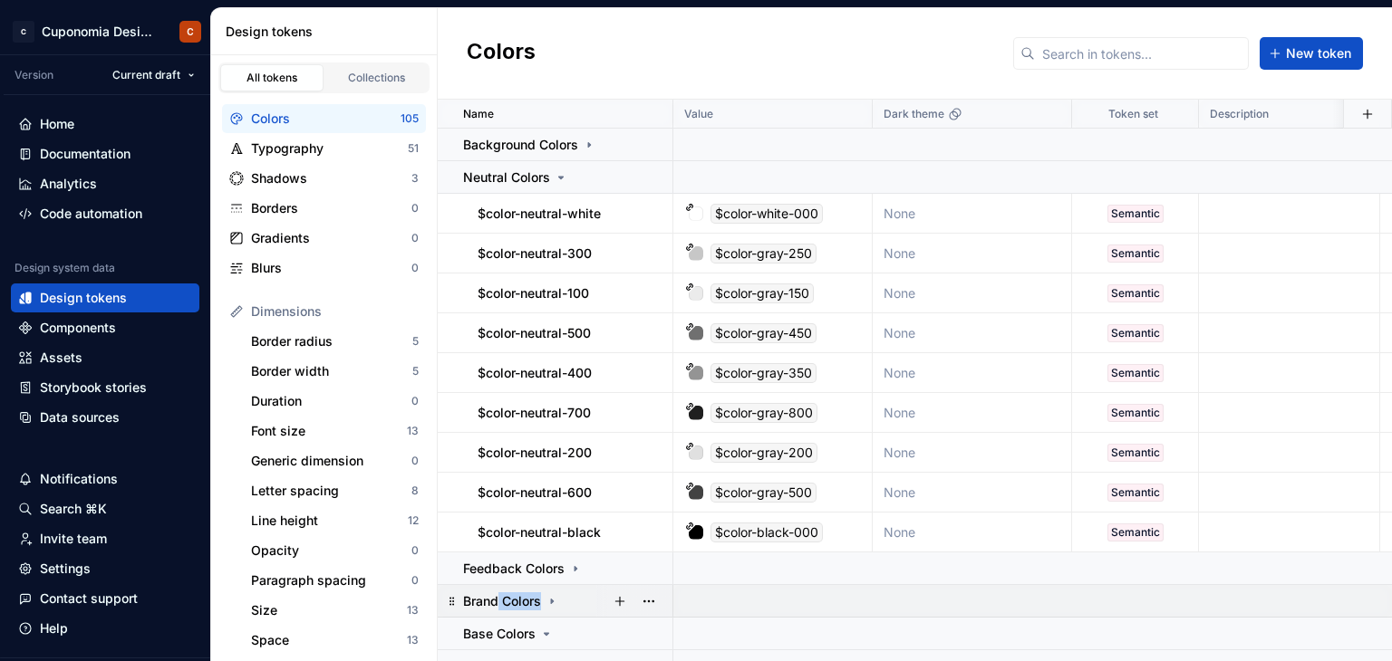
drag, startPoint x: 538, startPoint y: 604, endPoint x: 495, endPoint y: 588, distance: 46.5
click at [495, 588] on td "Brand Colors" at bounding box center [556, 601] width 236 height 33
click at [454, 603] on icon at bounding box center [452, 601] width 14 height 14
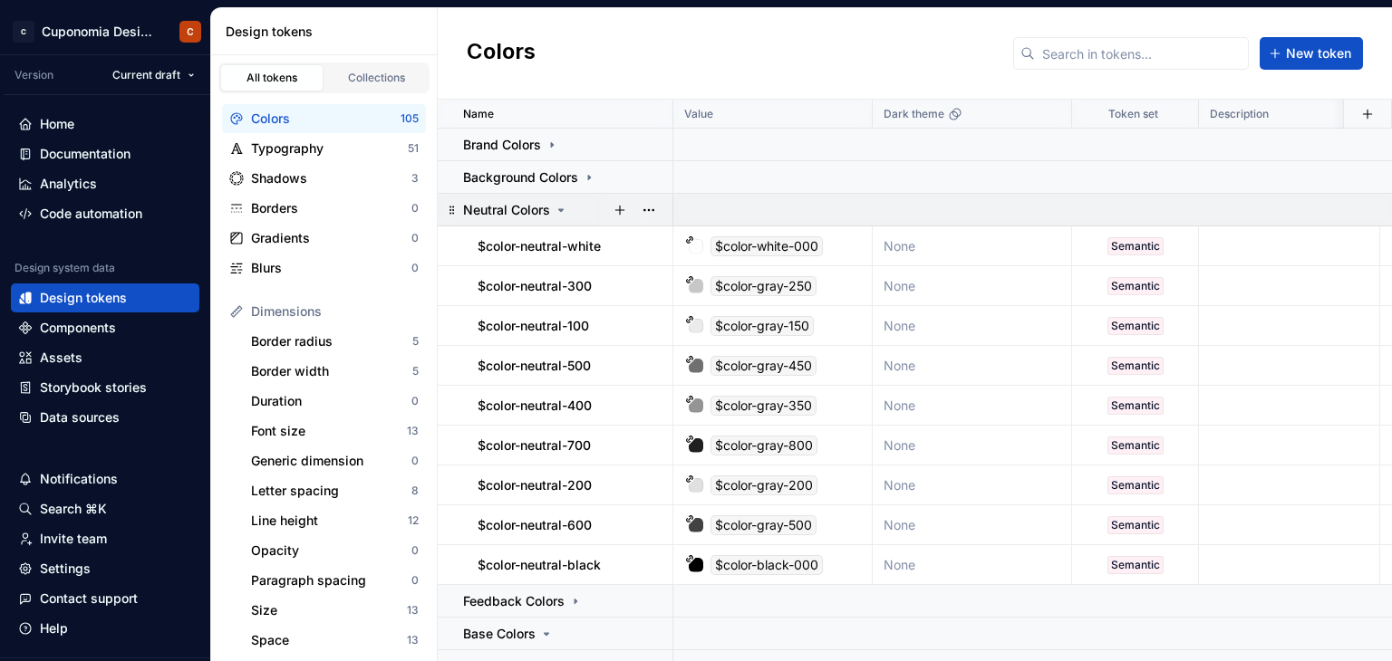
click at [562, 211] on icon at bounding box center [561, 210] width 14 height 14
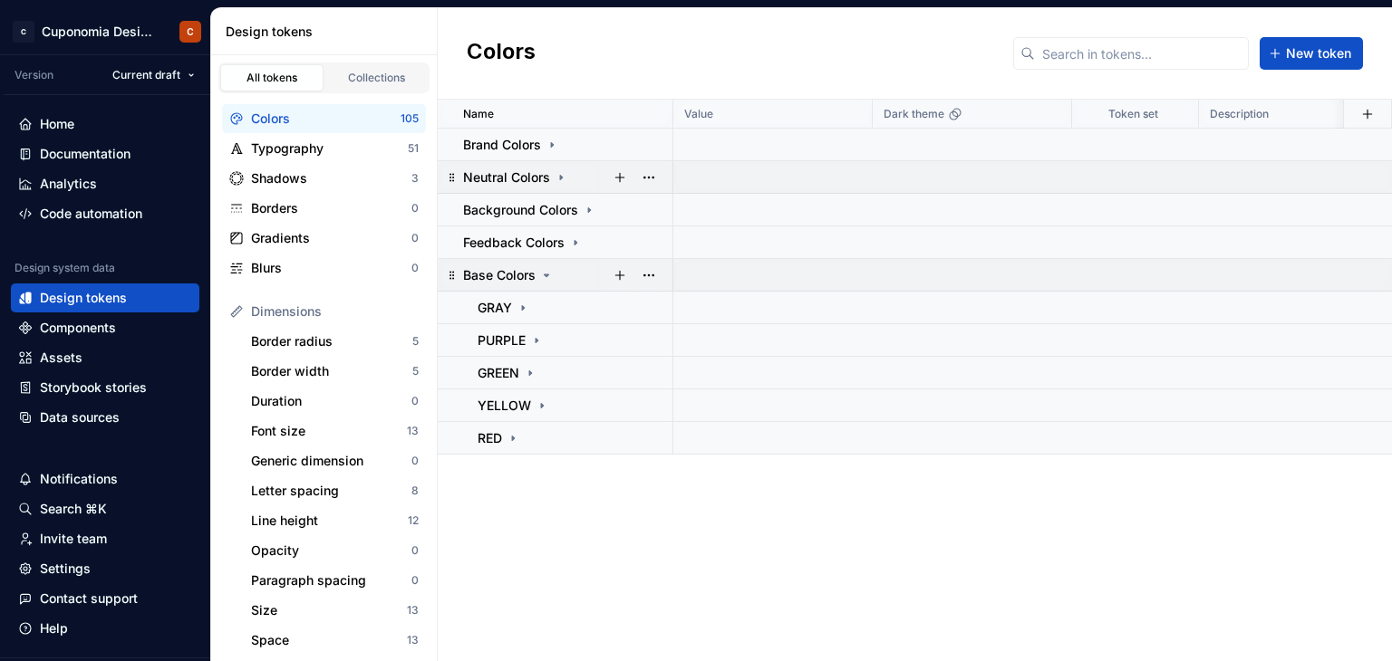
click at [544, 270] on icon at bounding box center [546, 275] width 14 height 14
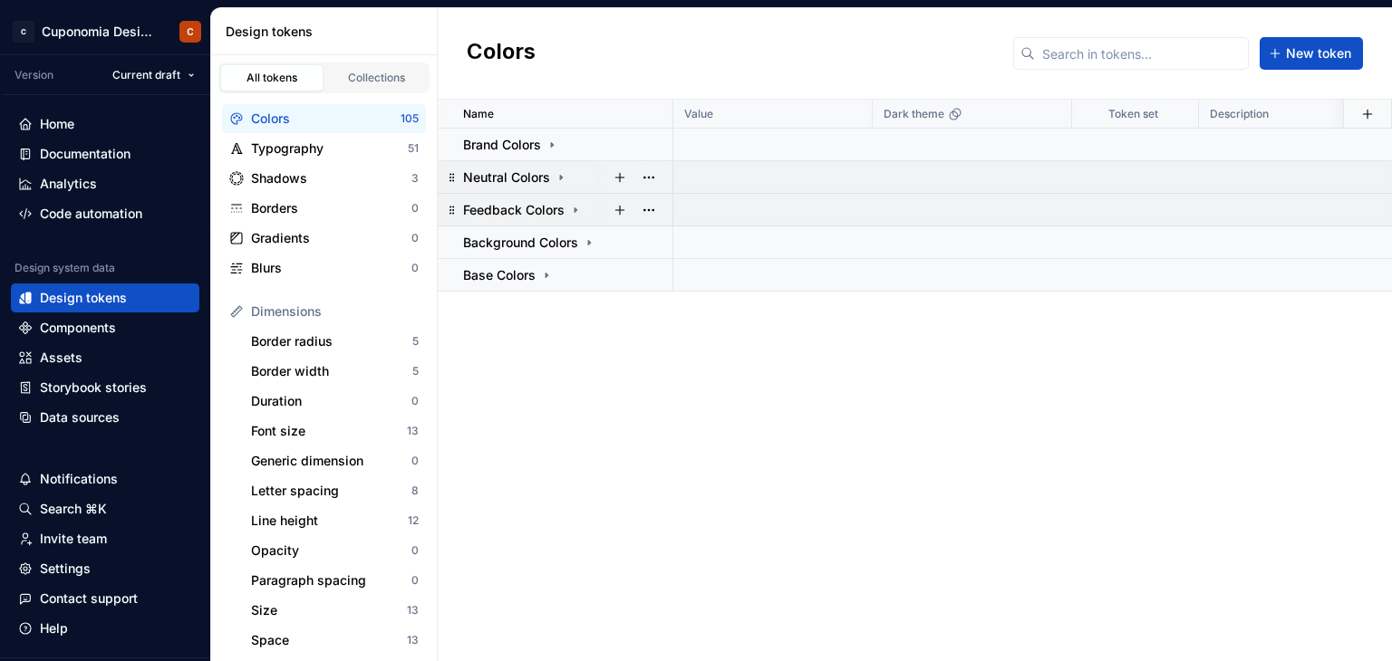
click at [570, 211] on icon at bounding box center [575, 210] width 14 height 14
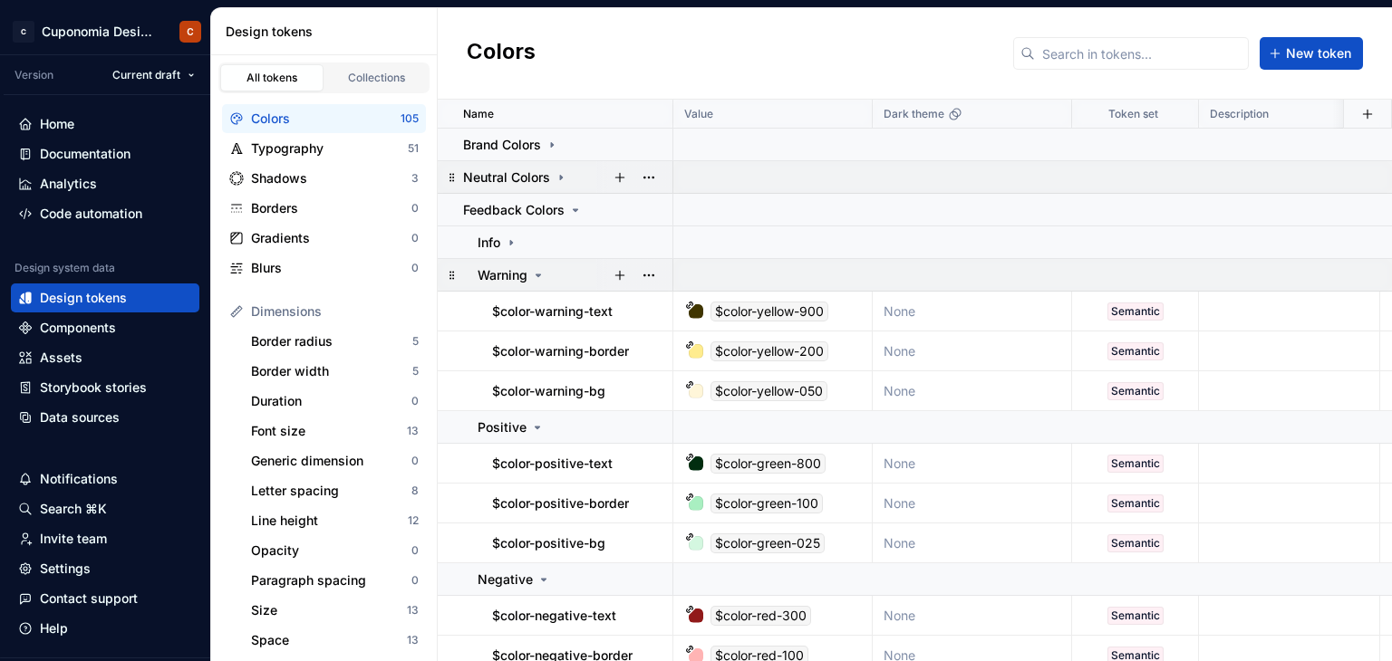
click at [529, 275] on div "Warning" at bounding box center [512, 275] width 68 height 18
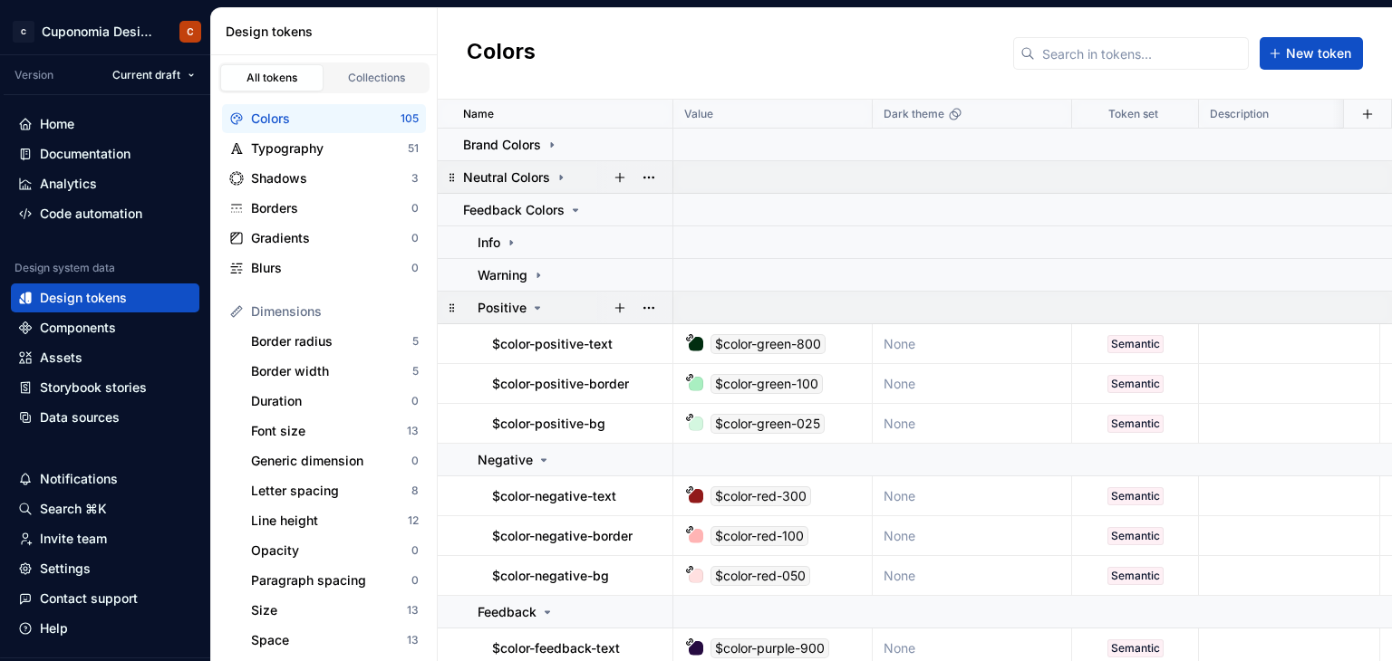
click at [540, 304] on icon at bounding box center [537, 308] width 14 height 14
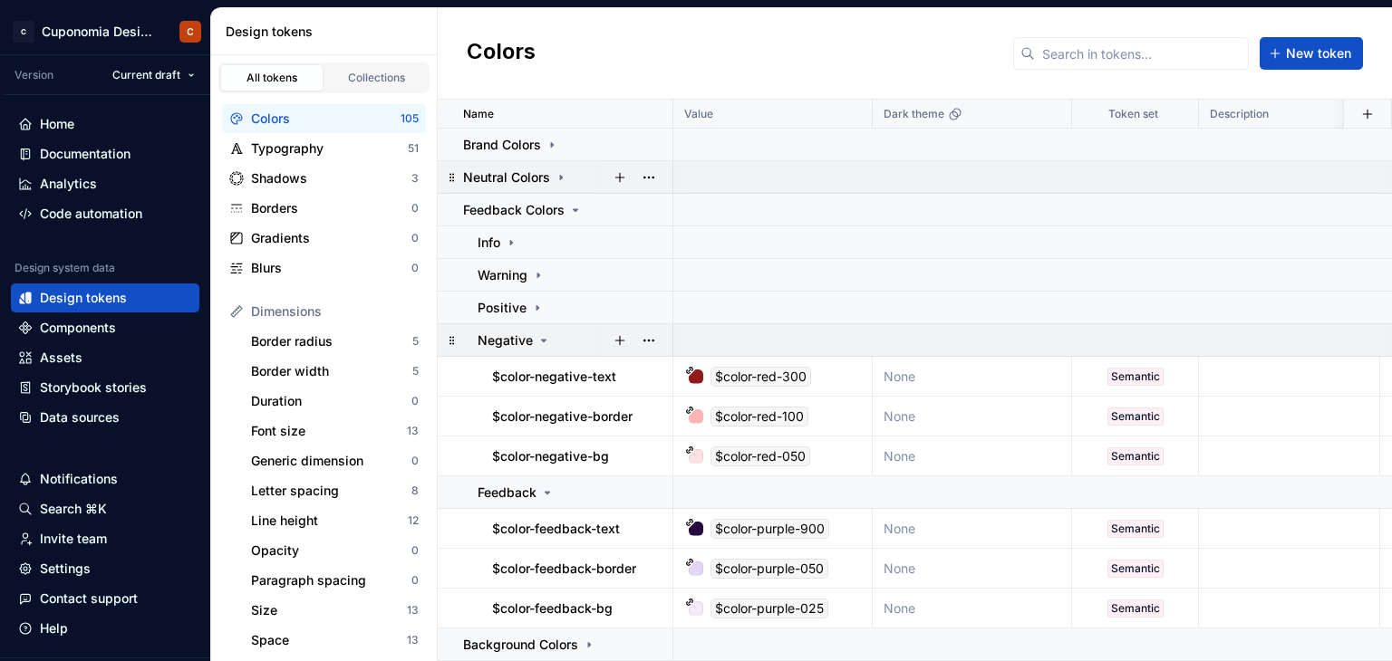
click at [536, 342] on icon at bounding box center [543, 340] width 14 height 14
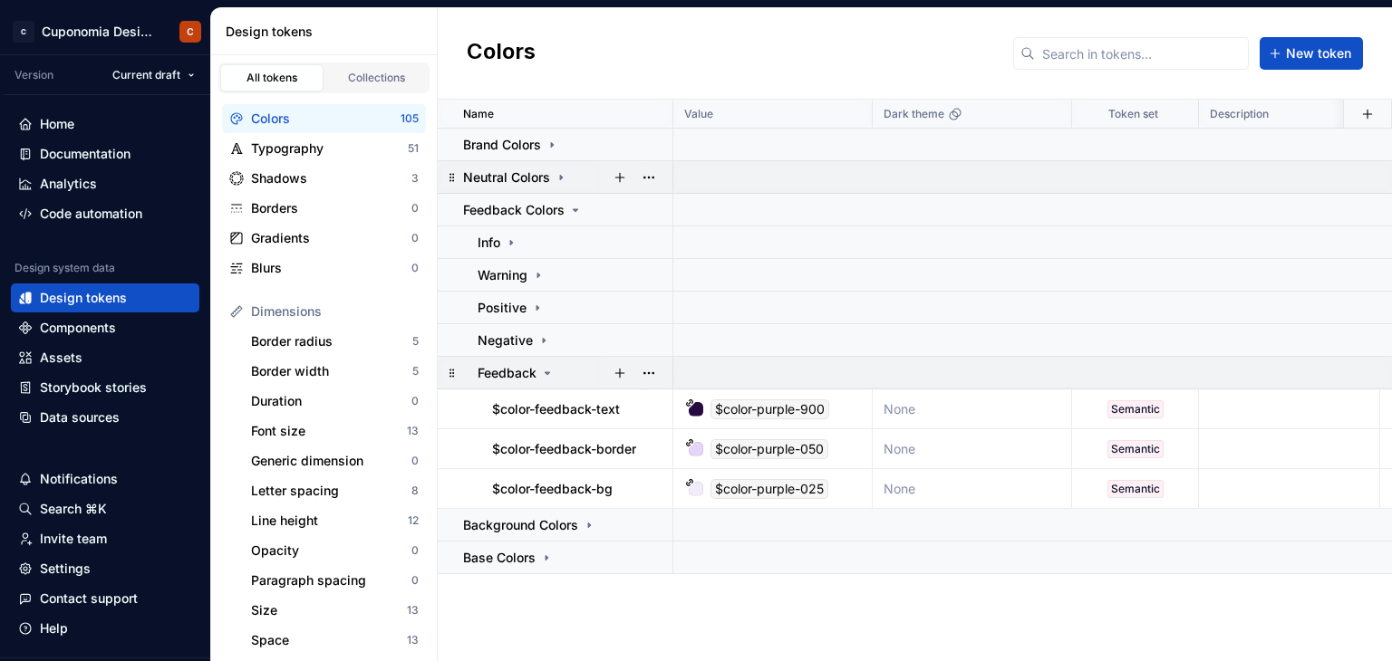
click at [544, 370] on icon at bounding box center [547, 373] width 14 height 14
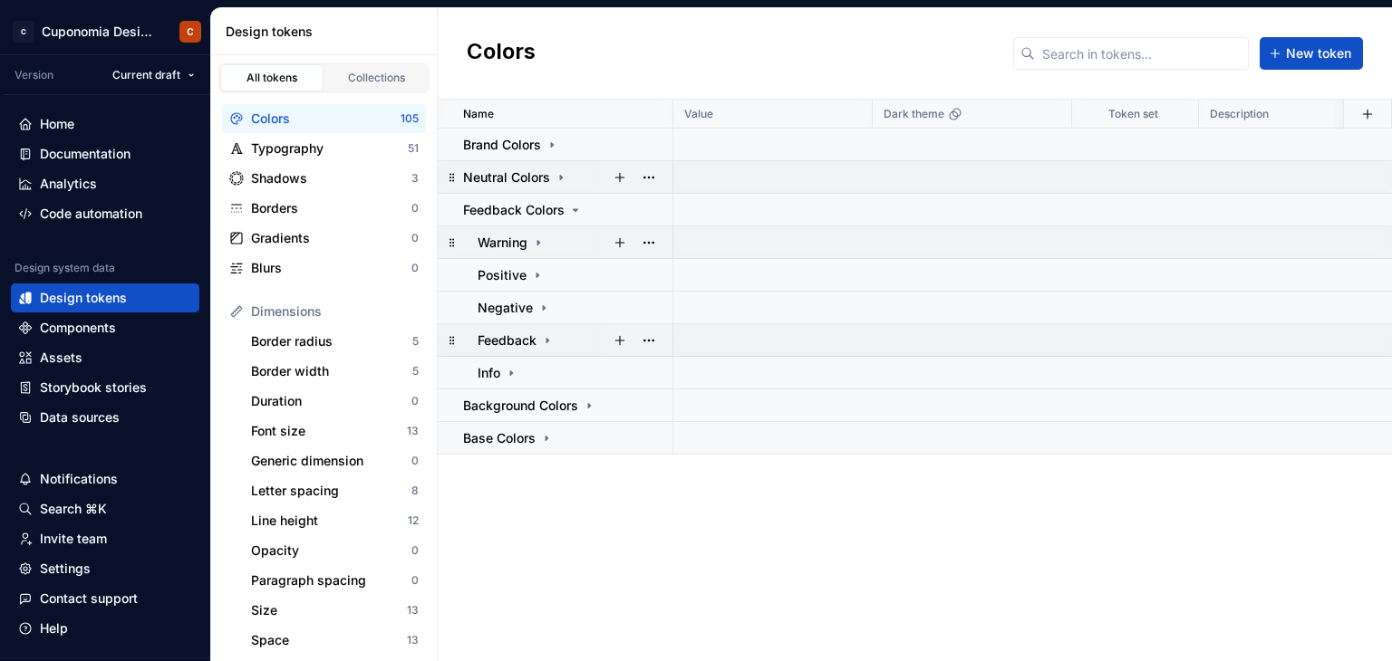
click at [539, 241] on icon at bounding box center [538, 242] width 2 height 5
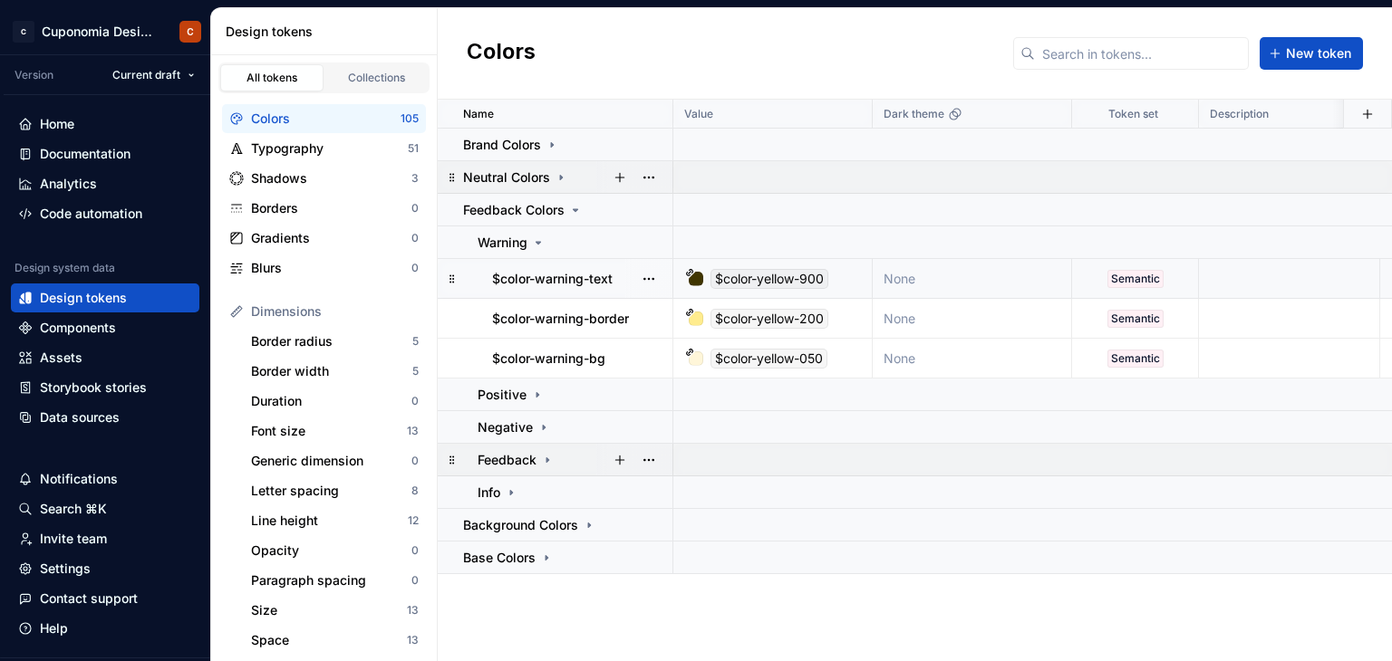
click at [763, 281] on div "$color-yellow-900" at bounding box center [769, 279] width 118 height 20
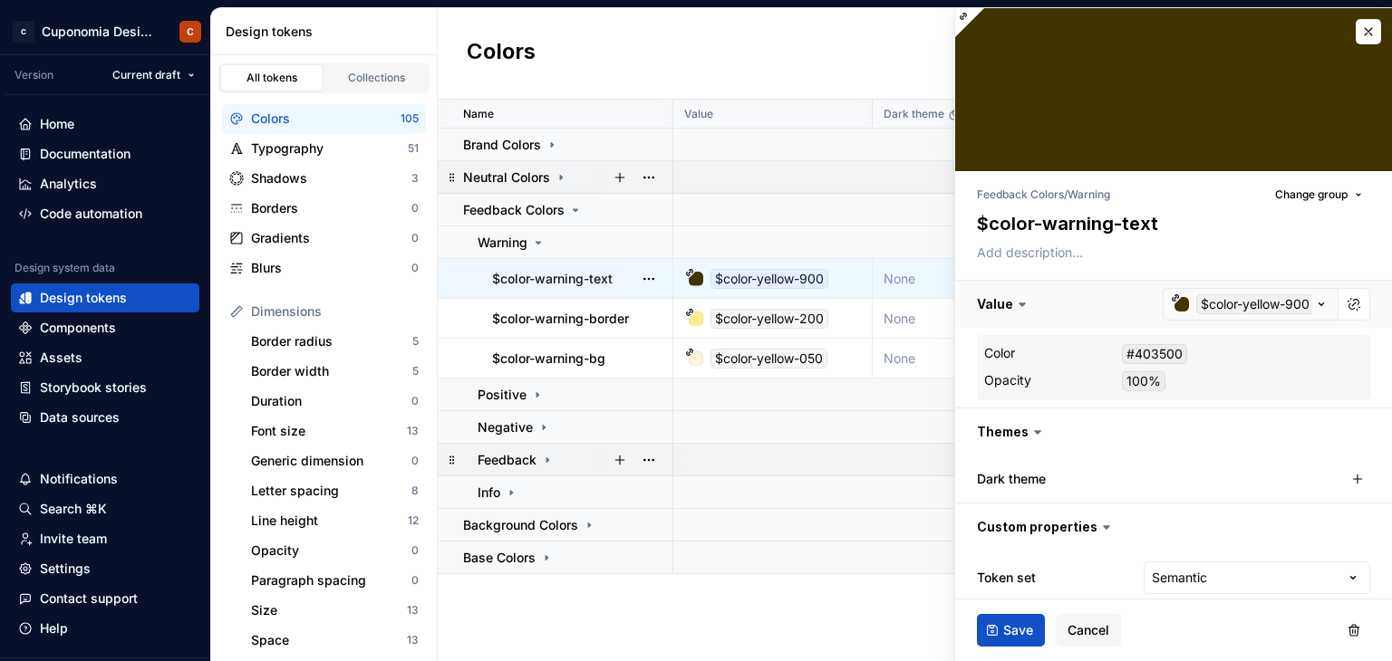
click at [1259, 302] on button "button" at bounding box center [1173, 304] width 437 height 47
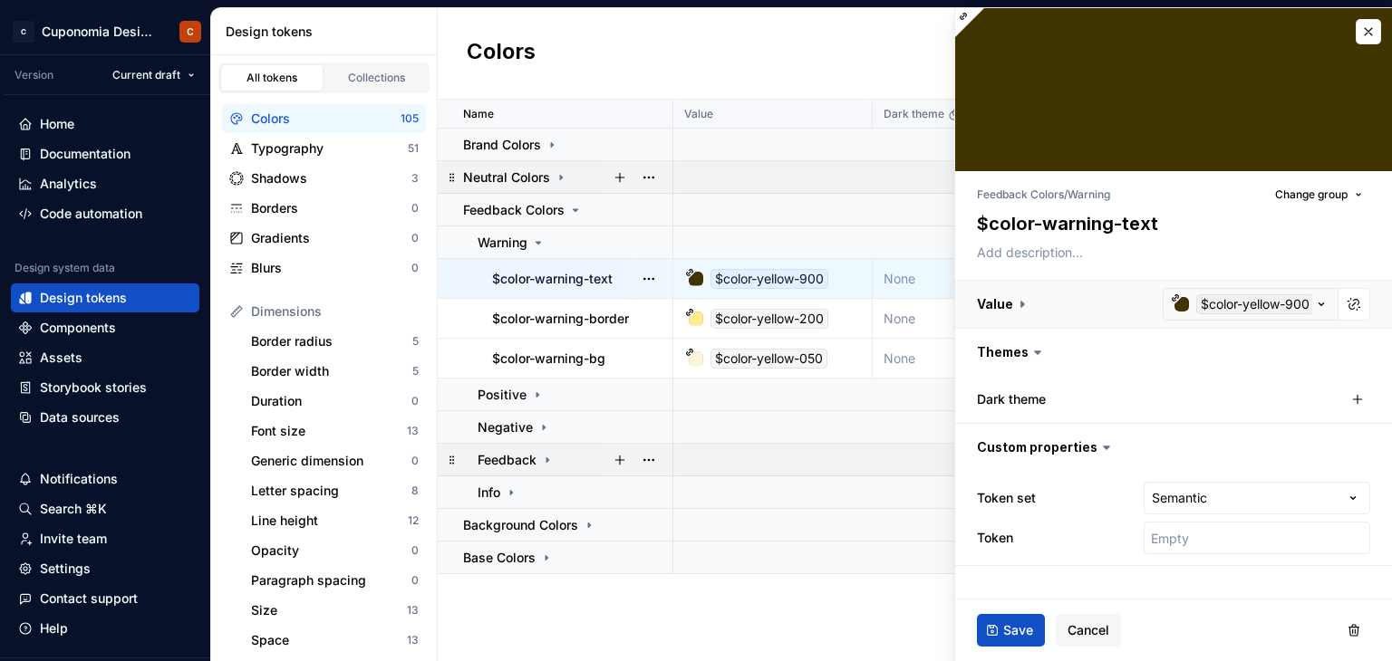
click at [1259, 302] on button "button" at bounding box center [1173, 304] width 437 height 47
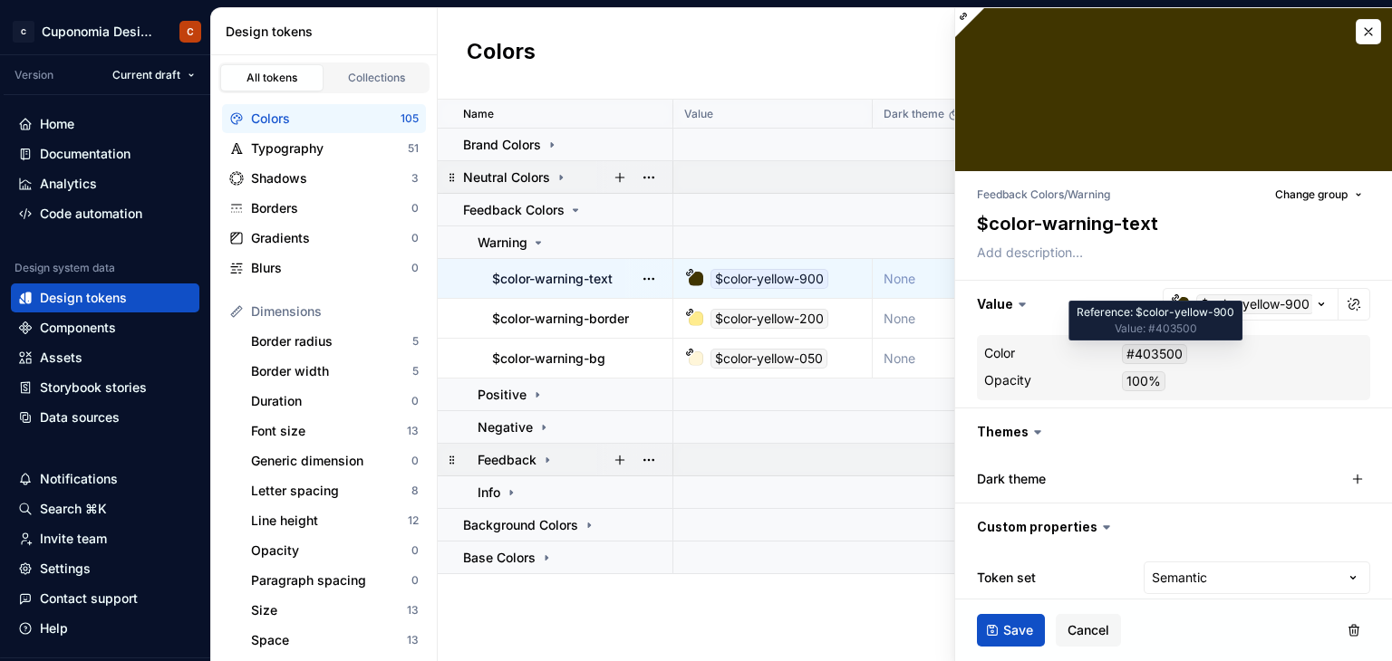
click at [1157, 359] on div "#403500" at bounding box center [1154, 354] width 65 height 20
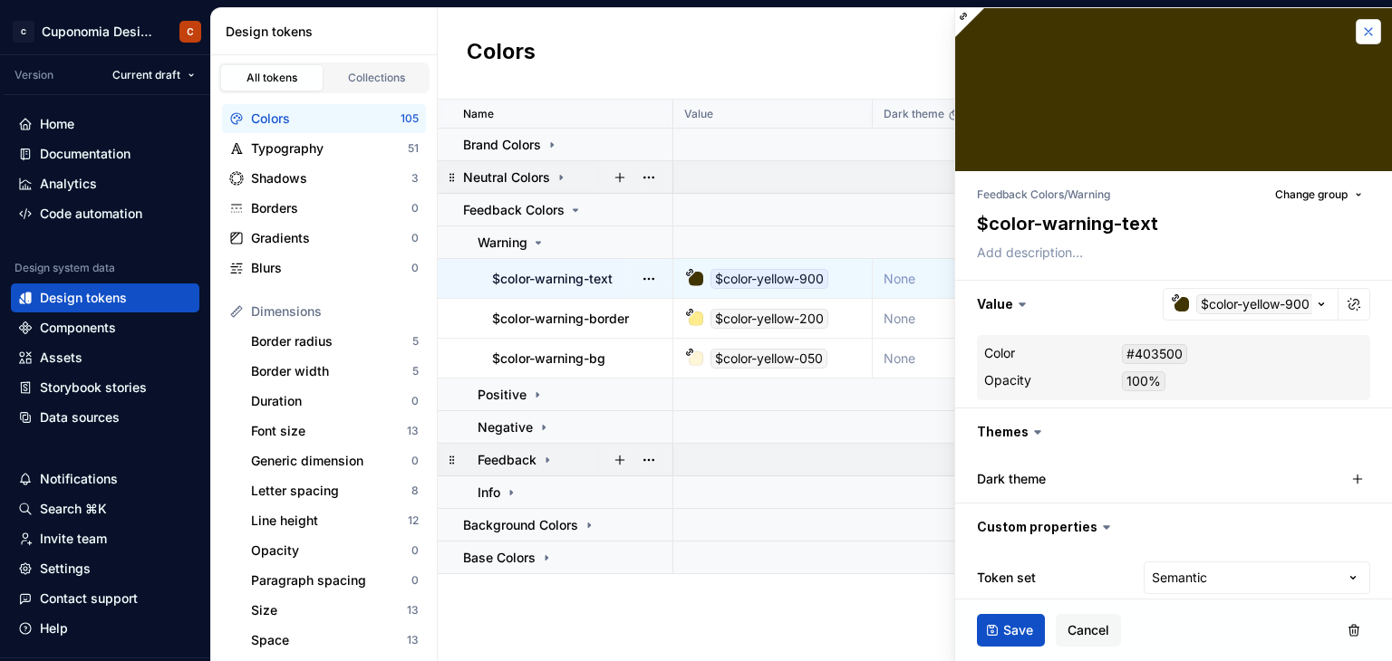
click at [1356, 26] on button "button" at bounding box center [1368, 31] width 25 height 25
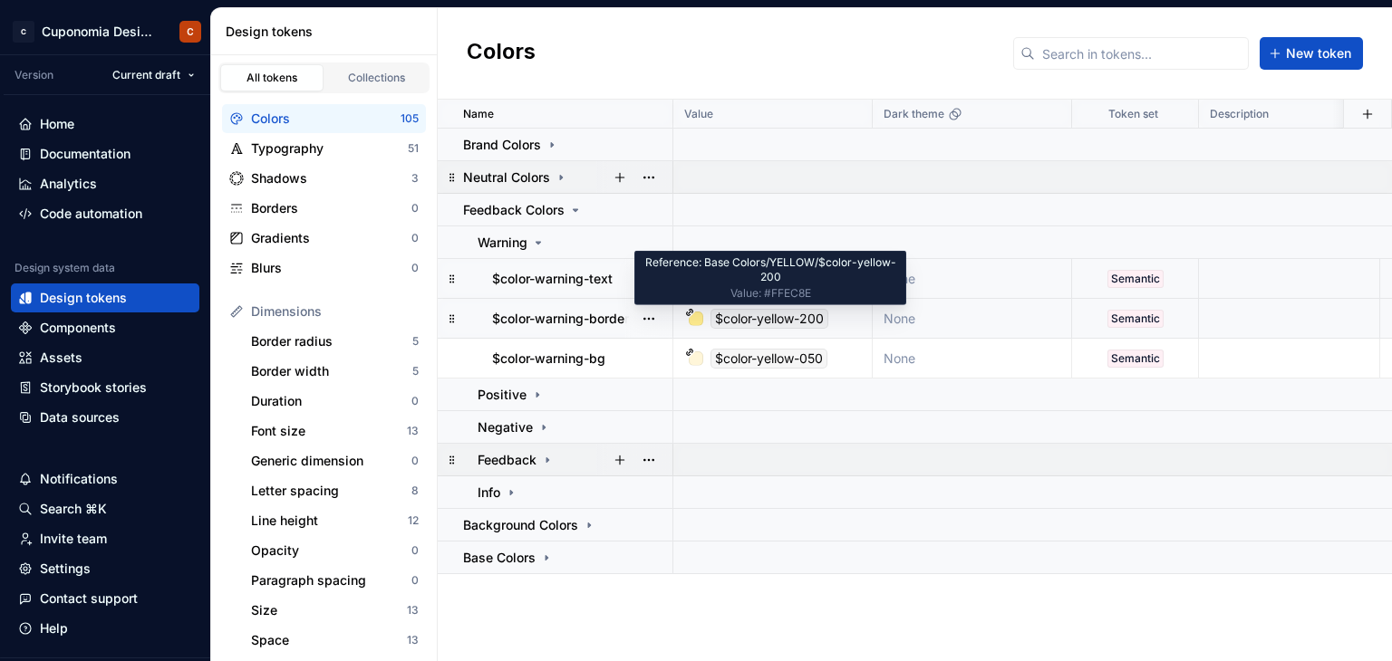
click at [783, 316] on div "$color-yellow-200" at bounding box center [769, 319] width 118 height 20
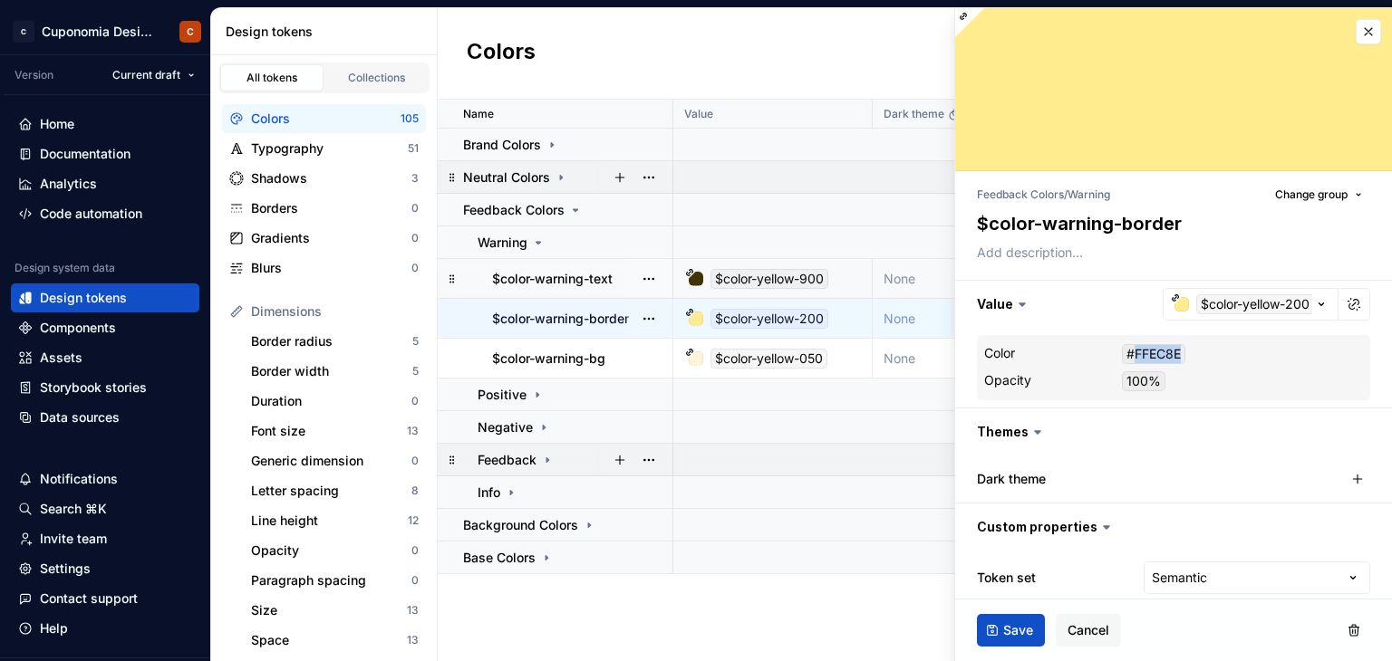
drag, startPoint x: 1179, startPoint y: 356, endPoint x: 1131, endPoint y: 350, distance: 48.4
click at [1131, 350] on div "#FFEC8E" at bounding box center [1153, 354] width 63 height 20
copy div "FFEC8E"
click at [739, 355] on div "$color-yellow-050" at bounding box center [768, 359] width 117 height 20
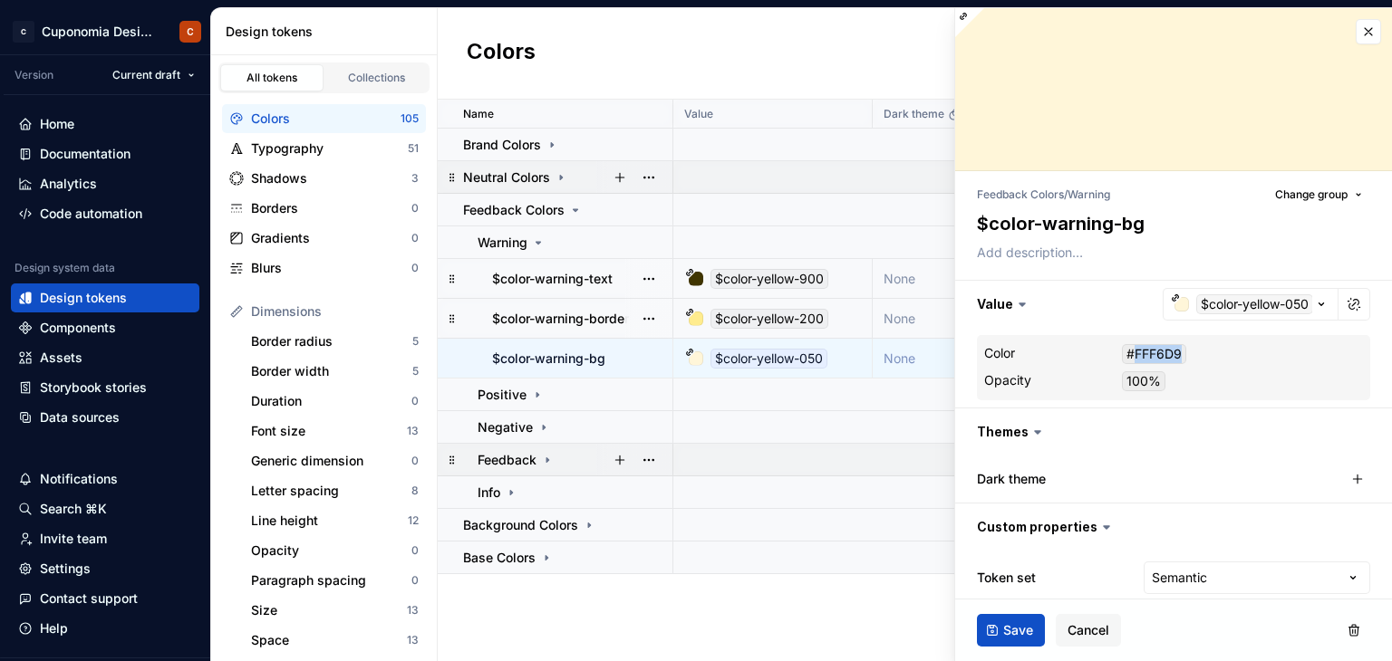
drag, startPoint x: 1182, startPoint y: 352, endPoint x: 1135, endPoint y: 347, distance: 47.3
click at [1135, 347] on div "#FFF6D9" at bounding box center [1154, 354] width 64 height 20
copy div "FFF6D9"
click at [1356, 34] on button "button" at bounding box center [1368, 31] width 25 height 25
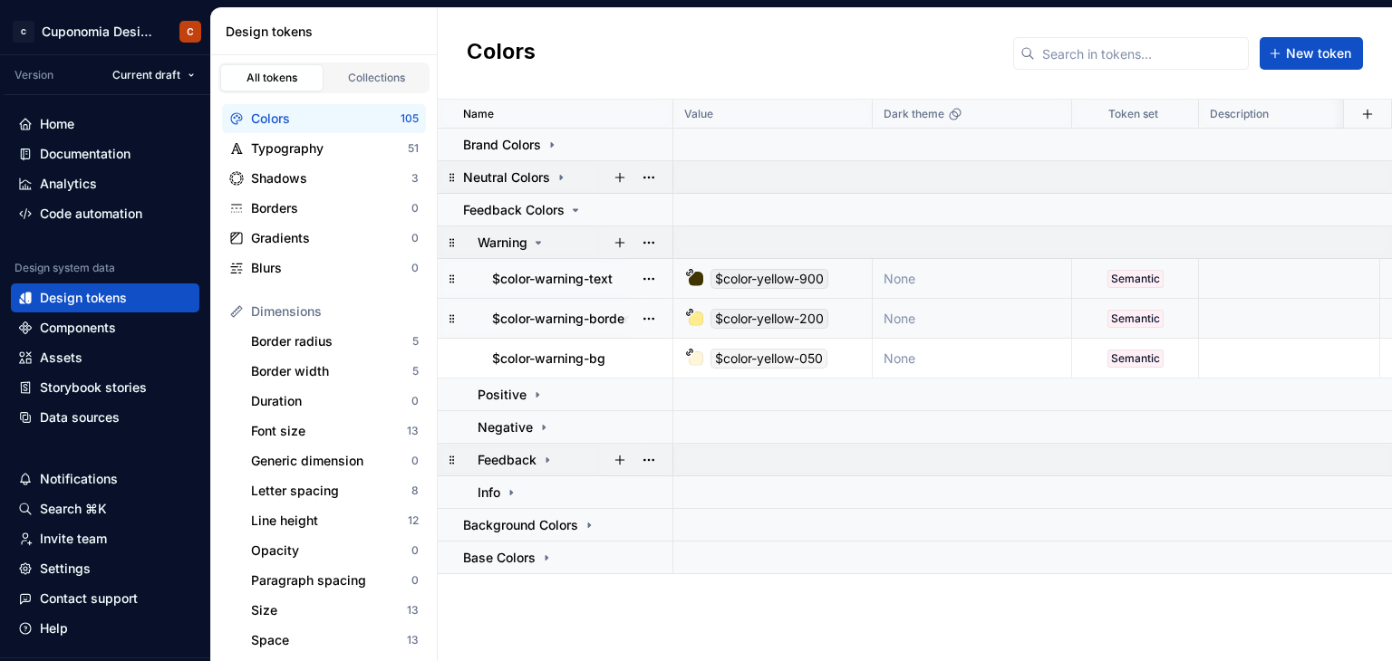
click at [539, 242] on icon at bounding box center [538, 243] width 5 height 2
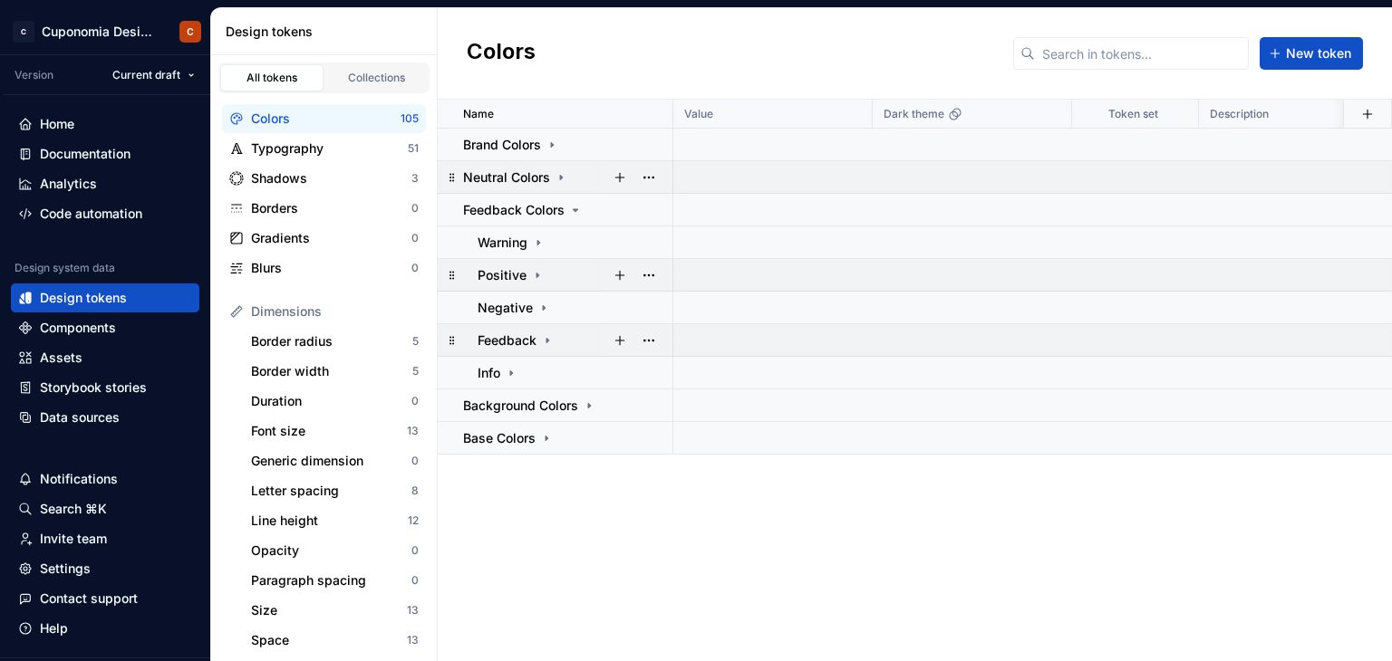
click at [543, 269] on icon at bounding box center [537, 275] width 14 height 14
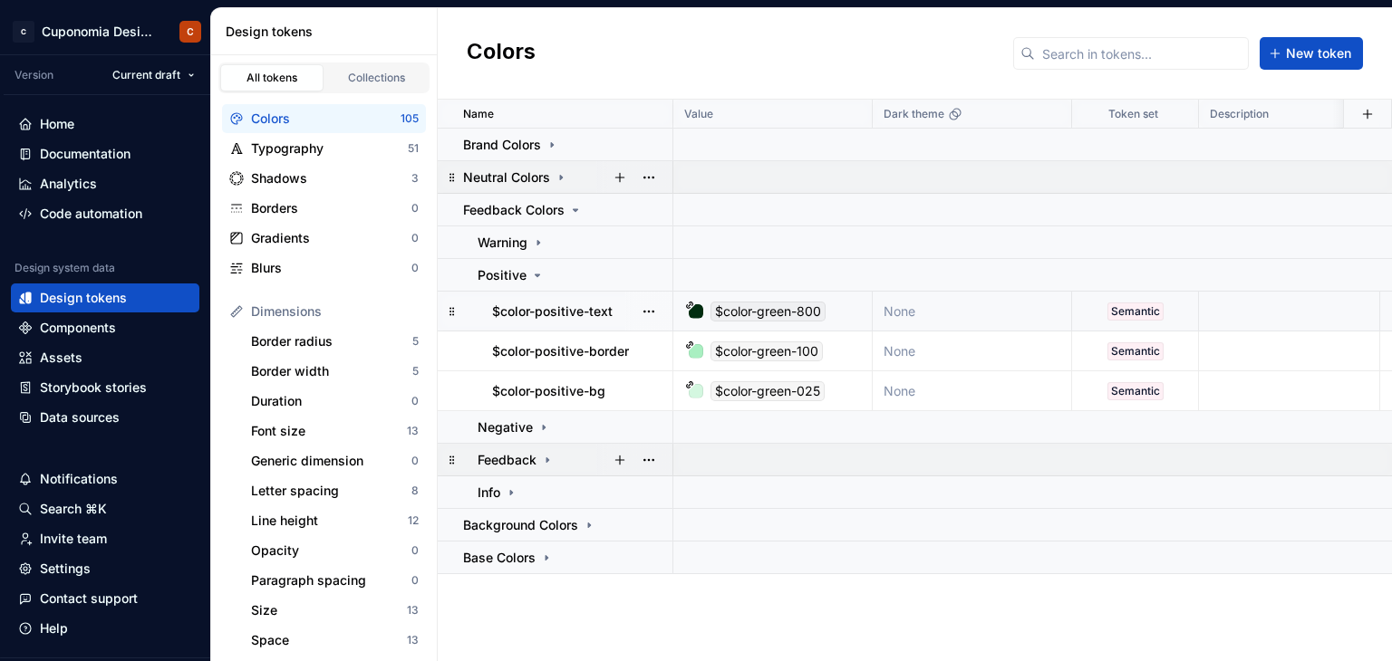
click at [772, 316] on div "$color-green-800" at bounding box center [767, 312] width 115 height 20
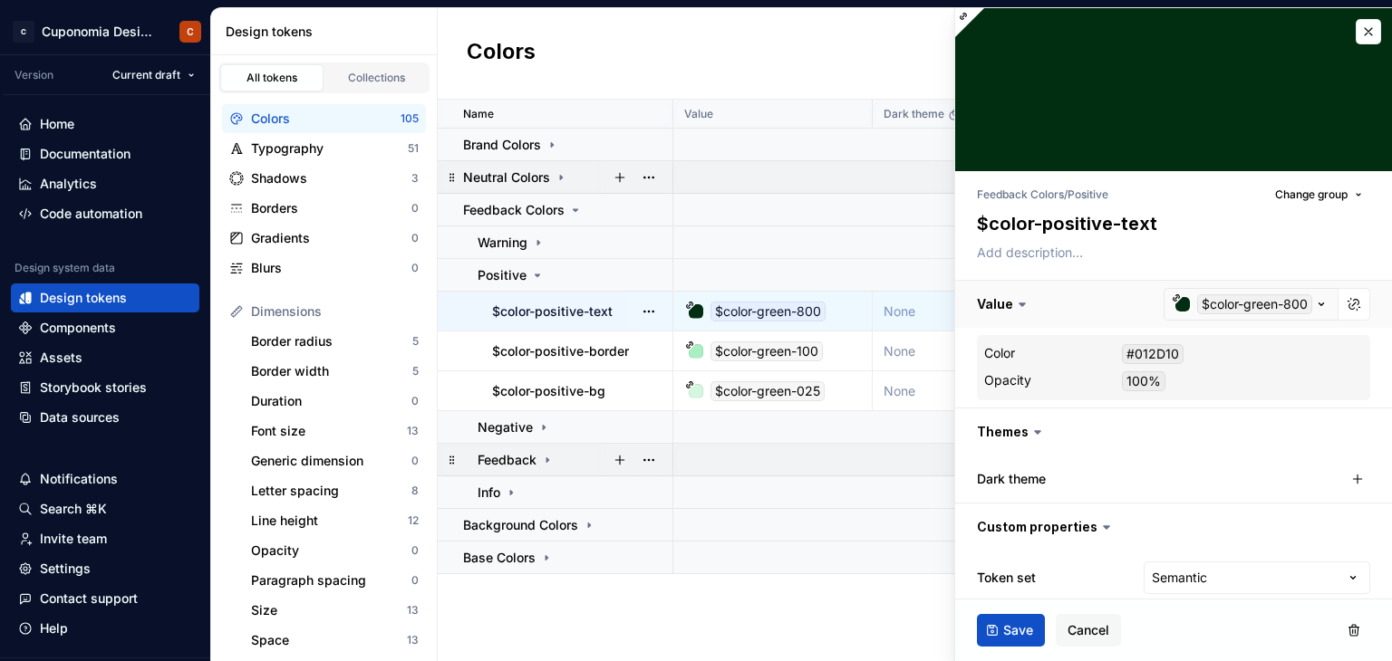
click at [1220, 305] on button "button" at bounding box center [1173, 304] width 437 height 47
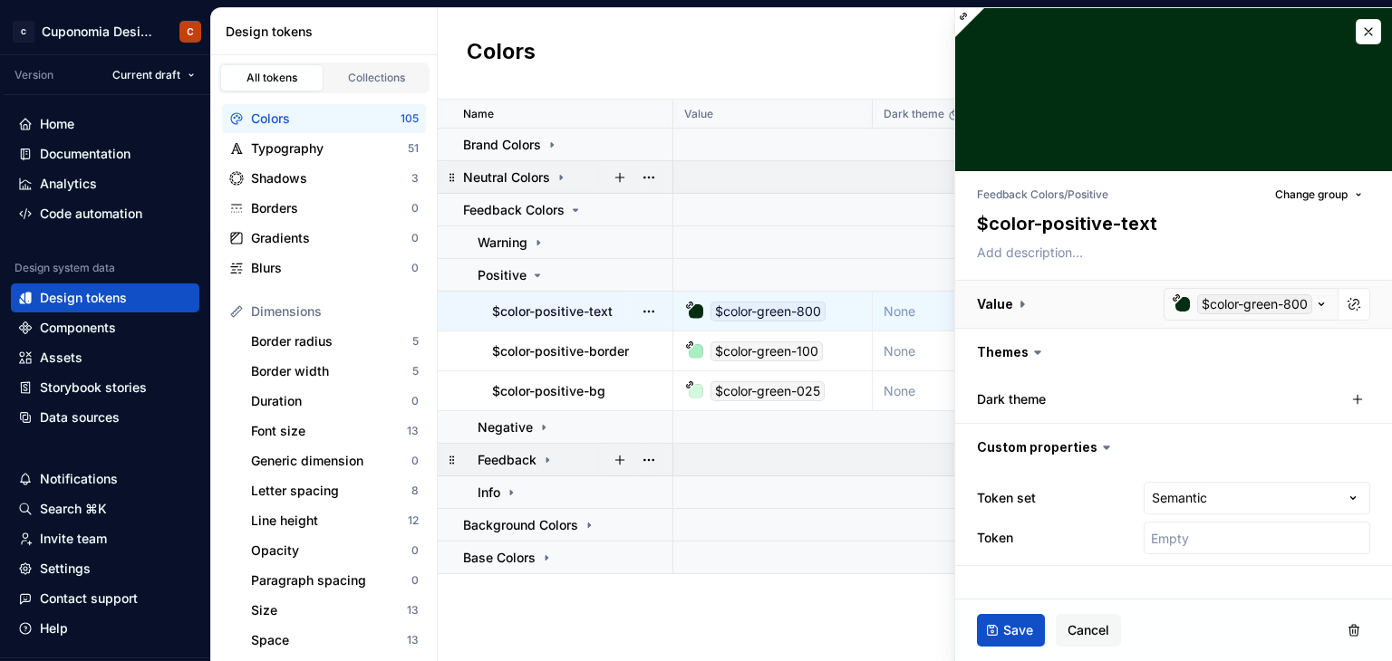
click at [1320, 308] on button "button" at bounding box center [1173, 304] width 437 height 47
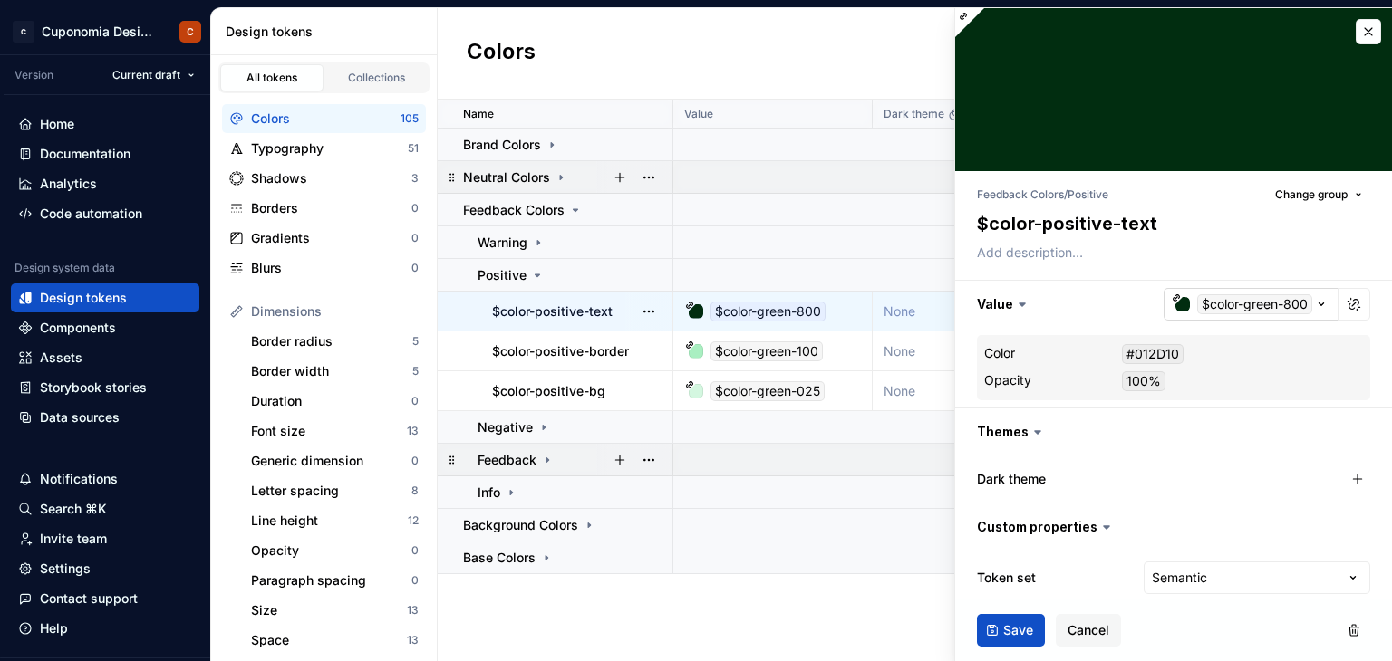
click at [1175, 302] on div "button" at bounding box center [1182, 304] width 14 height 14
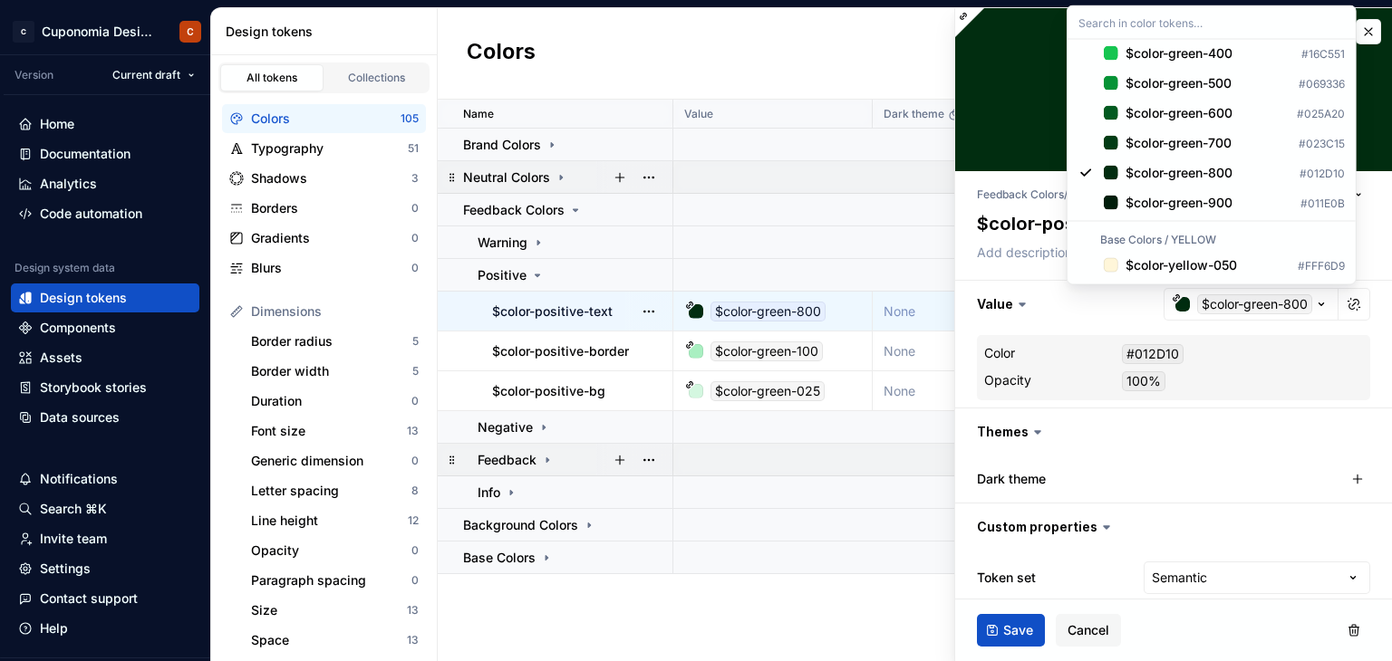
scroll to position [2990, 0]
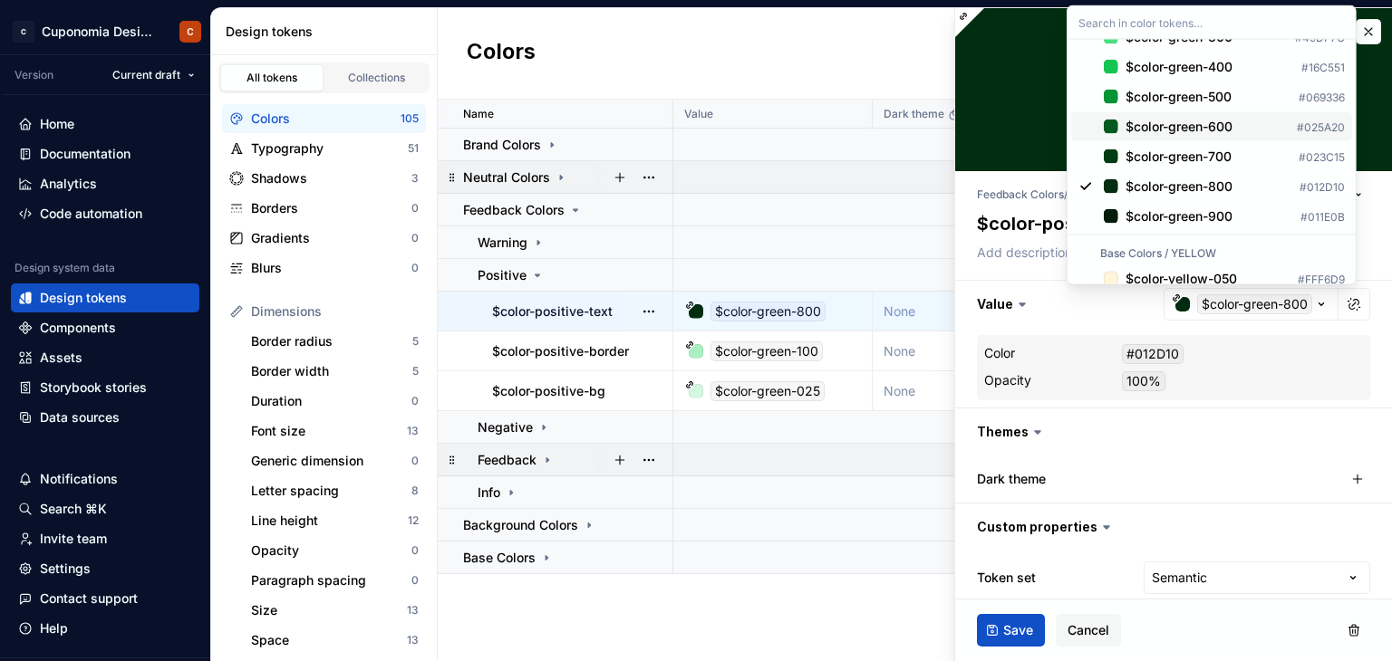
click at [1182, 136] on div "$color-green-600" at bounding box center [1178, 127] width 107 height 18
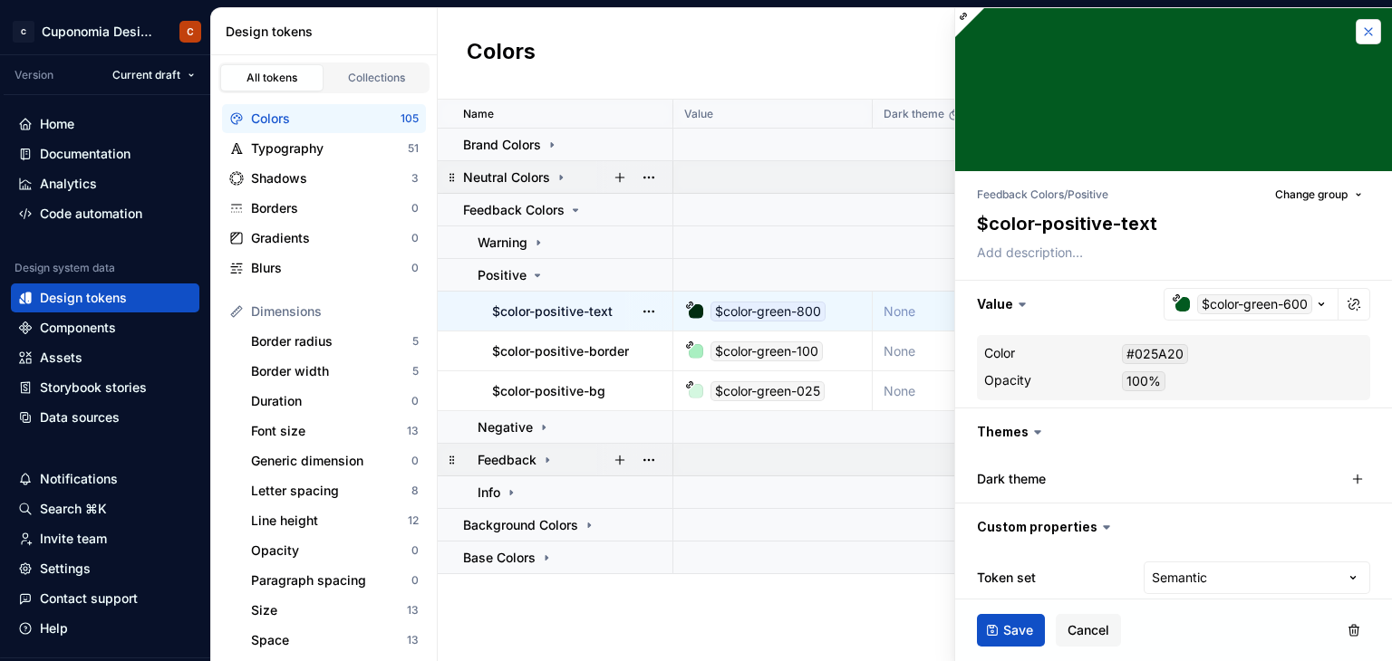
click at [1356, 26] on button "button" at bounding box center [1368, 31] width 25 height 25
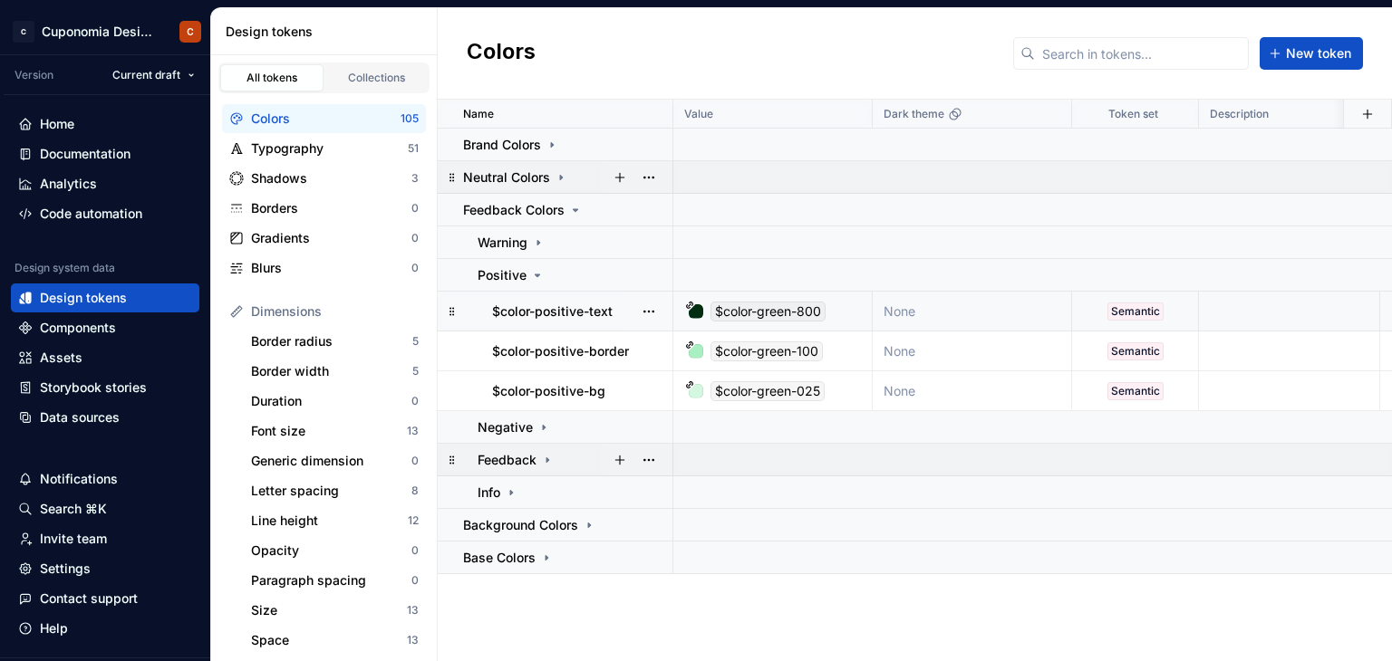
click at [694, 314] on div at bounding box center [696, 311] width 14 height 14
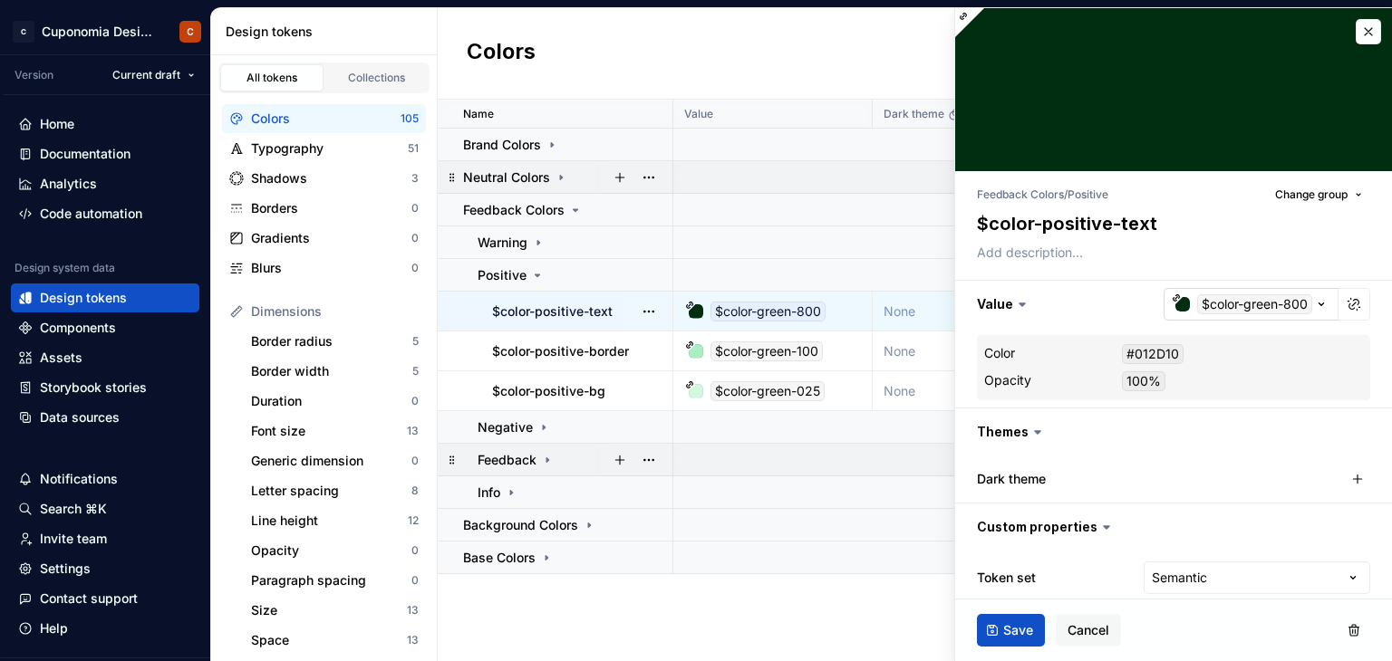
click at [1175, 307] on div "button" at bounding box center [1182, 304] width 14 height 14
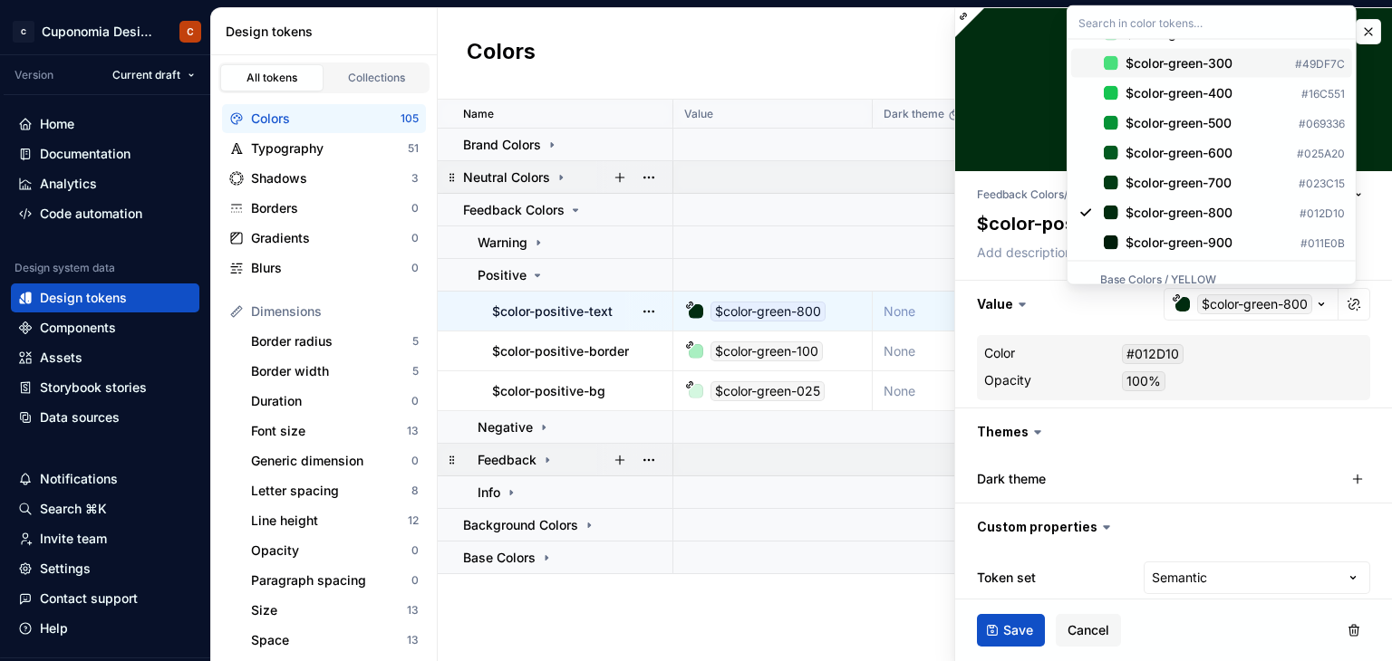
scroll to position [2969, 0]
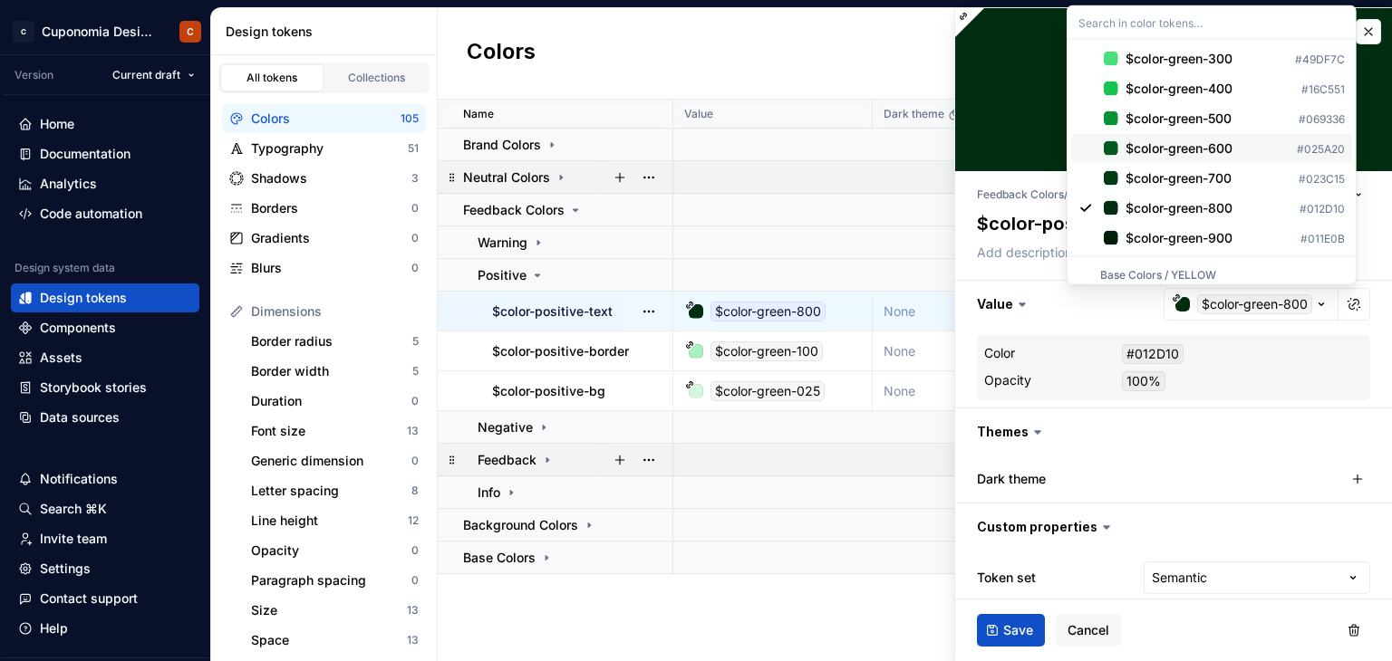
click at [1221, 158] on div "$color-green-600" at bounding box center [1178, 149] width 107 height 18
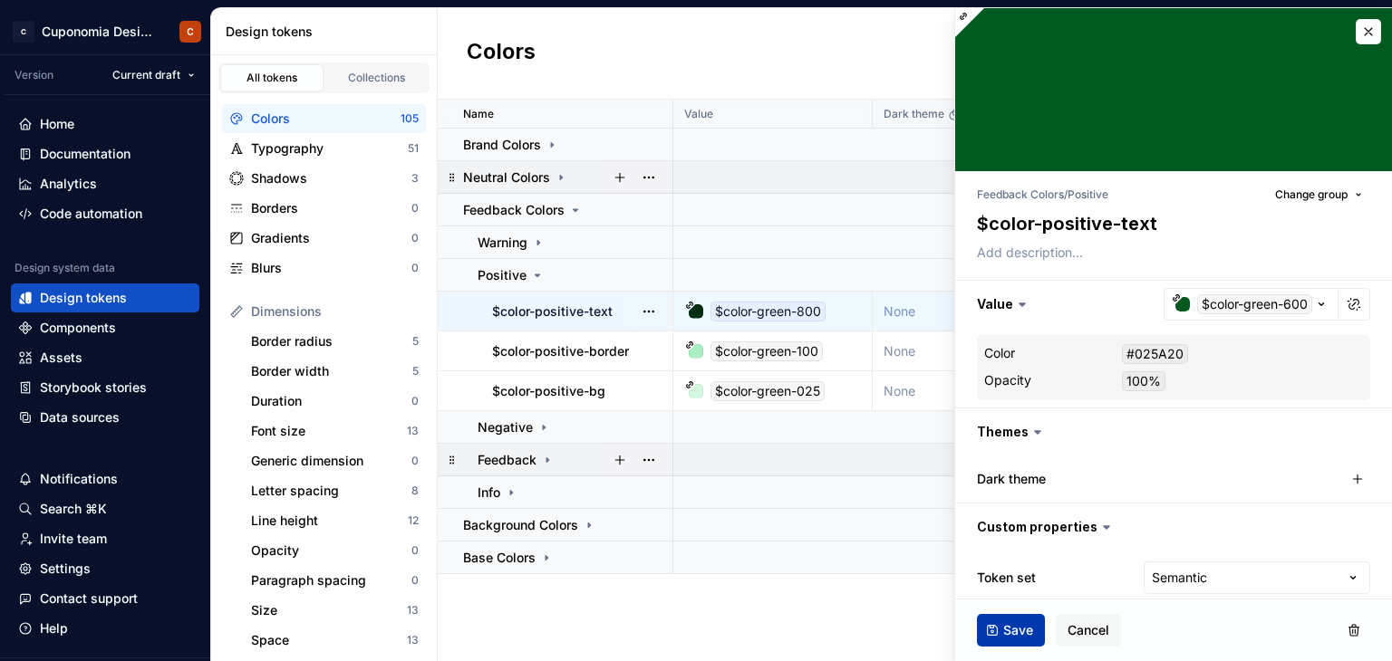
click at [1023, 632] on span "Save" at bounding box center [1018, 631] width 30 height 18
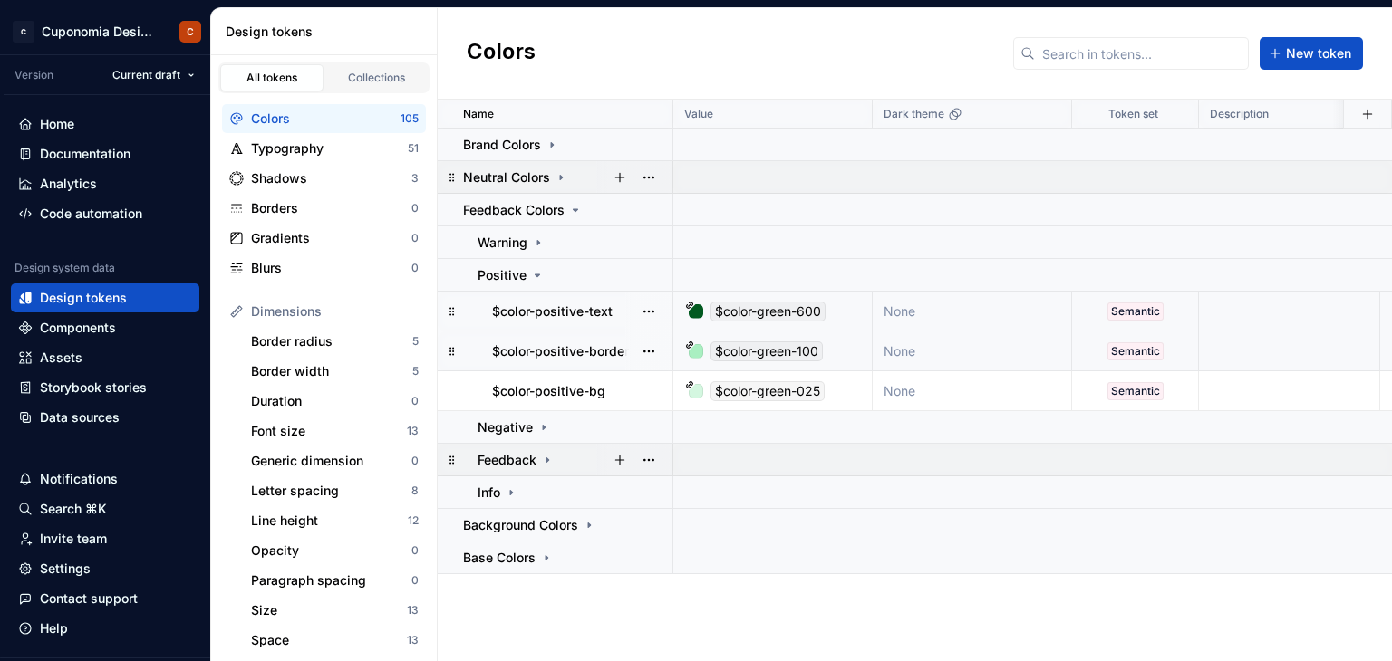
click at [771, 362] on td "$color-green-100" at bounding box center [772, 352] width 199 height 40
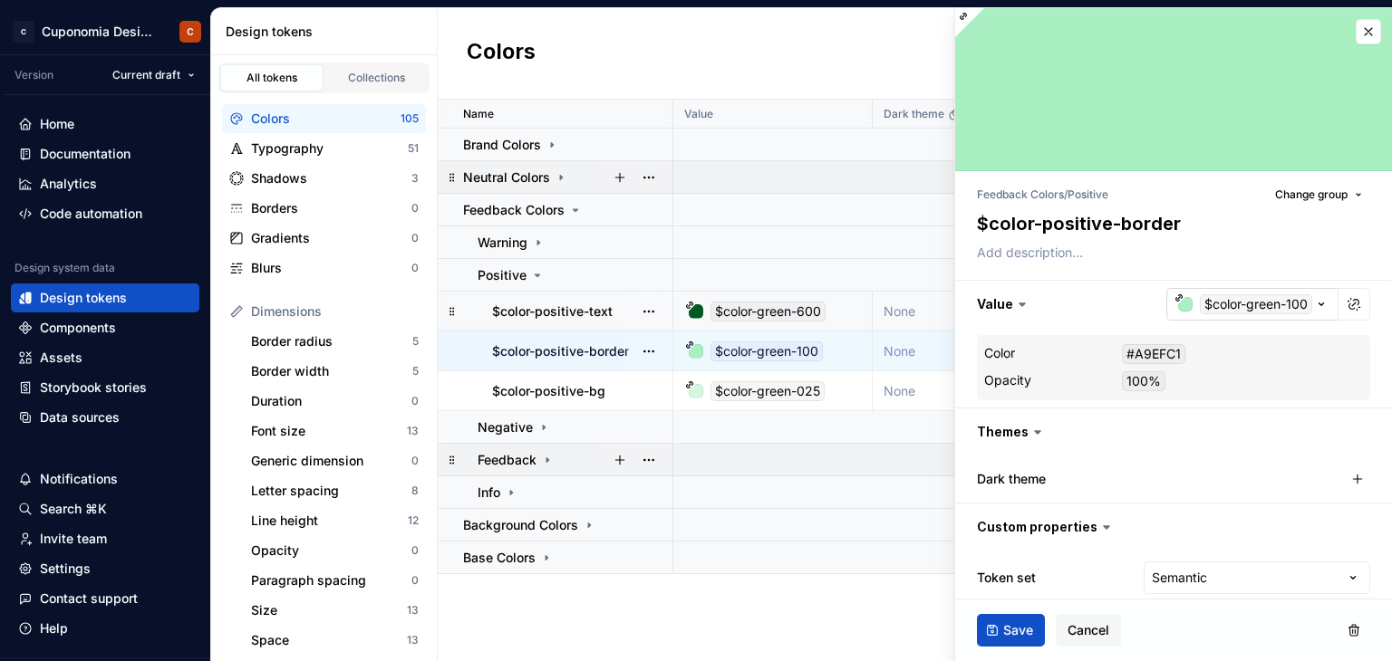
click at [1178, 305] on div "button" at bounding box center [1185, 304] width 14 height 14
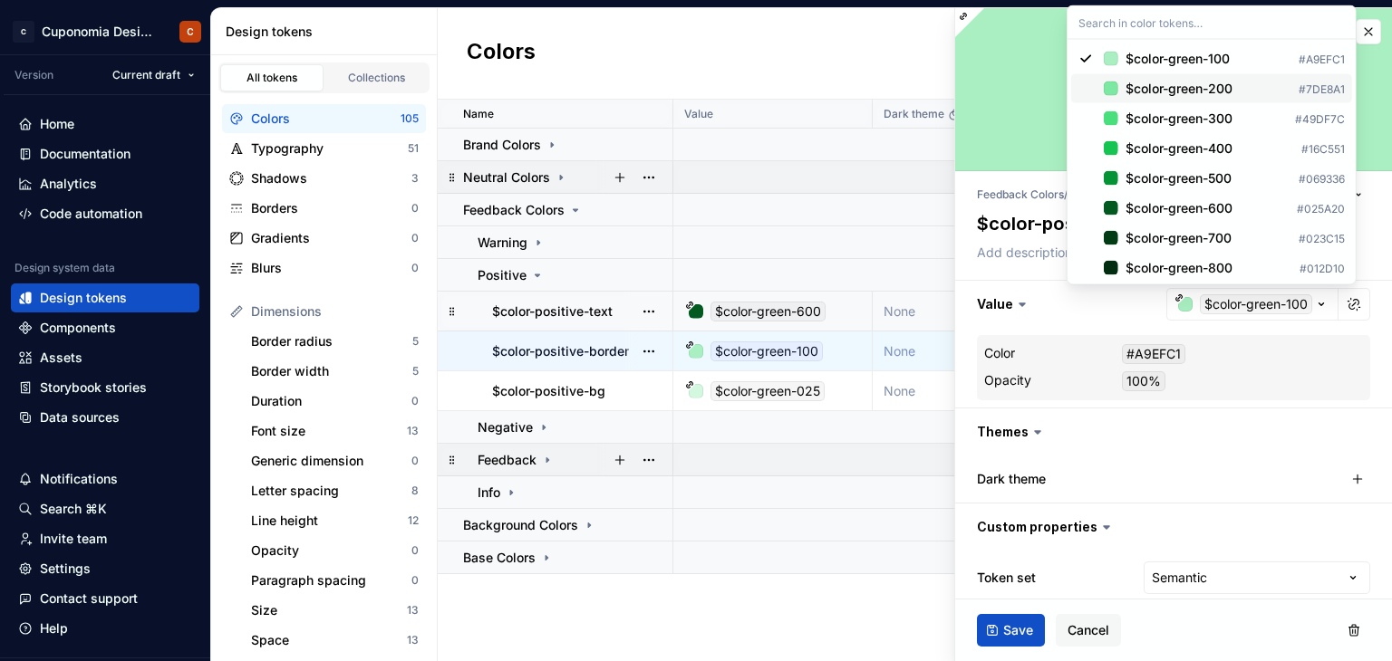
scroll to position [2900, 0]
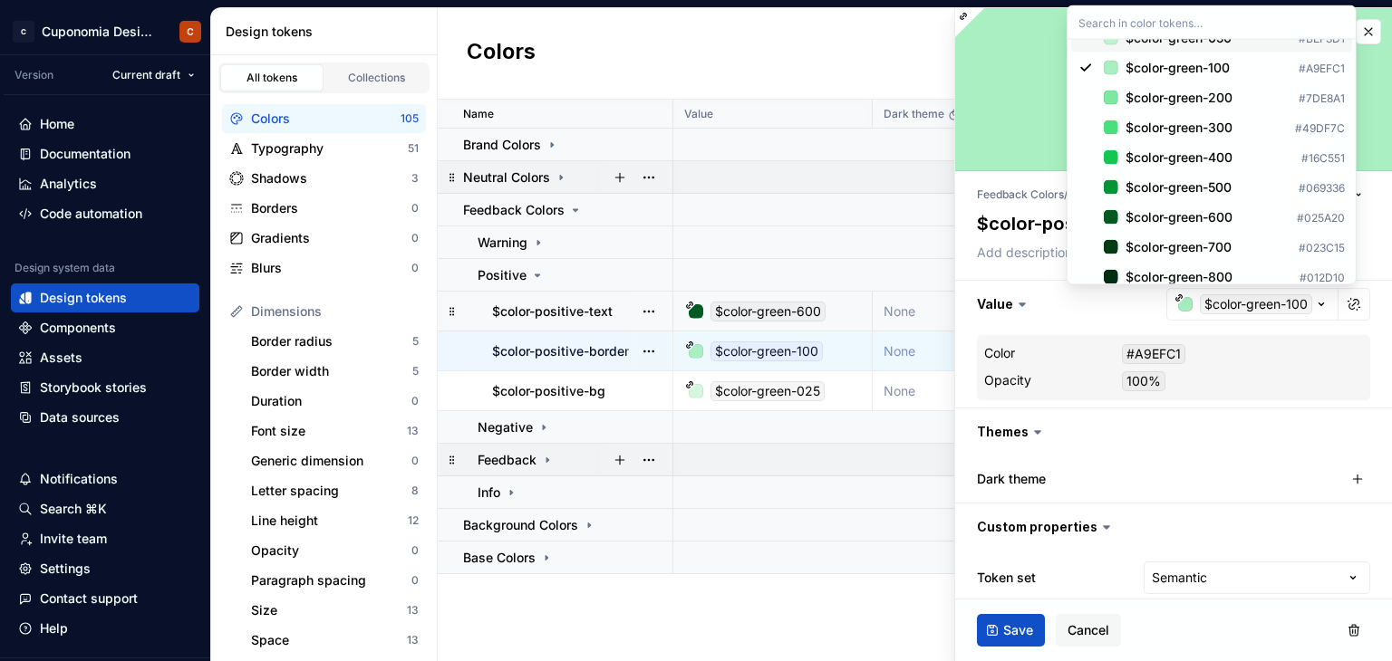
click at [1188, 47] on div "$color-green-050" at bounding box center [1178, 38] width 106 height 18
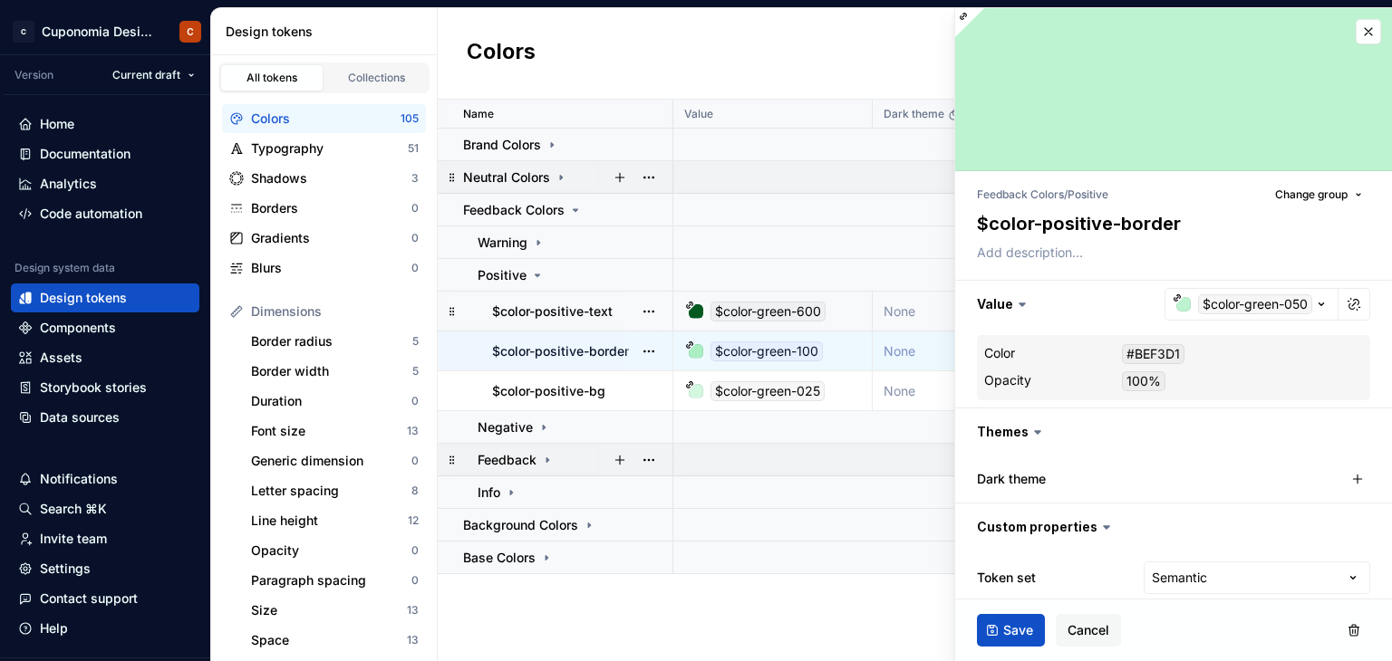
click at [738, 358] on div "$color-green-100" at bounding box center [766, 352] width 112 height 20
click at [699, 356] on div at bounding box center [696, 351] width 14 height 14
click at [986, 637] on button "Save" at bounding box center [1011, 630] width 68 height 33
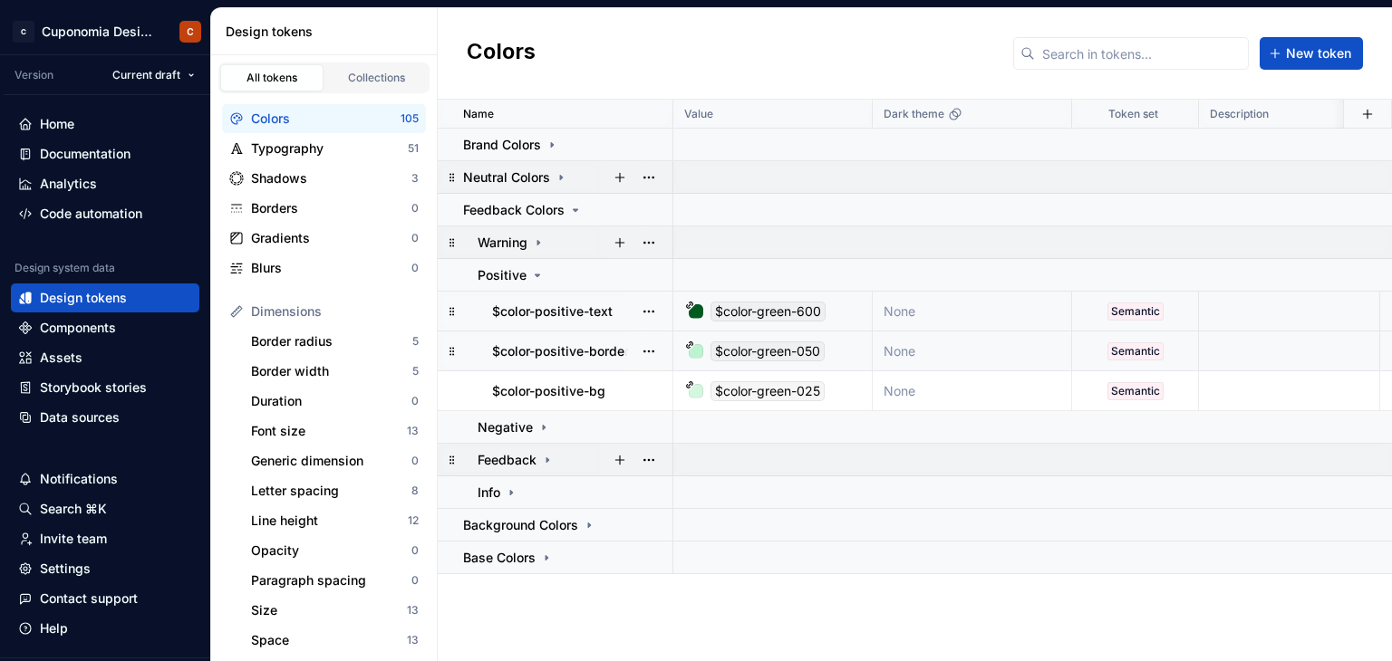
click at [536, 244] on icon at bounding box center [538, 243] width 14 height 14
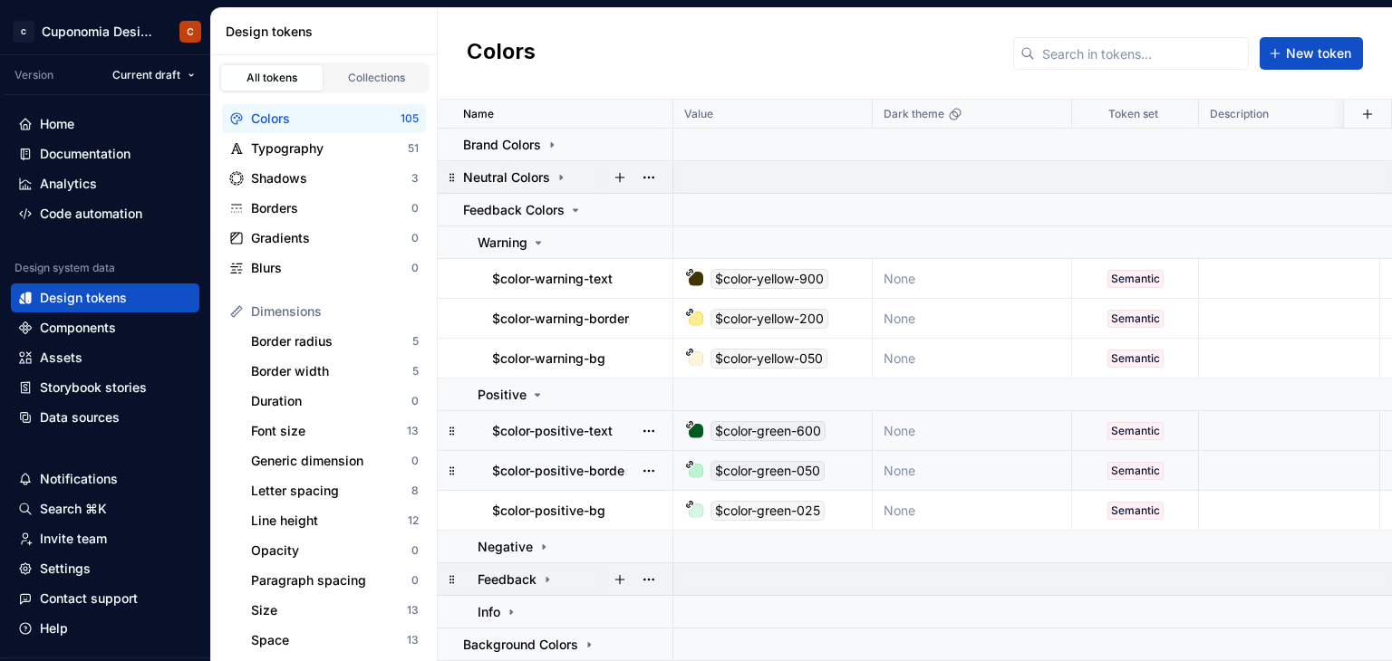
click at [696, 474] on div at bounding box center [696, 471] width 14 height 14
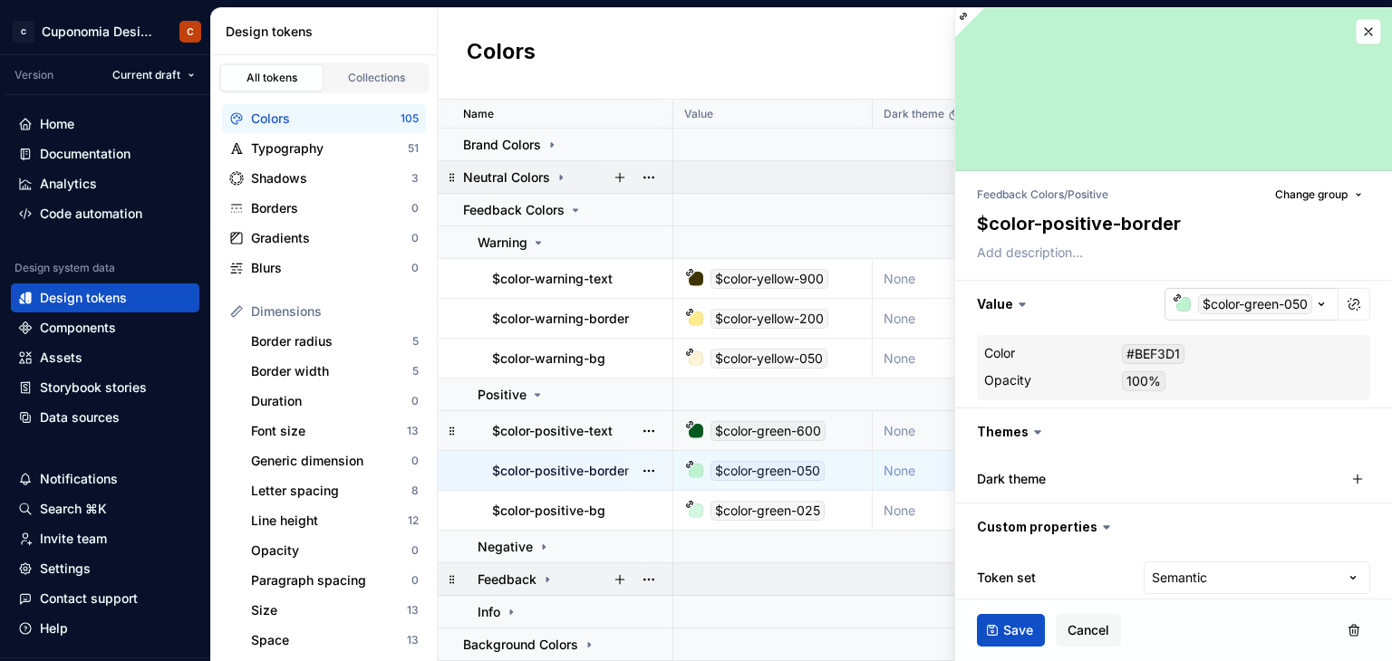
click at [1176, 309] on div "button" at bounding box center [1183, 304] width 14 height 14
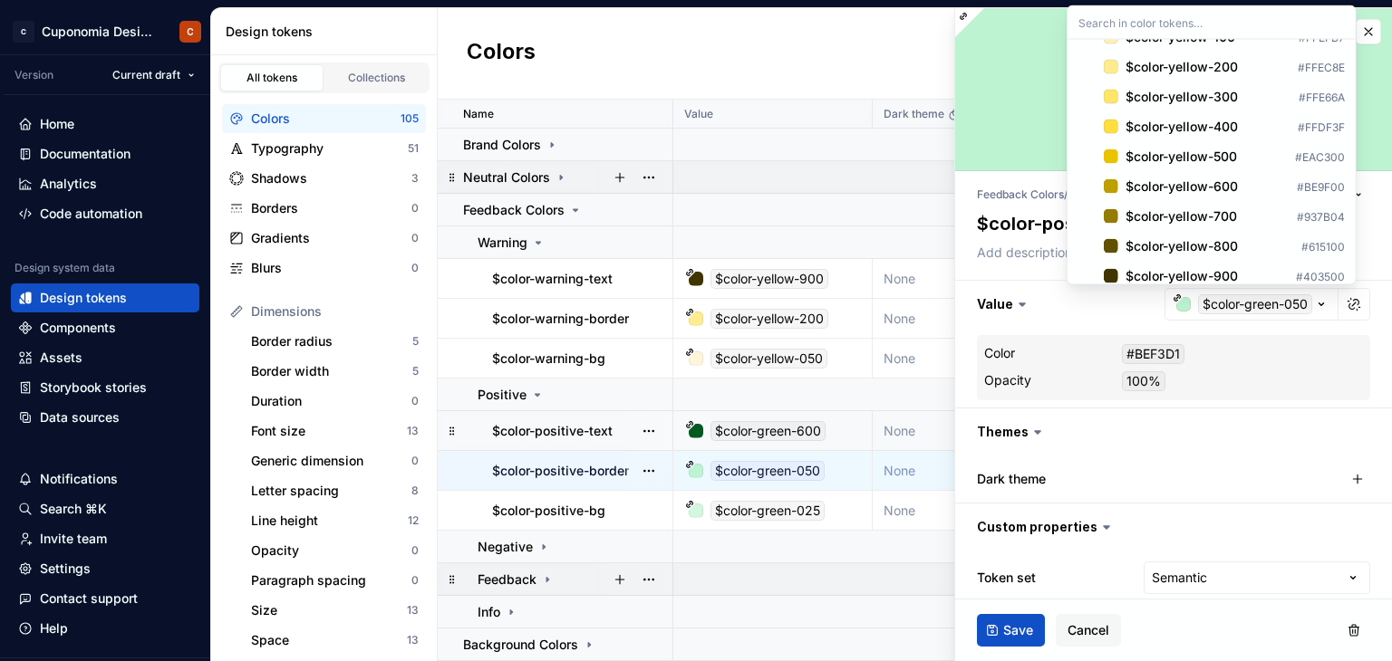
scroll to position [2900, 0]
click at [1178, 77] on div "$color-green-100" at bounding box center [1177, 68] width 104 height 18
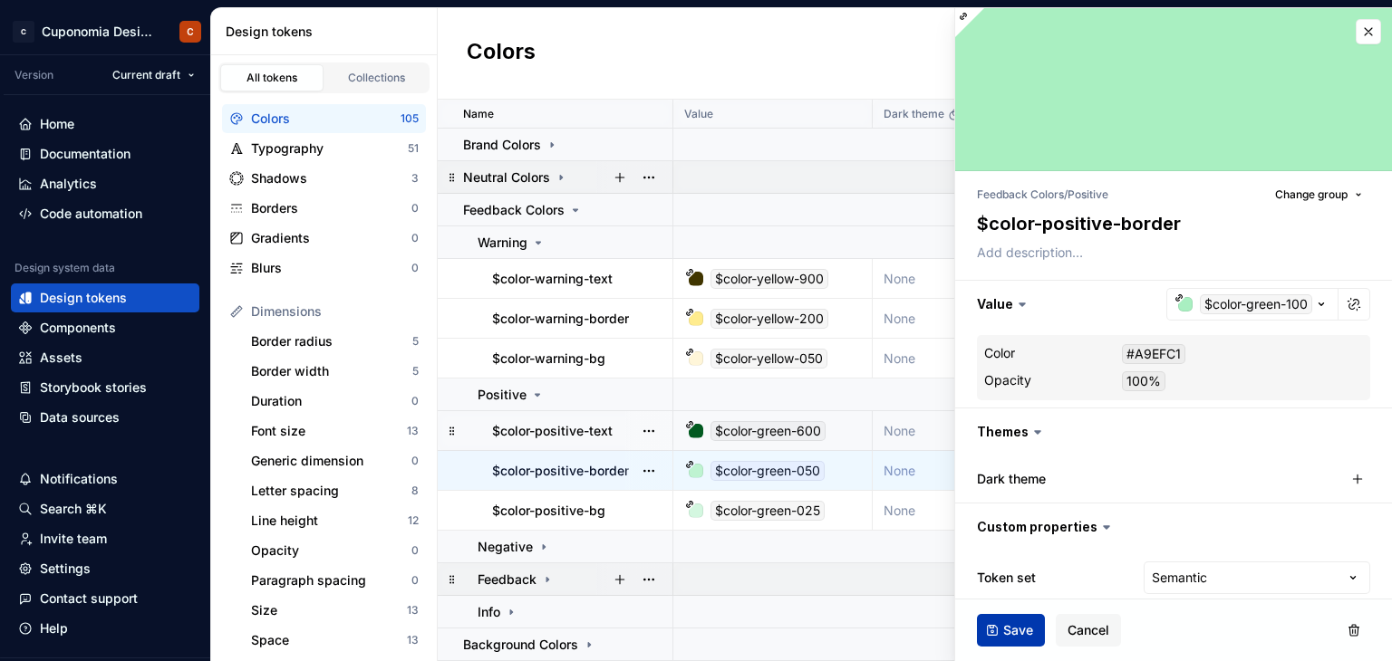
click at [1015, 622] on span "Save" at bounding box center [1018, 631] width 30 height 18
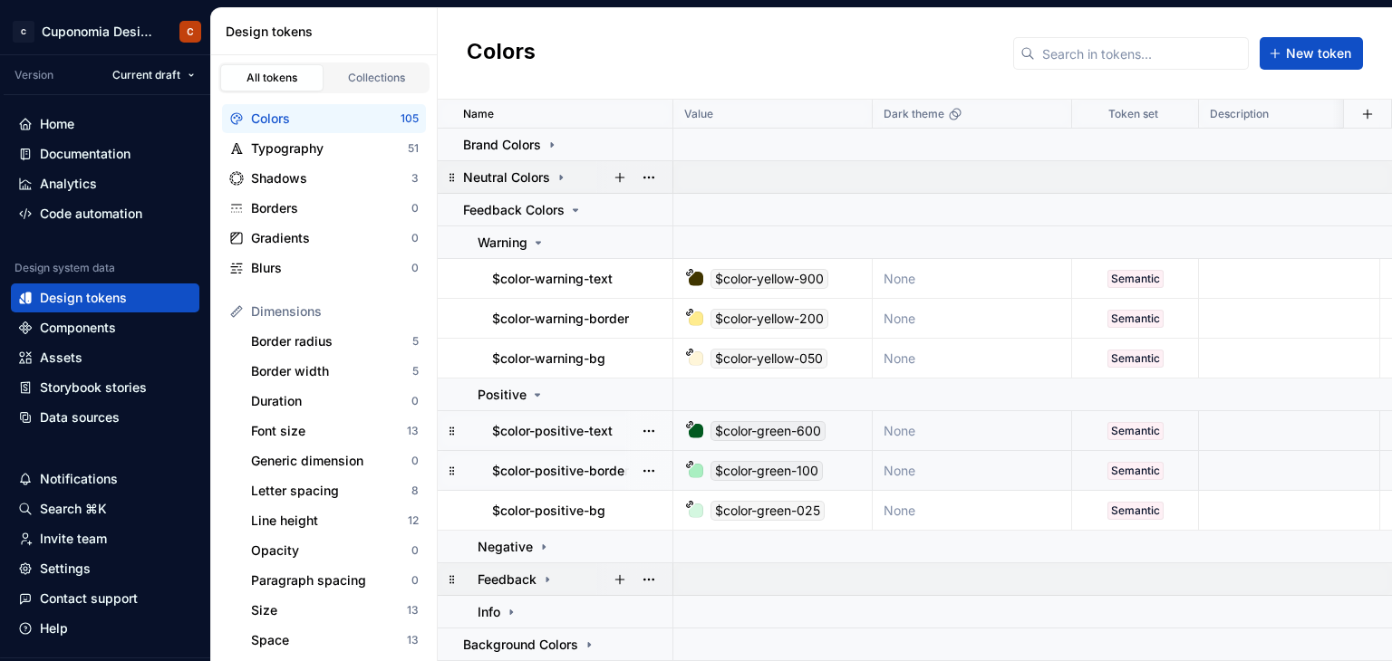
click at [547, 575] on icon at bounding box center [547, 580] width 14 height 14
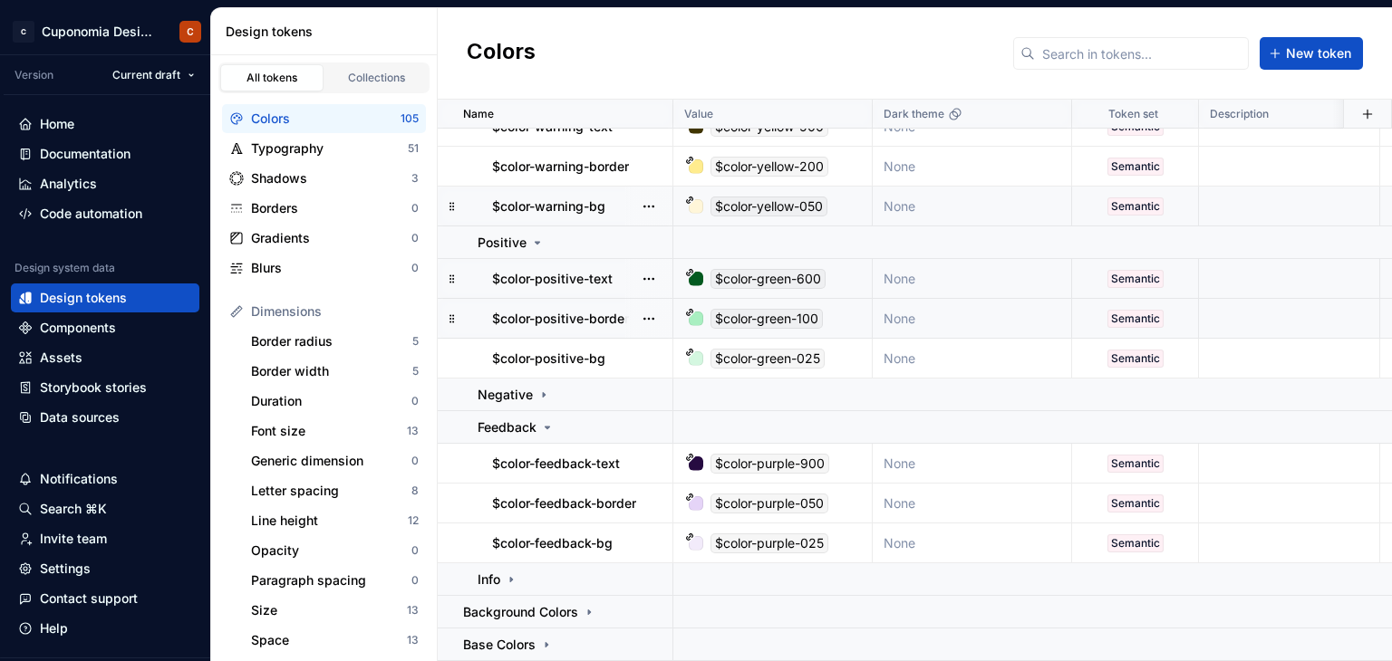
scroll to position [161, 0]
click at [699, 457] on div at bounding box center [696, 464] width 14 height 14
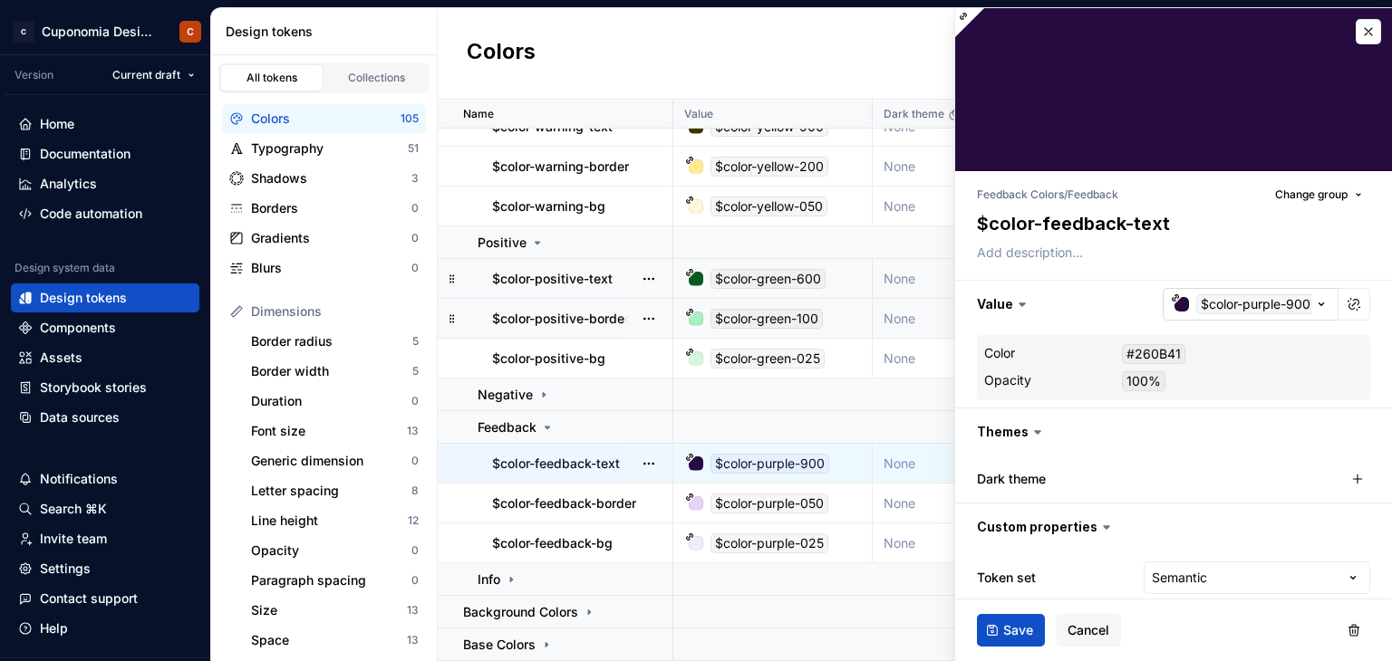
click at [1174, 305] on div "button" at bounding box center [1181, 304] width 14 height 14
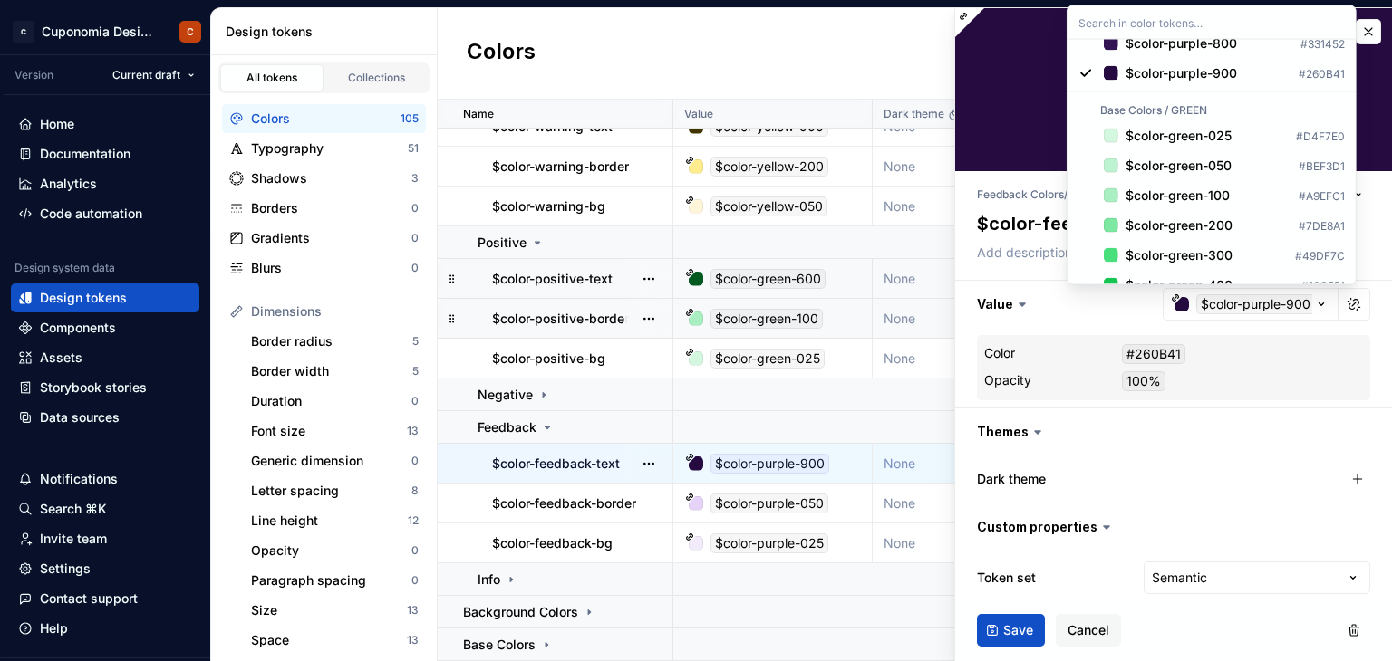
scroll to position [2787, 0]
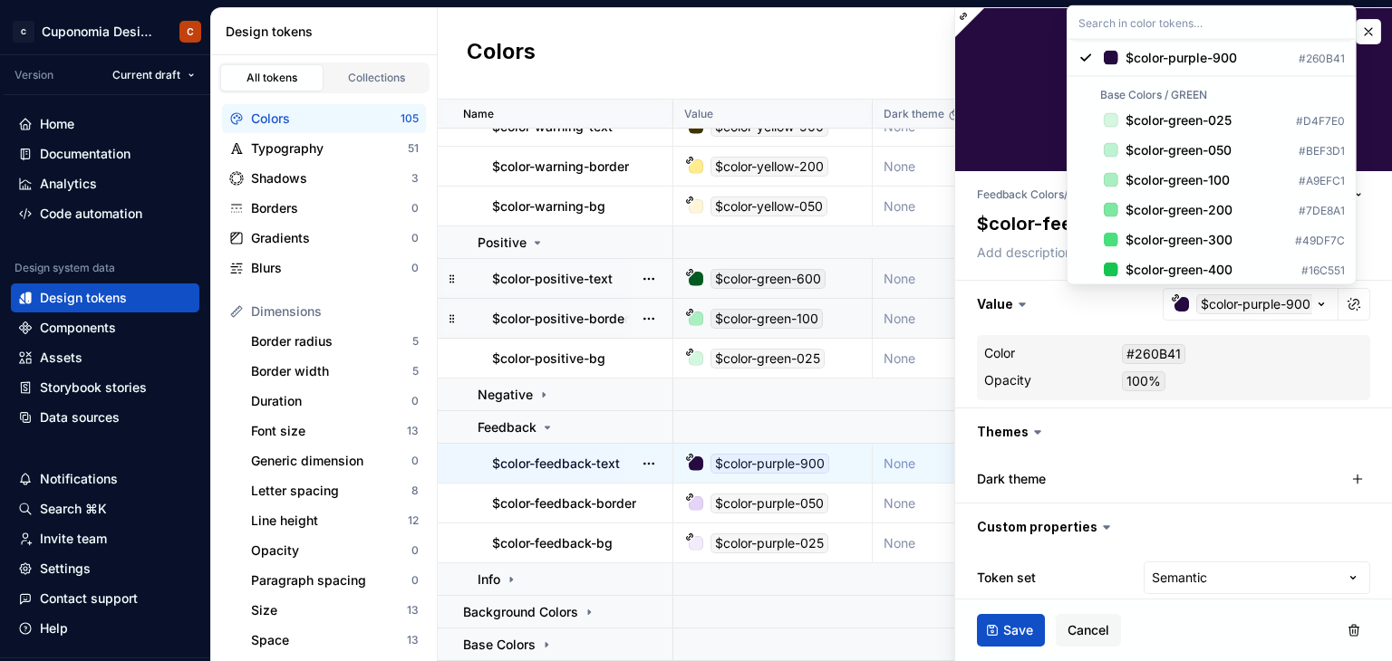
click at [1193, 37] on div "$color-purple-800" at bounding box center [1180, 28] width 111 height 18
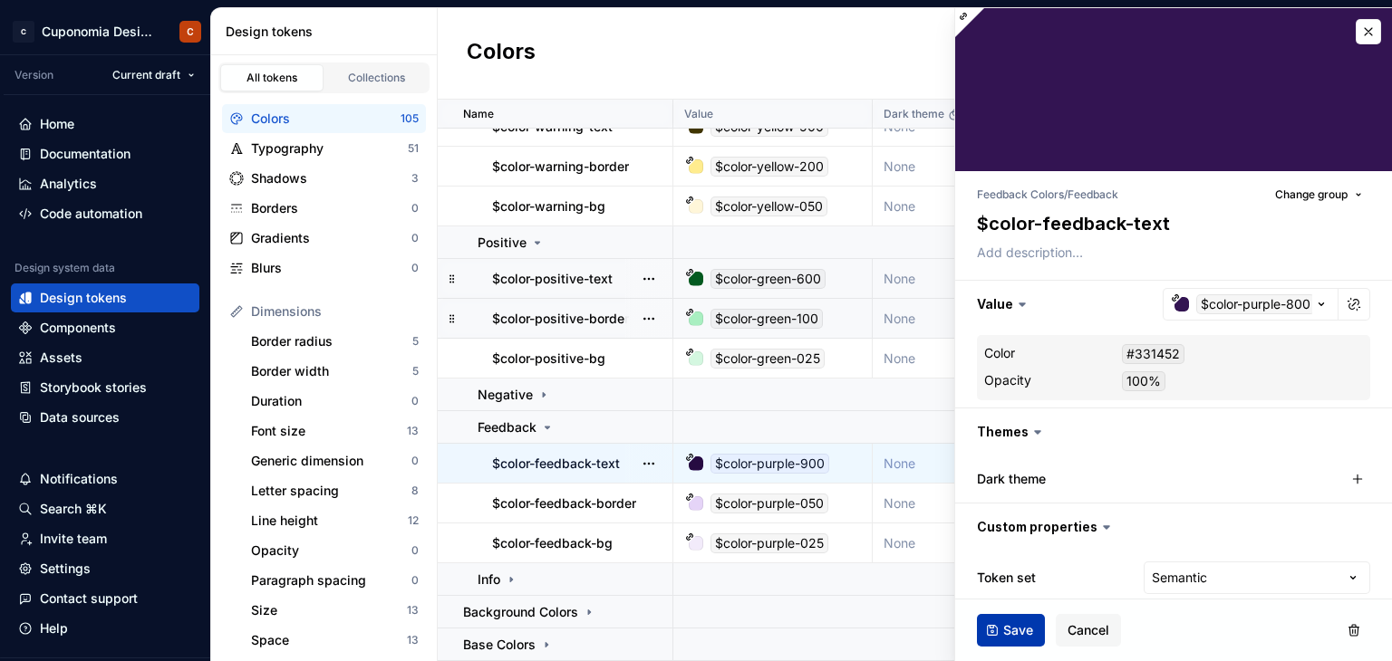
click at [997, 621] on button "Save" at bounding box center [1011, 630] width 68 height 33
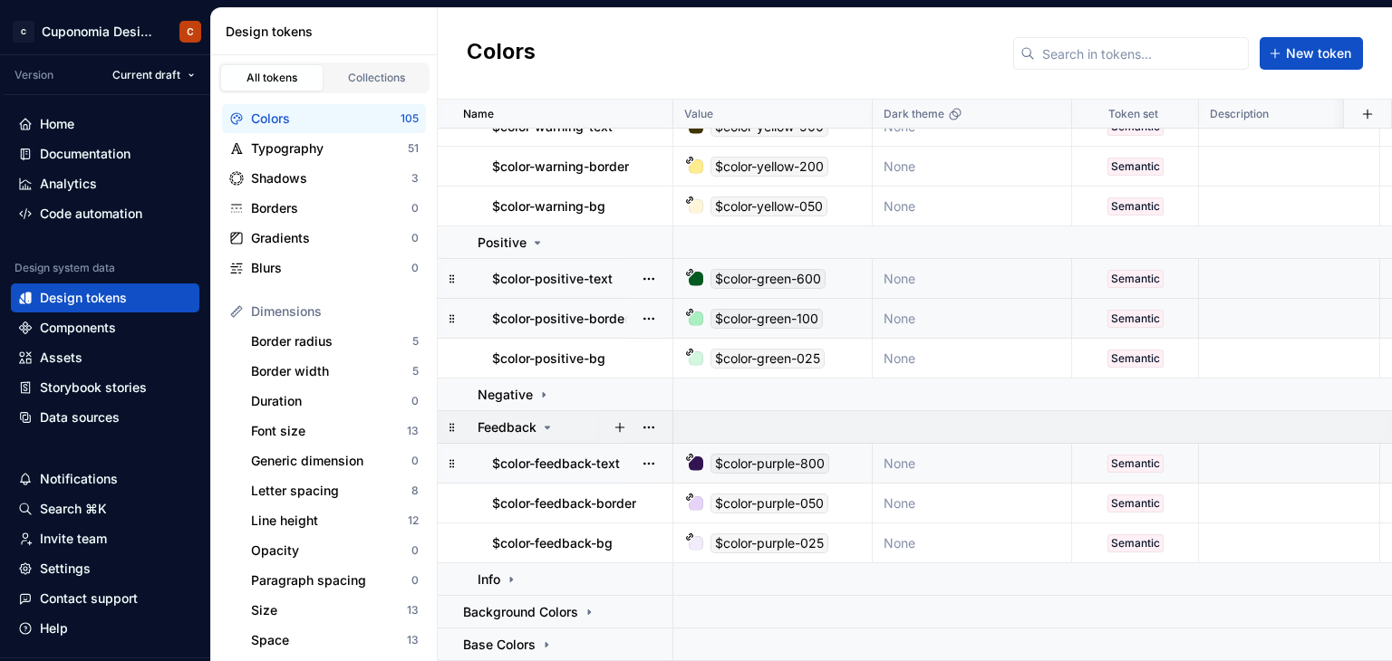
click at [547, 420] on icon at bounding box center [547, 427] width 14 height 14
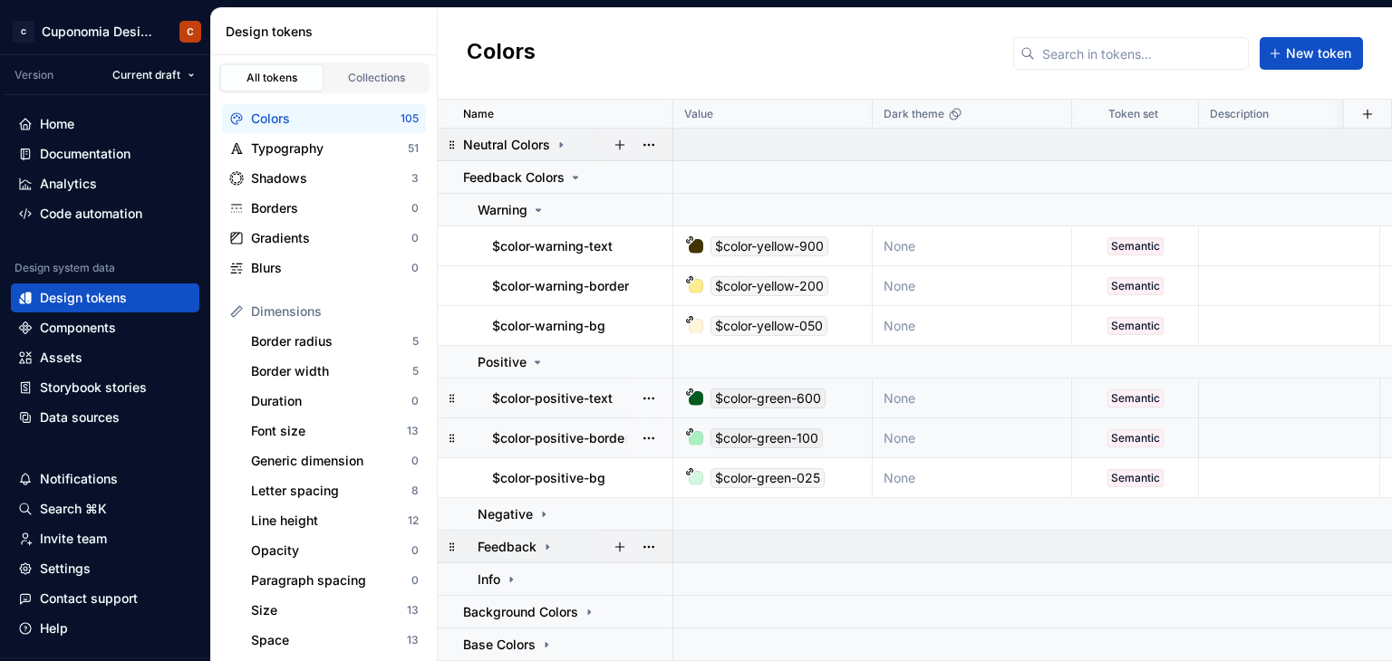
click at [541, 540] on icon at bounding box center [547, 547] width 14 height 14
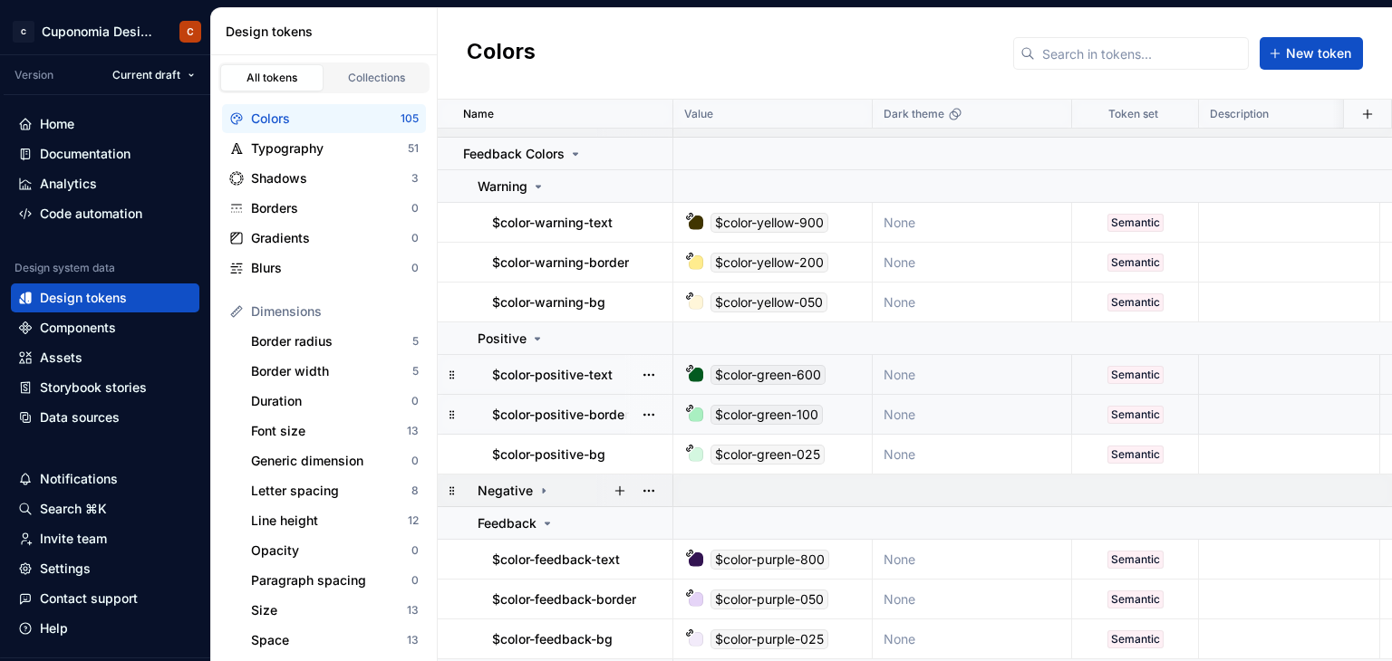
scroll to position [0, 0]
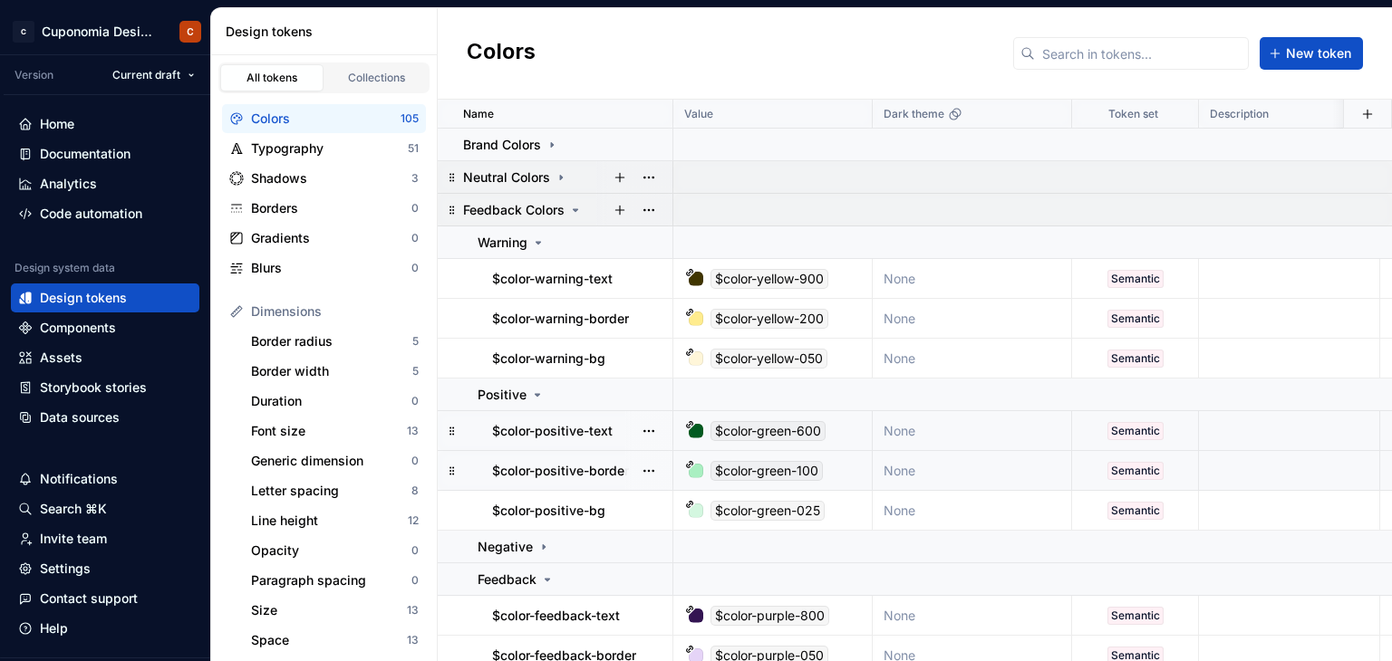
click at [576, 211] on icon at bounding box center [575, 210] width 14 height 14
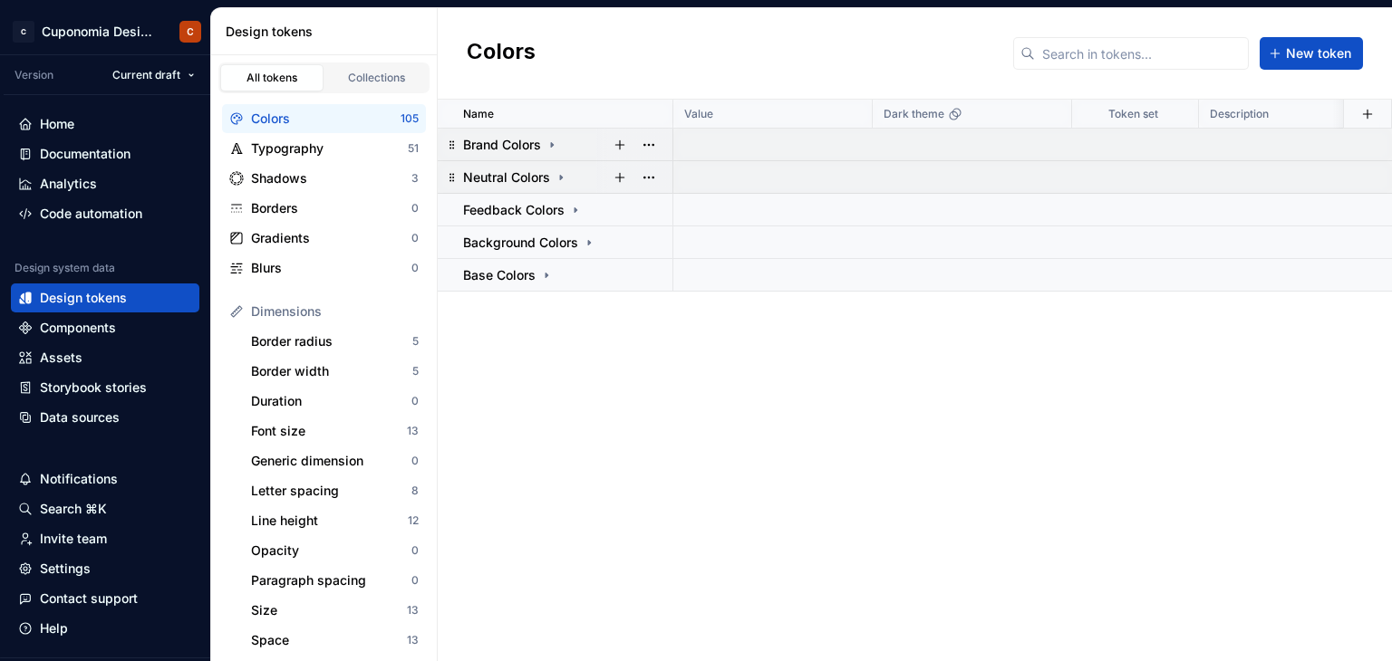
click at [555, 152] on td "Brand Colors" at bounding box center [556, 145] width 236 height 33
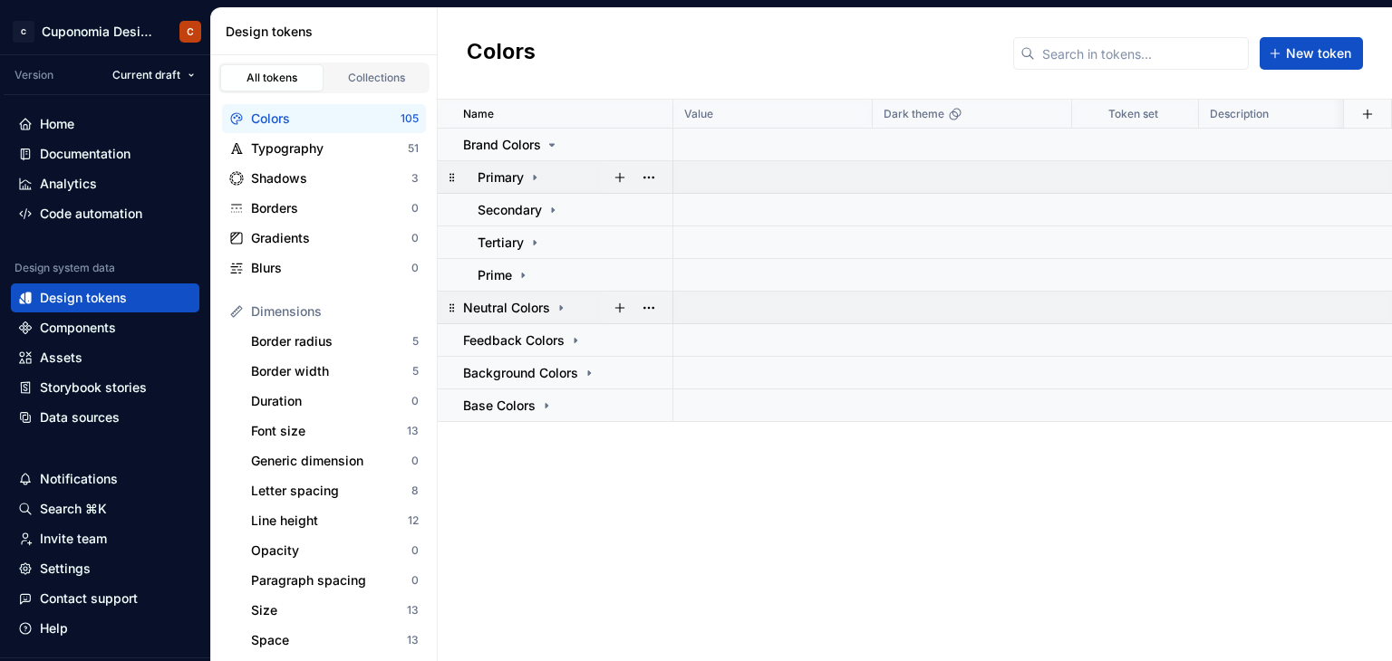
click at [537, 178] on icon at bounding box center [534, 177] width 14 height 14
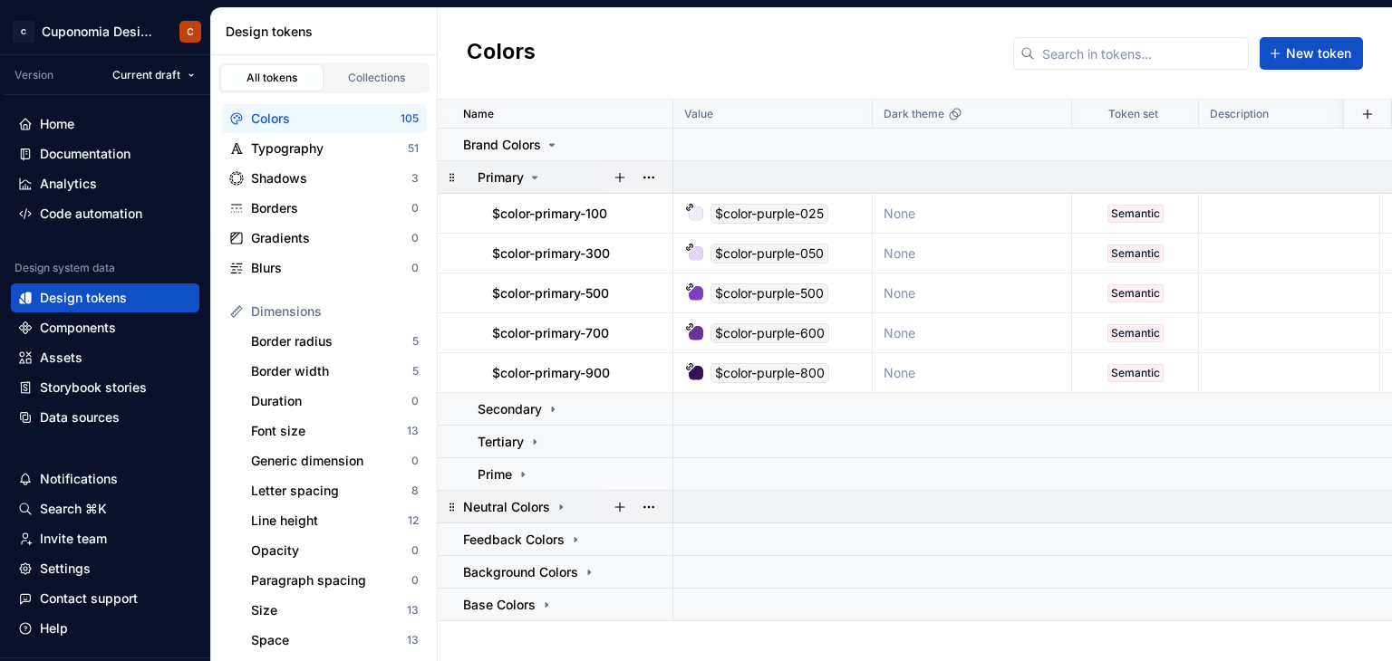
click at [537, 177] on icon at bounding box center [535, 178] width 5 height 2
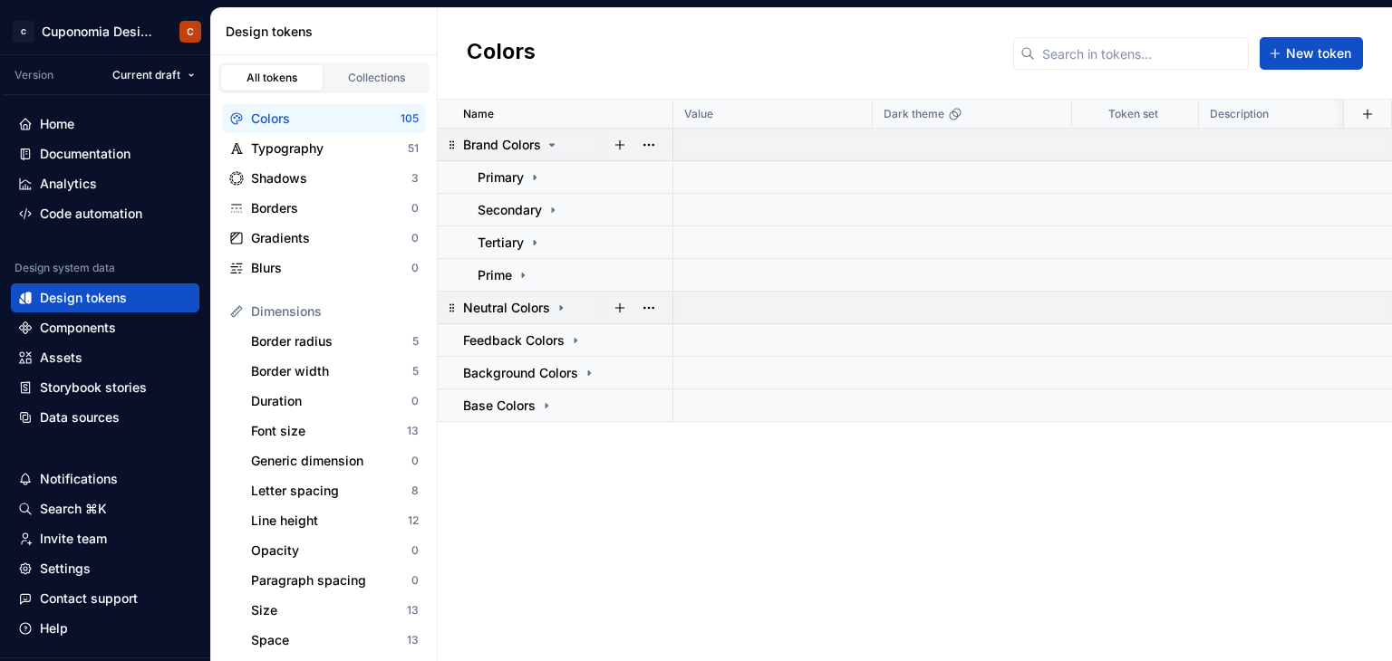
click at [548, 148] on icon at bounding box center [552, 145] width 14 height 14
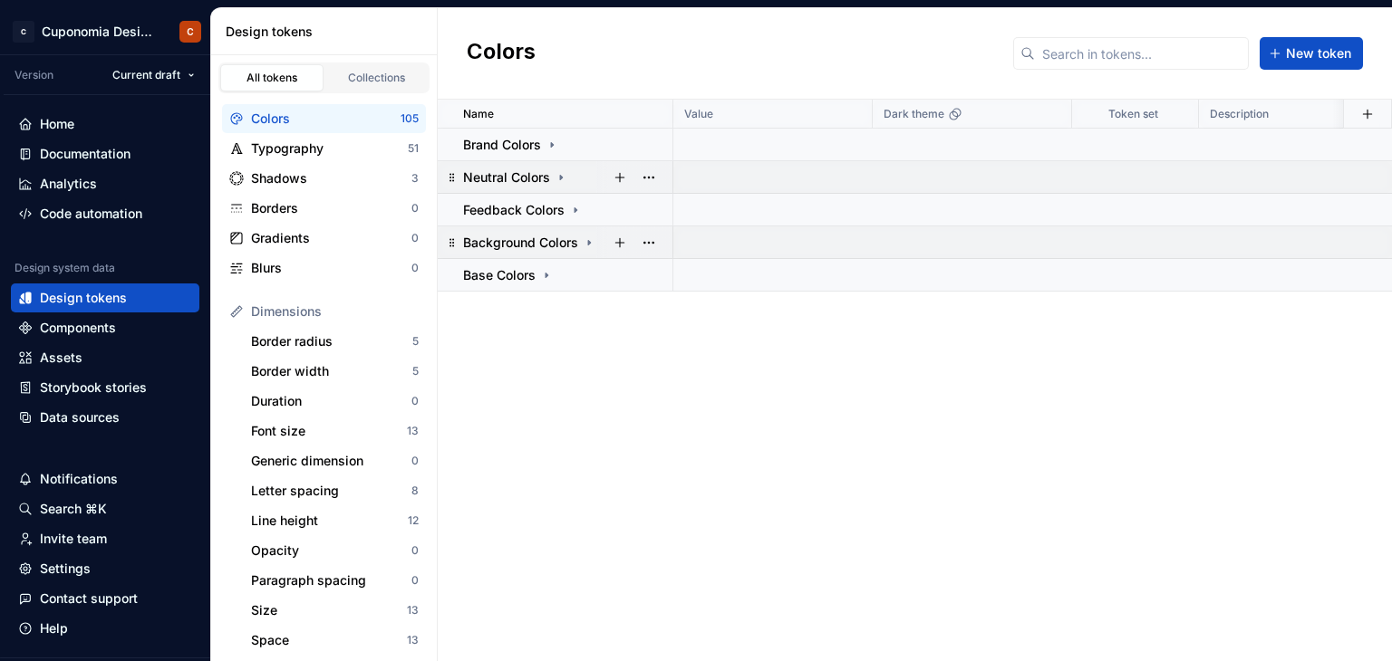
click at [588, 246] on icon at bounding box center [589, 243] width 14 height 14
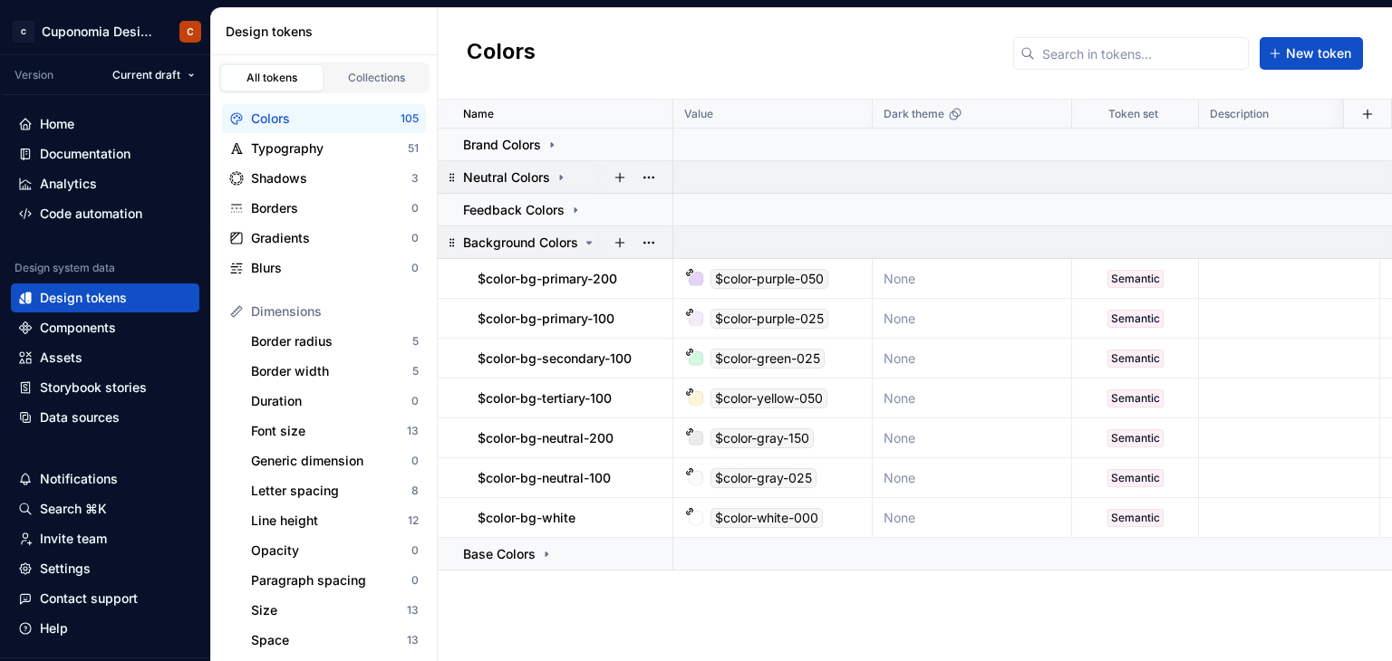
click at [594, 242] on icon at bounding box center [589, 243] width 14 height 14
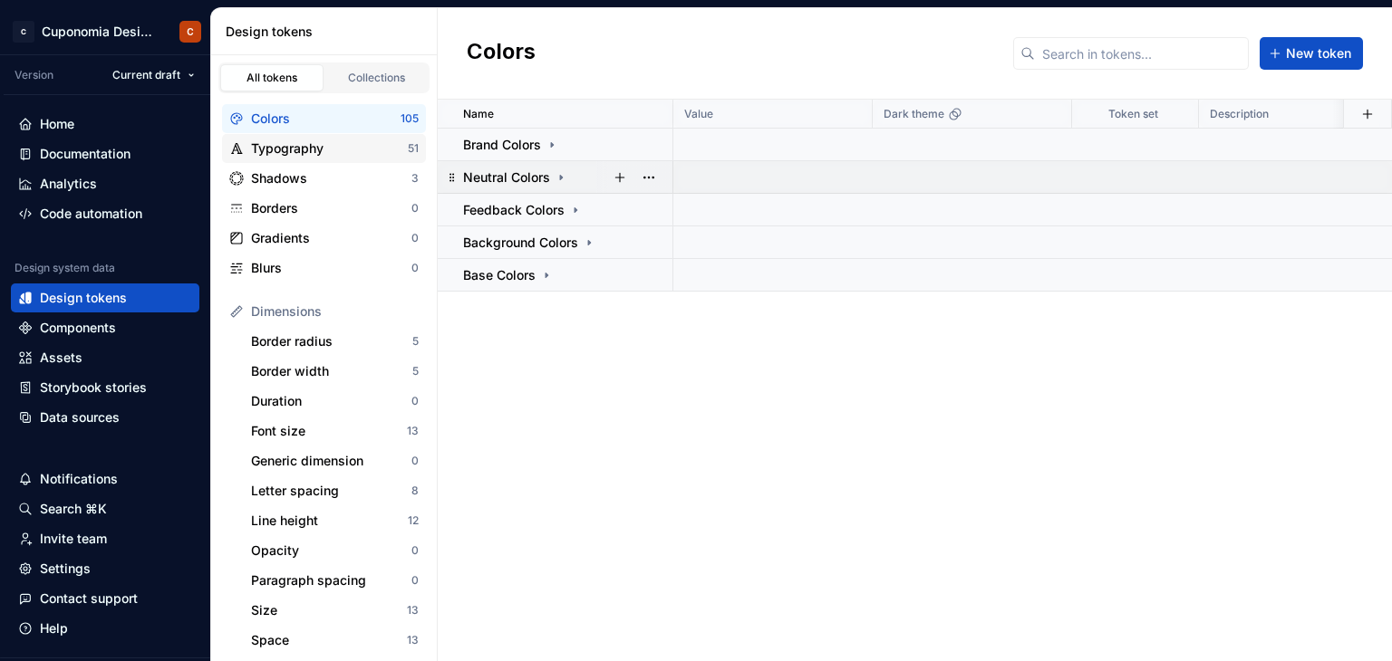
click at [318, 154] on div "Typography" at bounding box center [329, 149] width 157 height 18
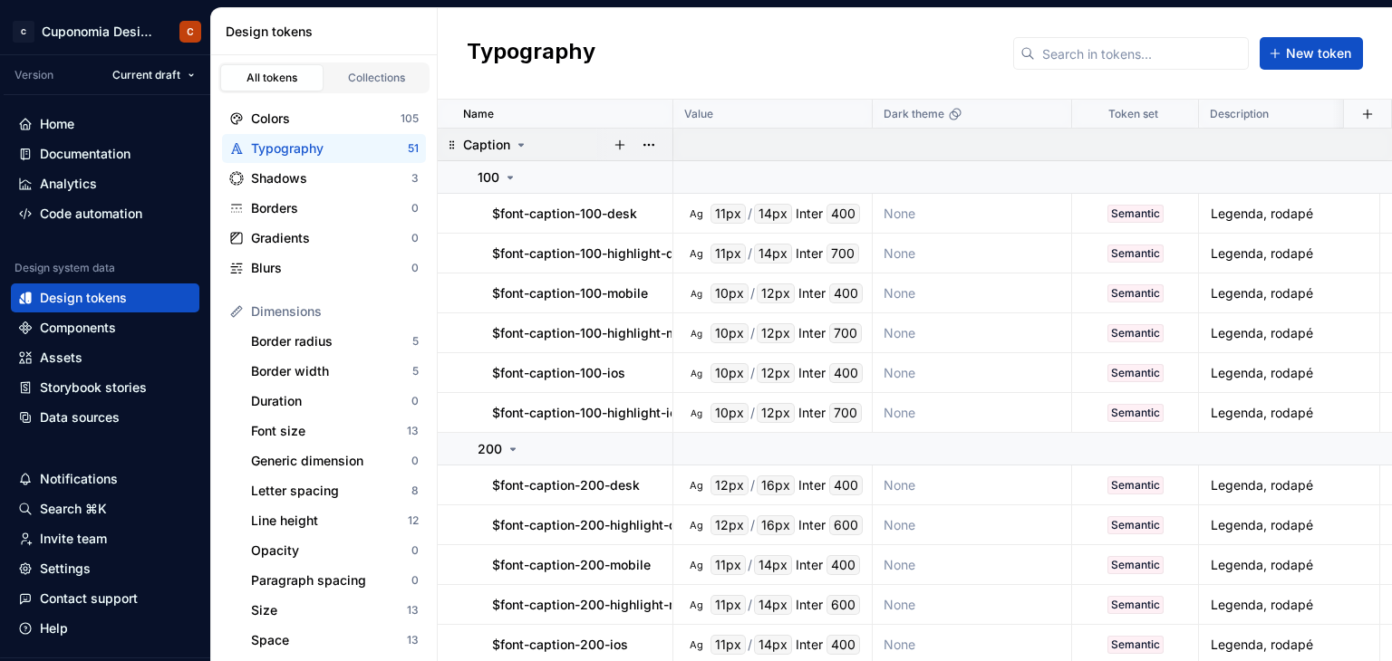
click at [523, 146] on icon at bounding box center [521, 145] width 14 height 14
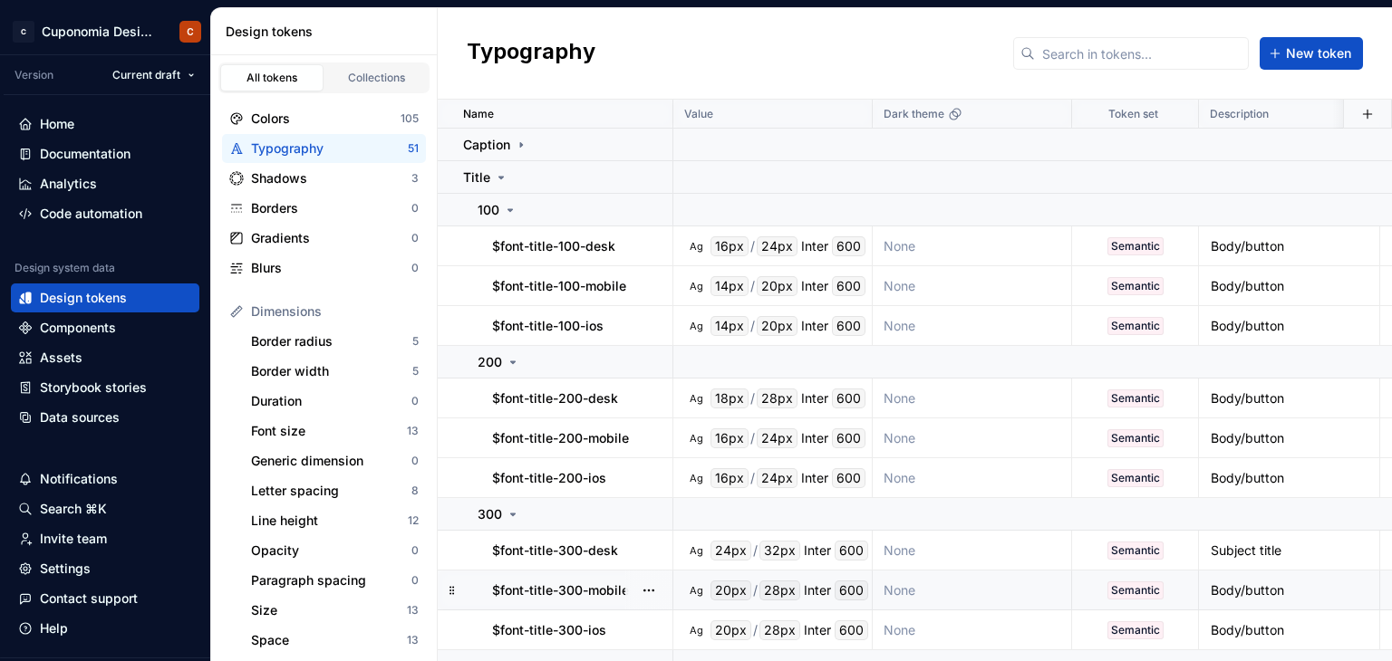
click at [731, 588] on div "20px" at bounding box center [730, 591] width 41 height 20
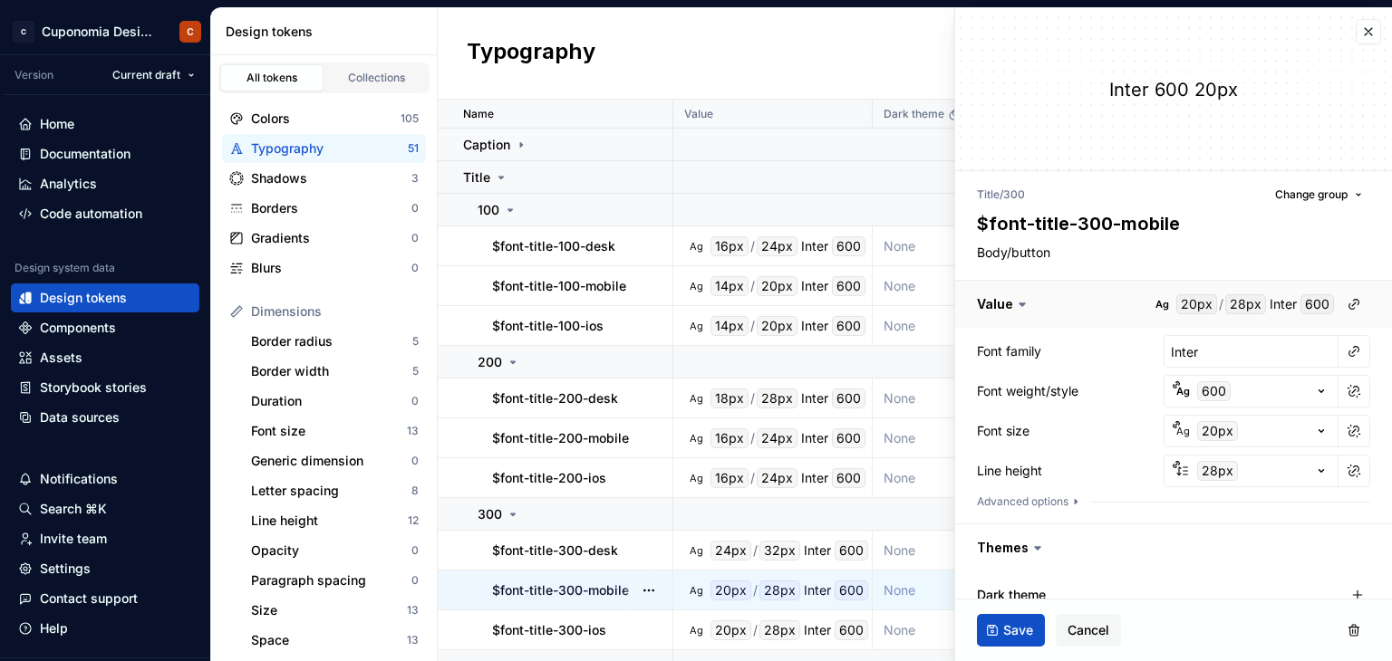
click at [1200, 307] on button "button" at bounding box center [1173, 304] width 437 height 47
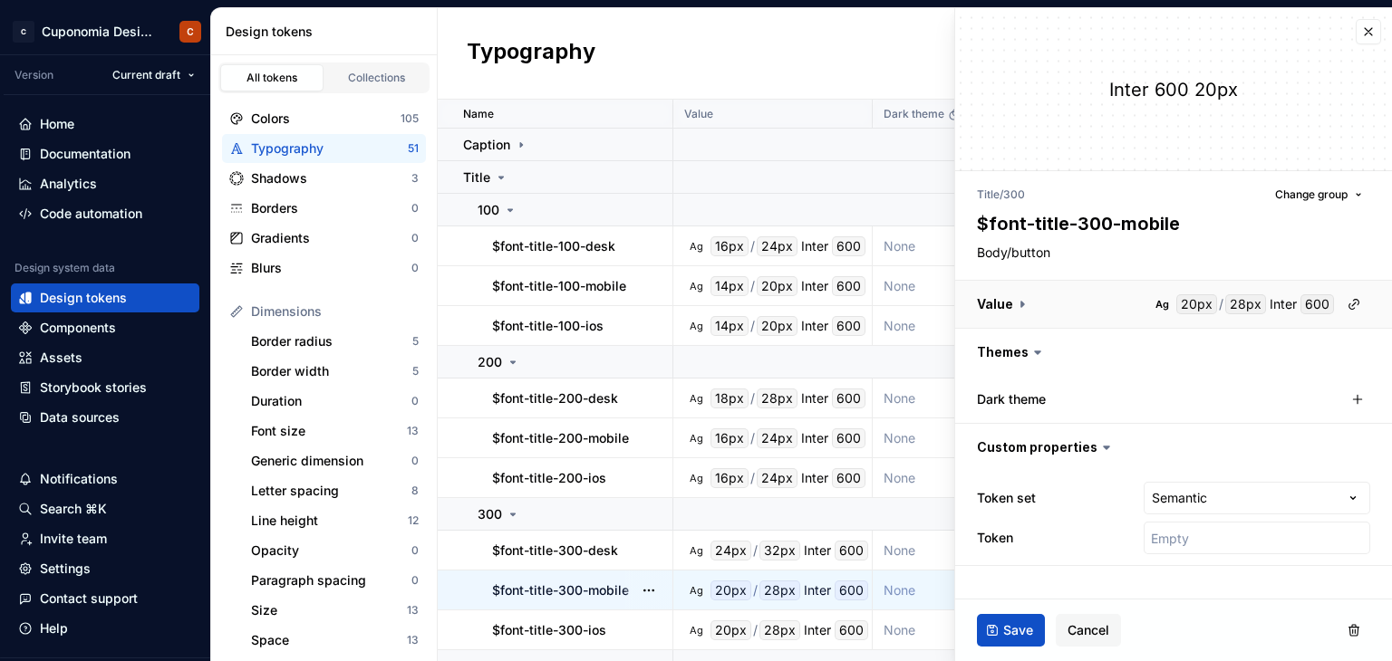
click at [1200, 308] on button "button" at bounding box center [1173, 304] width 437 height 47
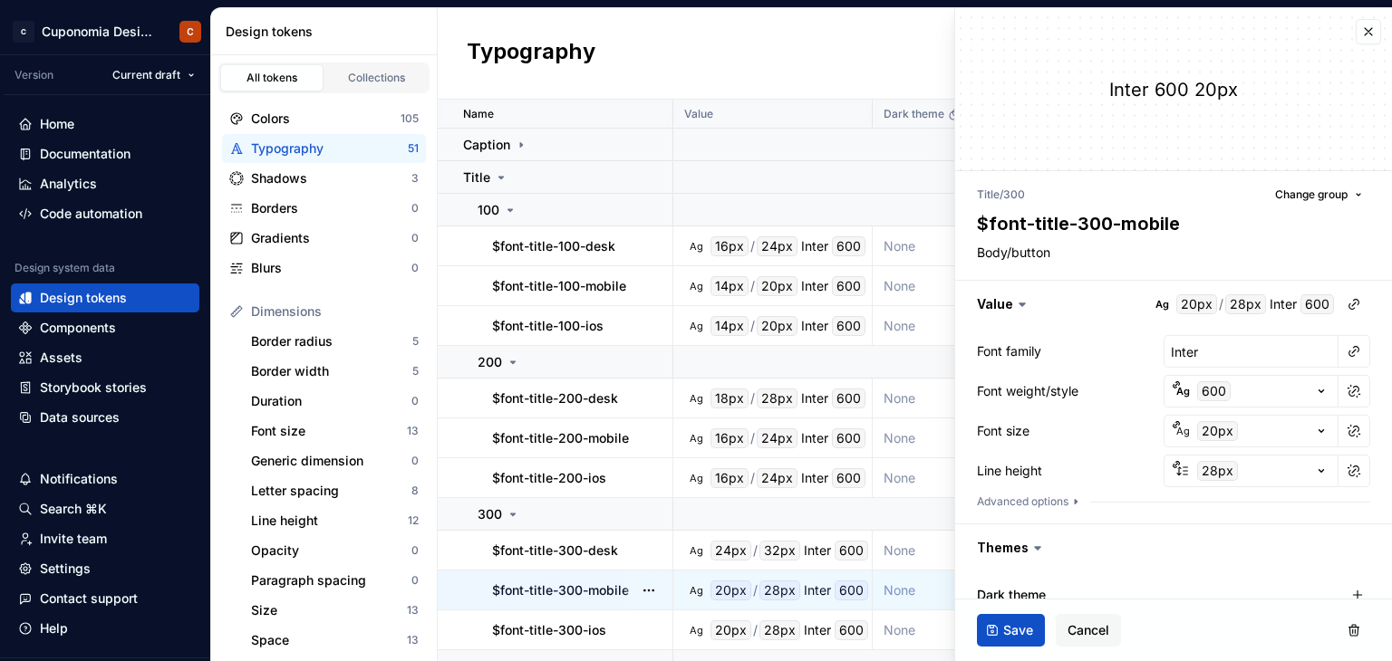
click at [1206, 436] on div "20px" at bounding box center [1217, 431] width 41 height 20
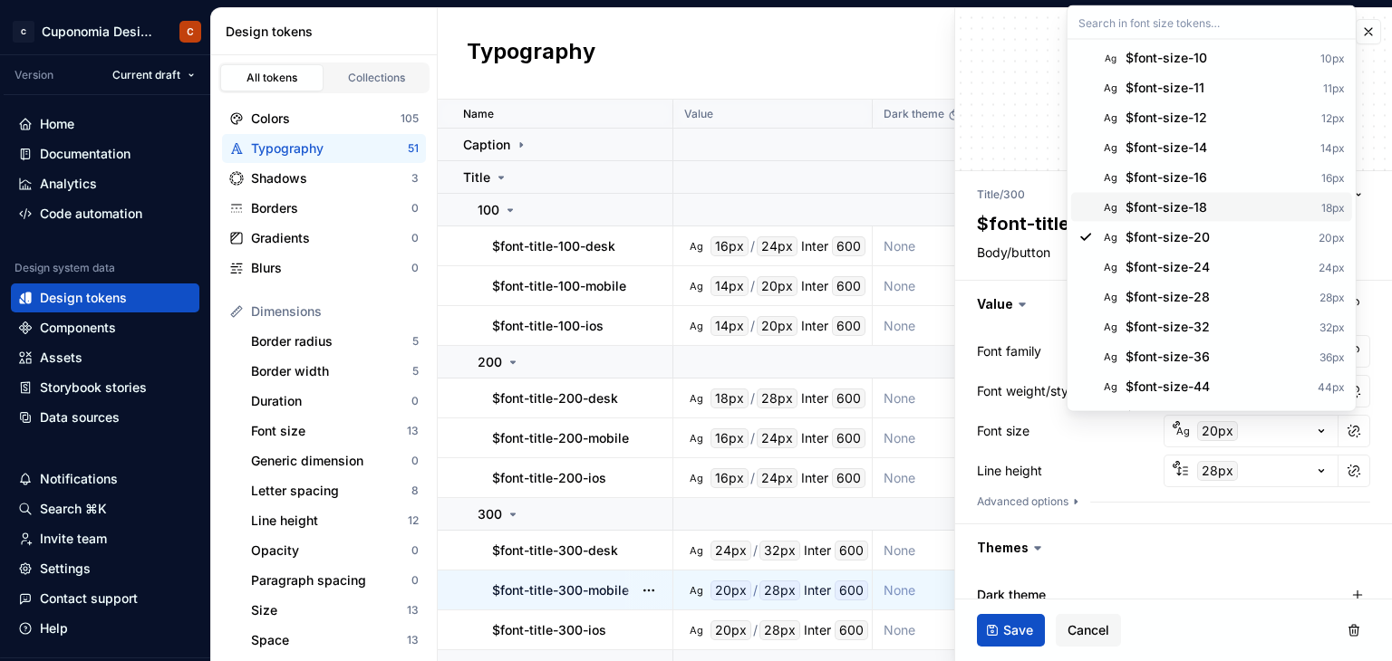
click at [1195, 212] on div "$font-size-18" at bounding box center [1166, 207] width 82 height 18
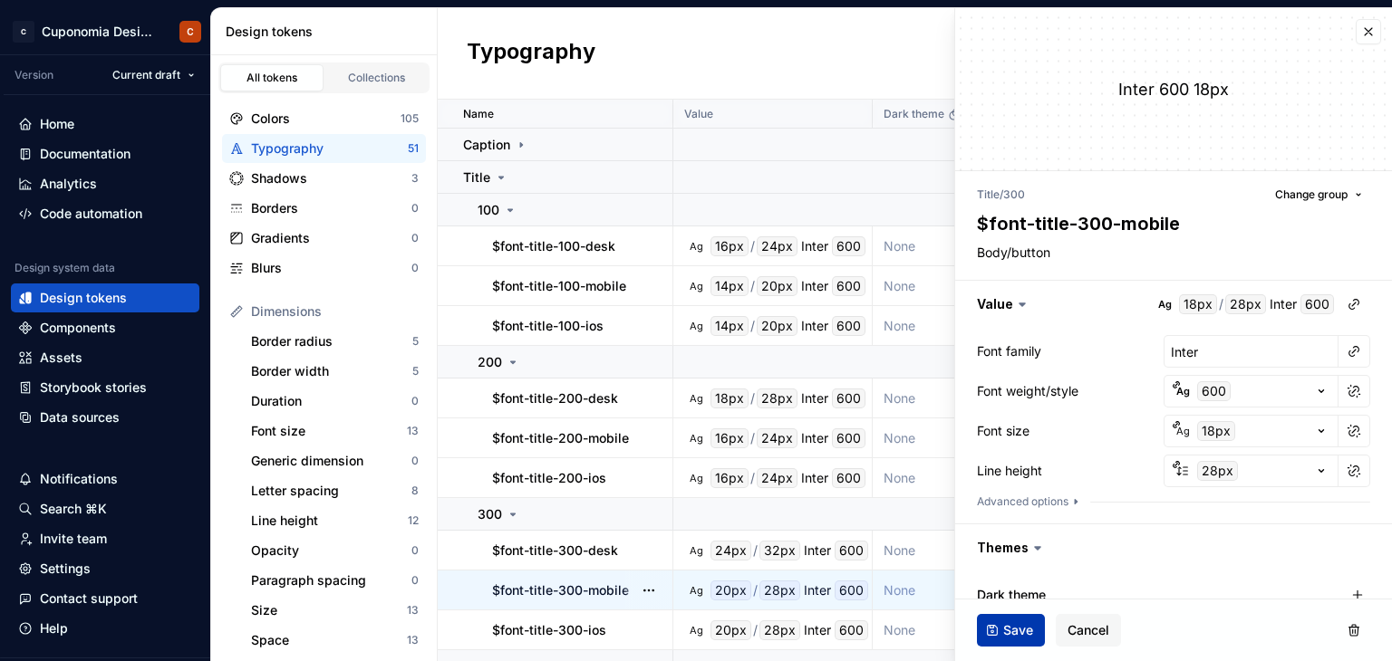
click at [1004, 630] on span "Save" at bounding box center [1018, 631] width 30 height 18
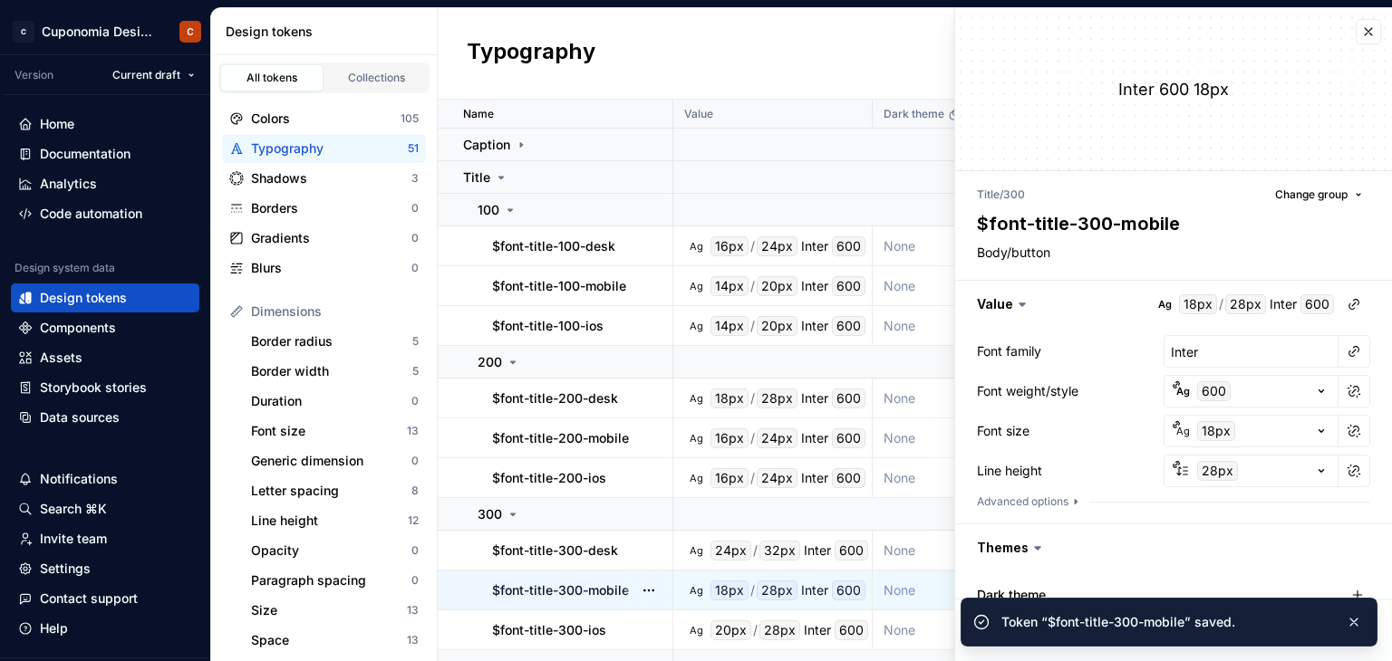
click at [730, 631] on div "20px" at bounding box center [730, 631] width 41 height 20
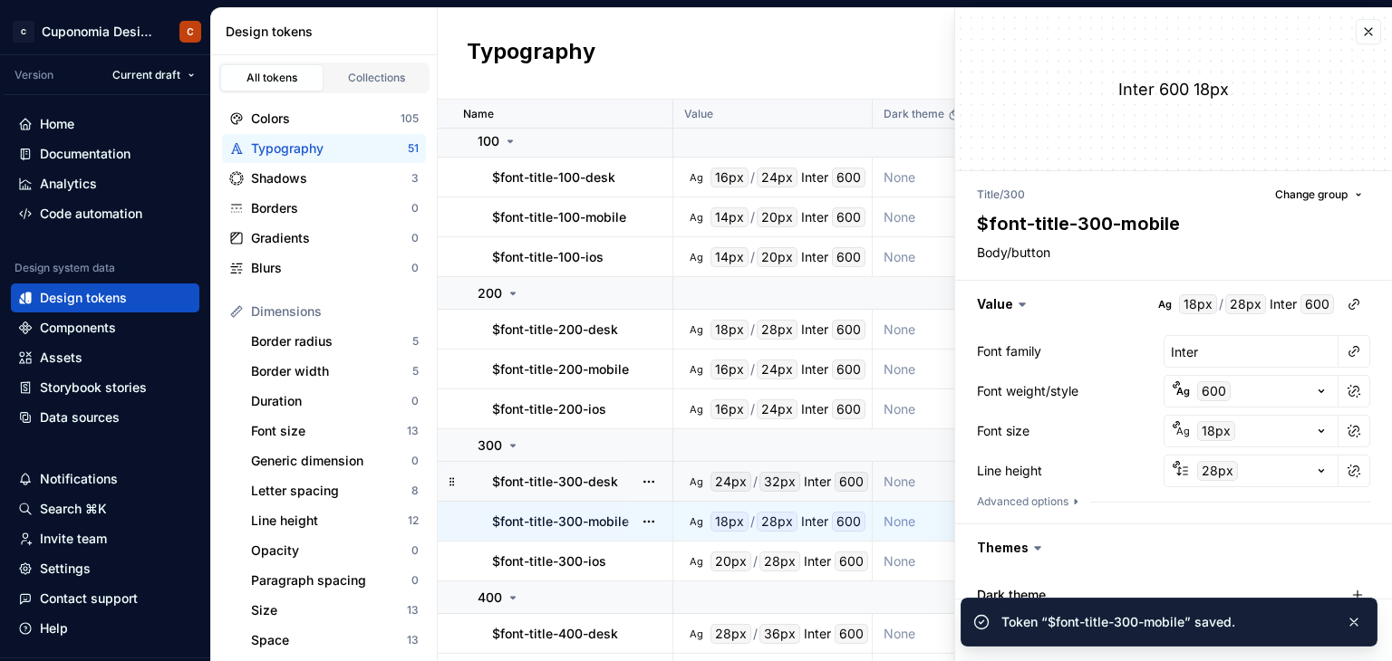
scroll to position [181, 0]
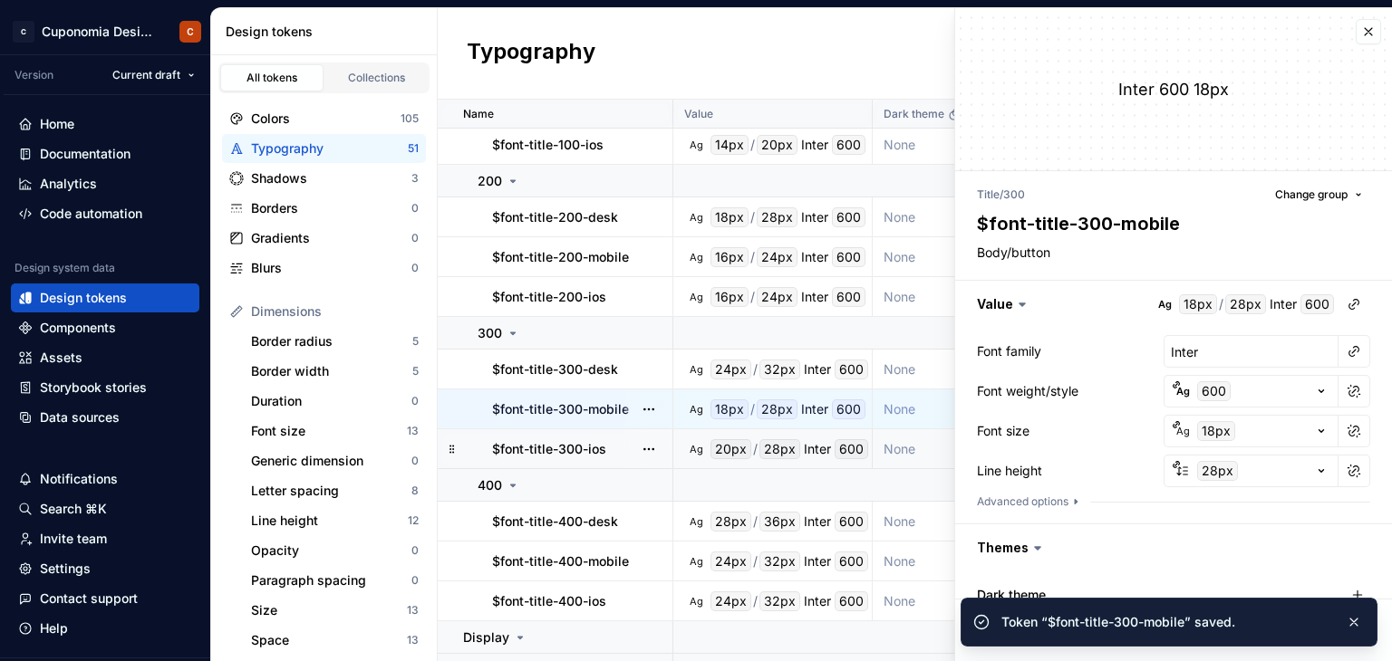
click at [736, 453] on div "20px" at bounding box center [730, 449] width 41 height 20
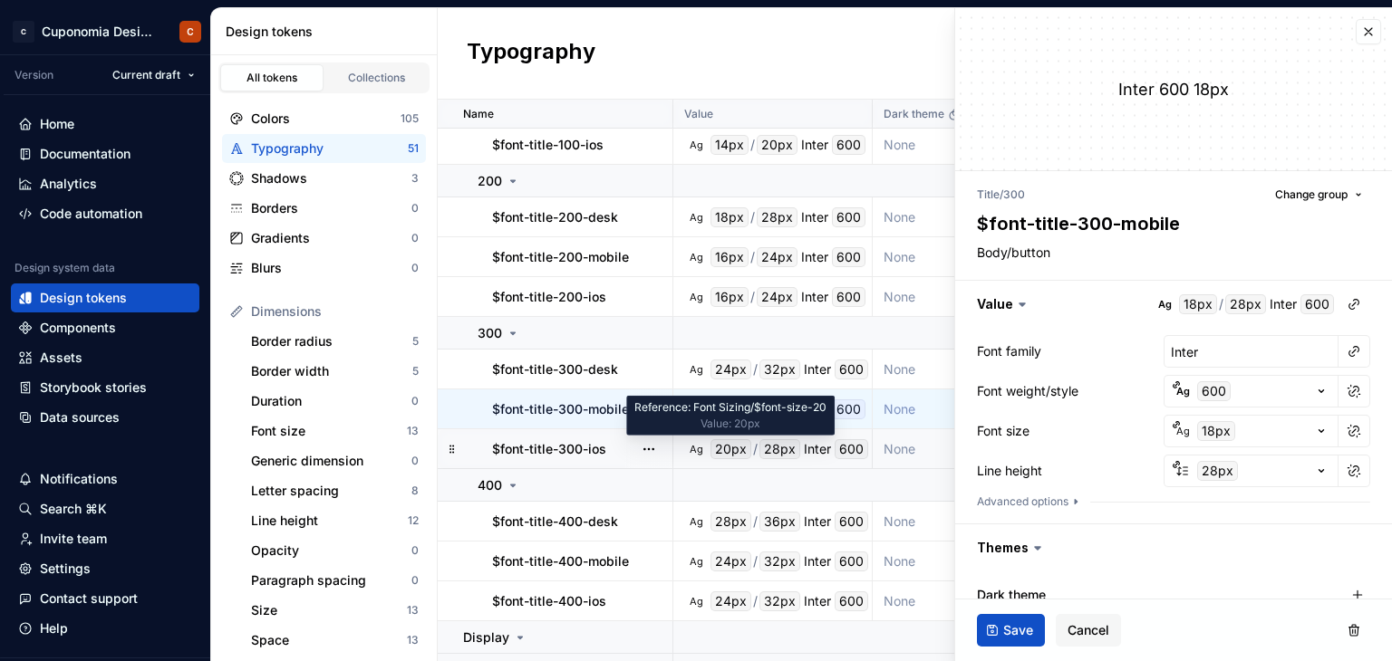
click at [722, 455] on div "20px" at bounding box center [730, 449] width 41 height 20
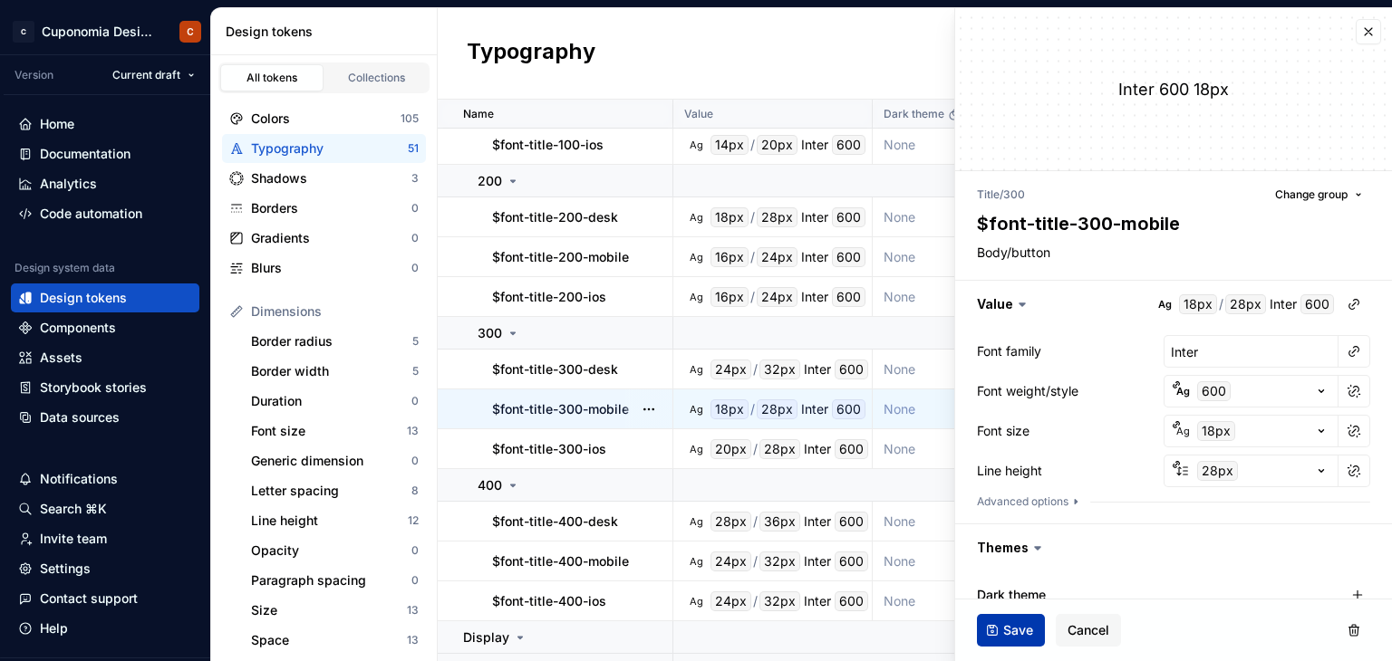
click at [1022, 624] on span "Save" at bounding box center [1018, 631] width 30 height 18
click at [1356, 35] on button "button" at bounding box center [1368, 31] width 25 height 25
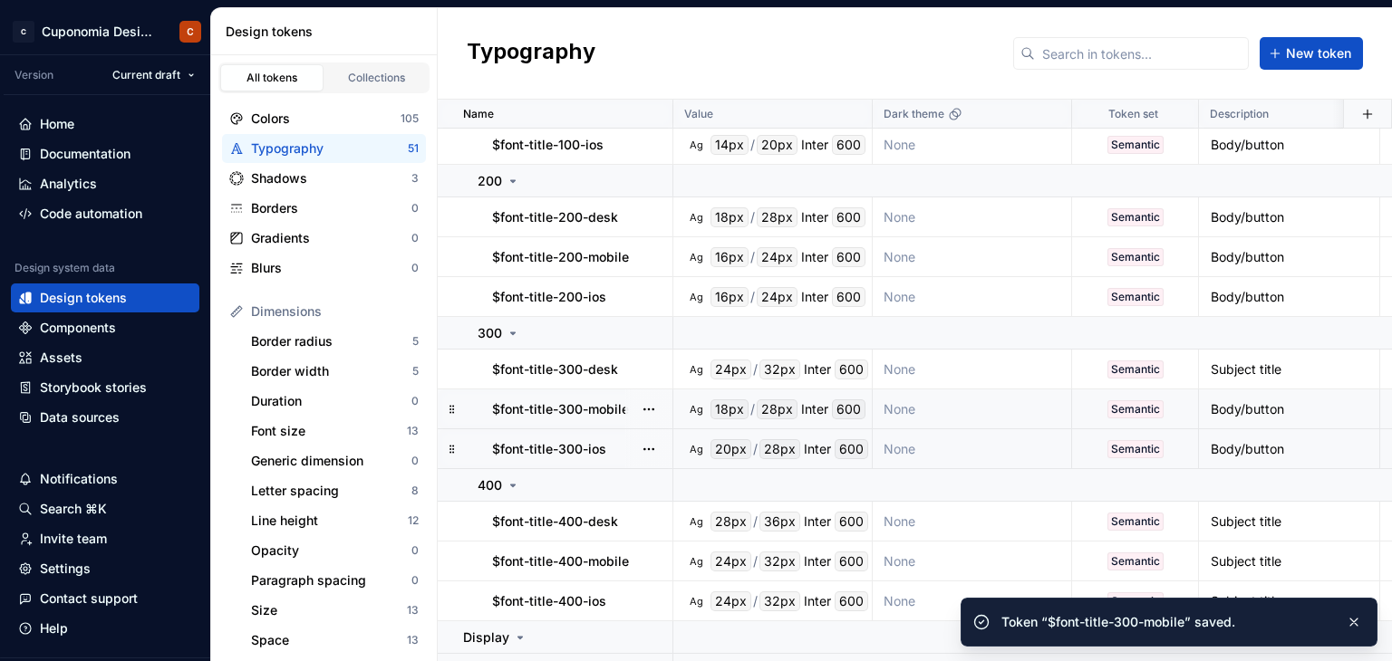
click at [699, 449] on div "Ag" at bounding box center [696, 449] width 14 height 14
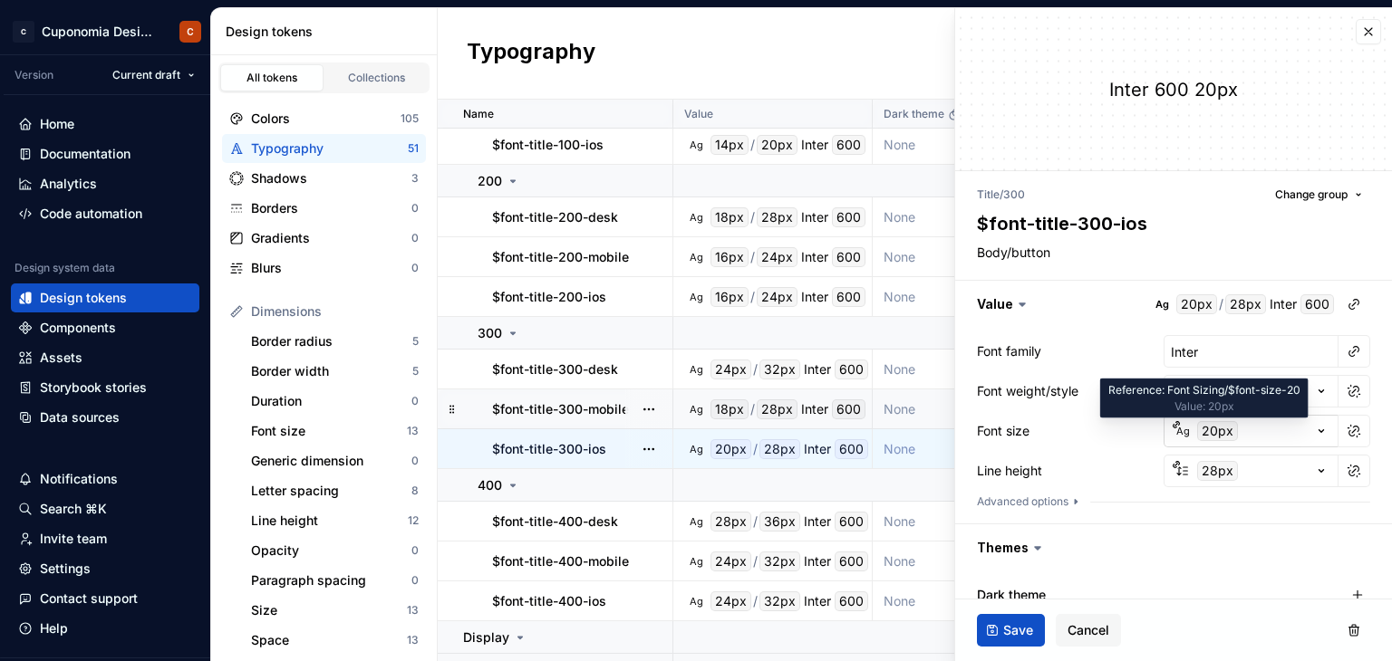
click at [1202, 432] on div "20px" at bounding box center [1217, 431] width 41 height 20
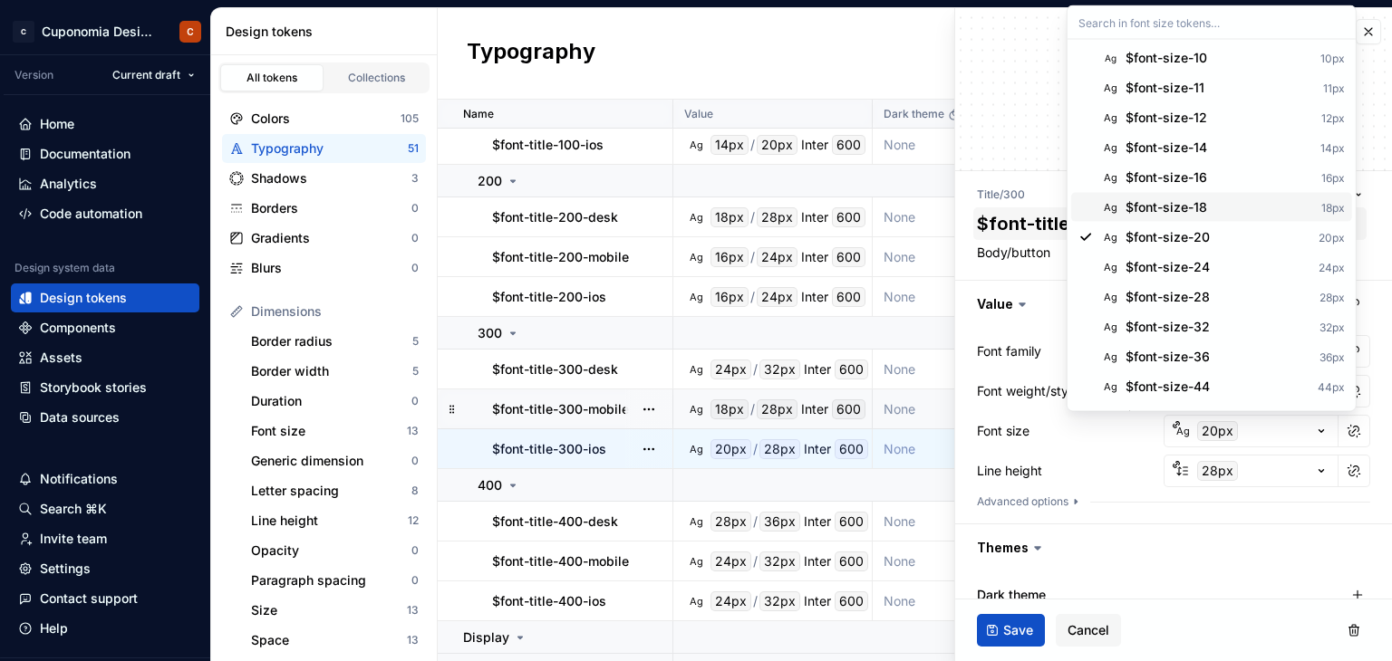
click at [1158, 219] on span "Ag $font-size-18 18px" at bounding box center [1211, 207] width 281 height 29
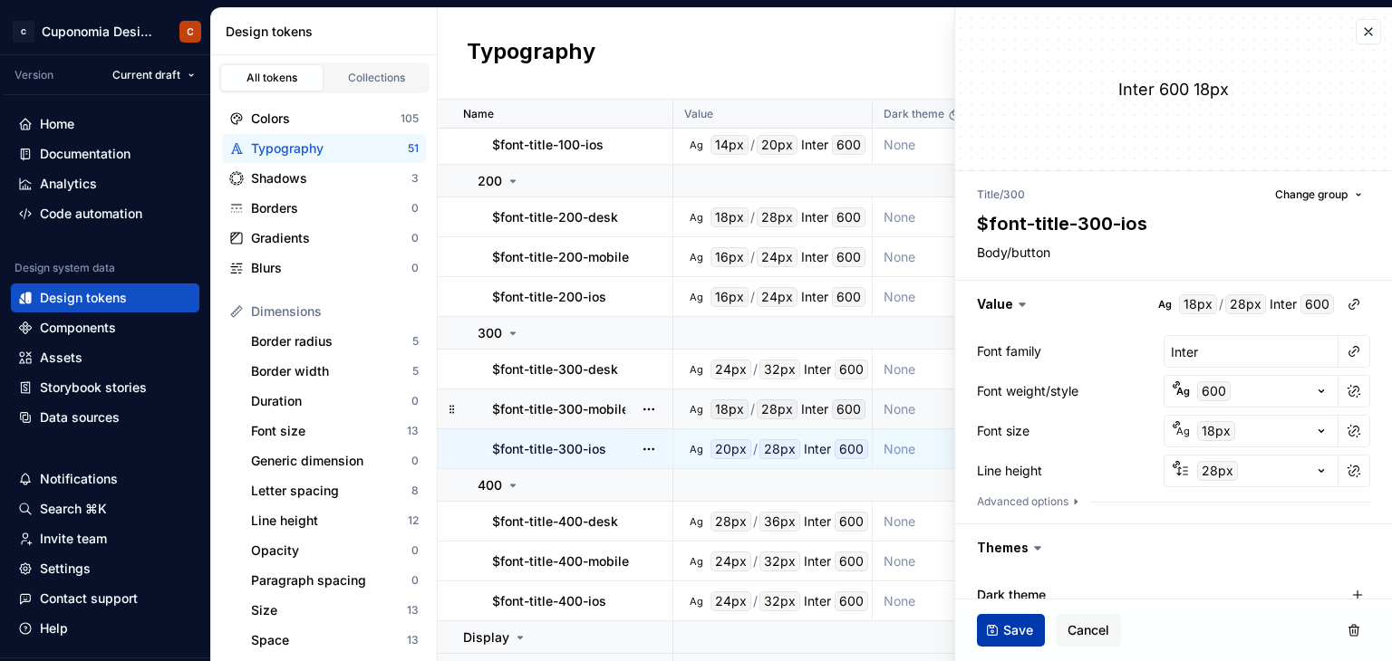
click at [1008, 624] on span "Save" at bounding box center [1018, 631] width 30 height 18
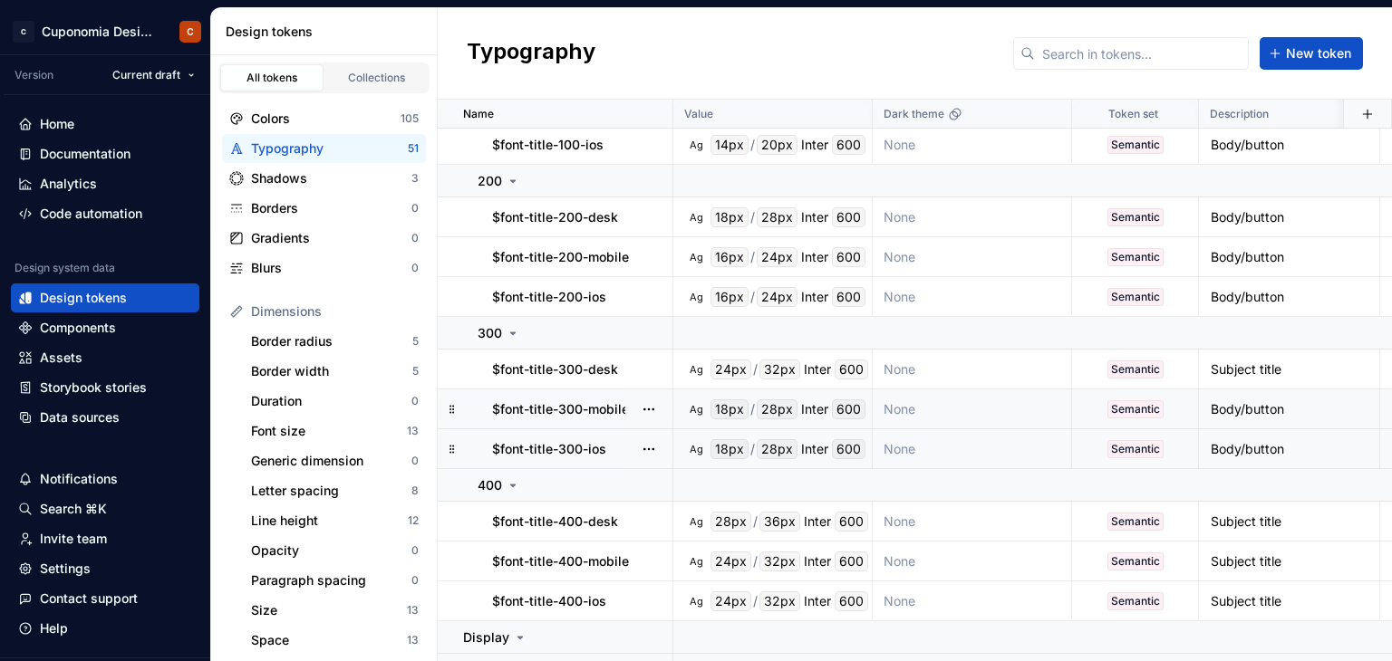
click at [761, 61] on div "Typography New token" at bounding box center [915, 54] width 954 height 92
click at [364, 177] on div "Shadows" at bounding box center [331, 178] width 160 height 18
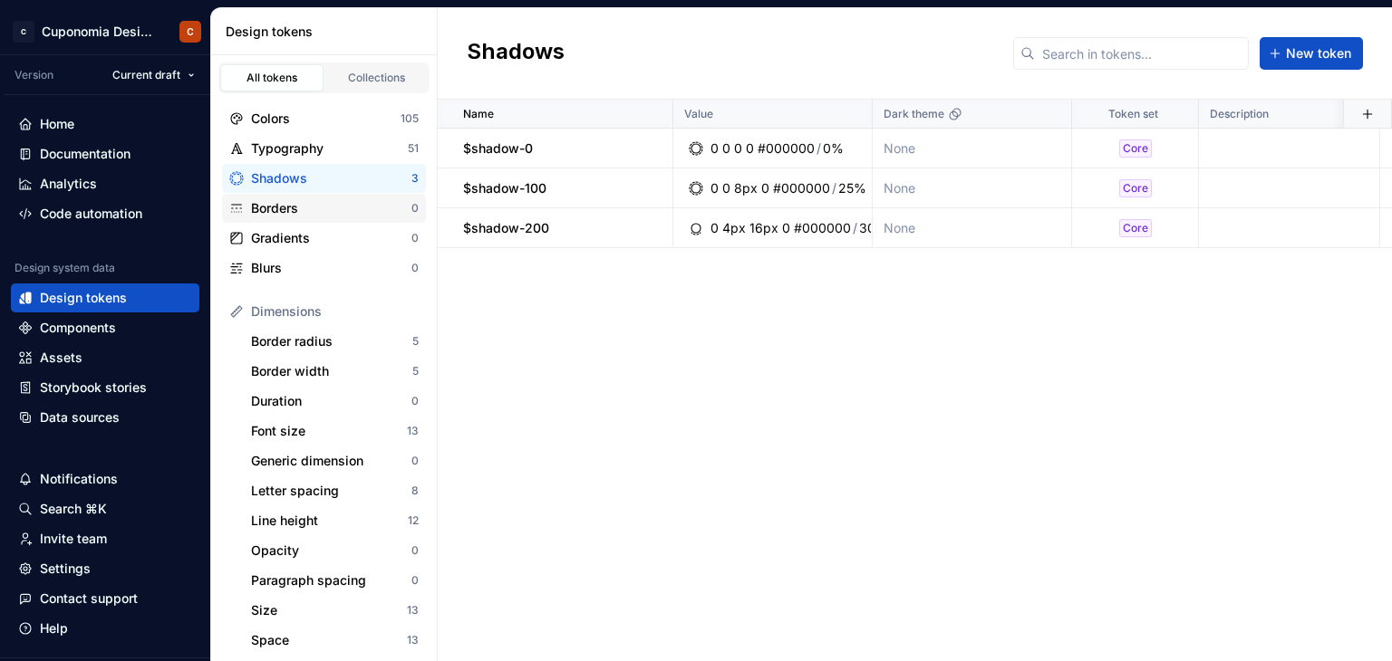
click at [356, 205] on div "Borders" at bounding box center [331, 208] width 160 height 18
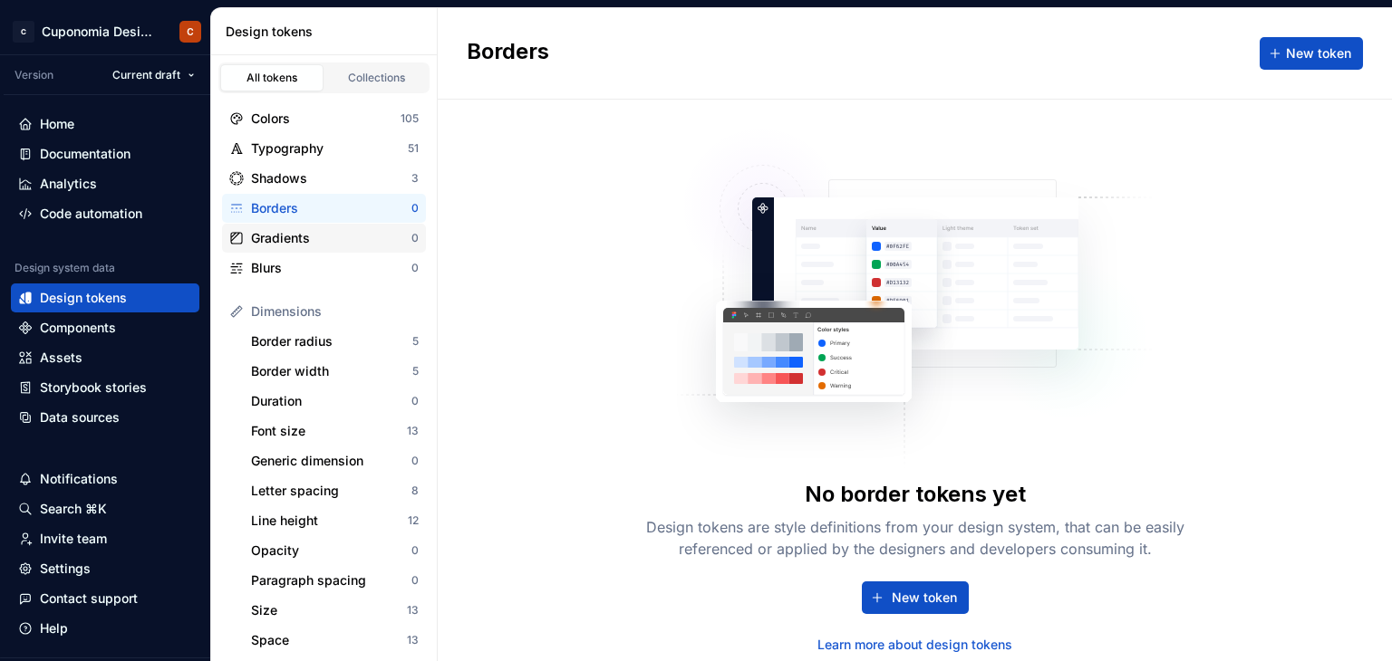
click at [356, 240] on div "Gradients" at bounding box center [331, 238] width 160 height 18
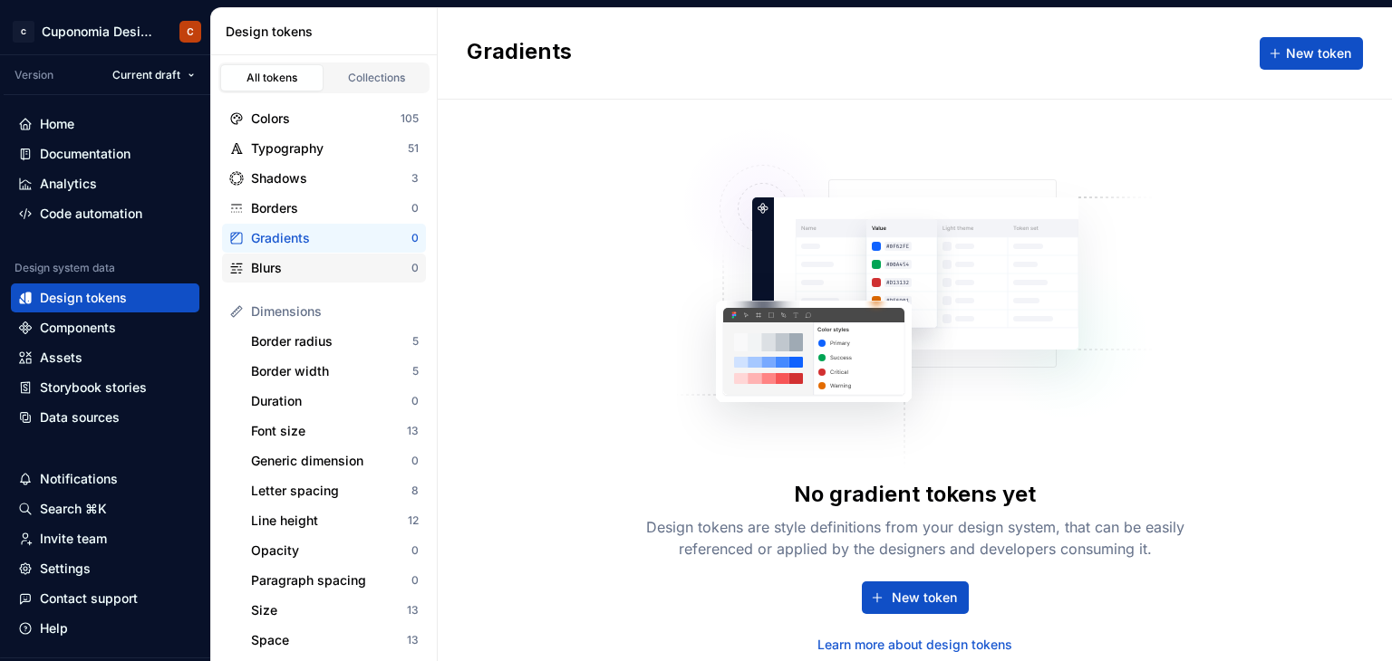
click at [359, 263] on div "Blurs" at bounding box center [331, 268] width 160 height 18
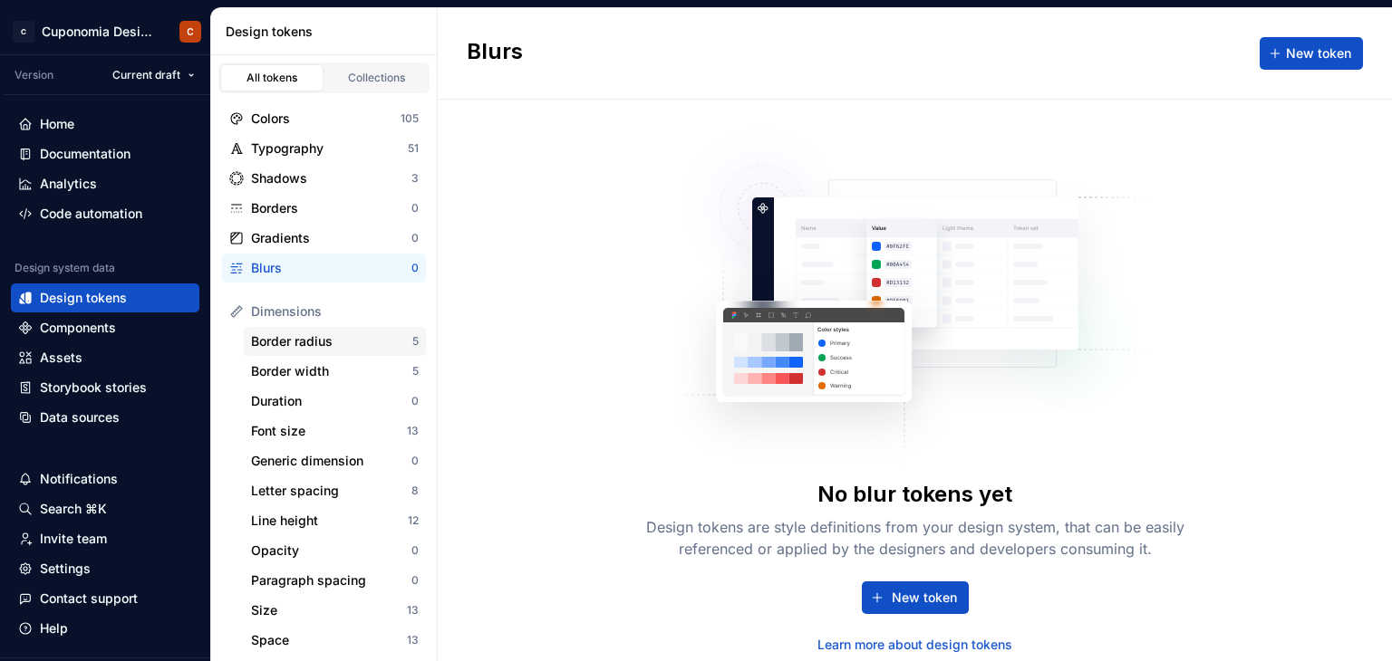
click at [362, 349] on div "Border radius" at bounding box center [331, 342] width 161 height 18
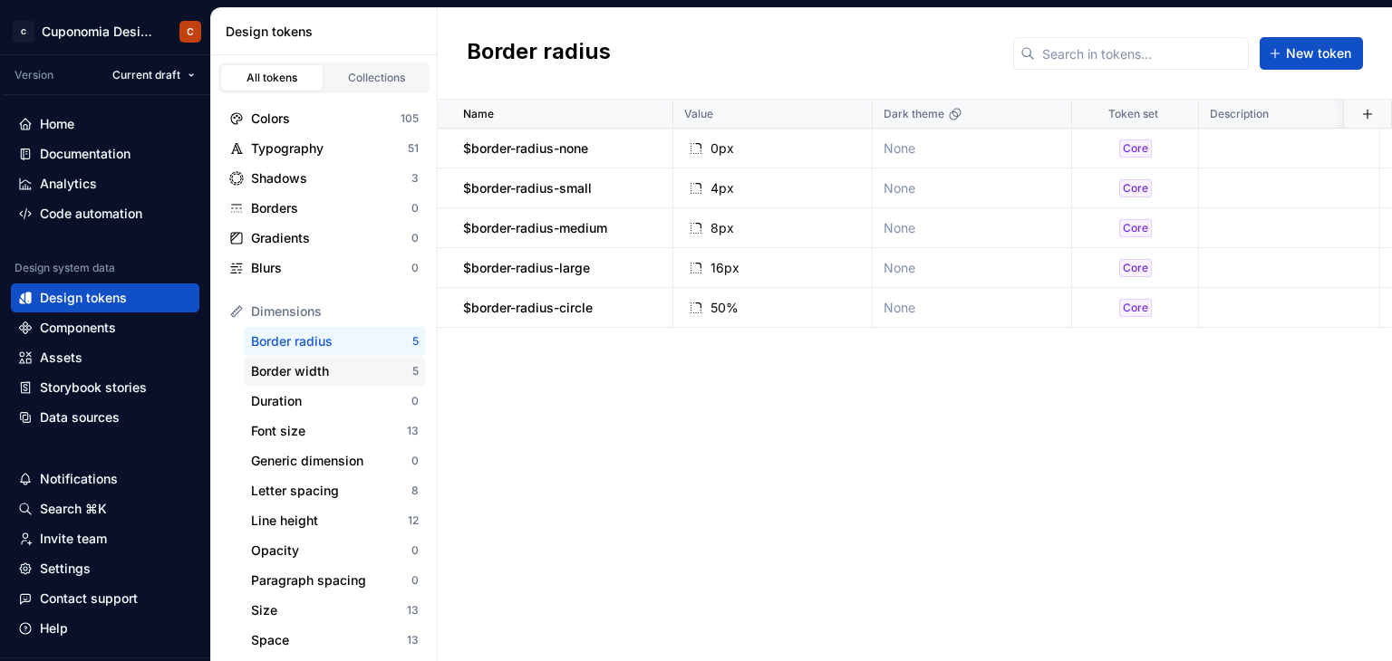
click at [365, 371] on div "Border width" at bounding box center [331, 371] width 161 height 18
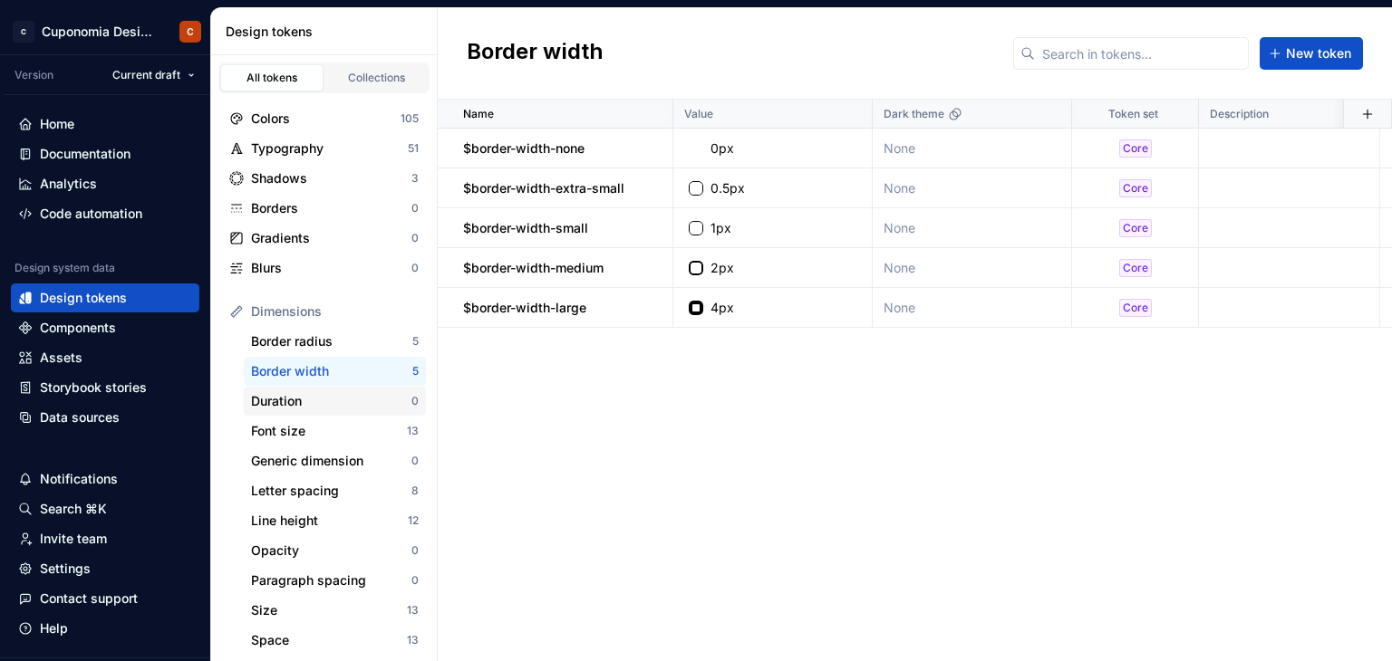
click at [361, 395] on div "Duration" at bounding box center [331, 401] width 160 height 18
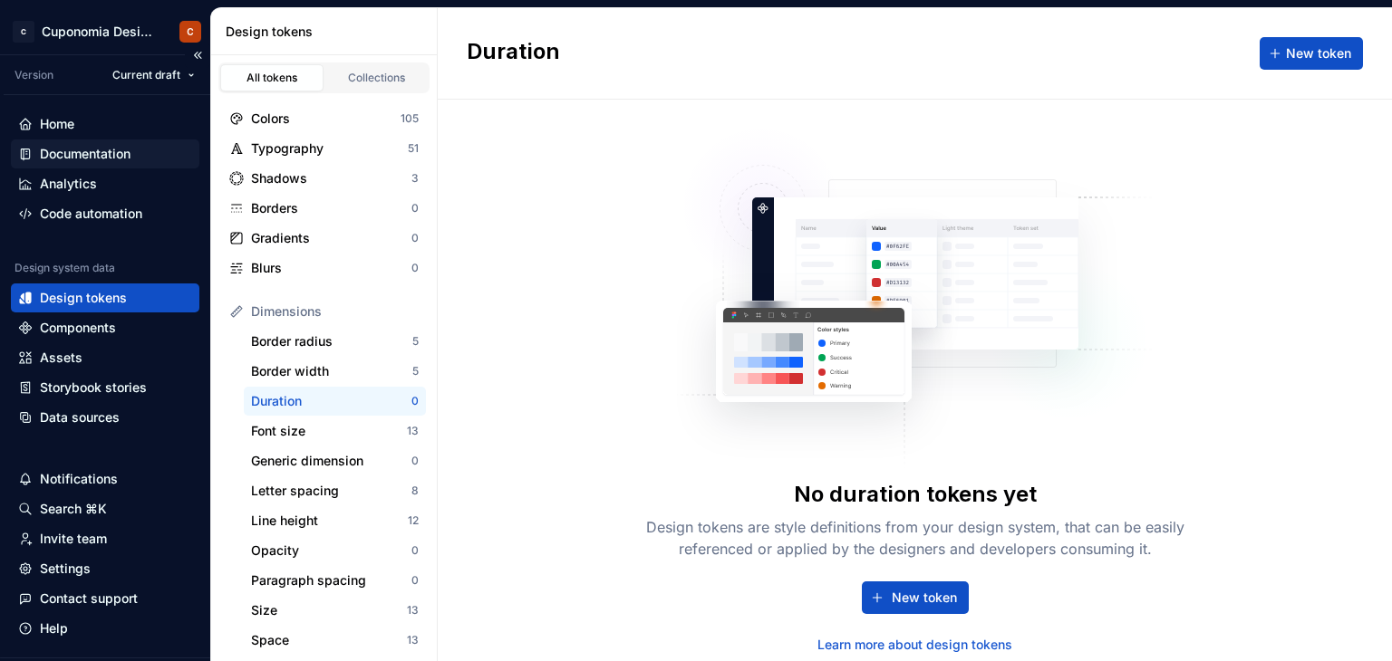
click at [107, 146] on div "Documentation" at bounding box center [85, 154] width 91 height 18
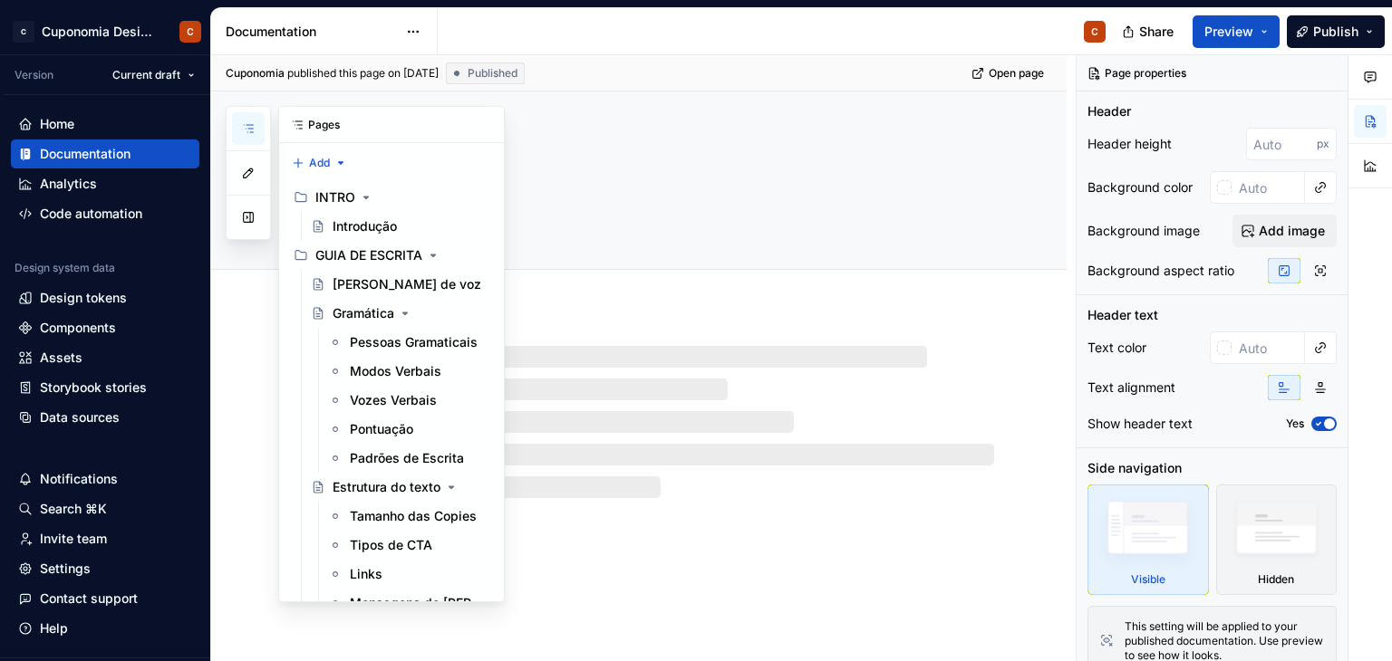
click at [256, 134] on button "button" at bounding box center [248, 128] width 33 height 33
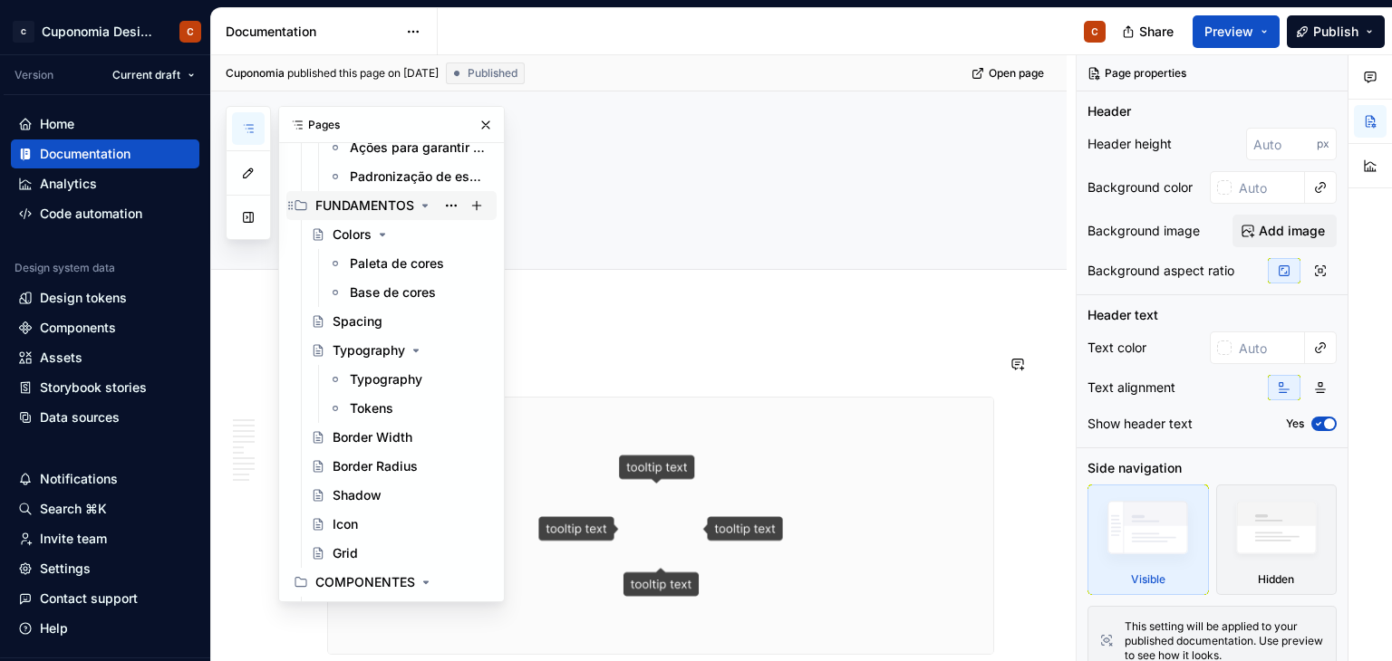
scroll to position [816, 0]
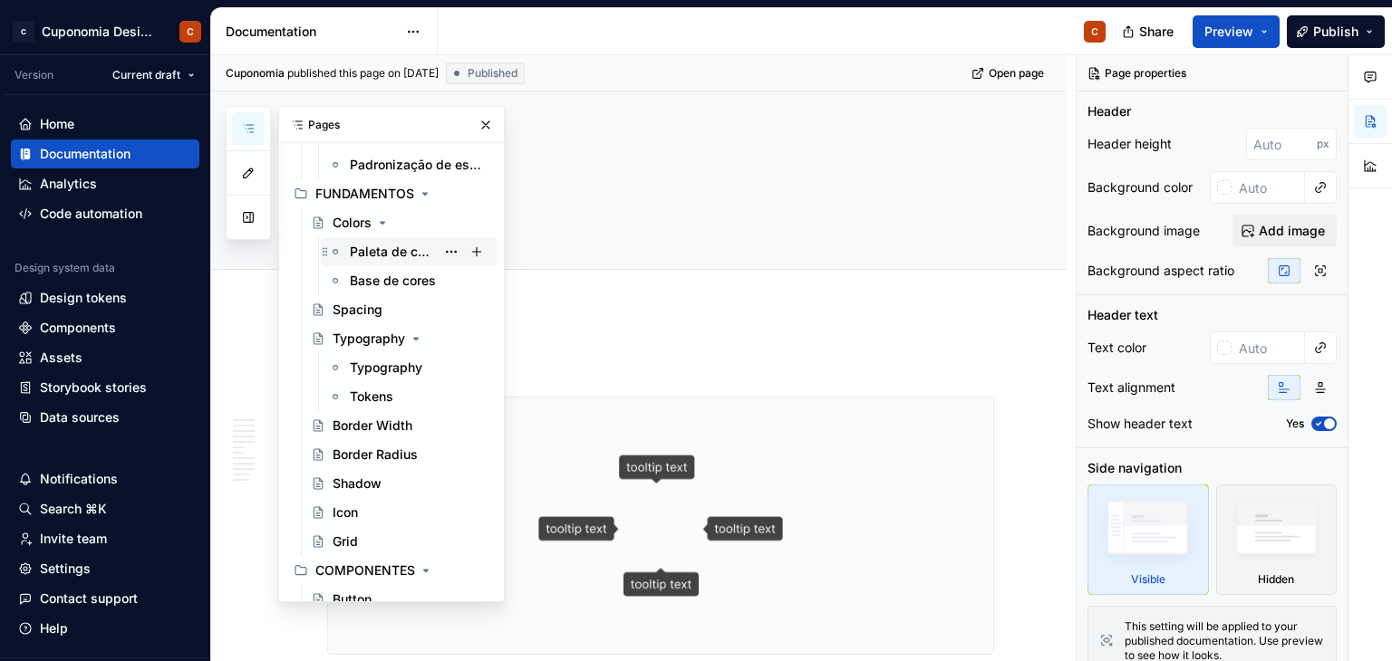
click at [370, 243] on div "Paleta de cores" at bounding box center [392, 252] width 85 height 18
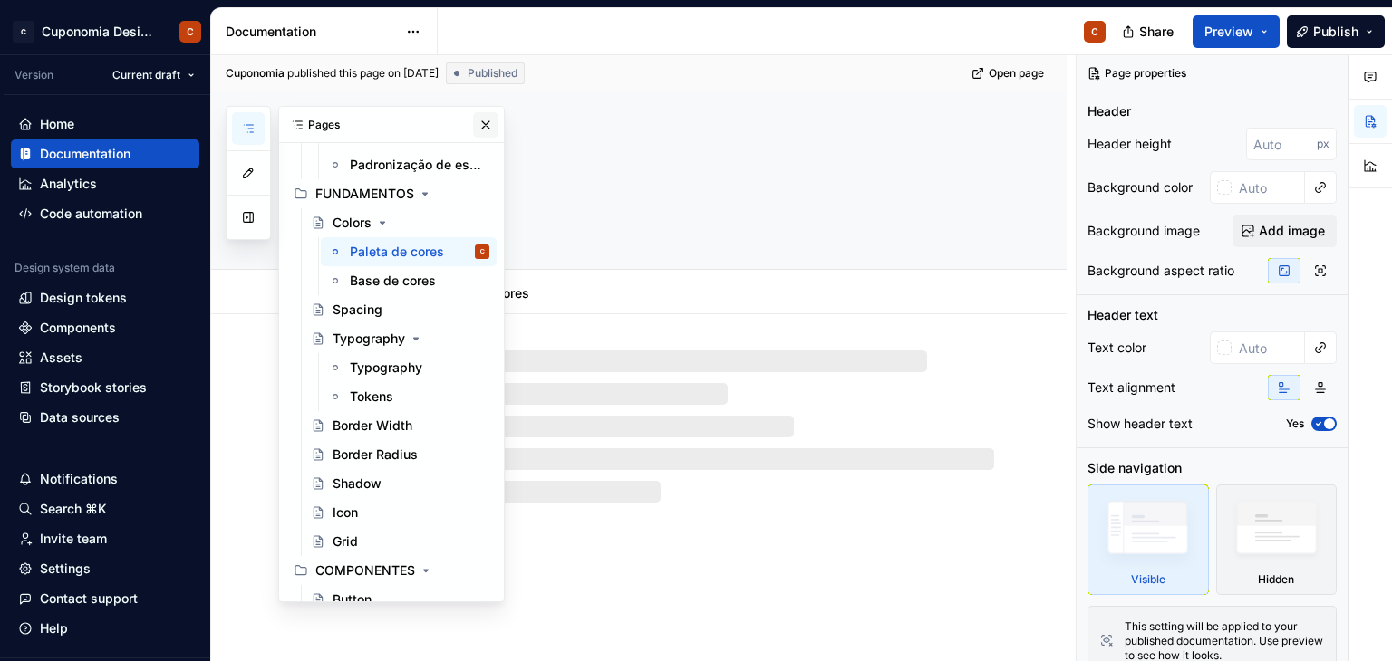
click at [480, 124] on button "button" at bounding box center [485, 124] width 25 height 25
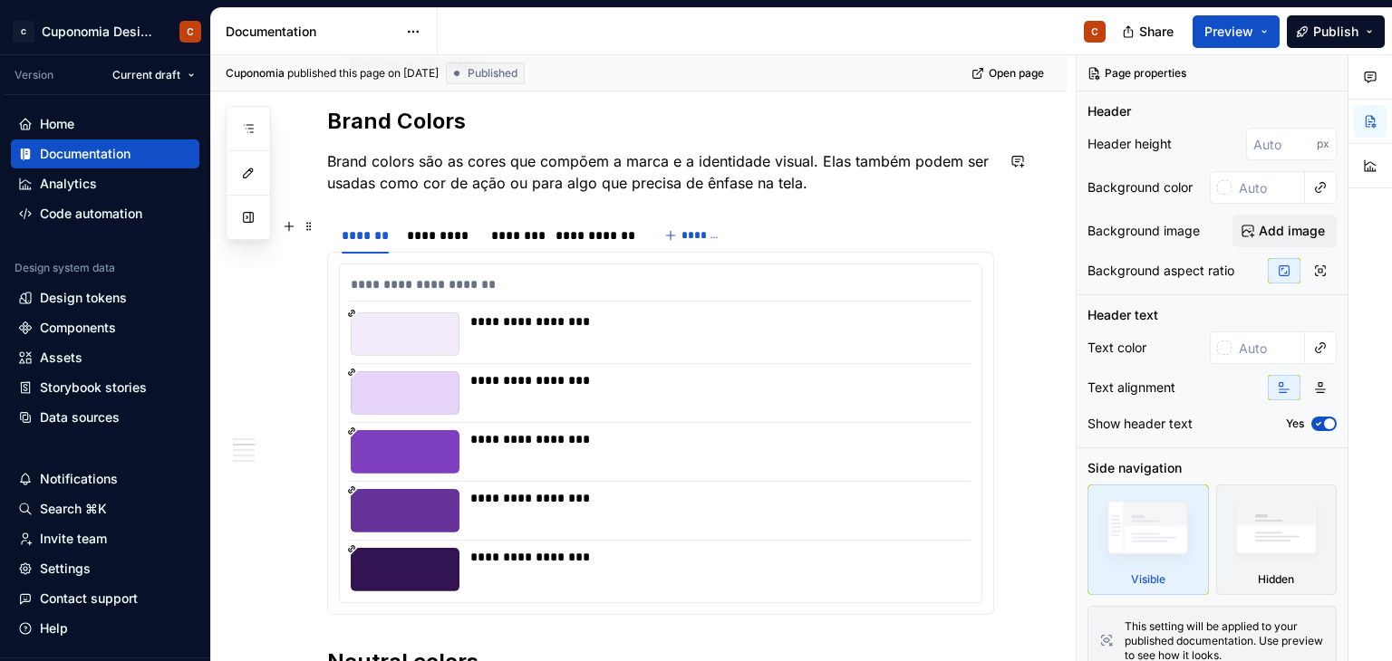
scroll to position [823, 0]
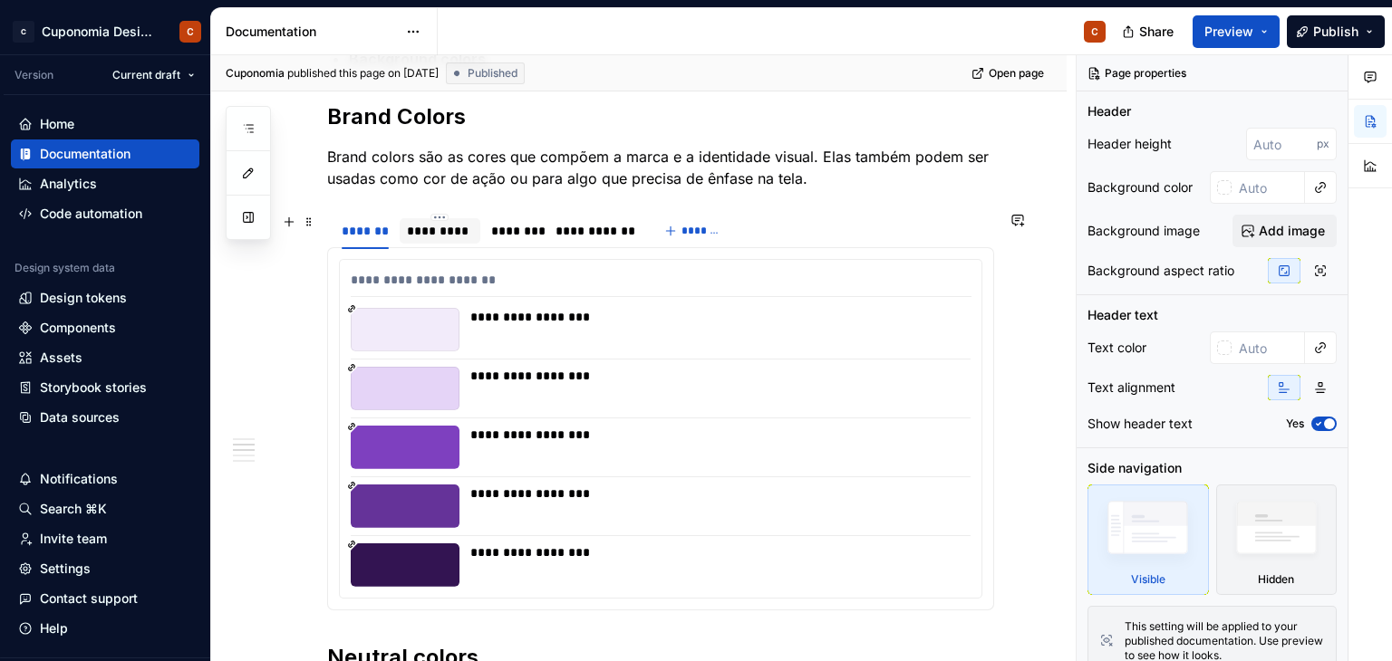
click at [459, 228] on div "*********" at bounding box center [440, 231] width 66 height 18
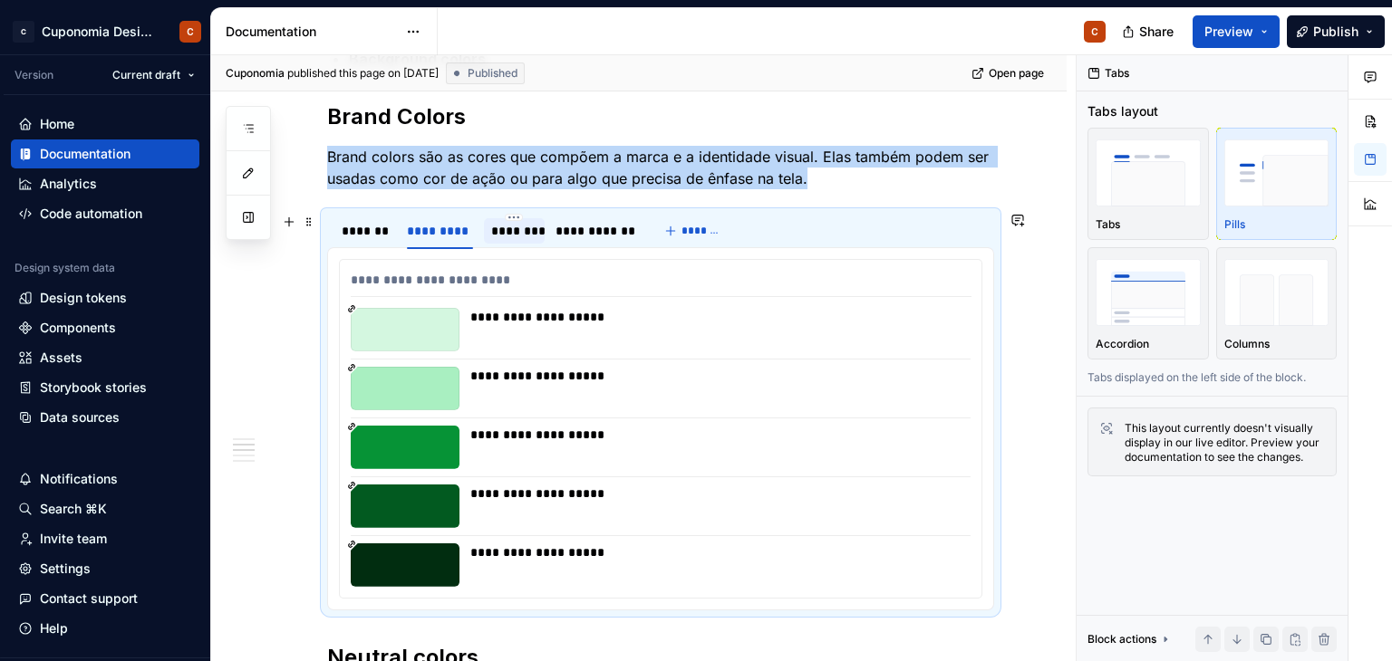
click at [507, 231] on div "********" at bounding box center [514, 231] width 47 height 18
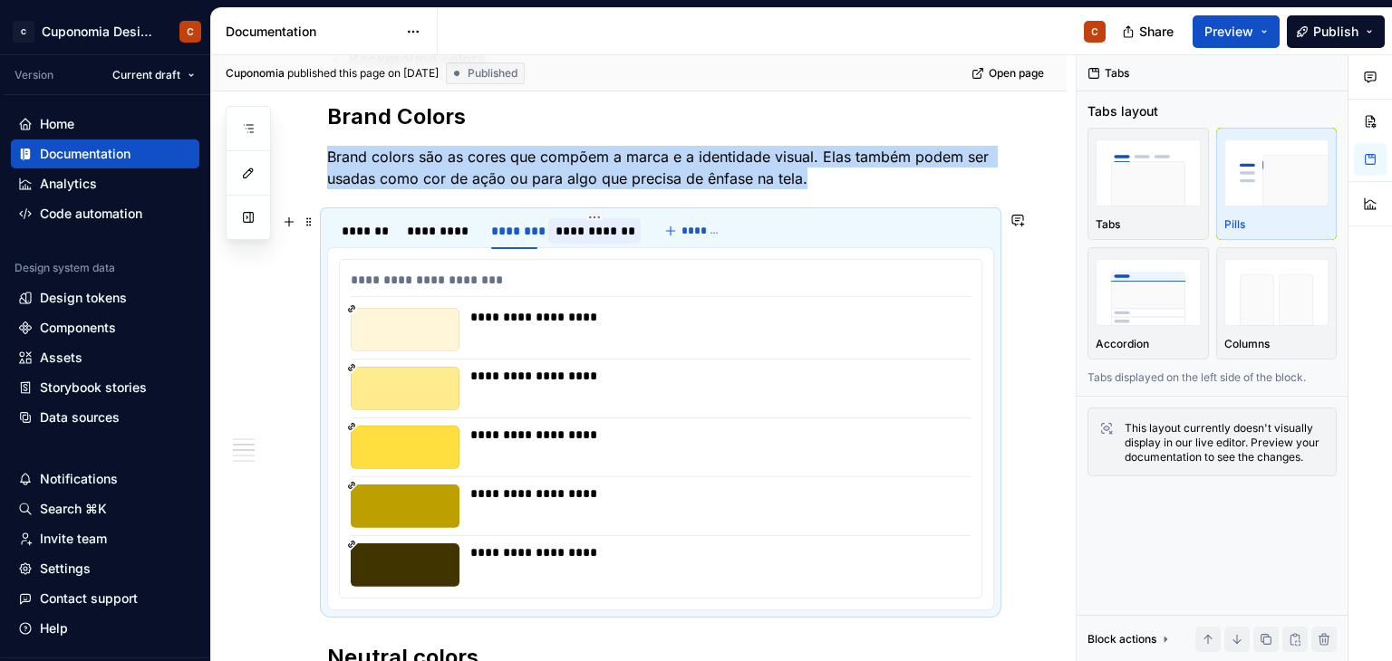
click at [564, 235] on div "**********" at bounding box center [594, 231] width 78 height 18
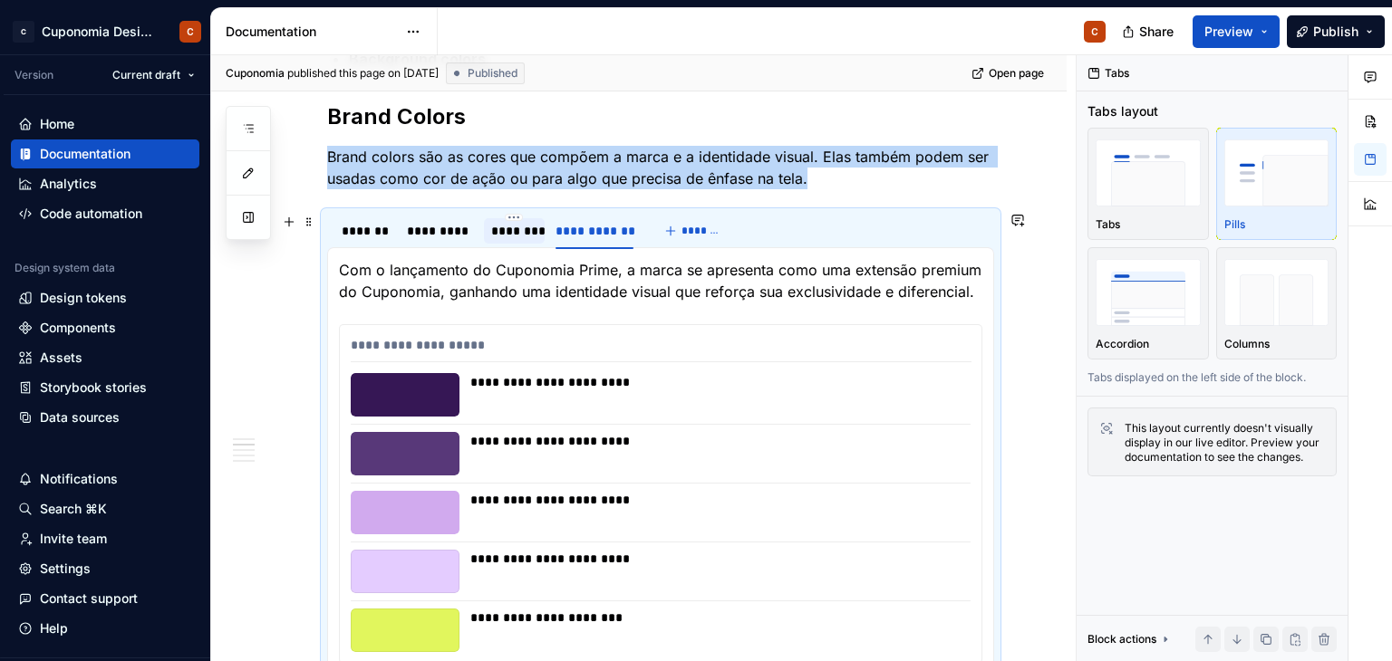
click at [499, 226] on div "********" at bounding box center [514, 231] width 47 height 18
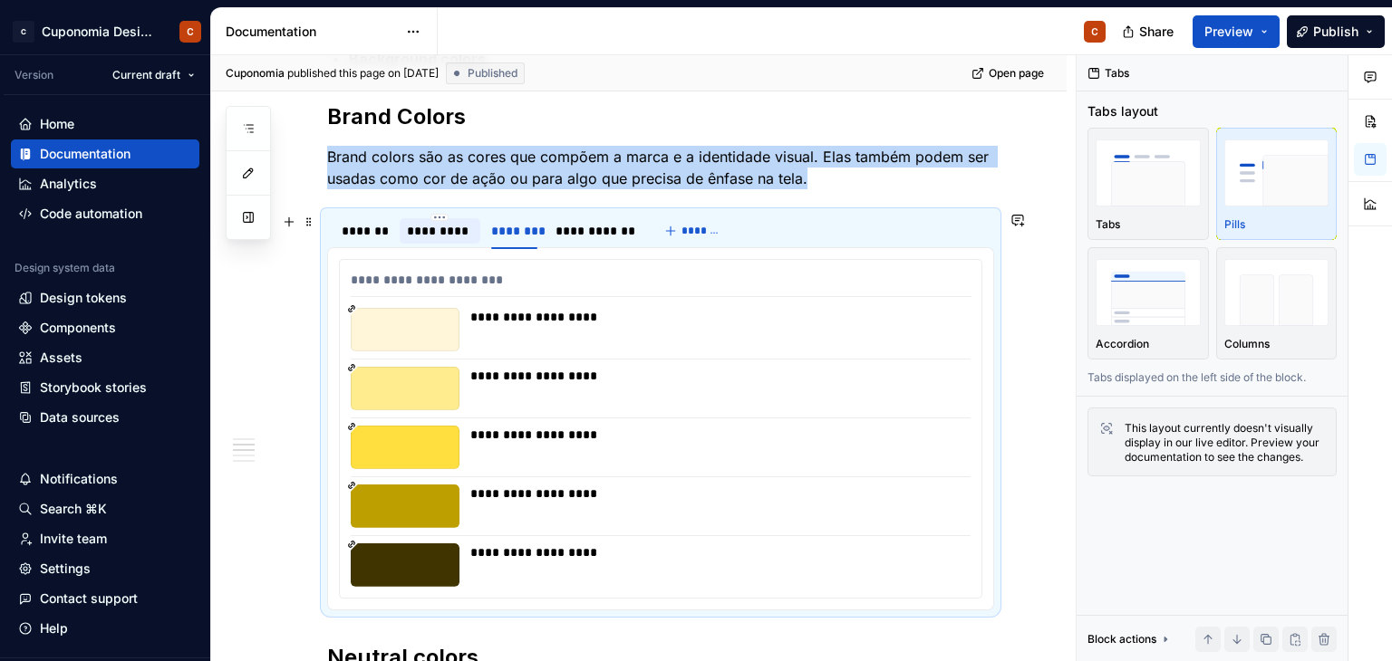
click at [448, 232] on div "*********" at bounding box center [440, 231] width 66 height 18
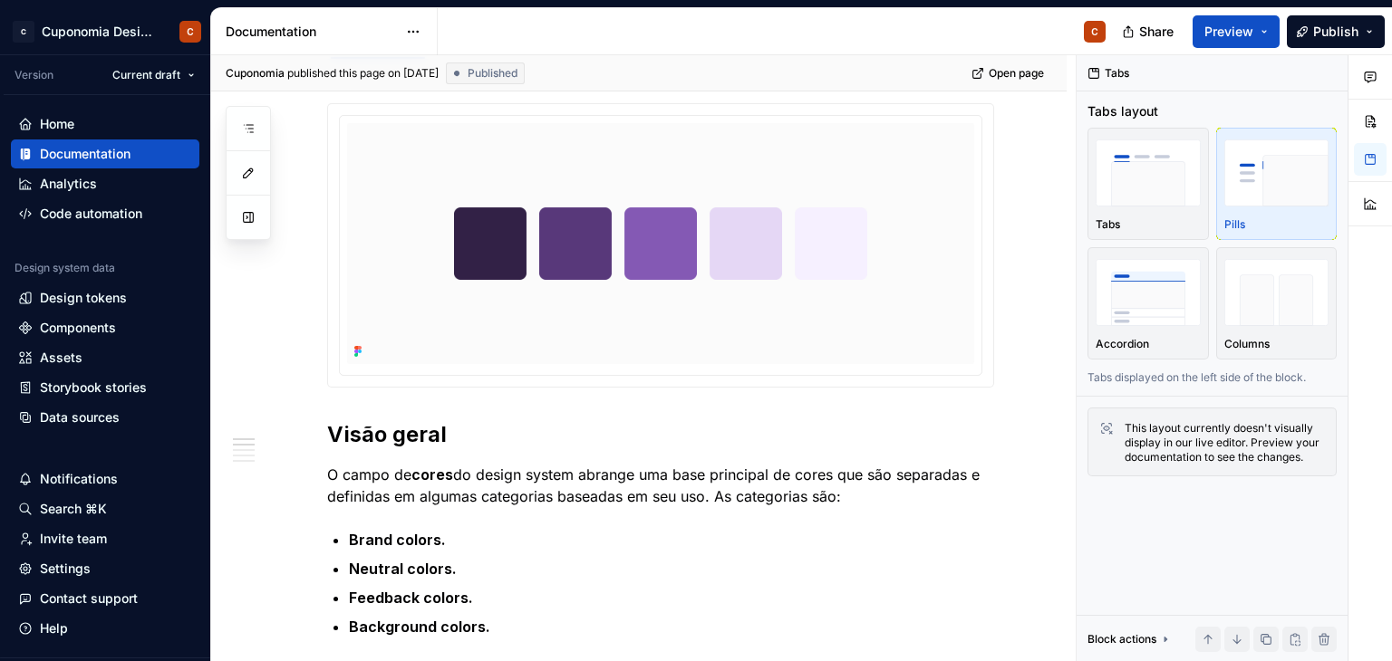
scroll to position [188, 0]
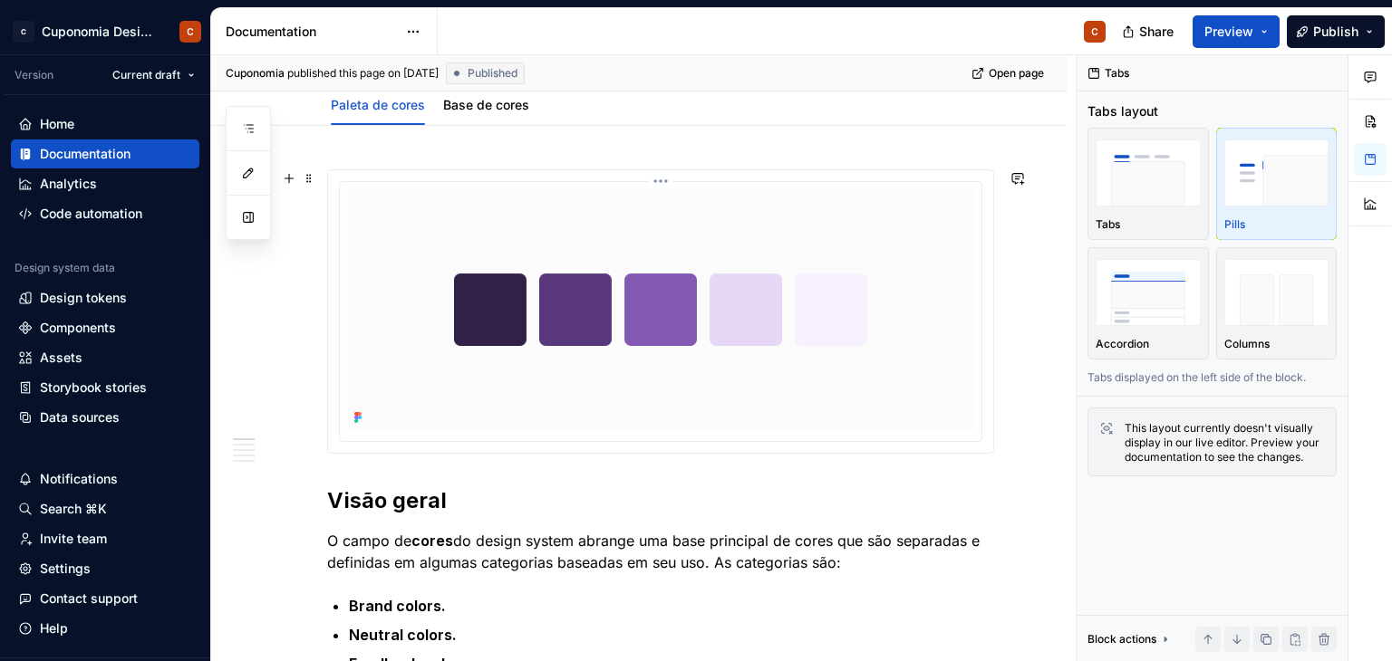
click at [667, 363] on img at bounding box center [660, 309] width 627 height 241
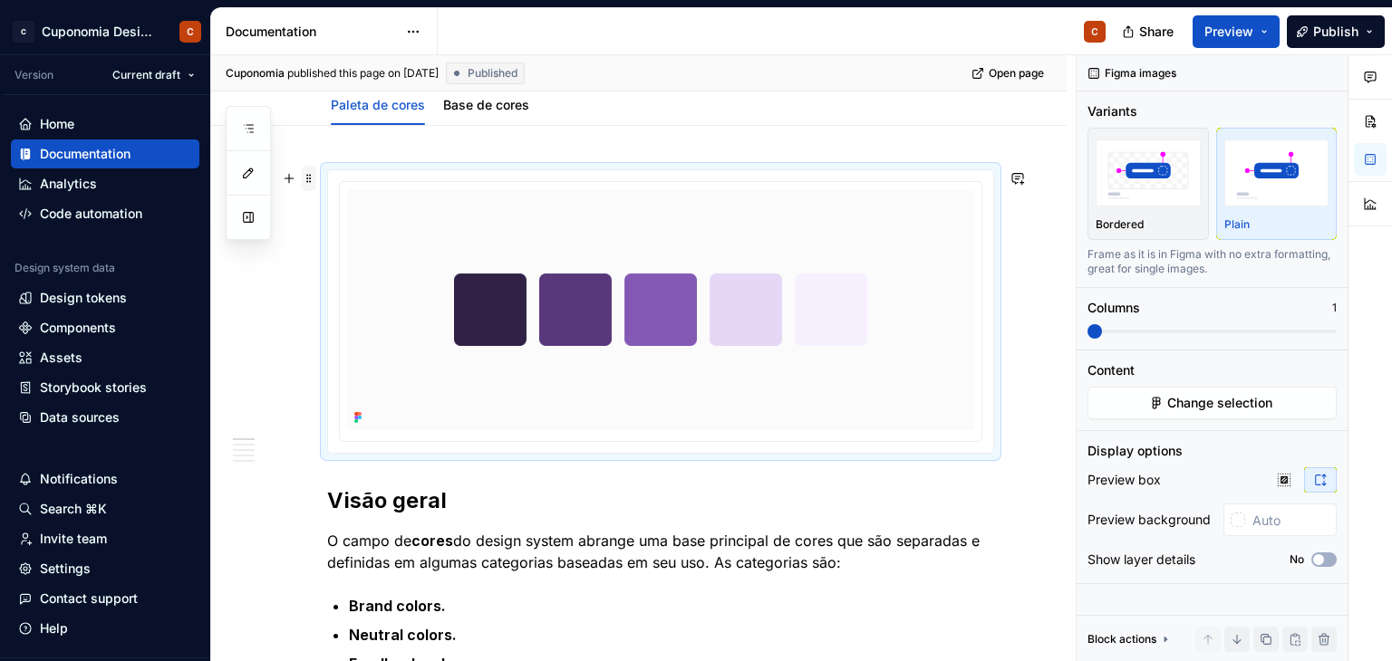
click at [310, 177] on span at bounding box center [309, 178] width 14 height 25
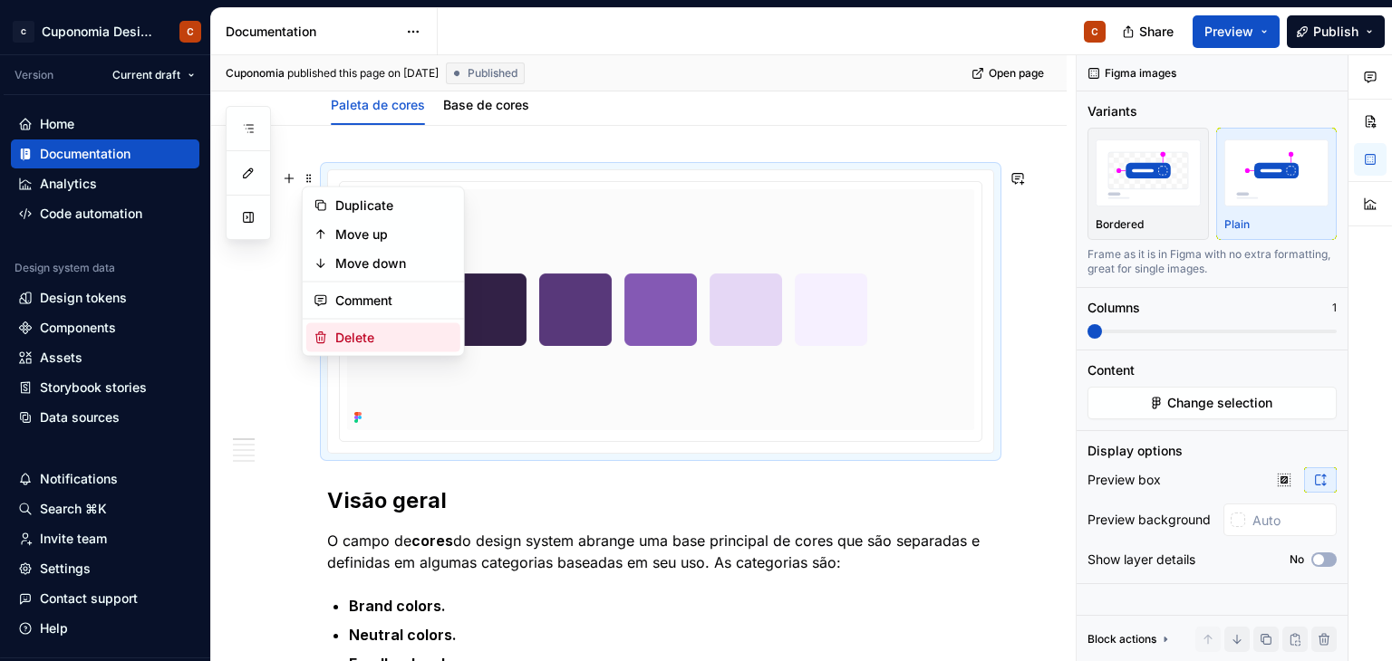
click at [366, 334] on div "Delete" at bounding box center [394, 338] width 118 height 18
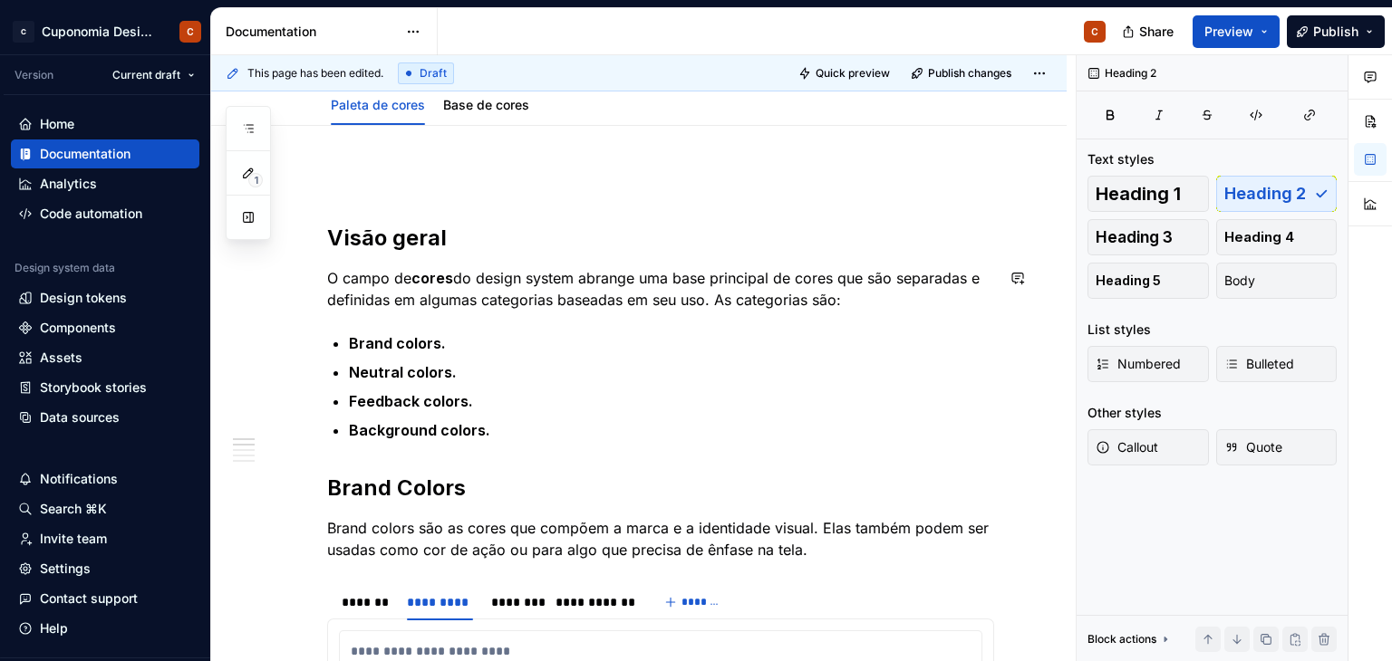
type textarea "*"
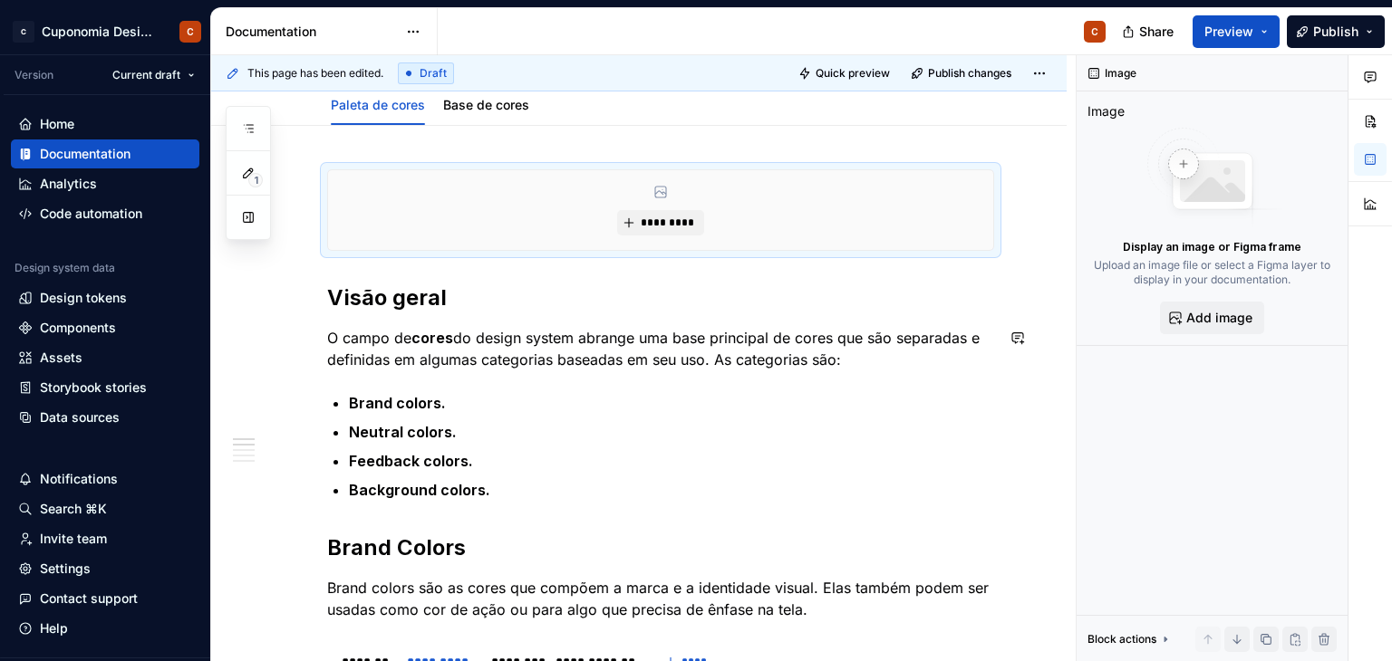
scroll to position [248, 0]
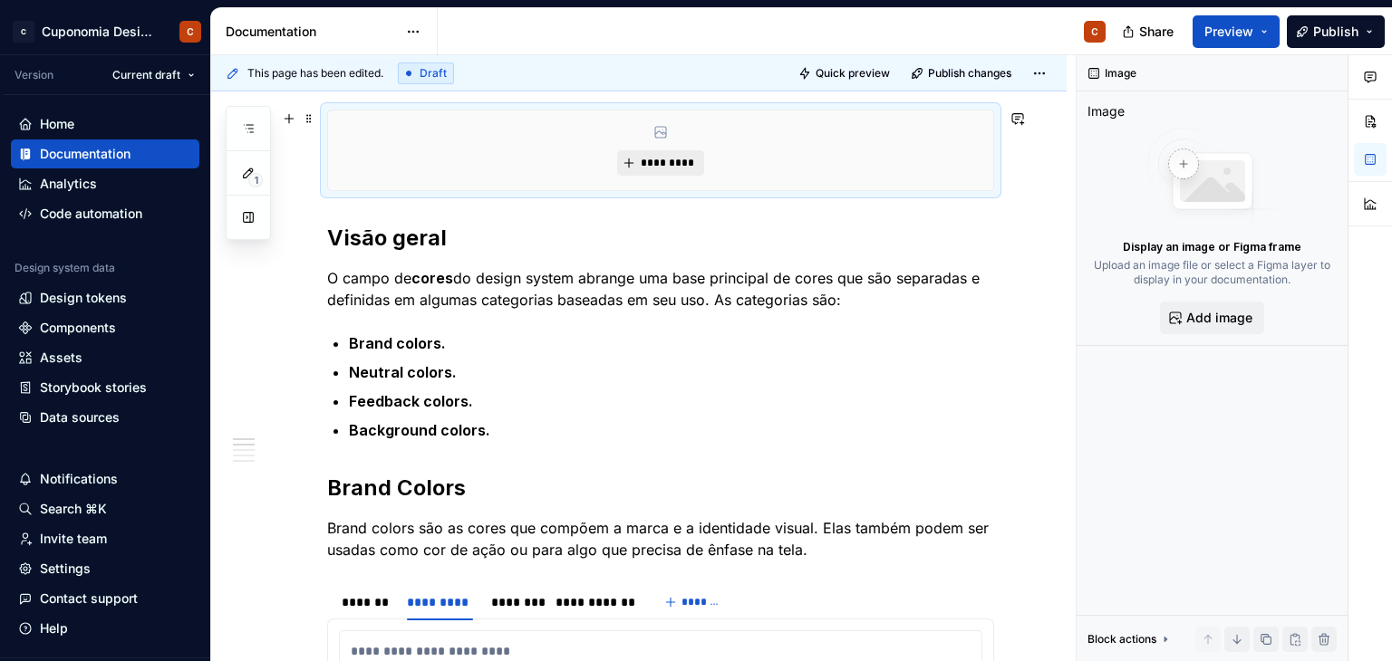
click at [667, 165] on span "*********" at bounding box center [667, 163] width 55 height 14
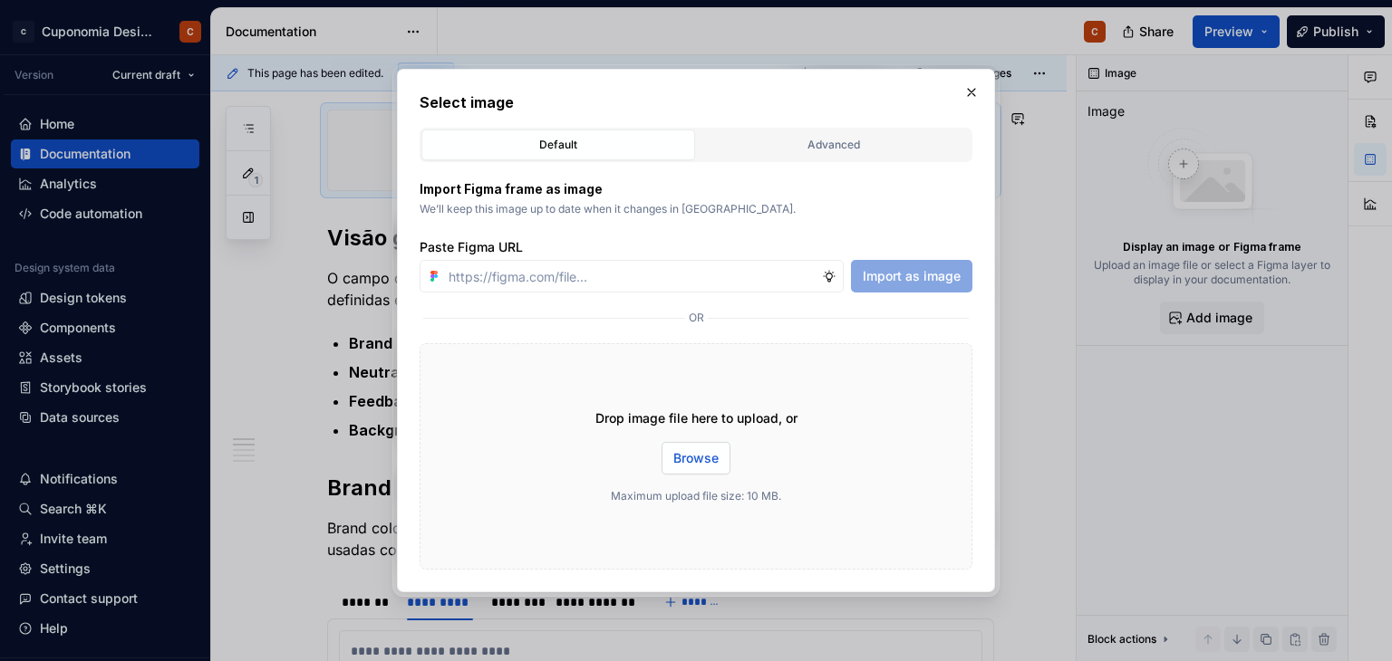
click at [700, 461] on span "Browse" at bounding box center [695, 458] width 45 height 18
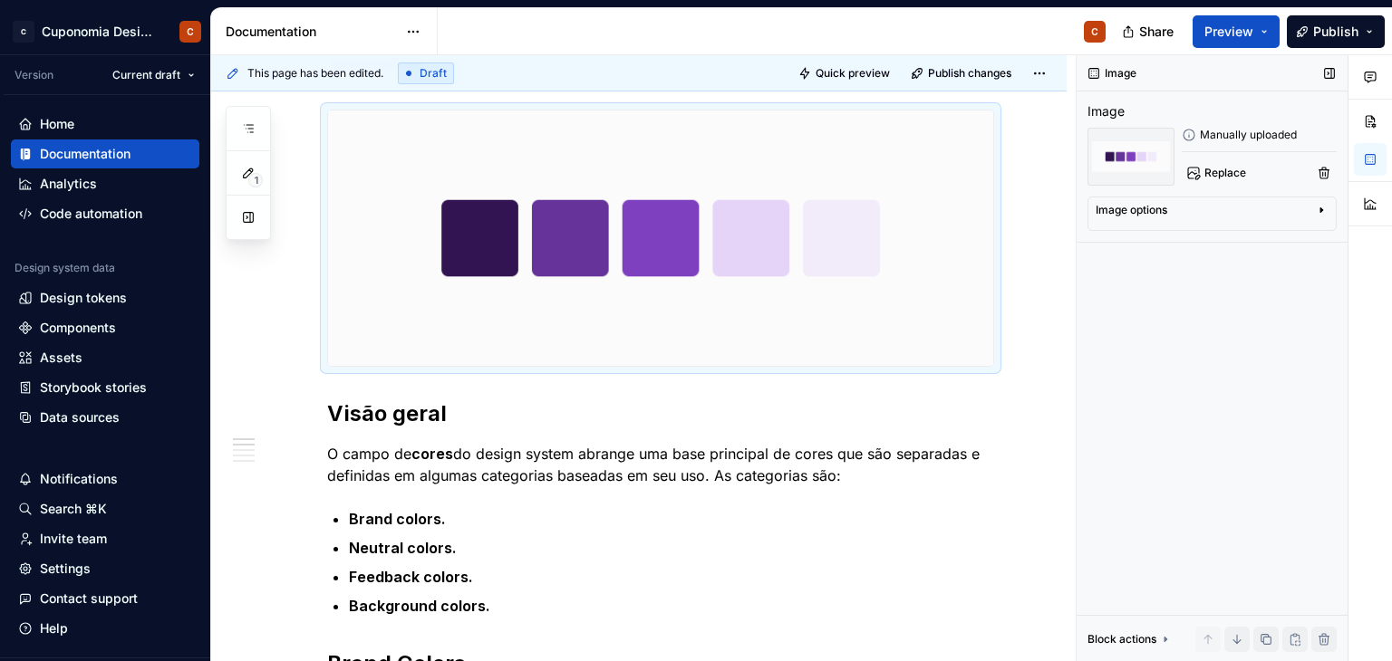
click at [1265, 208] on div "Image options" at bounding box center [1205, 214] width 218 height 22
click at [1278, 243] on icon "button" at bounding box center [1276, 237] width 14 height 14
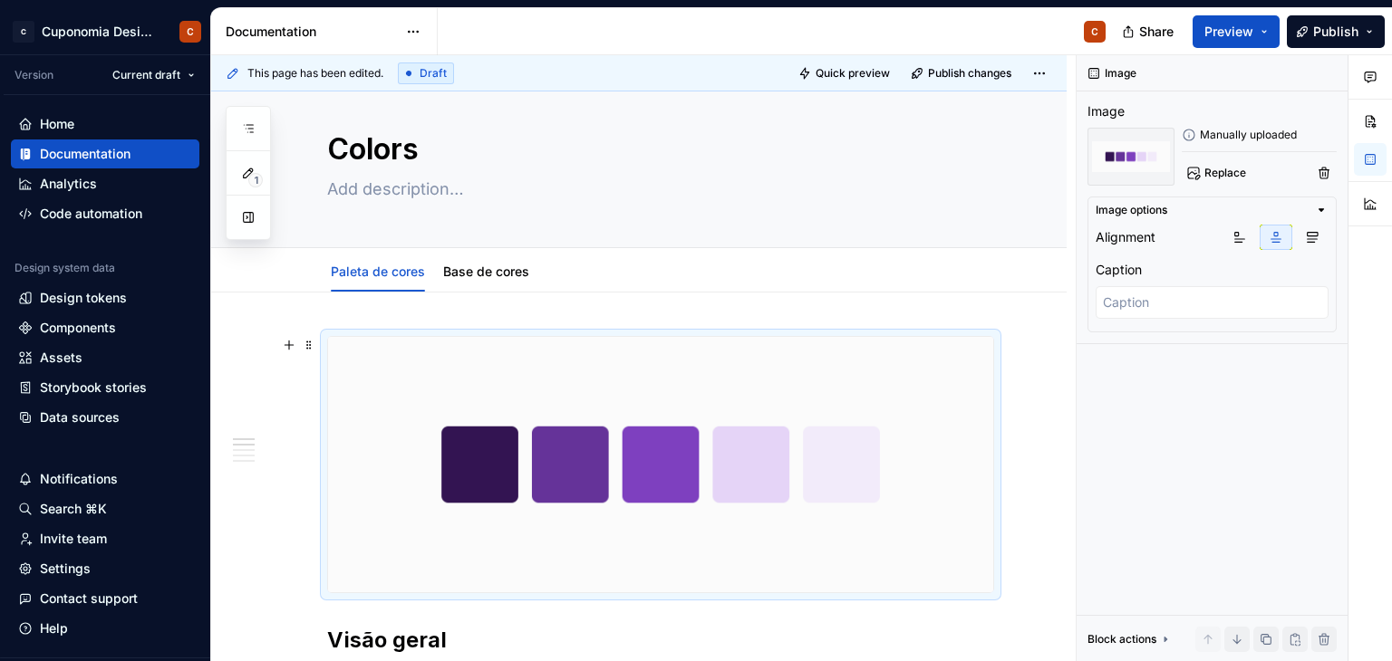
scroll to position [0, 0]
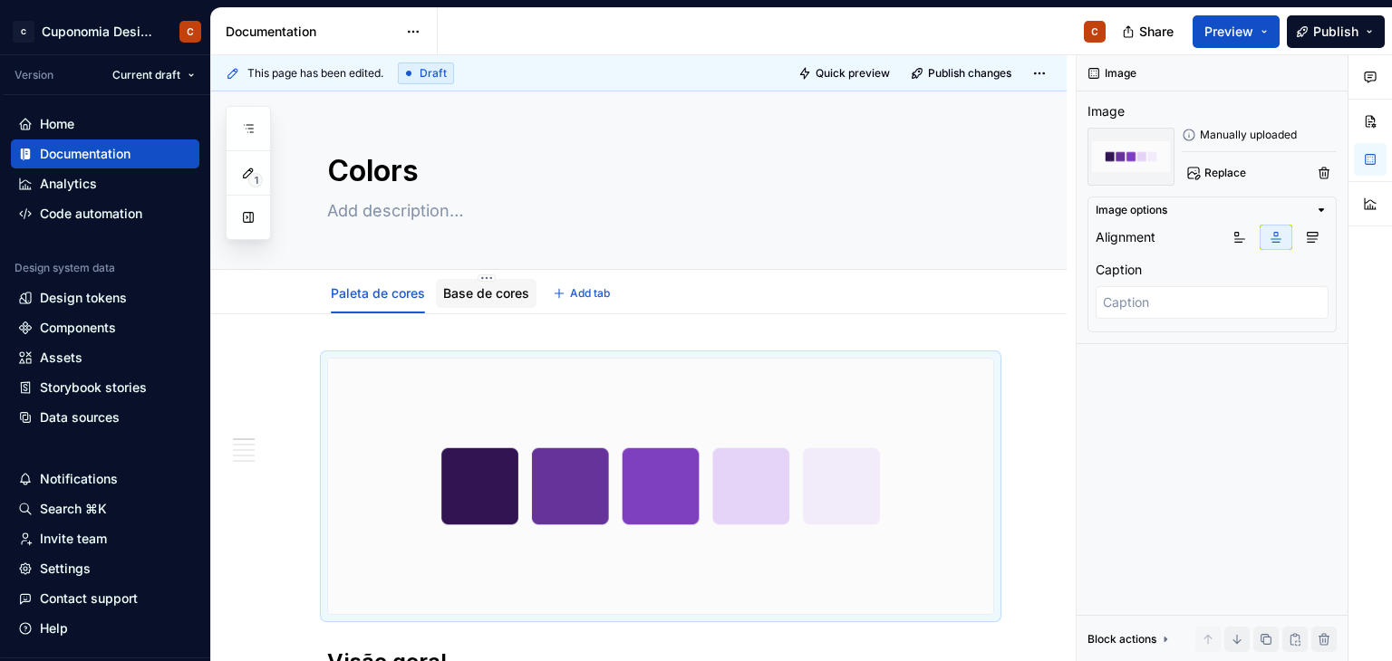
click at [466, 295] on link "Base de cores" at bounding box center [486, 292] width 86 height 15
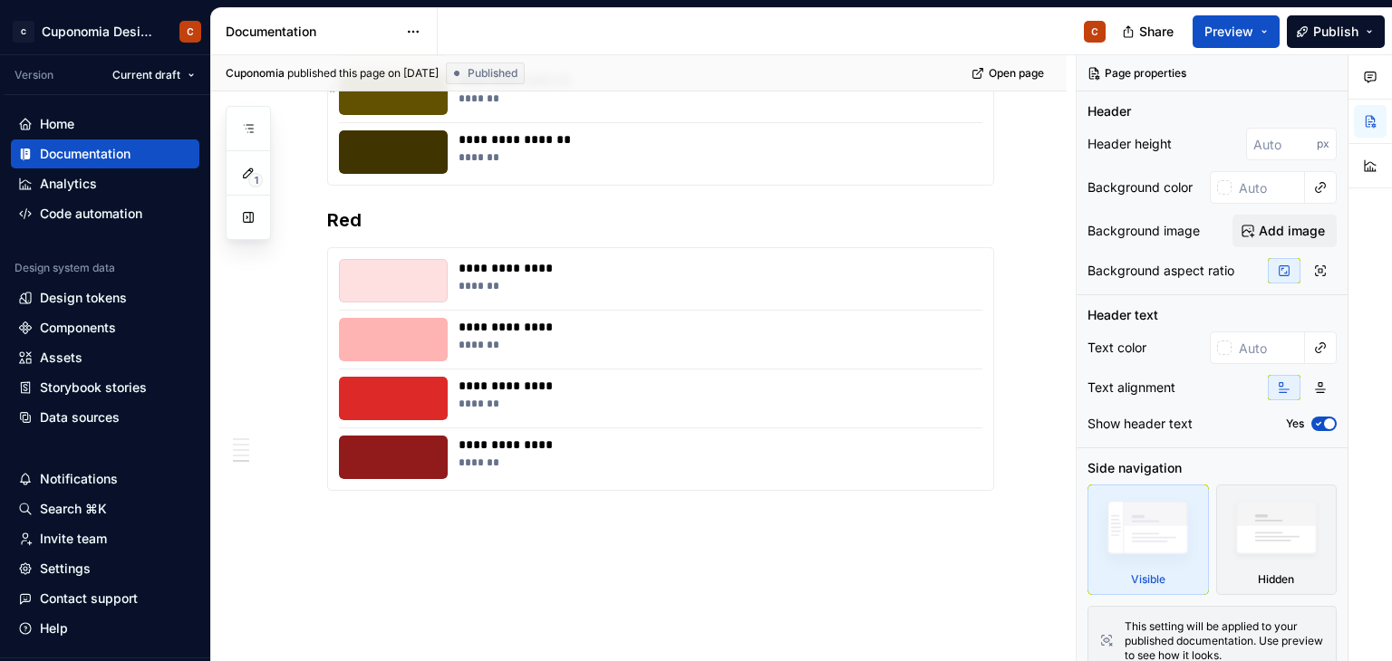
scroll to position [3465, 0]
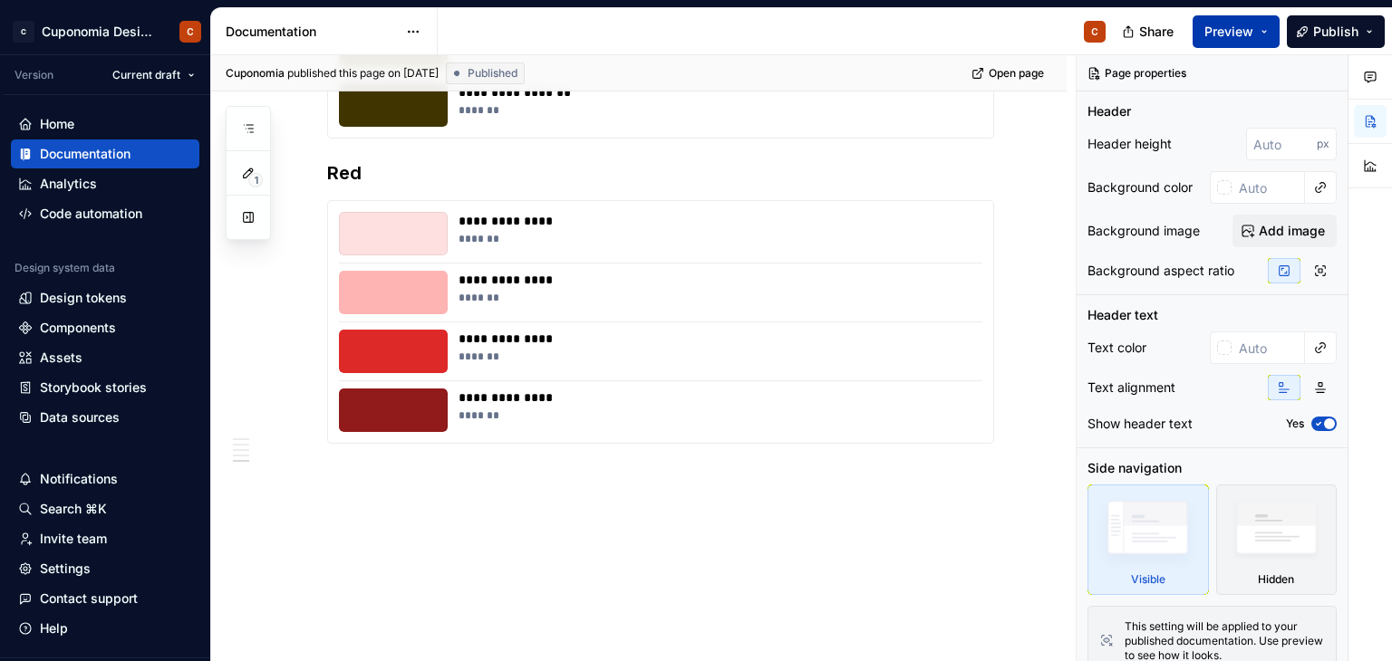
click at [1226, 33] on span "Preview" at bounding box center [1228, 32] width 49 height 18
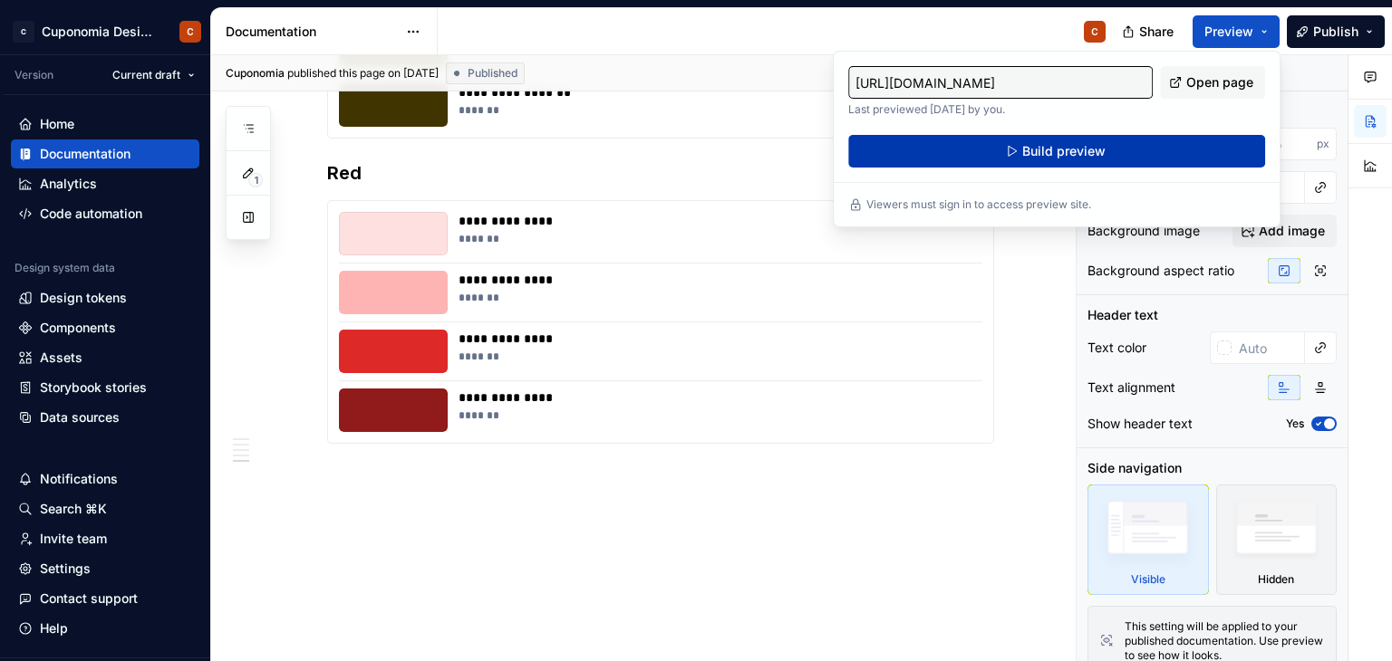
click at [1123, 140] on button "Build preview" at bounding box center [1056, 151] width 417 height 33
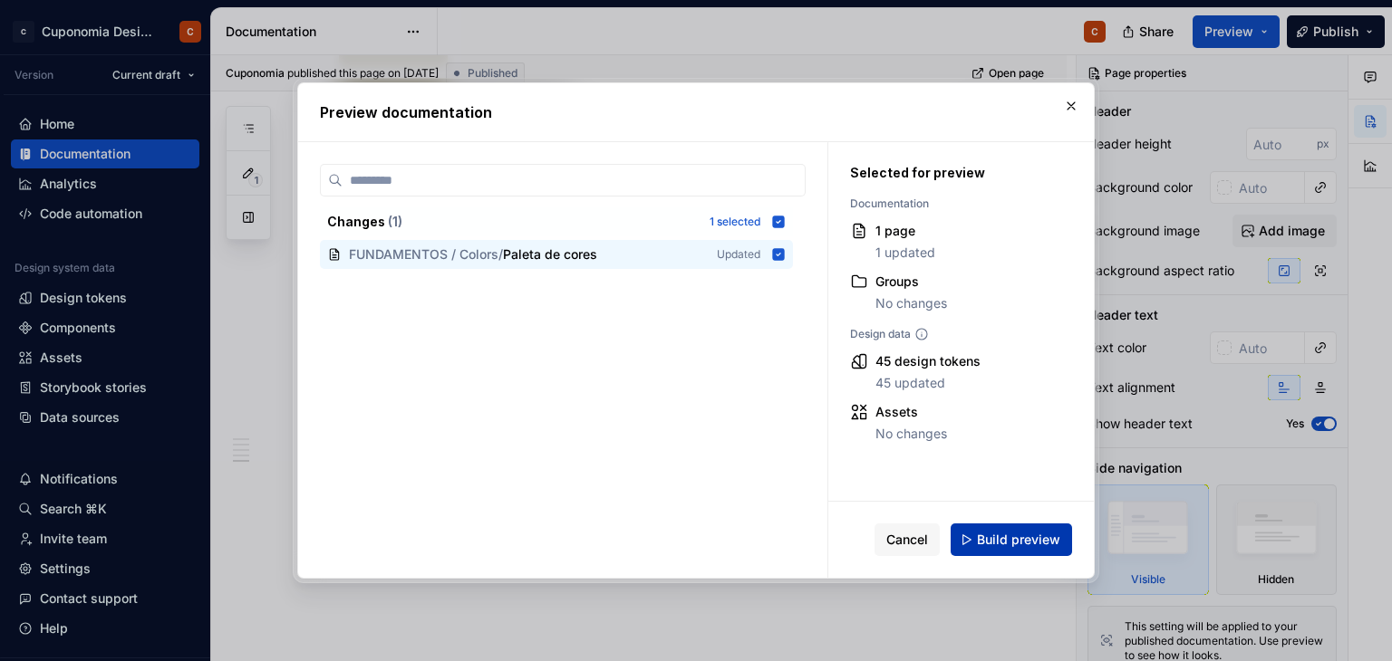
click at [1008, 547] on span "Build preview" at bounding box center [1018, 540] width 83 height 18
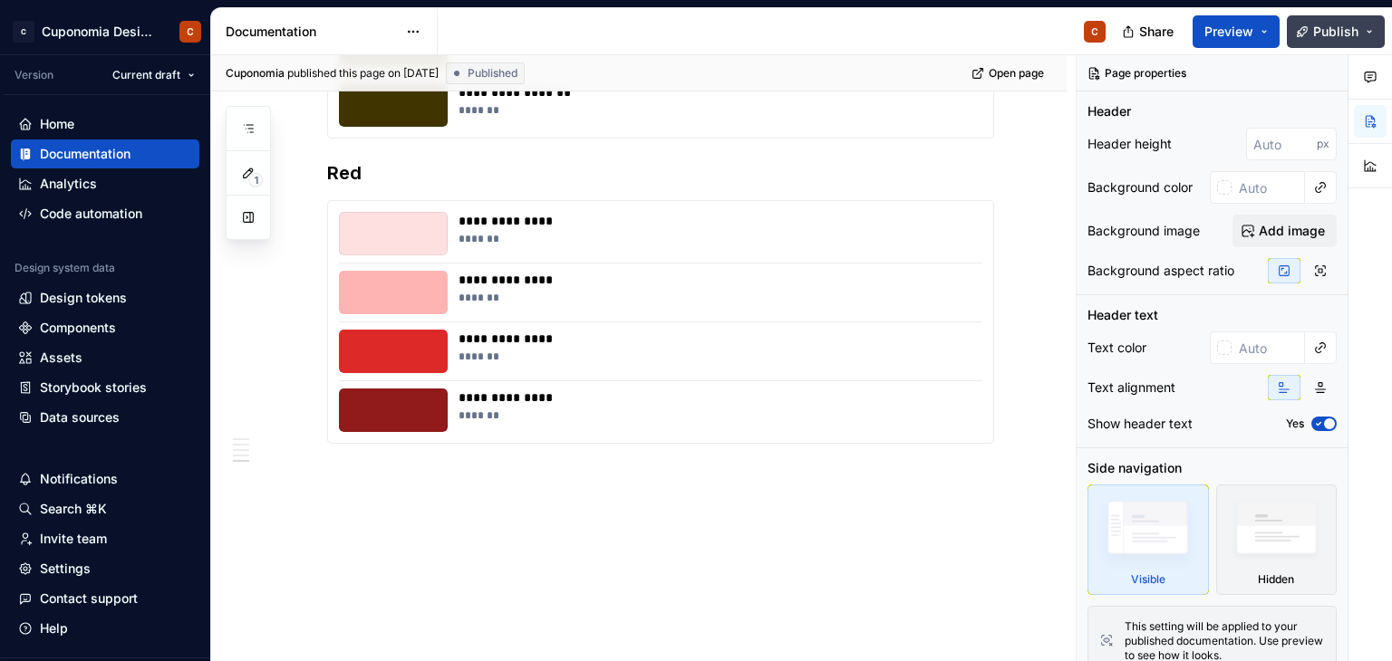
click at [1308, 33] on button "Publish" at bounding box center [1336, 31] width 98 height 33
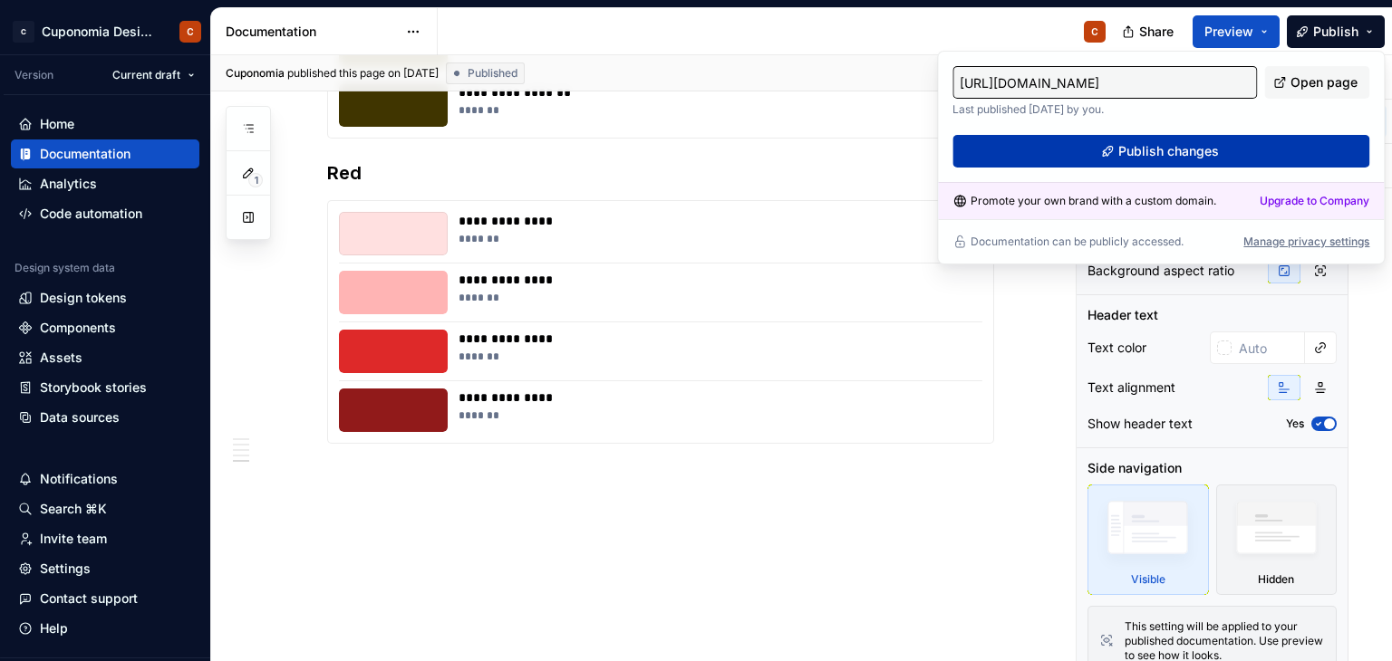
click at [1217, 143] on span "Publish changes" at bounding box center [1168, 151] width 101 height 18
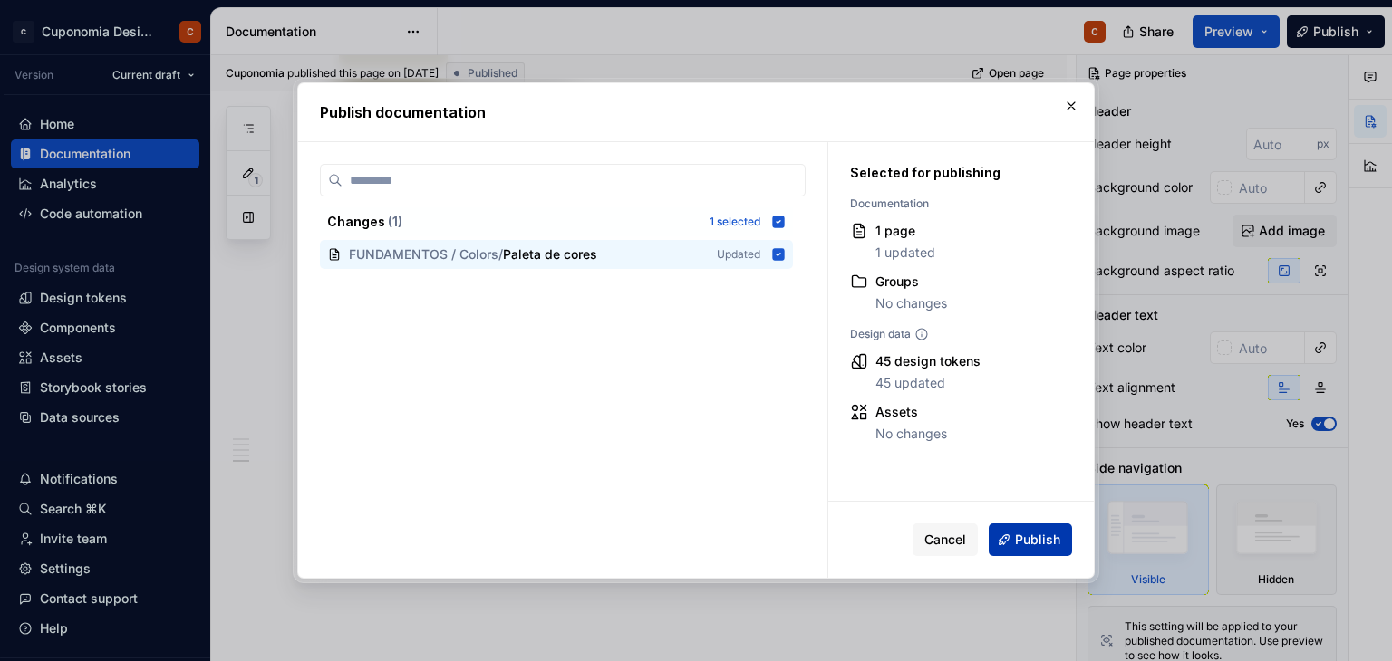
click at [1027, 537] on span "Publish" at bounding box center [1037, 540] width 45 height 18
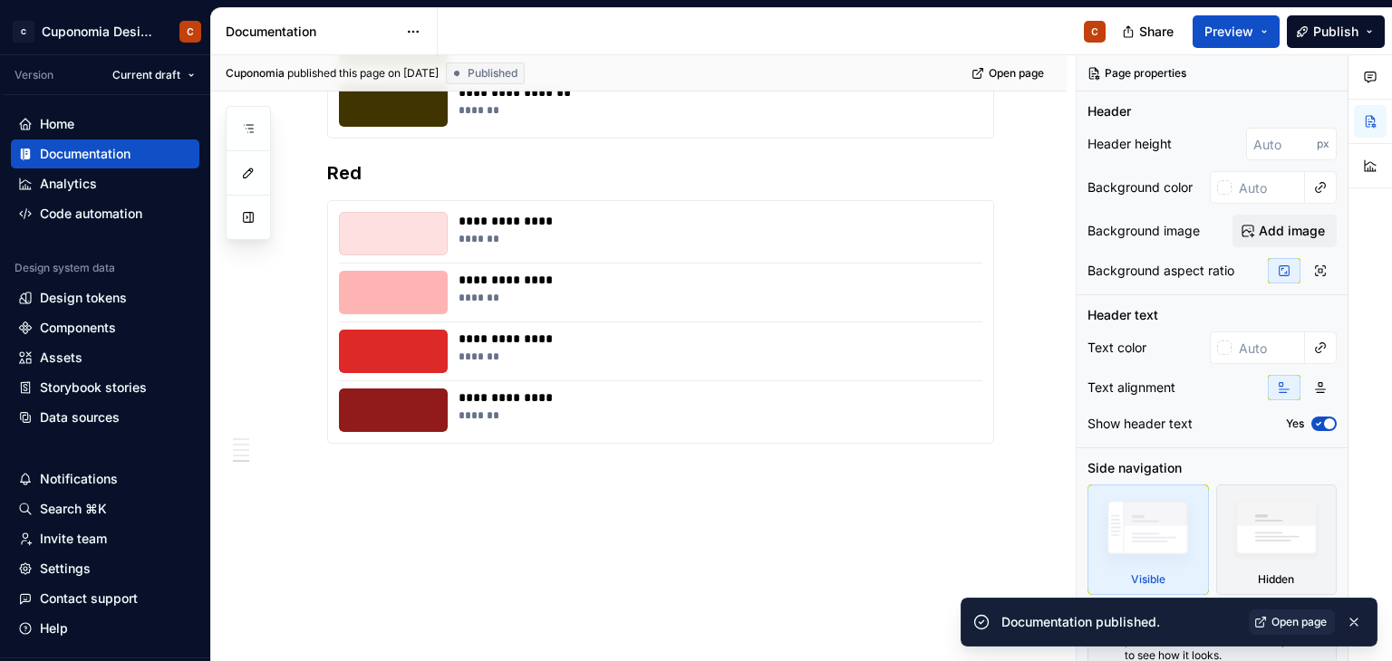
type textarea "*"
click at [1273, 615] on span "Open page" at bounding box center [1298, 622] width 55 height 14
